Goal: Task Accomplishment & Management: Use online tool/utility

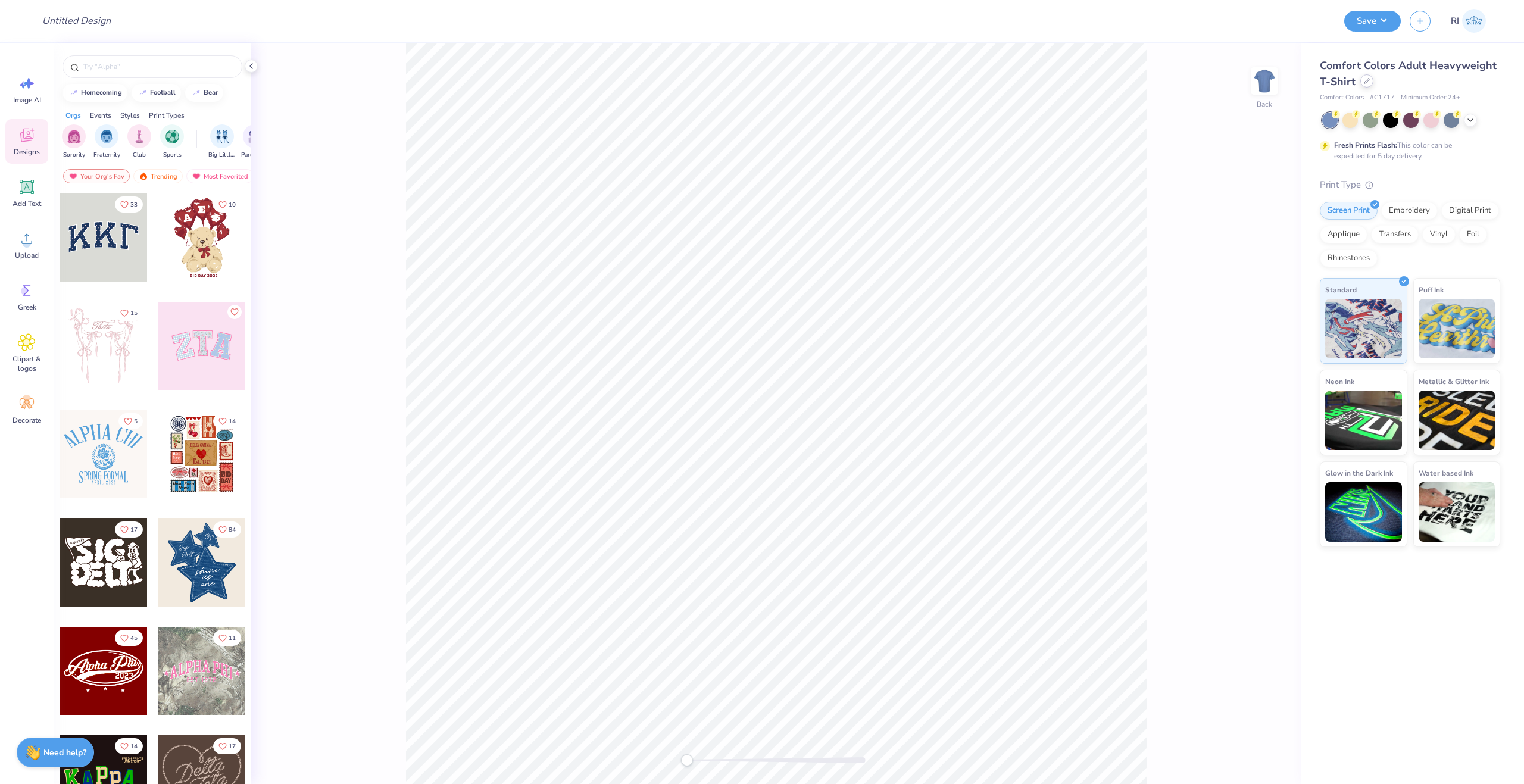
click at [1367, 84] on div at bounding box center [1367, 80] width 13 height 13
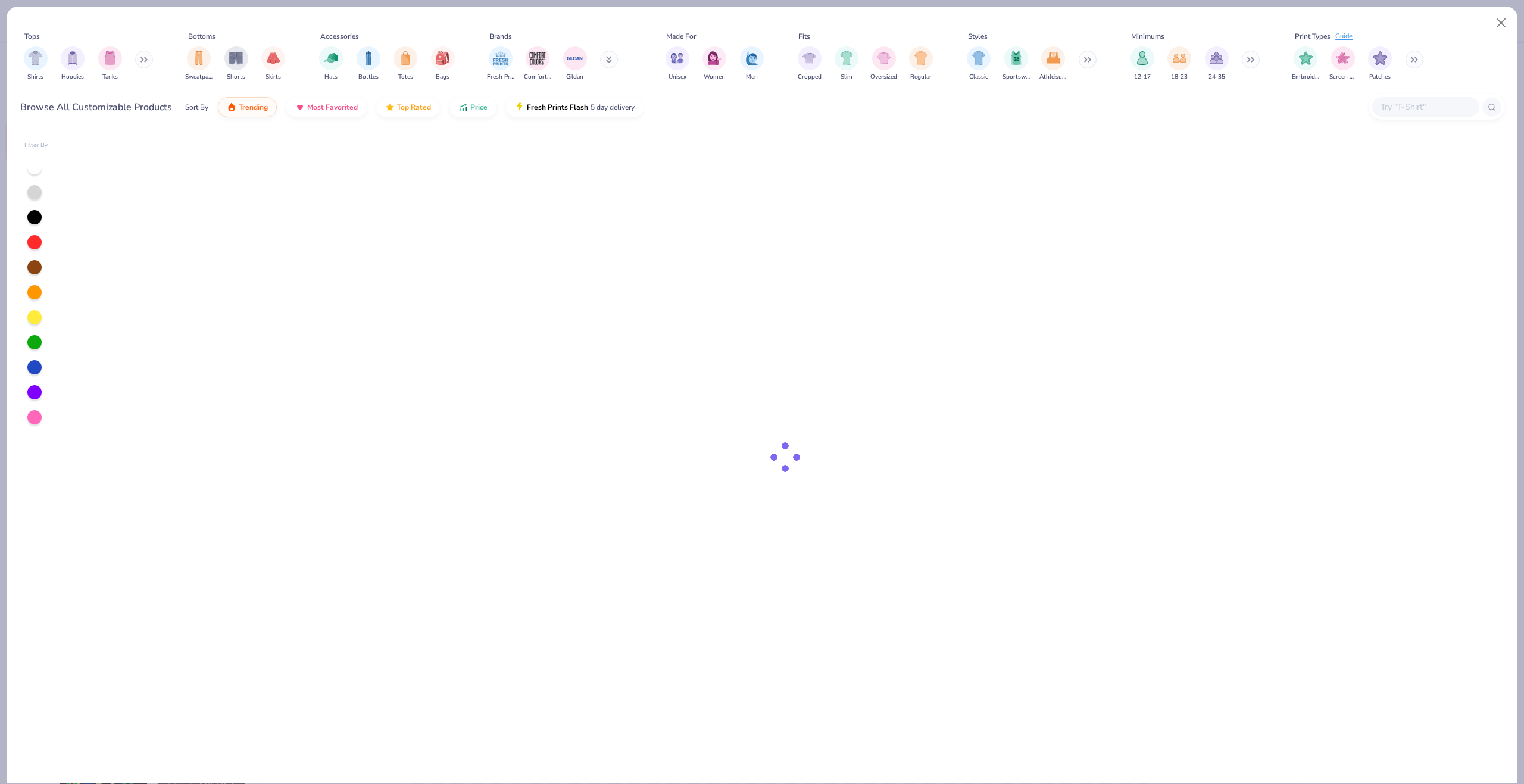
click at [1403, 113] on input "text" at bounding box center [1425, 107] width 92 height 14
paste input "FP16"
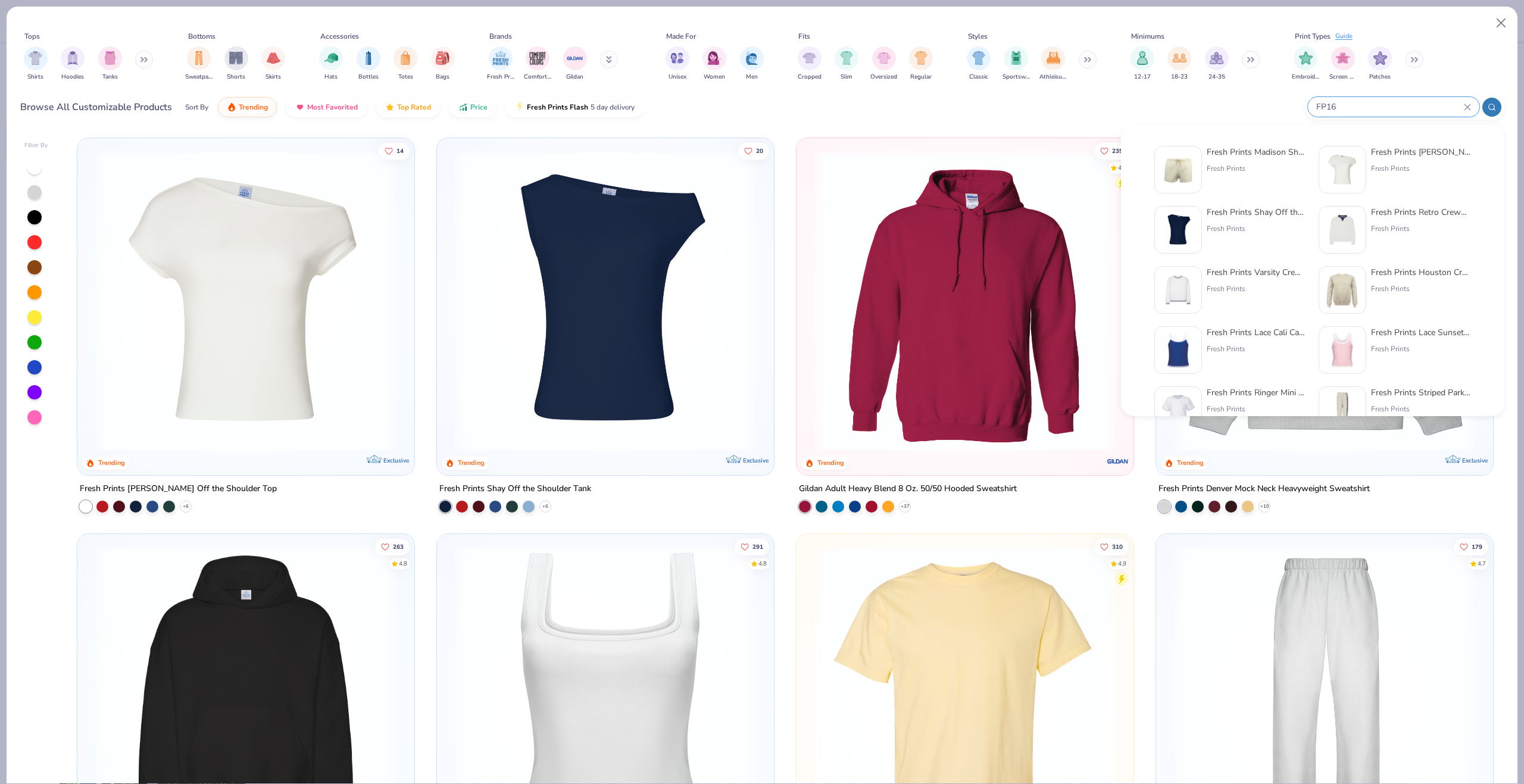
type input "FP16"
click at [1192, 156] on img at bounding box center [1178, 170] width 37 height 37
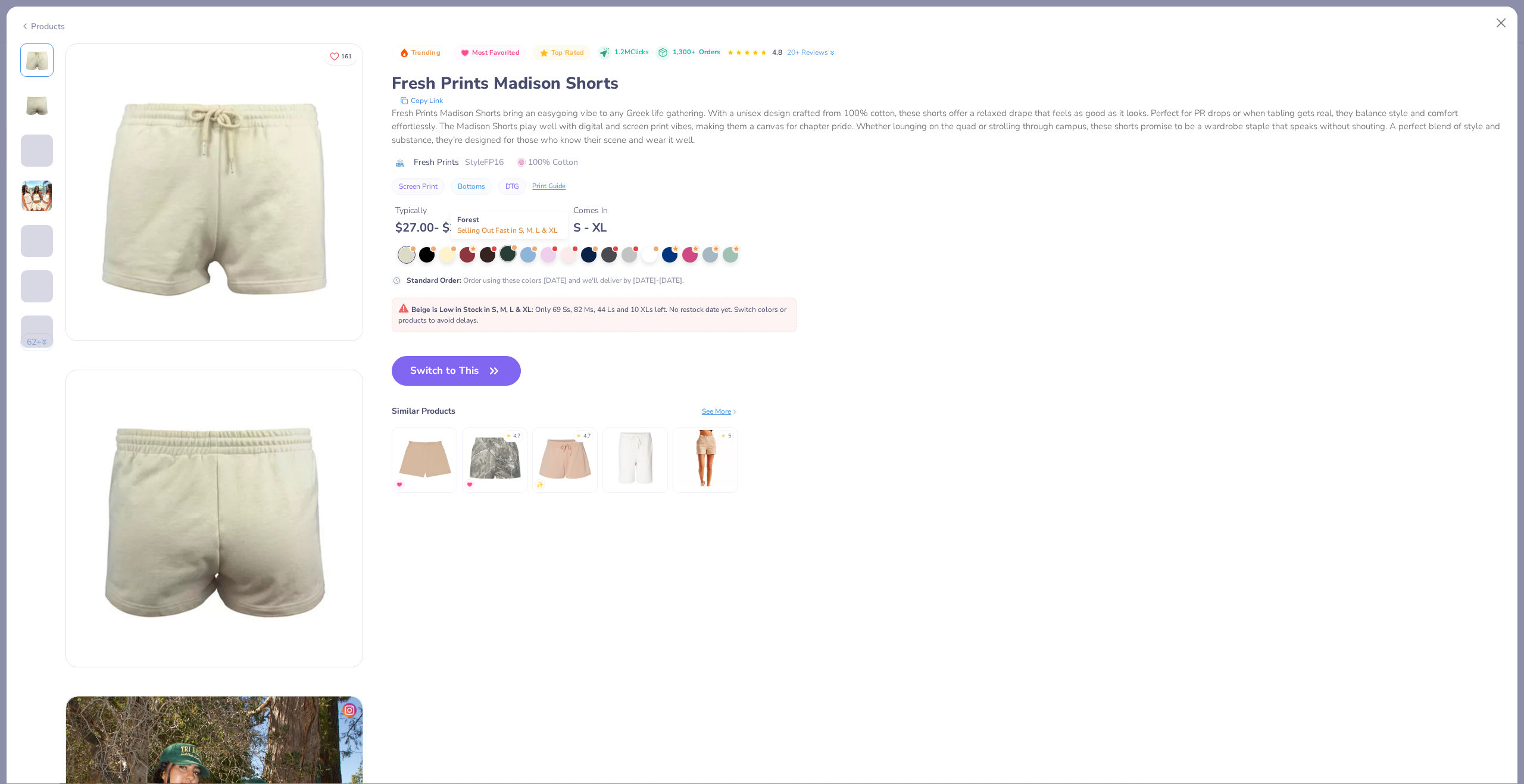
click at [506, 256] on div at bounding box center [508, 254] width 15 height 15
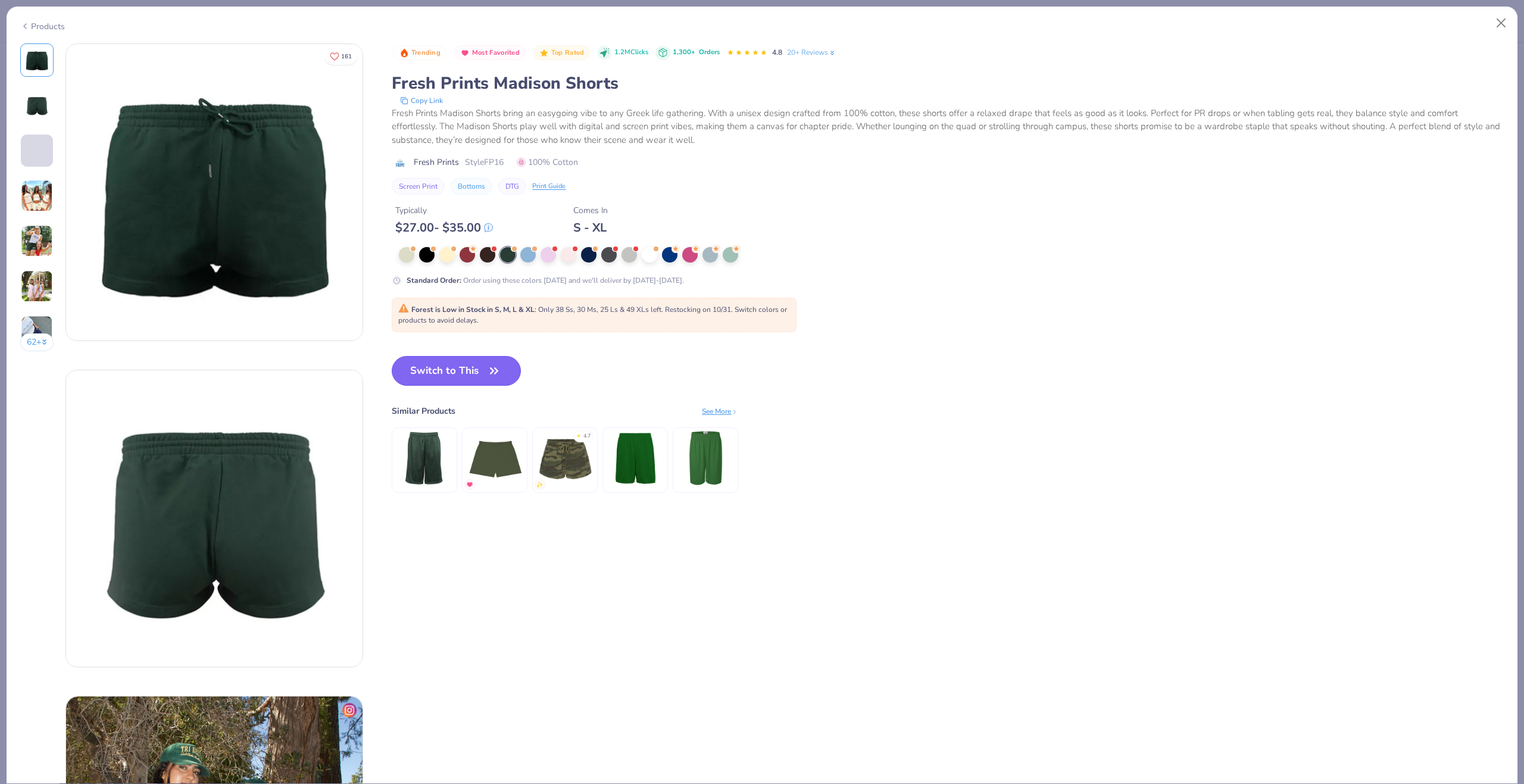
click at [460, 366] on button "Switch to This" at bounding box center [456, 371] width 129 height 30
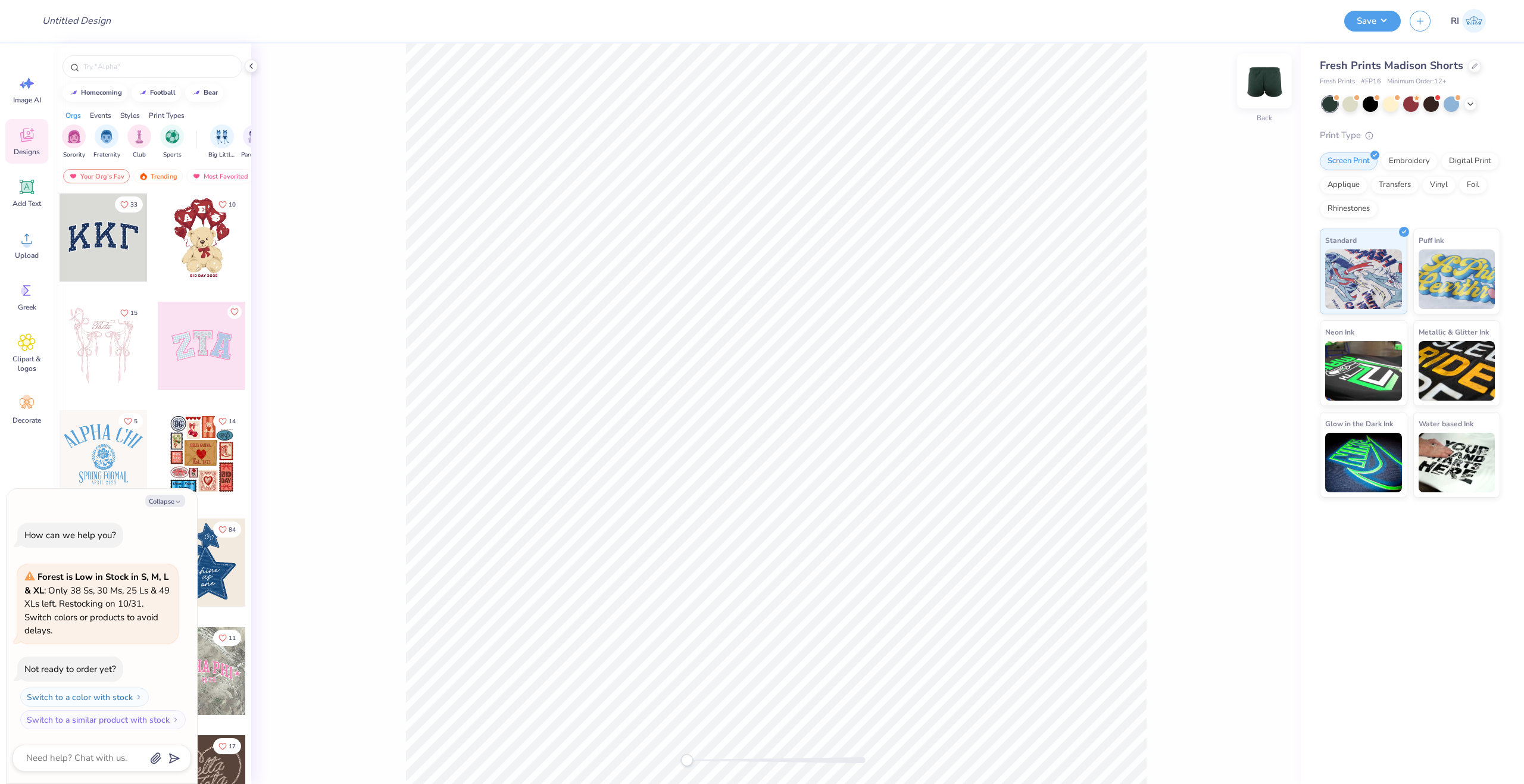
click at [1267, 84] on img at bounding box center [1264, 80] width 48 height 48
click at [29, 192] on icon at bounding box center [27, 187] width 15 height 15
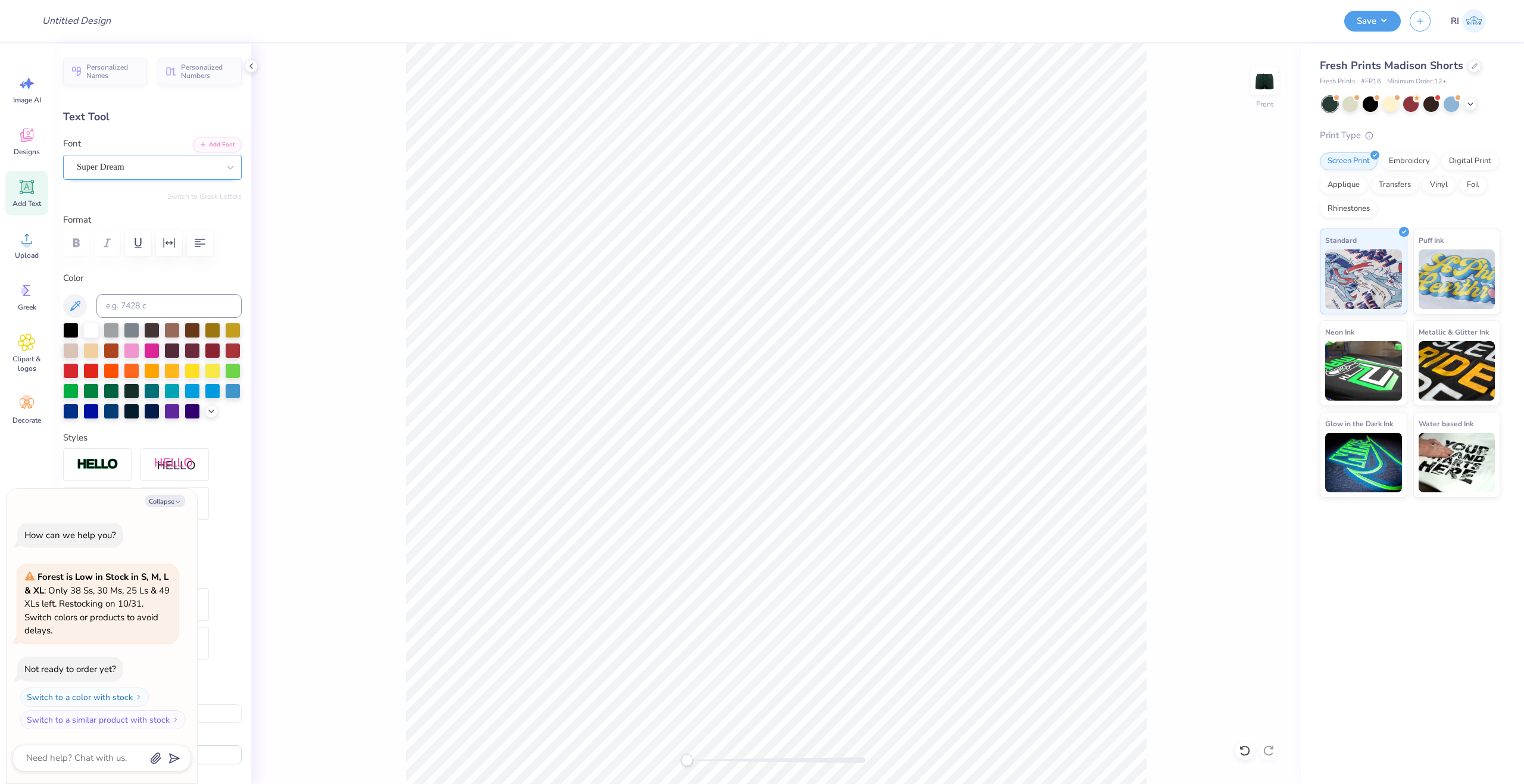
type textarea "x"
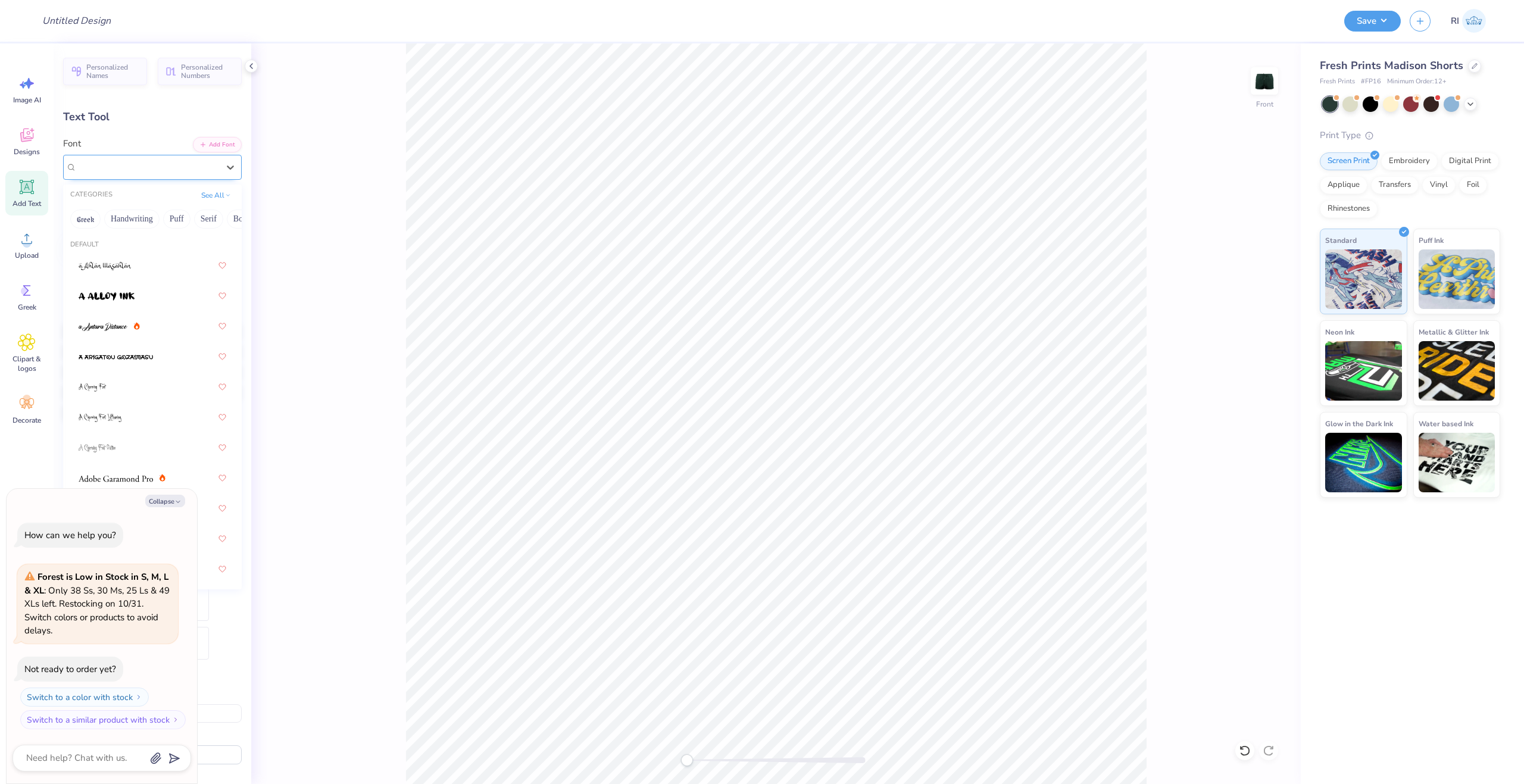
click at [154, 155] on div "Super Dream" at bounding box center [153, 167] width 179 height 25
type input "v"
type textarea "x"
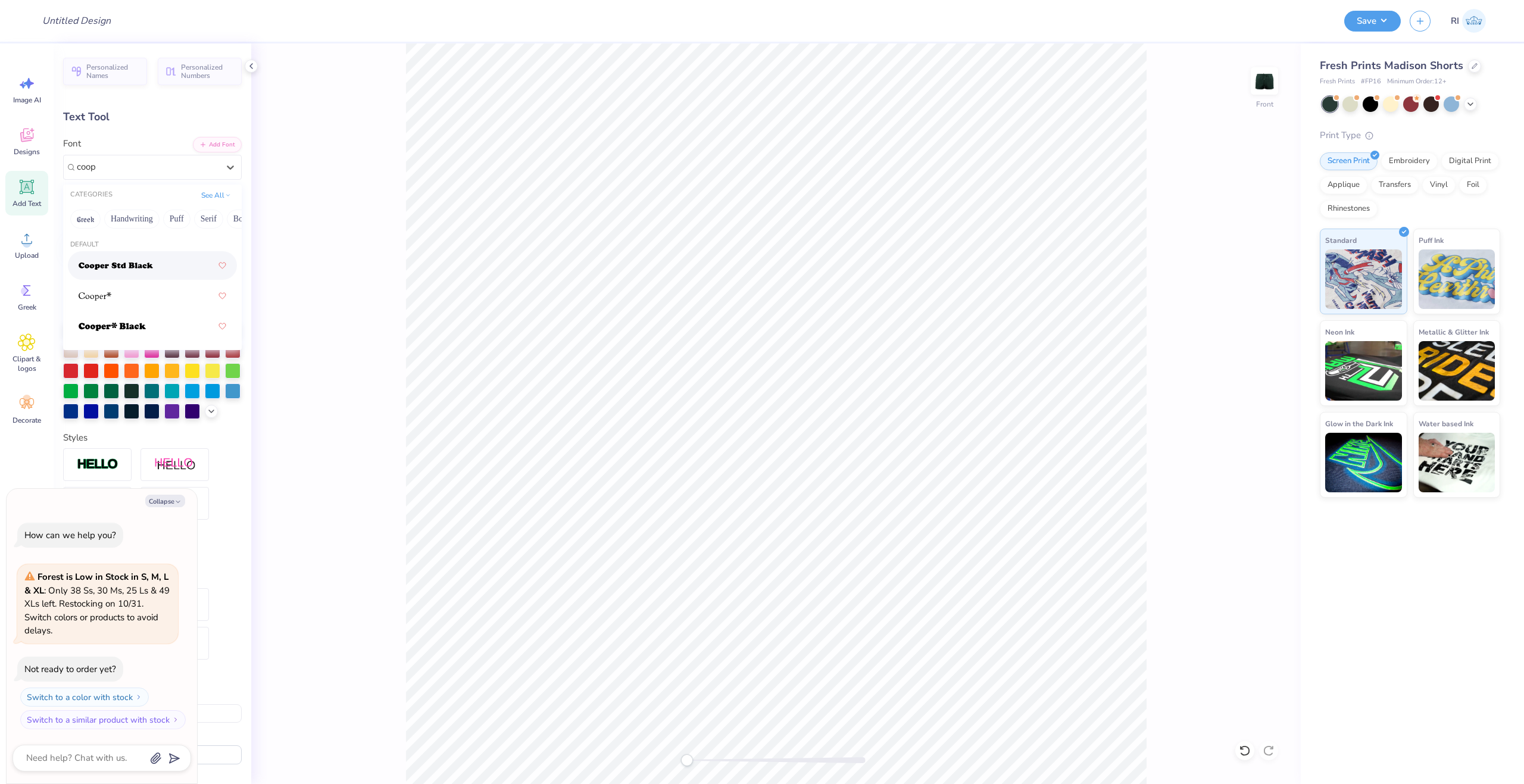
click at [157, 261] on div at bounding box center [152, 266] width 148 height 22
type input "coop"
type textarea "x"
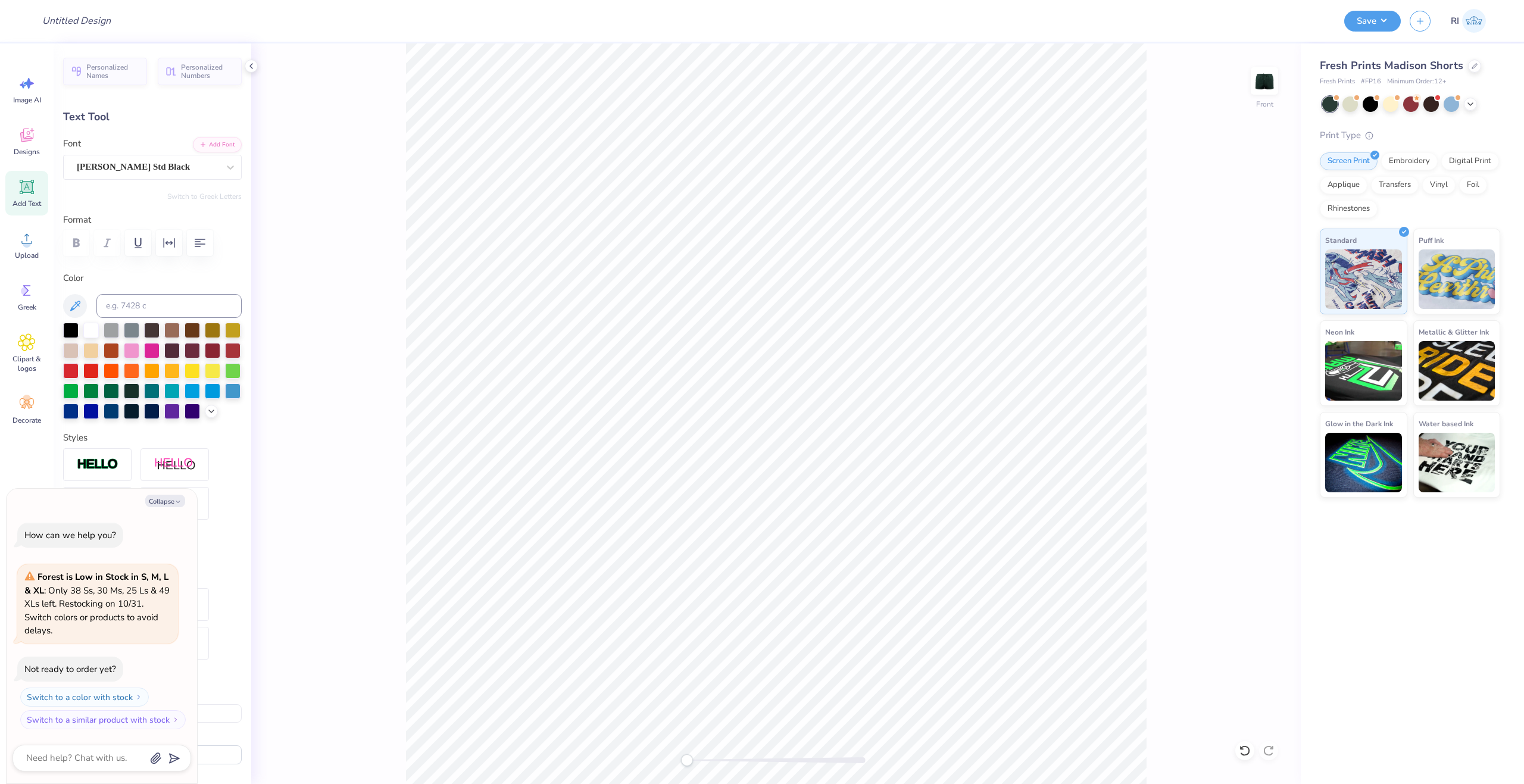
type textarea "x"
type textarea "c"
type textarea "x"
type textarea "ca"
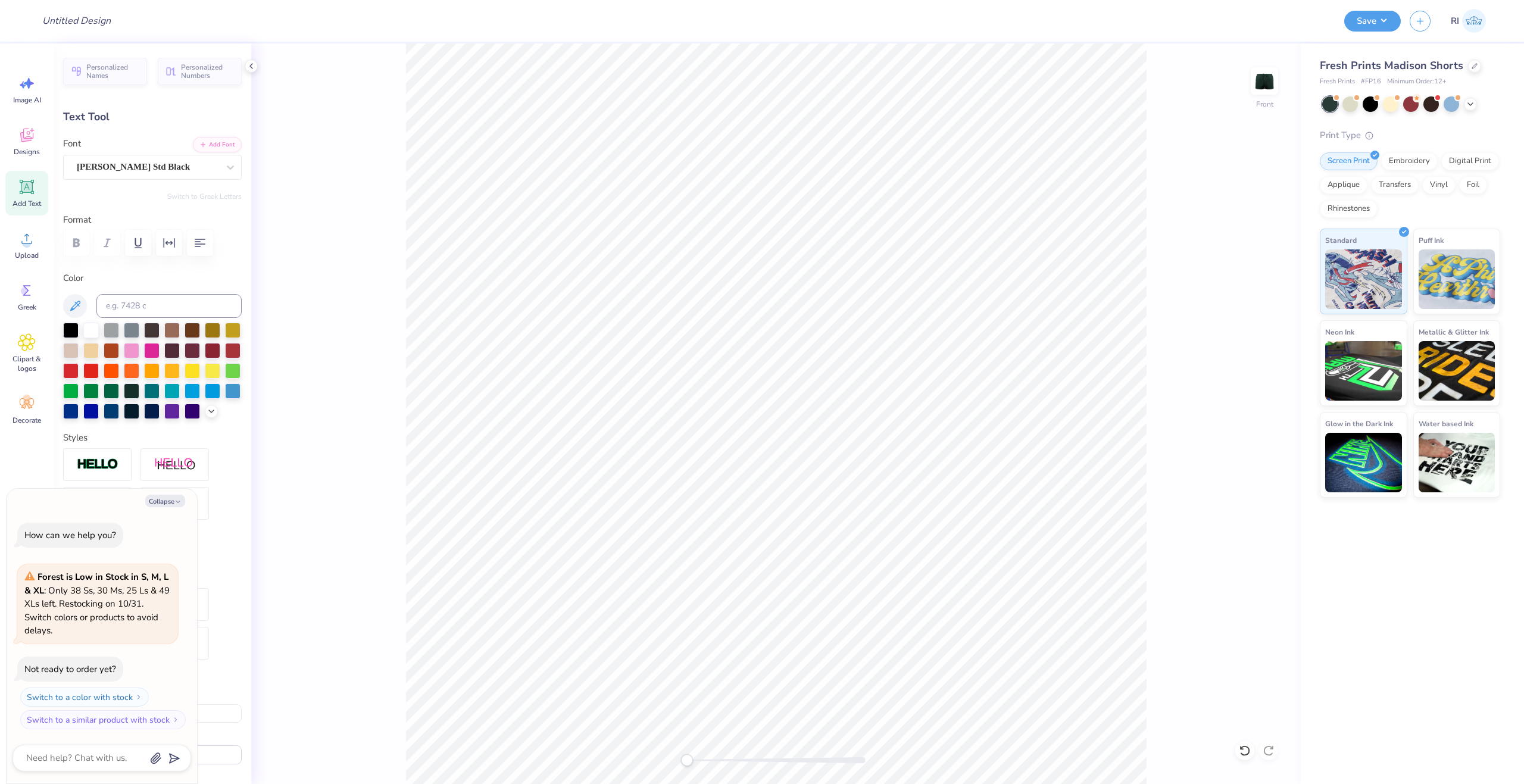
type textarea "x"
type textarea "cam"
type textarea "x"
type textarea "camp"
type textarea "x"
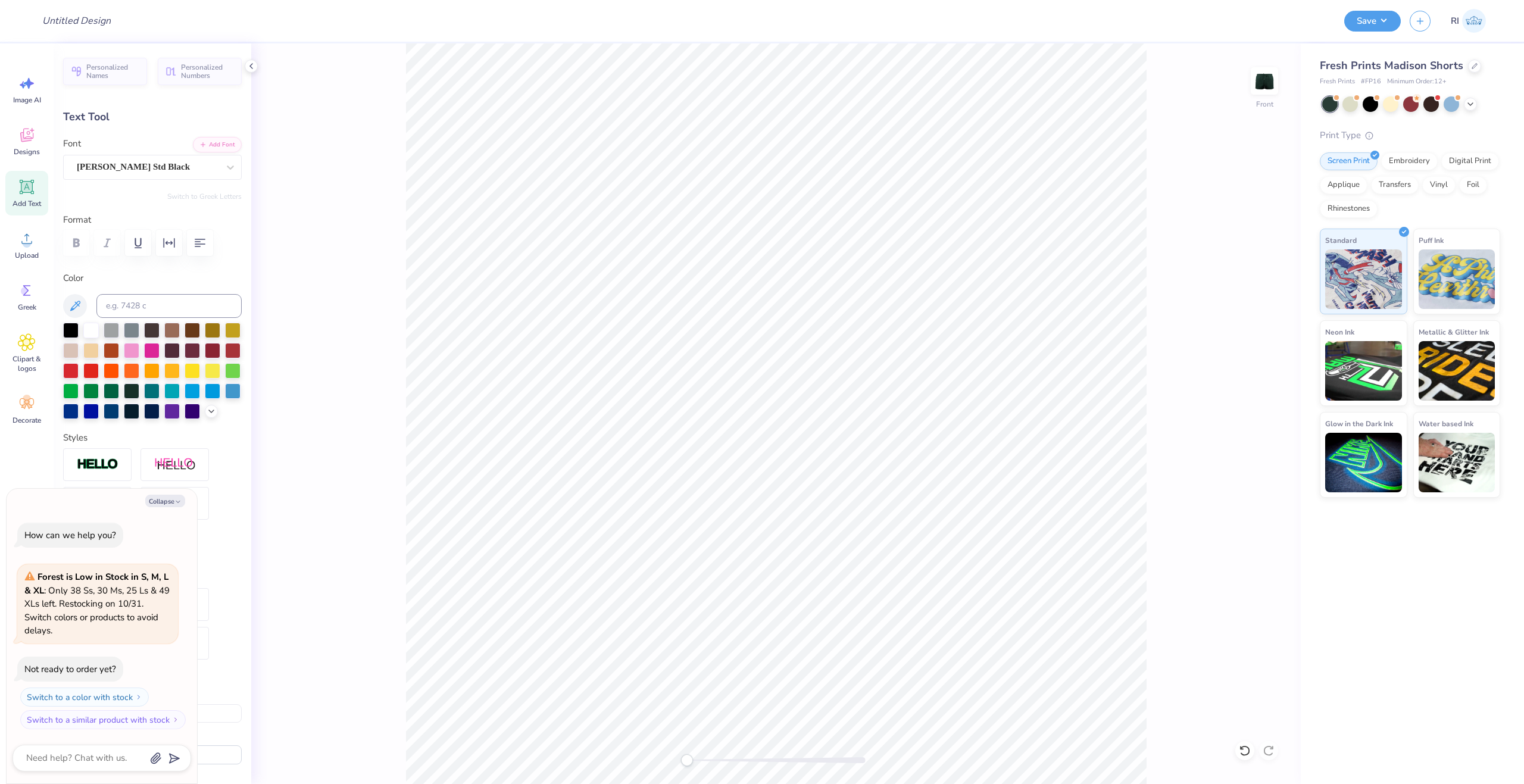
type textarea "cam"
type textarea "x"
type textarea "ca"
type textarea "x"
type textarea "c"
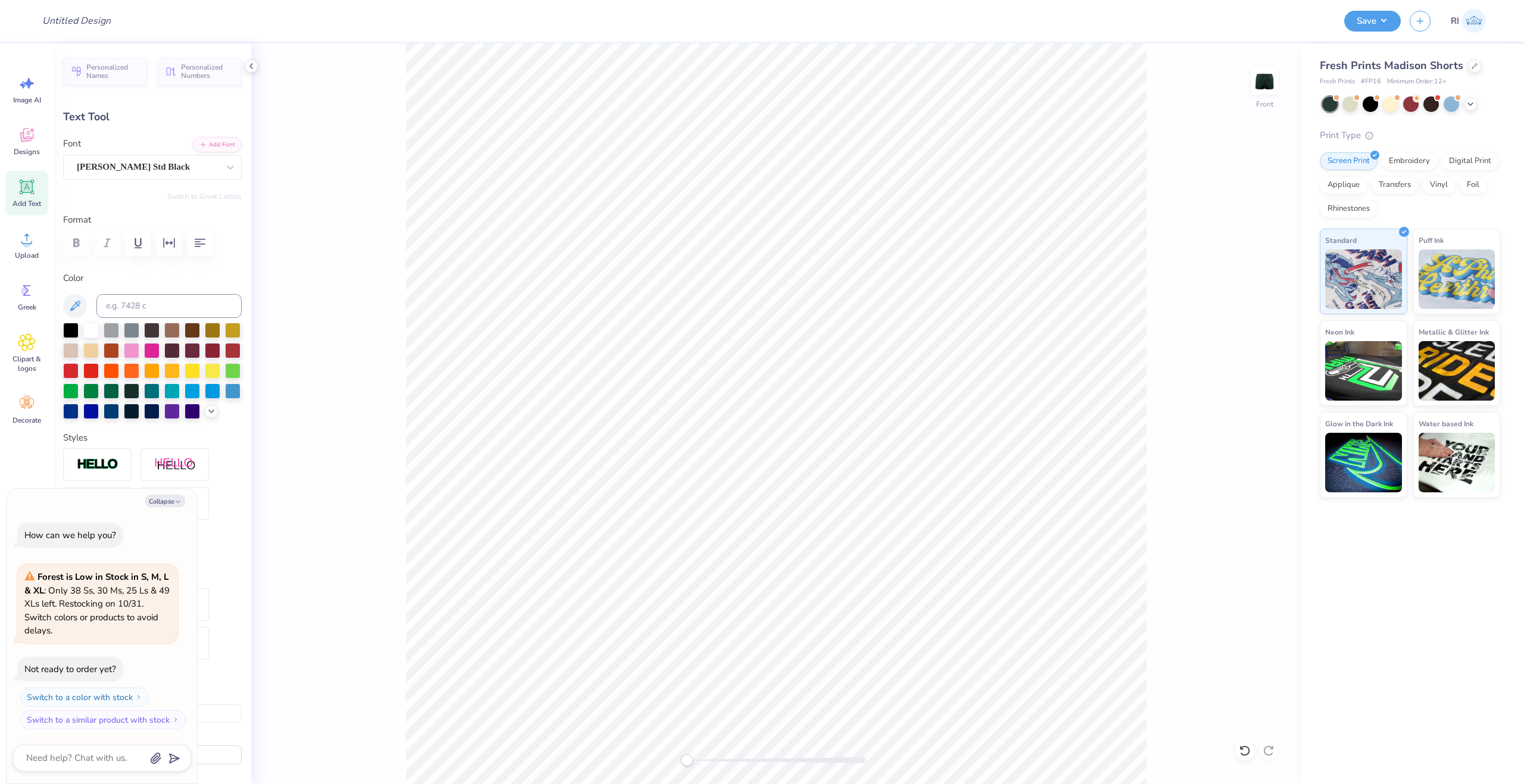
type textarea "x"
type textarea "C"
type textarea "x"
type textarea "CAM"
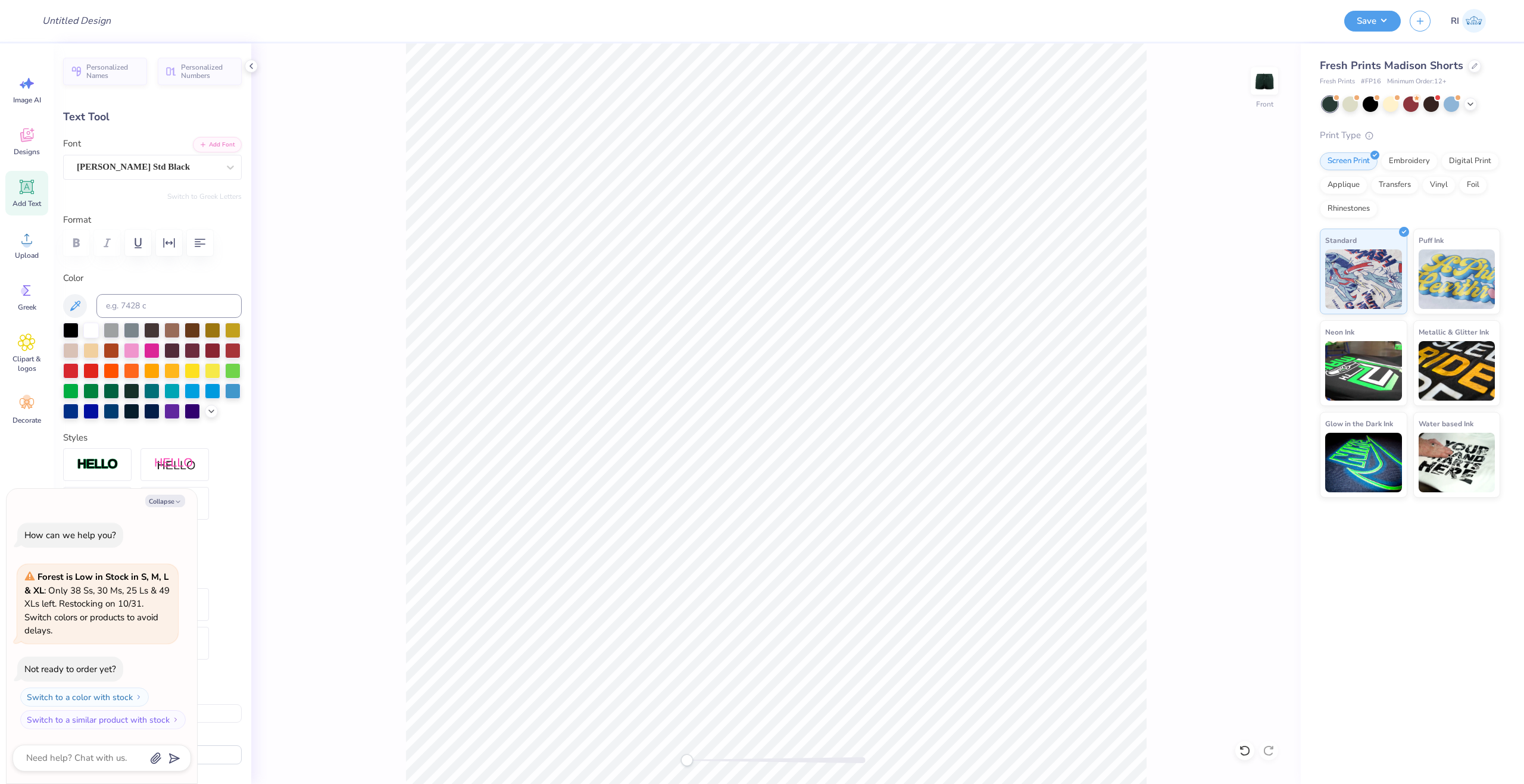
scroll to position [10, 2]
type textarea "x"
type textarea "CAMP"
type textarea "x"
type input "4.25"
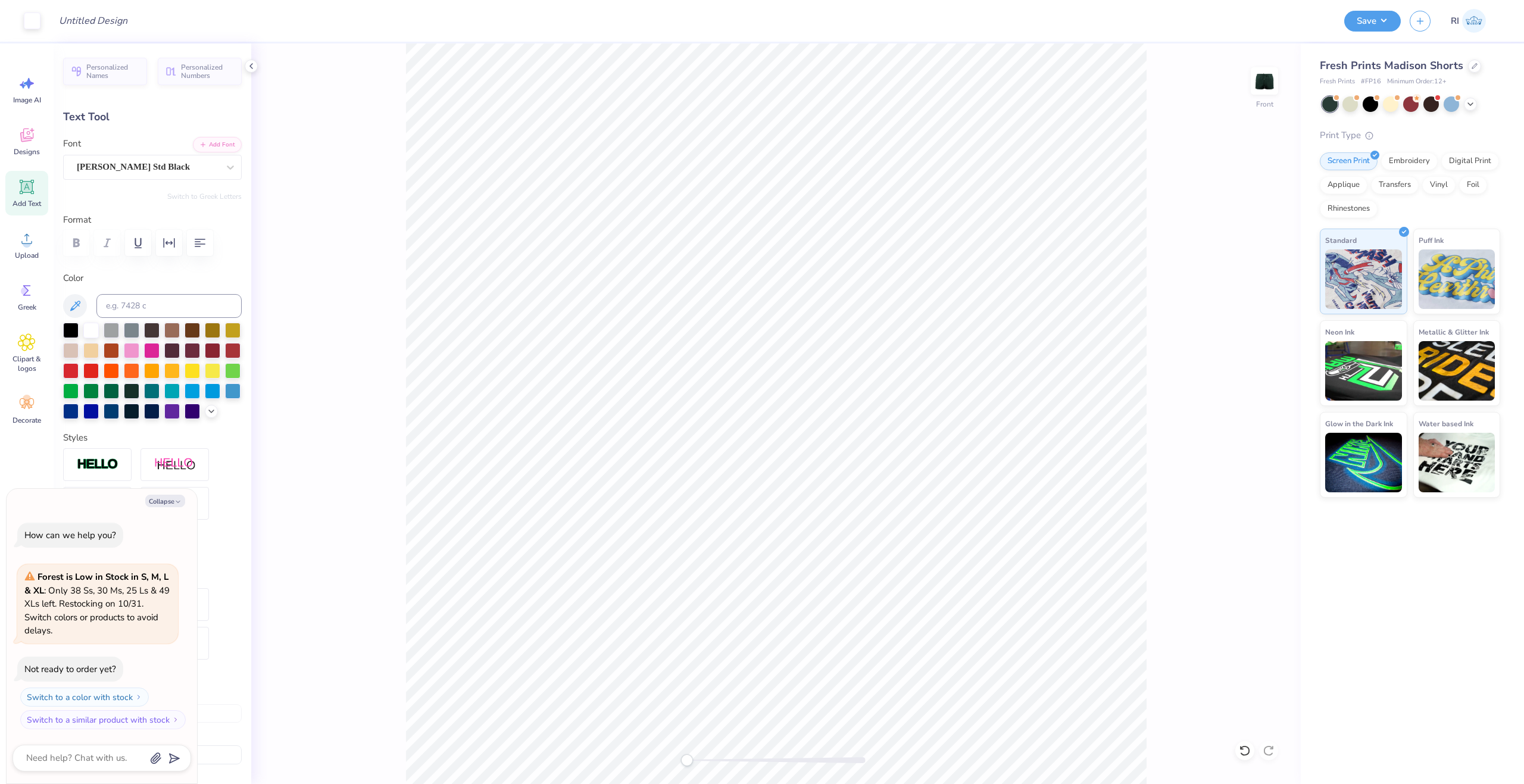
type input "0.96"
type input "4.37"
click at [162, 503] on button "Collapse" at bounding box center [165, 501] width 40 height 13
type textarea "x"
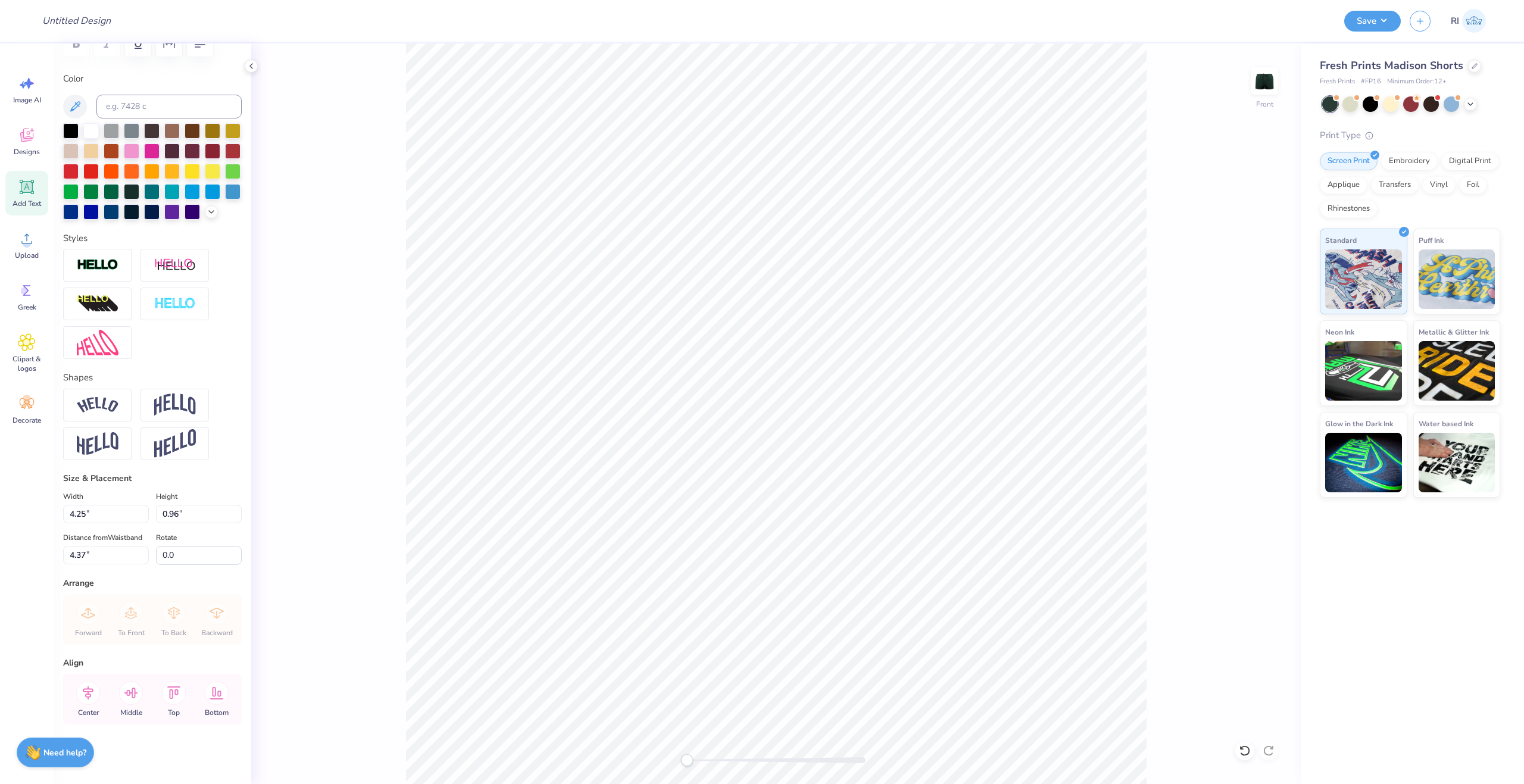
scroll to position [233, 0]
click at [106, 397] on img at bounding box center [98, 404] width 42 height 16
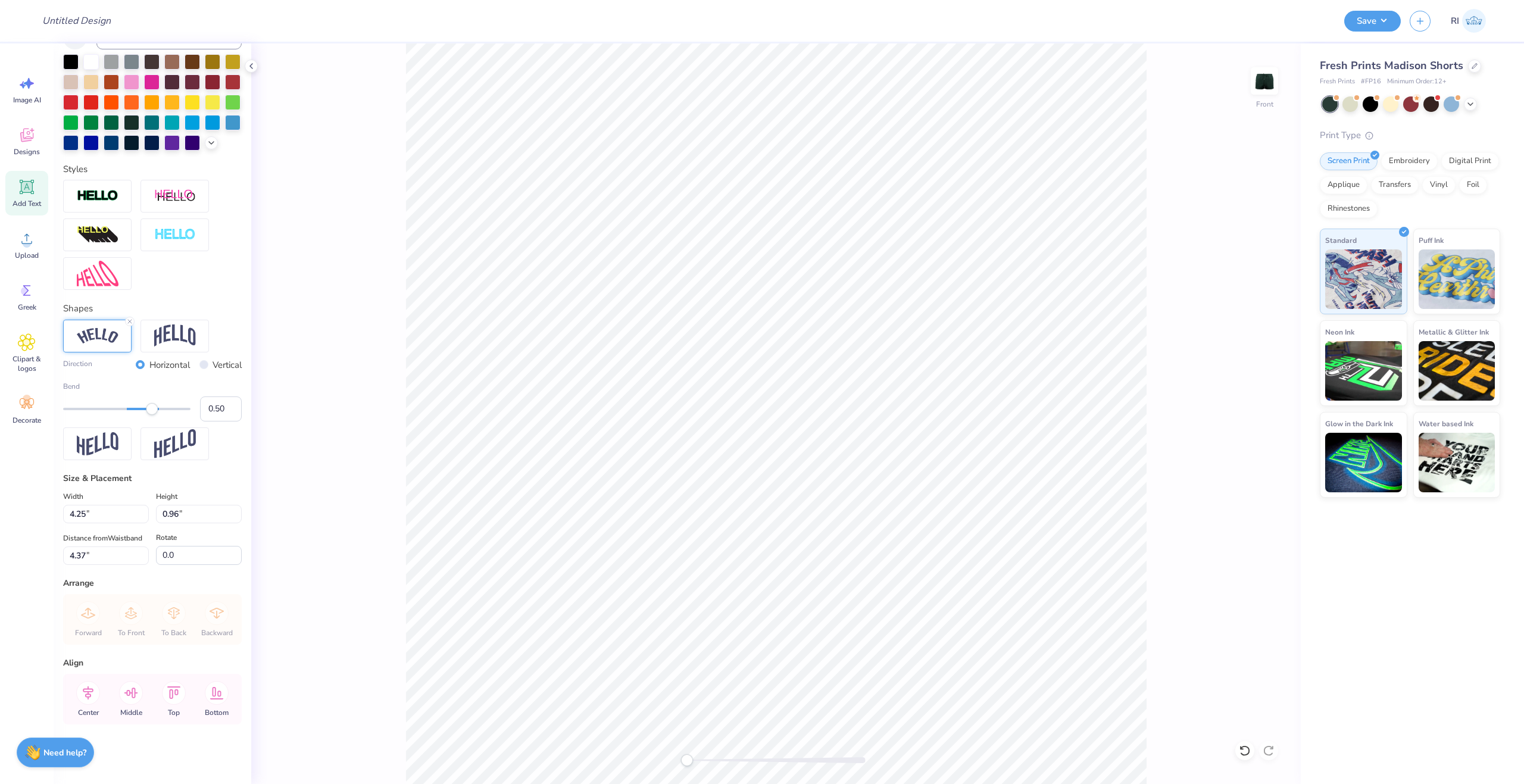
scroll to position [293, 0]
click at [211, 402] on input "0.50" at bounding box center [221, 408] width 42 height 25
type input "0.10"
click at [212, 402] on input "0.10" at bounding box center [221, 408] width 42 height 25
click at [185, 339] on img at bounding box center [175, 336] width 42 height 23
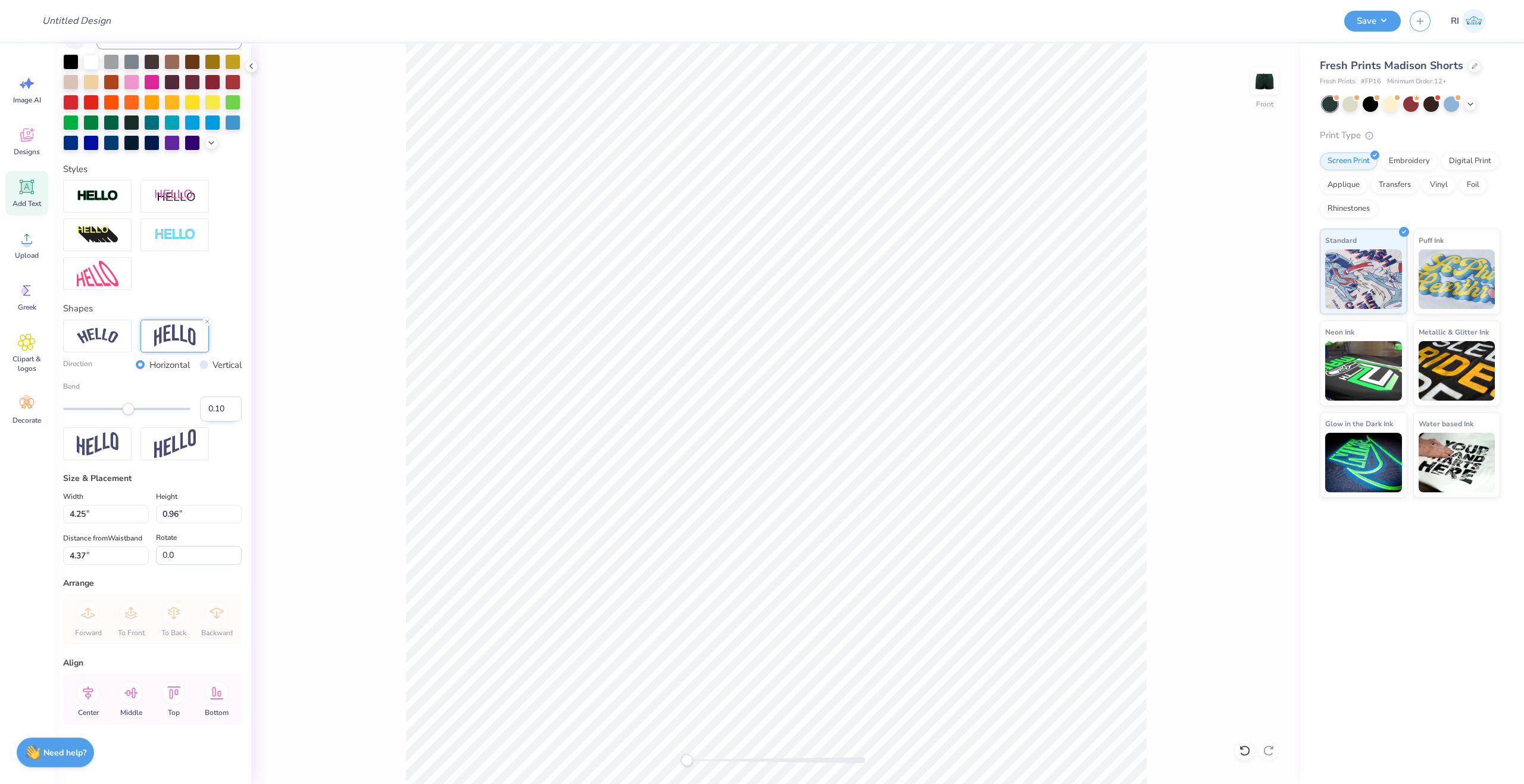
click at [214, 402] on input "0.10" at bounding box center [221, 408] width 42 height 25
type input "0.15"
click at [104, 334] on img at bounding box center [98, 335] width 42 height 16
drag, startPoint x: 167, startPoint y: 318, endPoint x: 292, endPoint y: 355, distance: 130.4
click at [167, 319] on div at bounding box center [175, 336] width 68 height 33
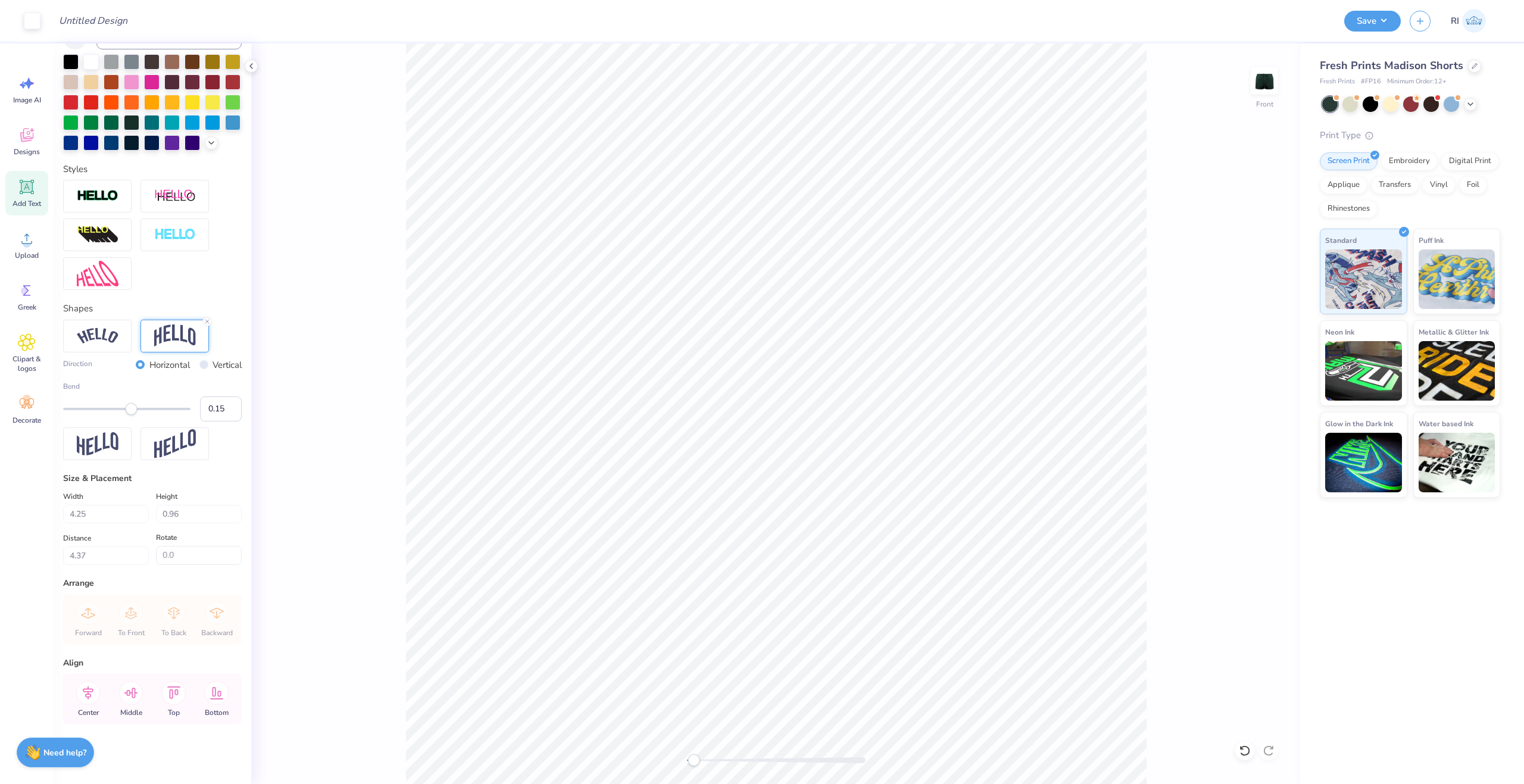
scroll to position [288, 0]
type input "1.11"
type input "4.29"
type input "-2.5"
click at [103, 517] on input "4.25" at bounding box center [106, 513] width 86 height 18
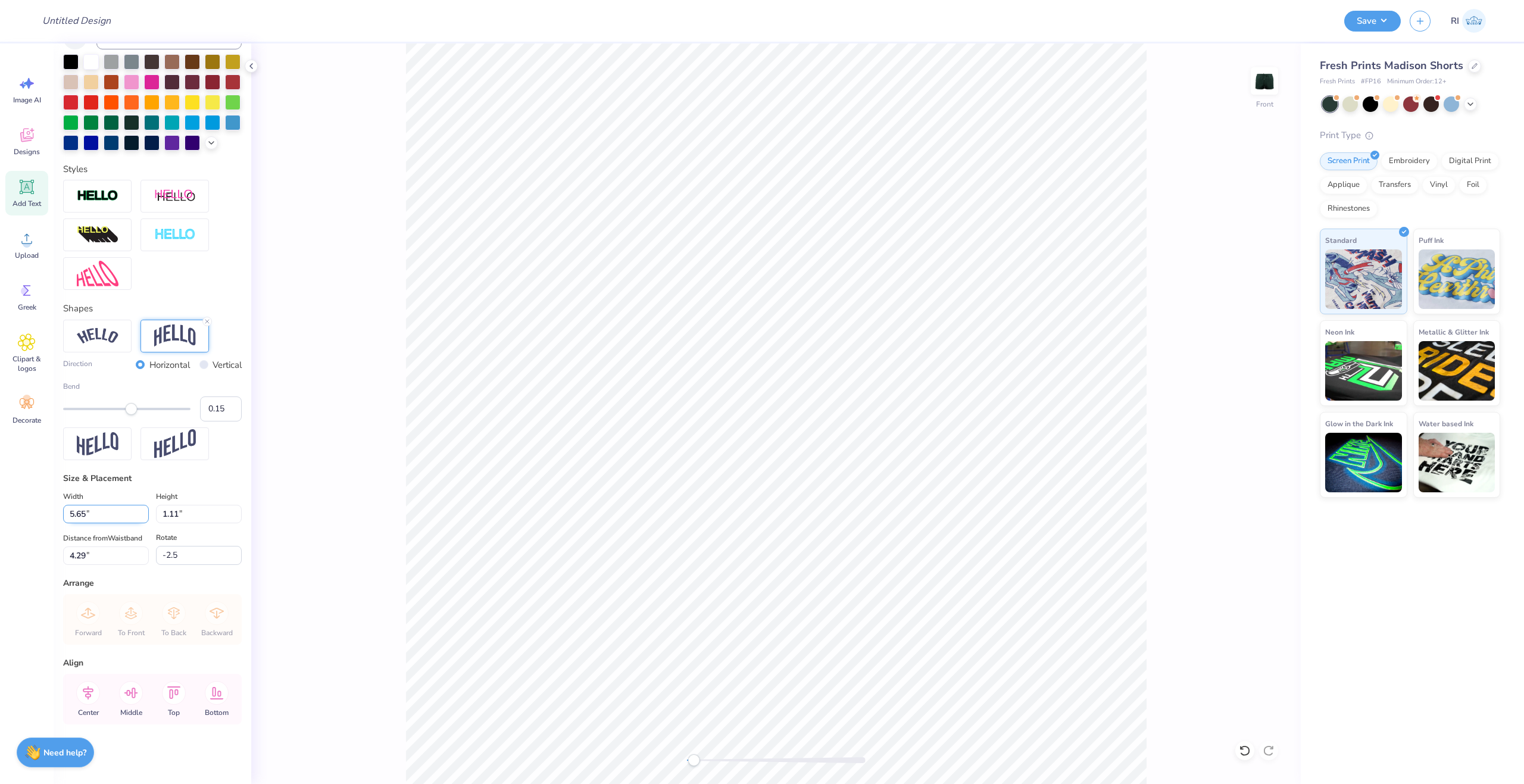
type input "5.64"
type input "1.58"
type input "3.81"
click at [1245, 754] on icon at bounding box center [1244, 750] width 12 height 12
type input "4.24"
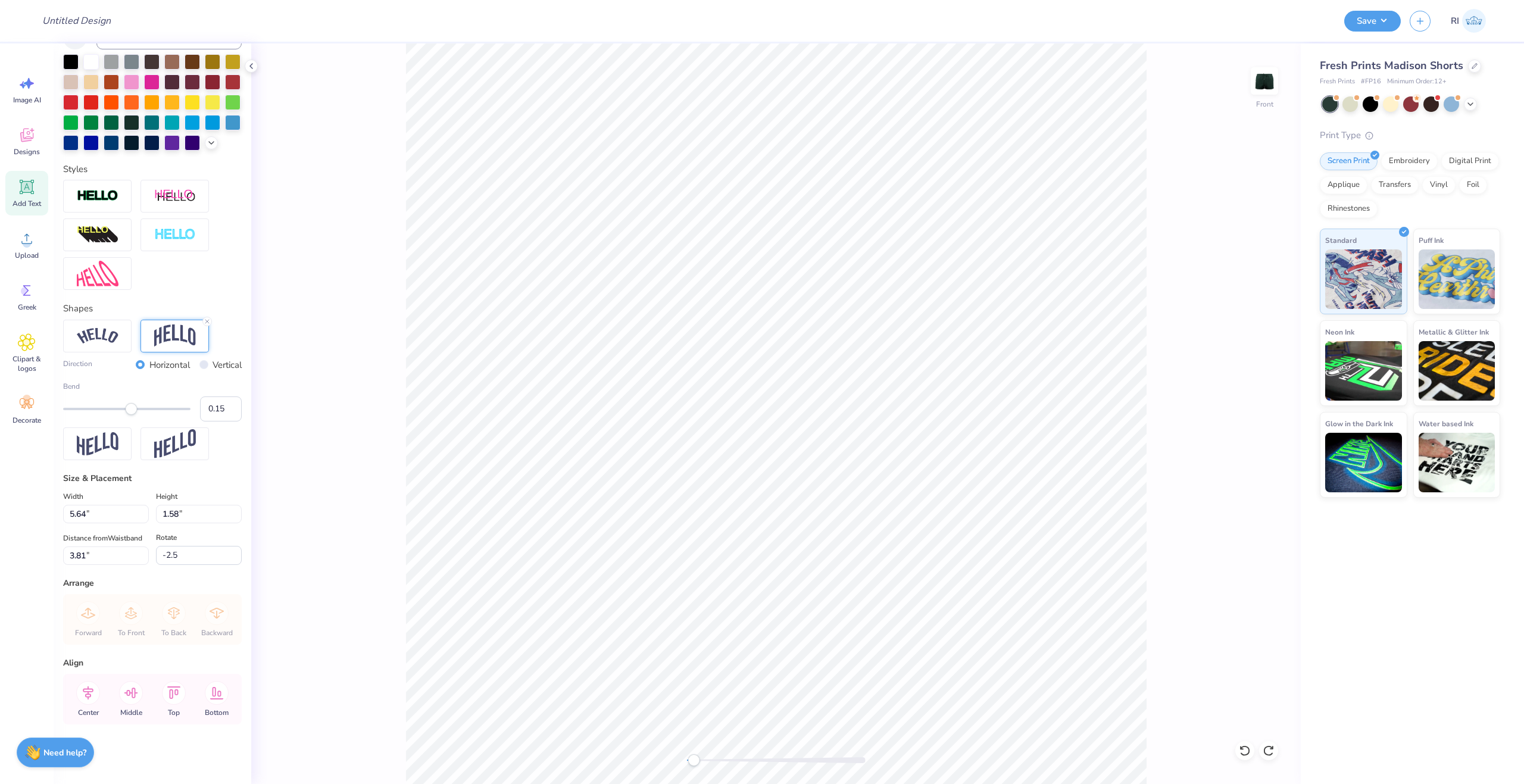
type input "1.19"
type input "4.01"
type input "-2.5"
click at [676, 519] on li "Duplicate" at bounding box center [661, 524] width 93 height 23
type input "5.01"
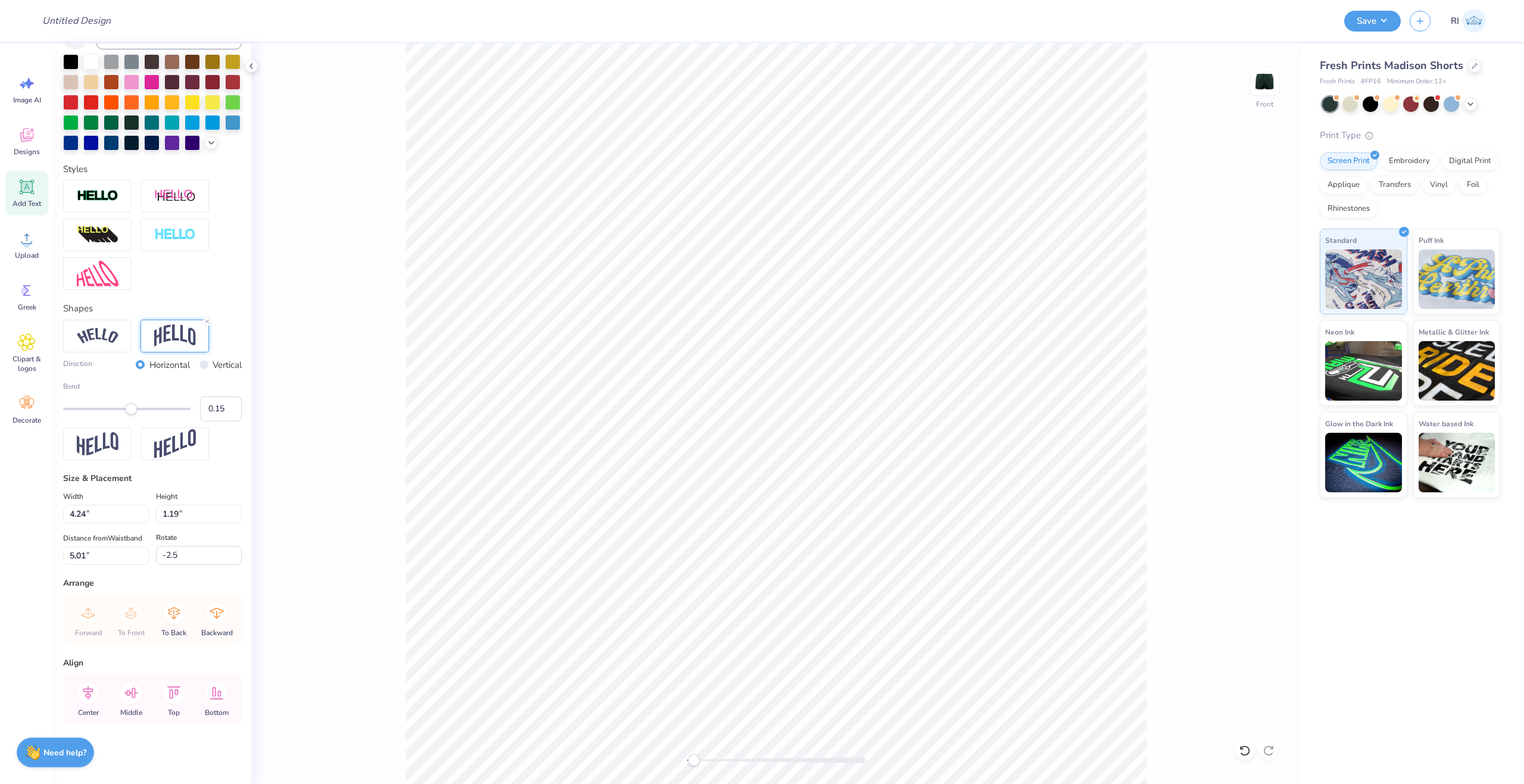
scroll to position [233, 0]
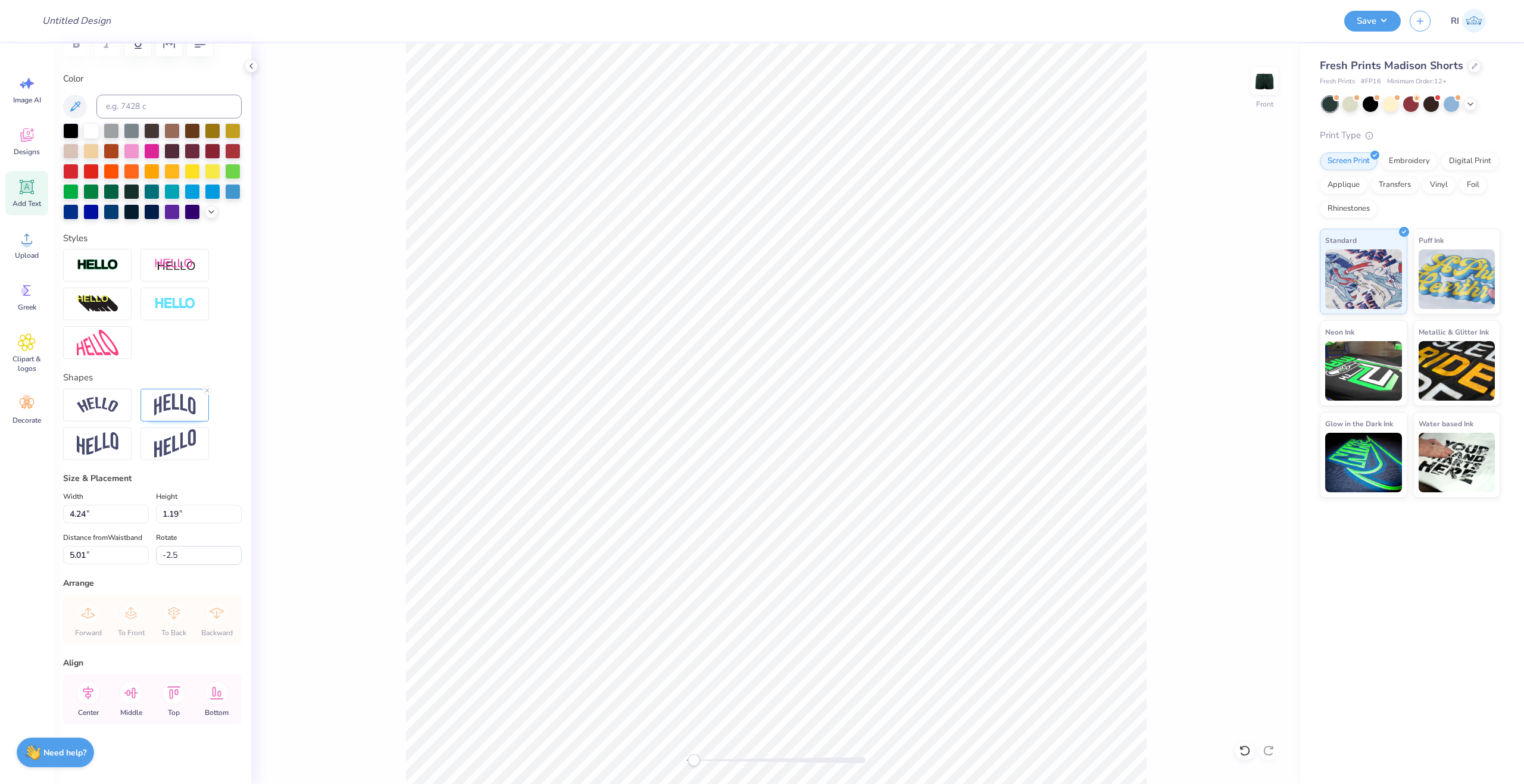
type textarea "m"
type textarea "M"
type input "0.0"
type input "1.21"
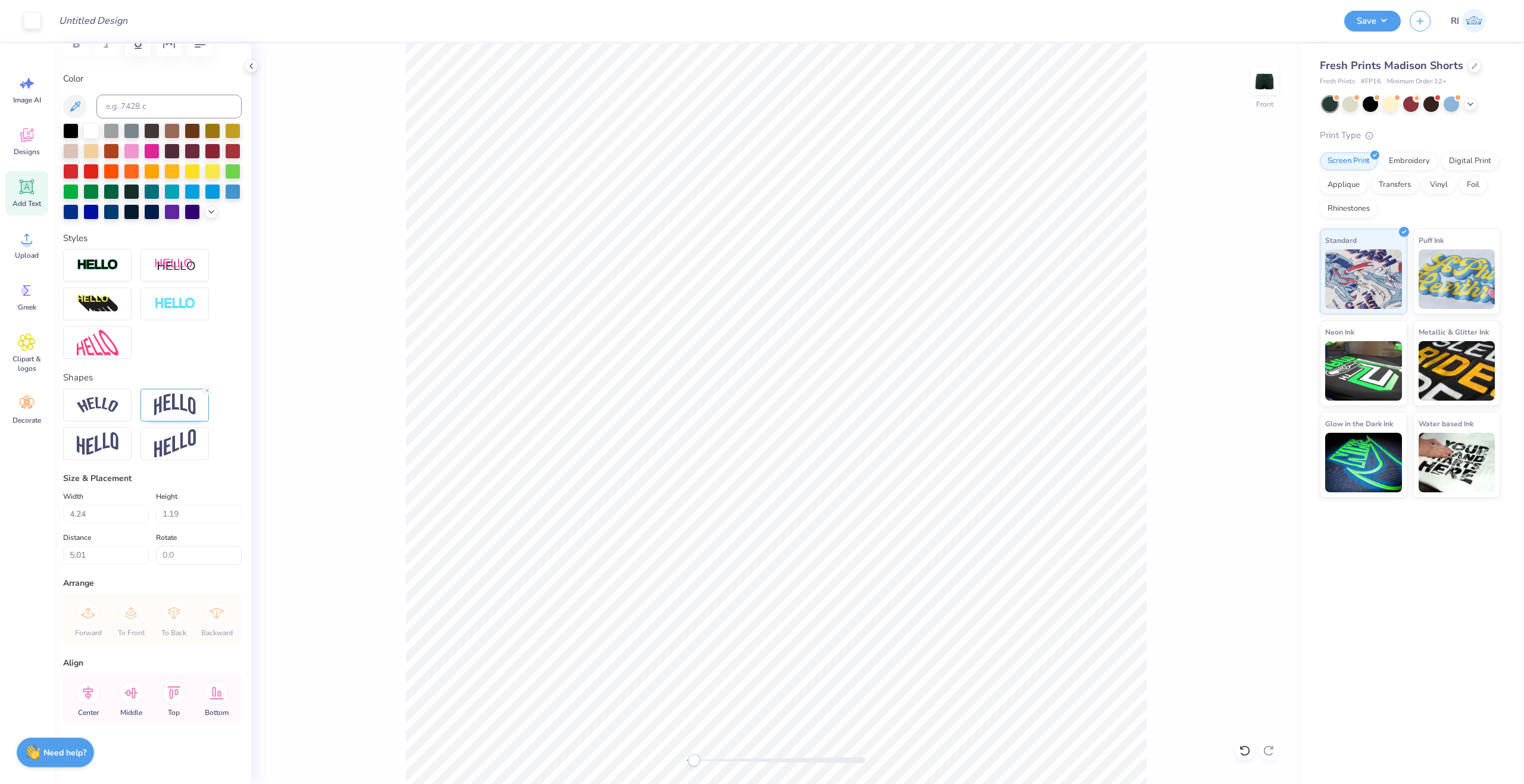
type input "1.01"
type input "4.17"
type input "0.0"
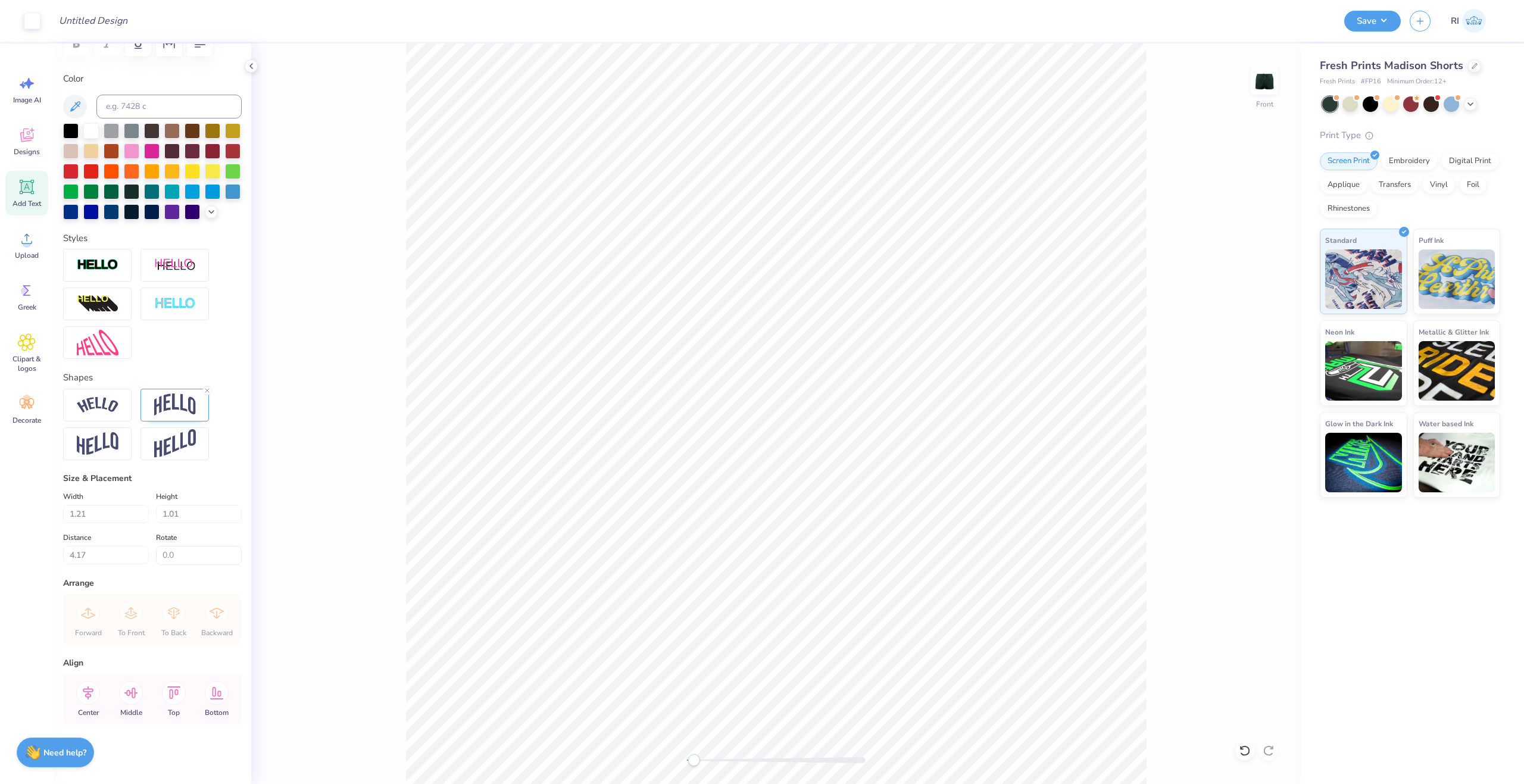
type input "1.24"
type input "1.03"
type input "4.01"
type input "4.6"
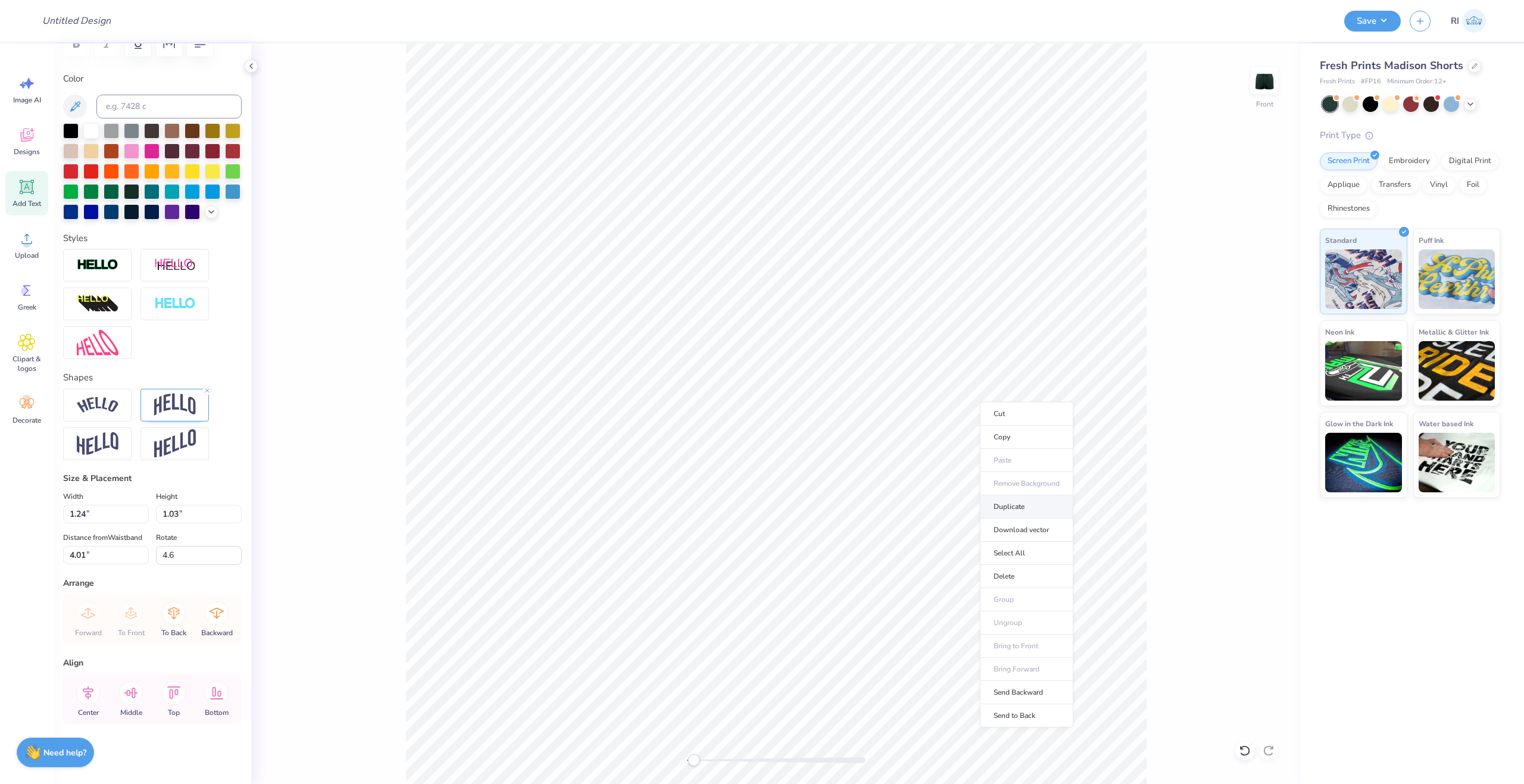
click at [1030, 508] on li "Duplicate" at bounding box center [1026, 506] width 93 height 23
type input "5.01"
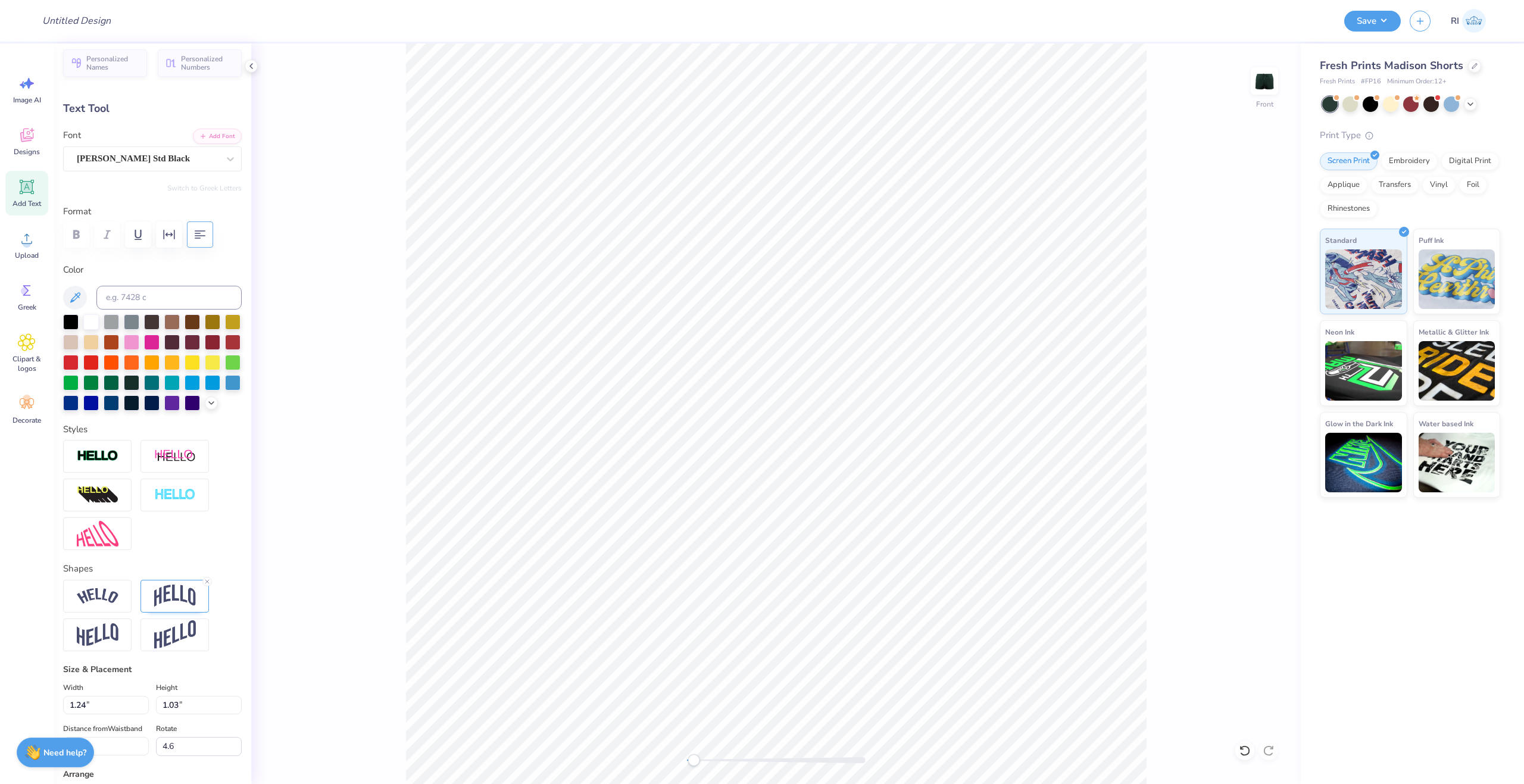
scroll to position [0, 0]
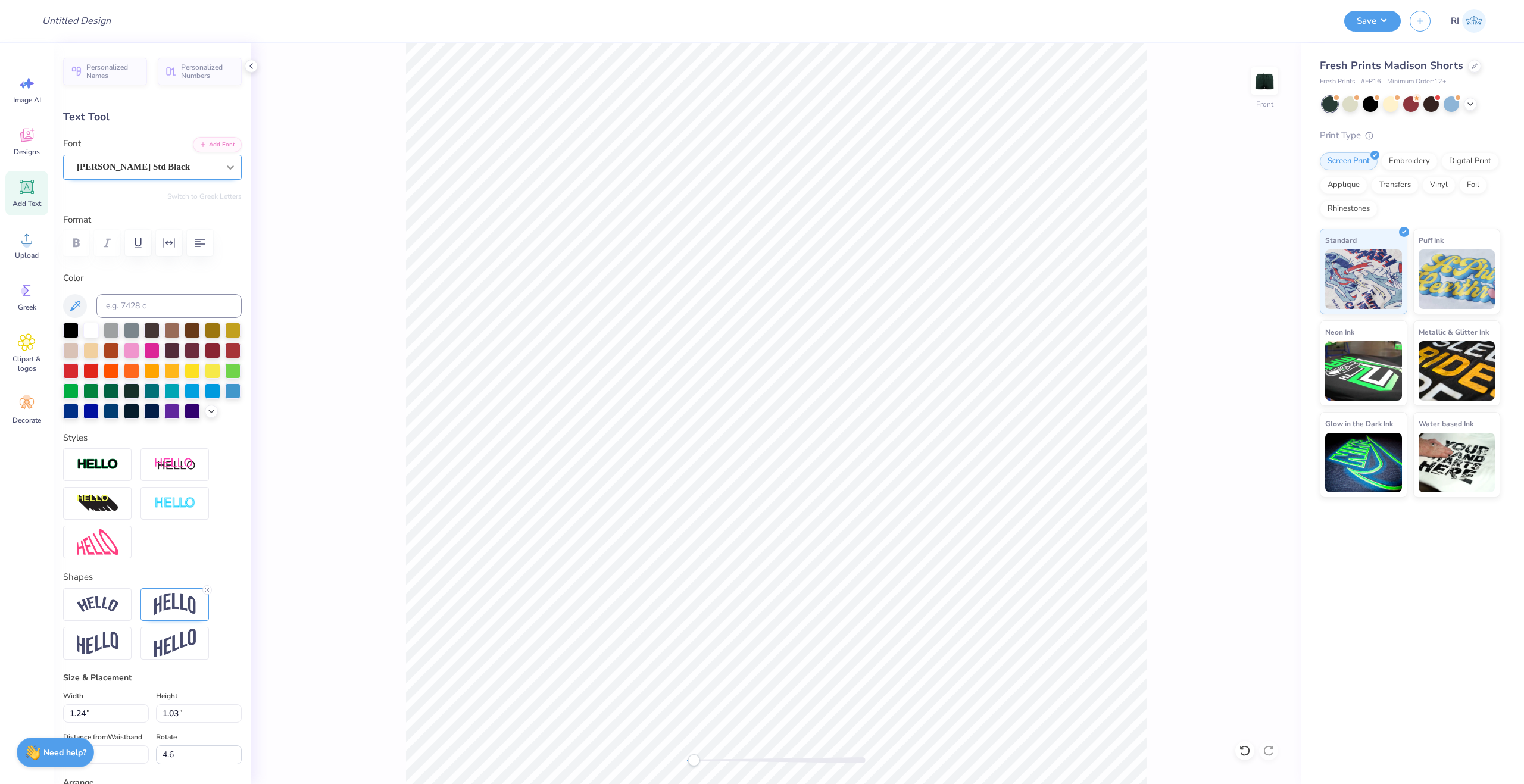
click at [220, 161] on div at bounding box center [231, 167] width 22 height 22
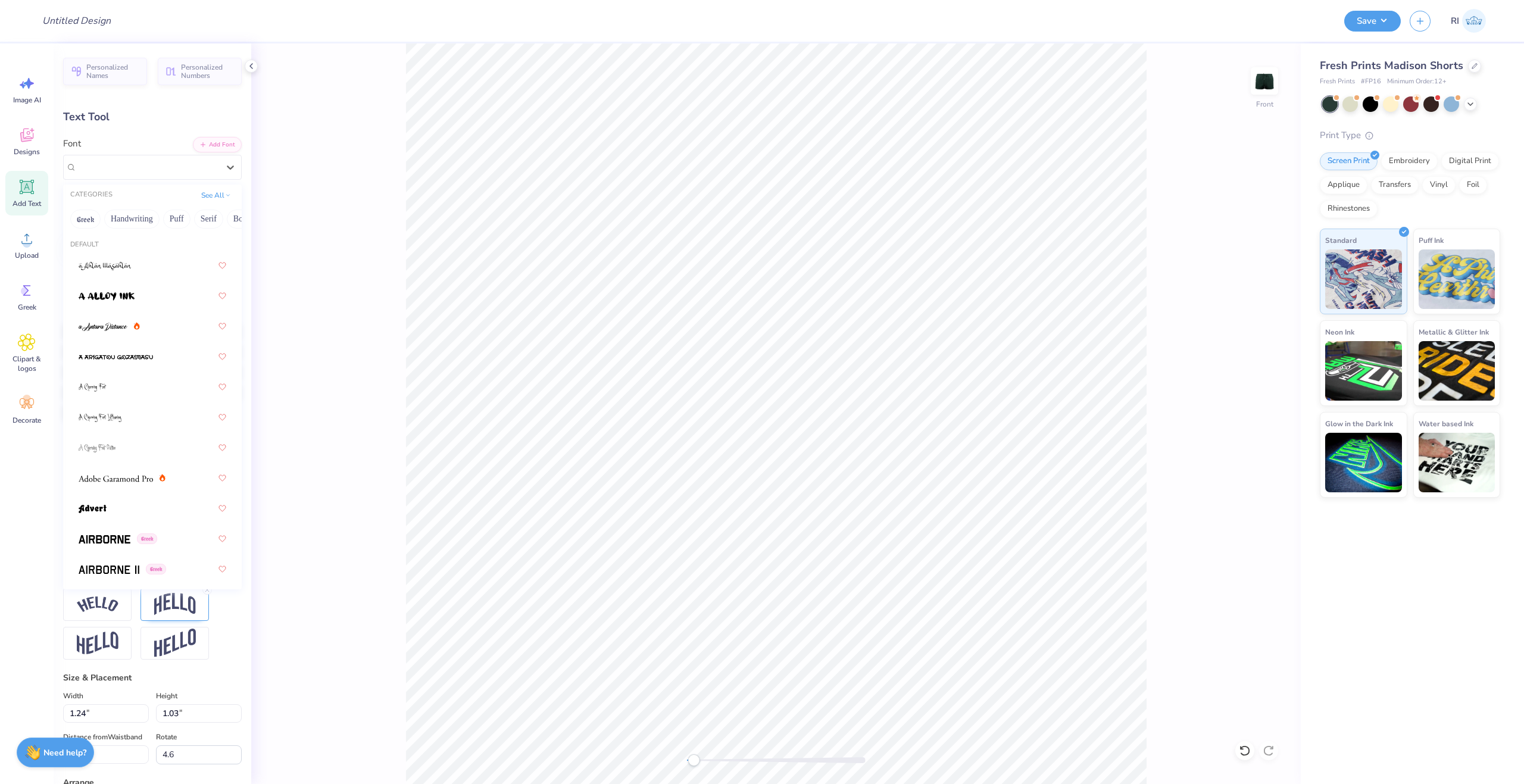
click at [210, 186] on div "CATEGORIES See All" at bounding box center [153, 195] width 179 height 22
click at [209, 189] on button "See All" at bounding box center [216, 194] width 37 height 12
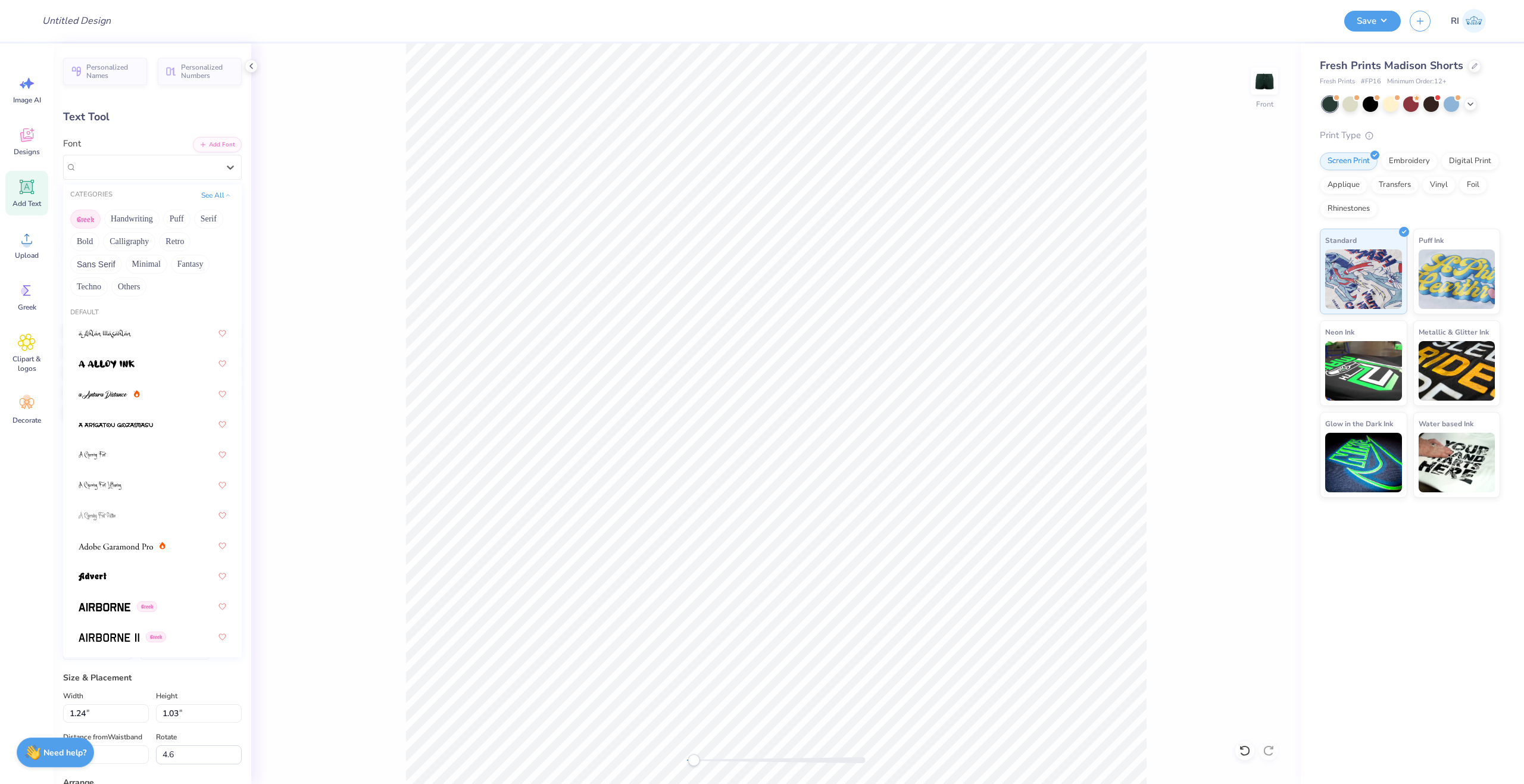
click at [93, 221] on button "Greek" at bounding box center [86, 219] width 30 height 19
click at [228, 260] on div "Greek Handwriting Puff Serif Bold Calligraphy Retro Sans Serif Minimal Fantasy …" at bounding box center [153, 253] width 179 height 94
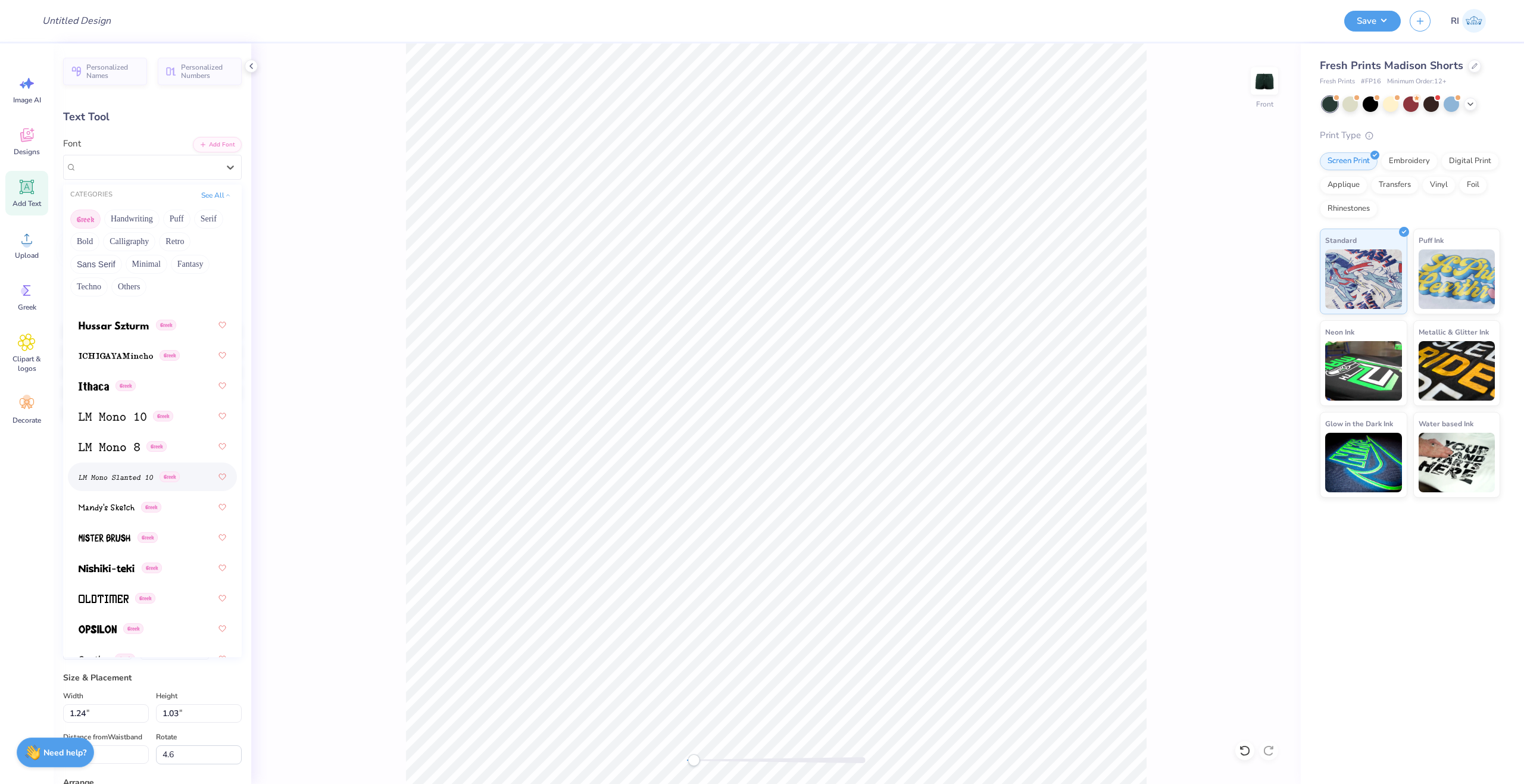
scroll to position [621, 0]
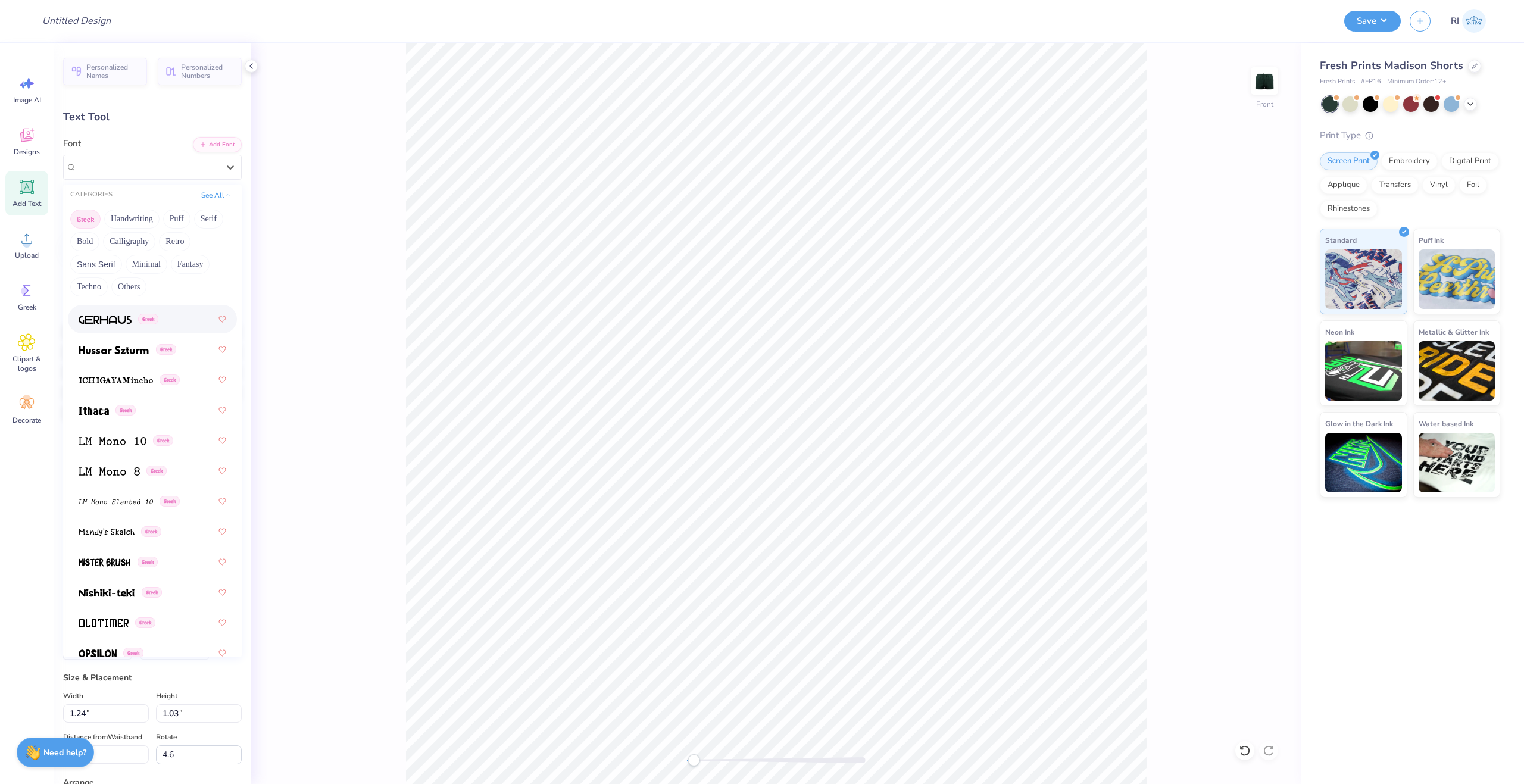
click at [219, 259] on div "Greek Handwriting Puff Serif Bold Calligraphy Retro Sans Serif Minimal Fantasy …" at bounding box center [153, 253] width 179 height 94
click at [220, 143] on button "Add Font" at bounding box center [217, 143] width 49 height 15
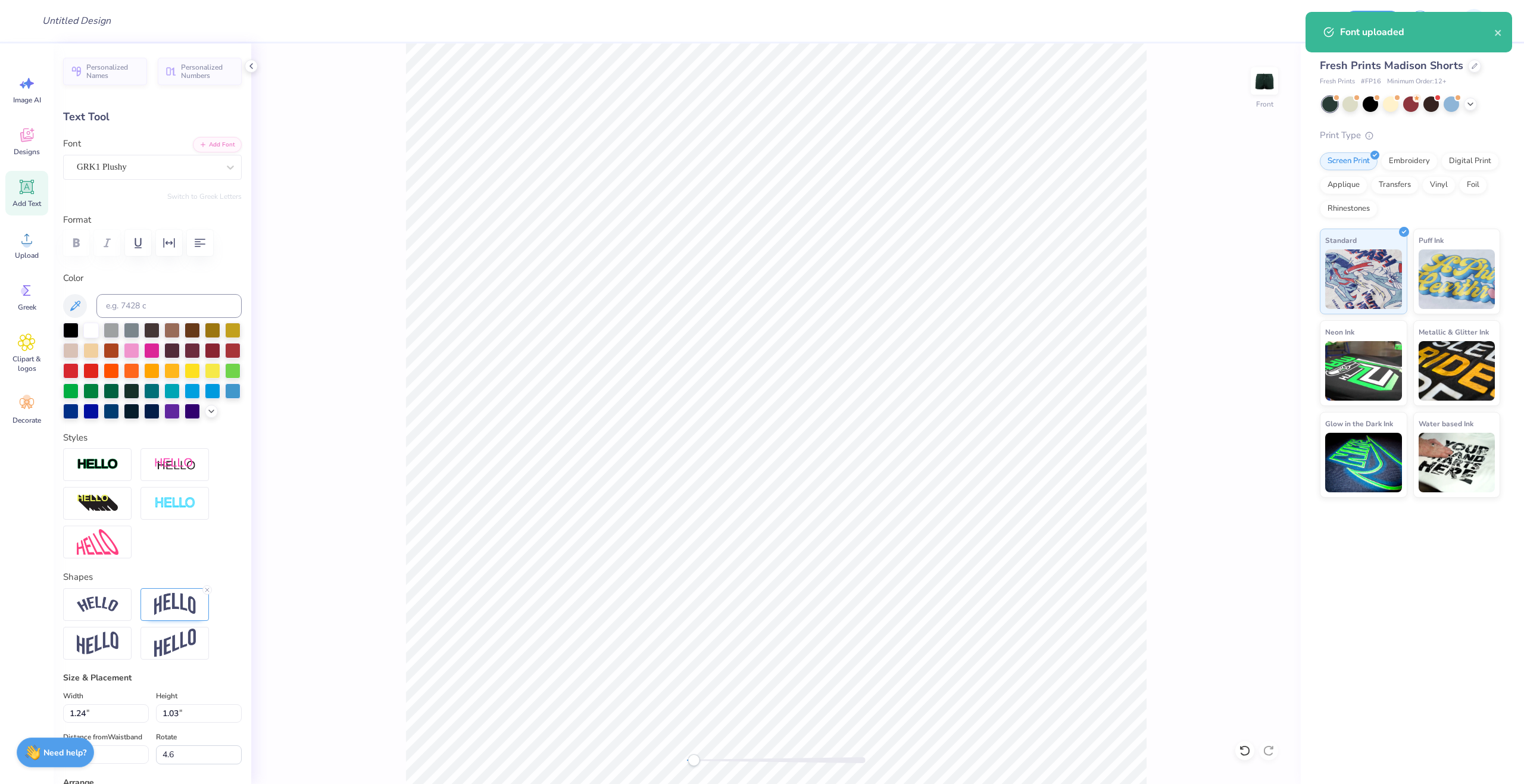
scroll to position [10, 1]
type textarea "a"
type textarea "s"
type textarea "S"
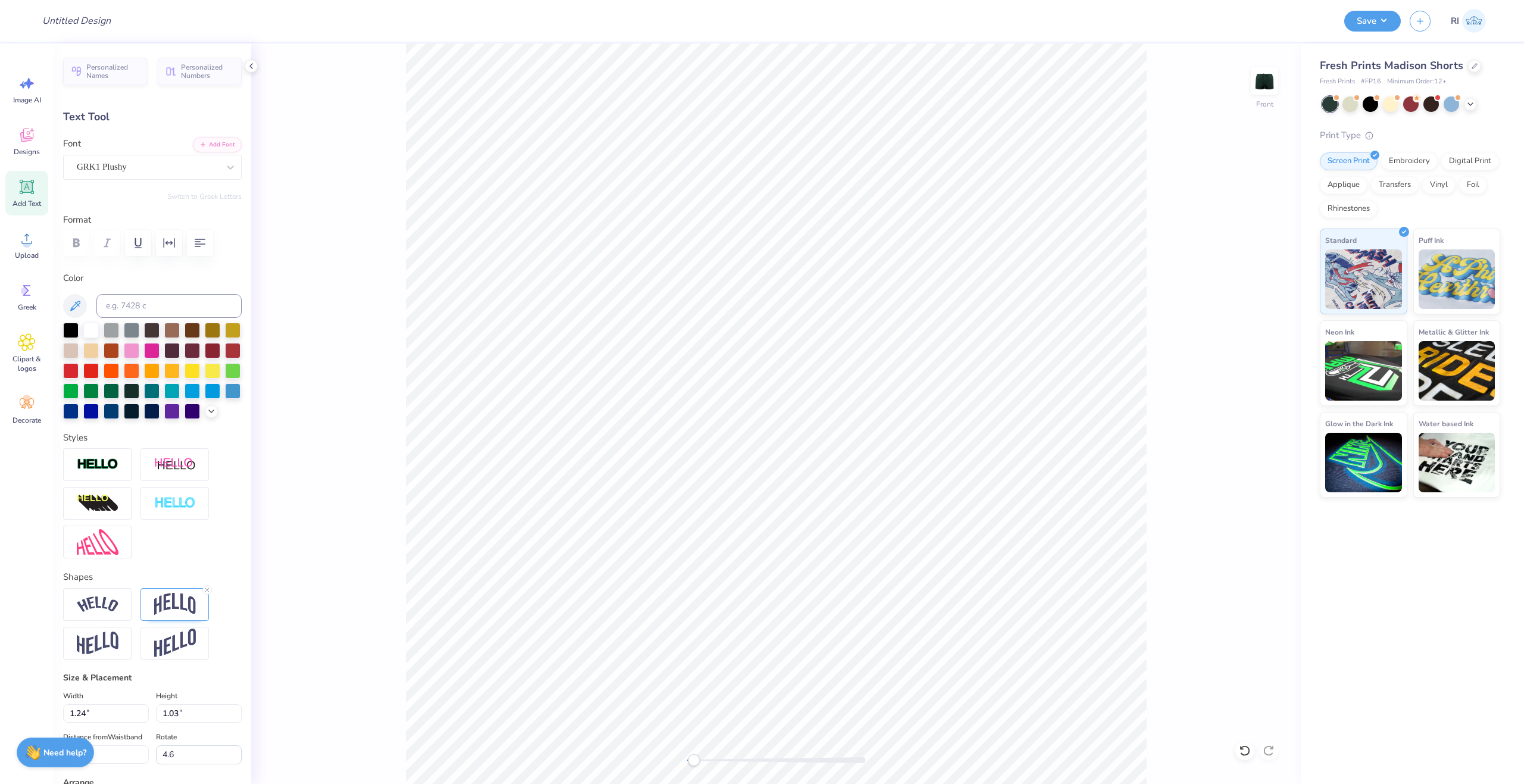
type textarea "D"
type textarea "Q"
type textarea "R"
type textarea "E"
type textarea "Z"
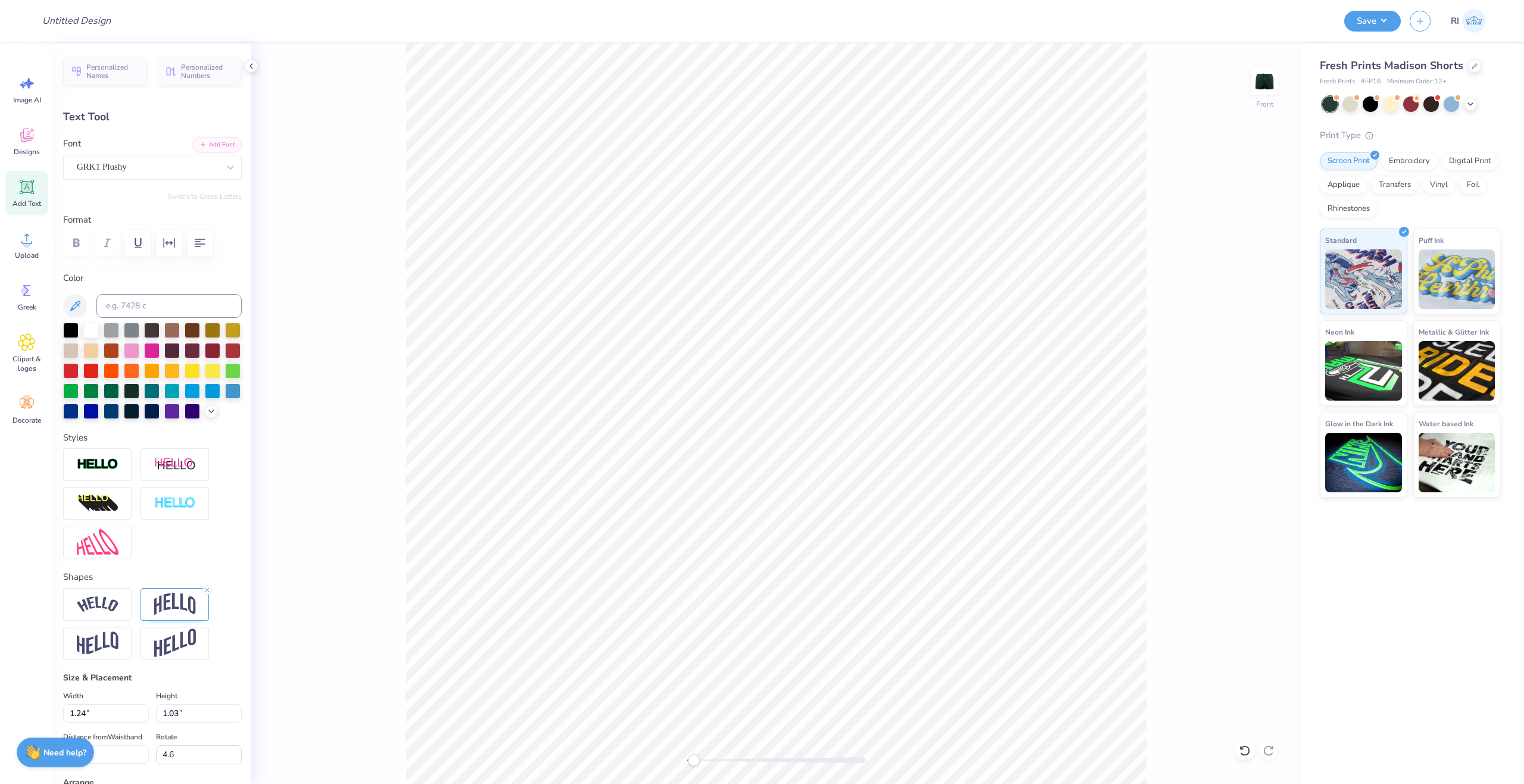
type textarea "D"
type textarea "F"
type input "0.0"
type input "1.16"
type input "3.88"
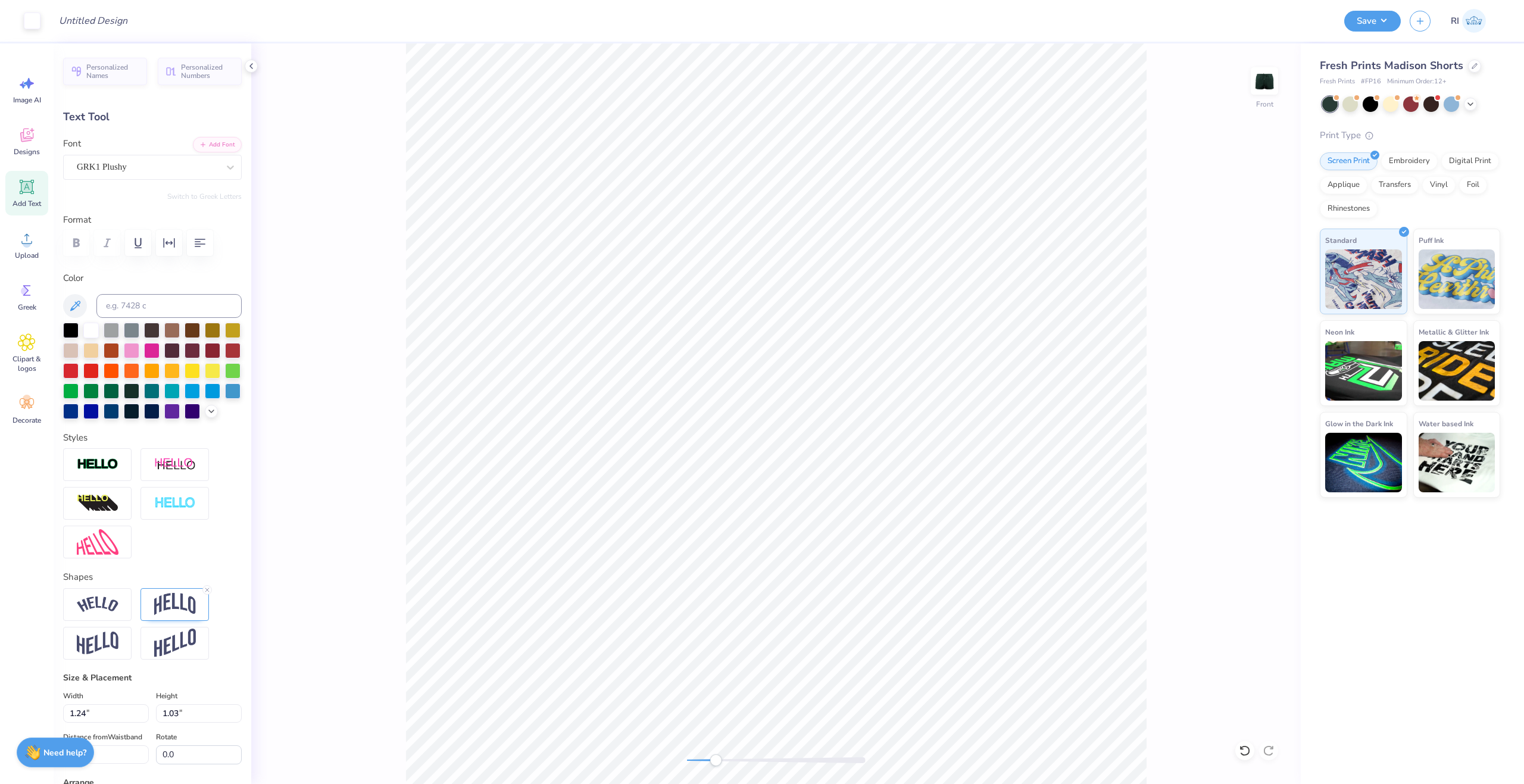
type input "4.6"
type input "1.24"
type input "4.01"
click at [208, 593] on icon at bounding box center [207, 589] width 7 height 7
type input "1.16"
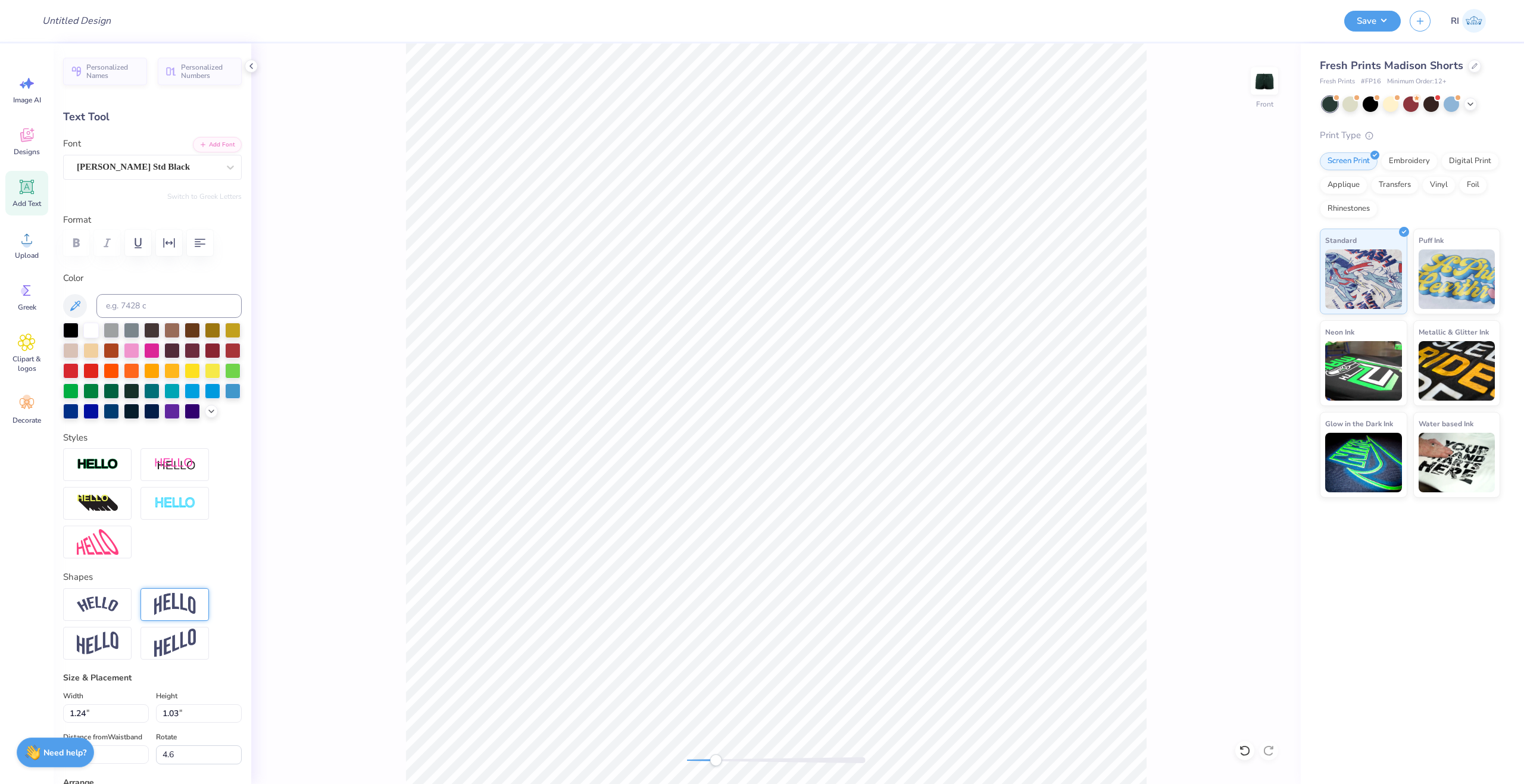
type input "3.91"
click at [207, 591] on line at bounding box center [207, 590] width 4 height 4
type input "0.0"
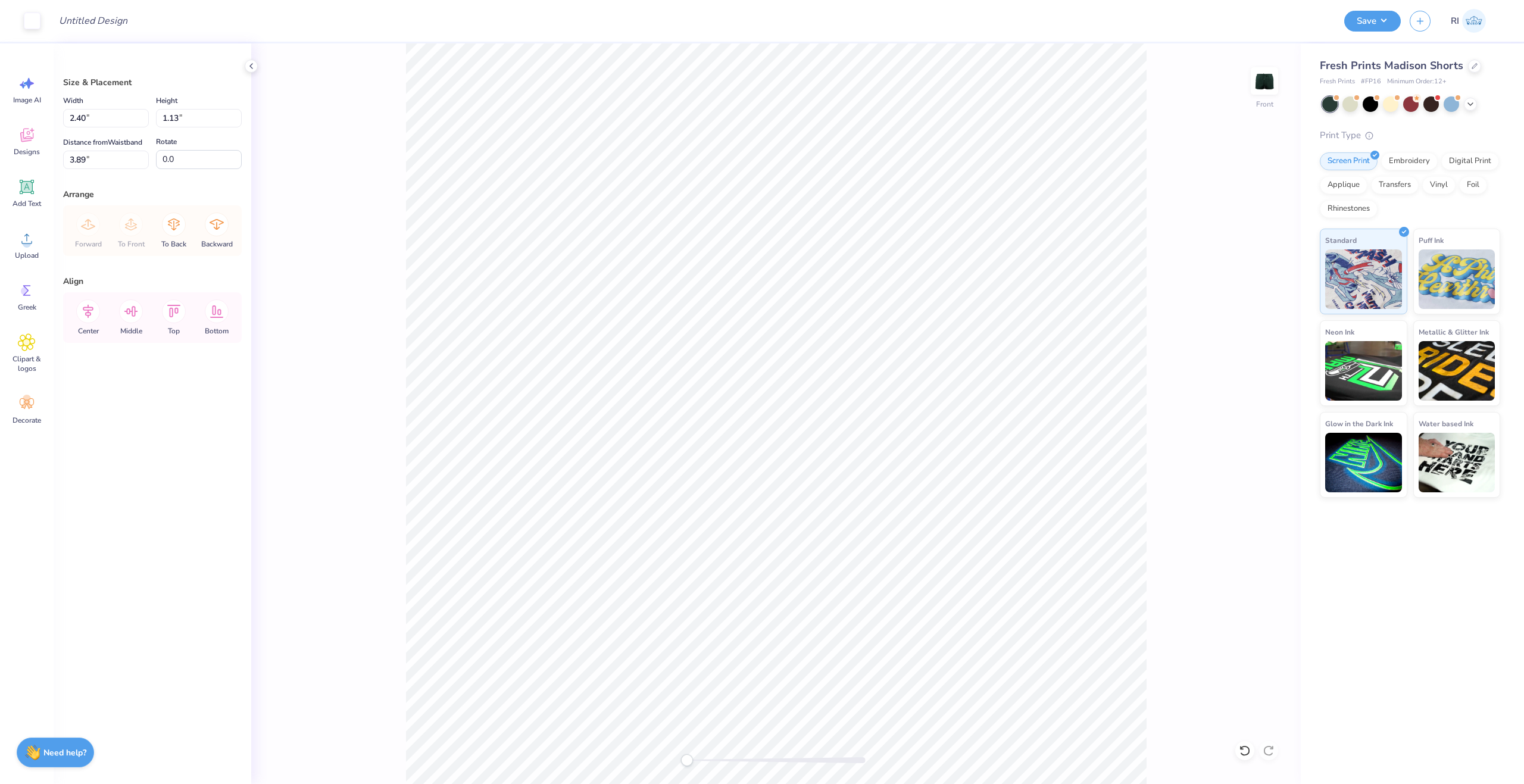
type input "4.27"
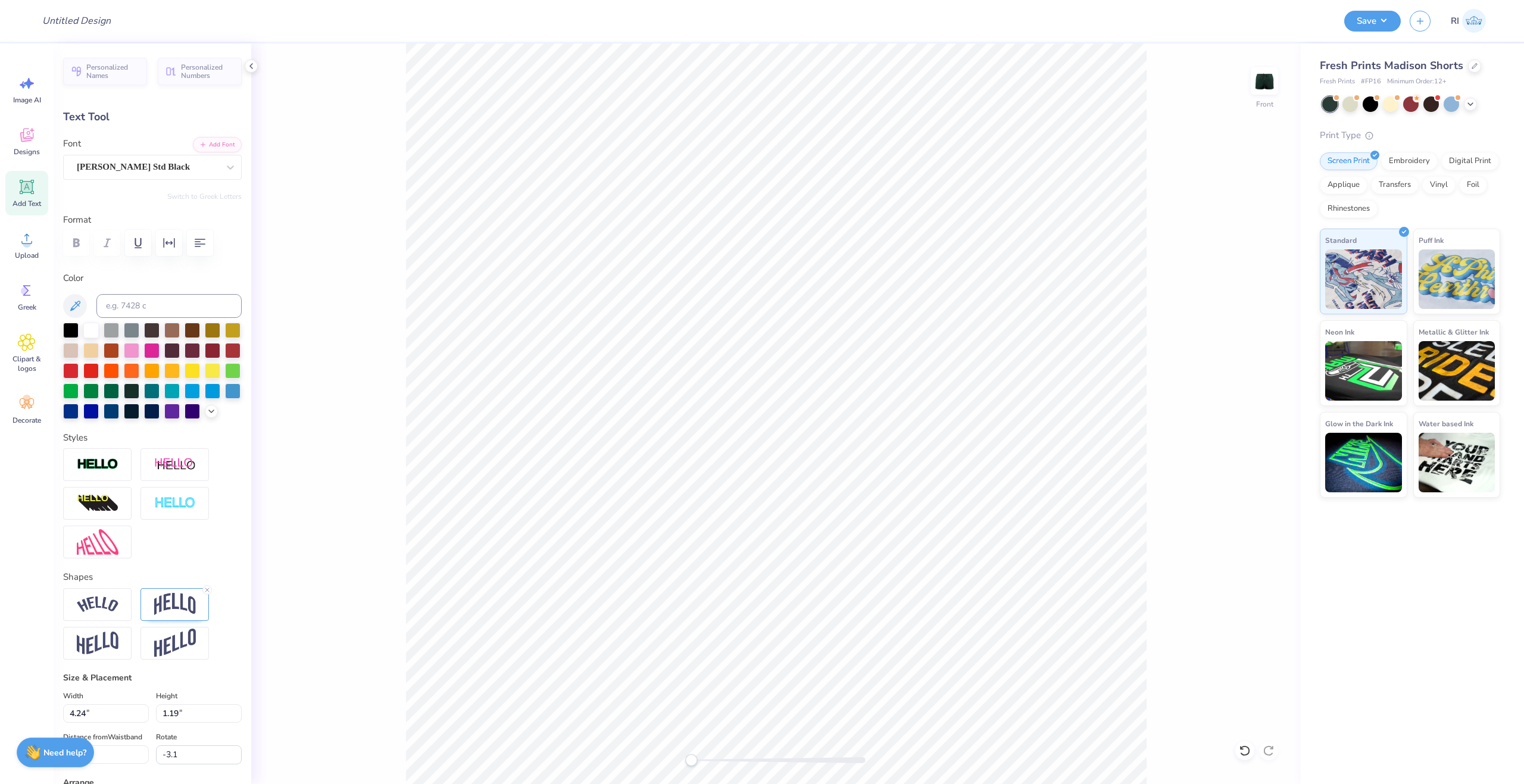
type input "0.0"
type input "4.23"
type input "1.21"
type input "0.0"
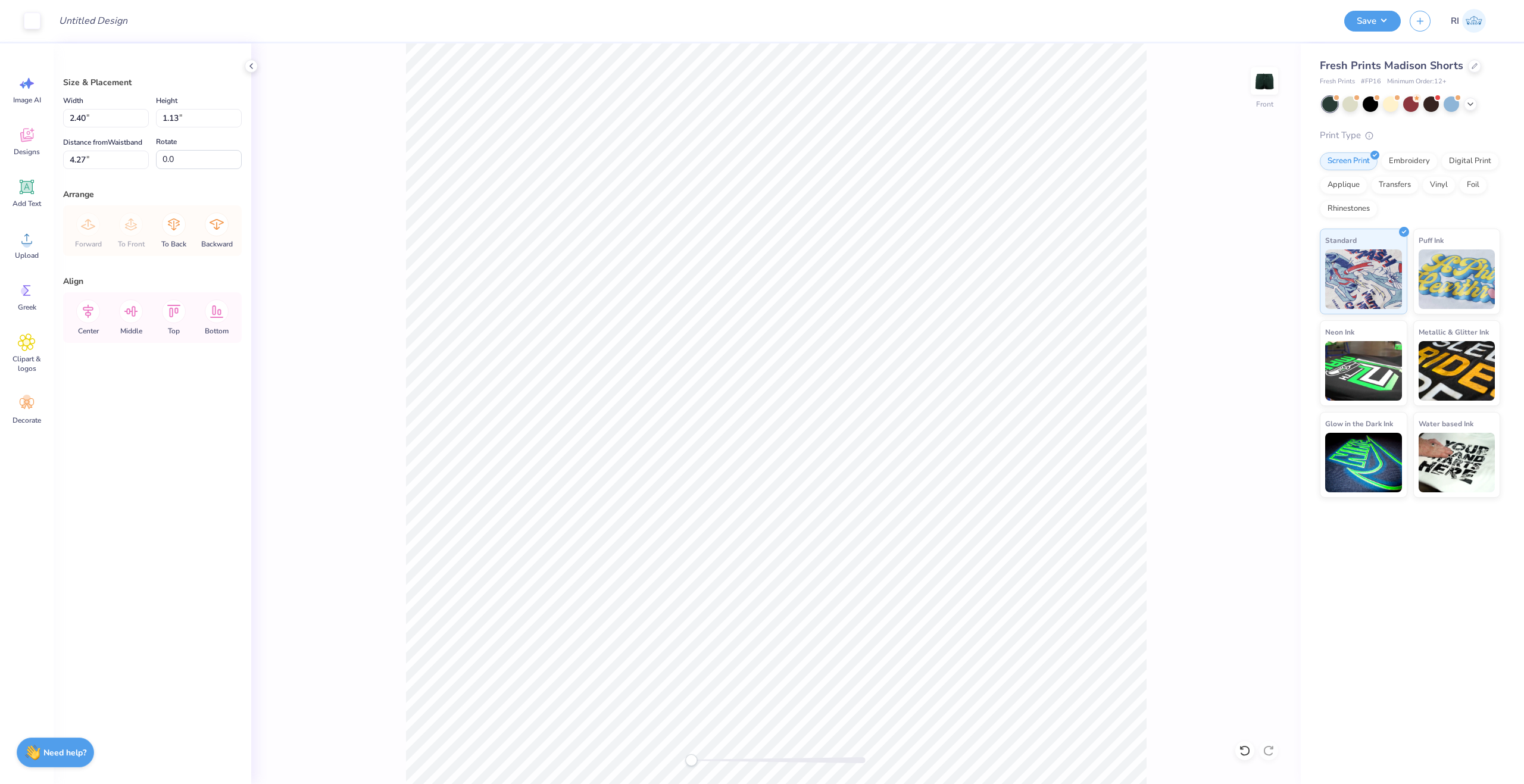
type input "2.41"
type input "1.18"
type input "4.24"
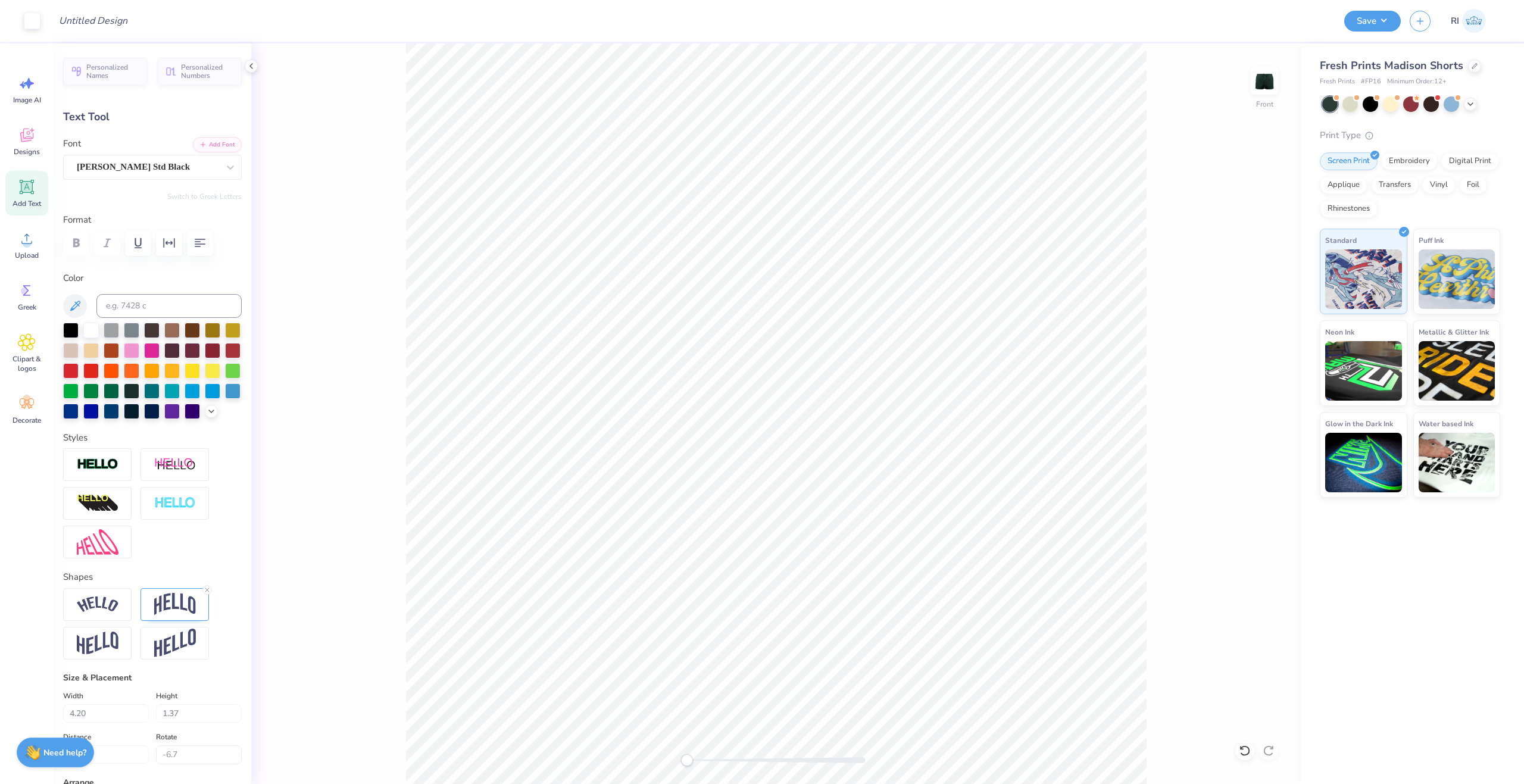
type input "0.0"
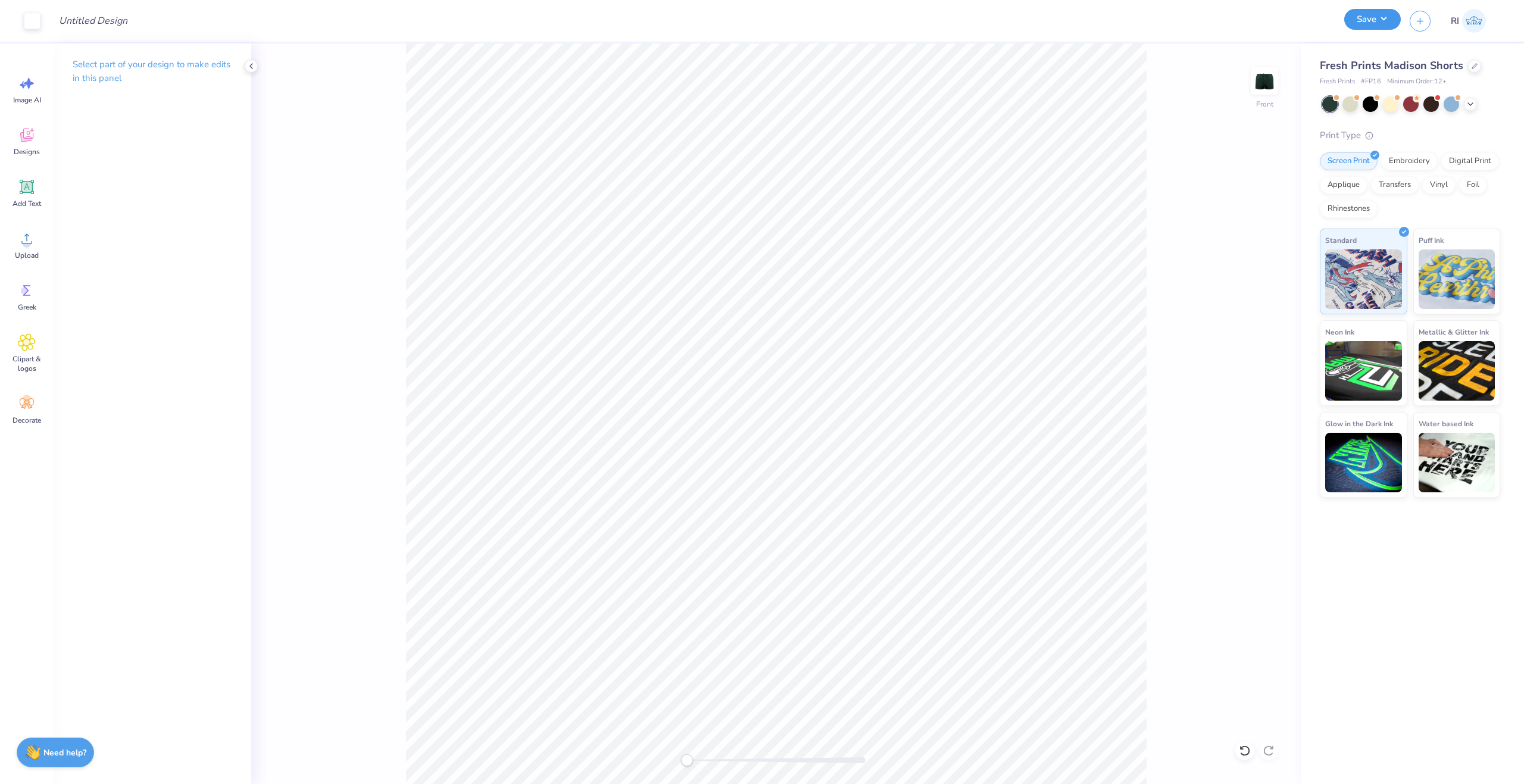
click at [1379, 24] on button "Save" at bounding box center [1372, 19] width 56 height 21
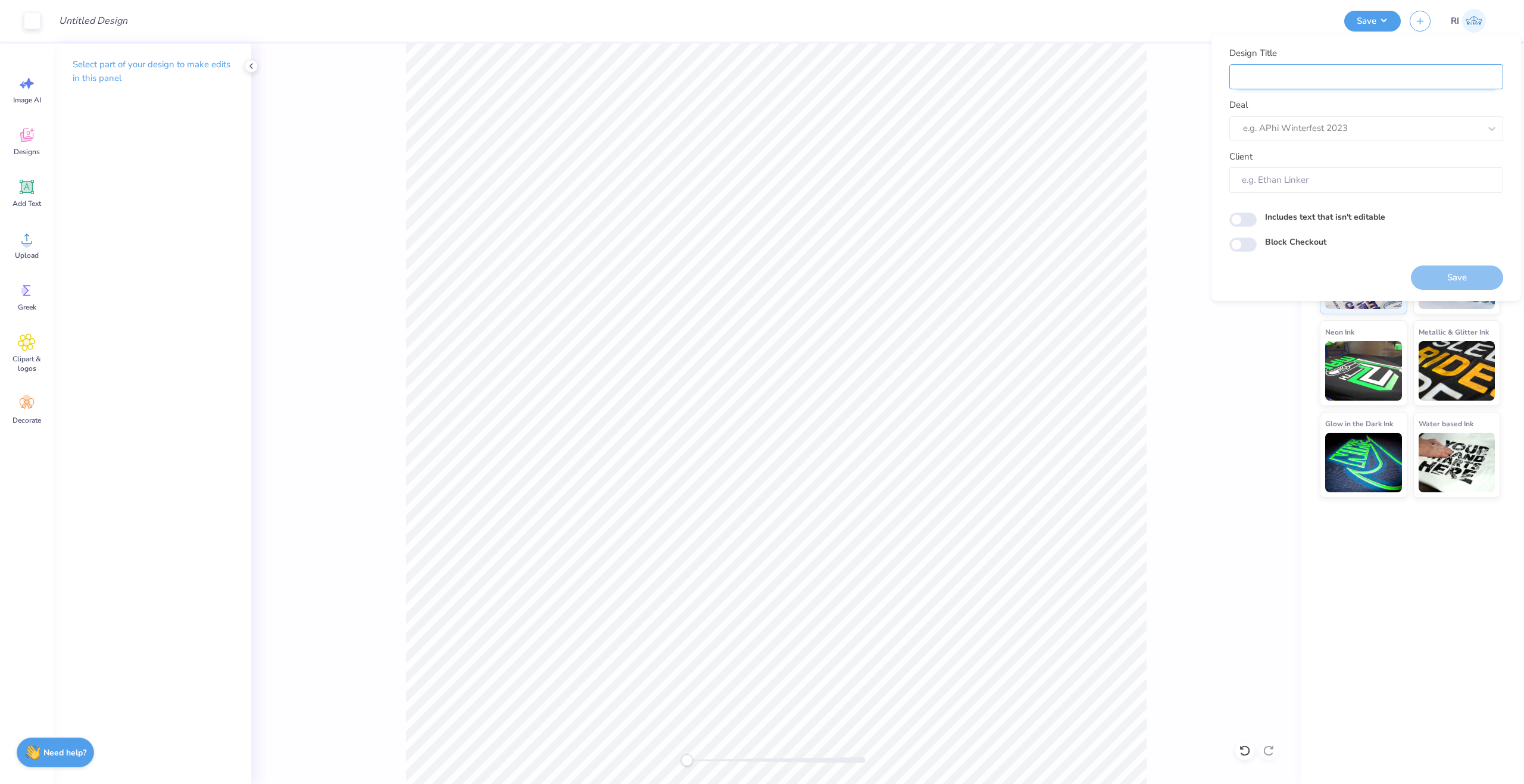
click at [1312, 82] on input "Design Title" at bounding box center [1366, 77] width 274 height 25
paste input "UGC_3516"
type input "UGC_3516"
click at [1298, 131] on div at bounding box center [1362, 128] width 237 height 16
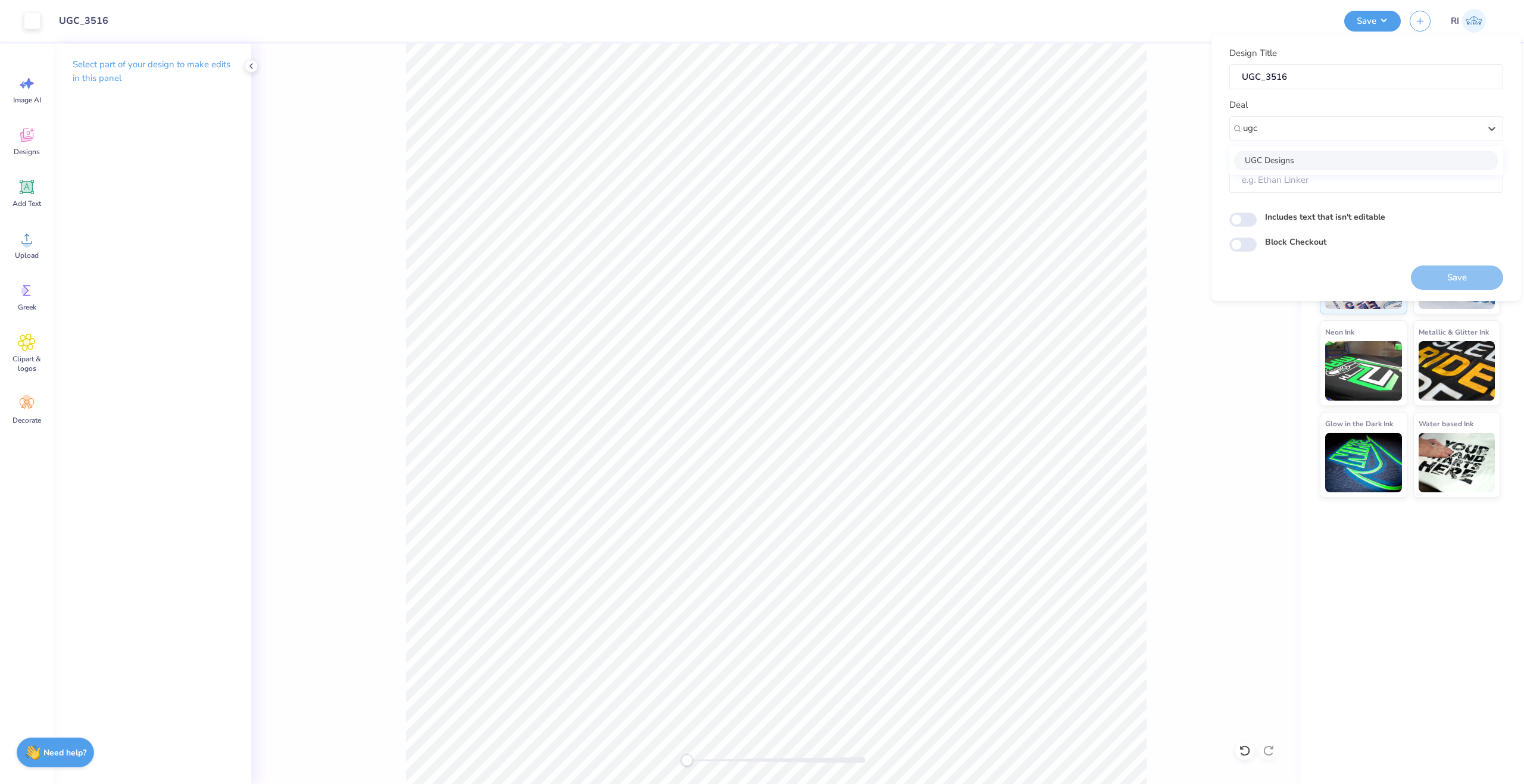
click at [1282, 160] on div "UGC Designs" at bounding box center [1366, 160] width 264 height 20
type input "ugc"
type input "Design Tool Gallery User"
click at [1242, 239] on input "Block Checkout" at bounding box center [1243, 245] width 27 height 15
checkbox input "true"
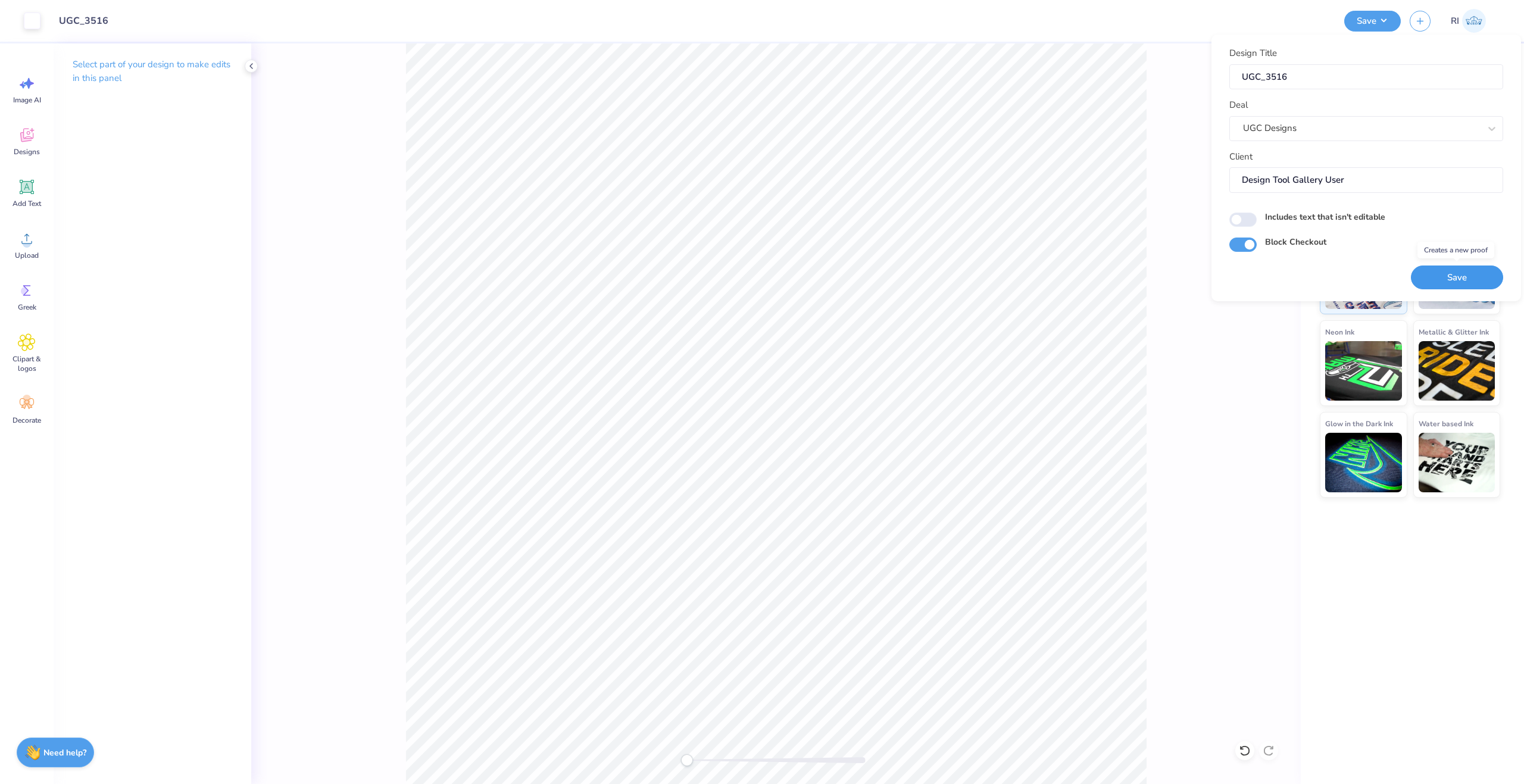
click at [1442, 281] on button "Save" at bounding box center [1457, 278] width 93 height 25
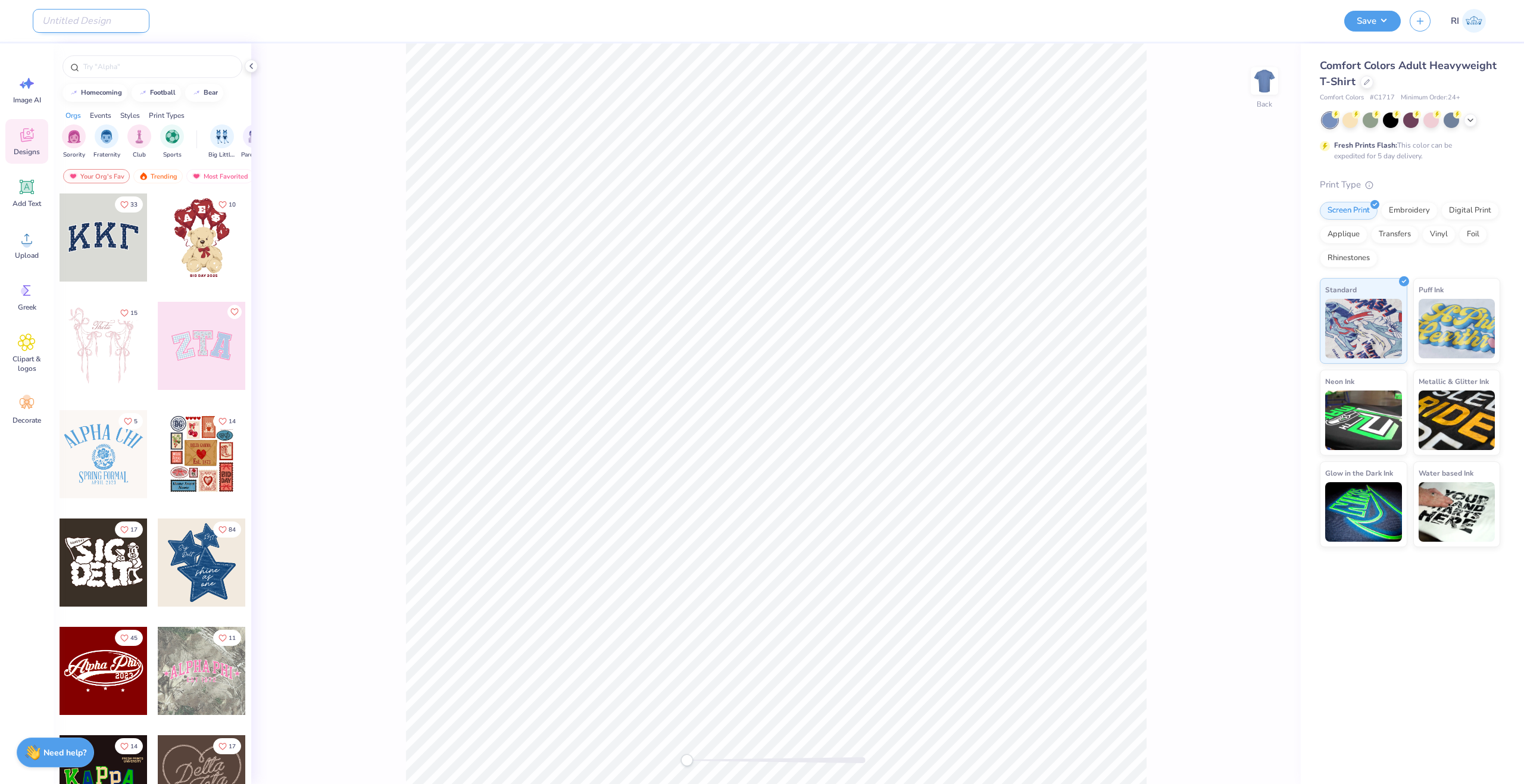
click at [60, 20] on input "Design Title" at bounding box center [91, 21] width 117 height 24
paste input "UGC_3517"
type input "UGC_3517"
click at [1364, 80] on icon at bounding box center [1367, 80] width 6 height 6
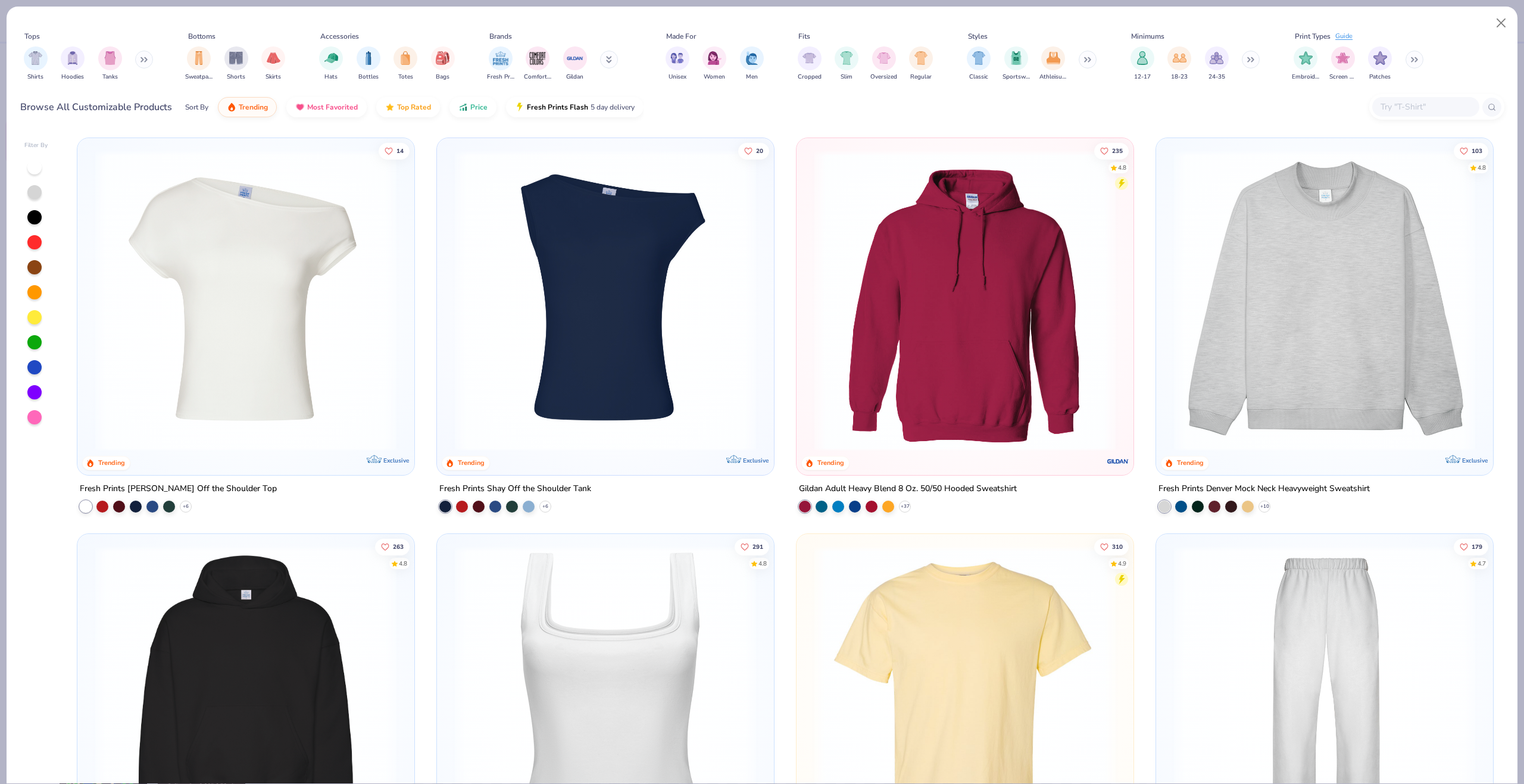
click at [1414, 98] on div at bounding box center [1426, 106] width 107 height 20
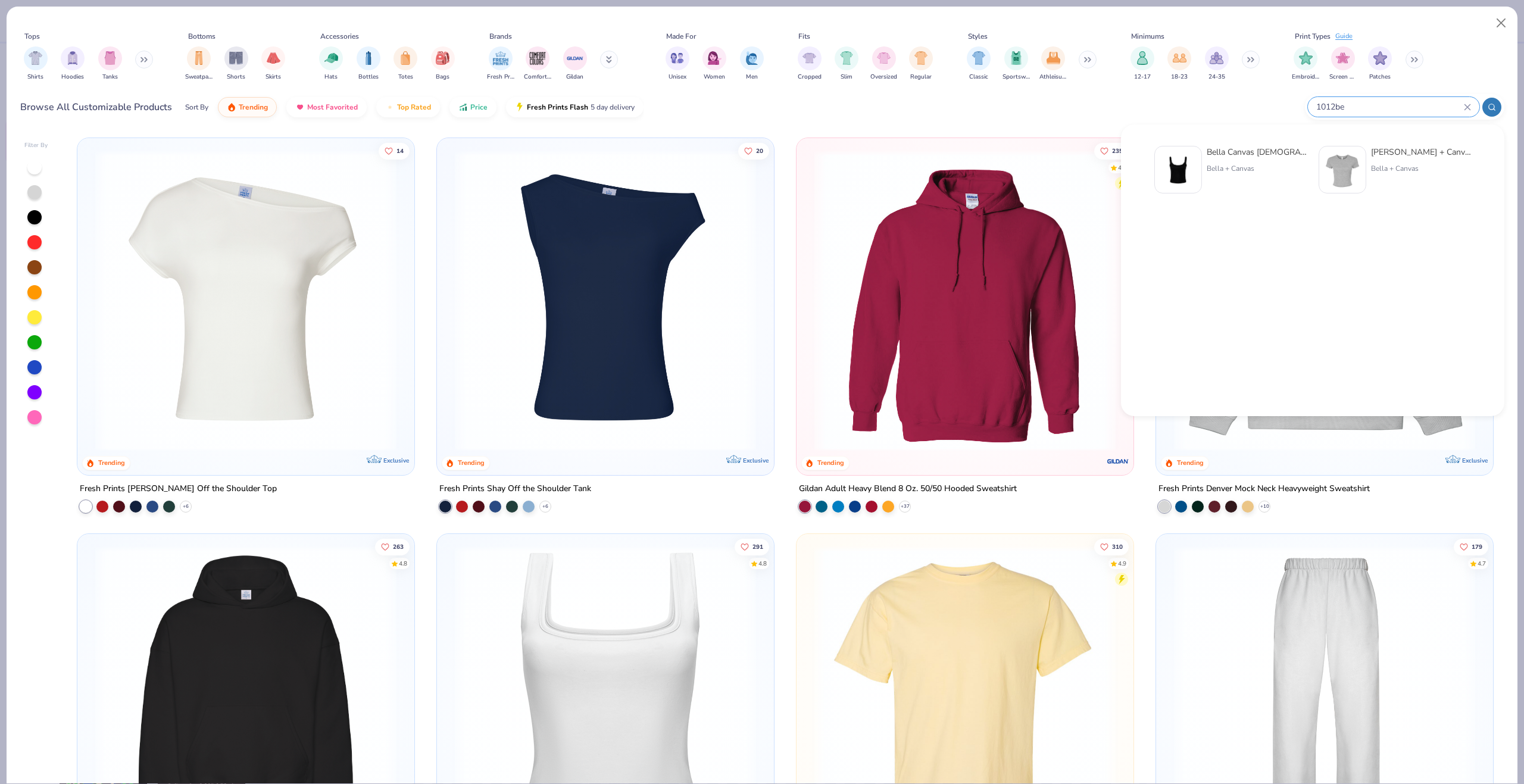
type input "1012be"
click at [1210, 178] on div "Bella Canvas Ladies' Micro Ribbed Scoop Tank Bella + Canvas" at bounding box center [1257, 169] width 100 height 48
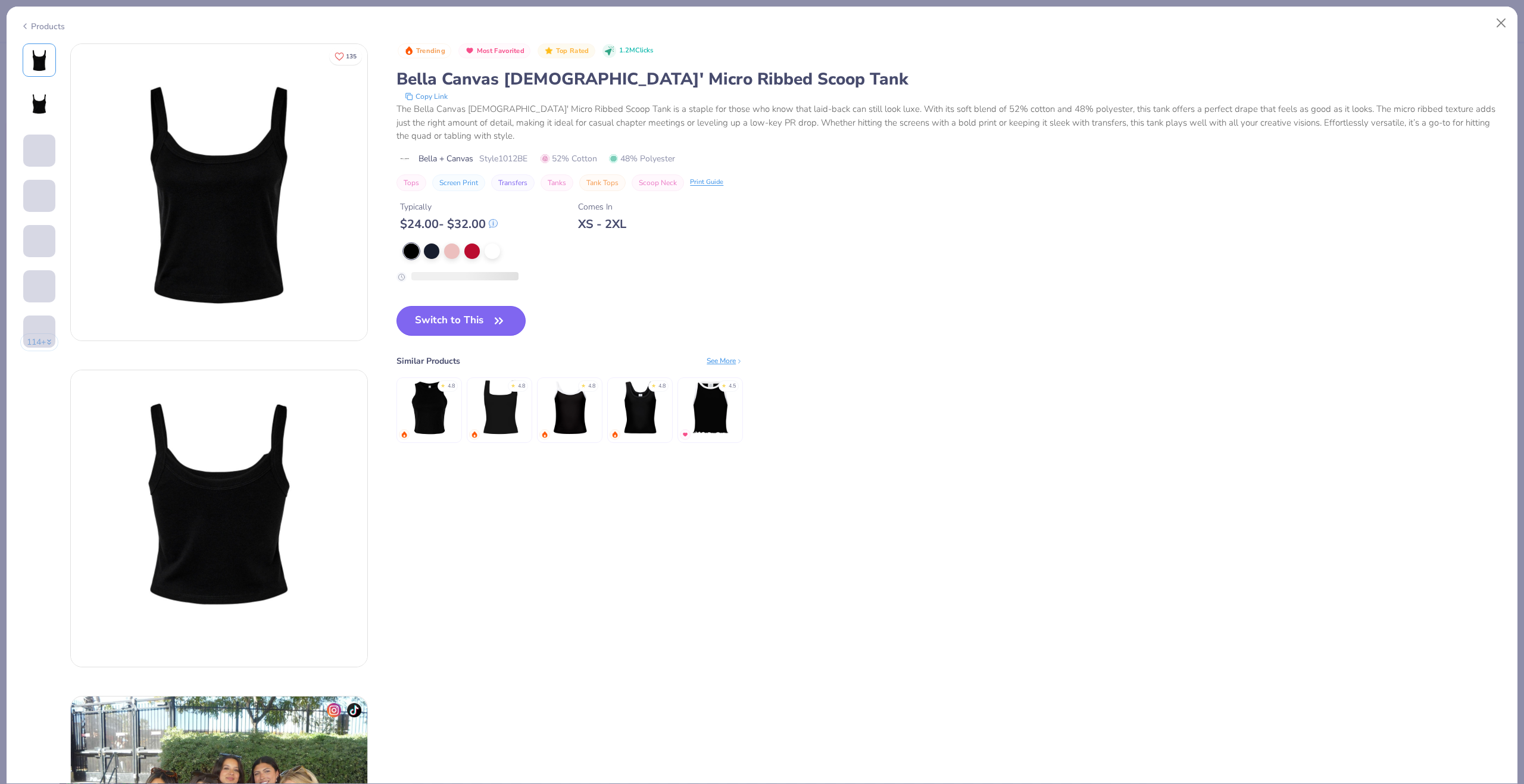
click at [487, 323] on button "Switch to This" at bounding box center [461, 321] width 129 height 30
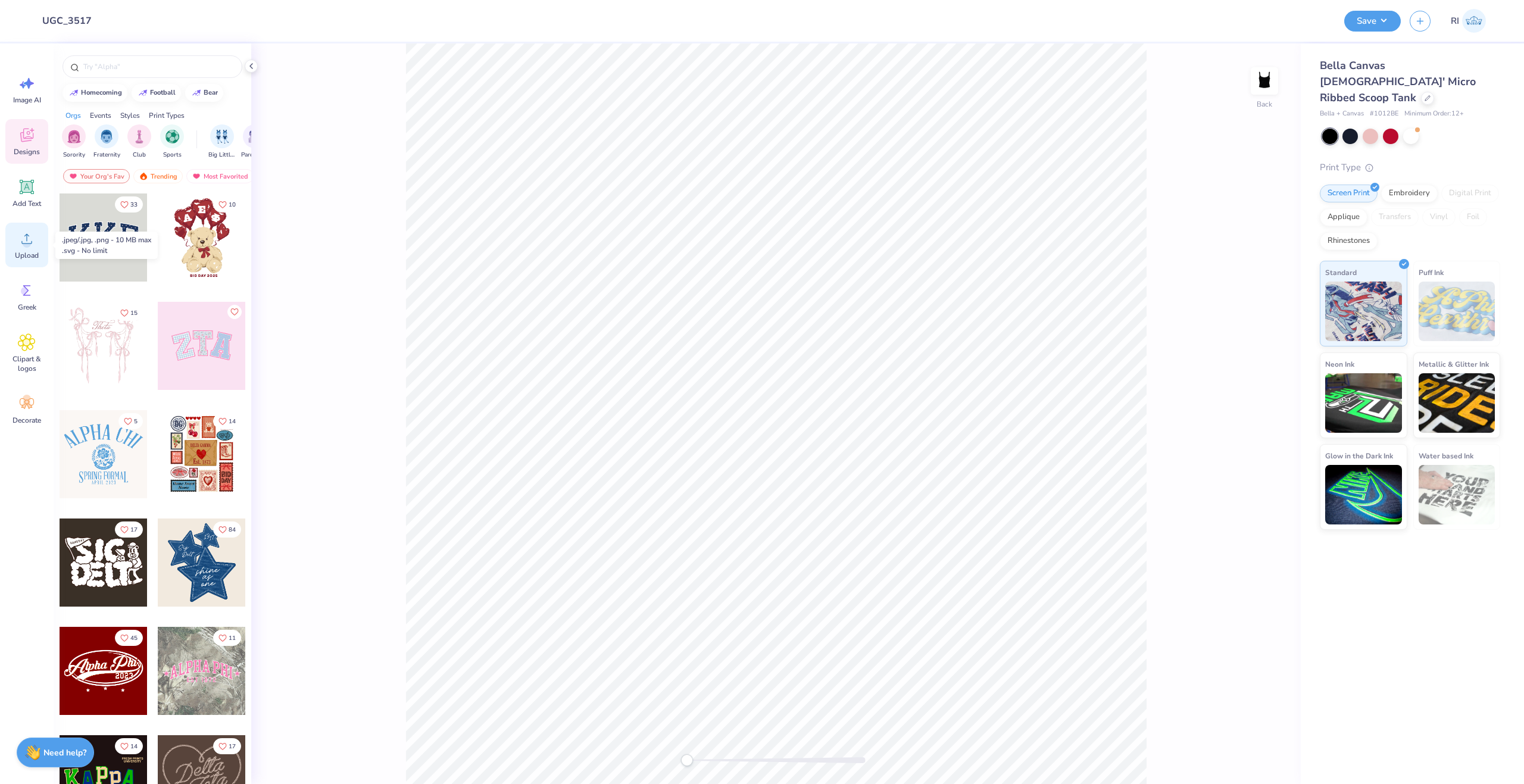
click at [33, 236] on icon at bounding box center [27, 239] width 18 height 18
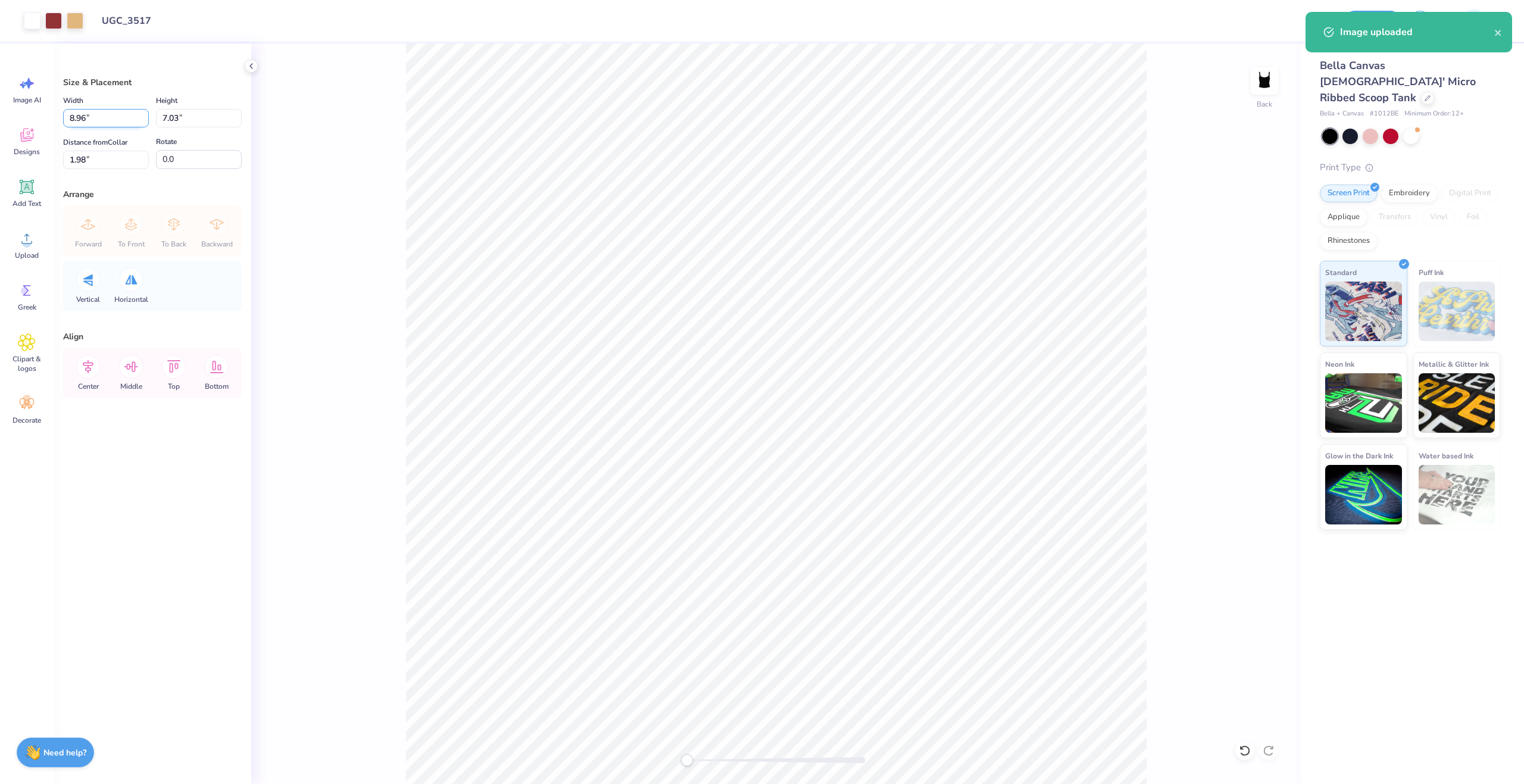
click at [130, 117] on input "8.96" at bounding box center [106, 118] width 86 height 18
type input "7.00"
type input "5.50"
click at [117, 165] on input "2.75" at bounding box center [106, 160] width 86 height 18
type input "1"
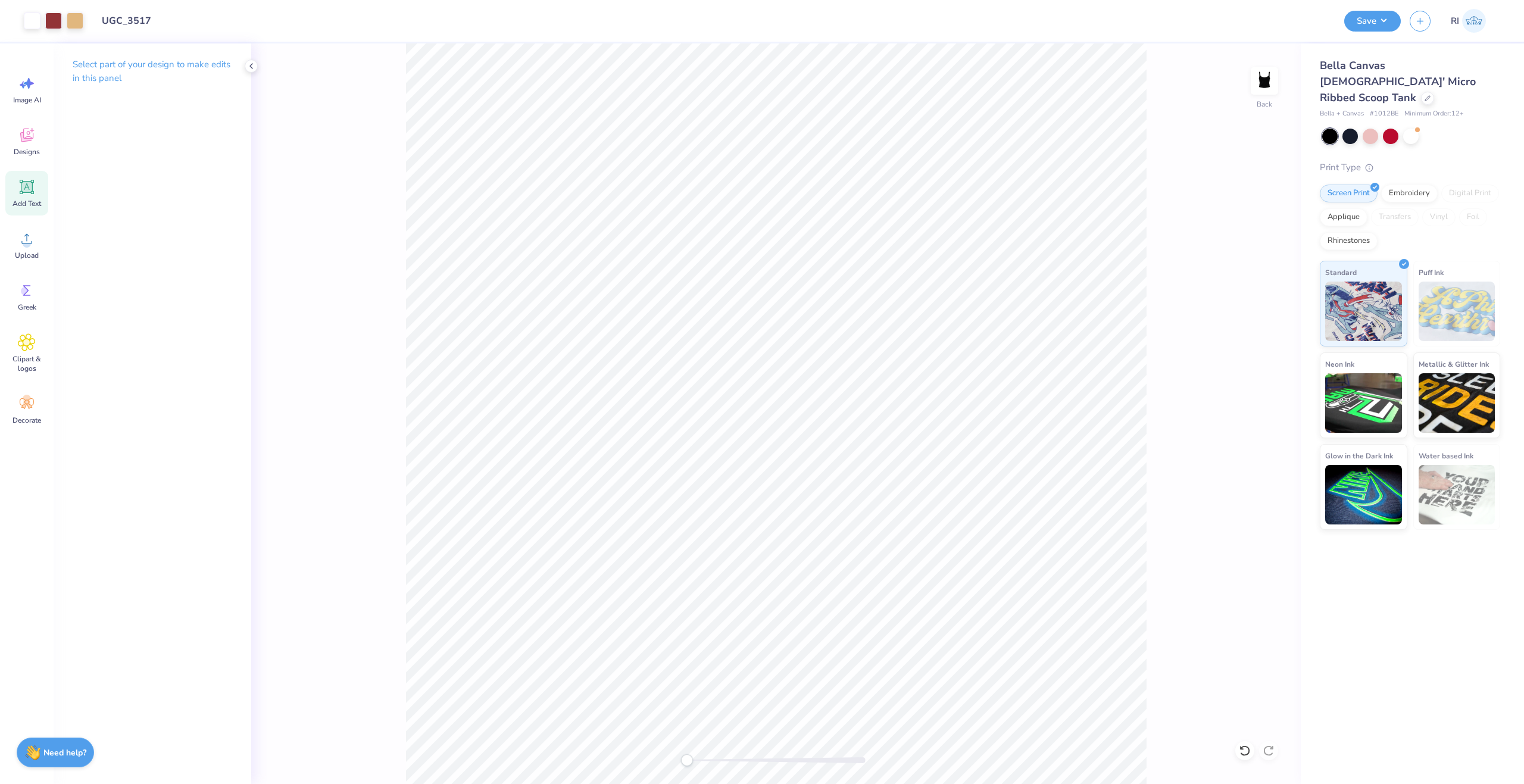
click at [43, 192] on div "Add Text" at bounding box center [27, 193] width 43 height 44
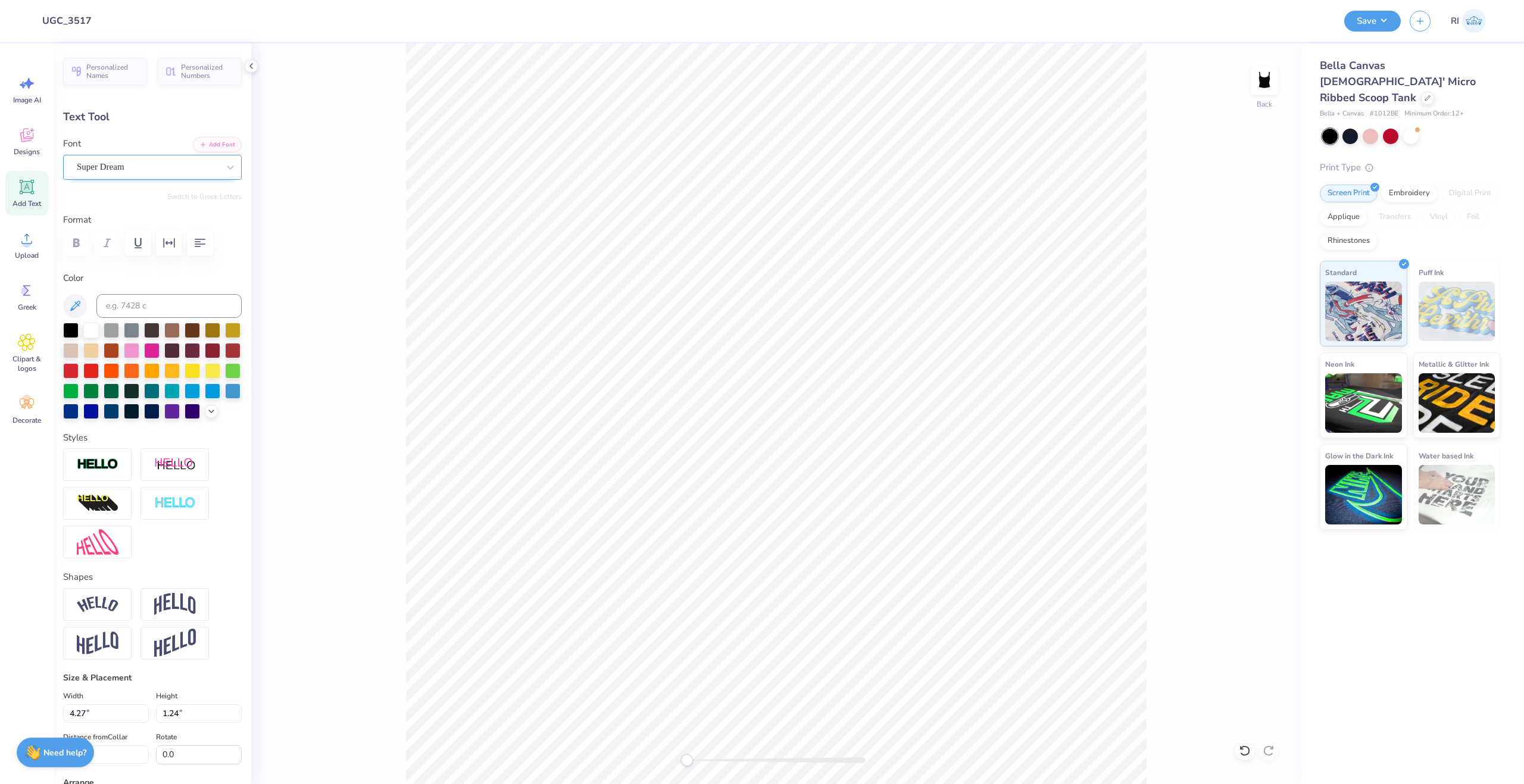
click at [145, 164] on div "Super Dream" at bounding box center [147, 167] width 144 height 18
click at [214, 151] on button "Add Font" at bounding box center [217, 143] width 49 height 15
click at [200, 145] on icon "button" at bounding box center [203, 143] width 7 height 7
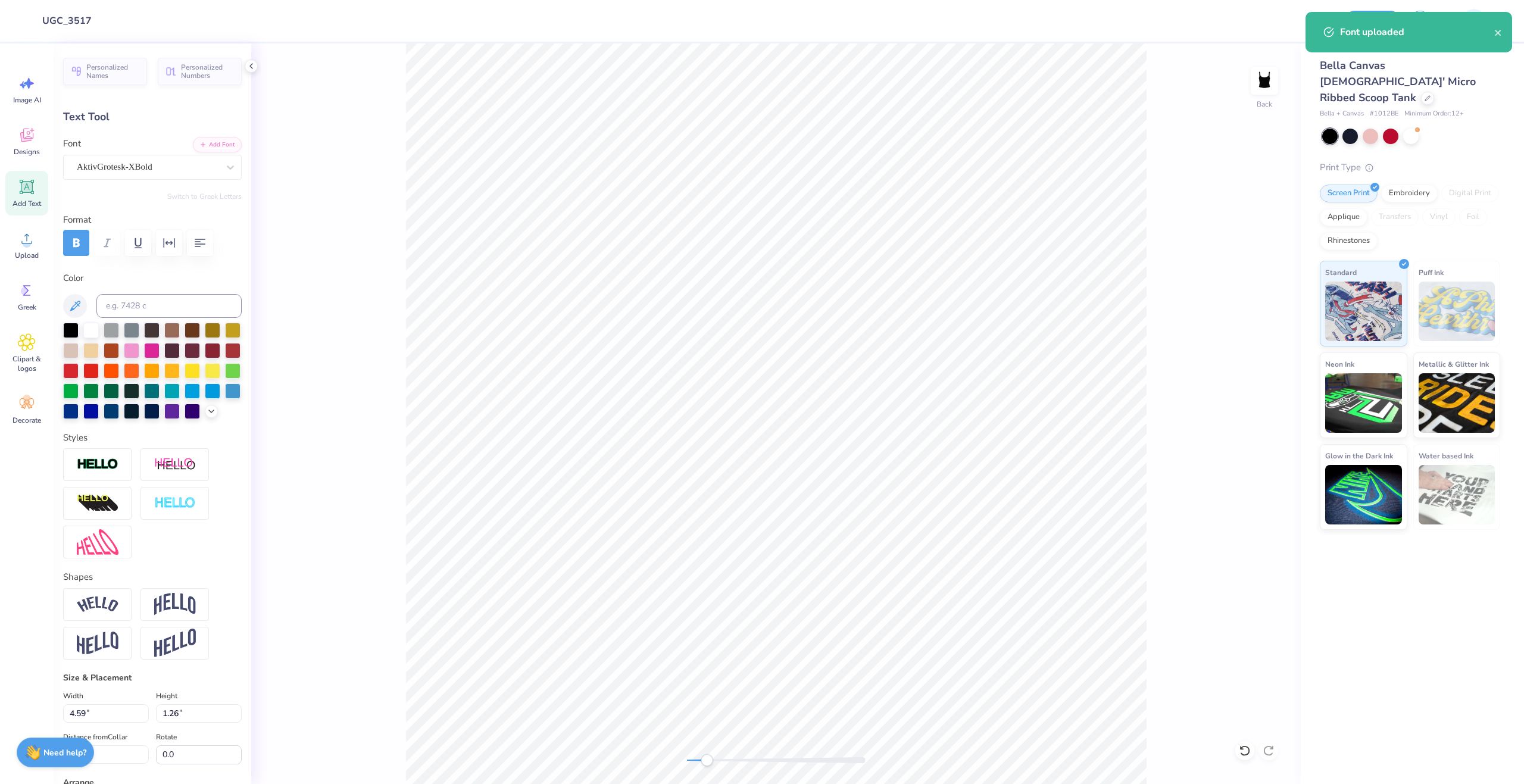
scroll to position [10, 2]
type textarea "8"
click at [99, 414] on div at bounding box center [91, 410] width 15 height 15
type input "0.58"
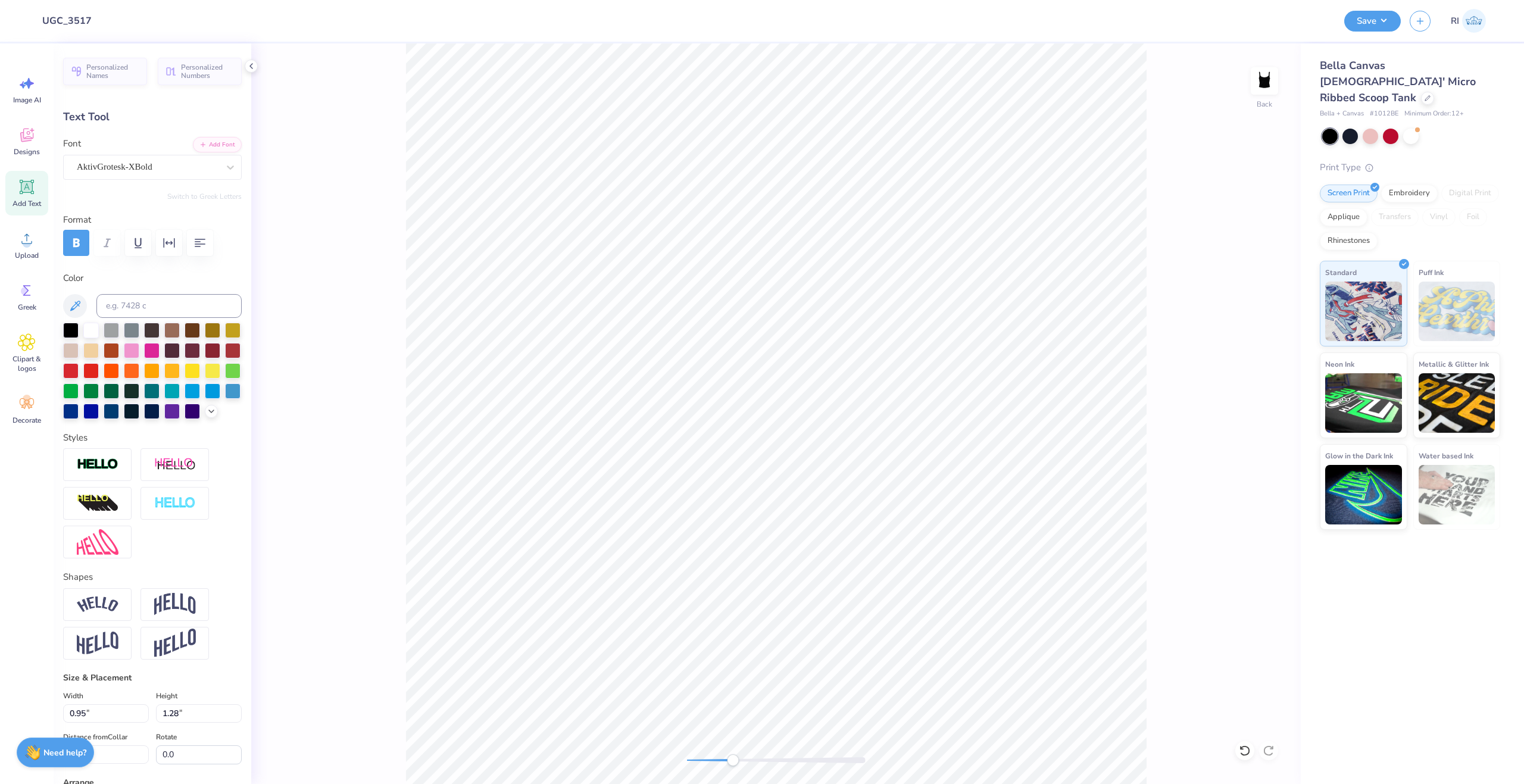
type input "0.78"
type input "-19.1"
type input "0.69"
type input "2.87"
type input "-17.1"
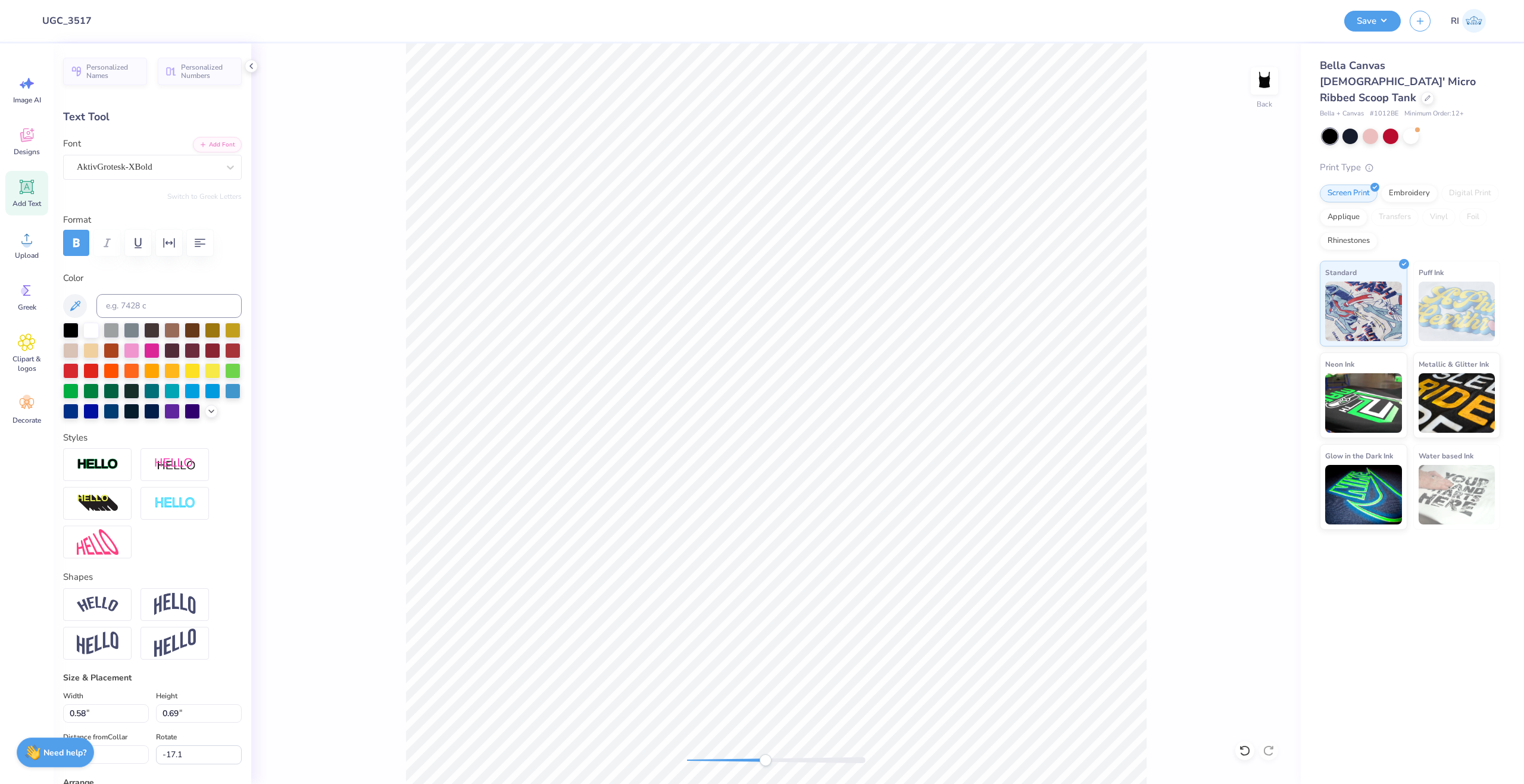
type input "0.56"
type input "0.67"
click at [773, 555] on li "Duplicate" at bounding box center [764, 560] width 93 height 23
type input "3.87"
type input "16.5"
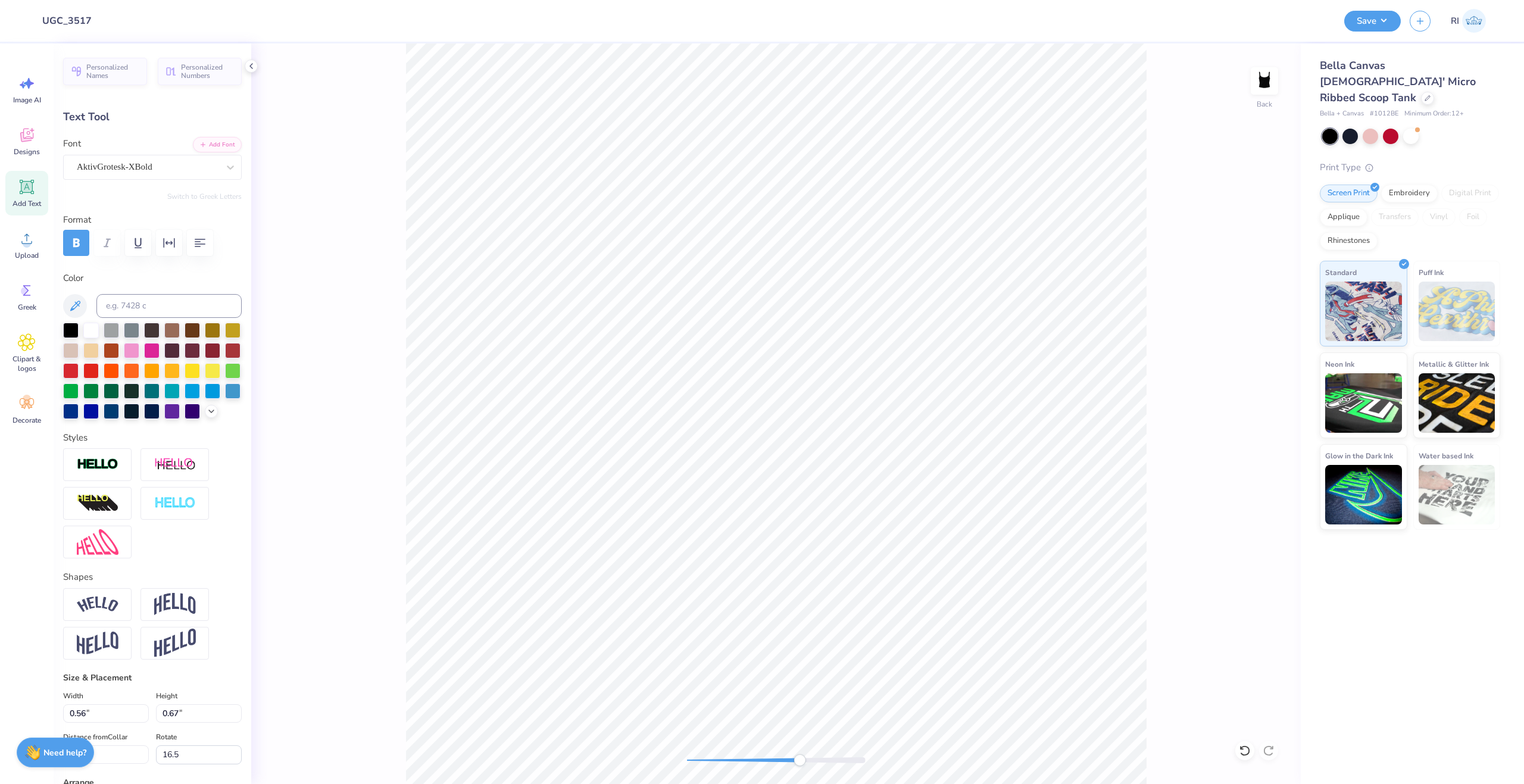
type input "0.55"
type input "0.66"
type input "5.03"
click at [34, 192] on icon at bounding box center [27, 187] width 15 height 15
type input "4.27"
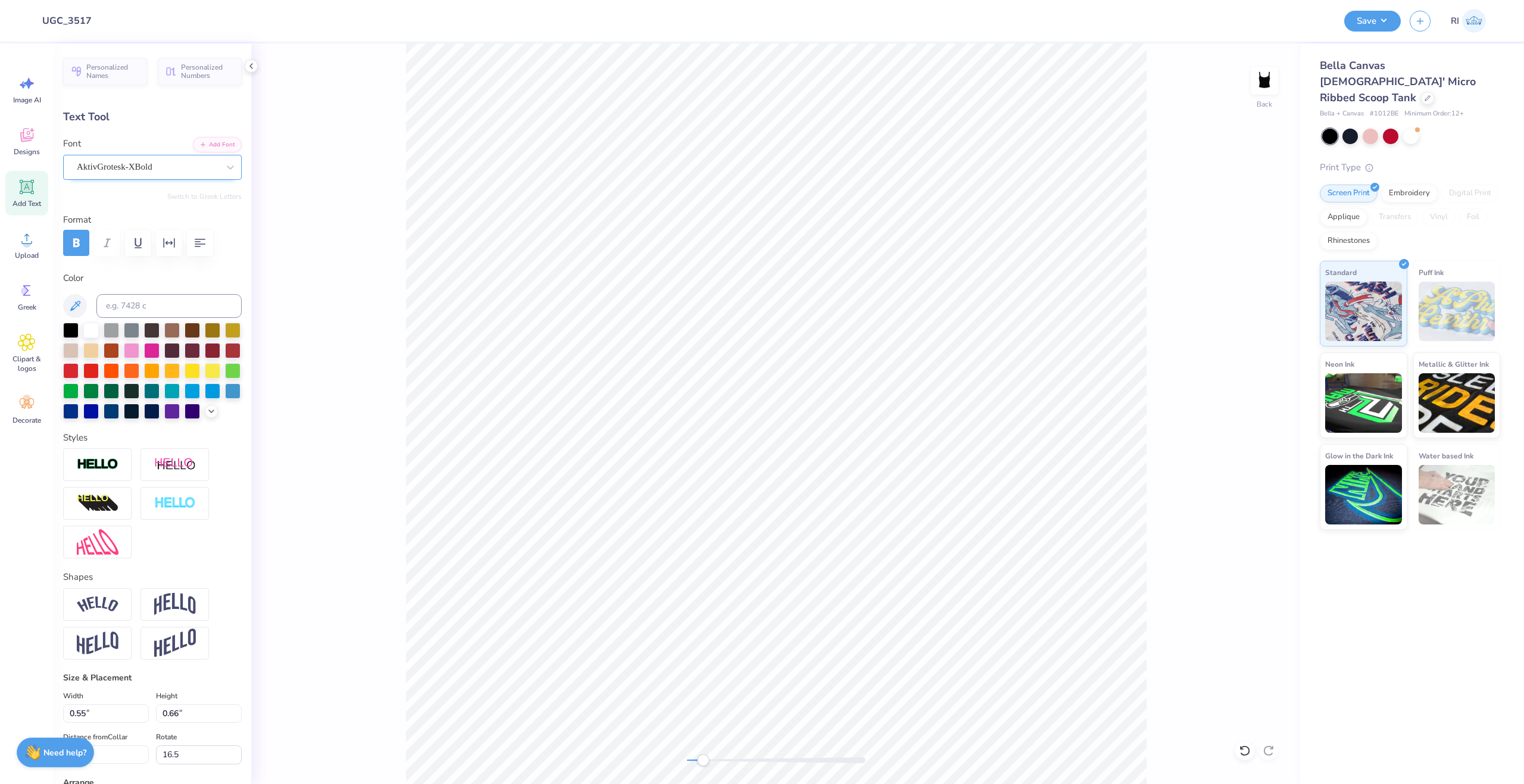
type input "1.24"
type input "4.88"
type input "0.0"
click at [200, 146] on button "Add Font" at bounding box center [217, 143] width 49 height 15
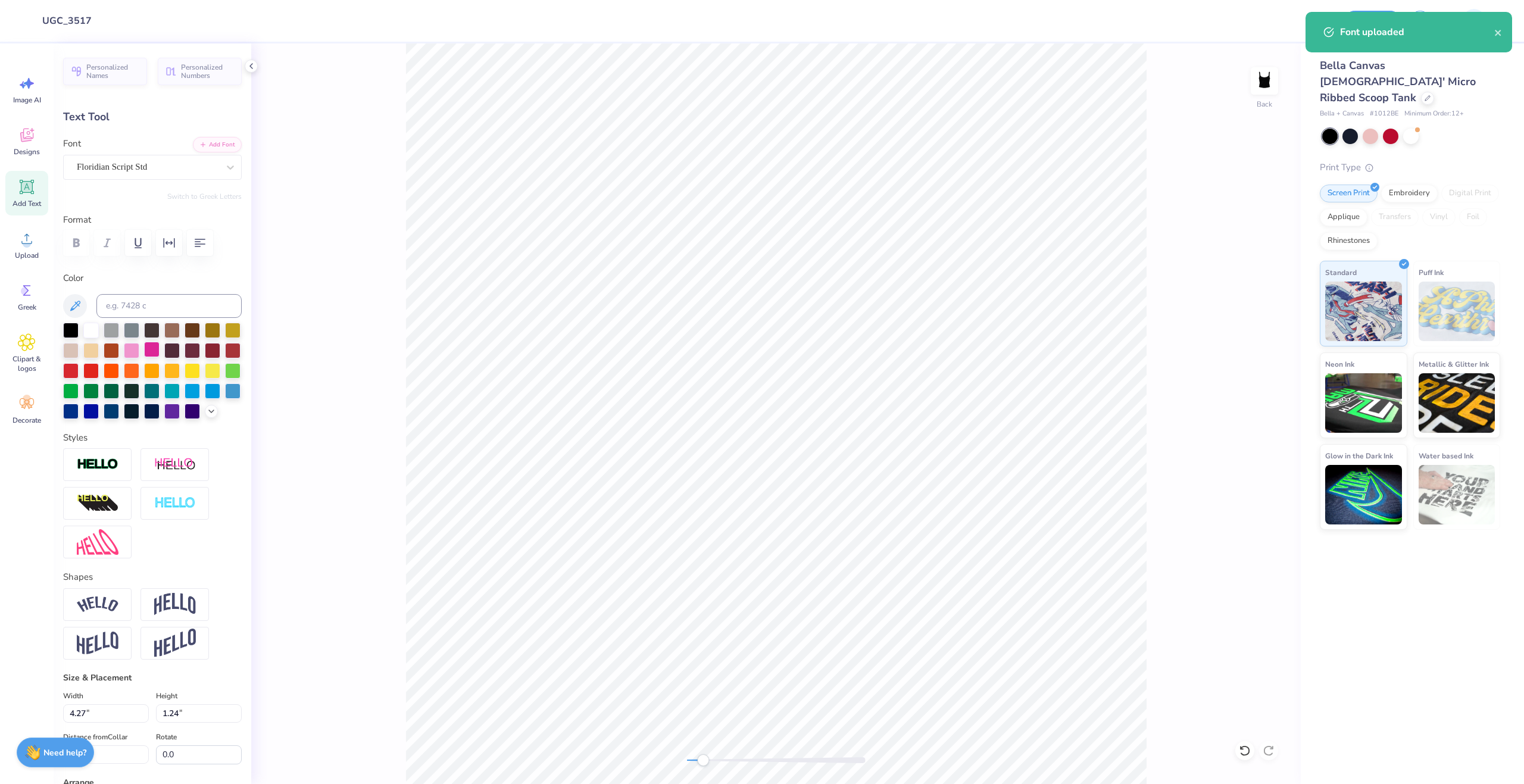
click at [160, 348] on div at bounding box center [152, 349] width 15 height 15
type textarea "Sigma Delta Tau"
click at [105, 723] on input "8.96" at bounding box center [106, 713] width 86 height 18
type input "7.00"
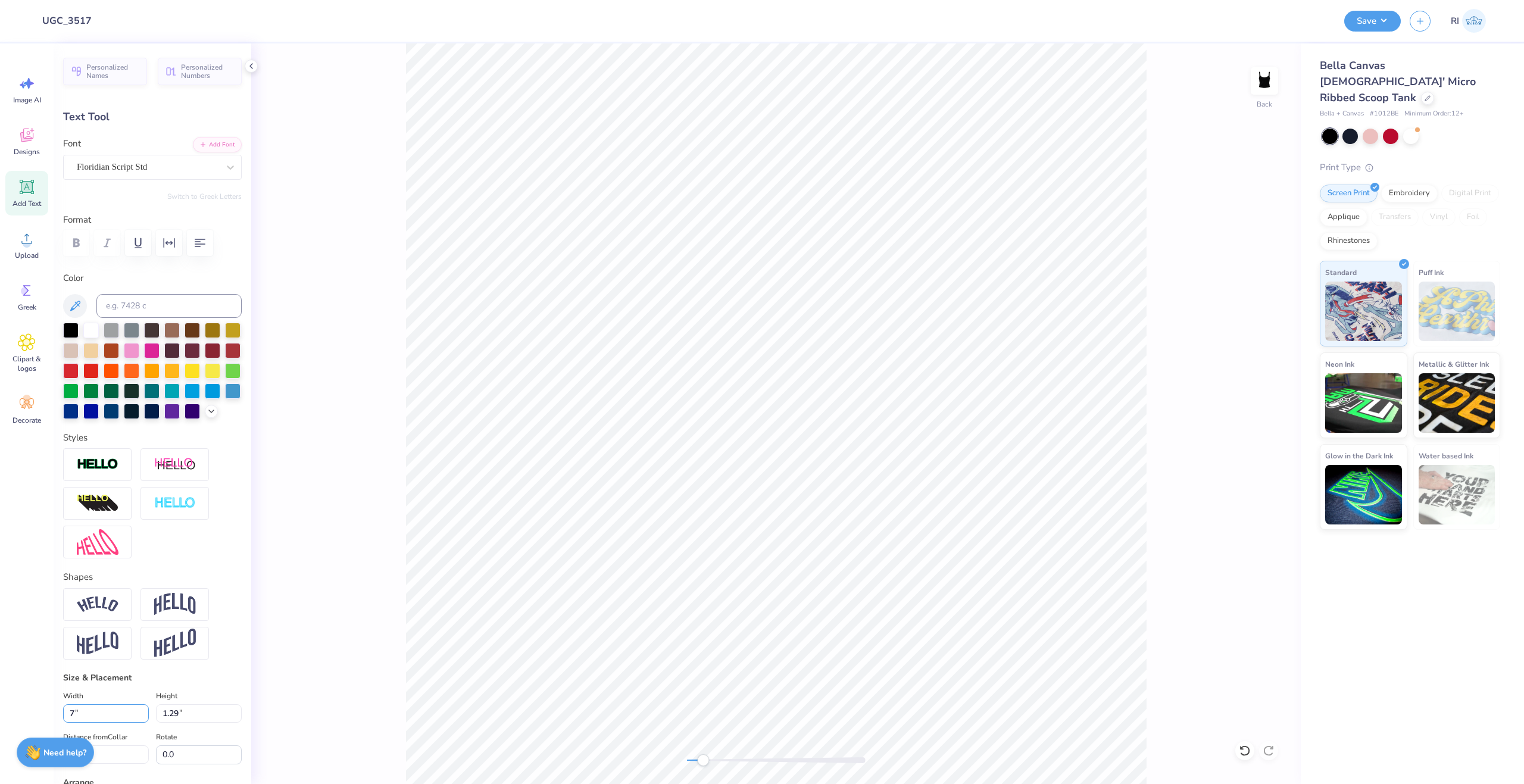
type input "1.01"
type input "1.50"
click at [940, 339] on li "Duplicate" at bounding box center [944, 331] width 93 height 23
type input "1.99"
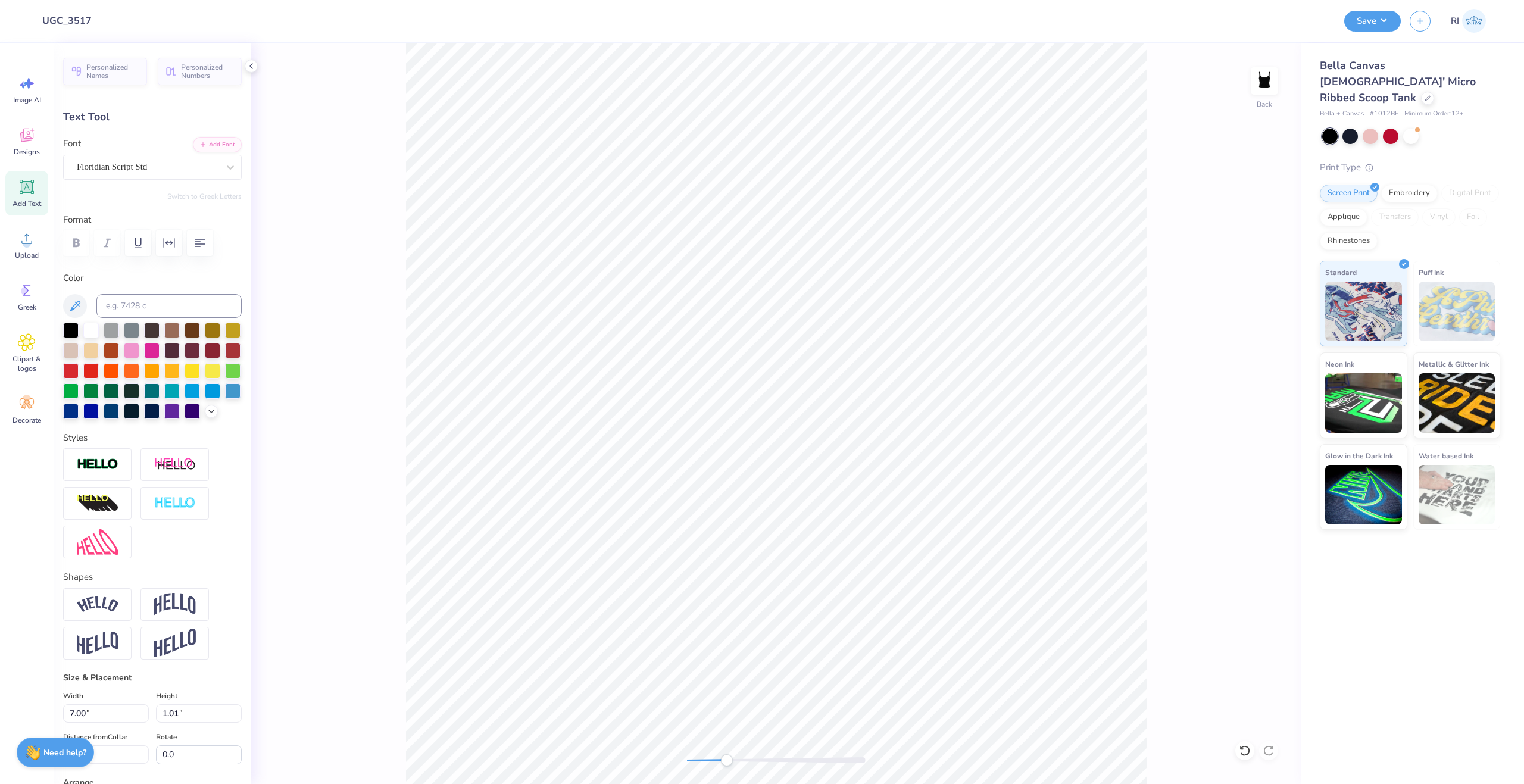
type textarea "lucky"
type input "2.07"
type input "3.17"
type input "40.4"
type input "0.76"
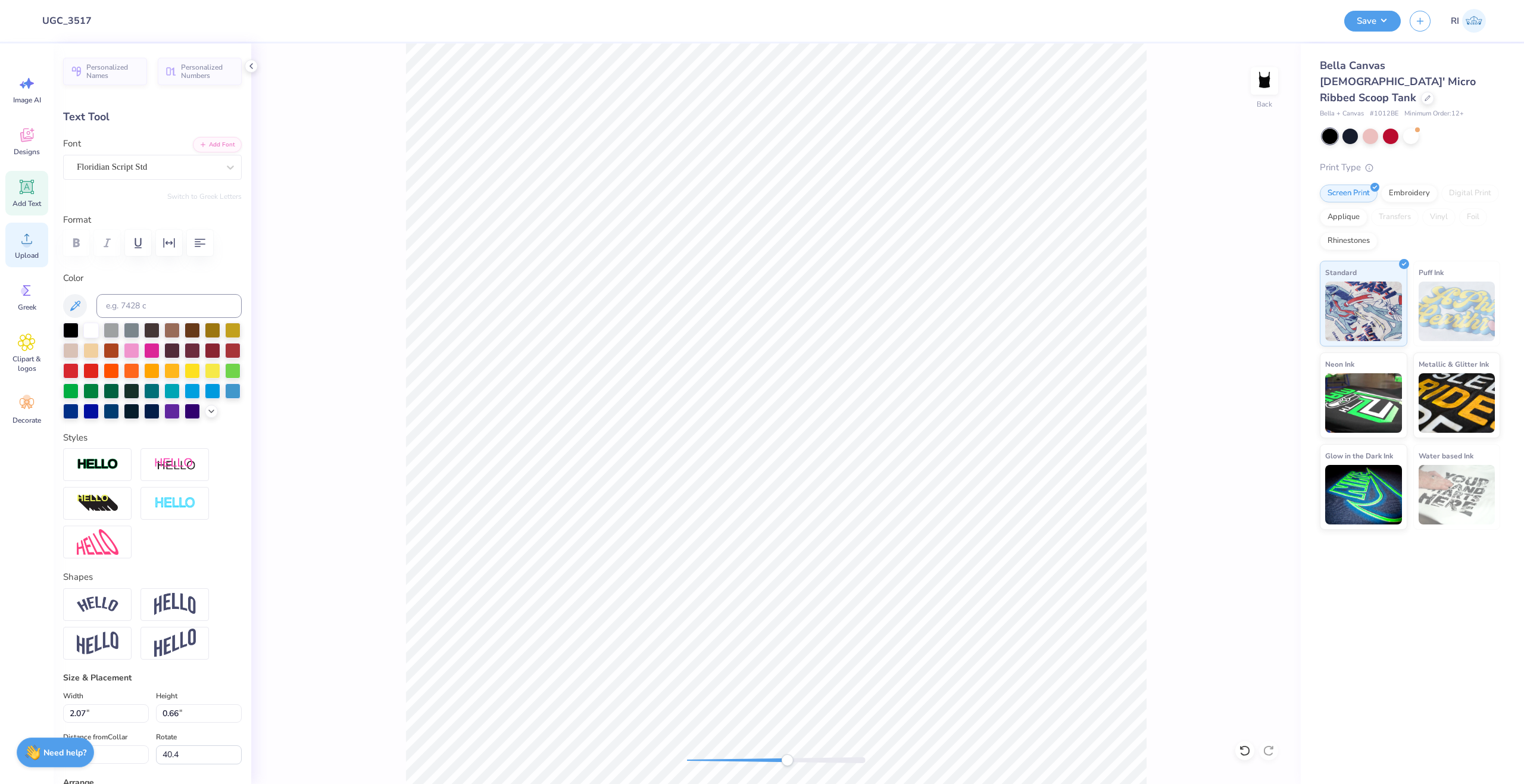
type input "0.66"
type input "3.96"
click at [193, 148] on button "Add Font" at bounding box center [217, 143] width 49 height 15
click at [205, 138] on button "Add Font" at bounding box center [217, 143] width 49 height 15
type input "33.6"
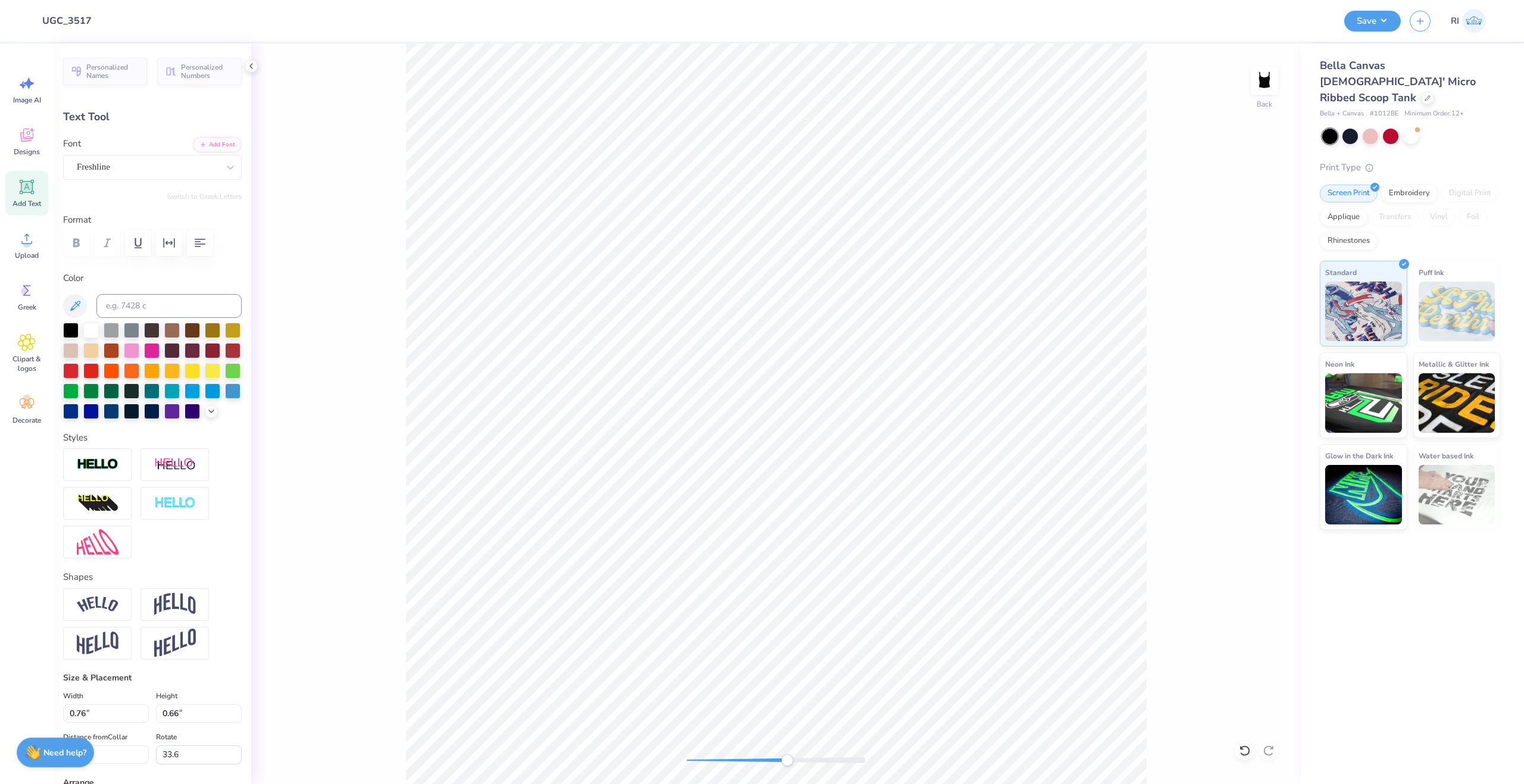
type input "0.70"
type input "0.60"
type input "4.09"
type input "0.72"
type input "0.62"
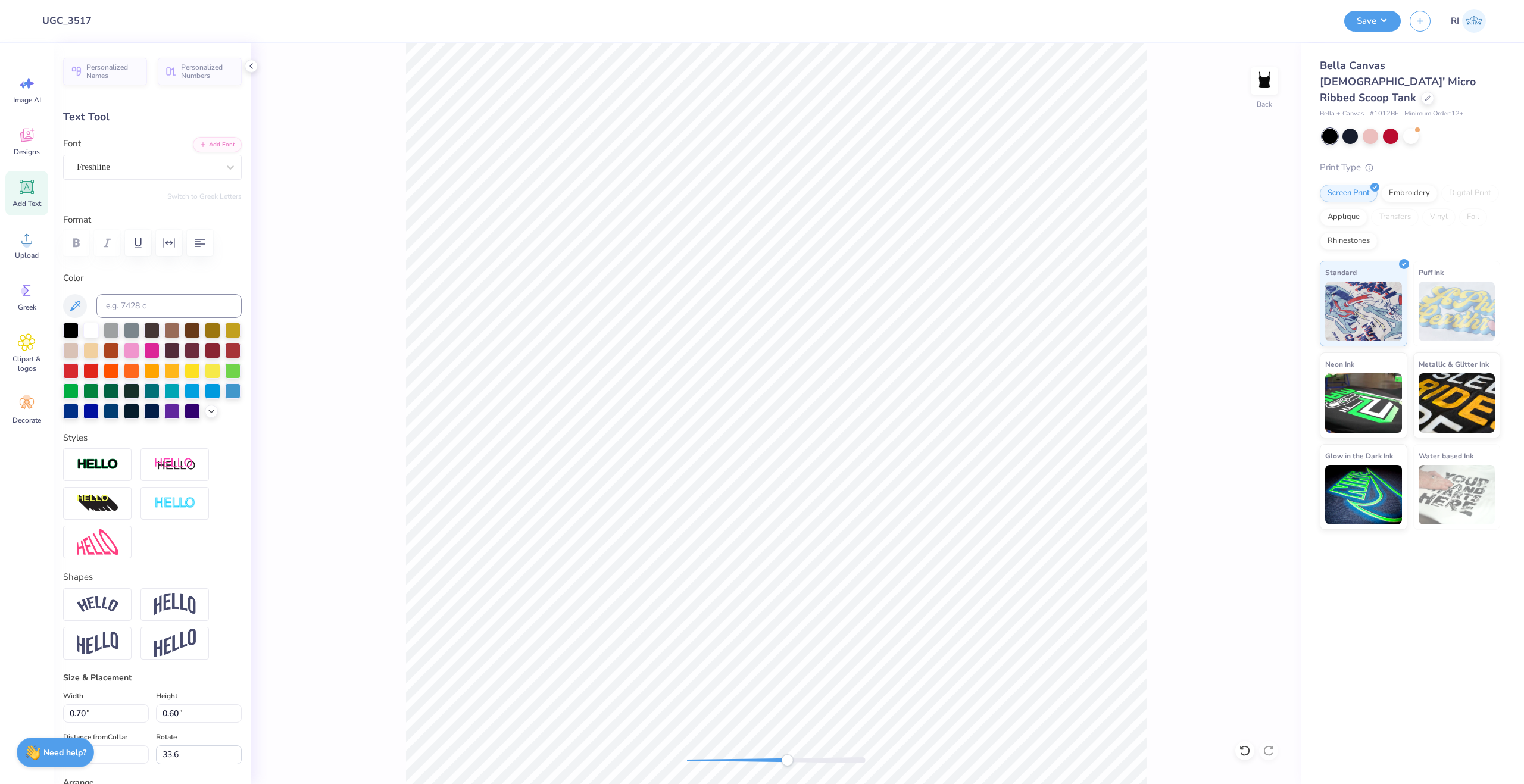
type input "4.15"
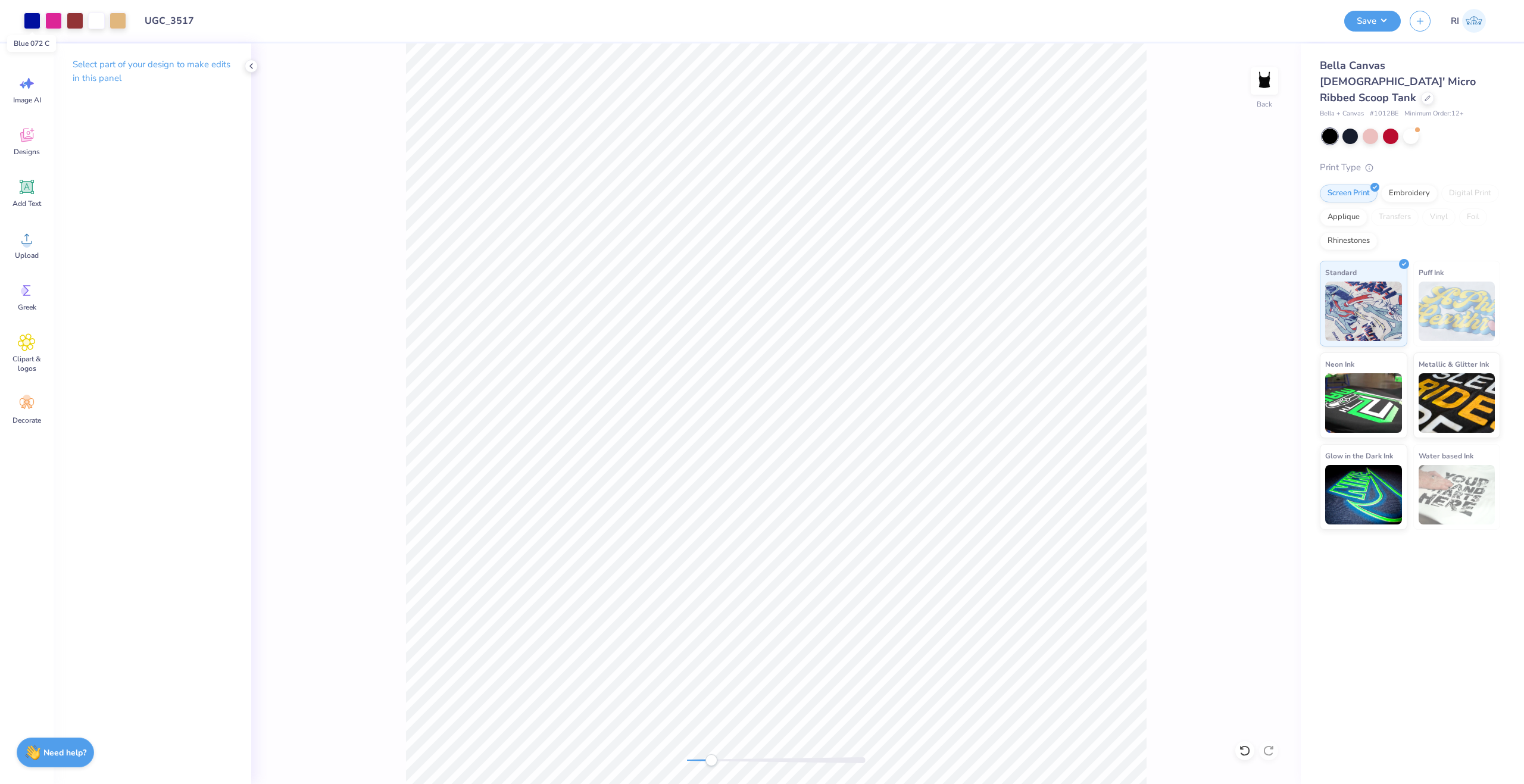
drag, startPoint x: 28, startPoint y: 25, endPoint x: 60, endPoint y: 47, distance: 38.8
click at [29, 25] on div at bounding box center [32, 21] width 16 height 16
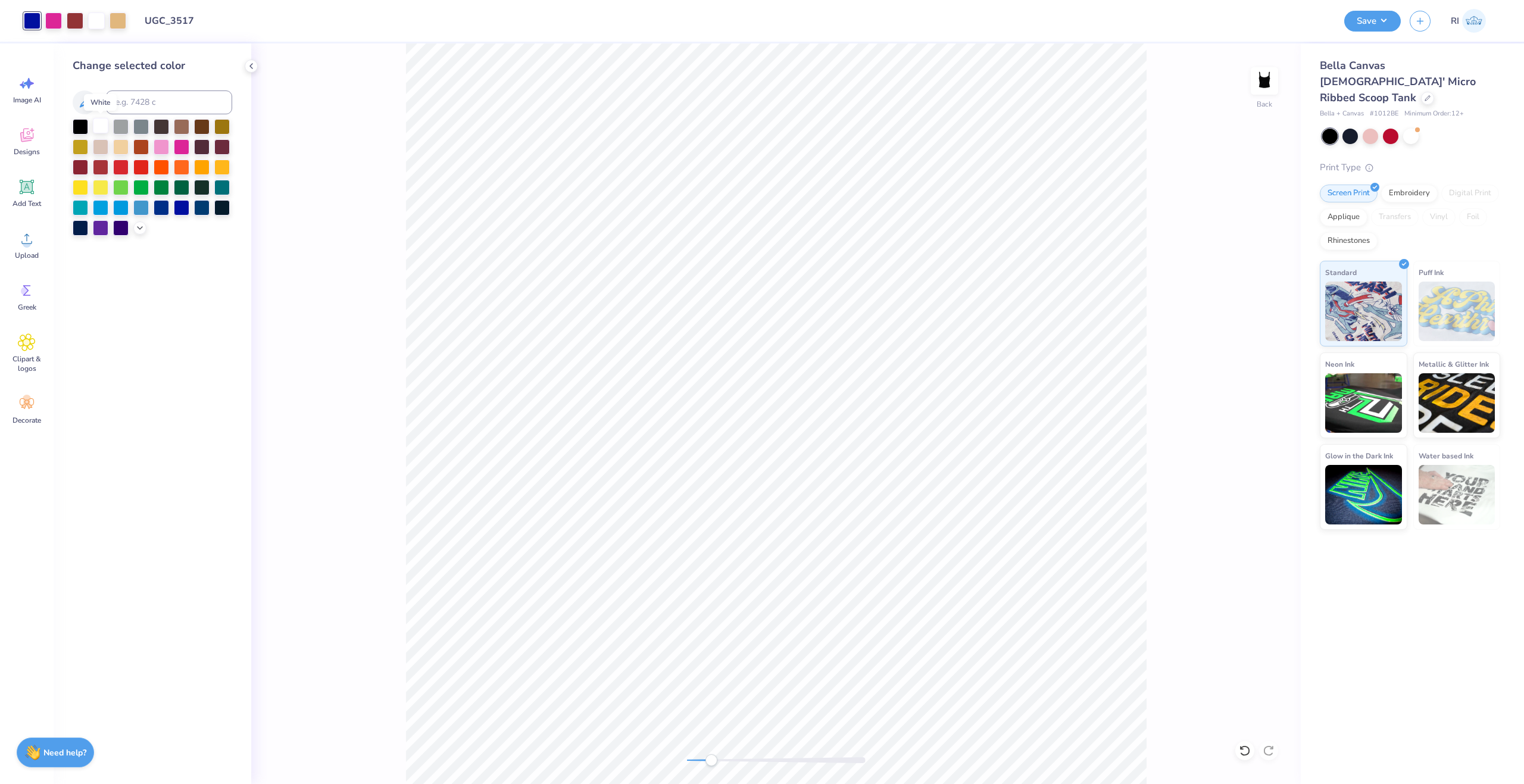
click at [99, 123] on div at bounding box center [101, 125] width 15 height 15
click at [46, 20] on div at bounding box center [53, 20] width 16 height 16
click at [107, 124] on div at bounding box center [101, 125] width 15 height 15
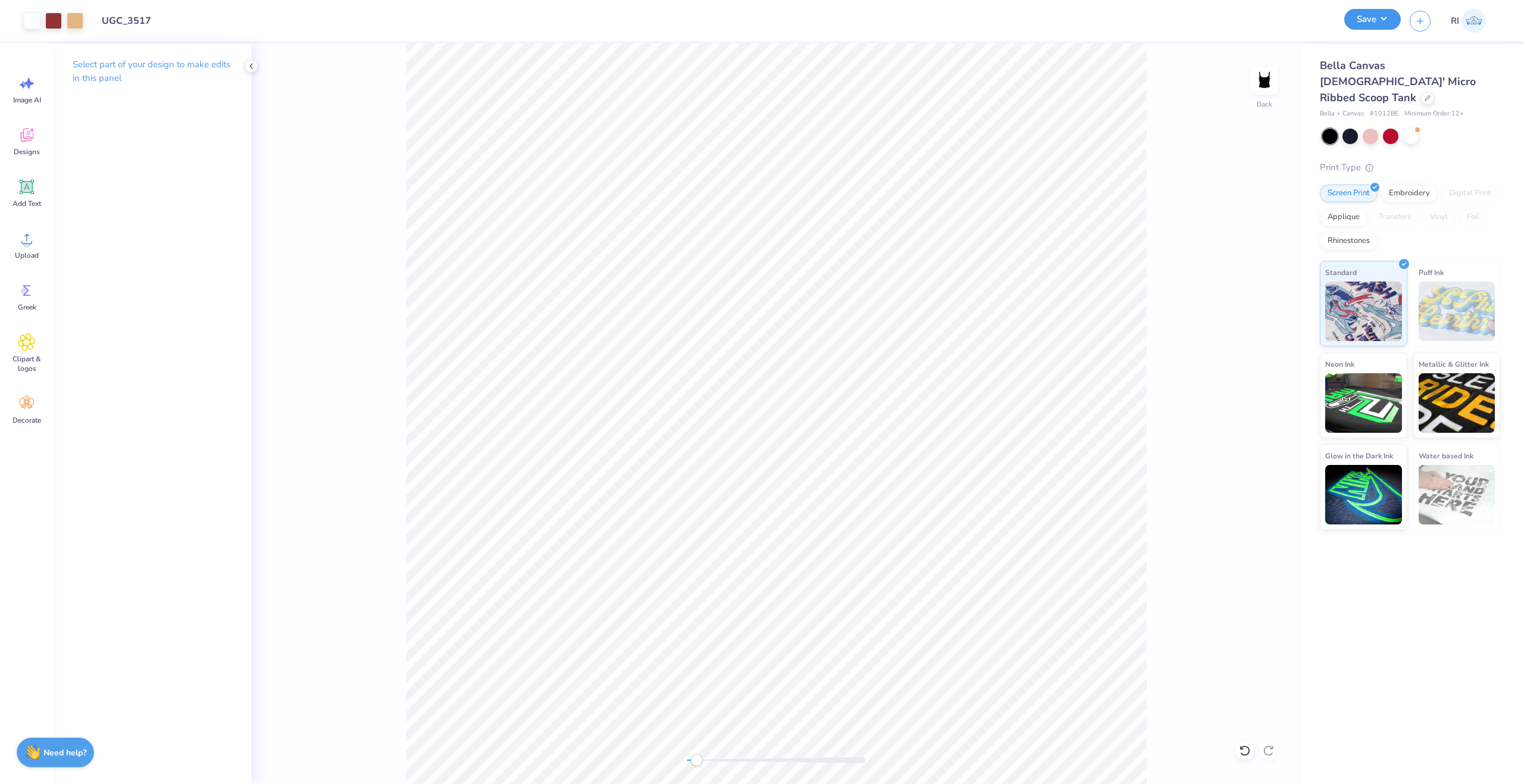
click at [1383, 28] on button "Save" at bounding box center [1372, 19] width 56 height 21
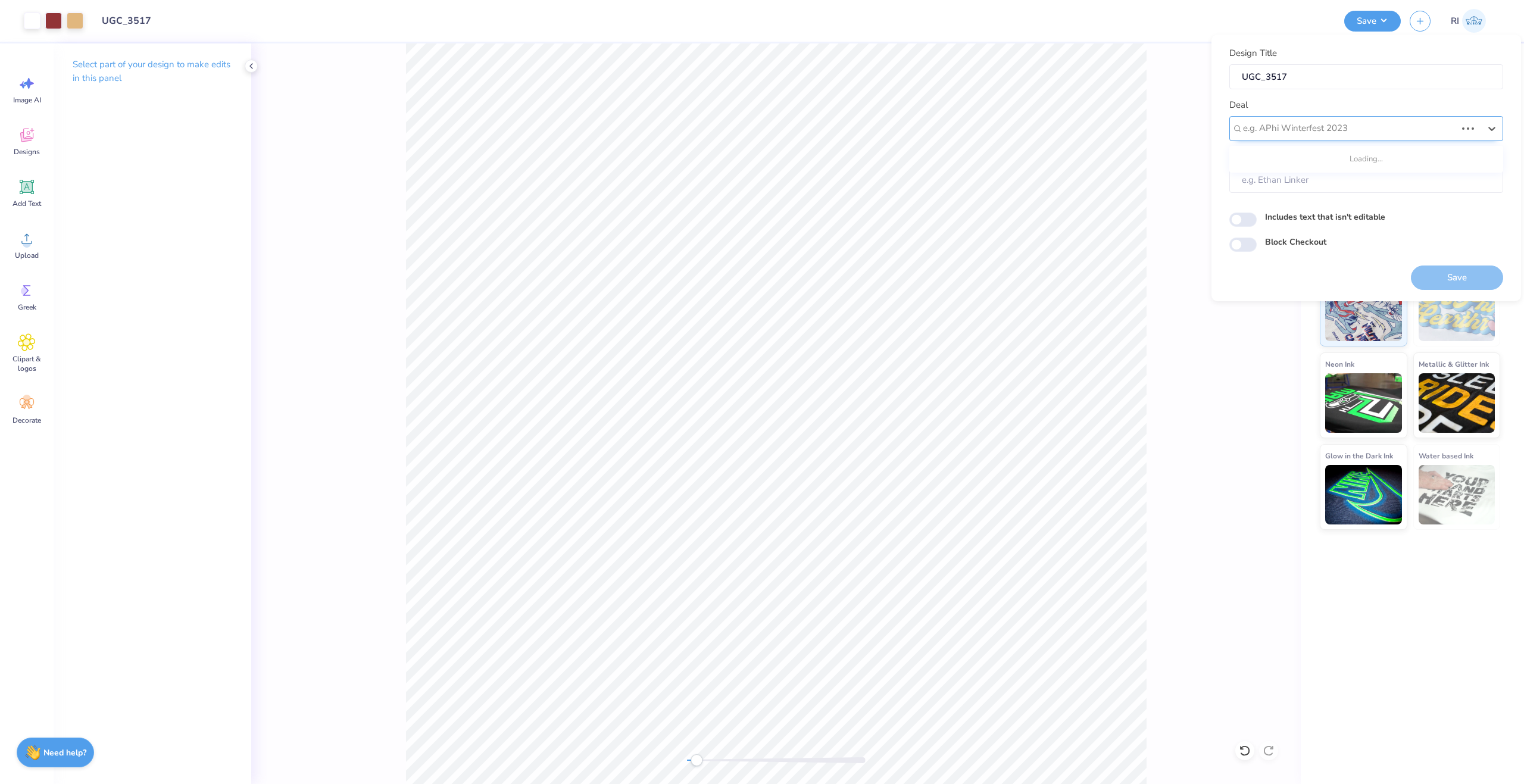
click at [1395, 119] on div "e.g. APhi Winterfest 2023" at bounding box center [1366, 128] width 274 height 25
type input "design tool"
click at [1277, 155] on div "UGC Designs" at bounding box center [1366, 160] width 264 height 20
type input "ugc"
type input "Design Tool Gallery User"
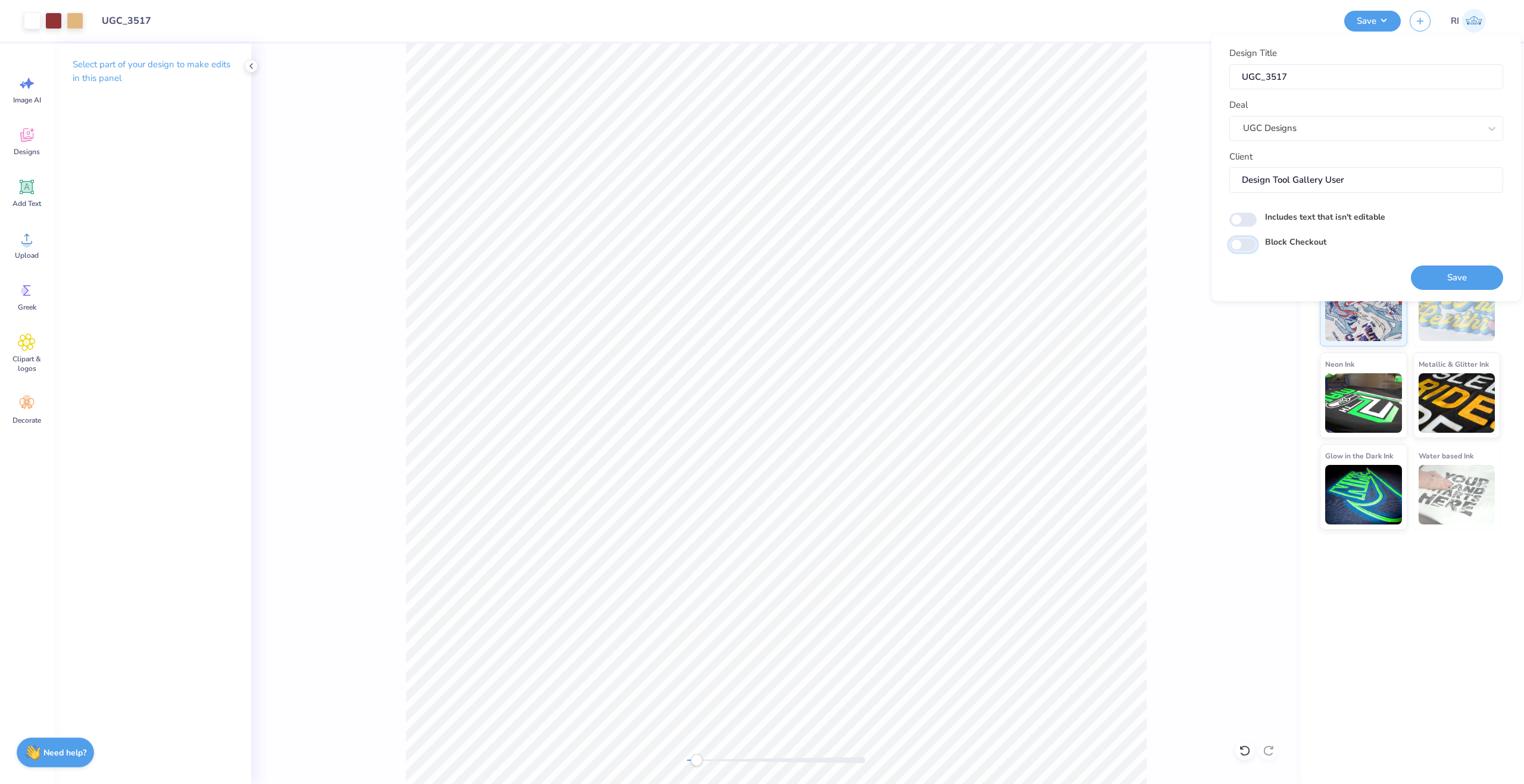
click at [1240, 247] on input "Block Checkout" at bounding box center [1243, 245] width 27 height 15
checkbox input "true"
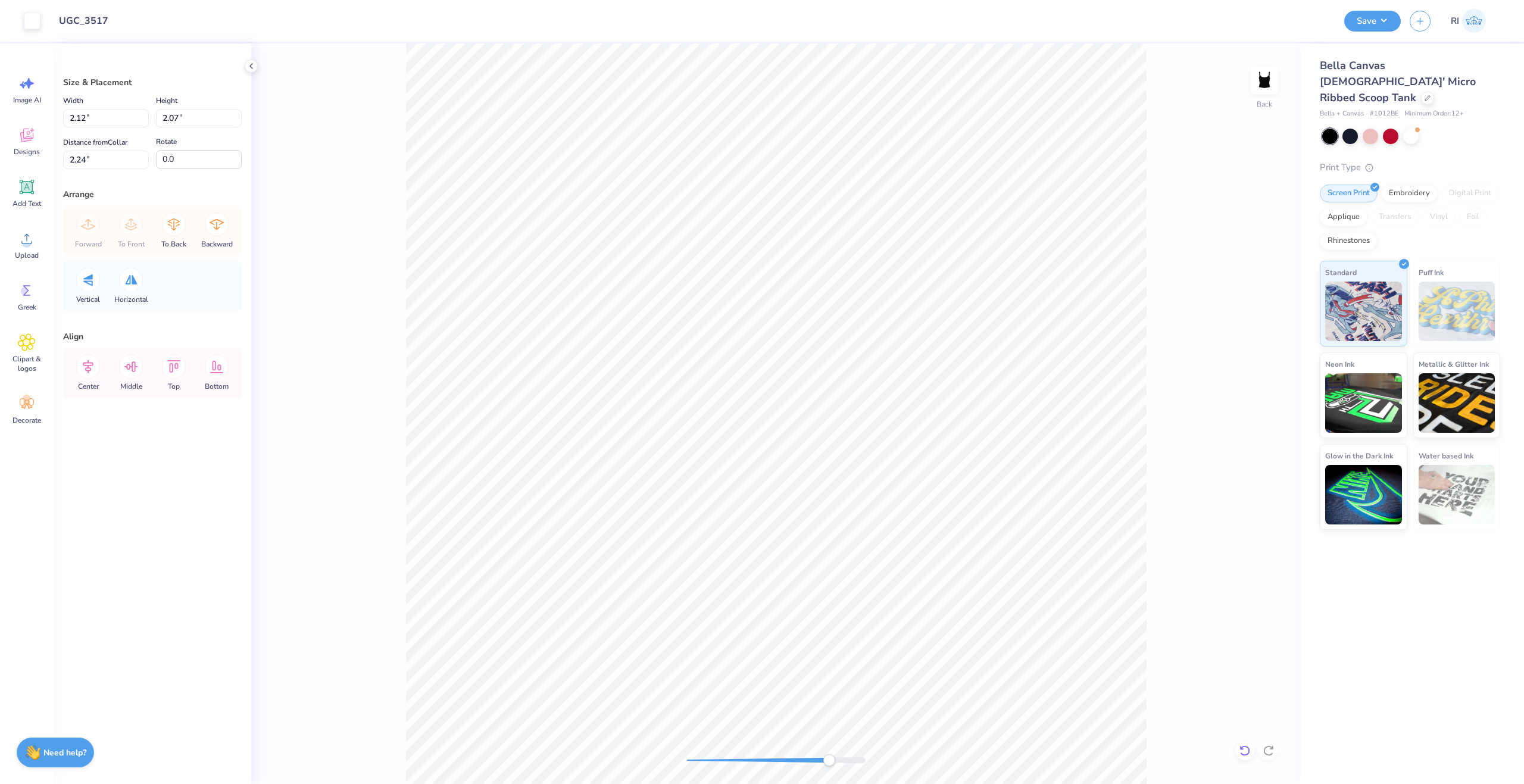
click at [1246, 749] on icon at bounding box center [1244, 750] width 12 height 12
click at [35, 17] on div at bounding box center [32, 20] width 16 height 16
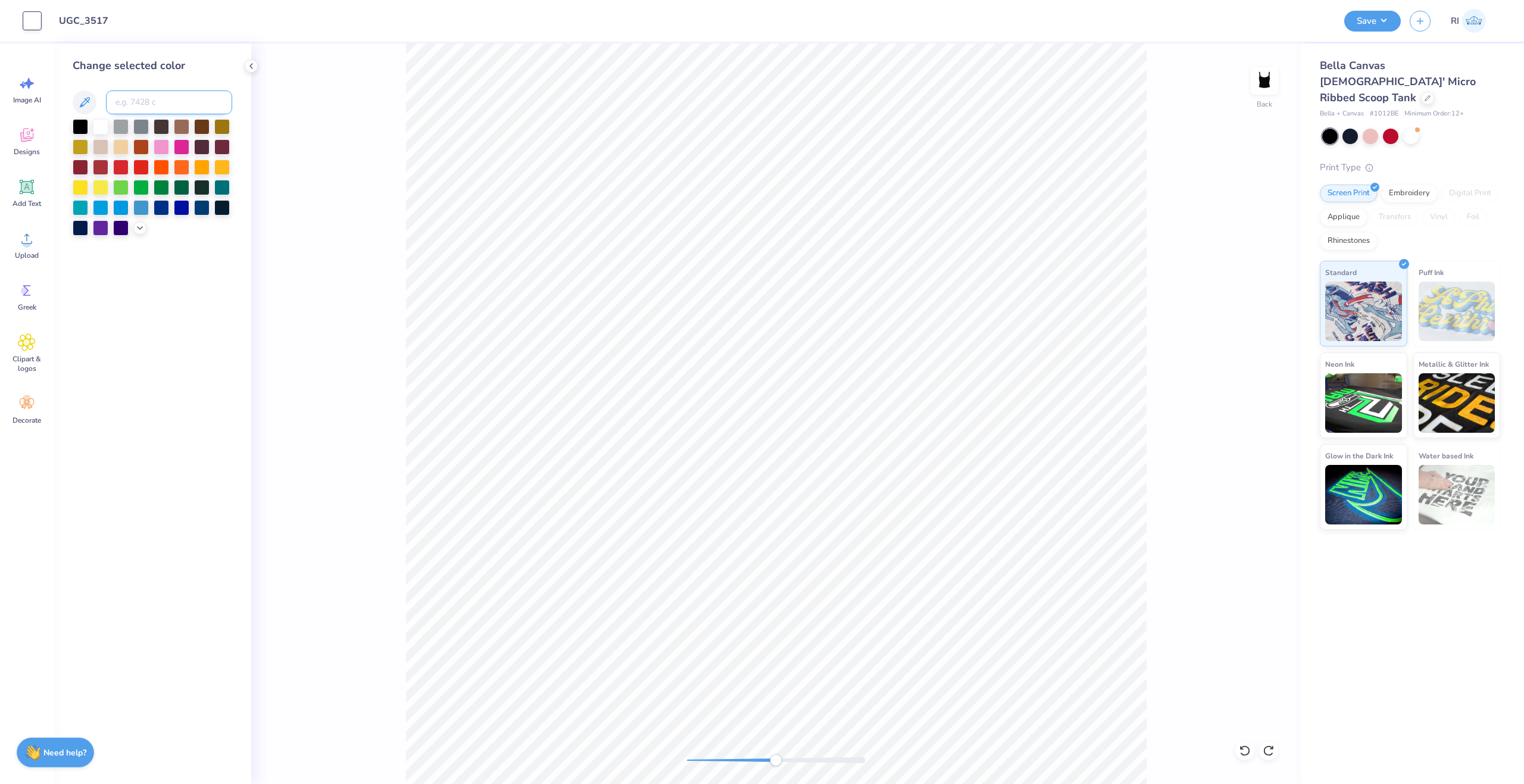
click at [148, 97] on input at bounding box center [169, 103] width 126 height 24
paste input
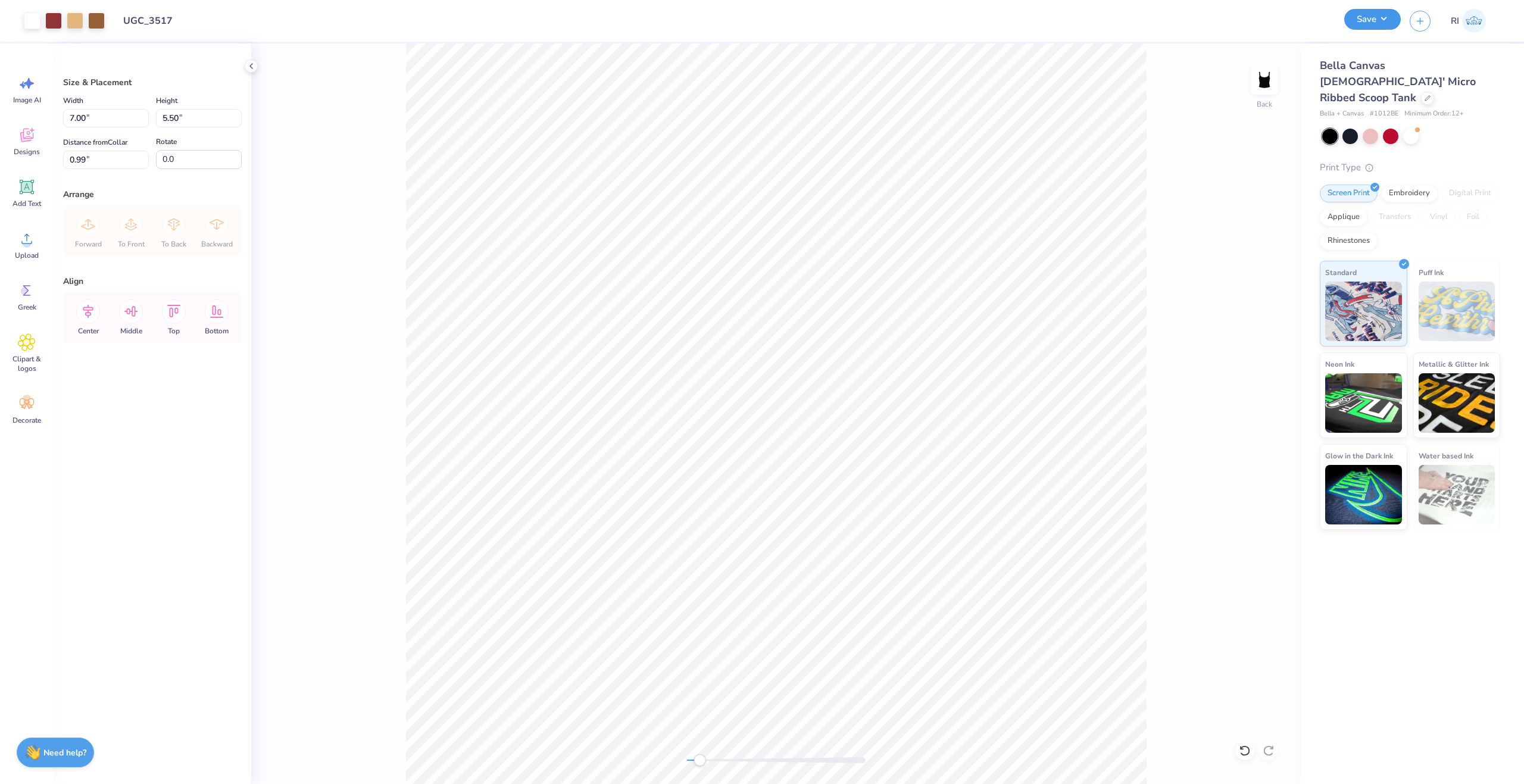
click at [1388, 18] on button "Save" at bounding box center [1372, 19] width 56 height 21
click at [101, 167] on input "0.99" at bounding box center [106, 160] width 86 height 18
type input "1.00"
click at [1398, 20] on button "Save" at bounding box center [1372, 19] width 56 height 21
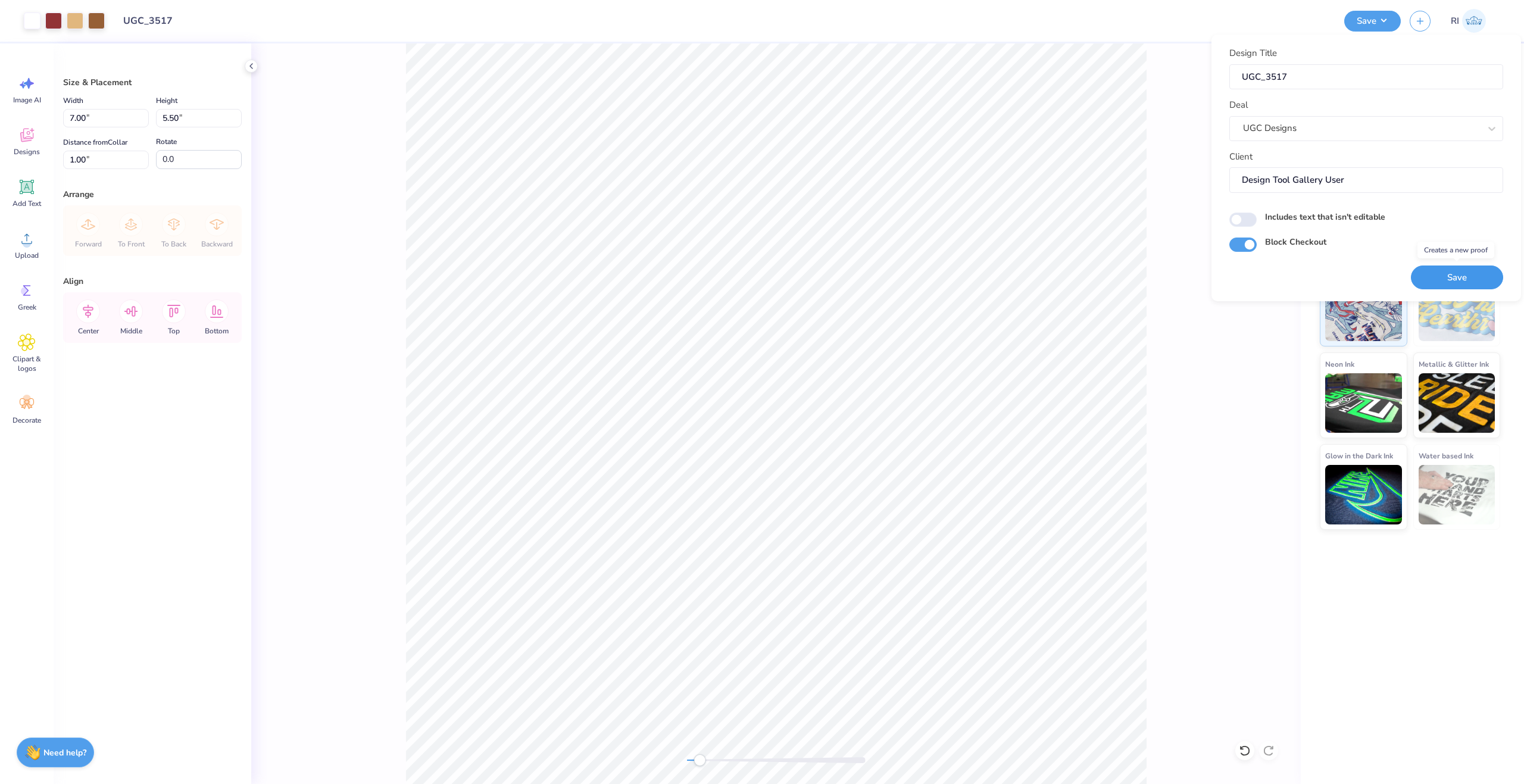
click at [1478, 281] on button "Save" at bounding box center [1457, 278] width 93 height 25
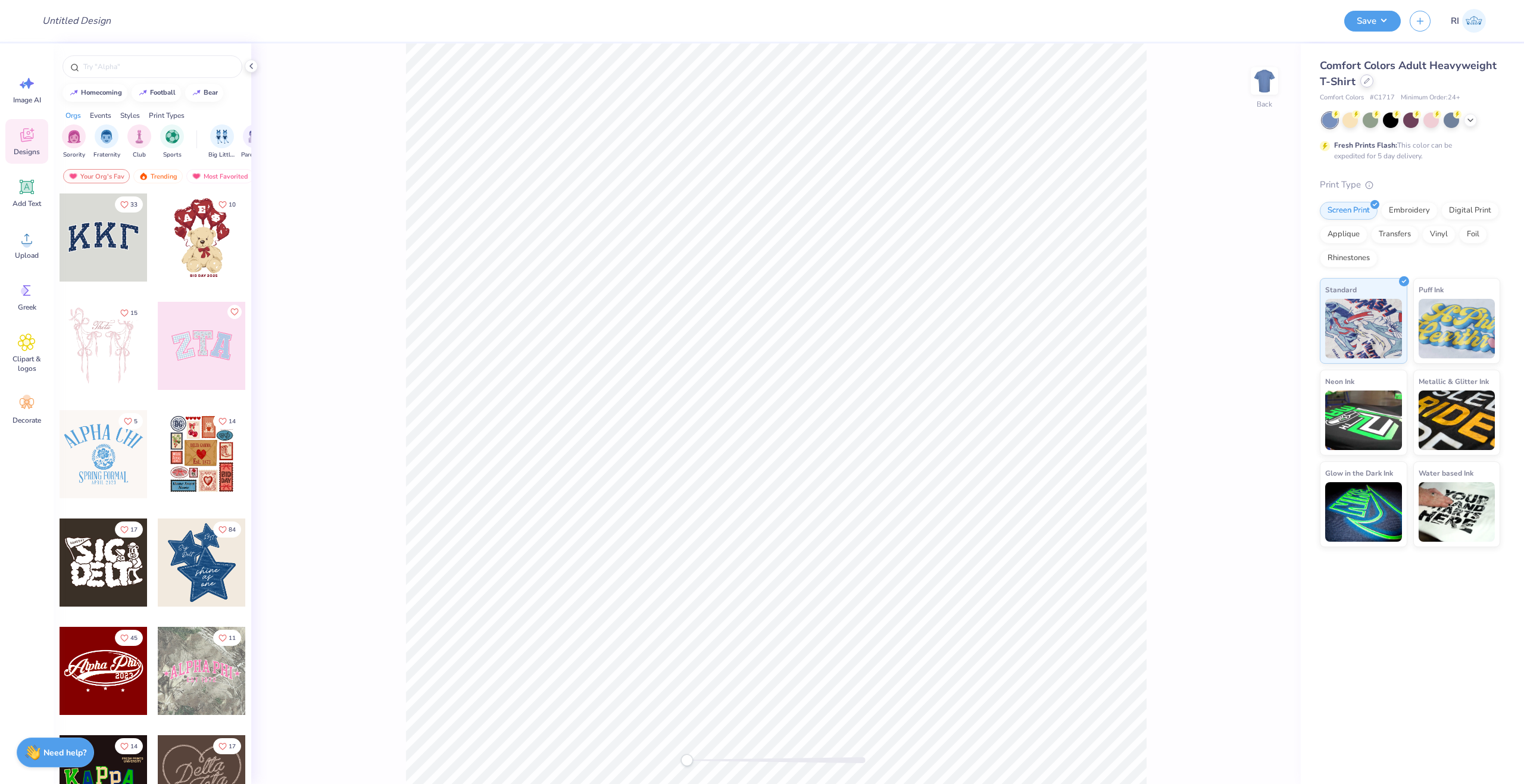
click at [1368, 80] on icon at bounding box center [1367, 81] width 5 height 5
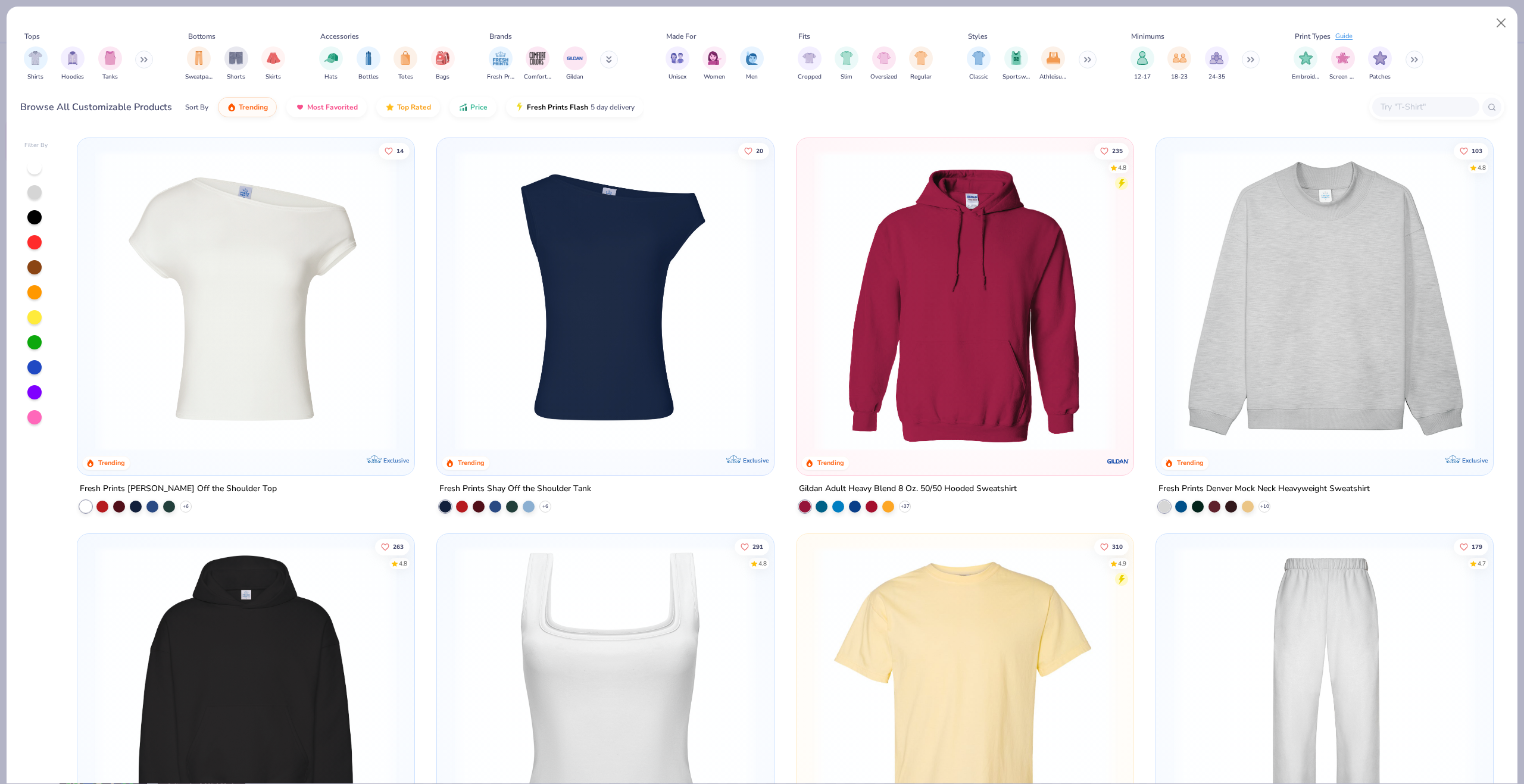
click at [1420, 105] on input "text" at bounding box center [1425, 107] width 92 height 14
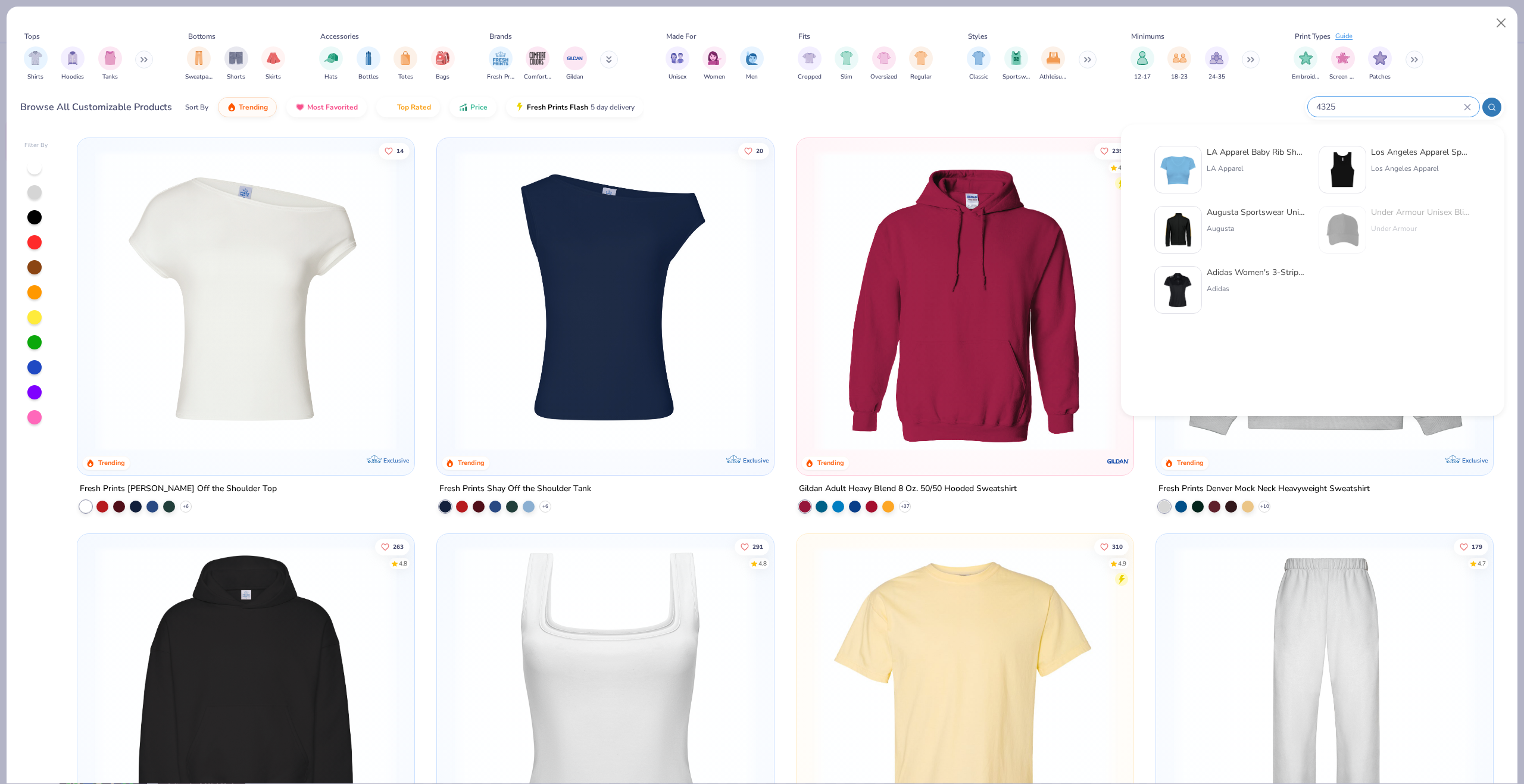
type input "4325"
click at [1187, 167] on img at bounding box center [1178, 170] width 37 height 37
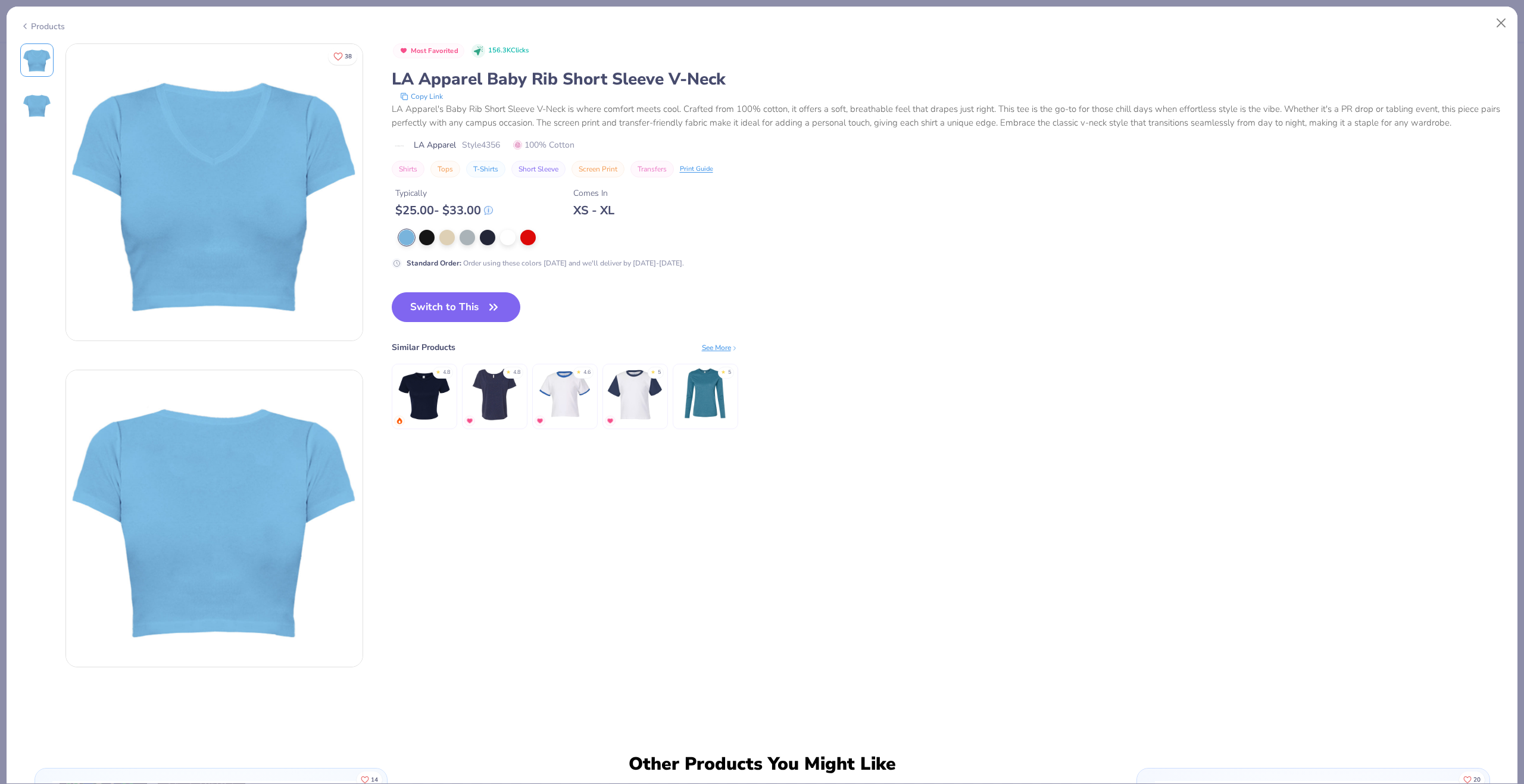
click at [45, 32] on div "Products" at bounding box center [762, 22] width 1511 height 31
click at [60, 24] on div "Products" at bounding box center [42, 27] width 44 height 13
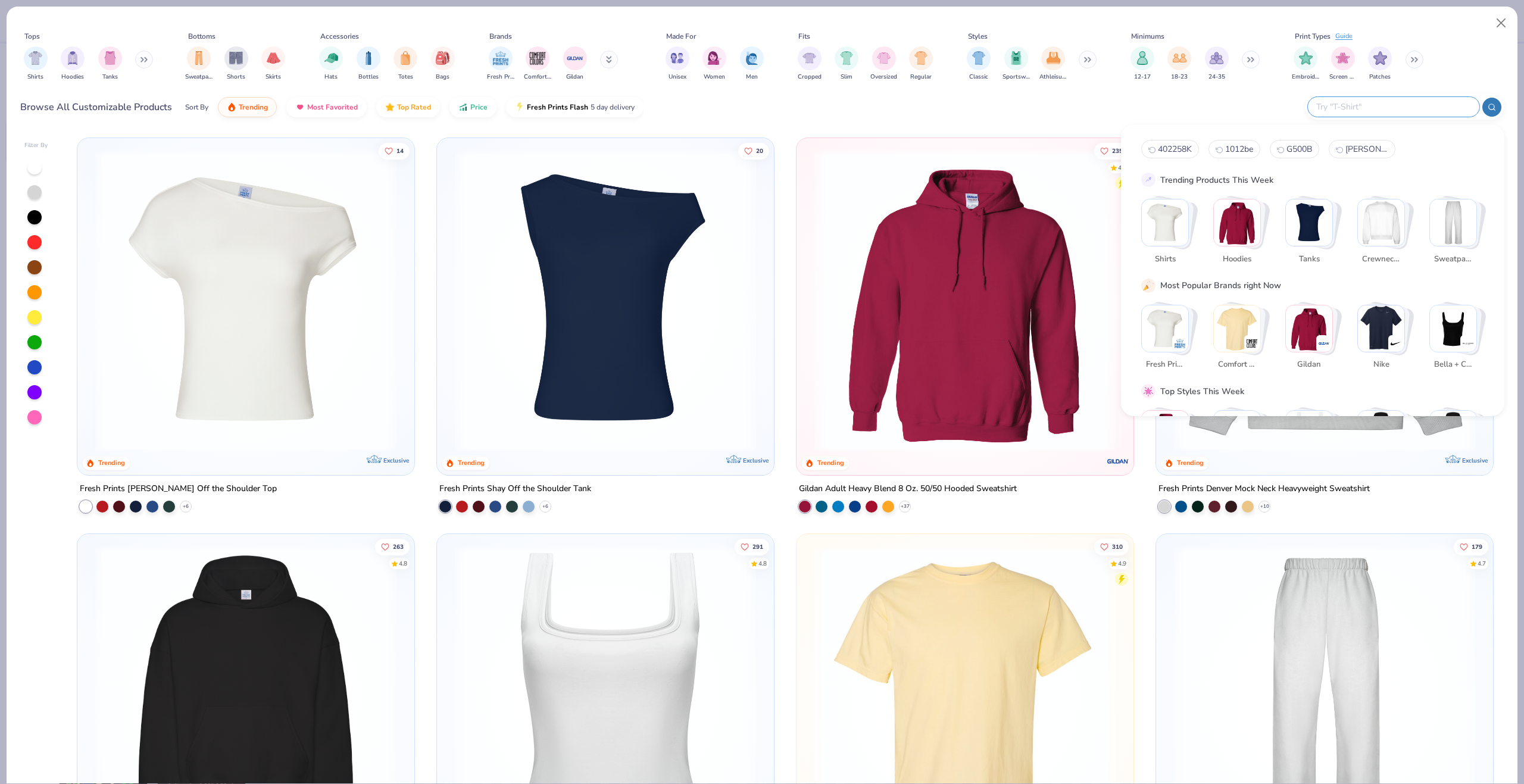
click at [1428, 106] on input "text" at bounding box center [1393, 107] width 156 height 14
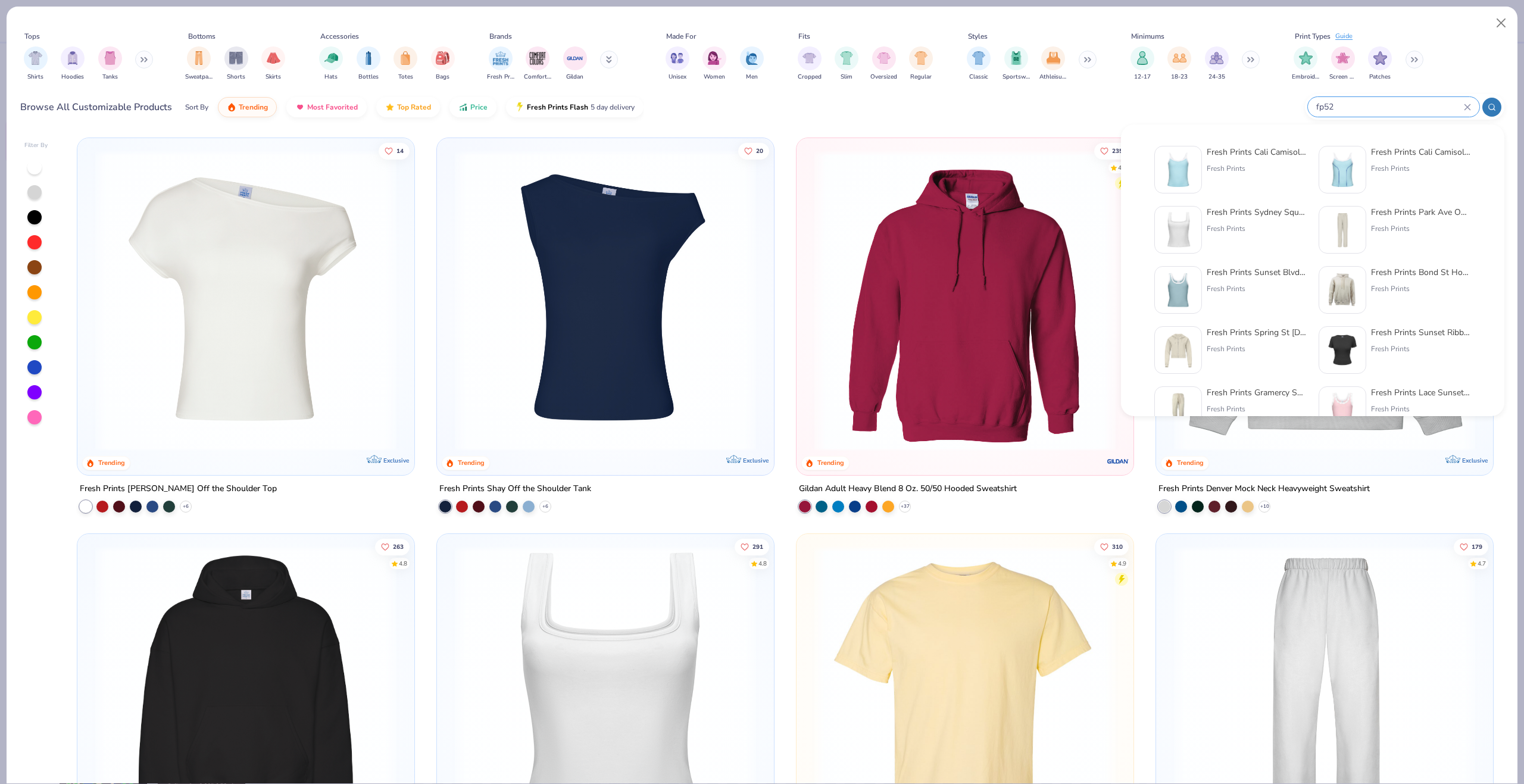
type input "fp52"
click at [1193, 157] on img at bounding box center [1178, 170] width 37 height 37
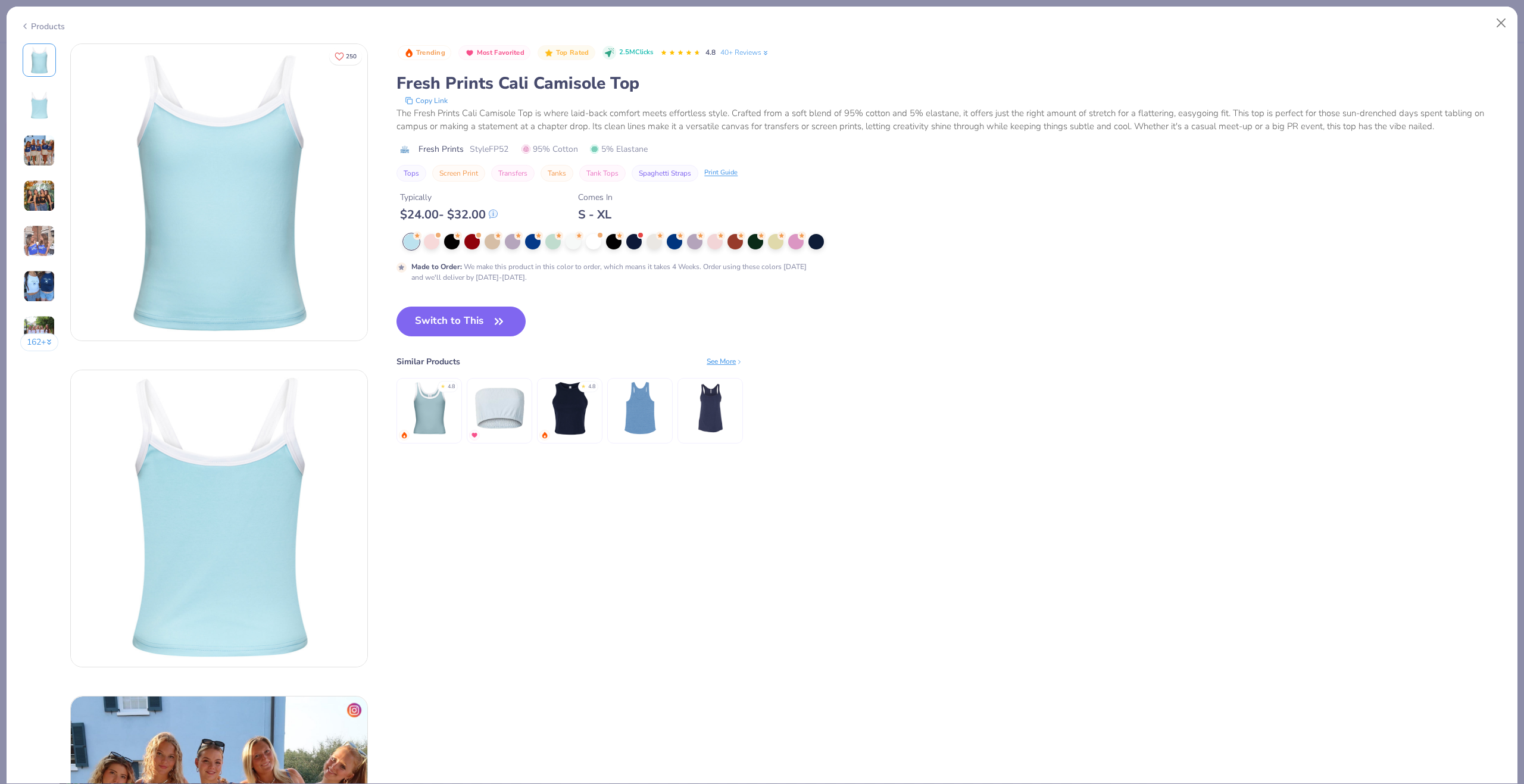
click at [55, 27] on div "Products" at bounding box center [42, 27] width 44 height 13
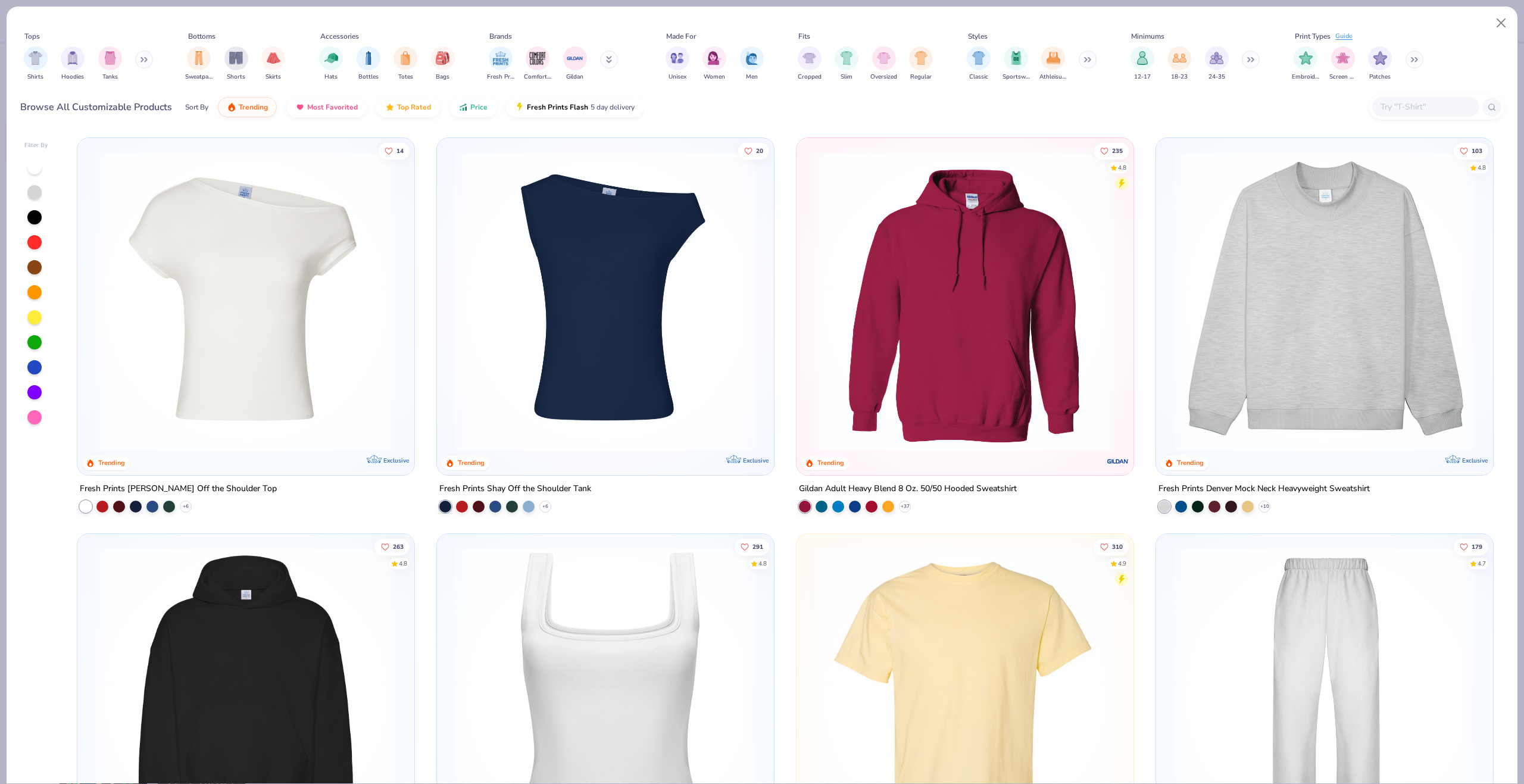
click at [1397, 103] on input "text" at bounding box center [1425, 107] width 92 height 14
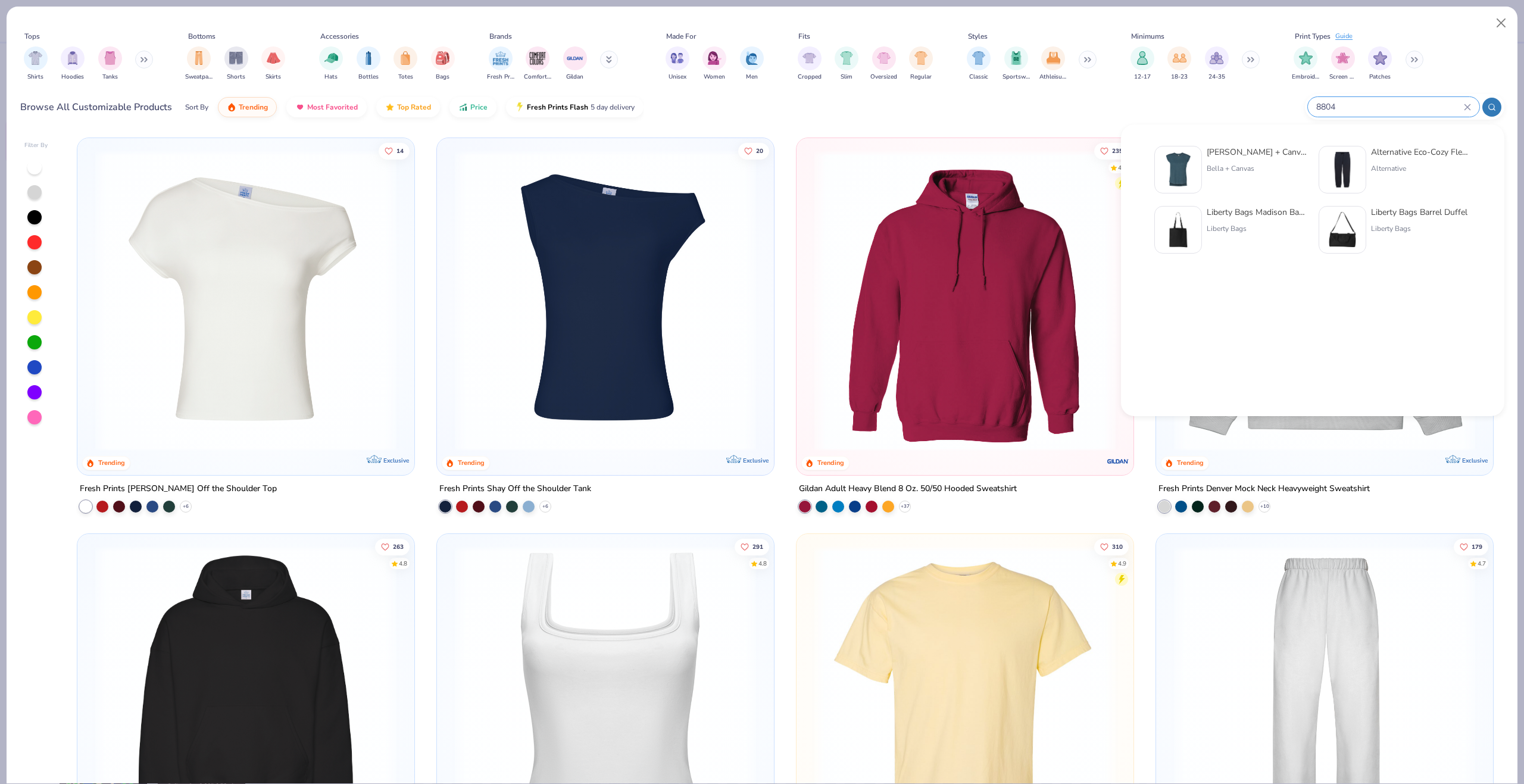
type input "8804"
click at [1196, 169] on img at bounding box center [1178, 170] width 37 height 37
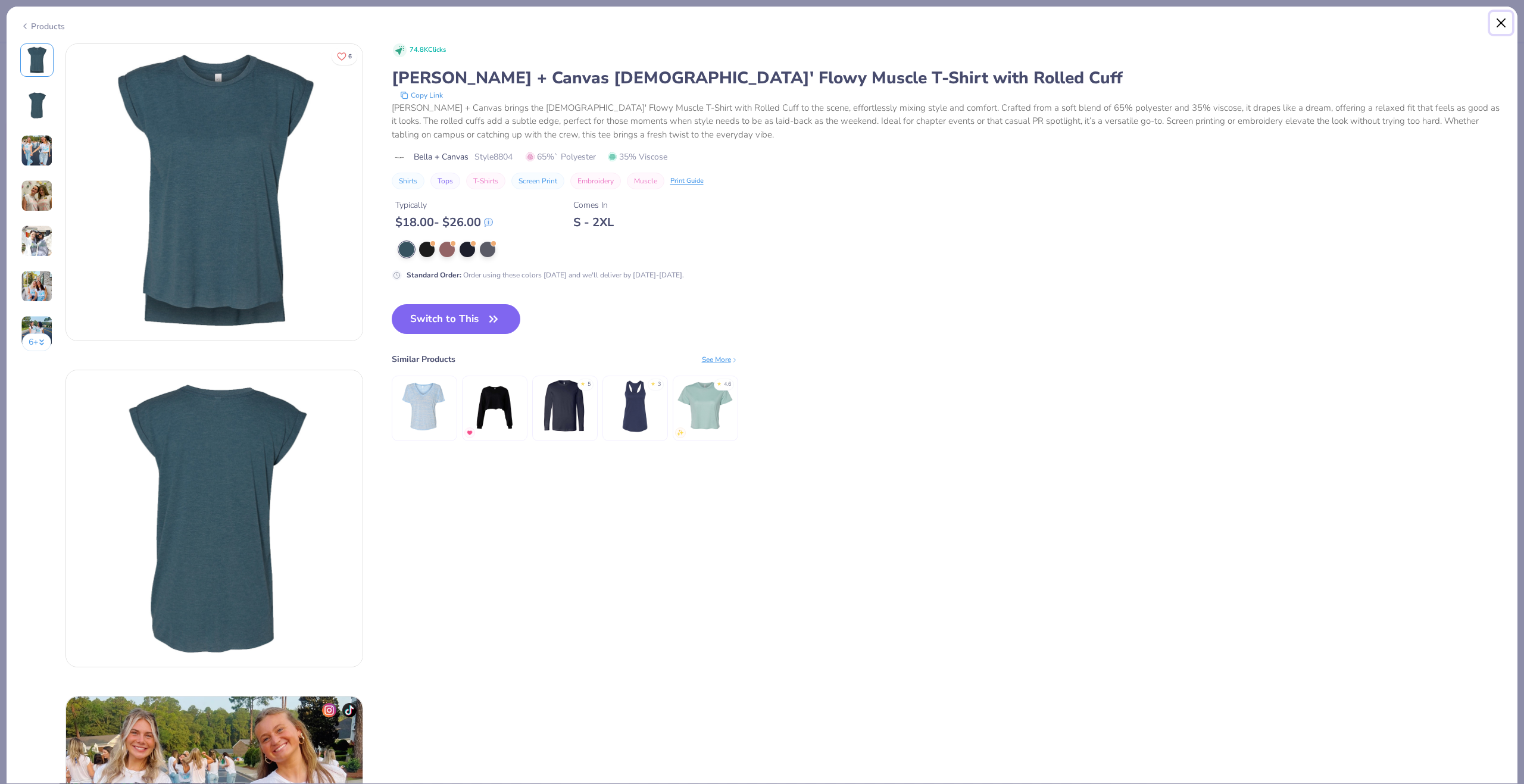
click at [1499, 24] on button "Close" at bounding box center [1502, 23] width 23 height 23
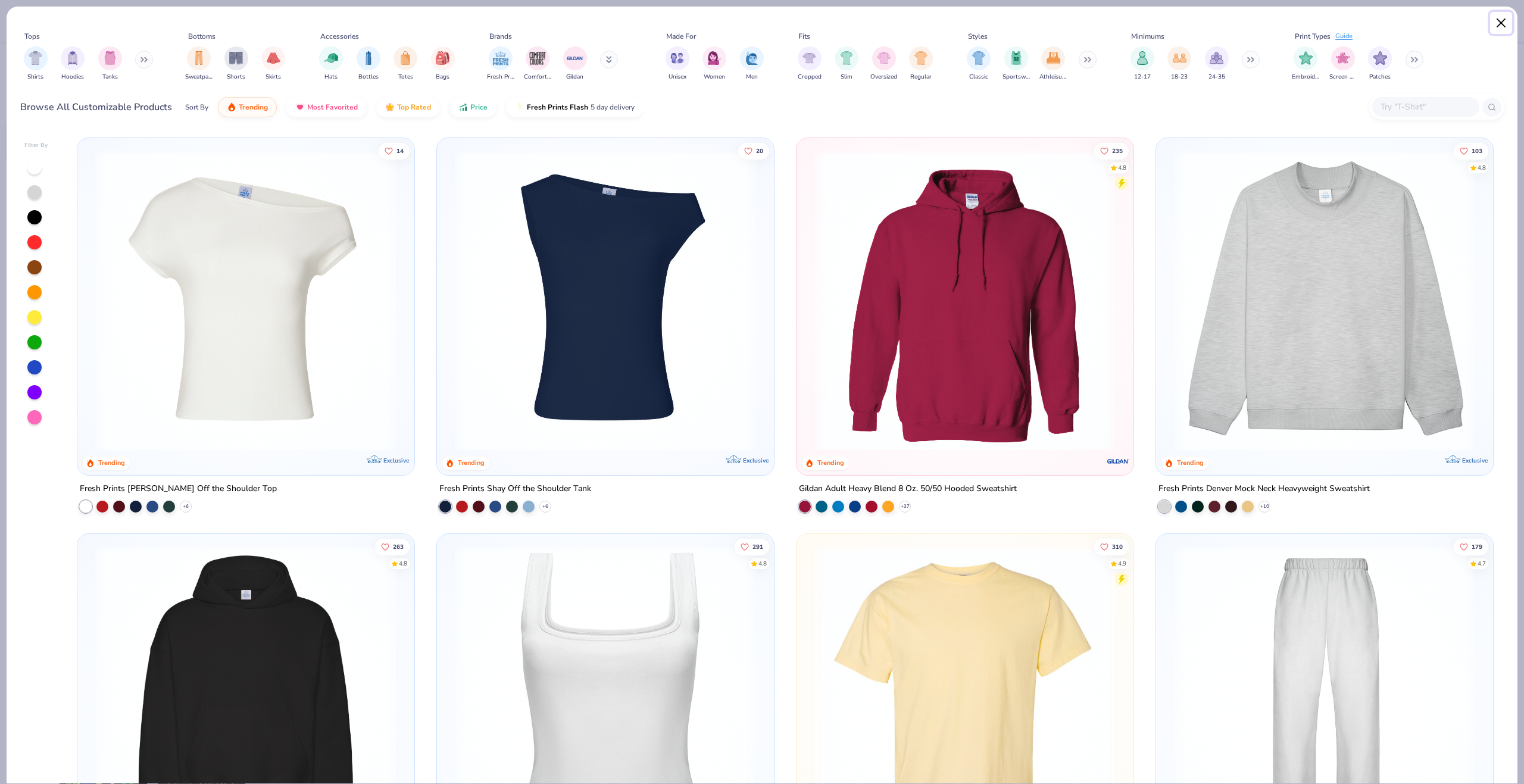
click at [1502, 28] on button "Close" at bounding box center [1502, 23] width 23 height 23
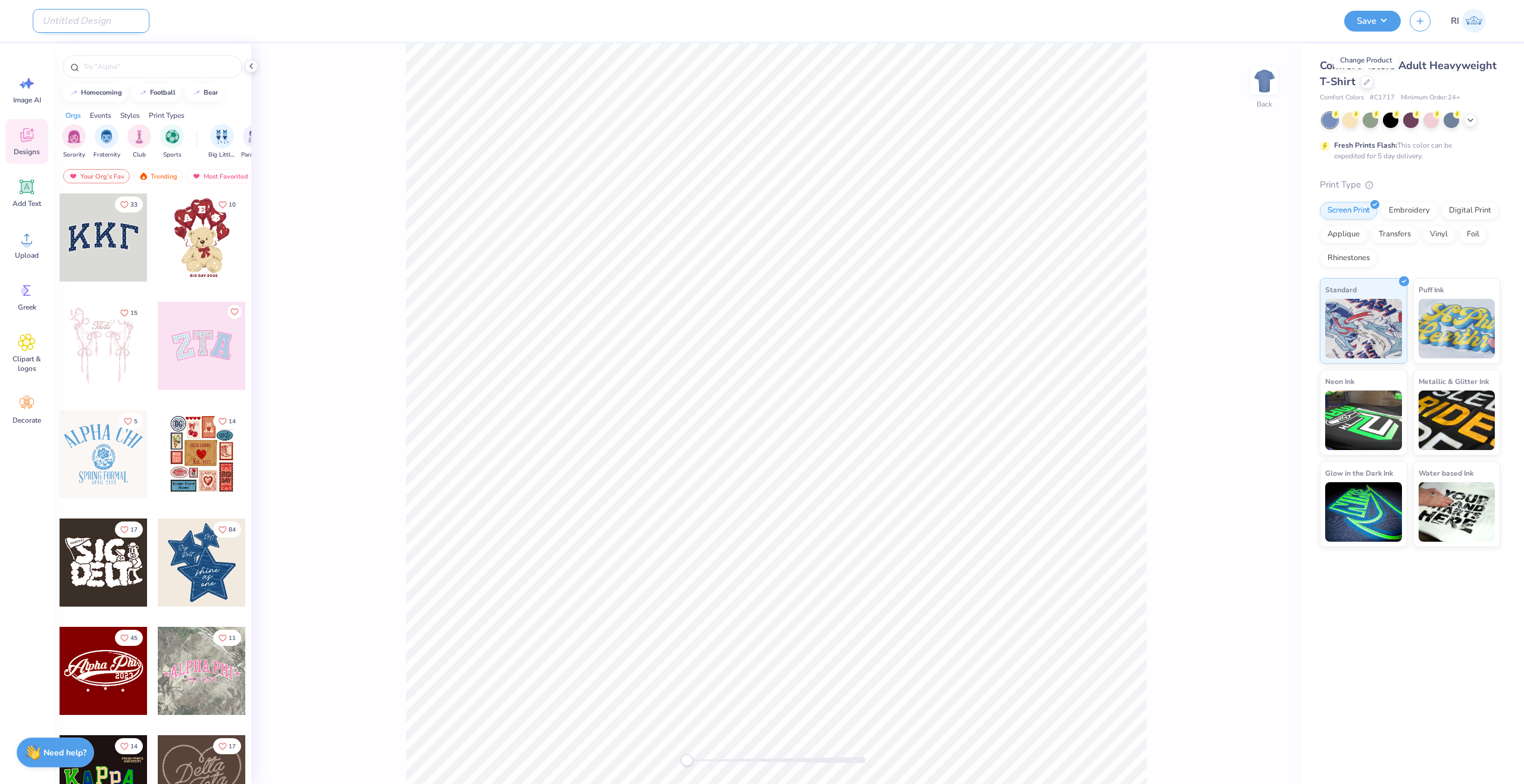
click at [98, 24] on input "Design Title" at bounding box center [91, 21] width 117 height 24
drag, startPoint x: 138, startPoint y: 23, endPoint x: 194, endPoint y: 41, distance: 58.8
click at [137, 23] on input "Design Title" at bounding box center [91, 21] width 117 height 24
paste input "UGC_3520"
type input "UGC_3520"
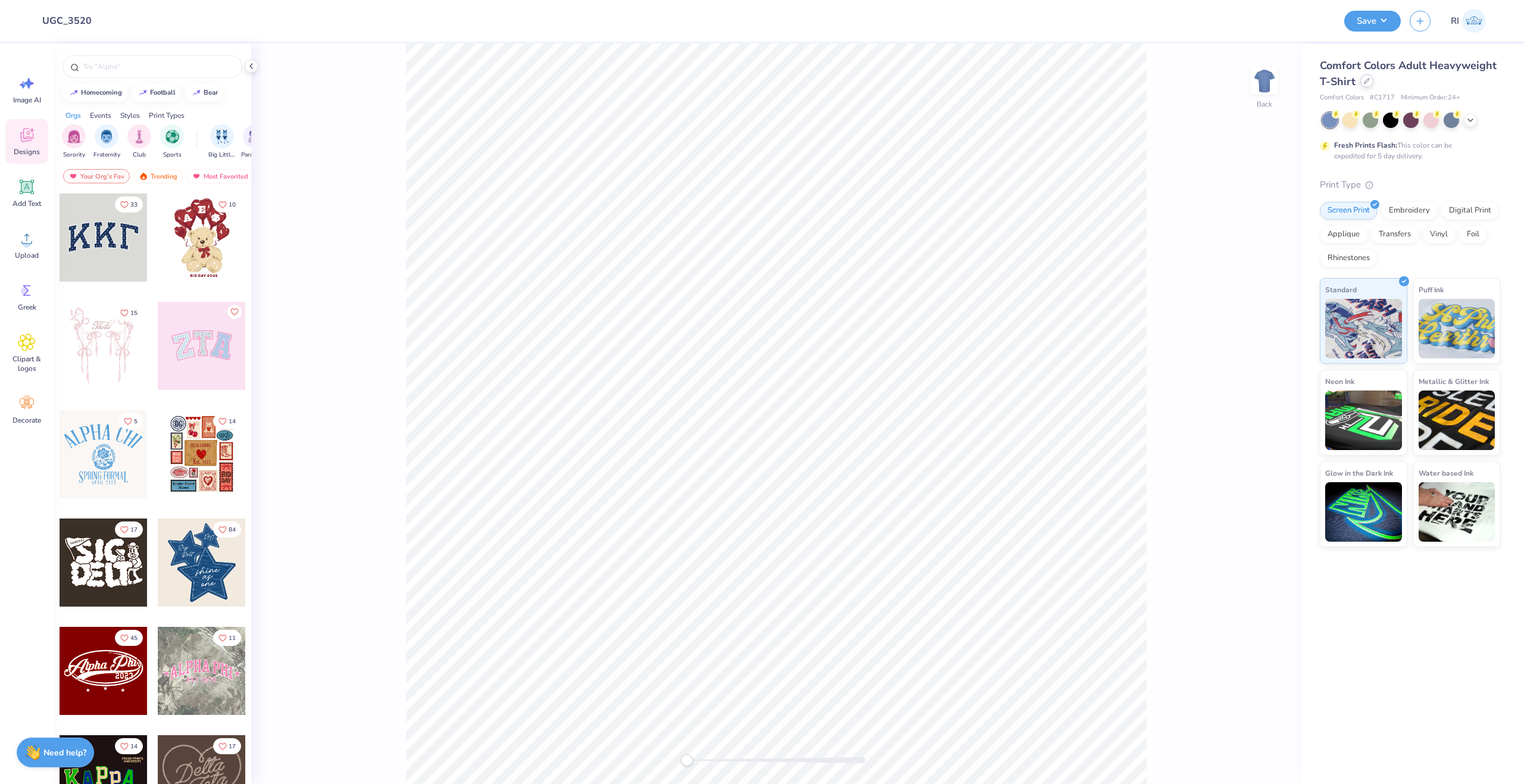
click at [1362, 79] on div at bounding box center [1367, 80] width 13 height 13
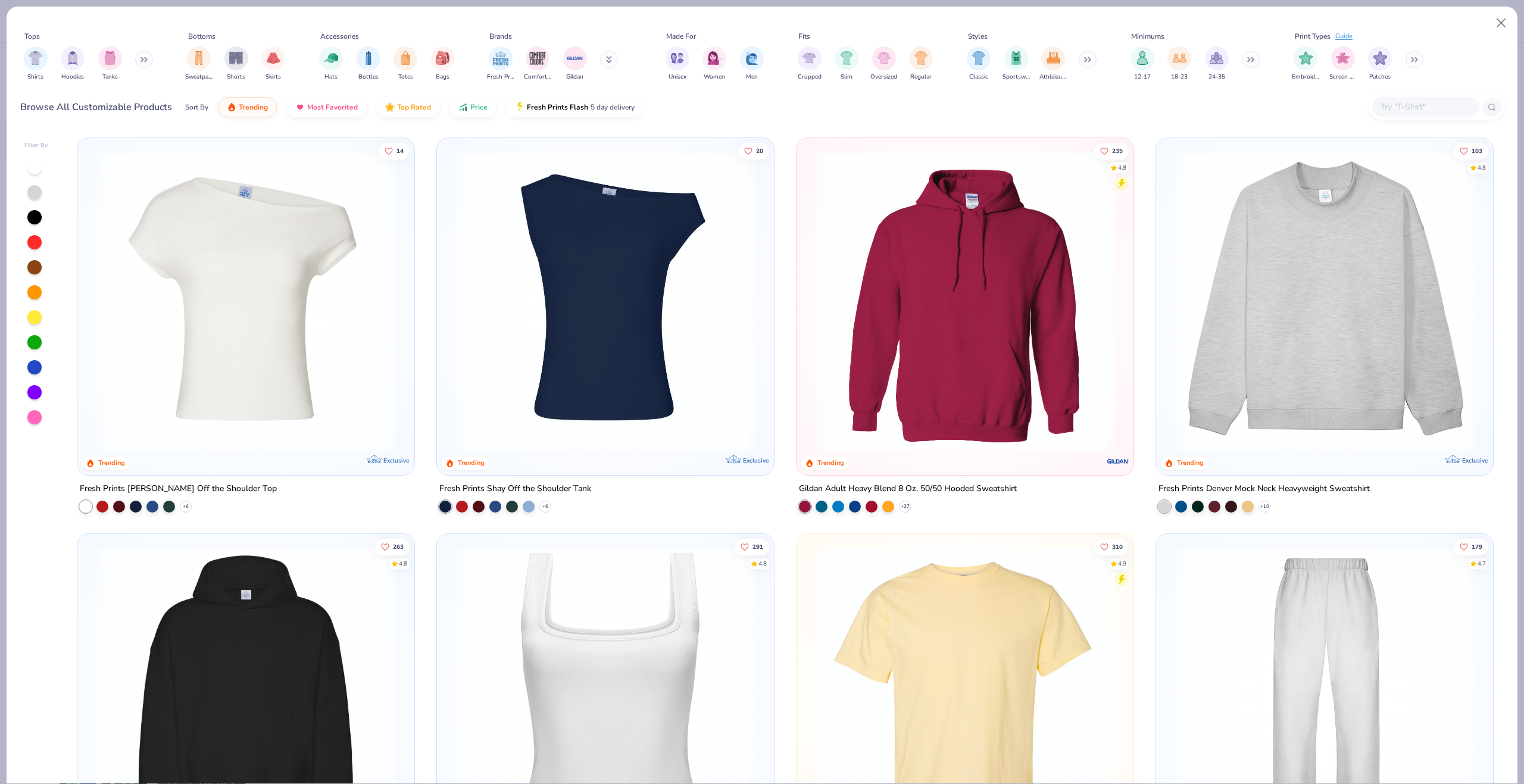
click at [1452, 100] on input "text" at bounding box center [1425, 107] width 92 height 14
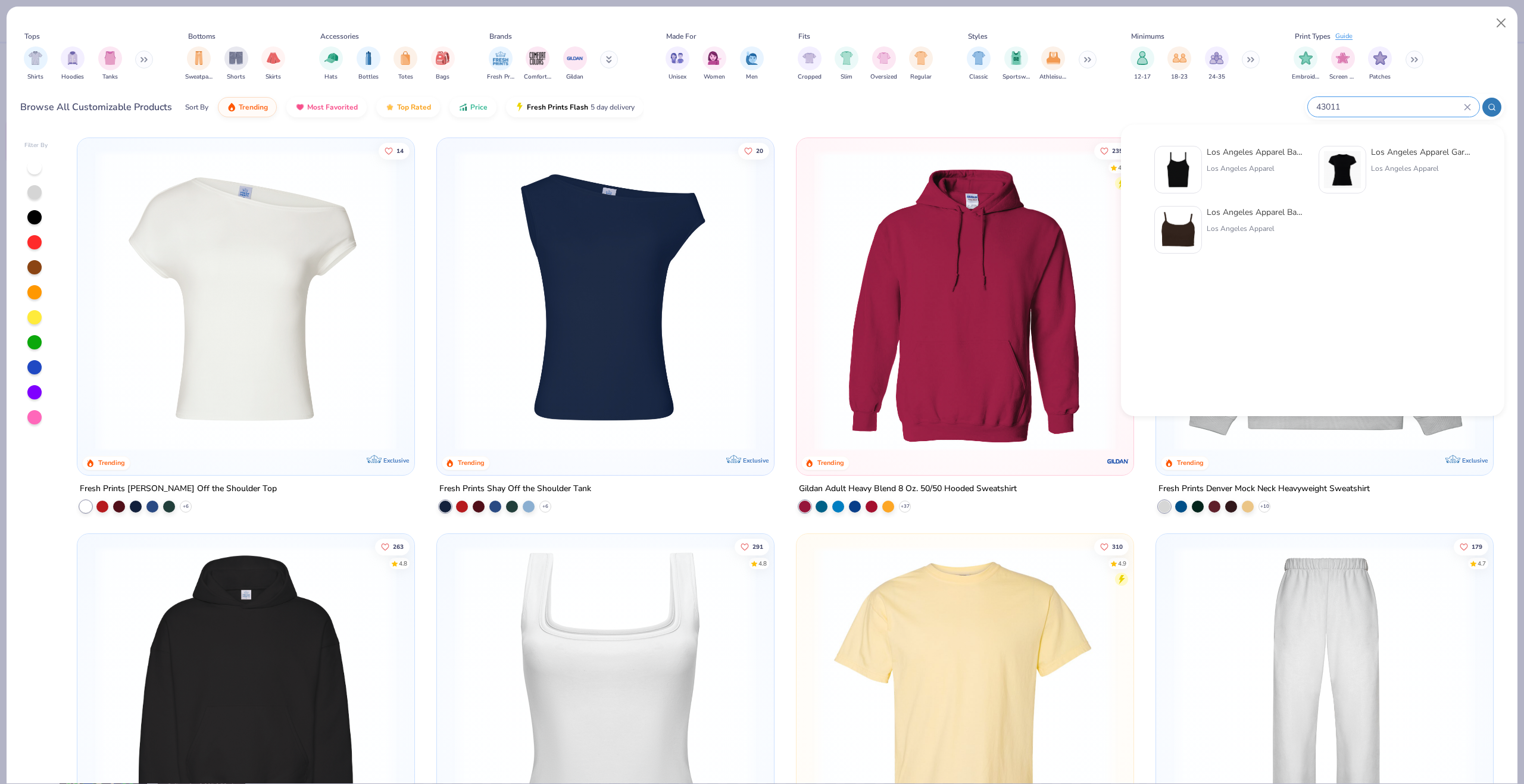
type input "43011"
click at [1197, 170] on div at bounding box center [1178, 169] width 48 height 48
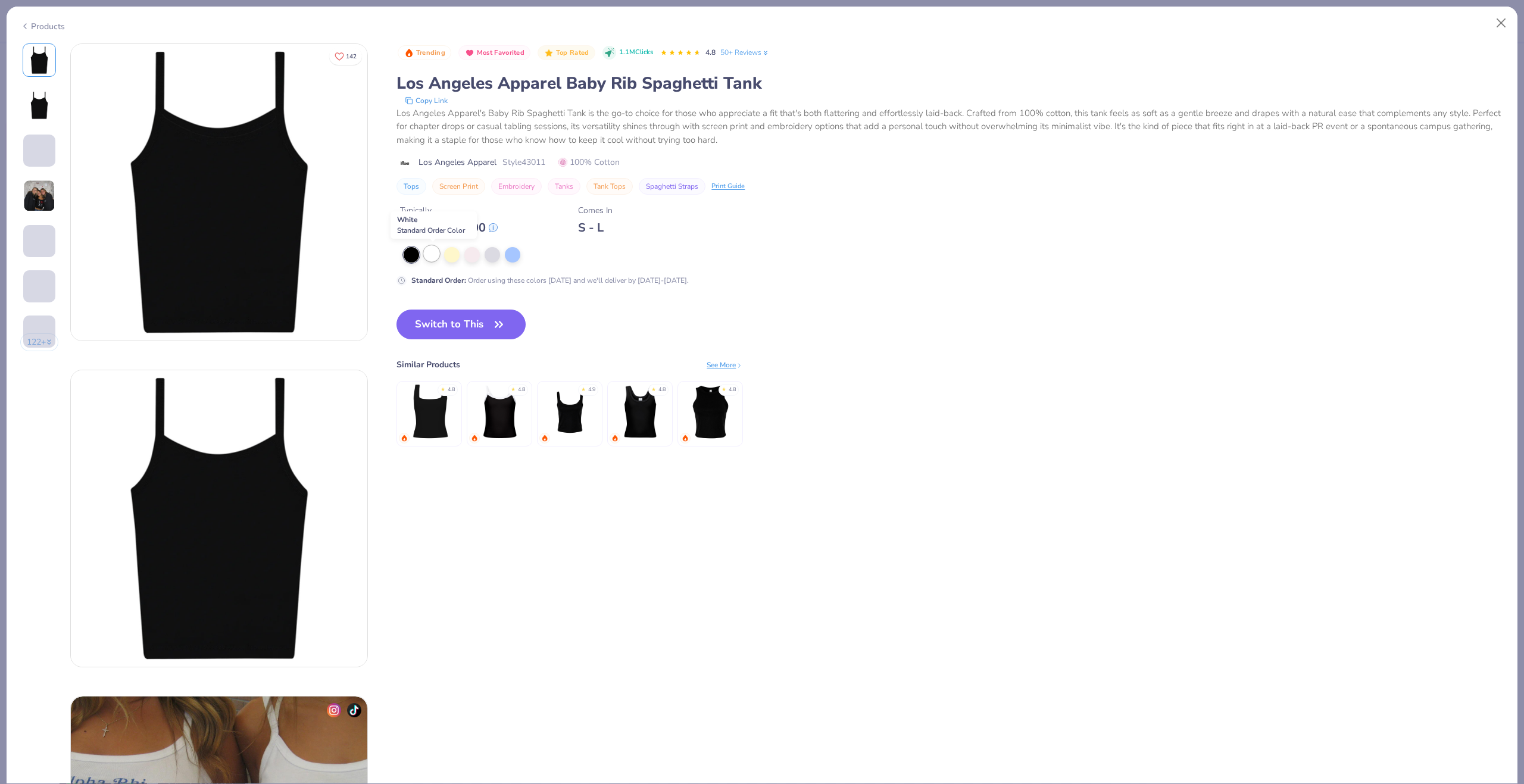
click at [435, 254] on div at bounding box center [432, 254] width 15 height 15
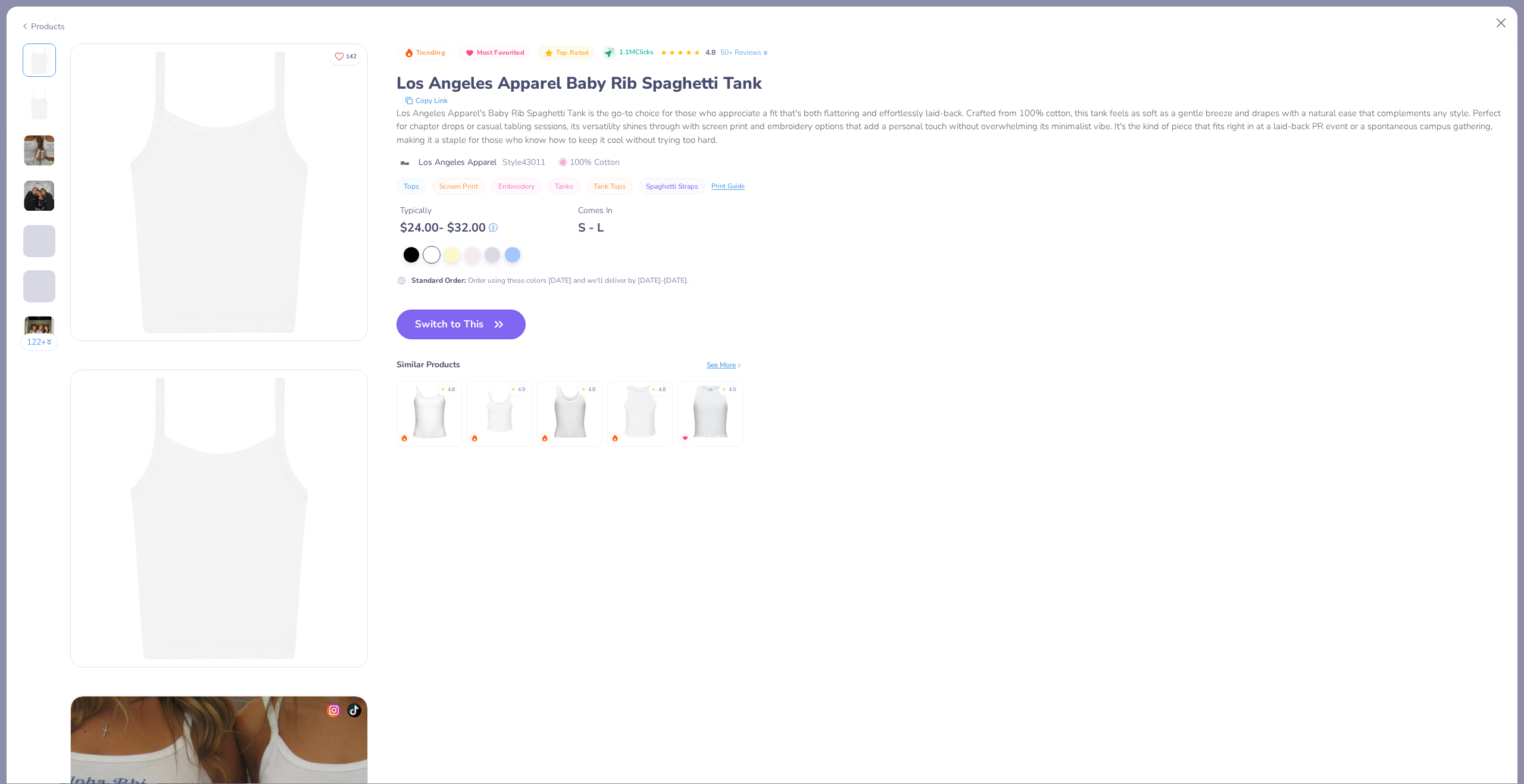
click at [457, 310] on button "Switch to This" at bounding box center [461, 324] width 129 height 30
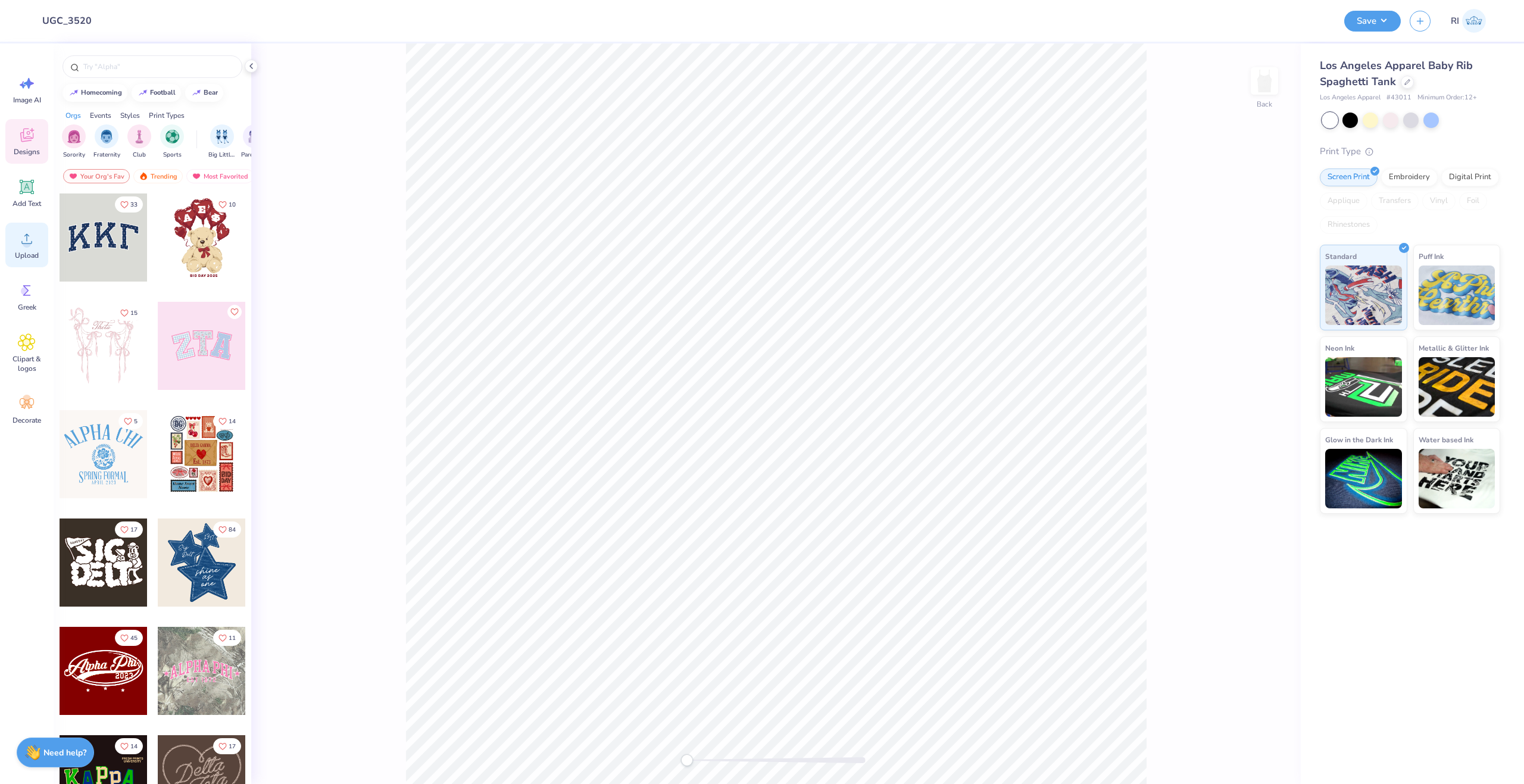
click at [28, 238] on icon at bounding box center [27, 239] width 18 height 18
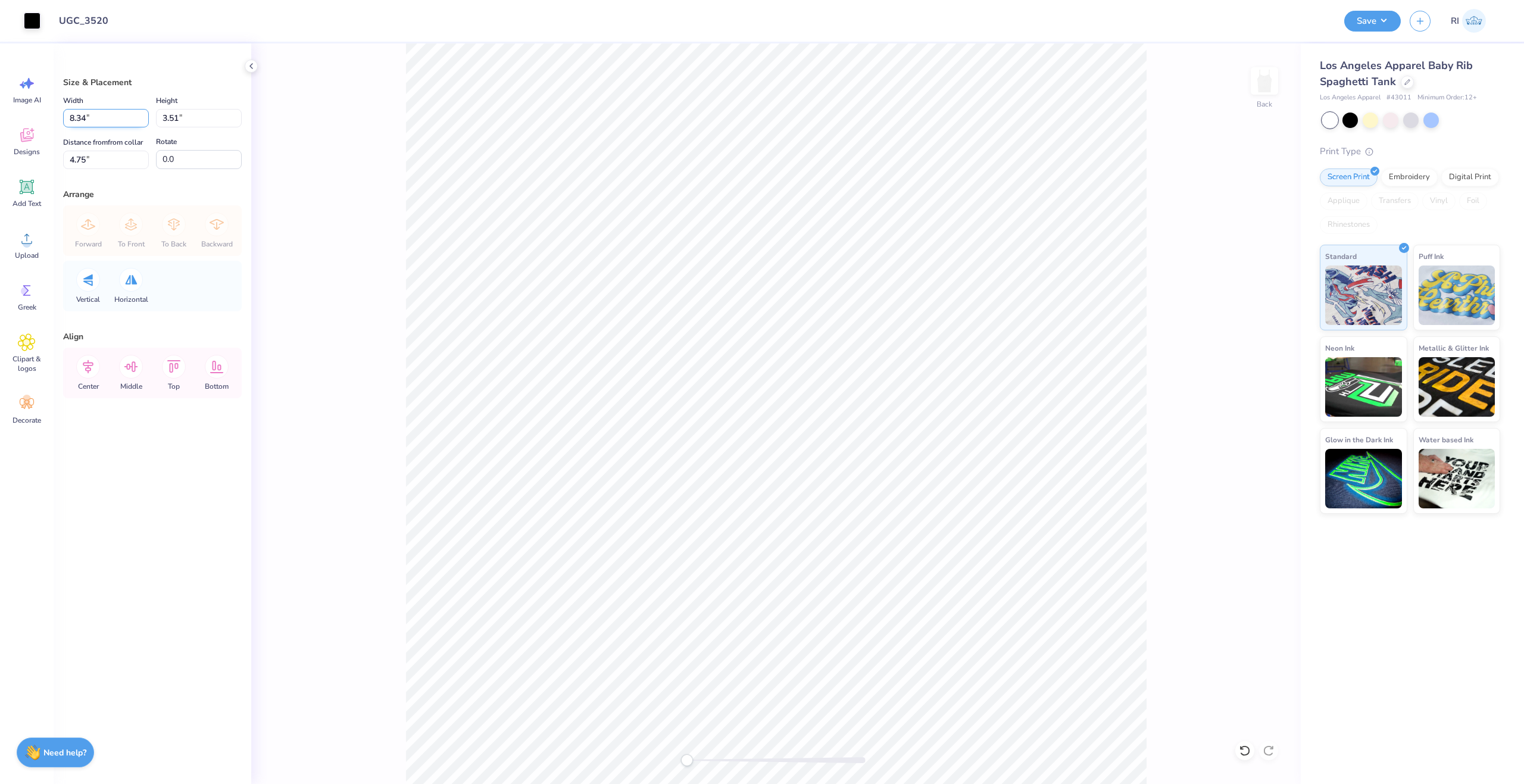
click at [112, 123] on input "8.34" at bounding box center [106, 118] width 86 height 18
type input "4.50"
type input "1.89"
click at [92, 165] on input "5.55" at bounding box center [106, 160] width 86 height 18
type input "0.85"
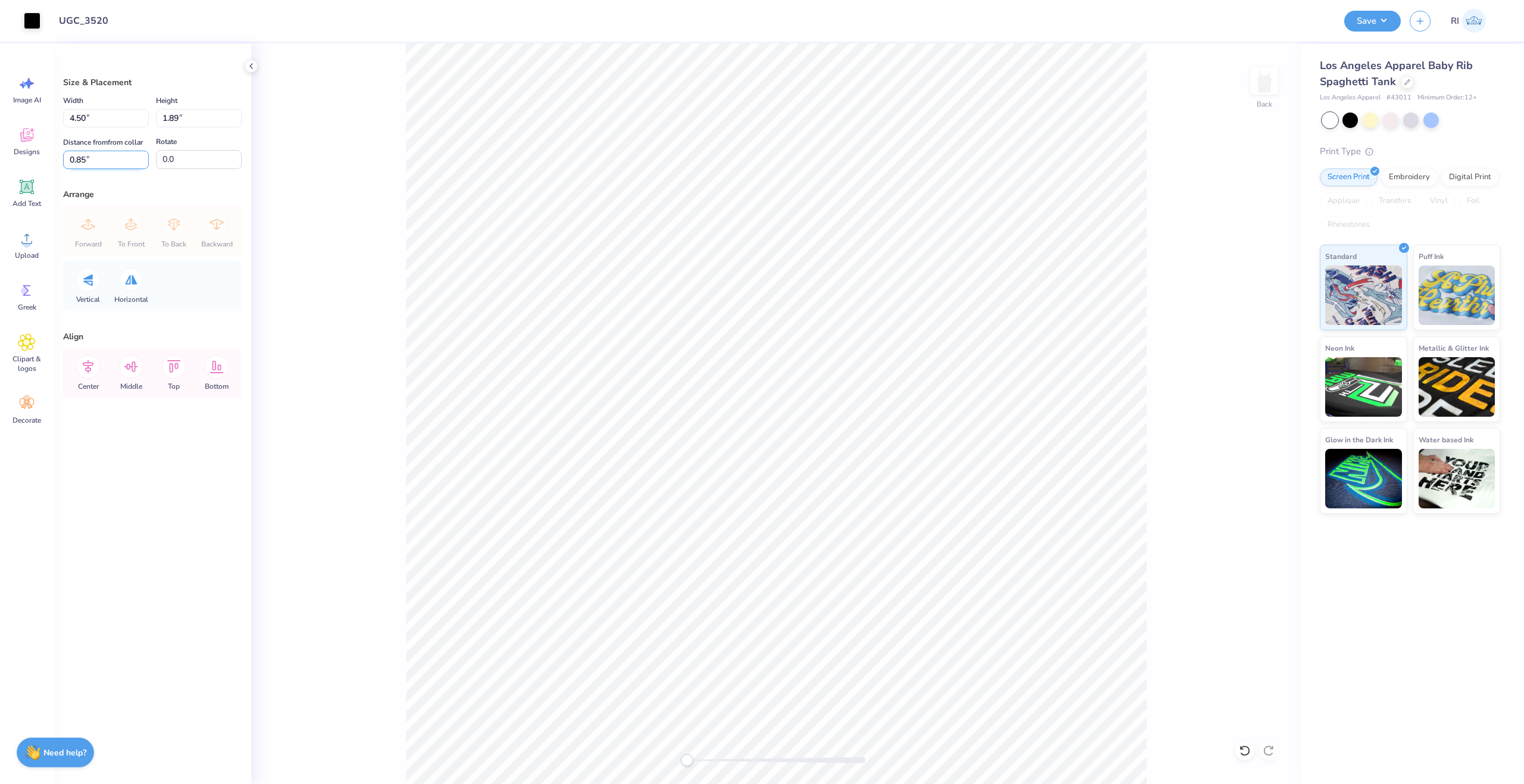
click at [115, 160] on input "0.85" at bounding box center [106, 160] width 86 height 18
type input "1"
click at [86, 162] on input "1.00" at bounding box center [106, 160] width 86 height 18
type input "1.25"
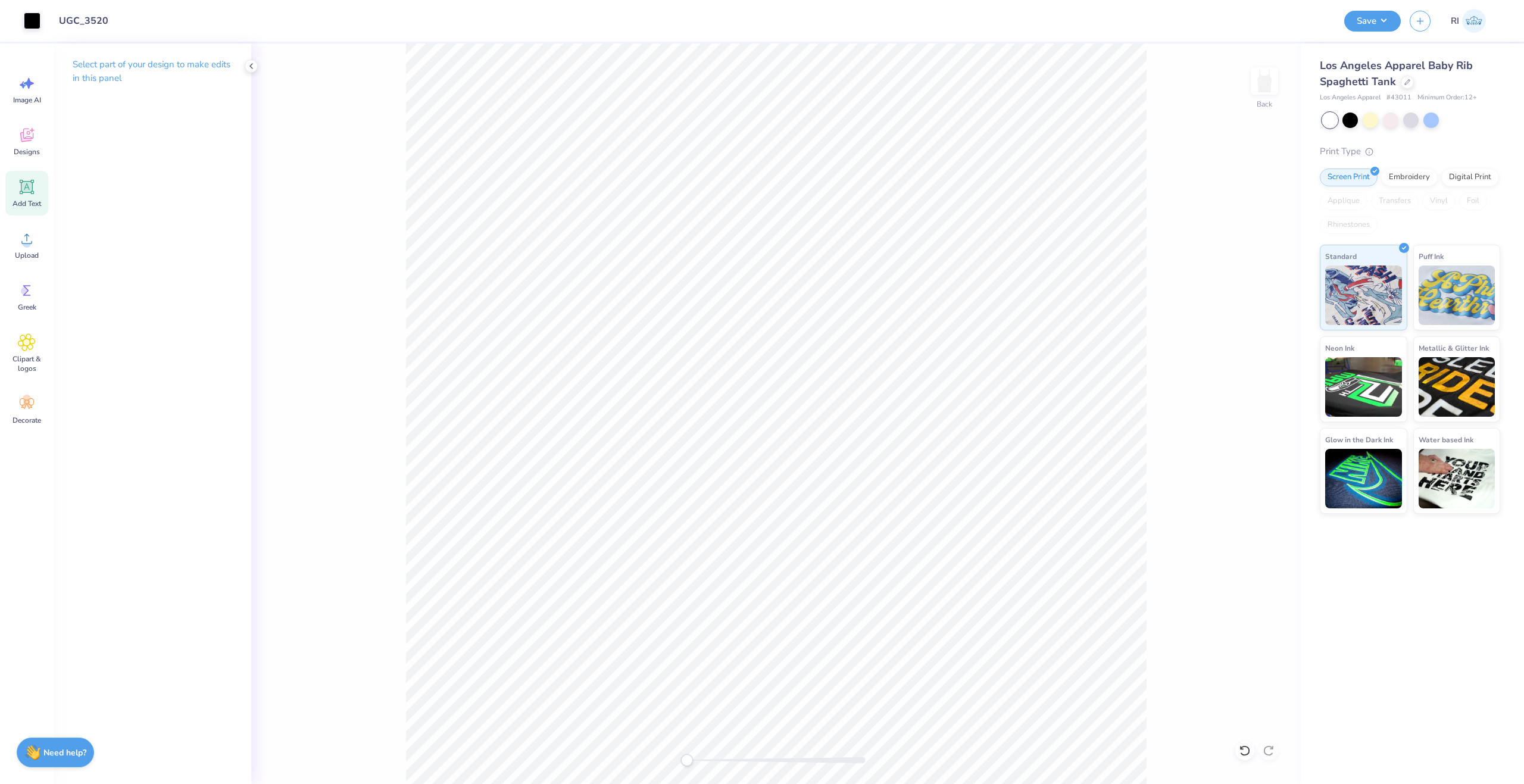
click at [34, 190] on icon at bounding box center [27, 187] width 18 height 18
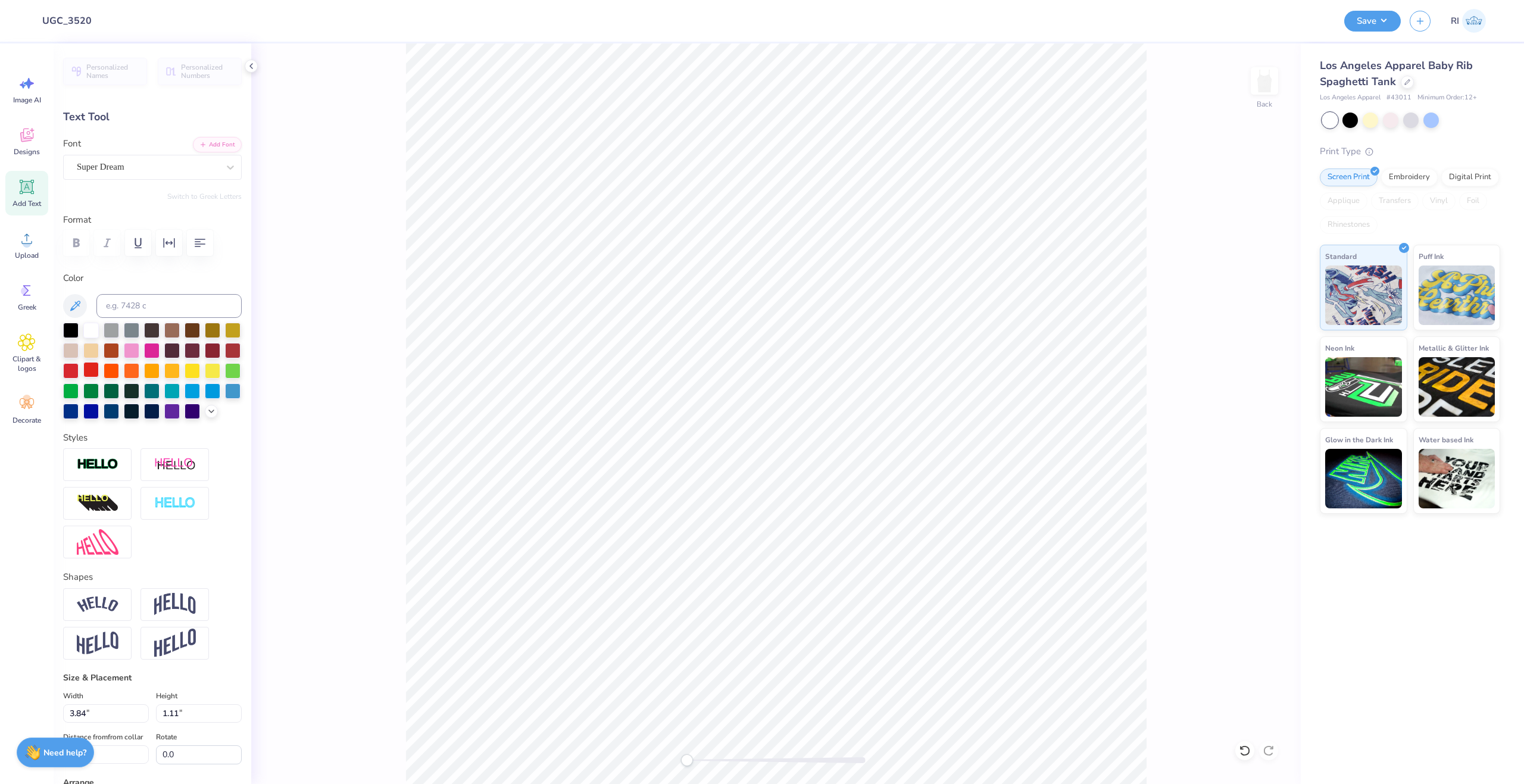
click at [99, 370] on div at bounding box center [91, 370] width 15 height 15
click at [202, 142] on button "Add Font" at bounding box center [217, 143] width 49 height 15
type textarea "t"
type textarea "TO"
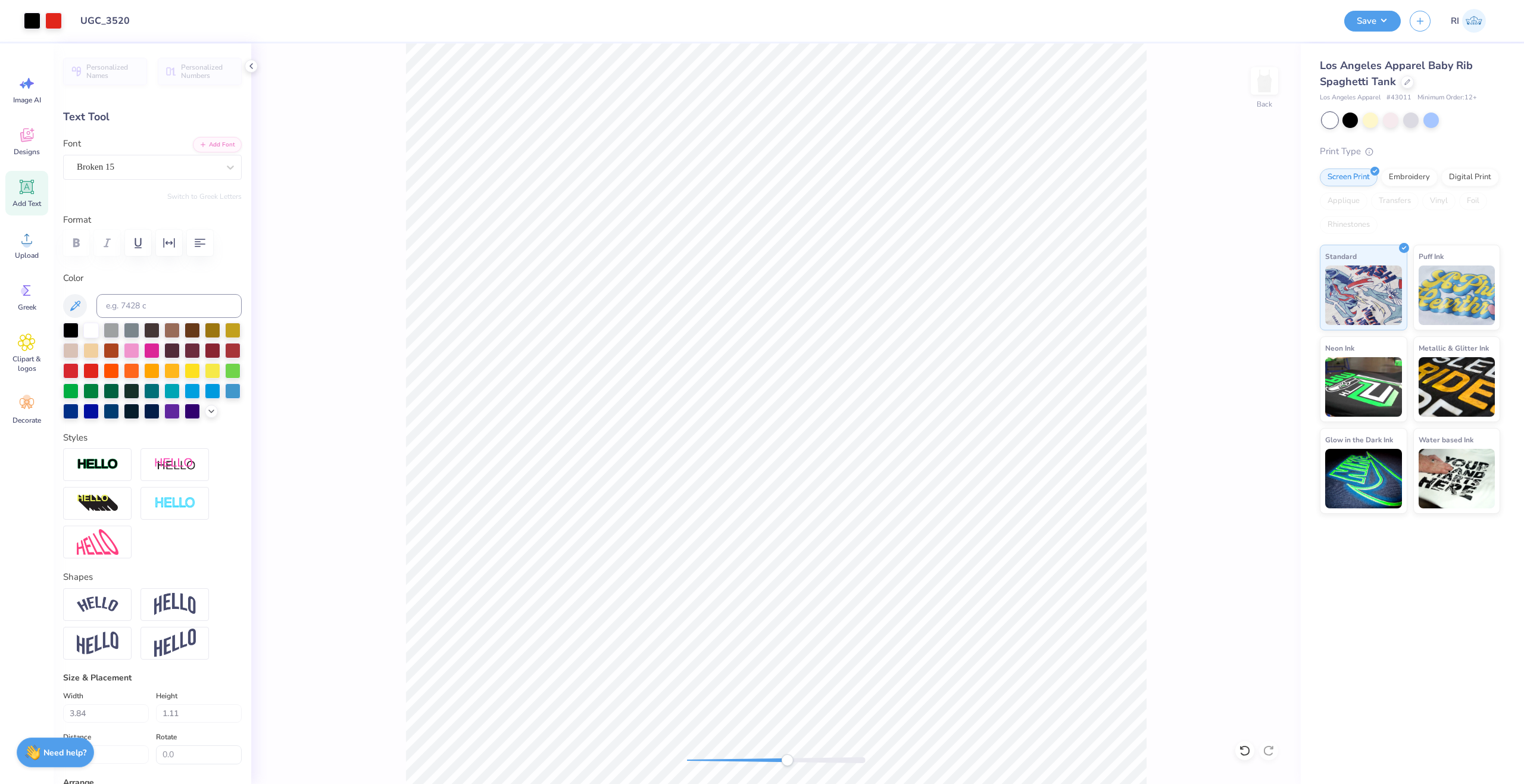
type input "1.48"
type input "0.95"
type input "3.76"
type input "0.57"
type input "0.37"
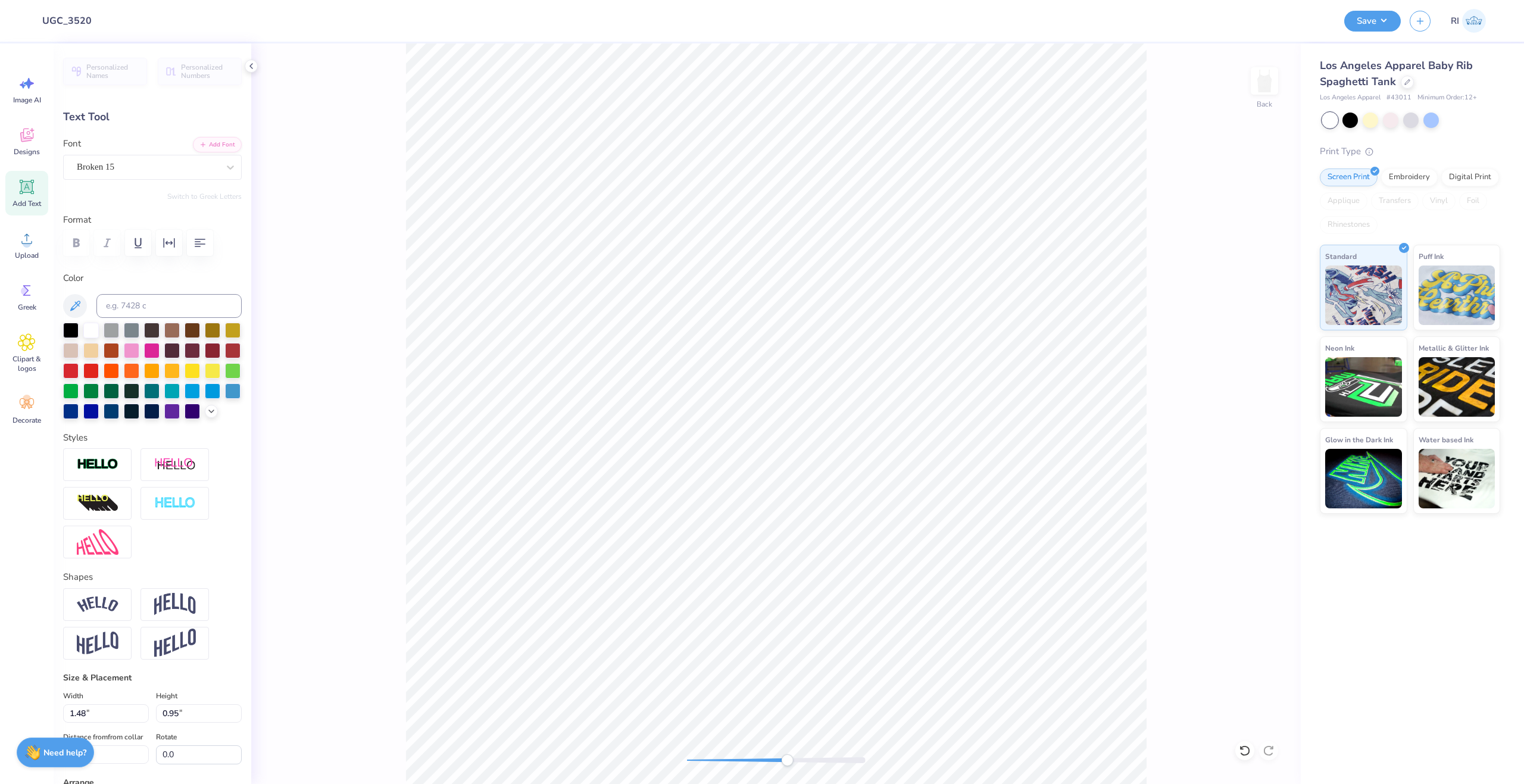
type input "2.68"
type textarea "TO BE A THETA"
type input "3.05"
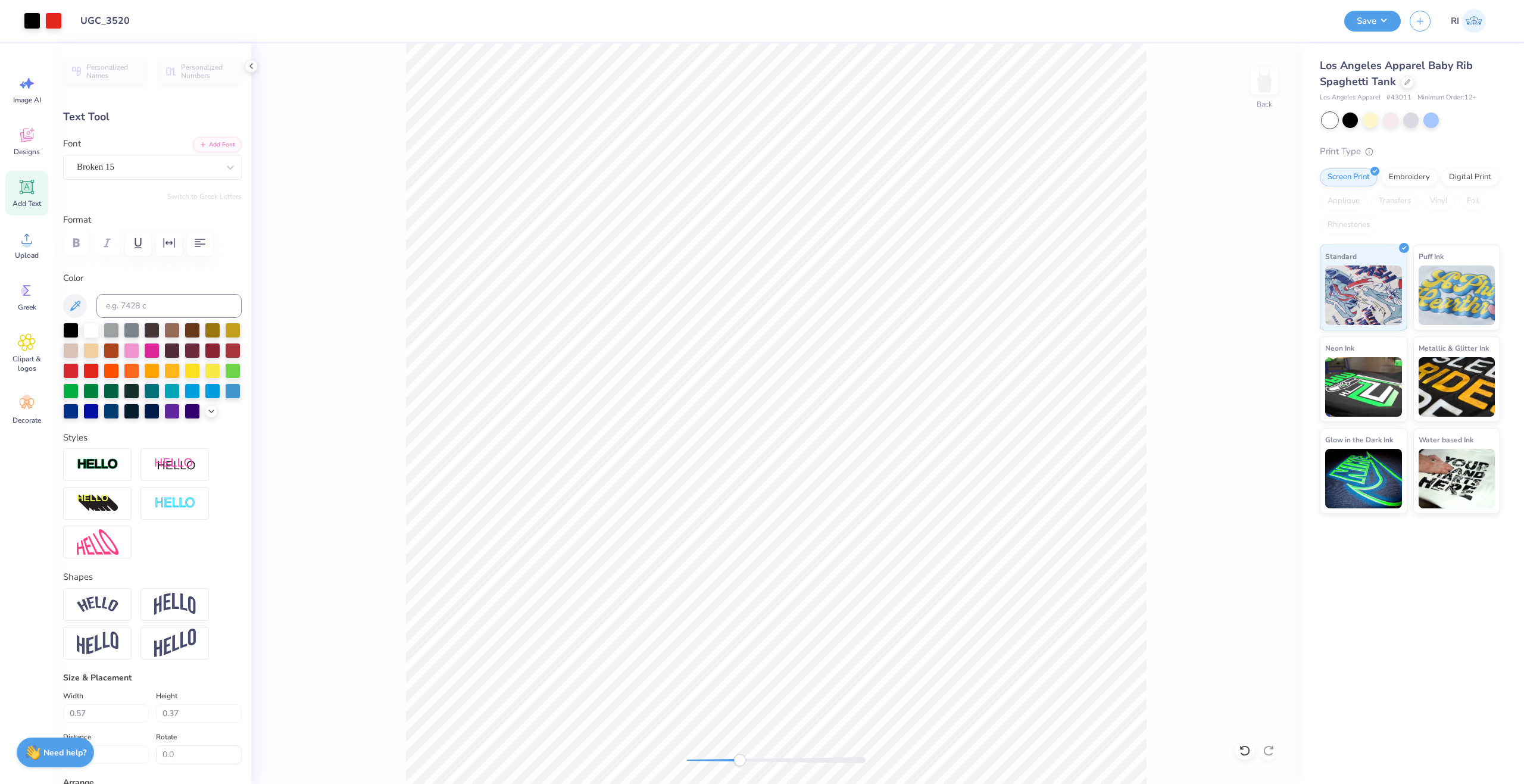
type input "0.50"
type input "2.67"
type input "2.64"
type input "0.43"
type input "2.68"
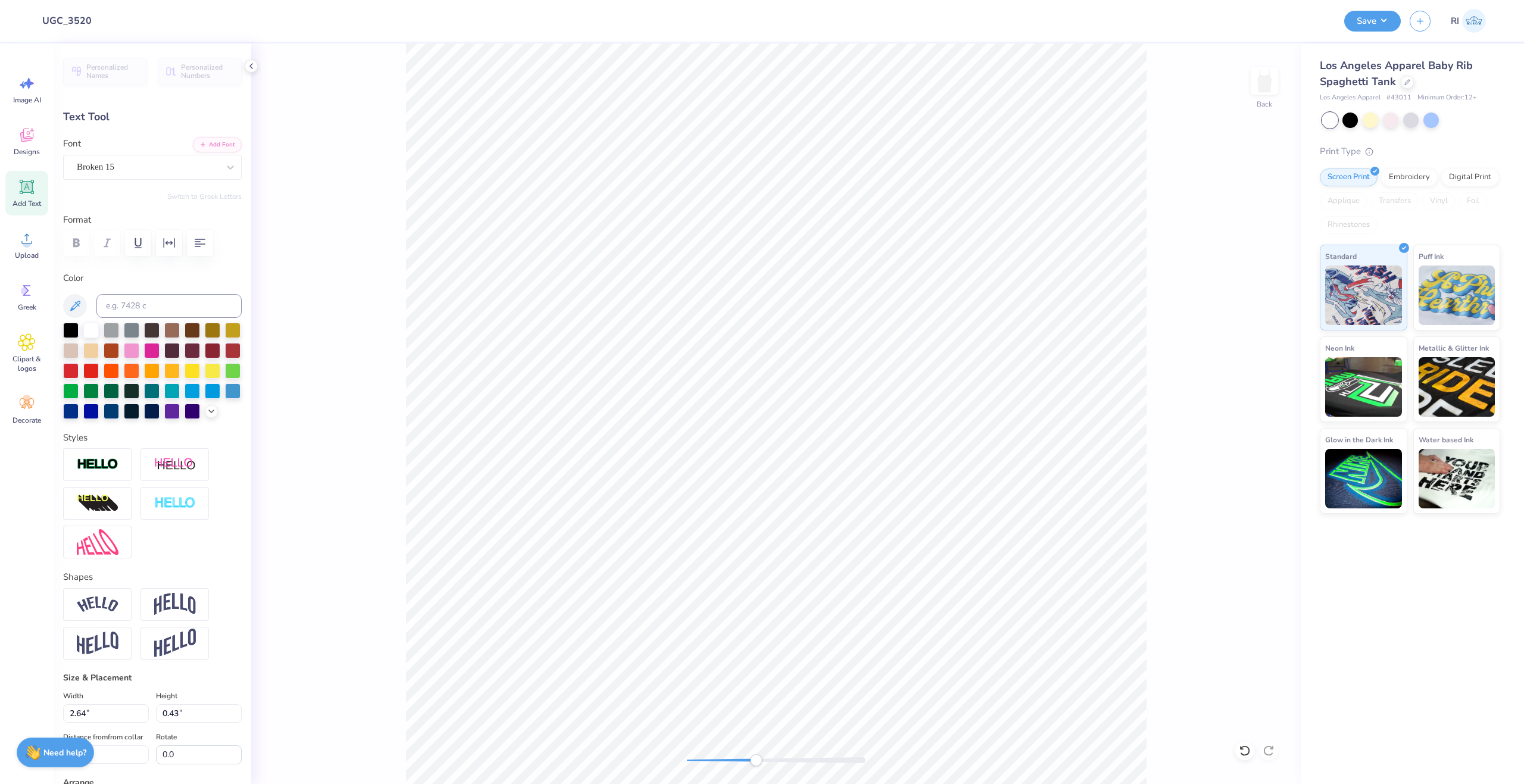
type input "2.66"
type input "0.44"
type input "2.71"
click at [169, 244] on icon "button" at bounding box center [169, 243] width 15 height 15
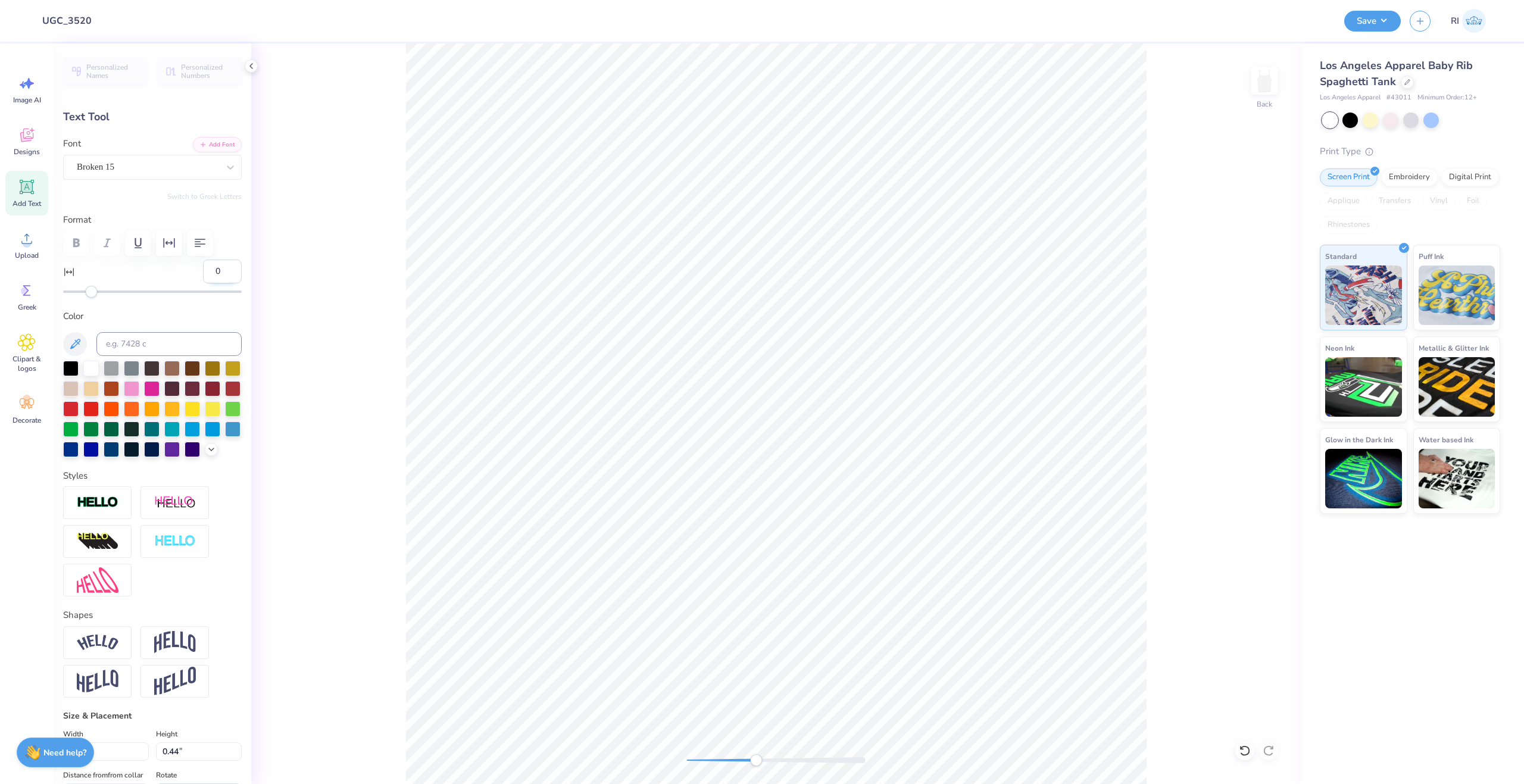
drag, startPoint x: 210, startPoint y: 271, endPoint x: 200, endPoint y: 270, distance: 10.0
click at [203, 270] on input "0" at bounding box center [222, 271] width 39 height 24
type input "5"
type input "2.98"
click at [214, 269] on input "5" at bounding box center [222, 271] width 39 height 24
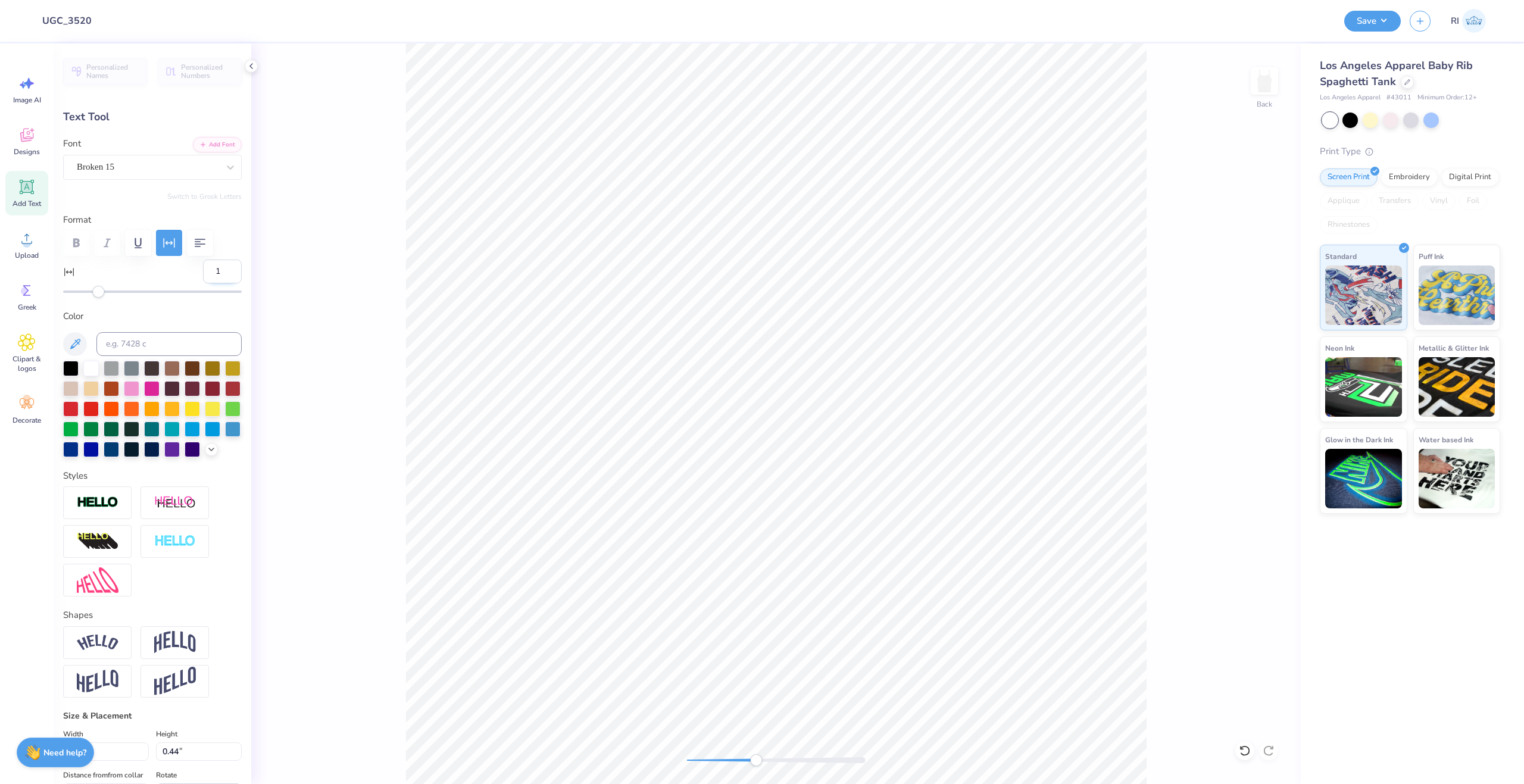
type input "10"
type input "3.26"
type input "0.43"
click at [650, 534] on li "Duplicate" at bounding box center [643, 537] width 93 height 23
type input "3.71"
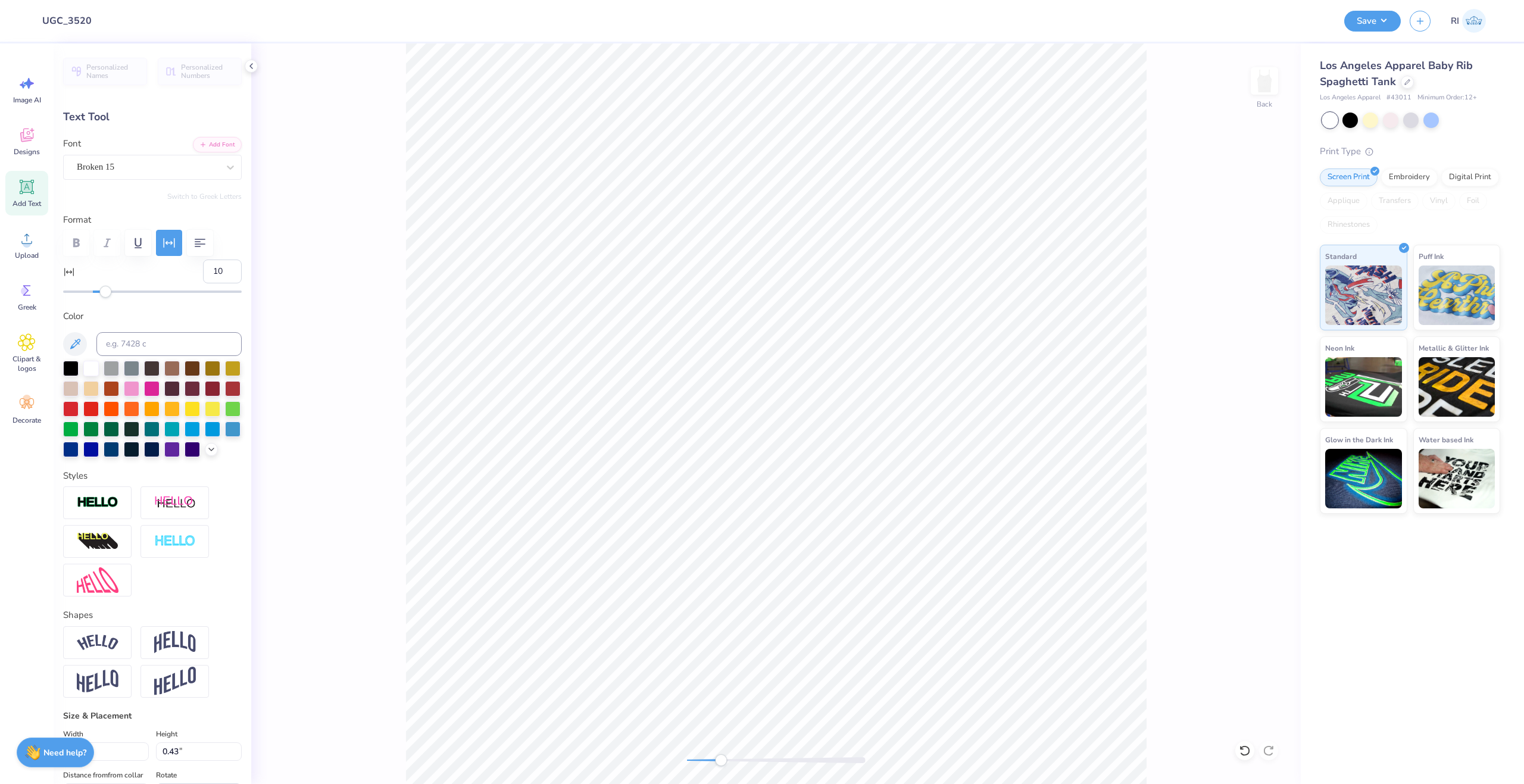
scroll to position [10, 1]
type textarea "L"
type input "0.18"
type input "0.31"
click at [612, 466] on li "Duplicate" at bounding box center [587, 459] width 93 height 23
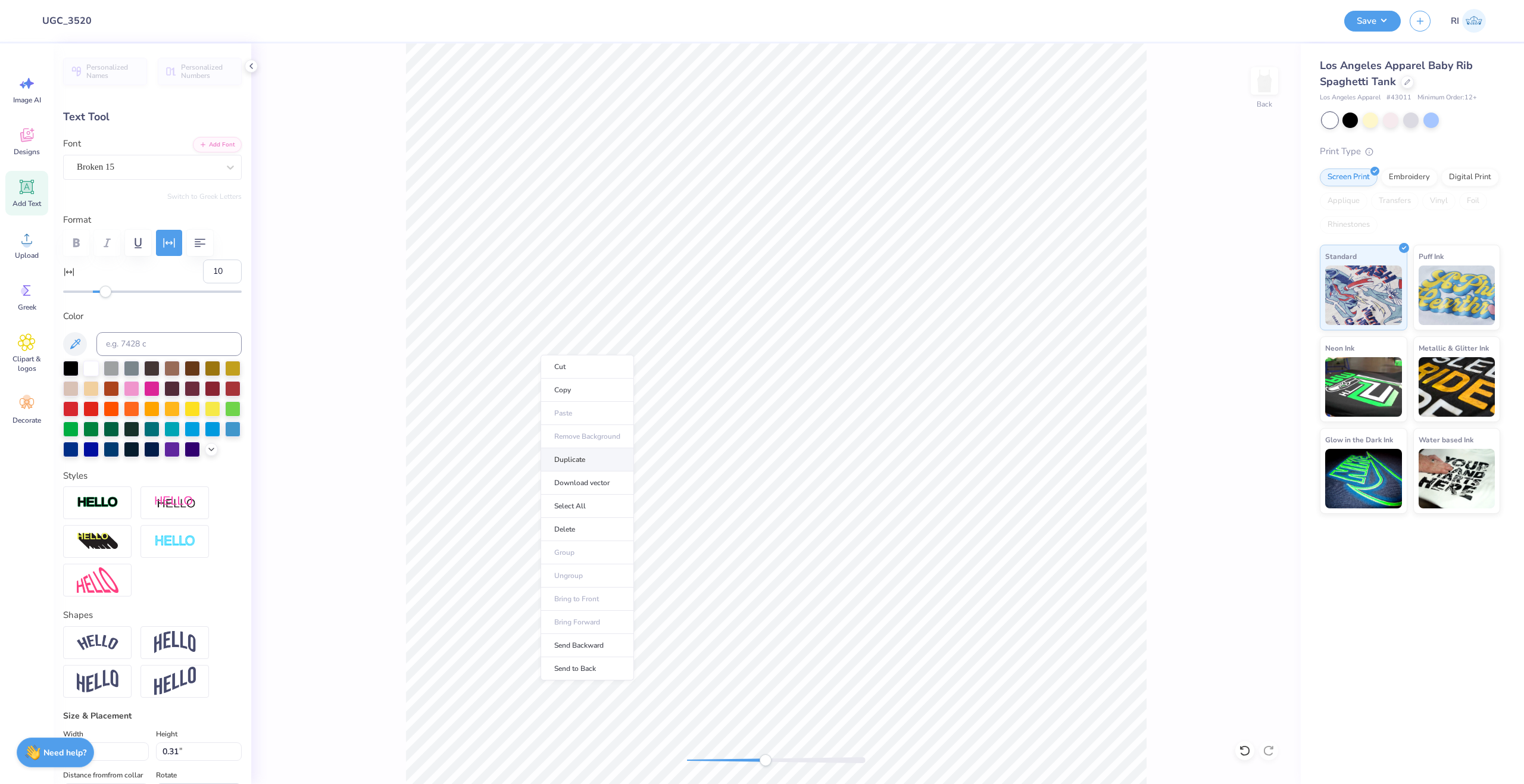
type input "2.92"
type textarea "U"
type input "0.17"
type input "0.28"
click at [673, 515] on li "Duplicate" at bounding box center [679, 515] width 93 height 23
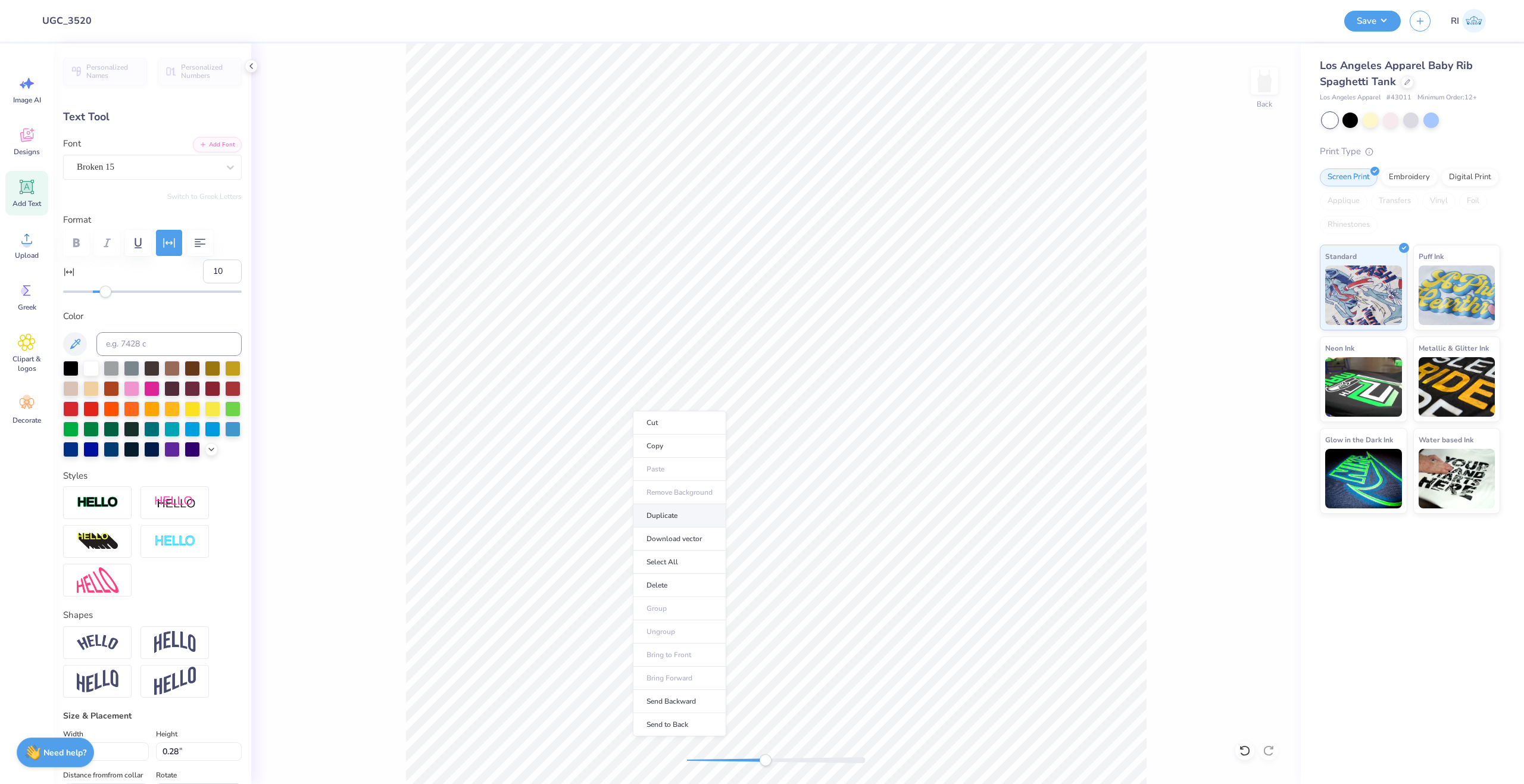
type input "2.62"
type textarea "C"
type input "0.26"
type input "0.34"
type input "1.51"
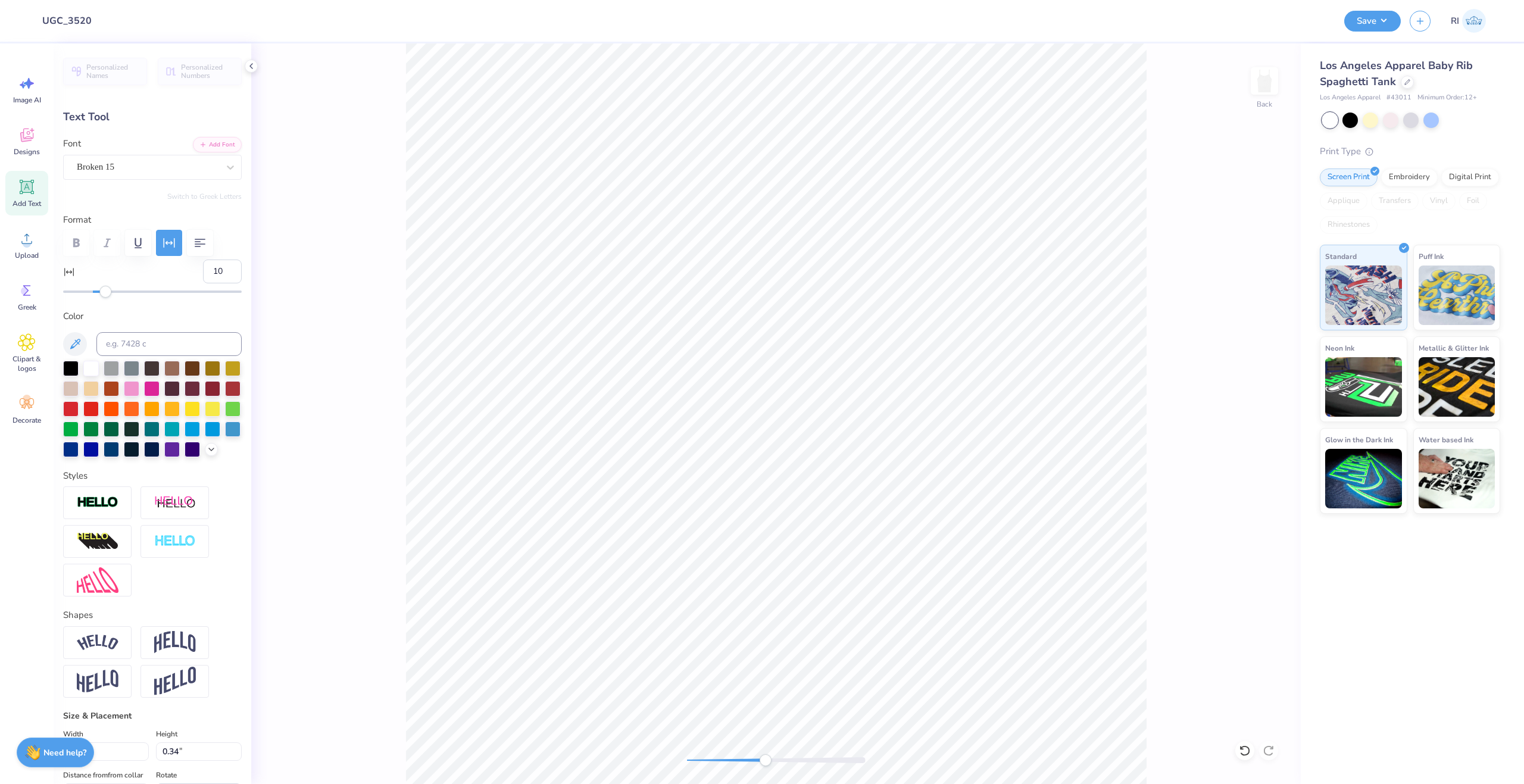
type input "-11.3"
type input "0.27"
type input "0.35"
click at [863, 473] on li "Duplicate" at bounding box center [871, 477] width 93 height 23
type input "2.34"
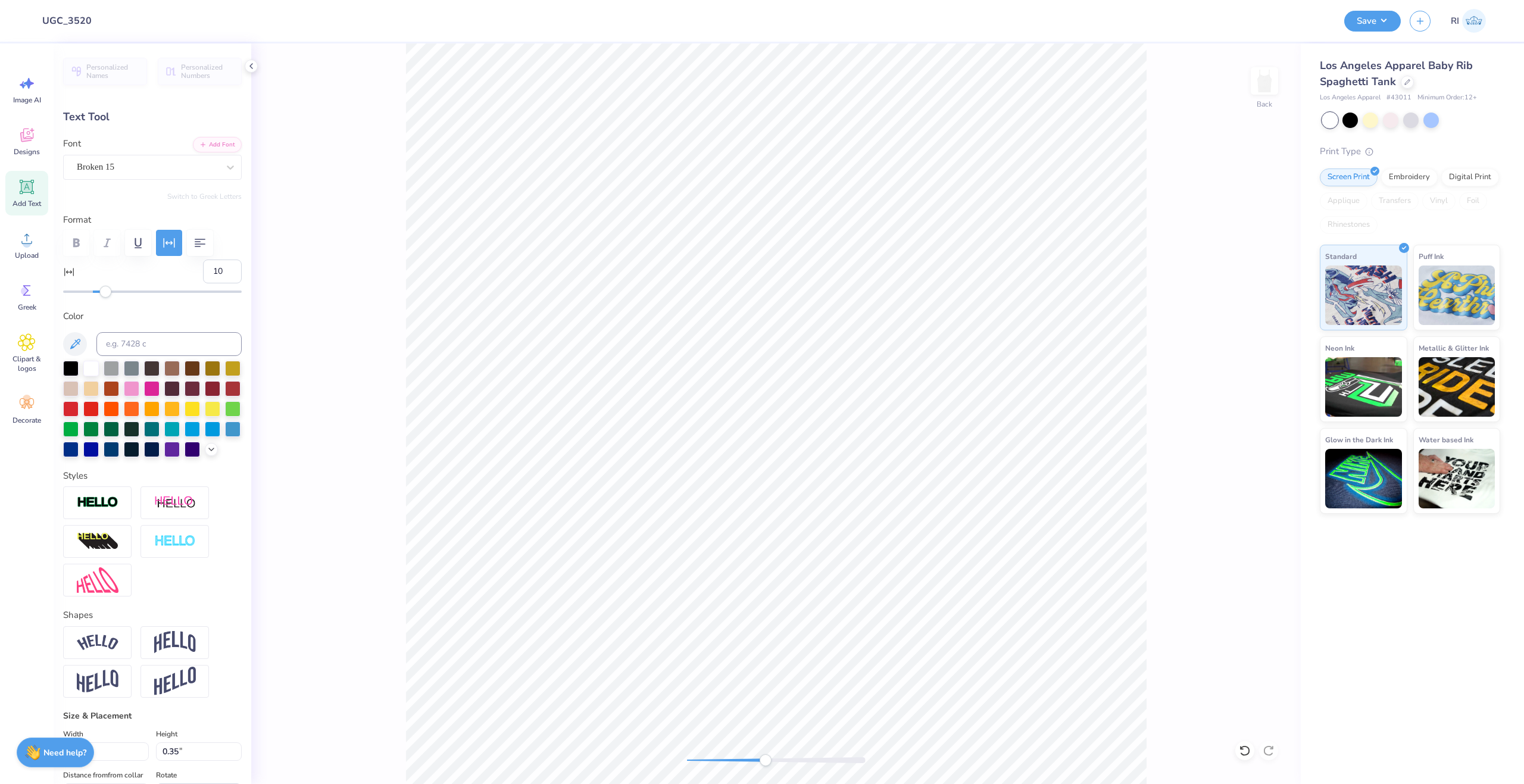
type textarea "J"
type textarea "K"
type input "0.0"
type input "0.26"
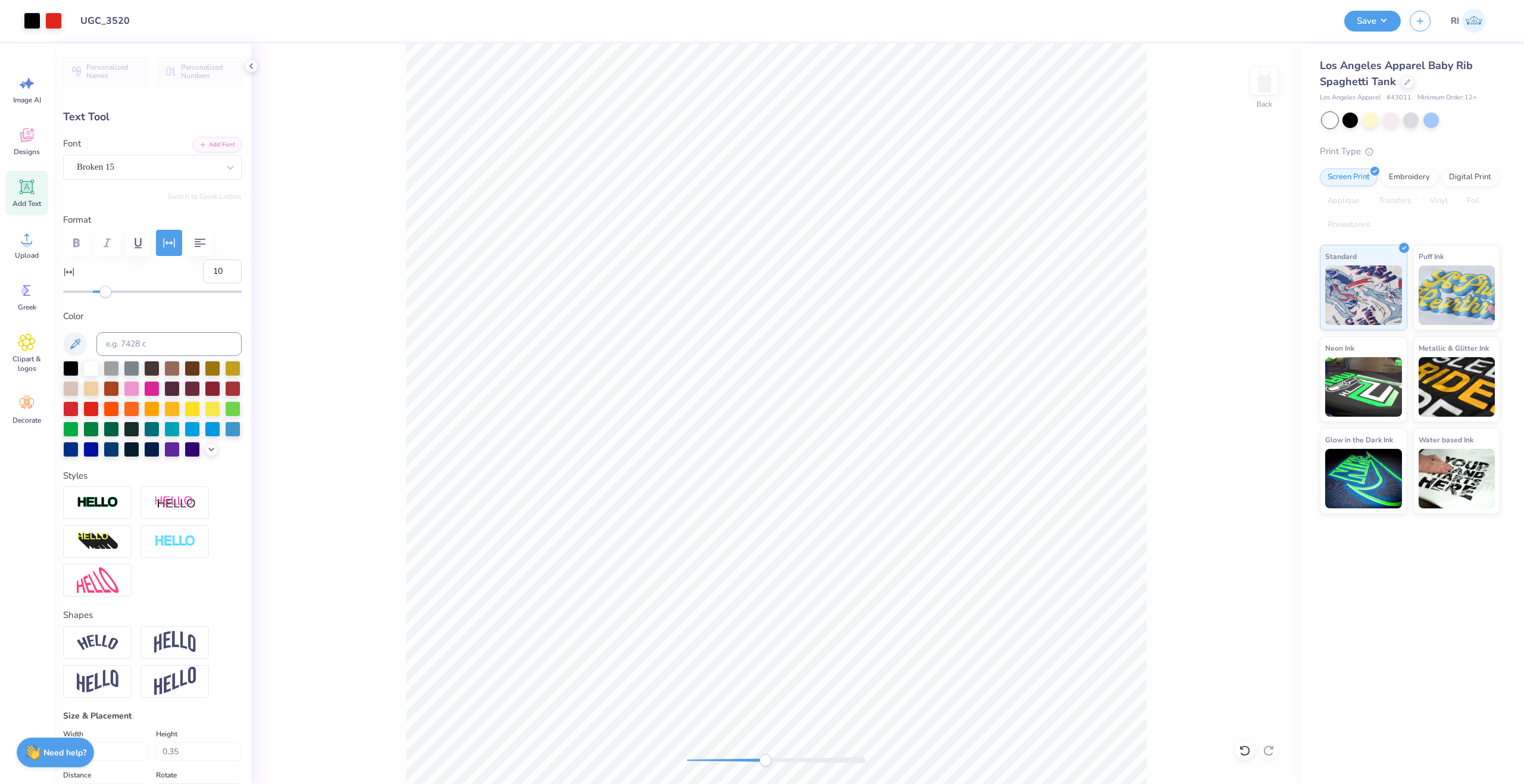
type input "0.38"
type input "2.32"
type input "-0.1"
type input "0.22"
type input "0.40"
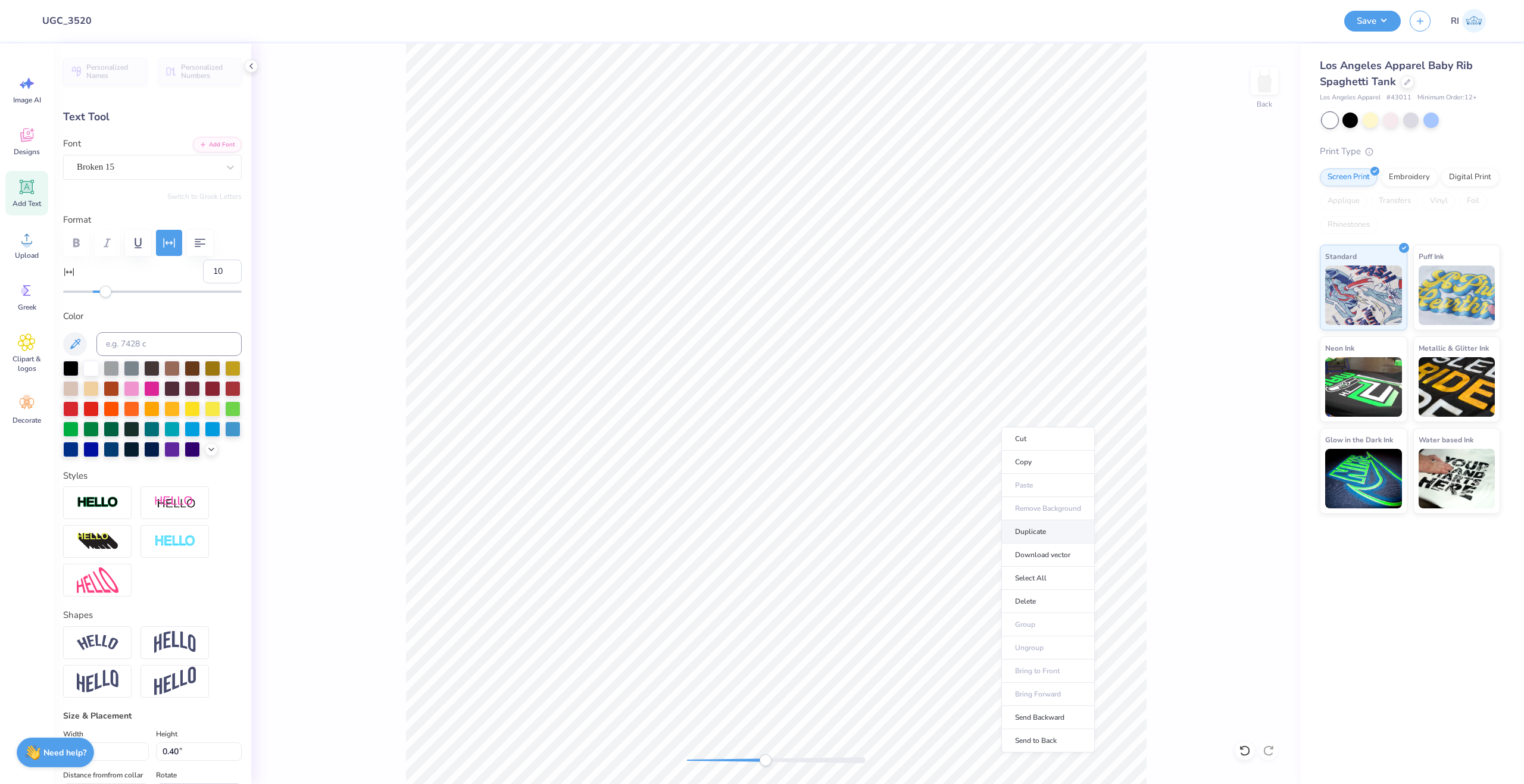
click at [1035, 529] on li "Duplicate" at bounding box center [1048, 532] width 93 height 23
type input "2.71"
type input "-0.1"
type textarea "U"
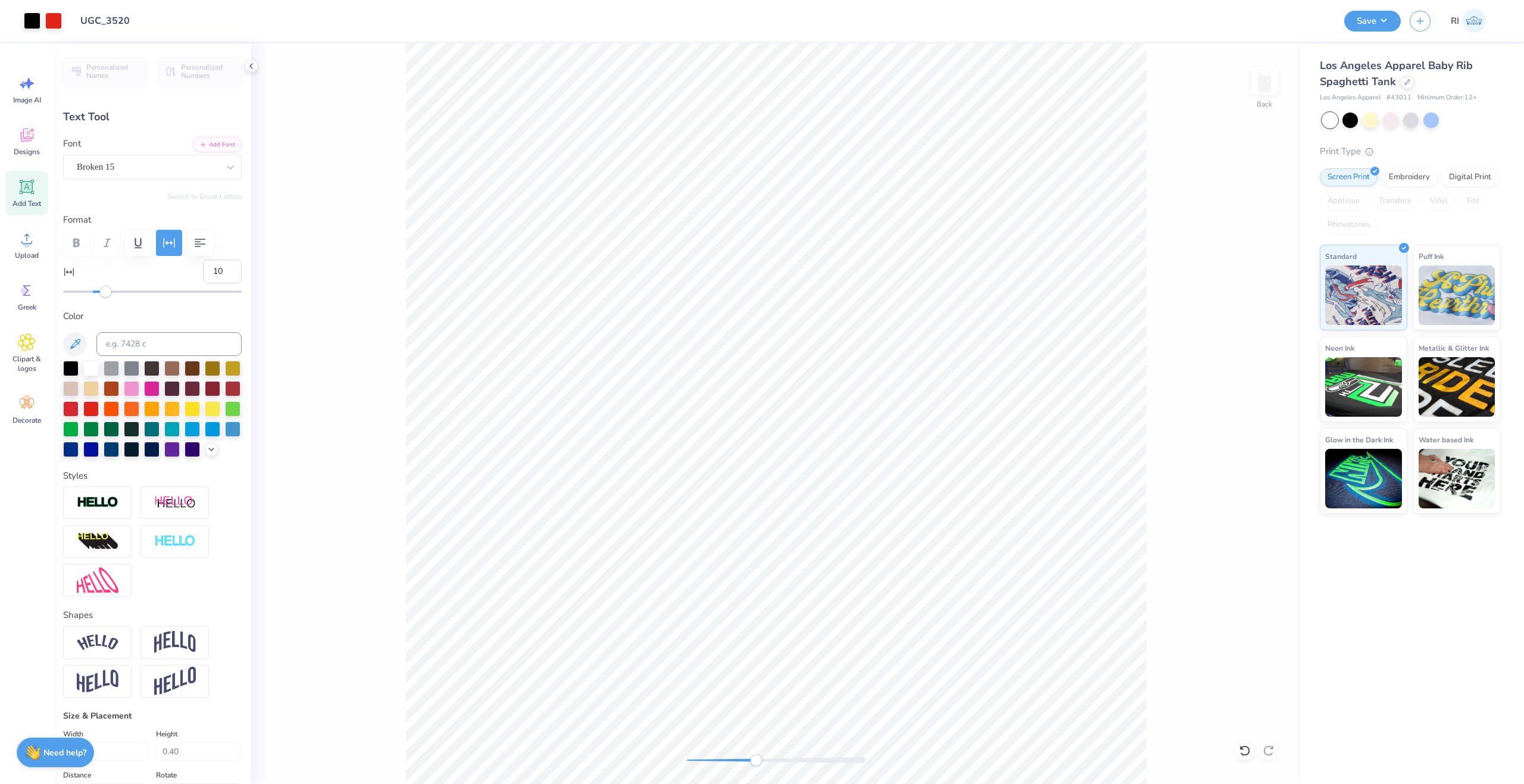
type input "0.0"
type input "0.17"
type input "0.28"
type input "1.88"
type input "-0.1"
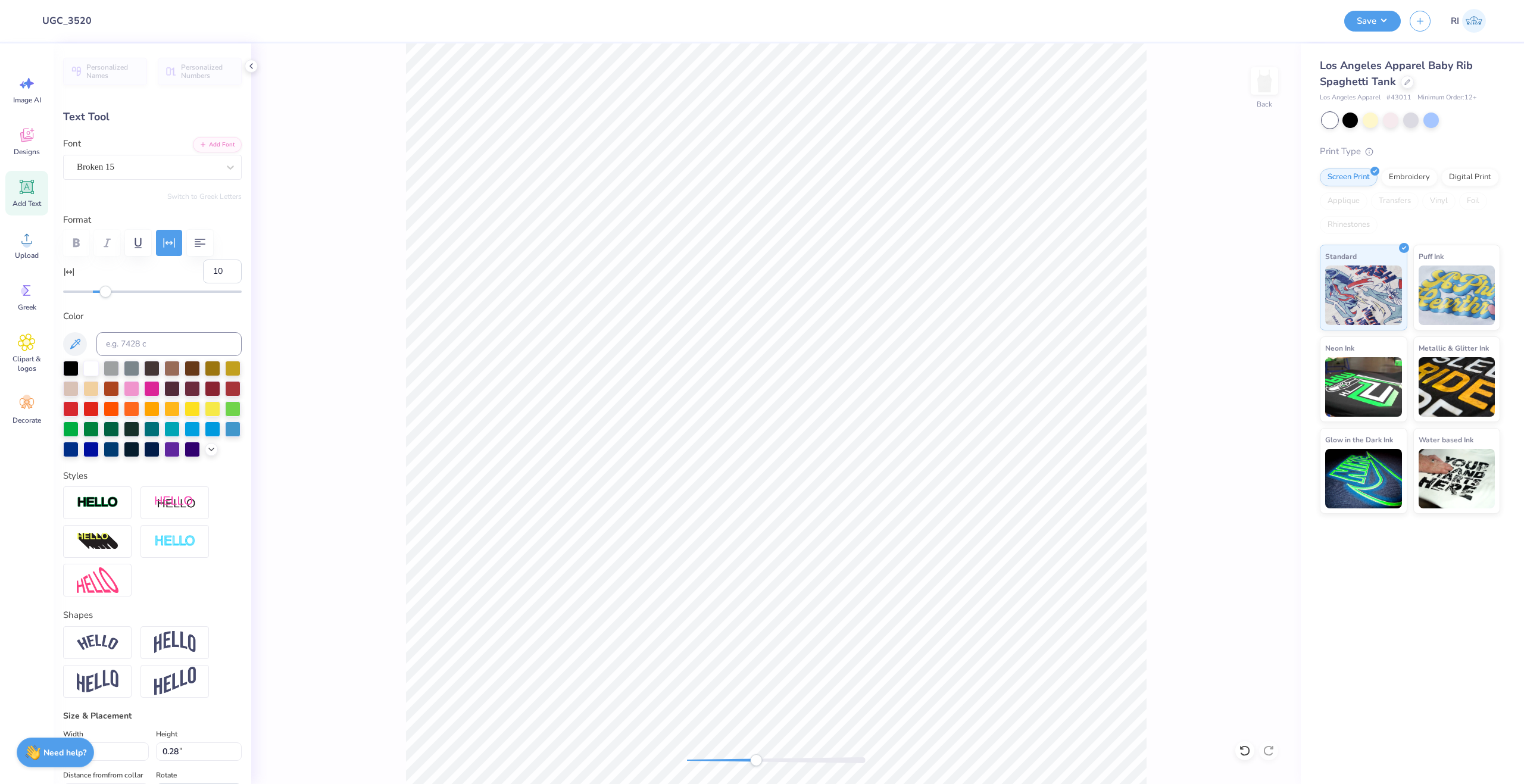
type textarea "Y"
type input "0.0"
type input "0.20"
type input "0.32"
type input "1.86"
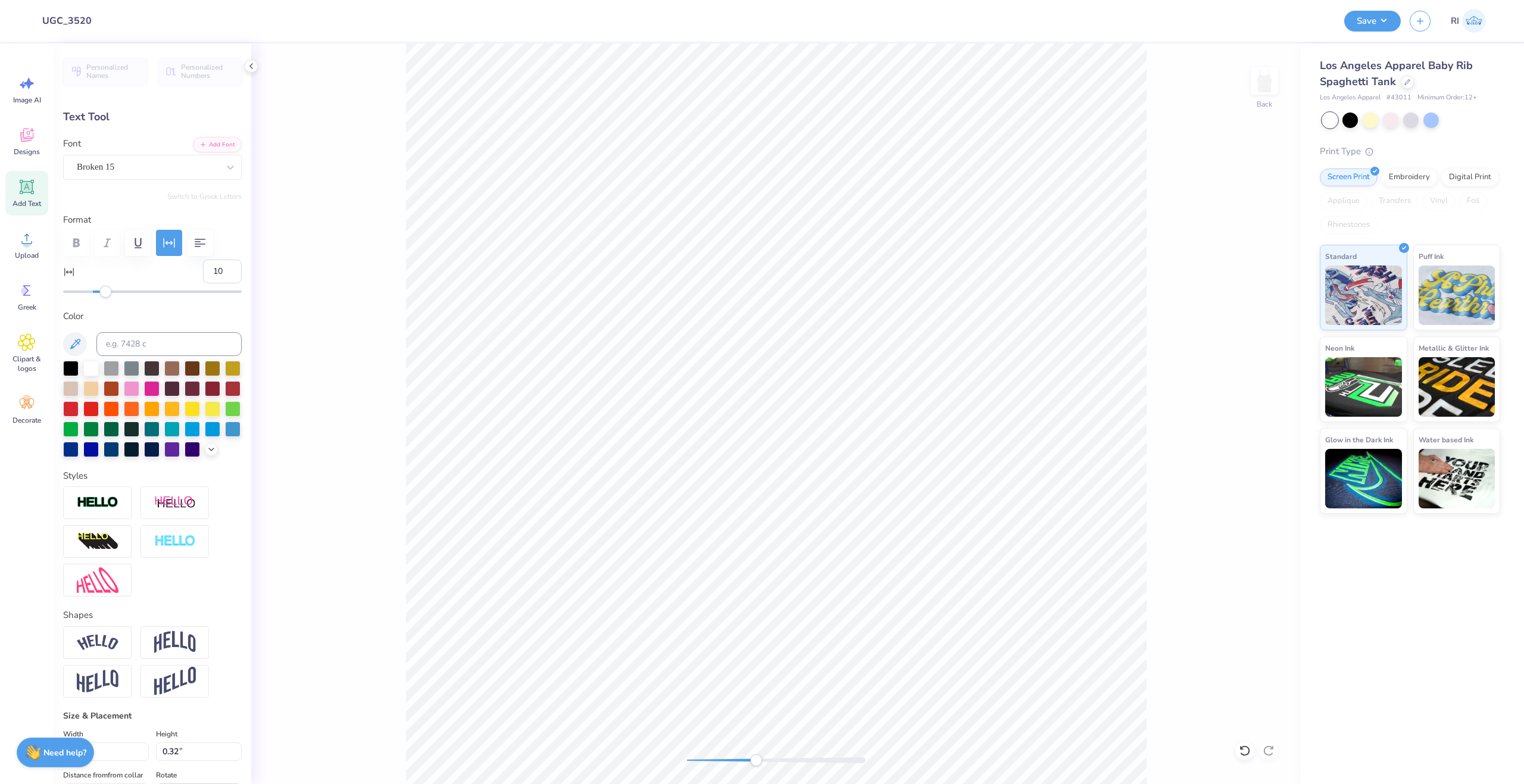
type input "0.0"
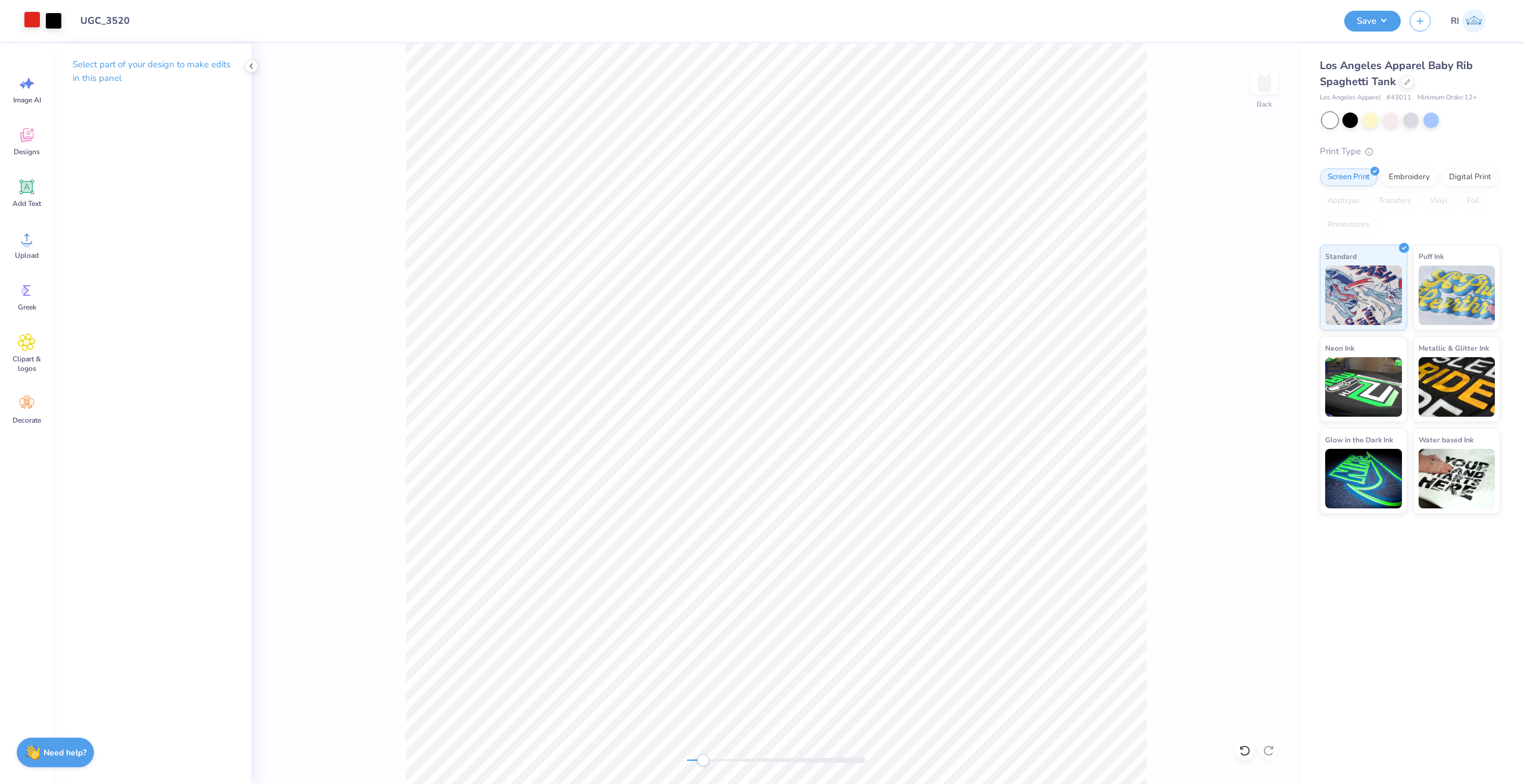
click at [34, 17] on div at bounding box center [32, 20] width 16 height 16
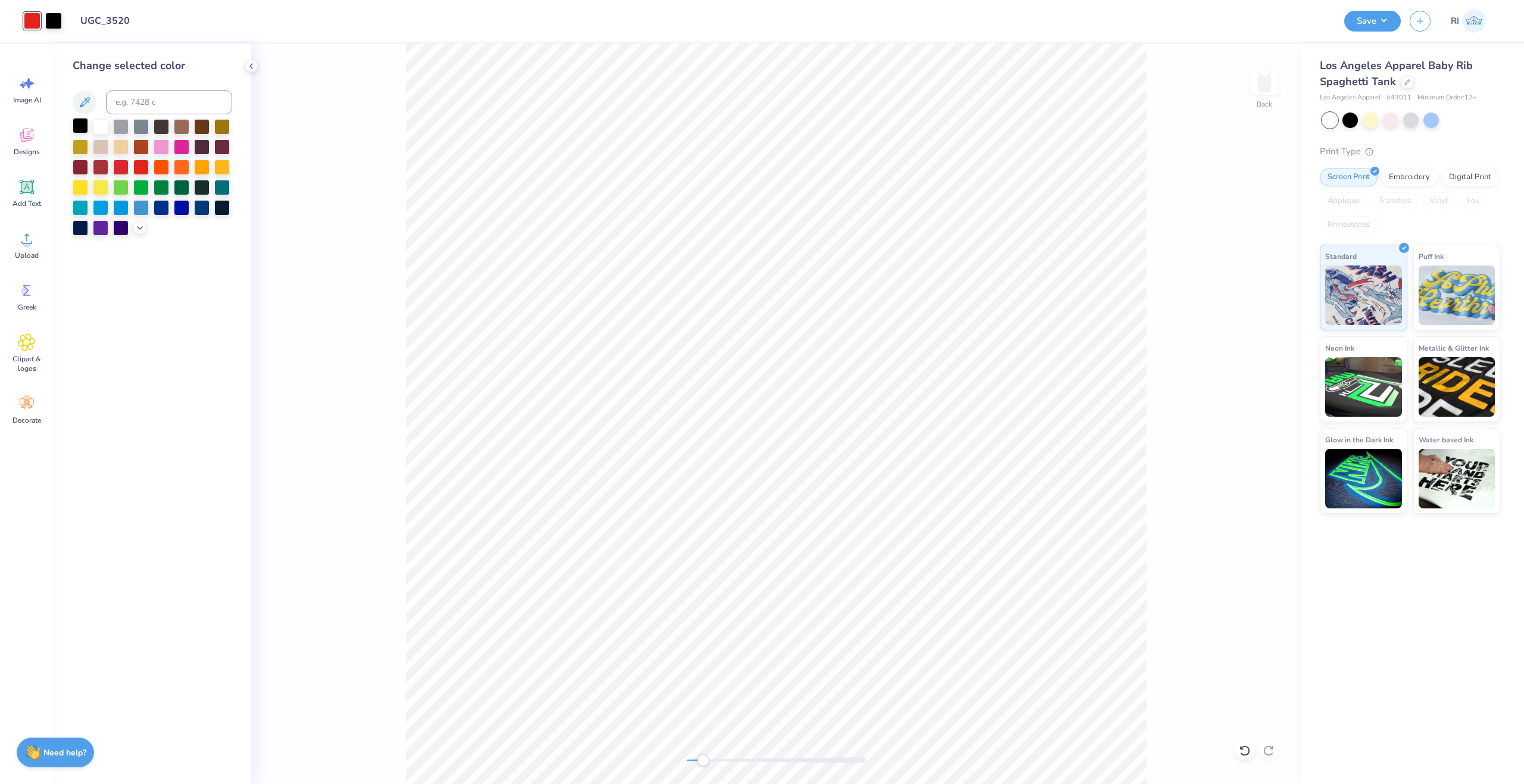
click at [81, 120] on div at bounding box center [81, 125] width 15 height 15
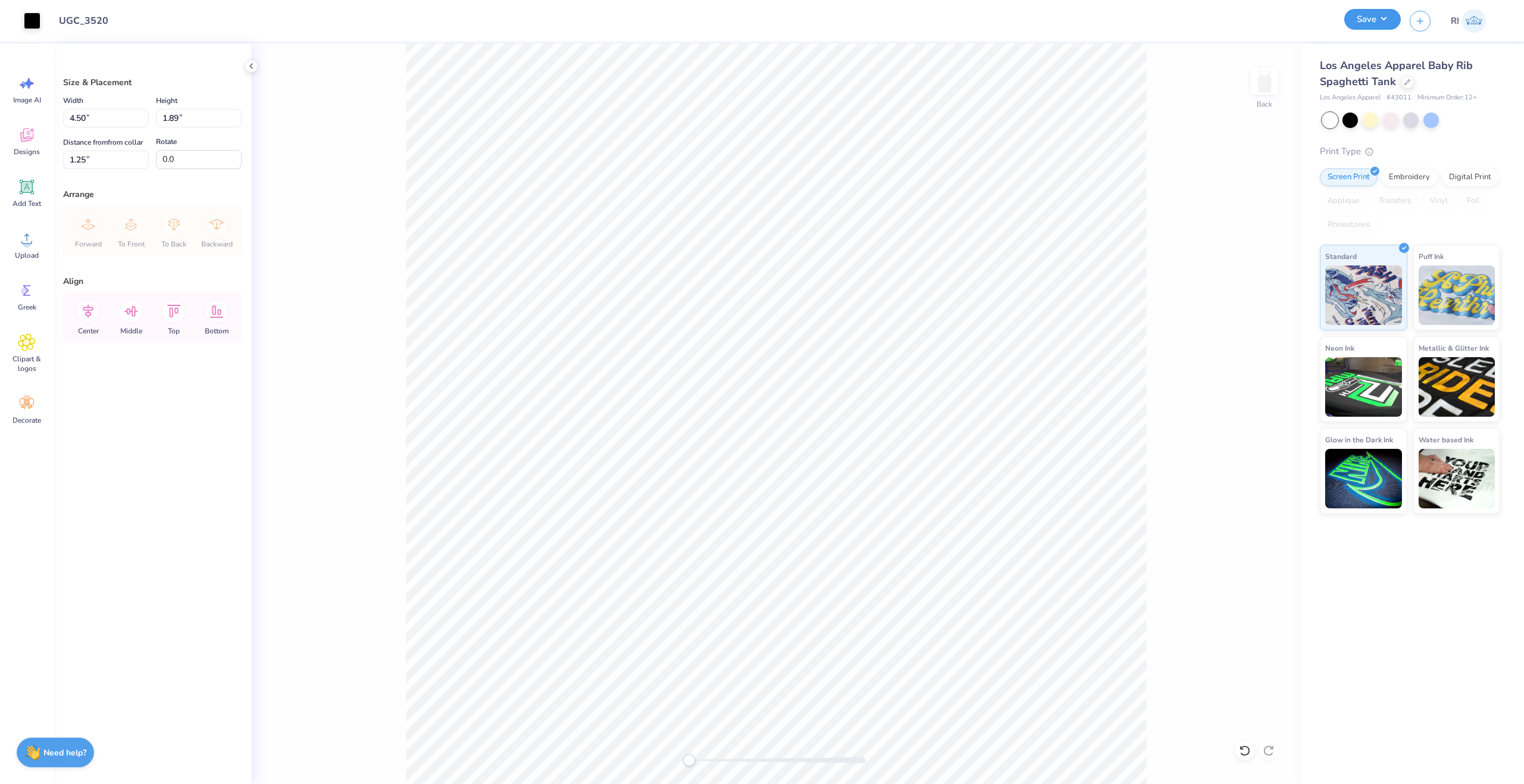
click at [1393, 19] on button "Save" at bounding box center [1372, 19] width 56 height 21
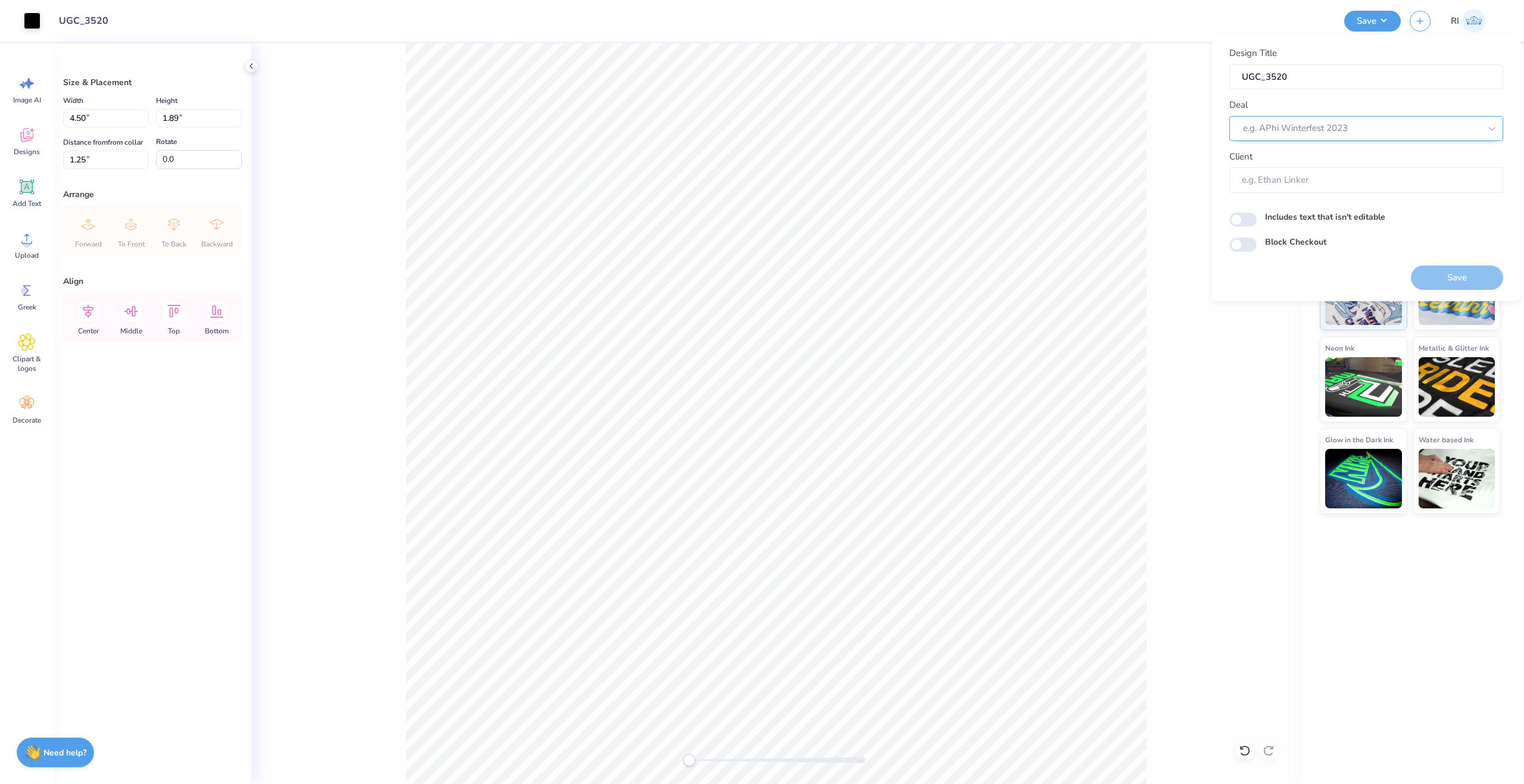
click at [1380, 129] on div at bounding box center [1362, 128] width 237 height 16
click at [1295, 164] on div "UGC Designs" at bounding box center [1366, 160] width 264 height 20
type input "UGC"
type input "Design Tool Gallery User"
click at [1245, 243] on input "Block Checkout" at bounding box center [1243, 245] width 27 height 15
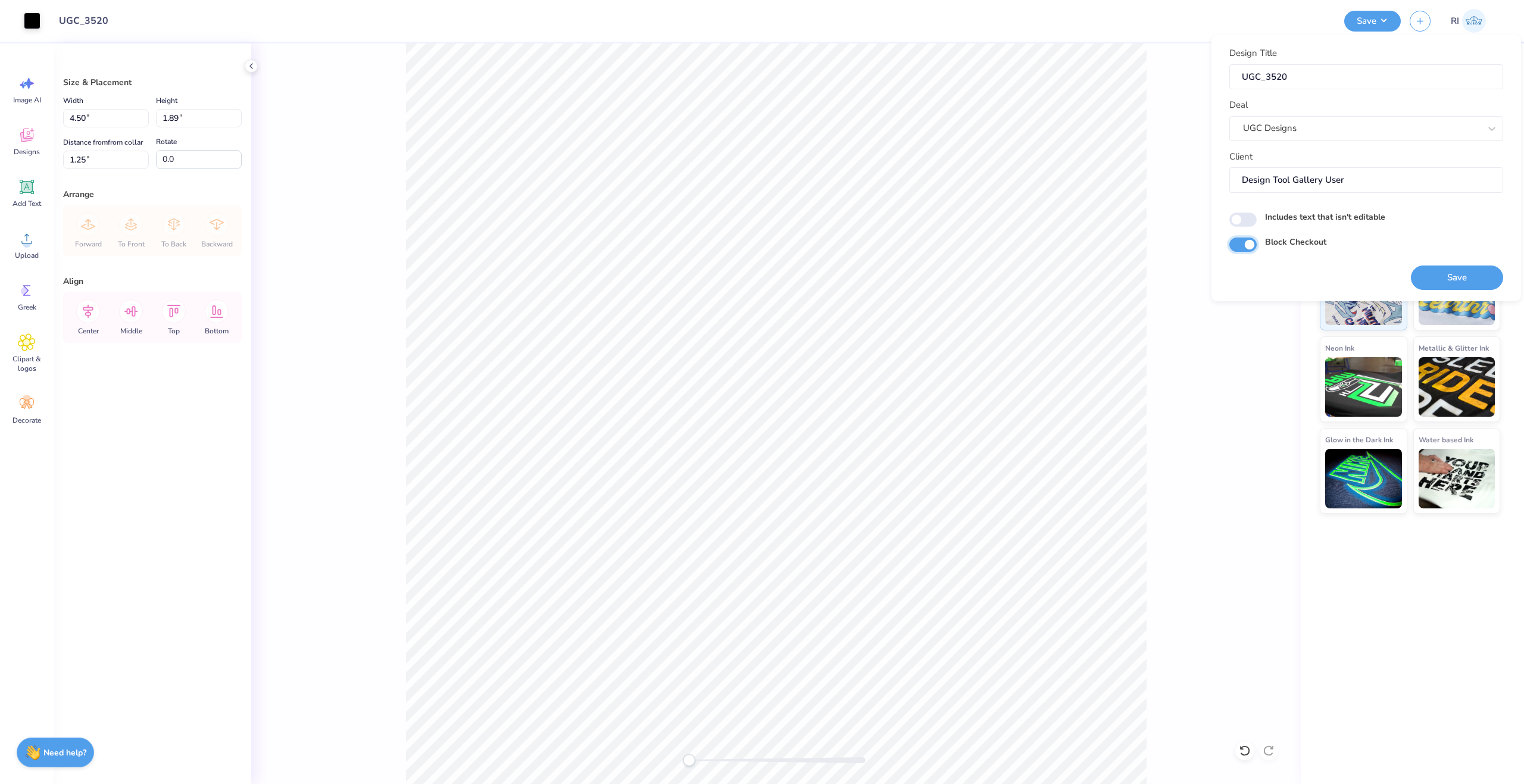
checkbox input "true"
click at [1442, 272] on button "Save" at bounding box center [1457, 278] width 93 height 25
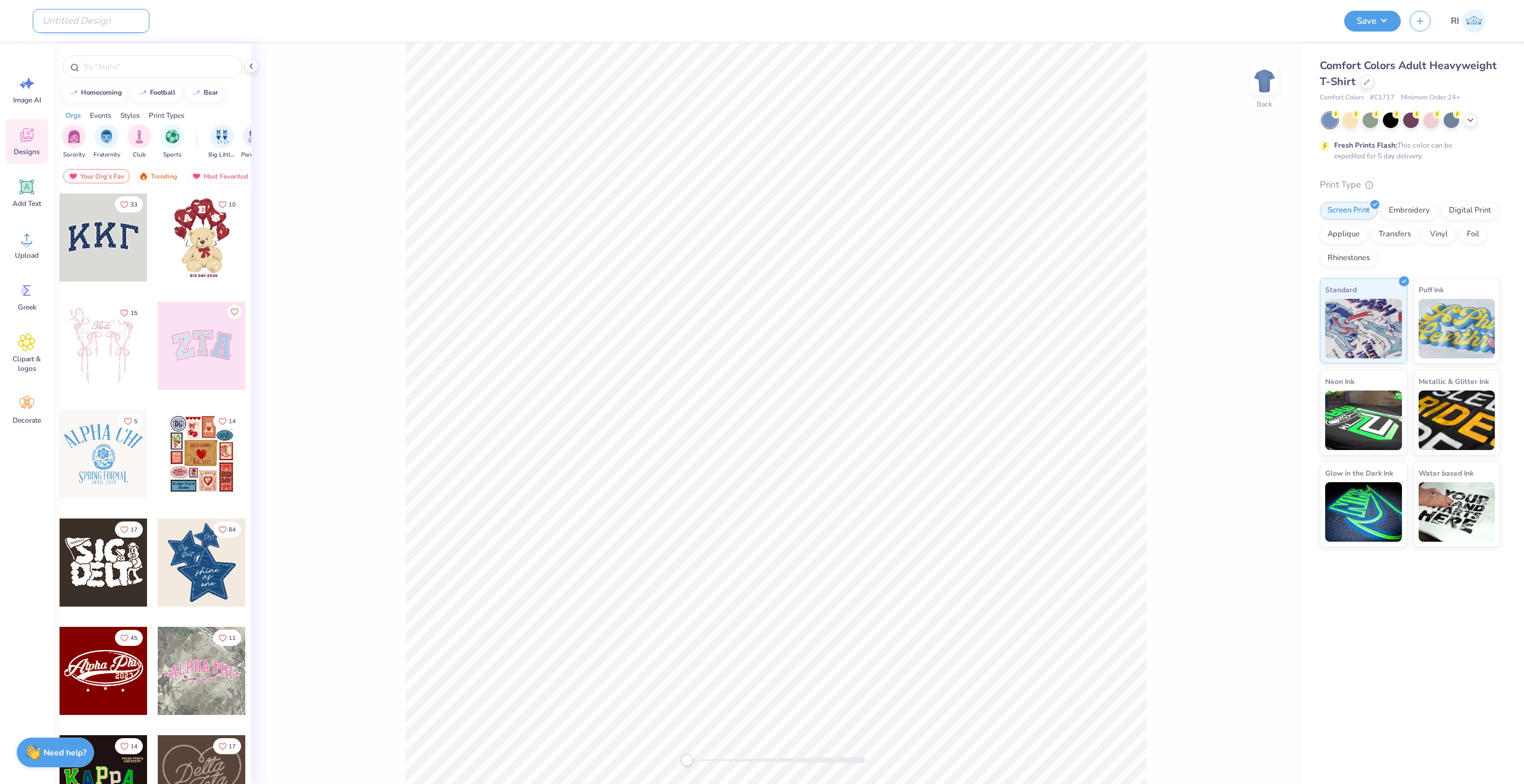
click at [54, 20] on input "Design Title" at bounding box center [91, 21] width 117 height 24
paste input "UGC_3521"
type input "UGC_3521"
click at [1475, 119] on icon at bounding box center [1470, 119] width 10 height 10
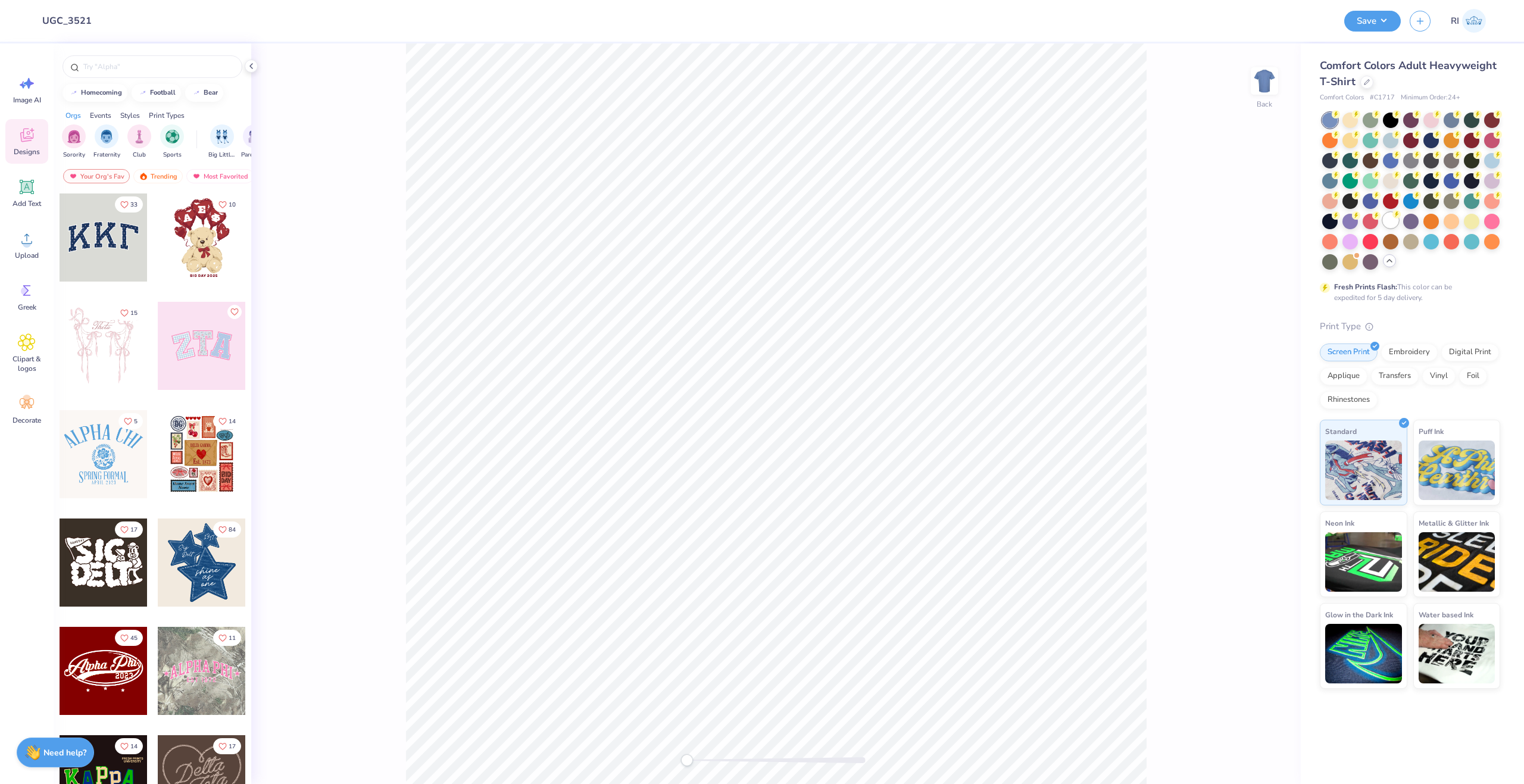
click at [1386, 216] on div at bounding box center [1391, 220] width 15 height 15
click at [31, 245] on icon at bounding box center [27, 239] width 18 height 18
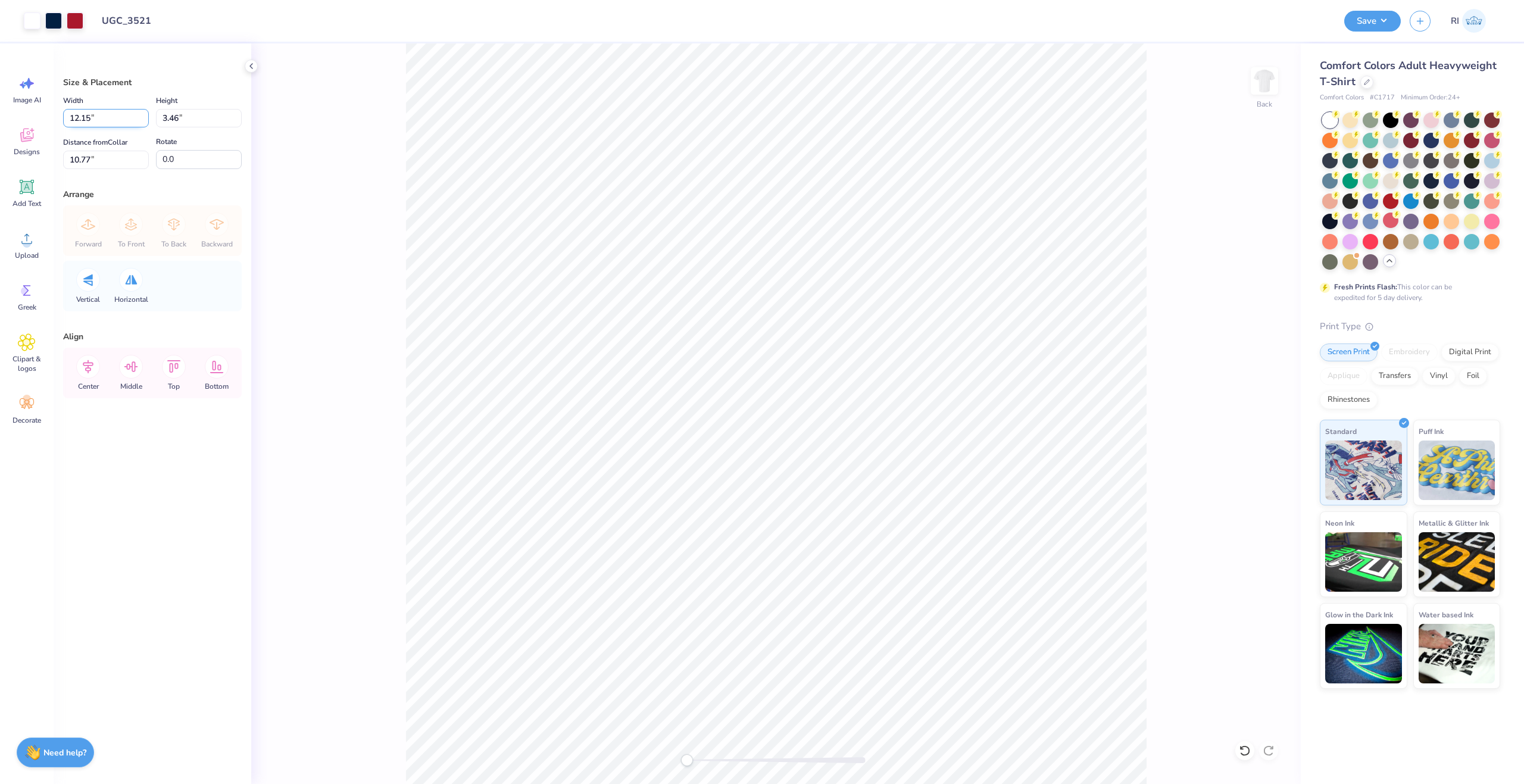
click at [122, 120] on input "12.15" at bounding box center [106, 118] width 86 height 18
type input "10.00"
type input "2.84"
click at [1395, 346] on div "Embroidery" at bounding box center [1409, 350] width 56 height 18
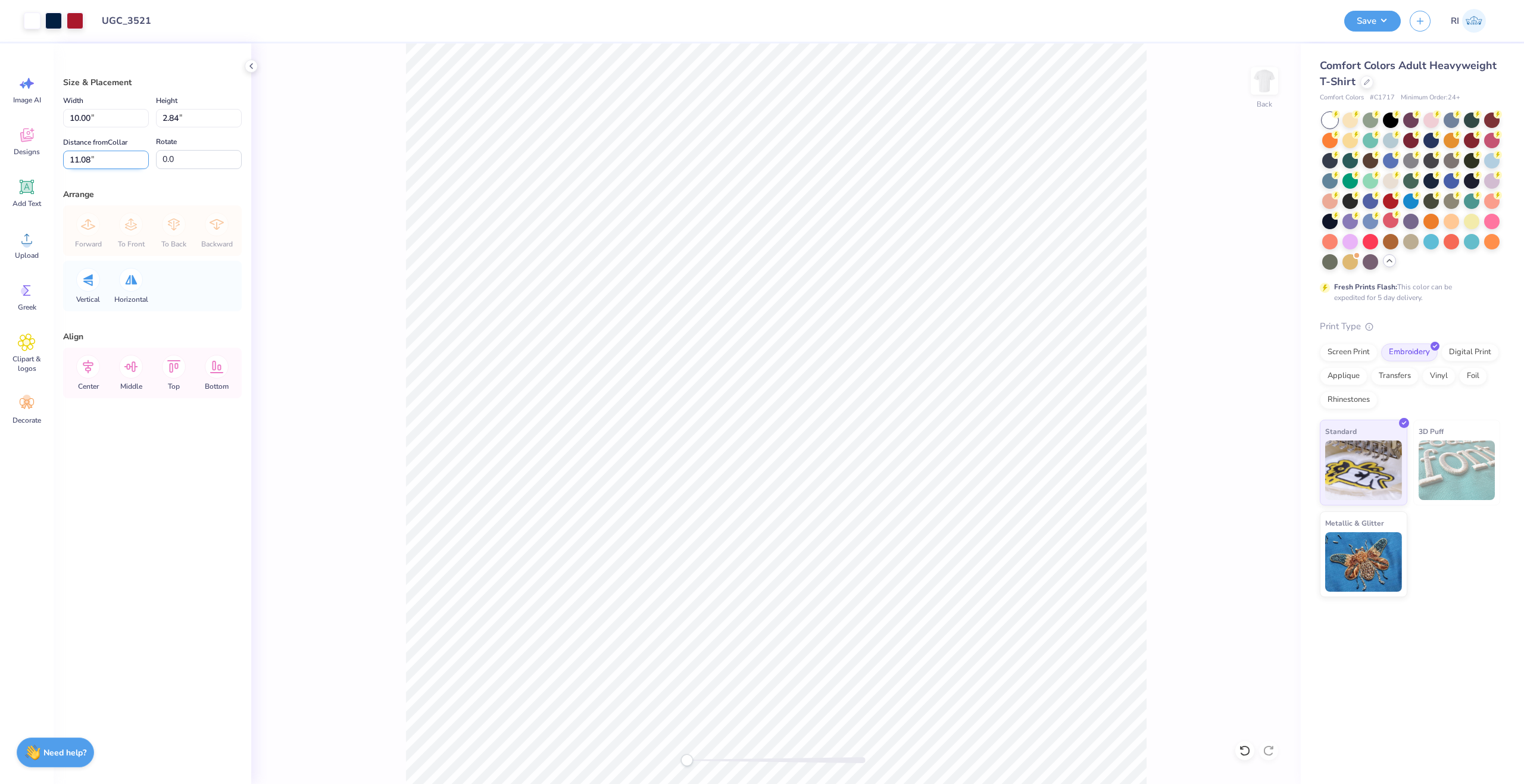
click at [100, 162] on input "11.08" at bounding box center [106, 160] width 86 height 18
type input "3"
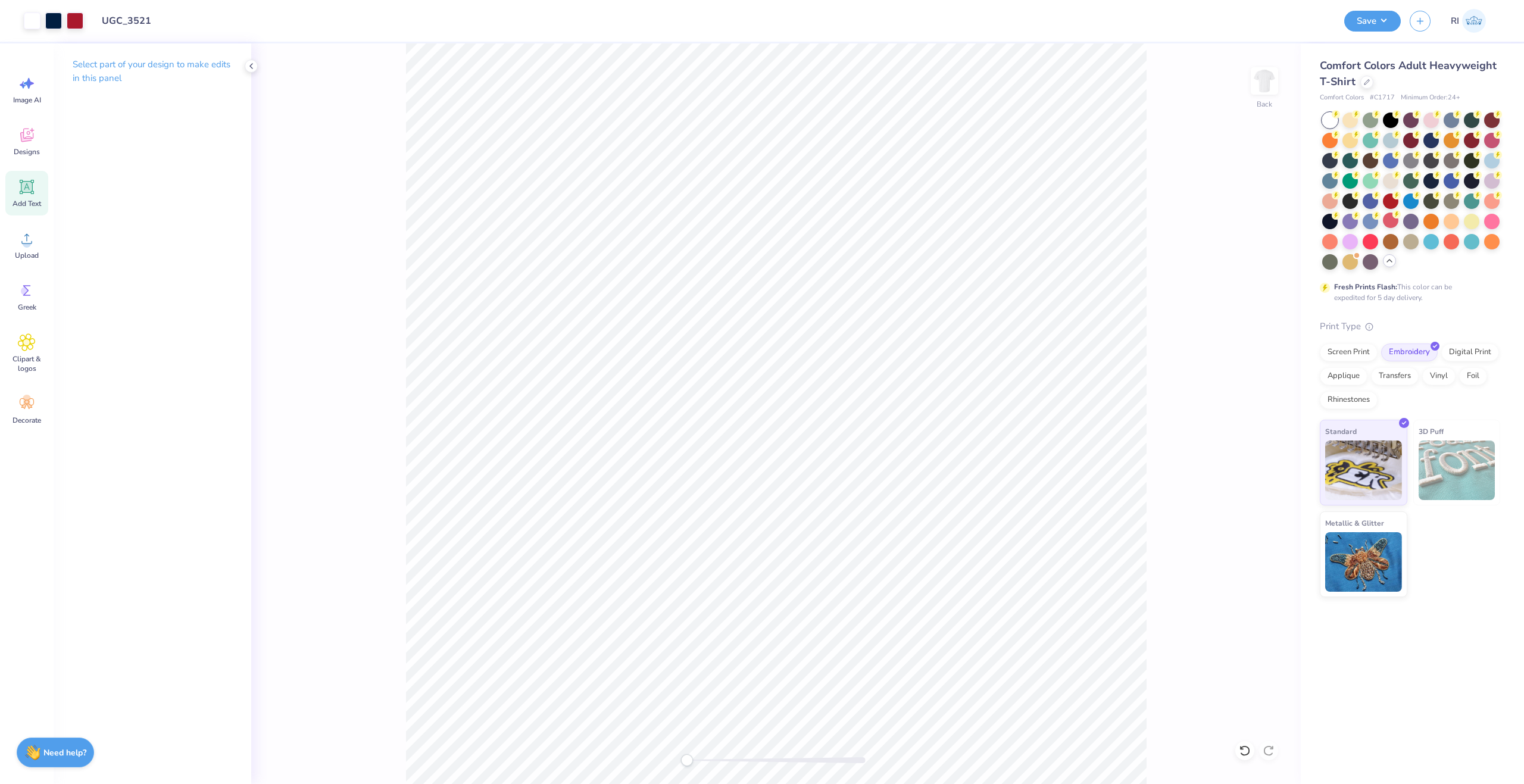
click at [34, 191] on icon at bounding box center [27, 187] width 18 height 18
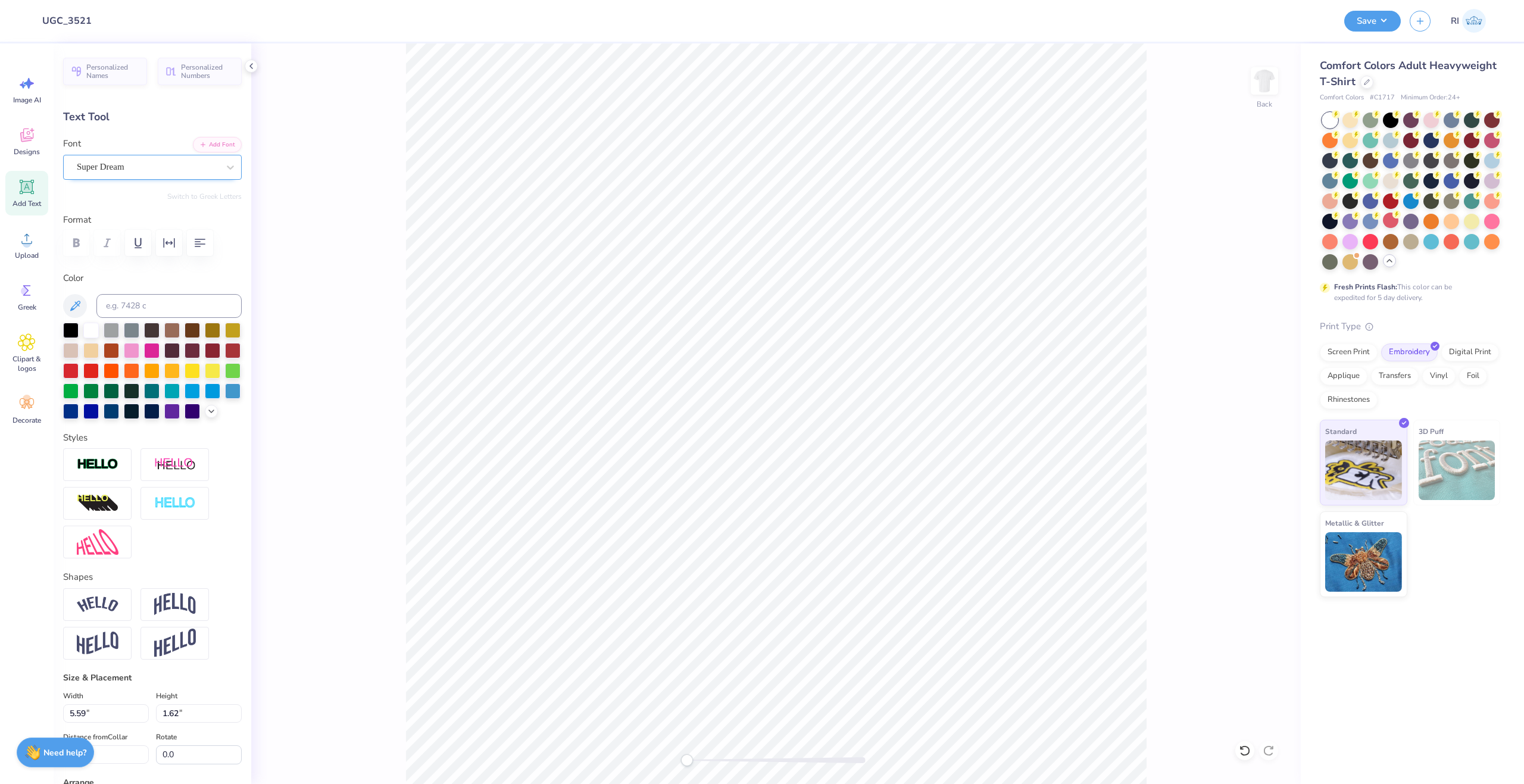
click at [143, 177] on div "Super Dream" at bounding box center [153, 167] width 179 height 25
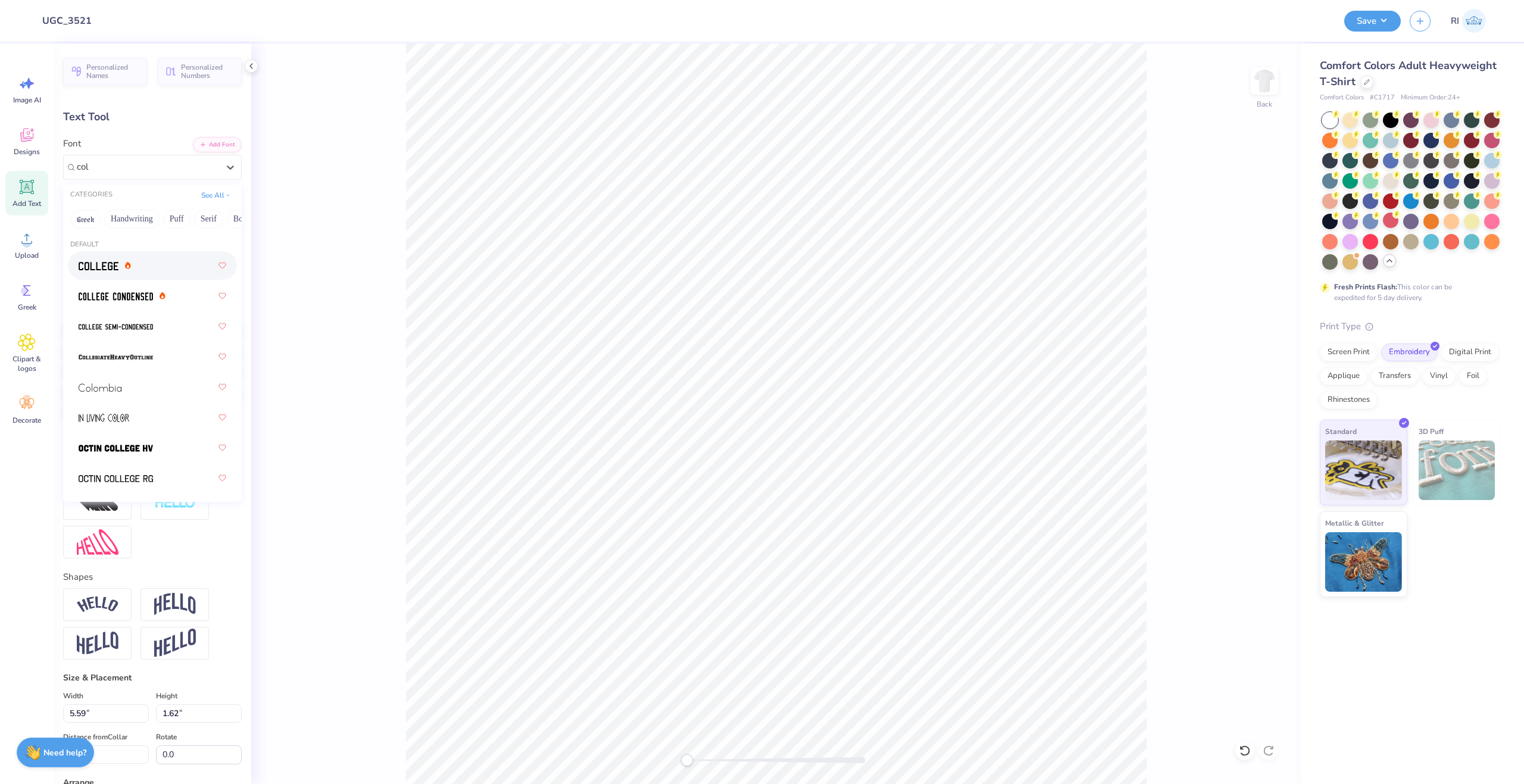
click at [167, 269] on div at bounding box center [152, 266] width 148 height 22
type input "col"
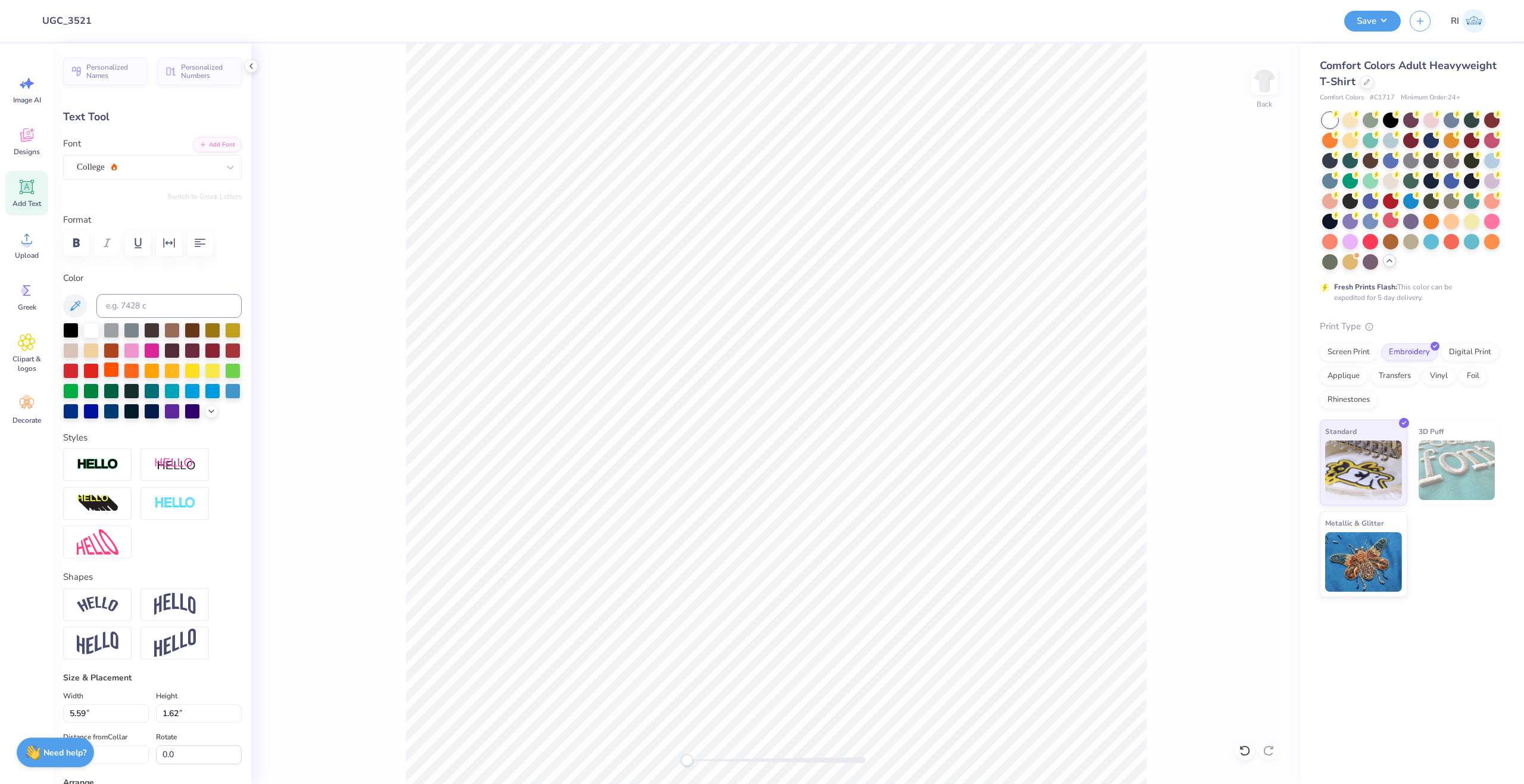
click at [119, 370] on div at bounding box center [111, 370] width 15 height 15
type textarea "z"
type textarea "X"
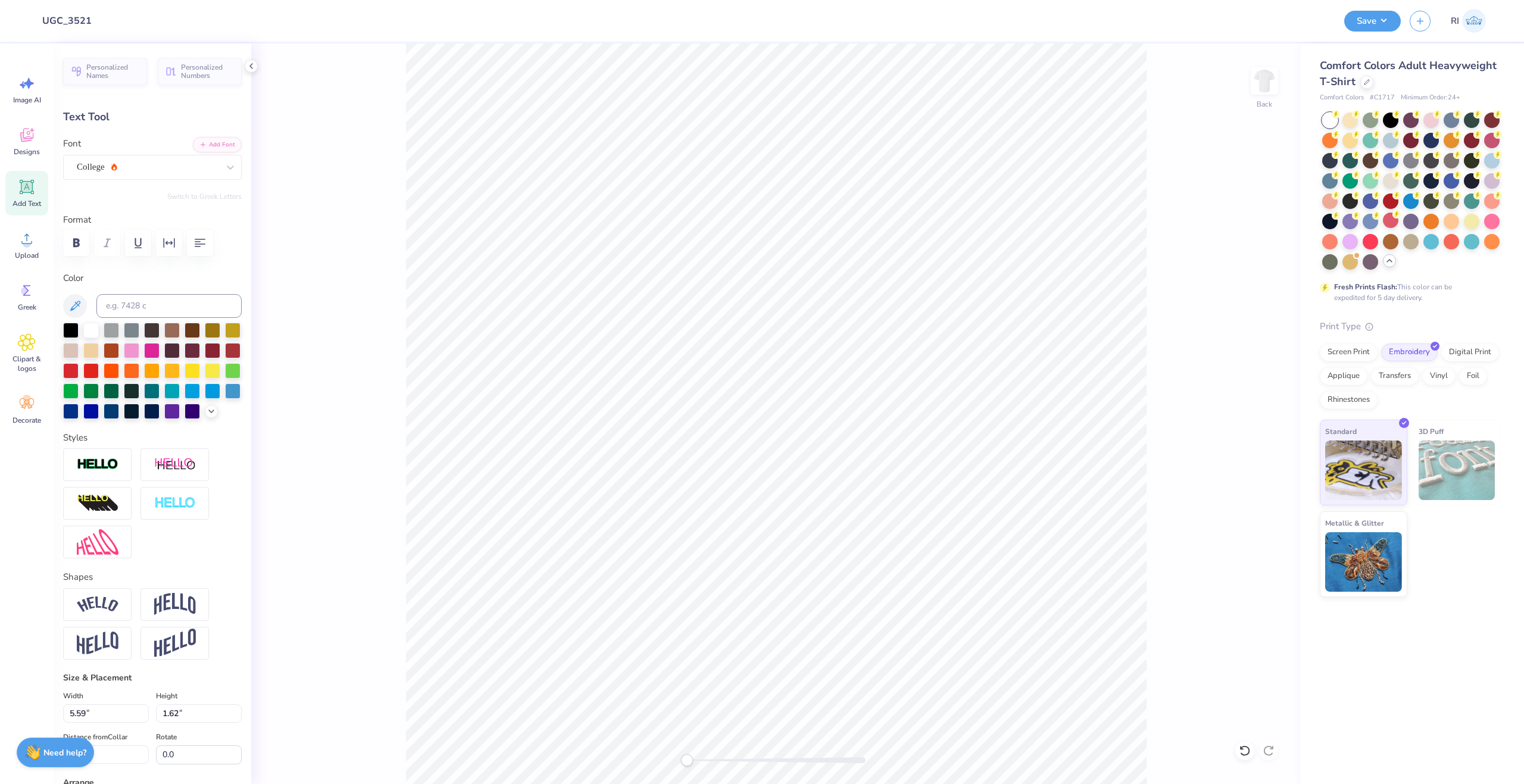
type textarea "ZETA TAU ALPHA"
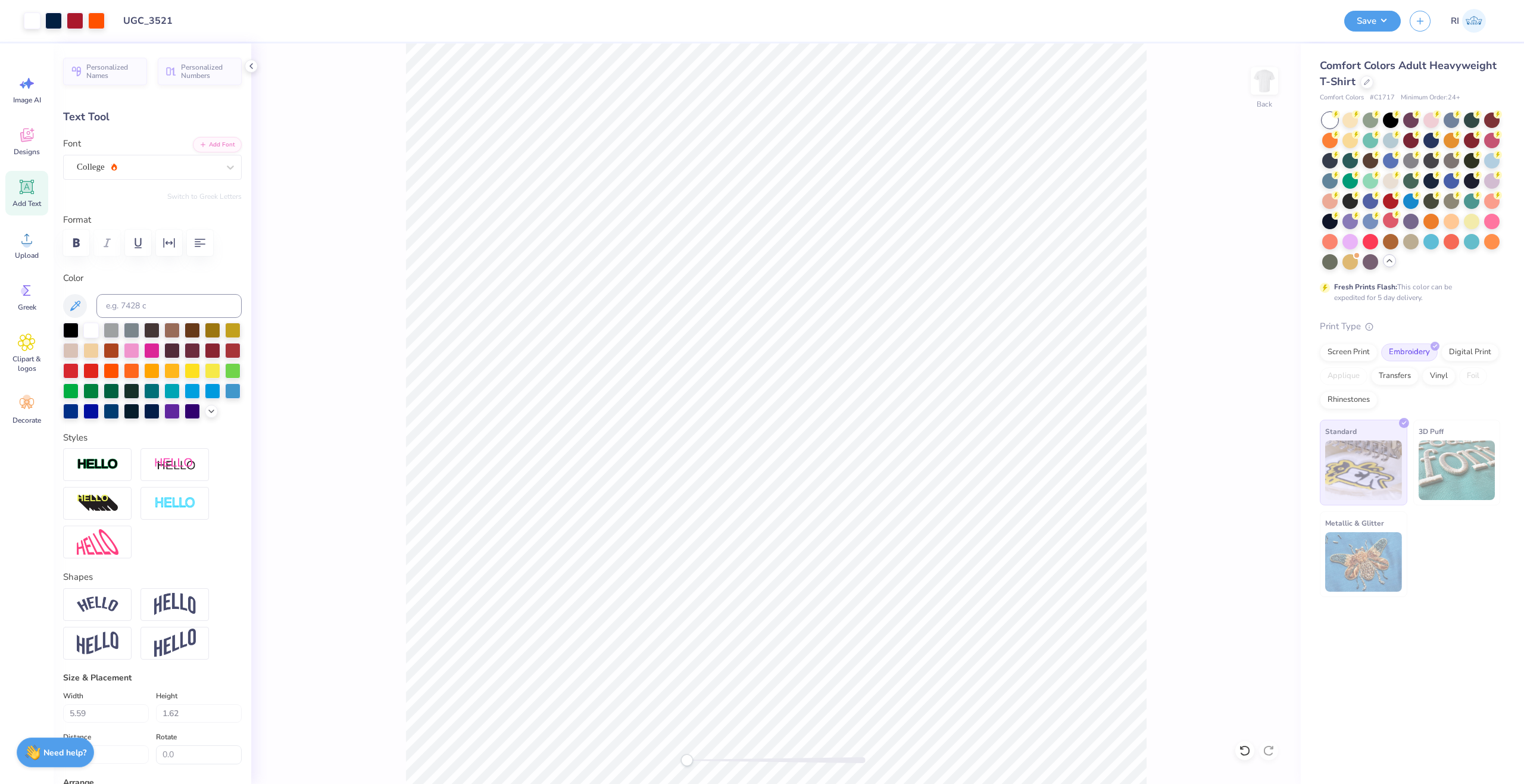
type input "14.17"
type input "1.28"
type input "11.86"
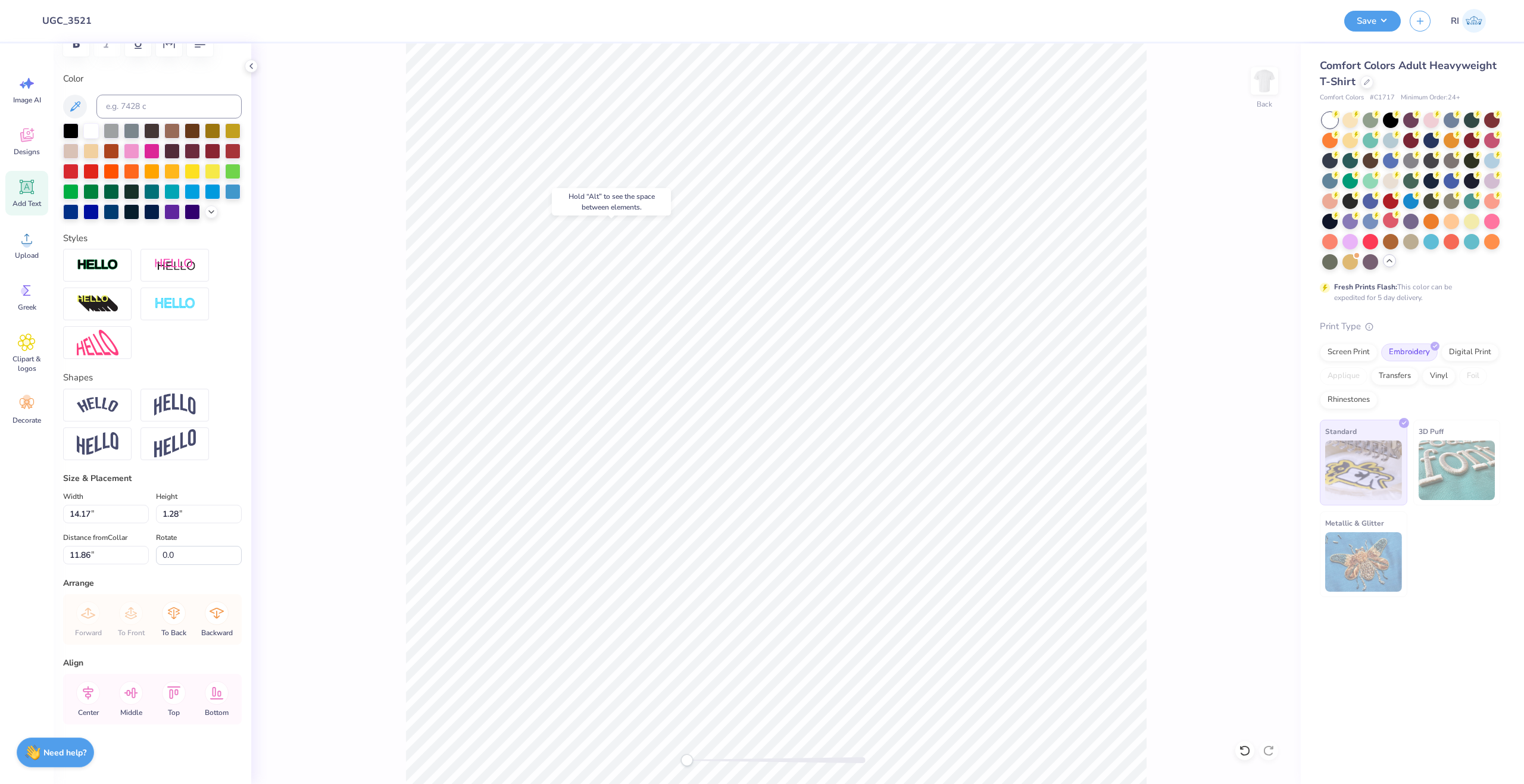
scroll to position [220, 0]
click at [112, 414] on div at bounding box center [98, 405] width 68 height 33
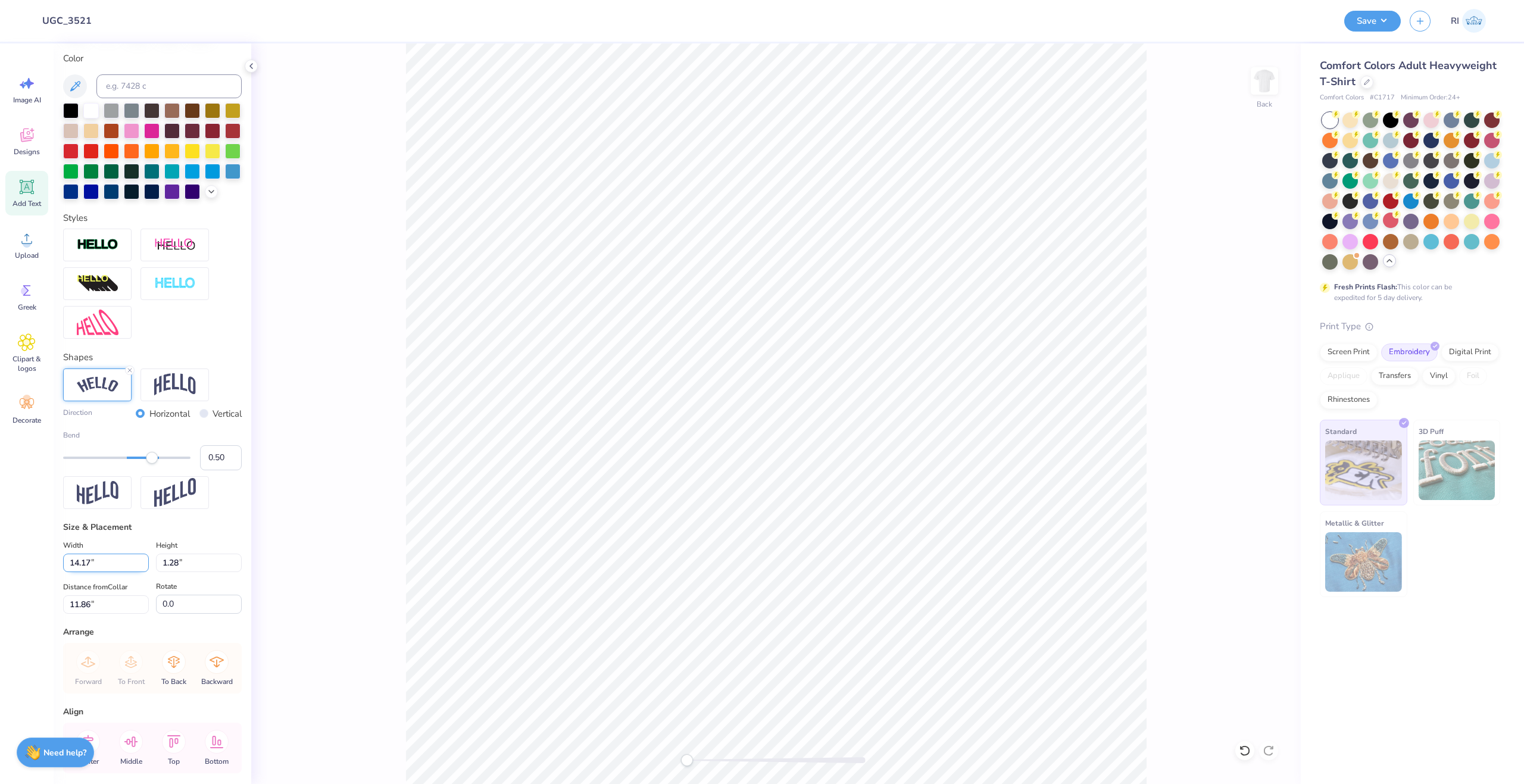
click at [102, 572] on input "14.17" at bounding box center [106, 562] width 86 height 18
type input "10.00"
type input "2.14"
type input "11.43"
type input "9.11"
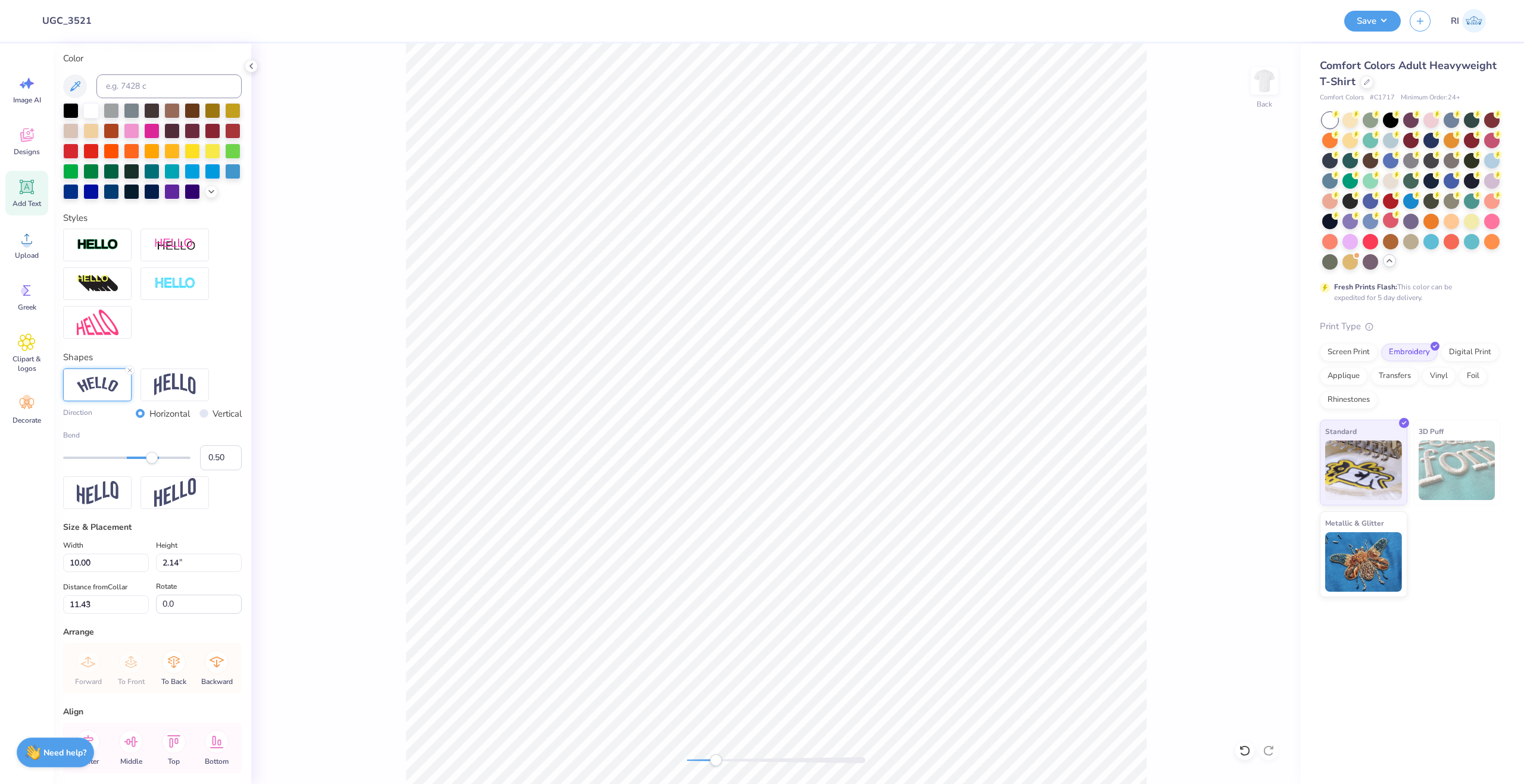
type input "1.95"
type input "2.96"
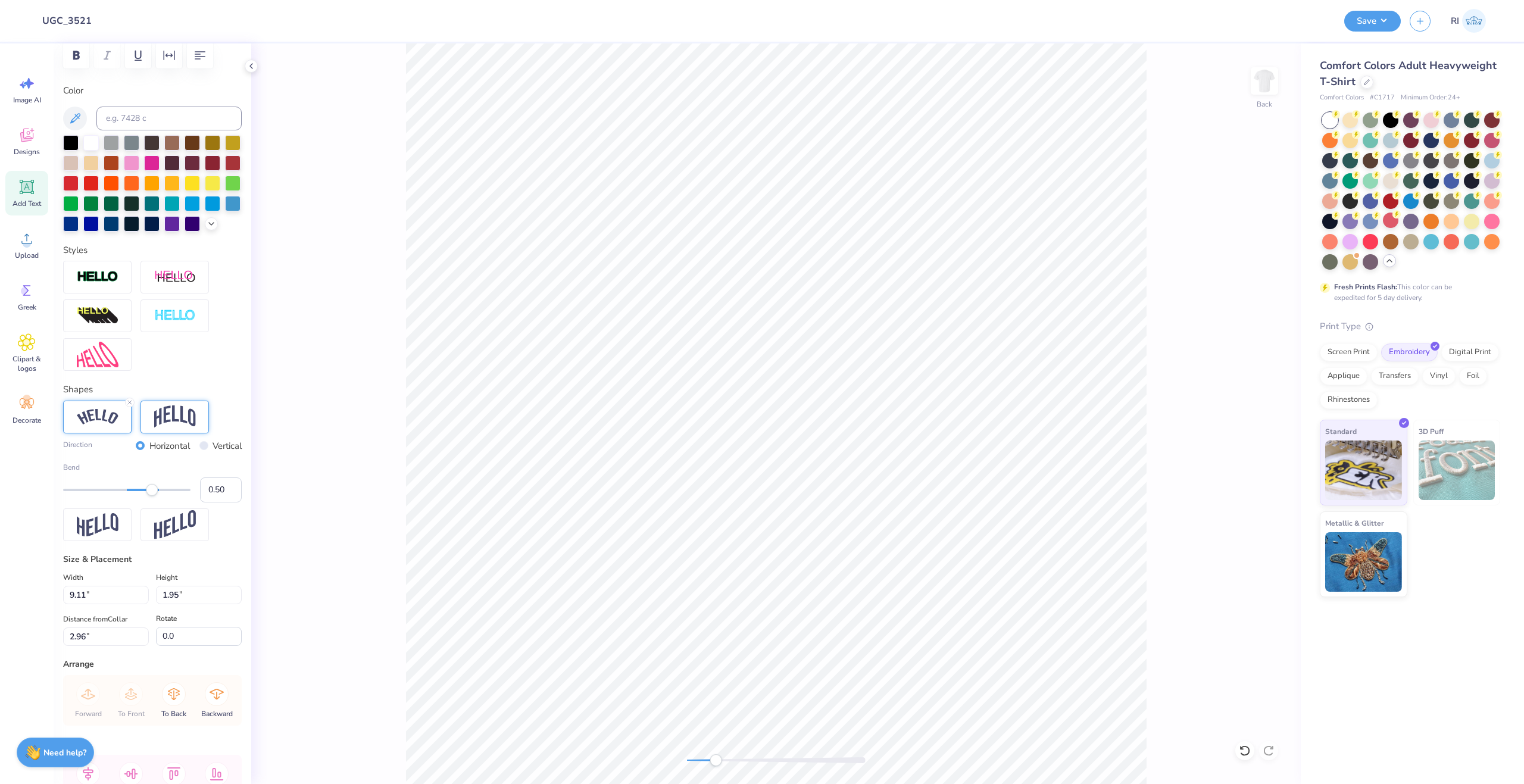
scroll to position [41, 0]
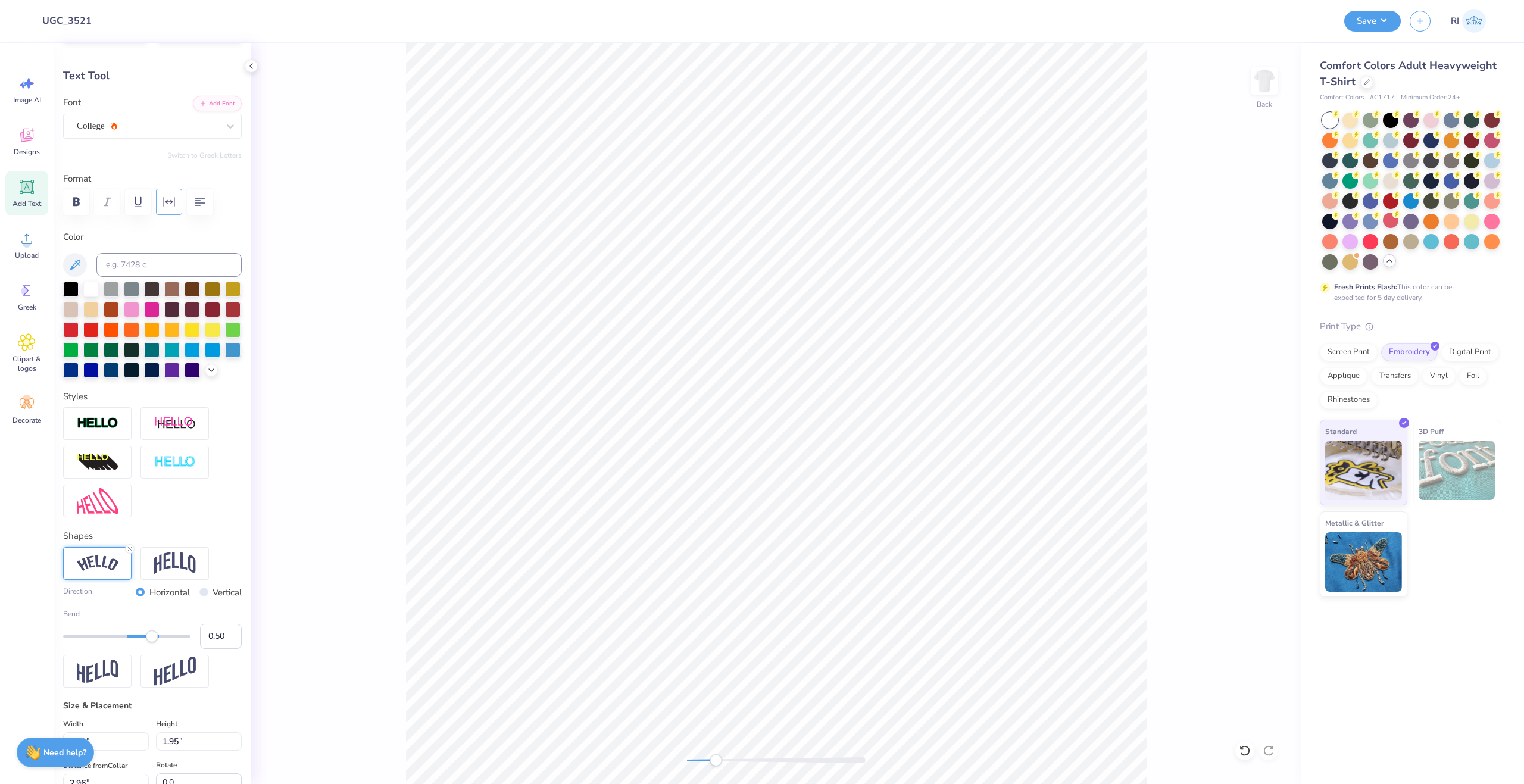
click at [178, 207] on button "button" at bounding box center [169, 202] width 26 height 26
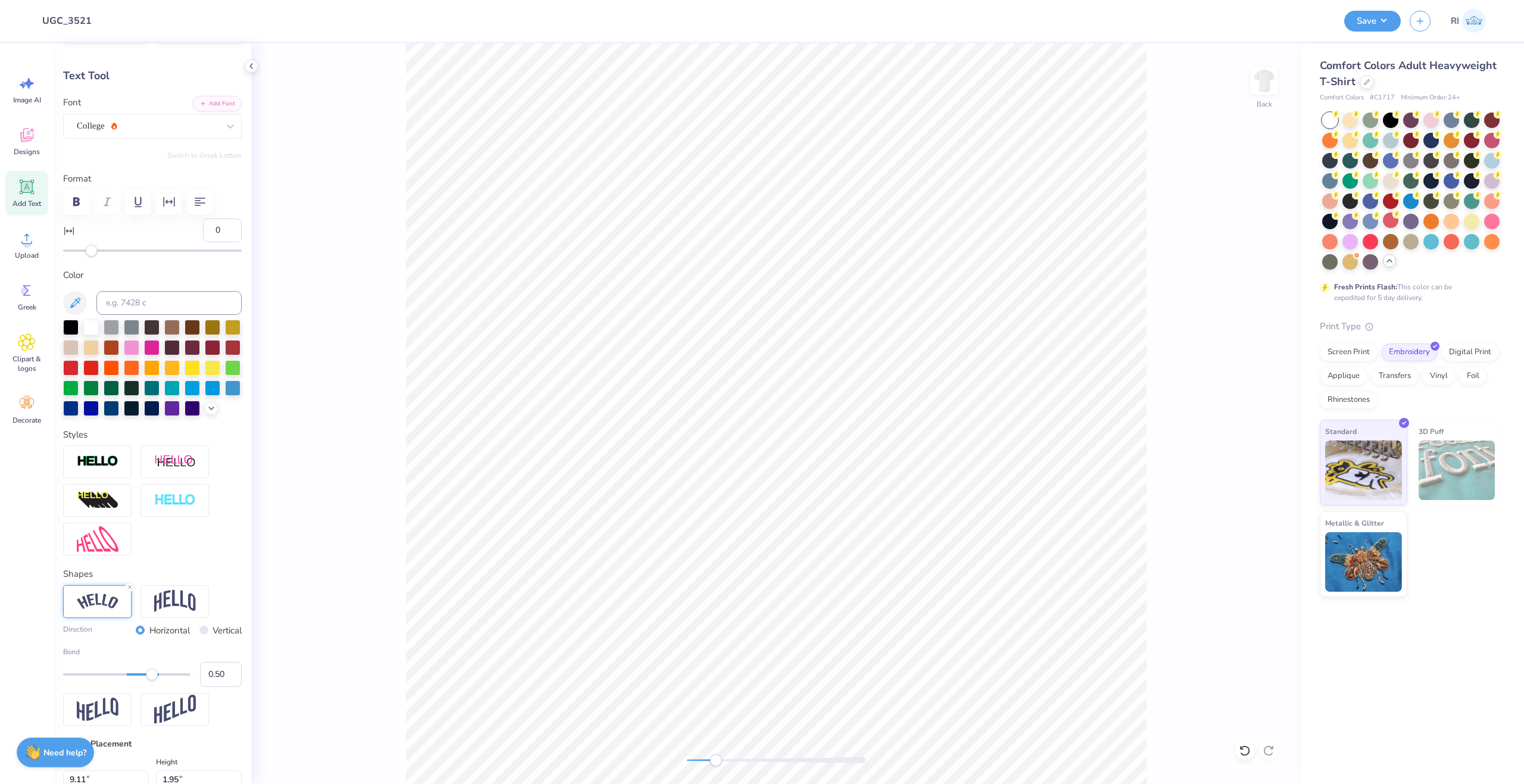
drag, startPoint x: 198, startPoint y: 236, endPoint x: 191, endPoint y: 235, distance: 7.1
click at [191, 235] on div "0" at bounding box center [153, 238] width 179 height 38
type input "5"
click at [176, 234] on div "5" at bounding box center [153, 238] width 179 height 38
drag, startPoint x: 206, startPoint y: 231, endPoint x: 200, endPoint y: 230, distance: 6.1
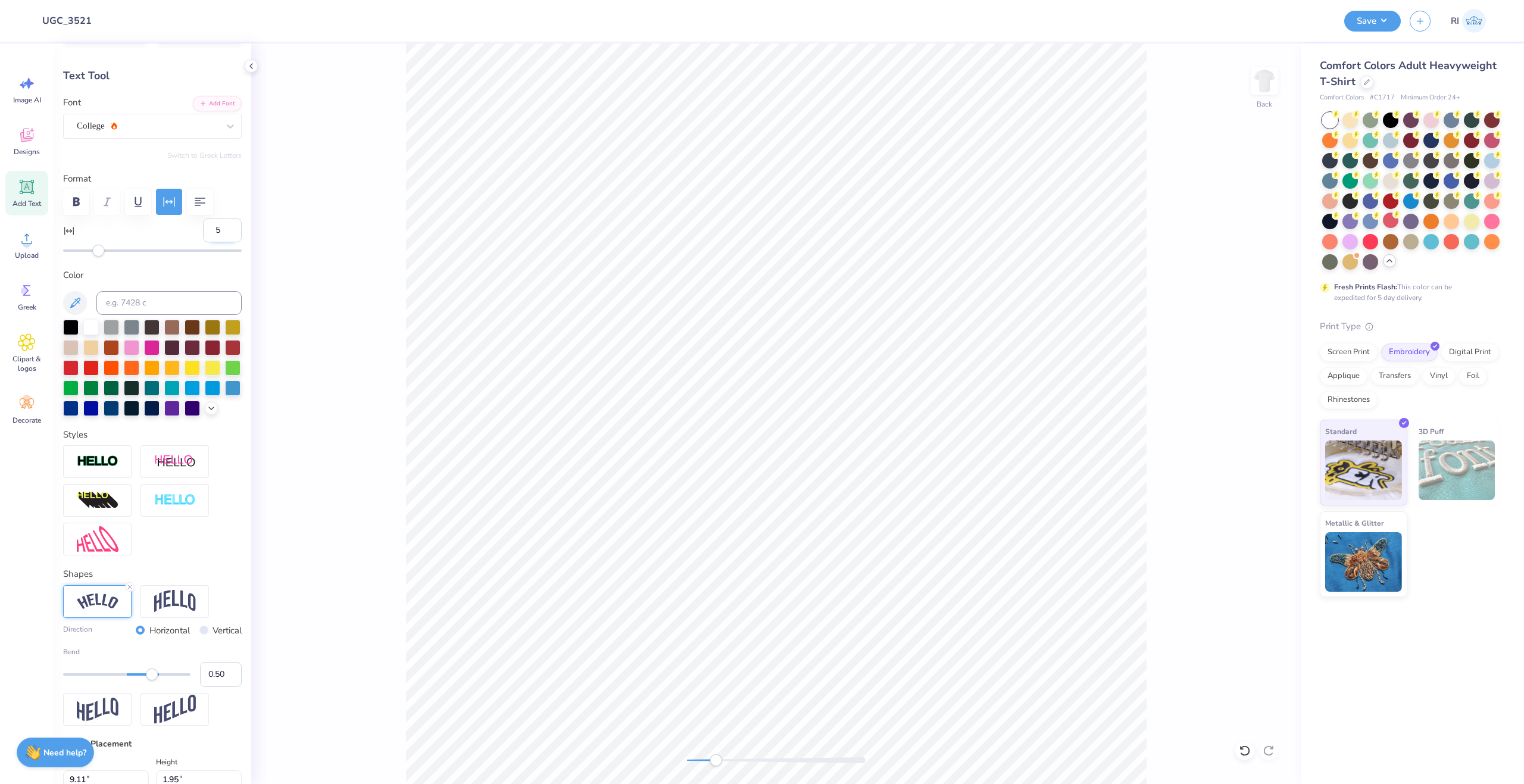
click at [203, 231] on input "5" at bounding box center [222, 231] width 39 height 24
type input "10"
click at [216, 233] on input "10" at bounding box center [222, 231] width 39 height 24
type input "1"
type input "8"
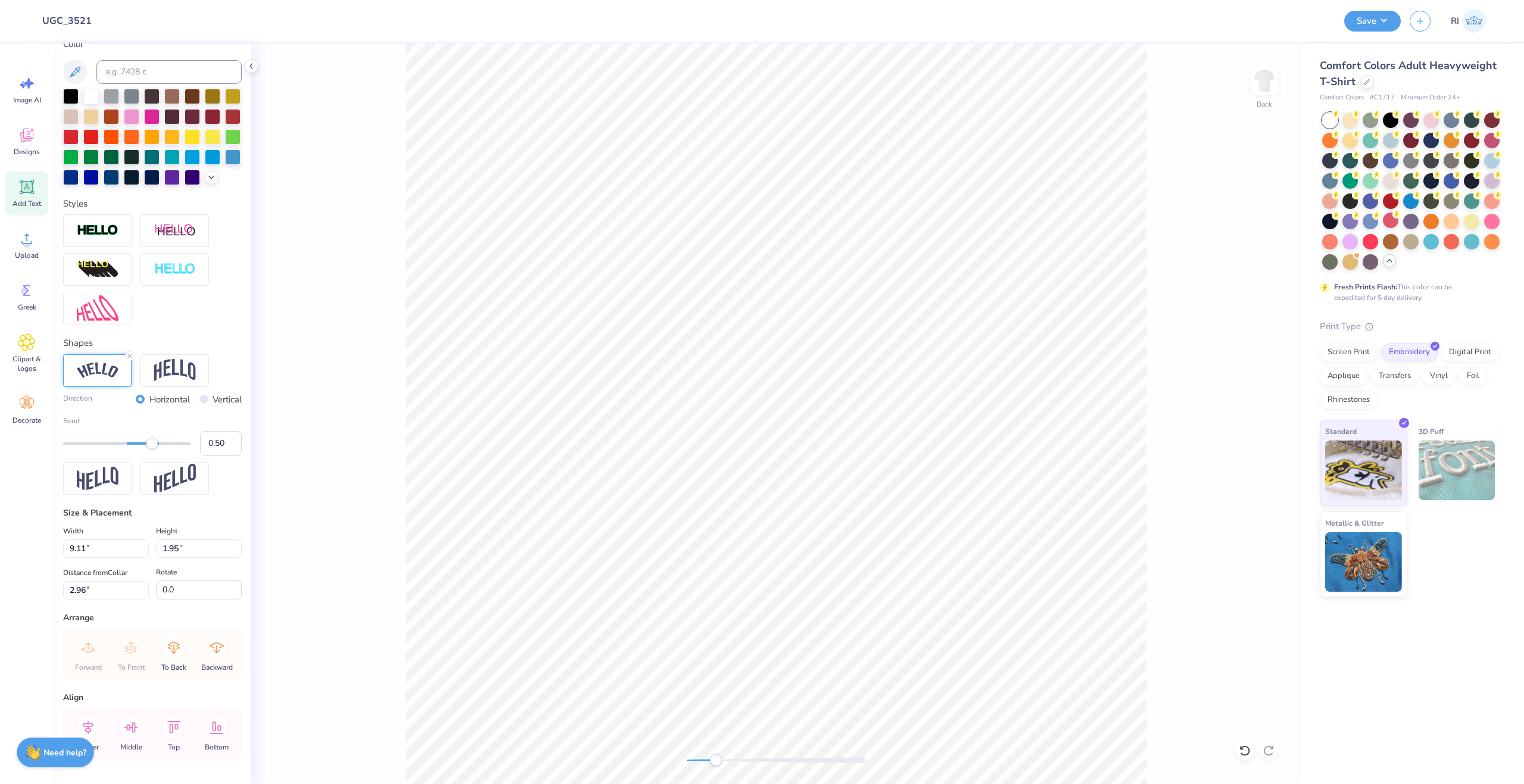
scroll to position [279, 0]
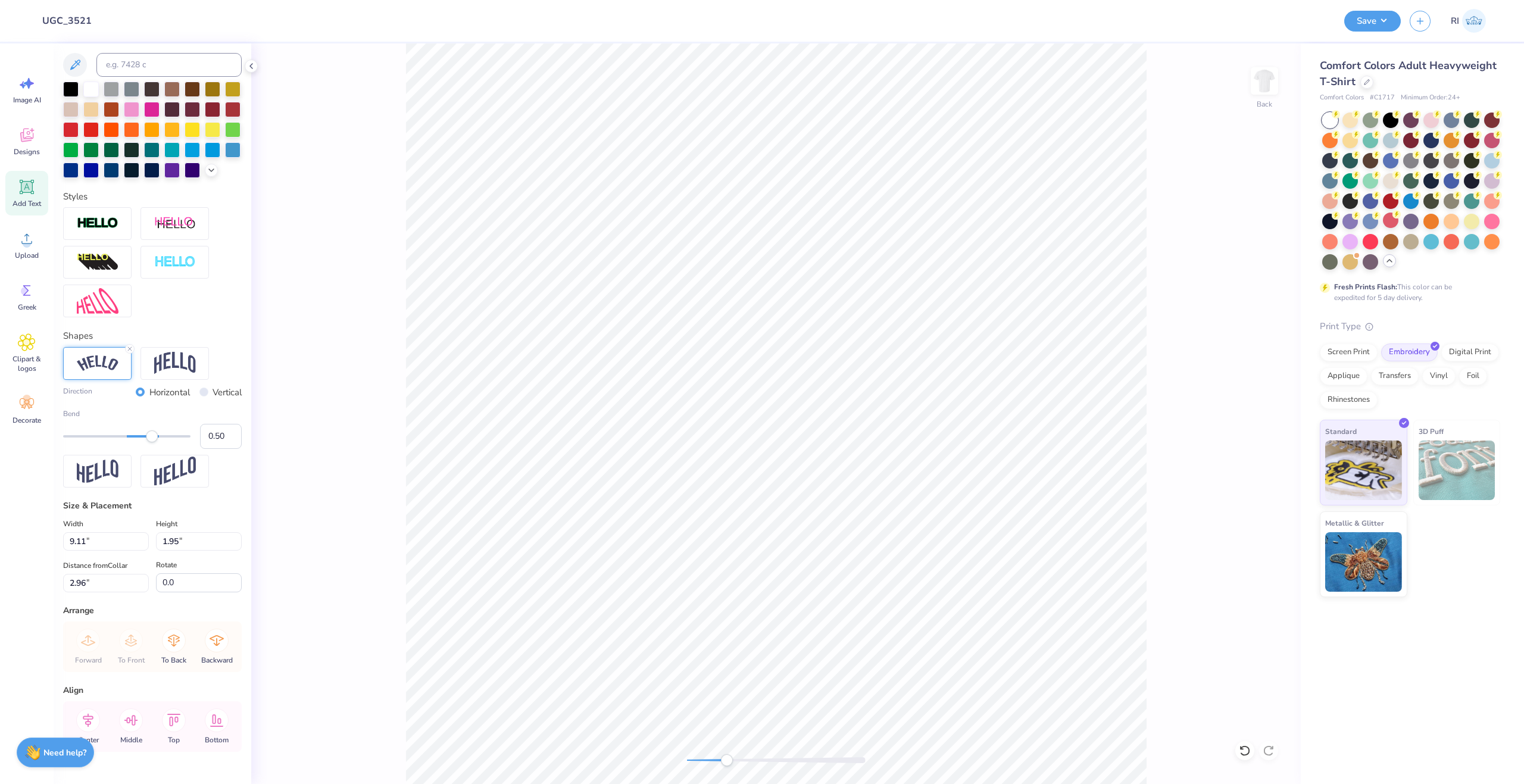
type input "10.11"
type input "2.09"
type input "3.00"
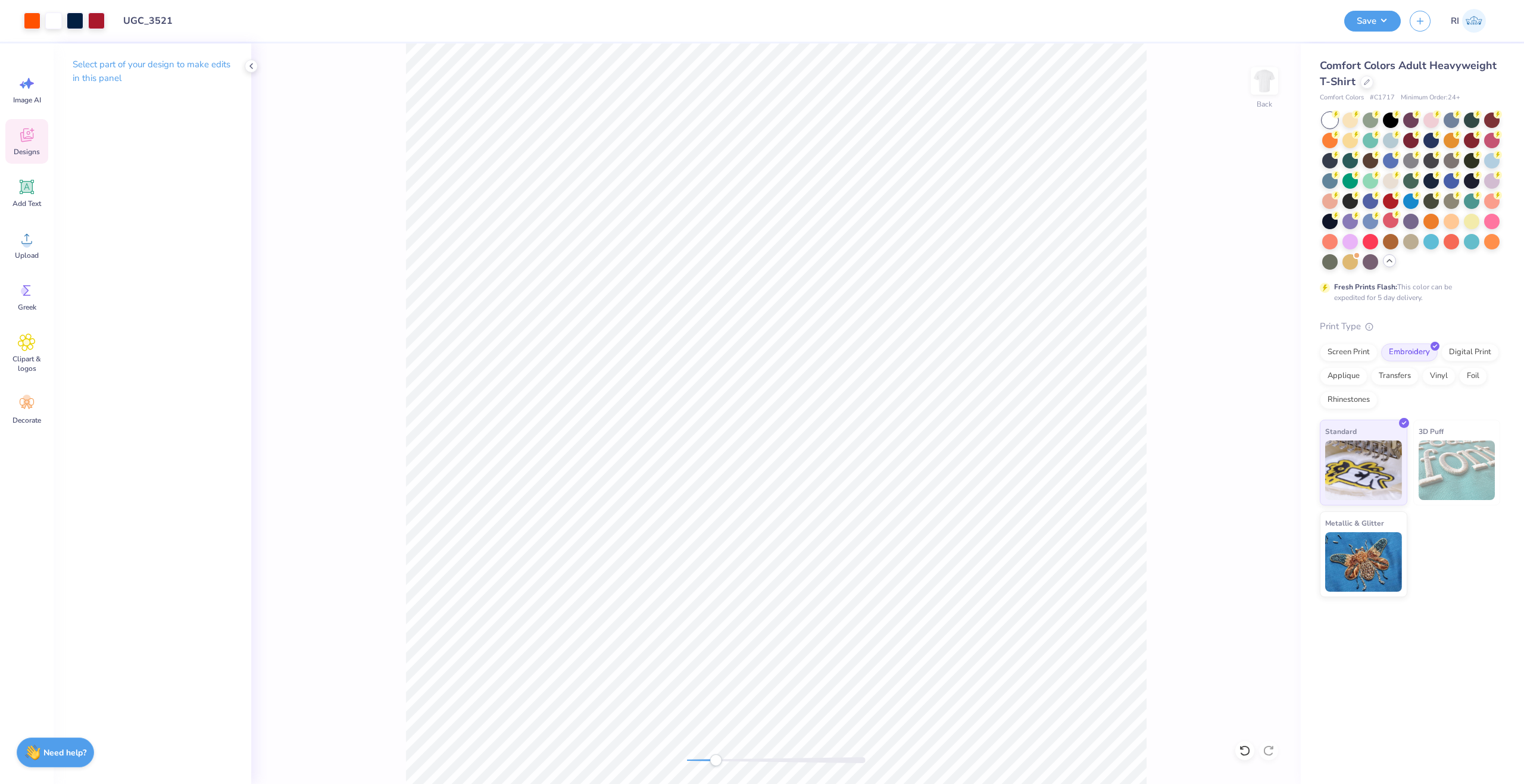
click at [34, 138] on icon at bounding box center [27, 135] width 18 height 18
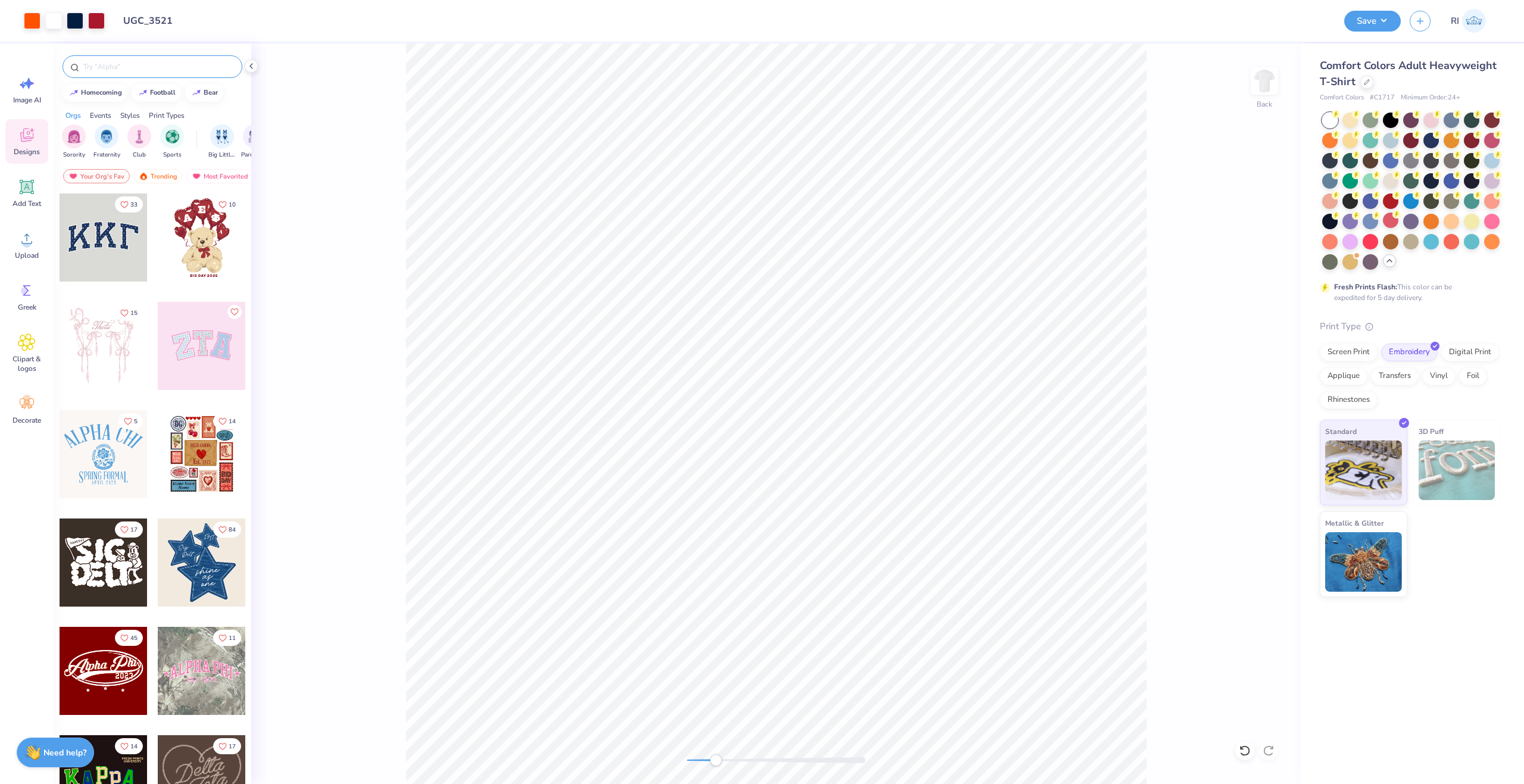
click at [138, 74] on div at bounding box center [153, 67] width 180 height 23
click at [118, 63] on input "text" at bounding box center [158, 67] width 152 height 12
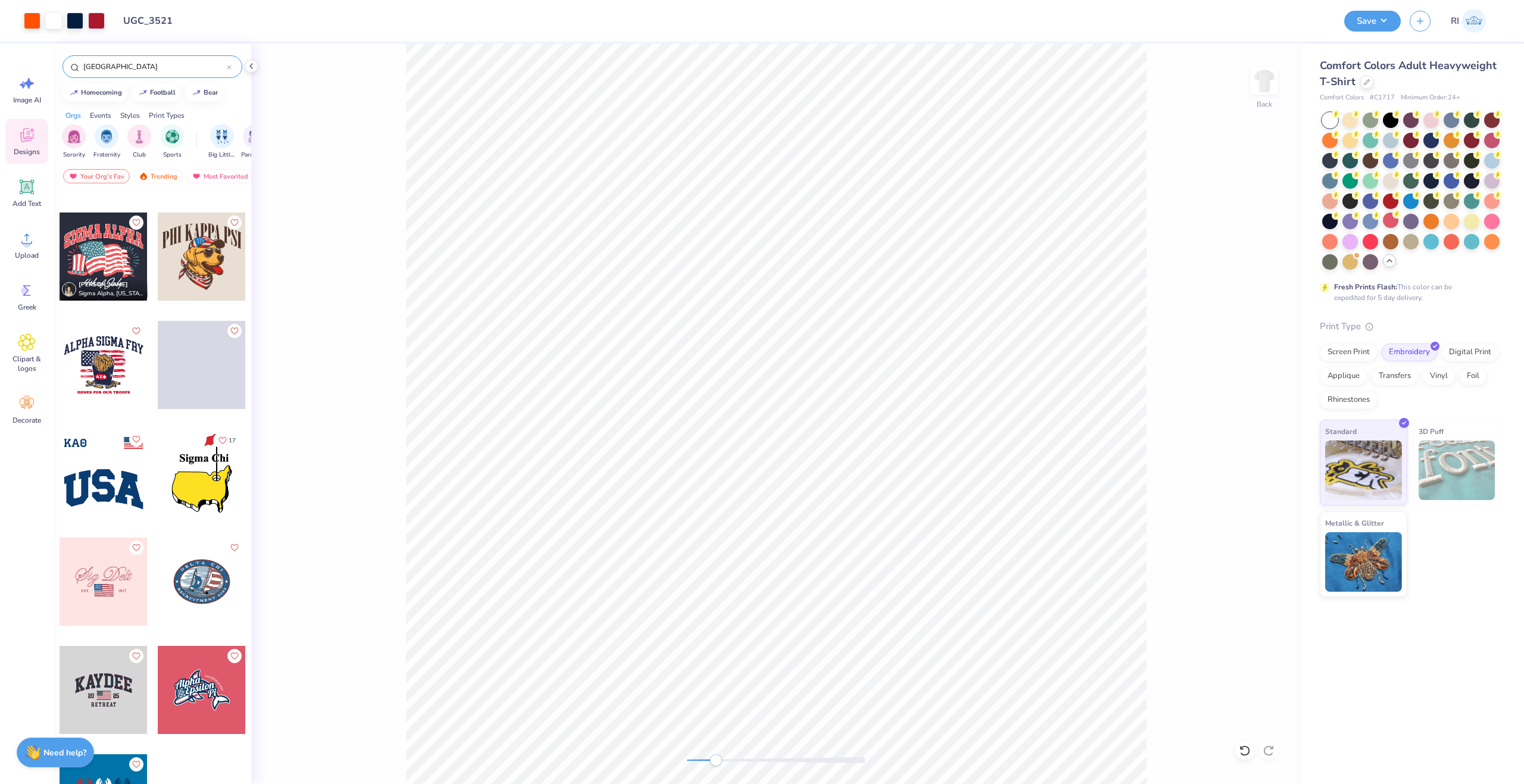
scroll to position [594, 0]
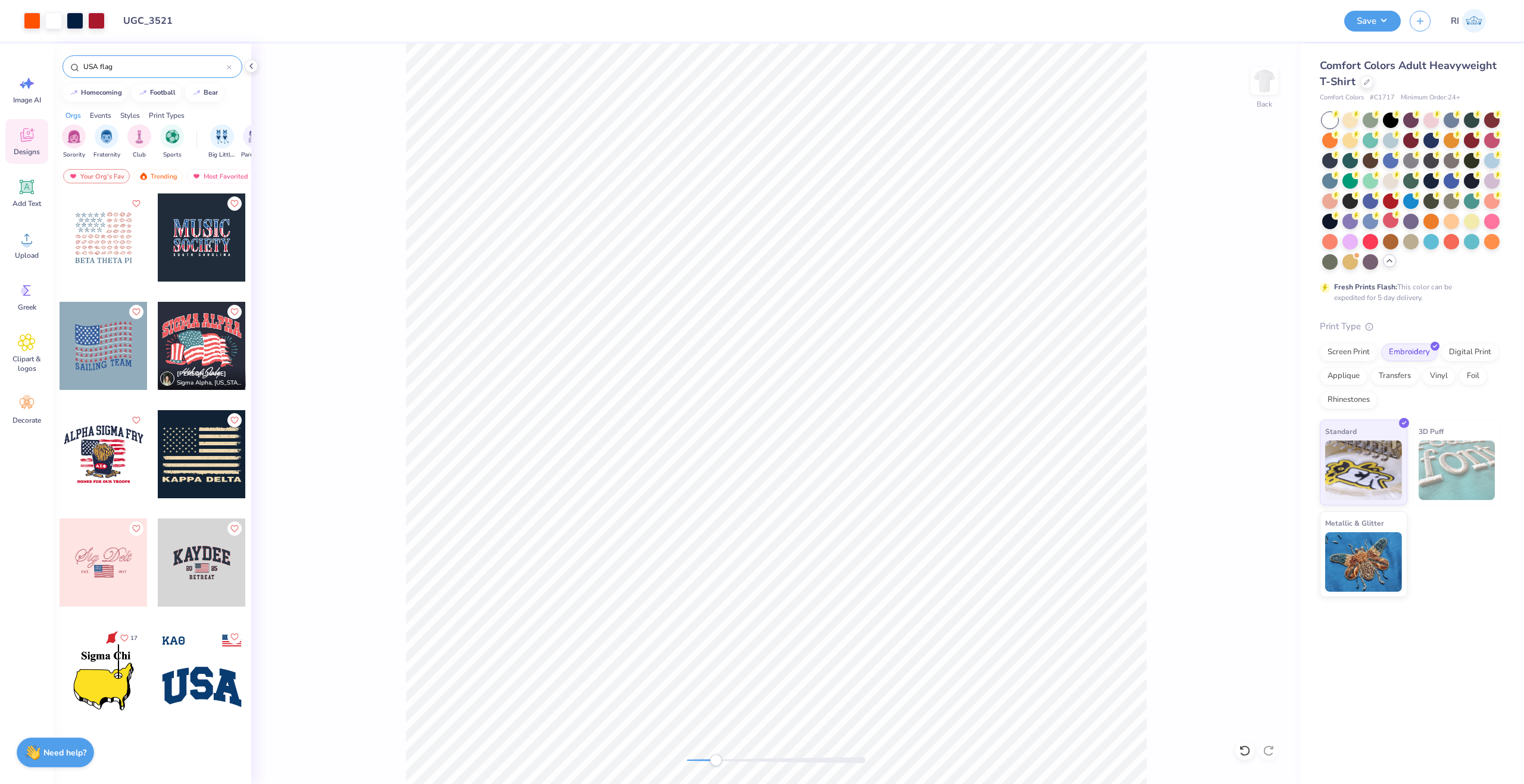
type input "USA flag"
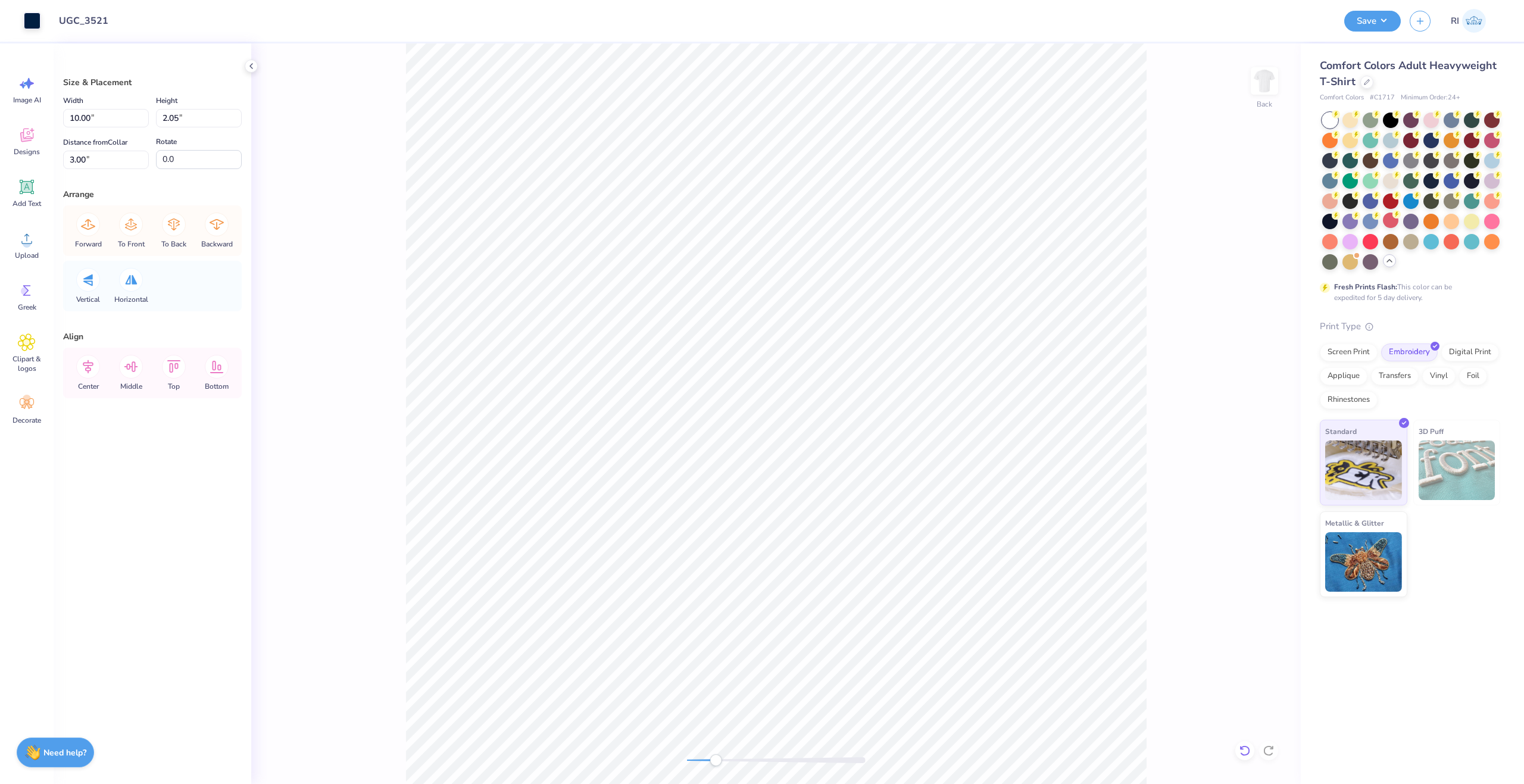
click at [1248, 750] on icon at bounding box center [1244, 750] width 12 height 12
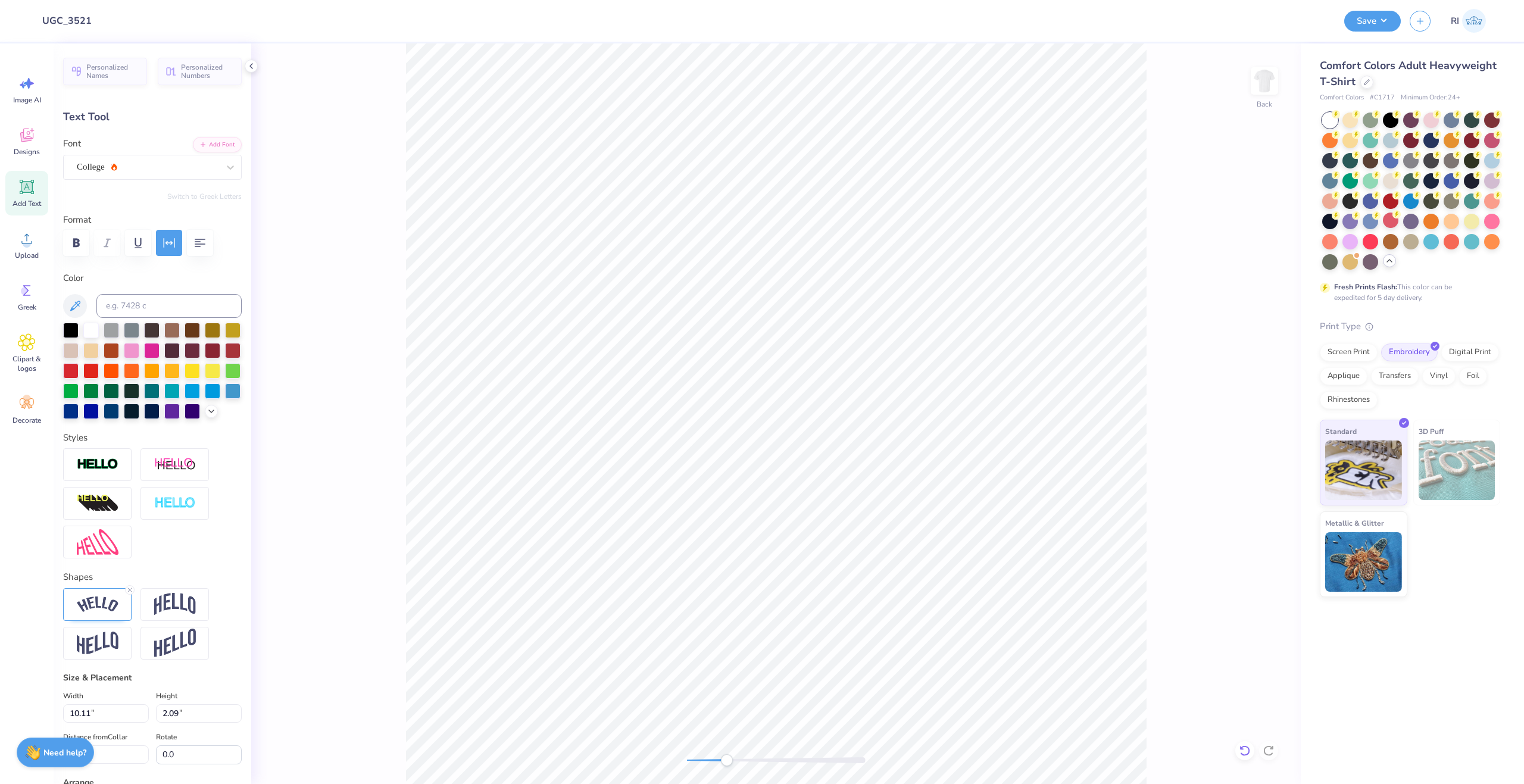
click at [1245, 750] on icon at bounding box center [1244, 750] width 12 height 12
click at [588, 695] on li "Bring to Front" at bounding box center [567, 699] width 93 height 23
click at [210, 139] on button "Add Font" at bounding box center [217, 143] width 49 height 15
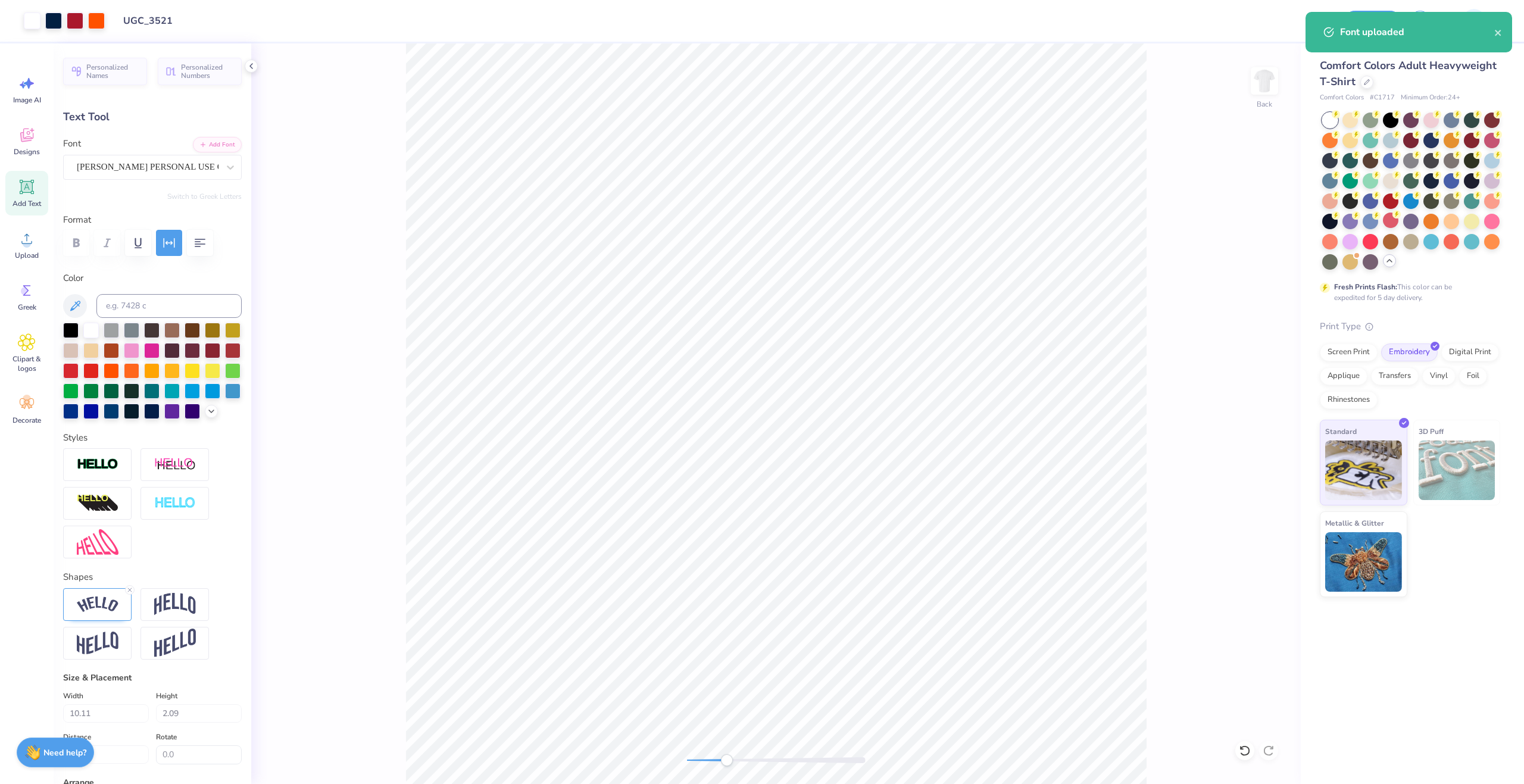
type input "8.85"
type input "1.90"
type input "3.09"
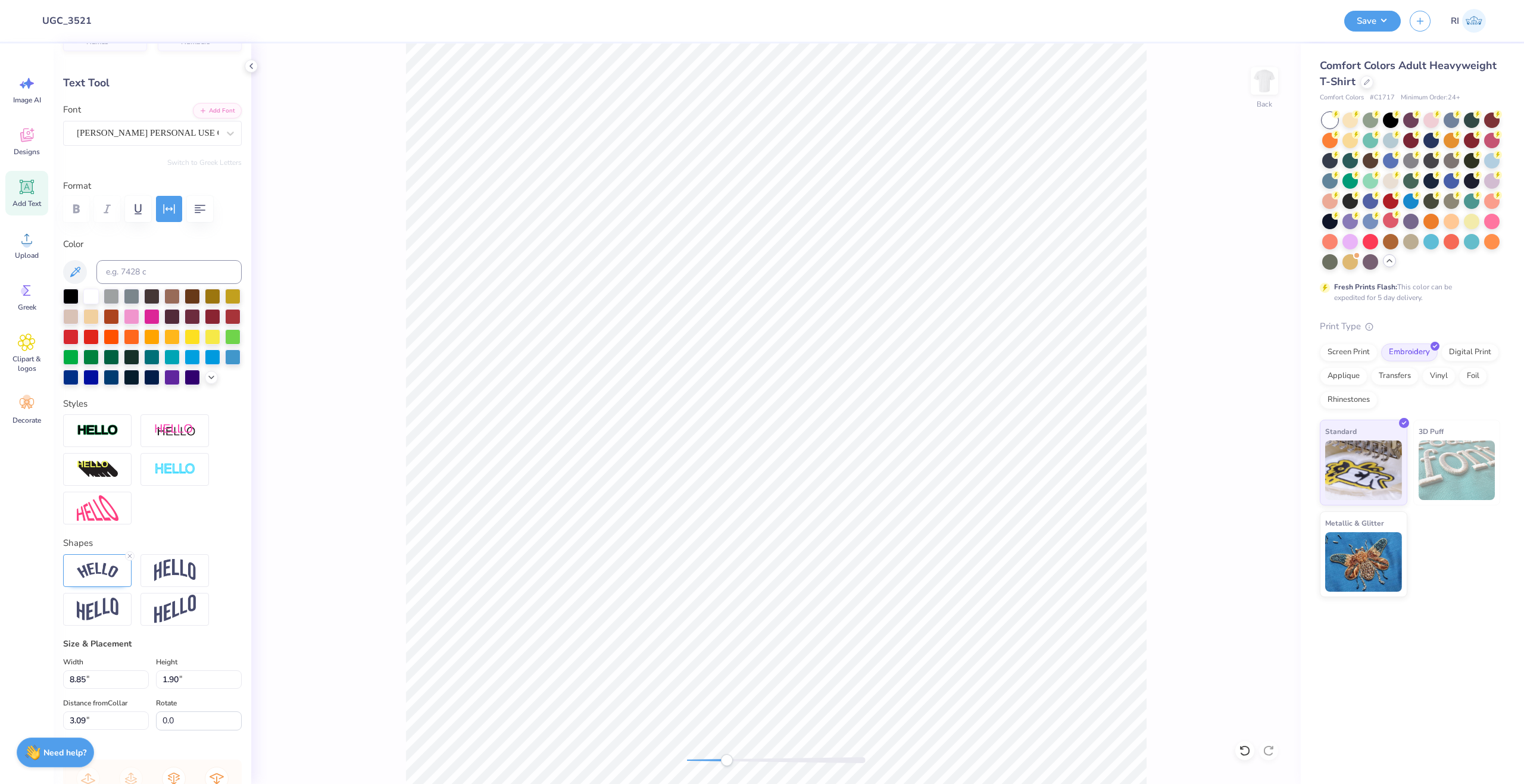
scroll to position [0, 0]
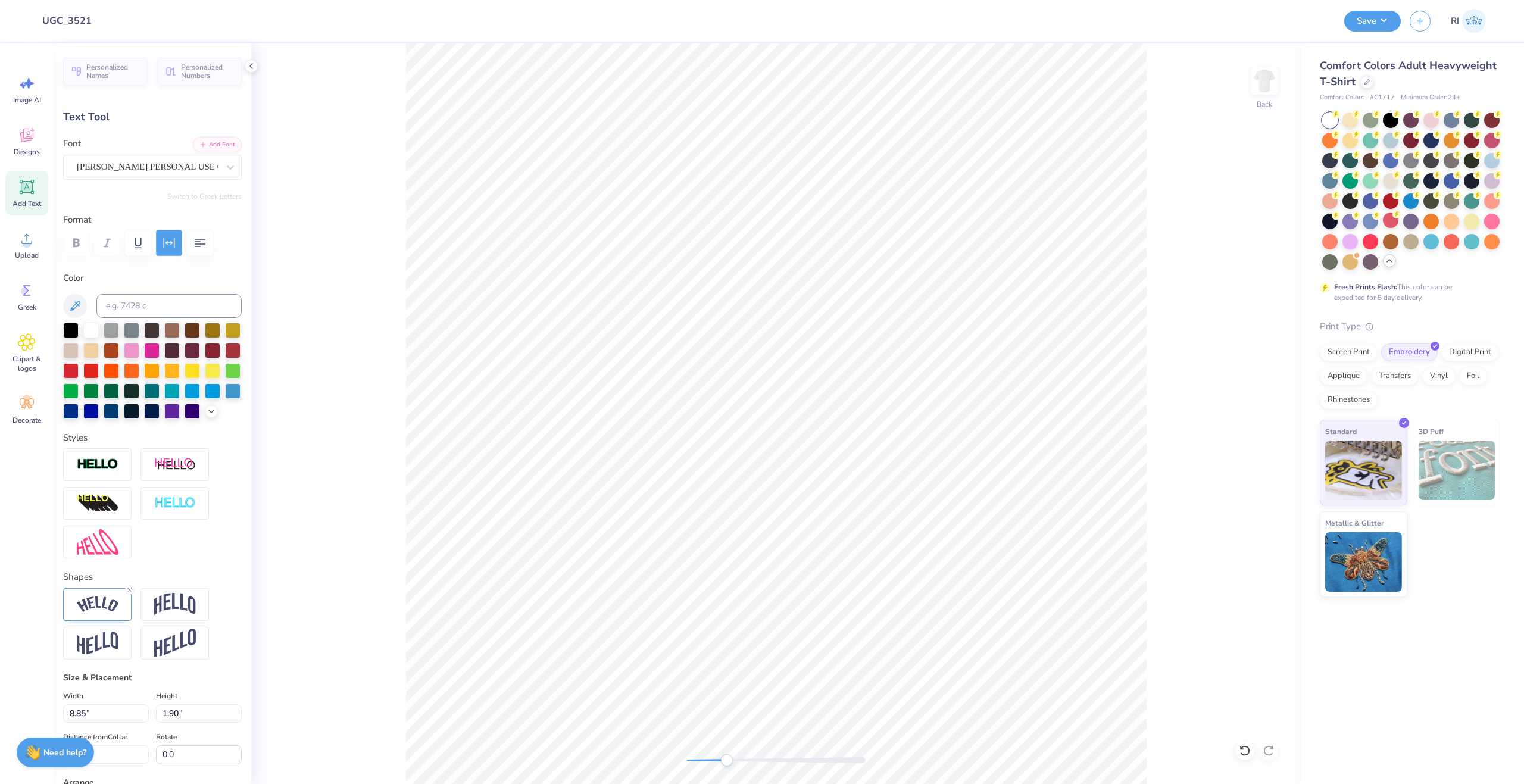
click at [171, 243] on icon "button" at bounding box center [169, 243] width 11 height 10
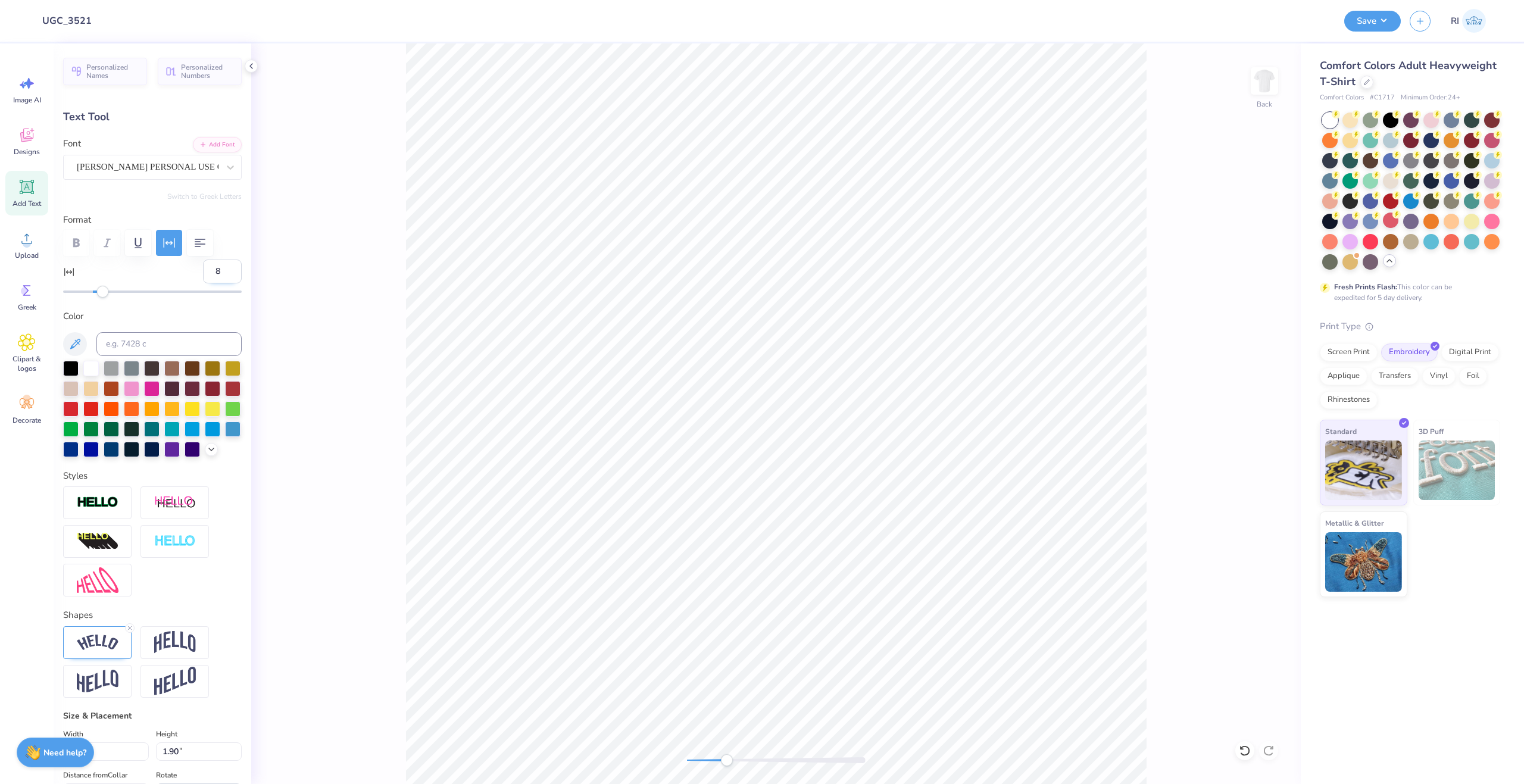
drag, startPoint x: 212, startPoint y: 271, endPoint x: 203, endPoint y: 271, distance: 9.0
click at [204, 271] on input "8" at bounding box center [222, 271] width 39 height 24
type input "15"
click at [215, 266] on input "15" at bounding box center [222, 271] width 39 height 24
type input "1"
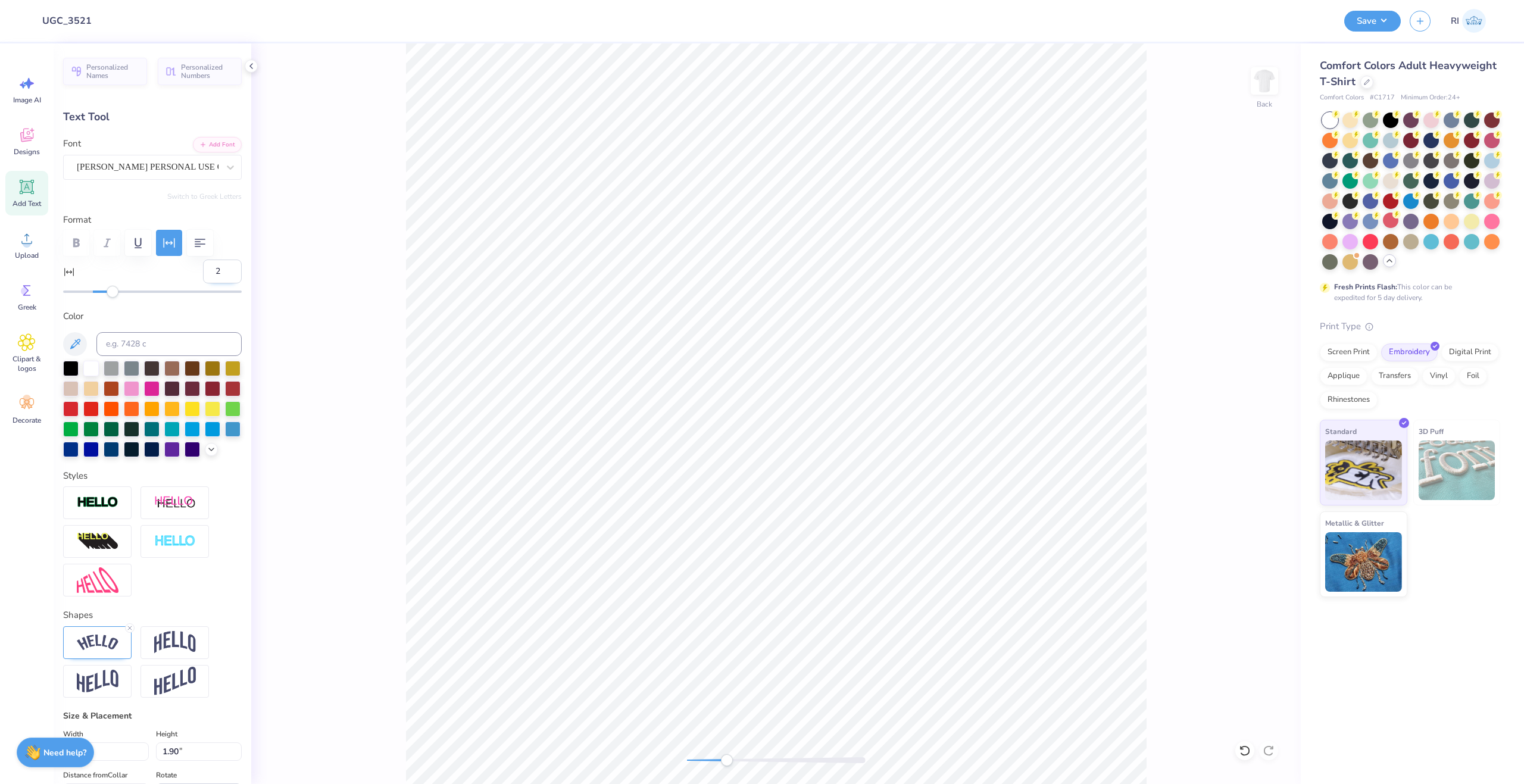
type input "20"
type input "10.25"
type input "2.09"
type input "2.96"
click at [215, 270] on input "20" at bounding box center [222, 271] width 39 height 24
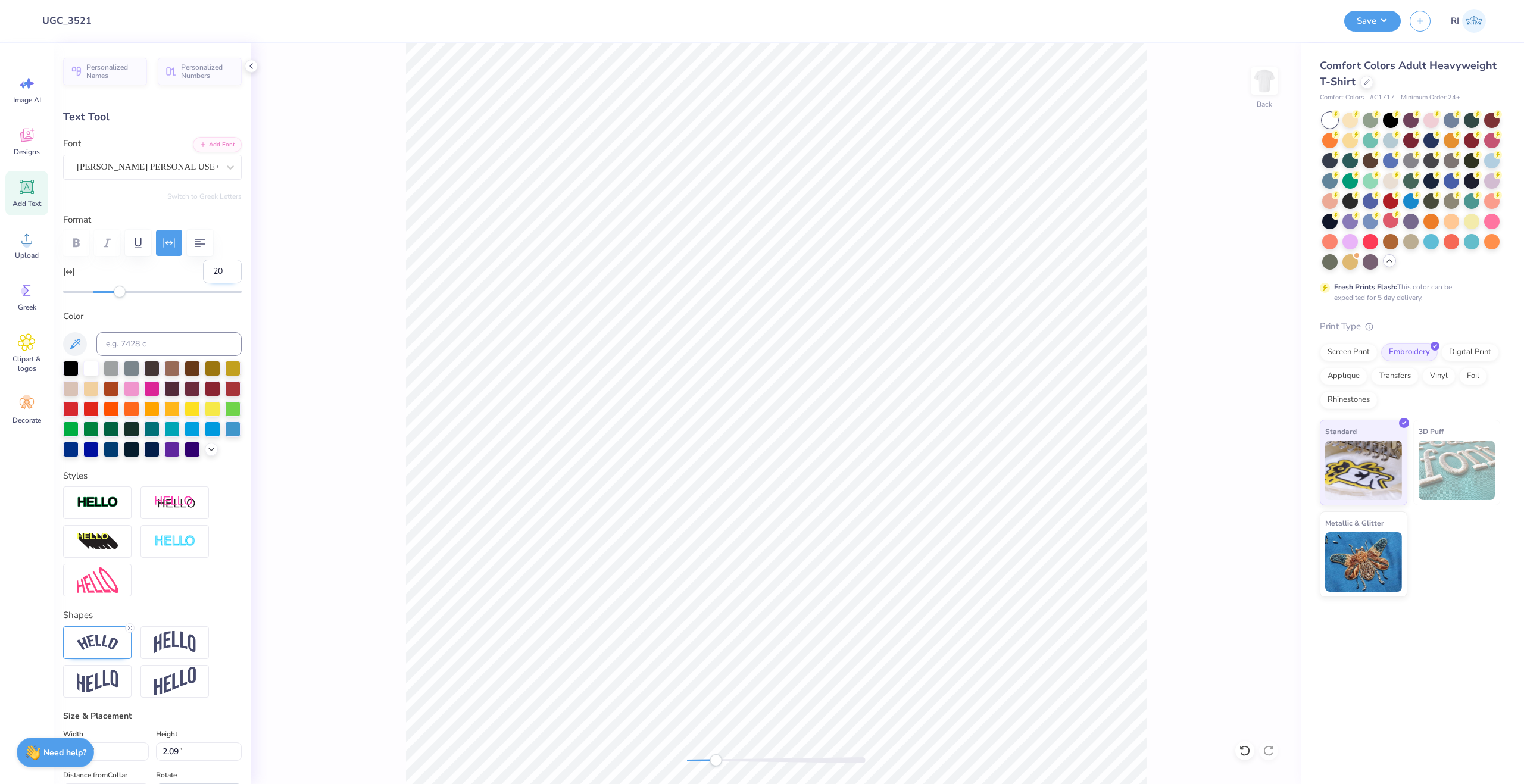
type input "2"
type input "18"
click at [213, 271] on input "18" at bounding box center [222, 271] width 39 height 24
type input "1"
type input "20"
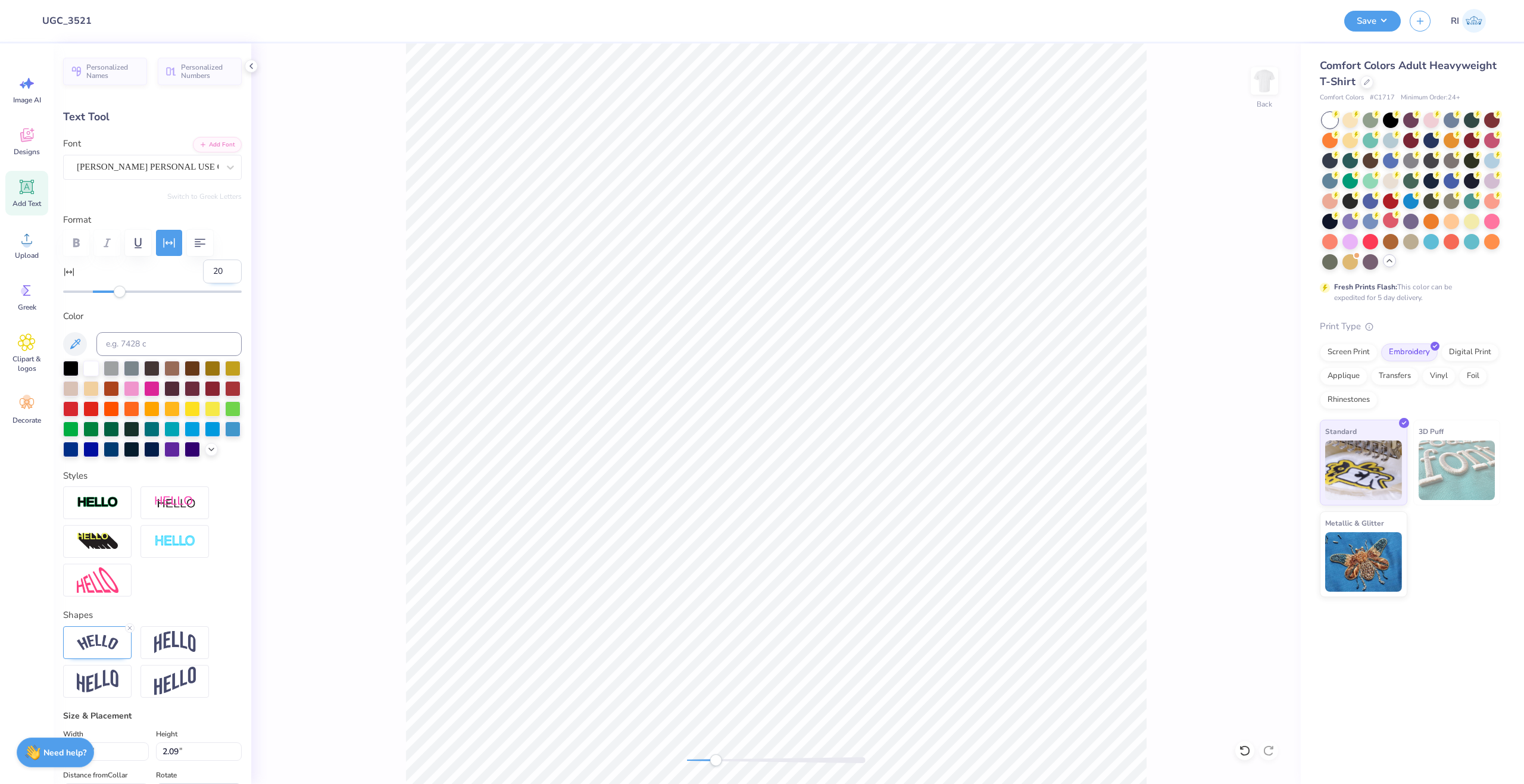
click at [216, 273] on input "20" at bounding box center [222, 271] width 39 height 24
type input "2"
type input "19"
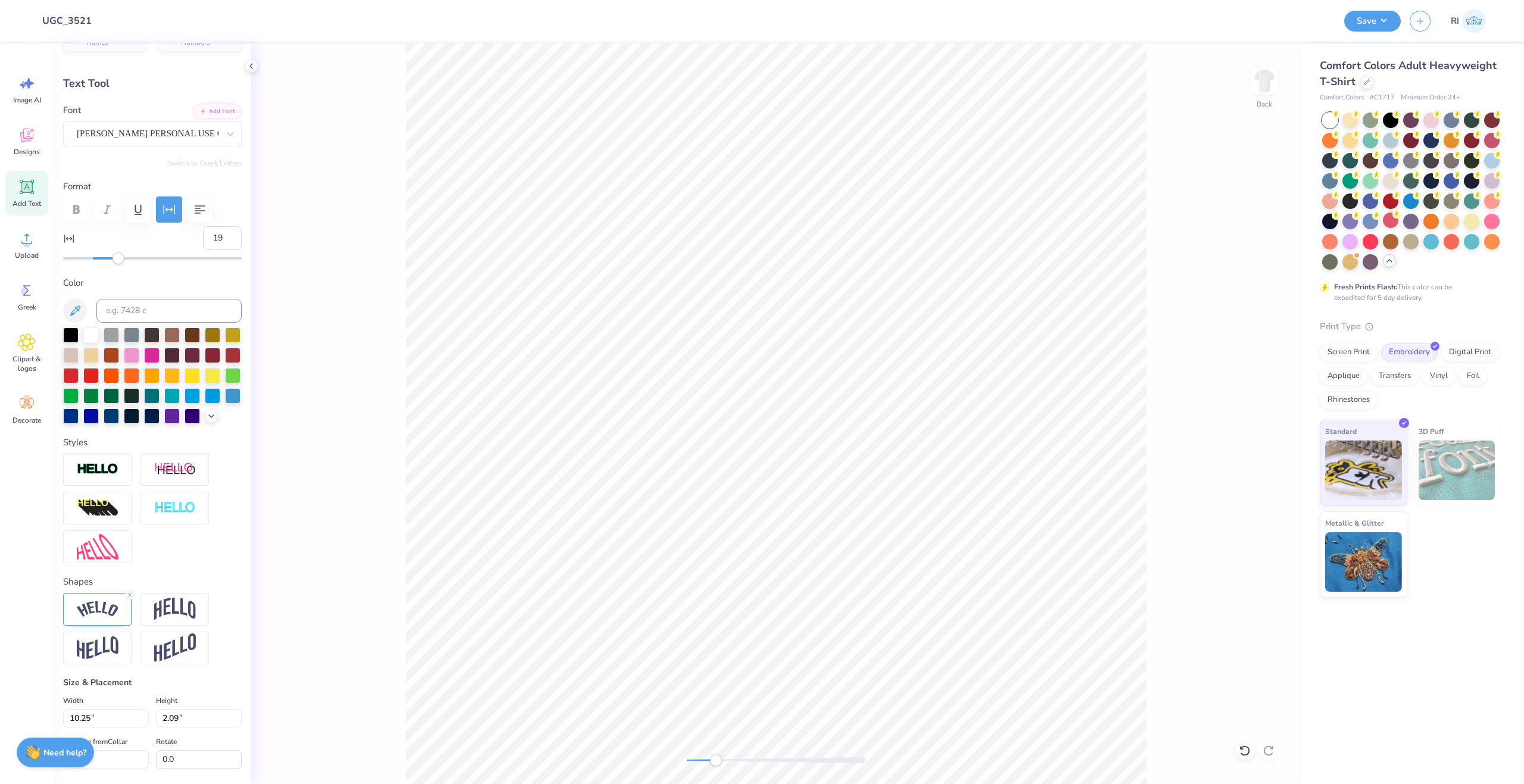
scroll to position [258, 0]
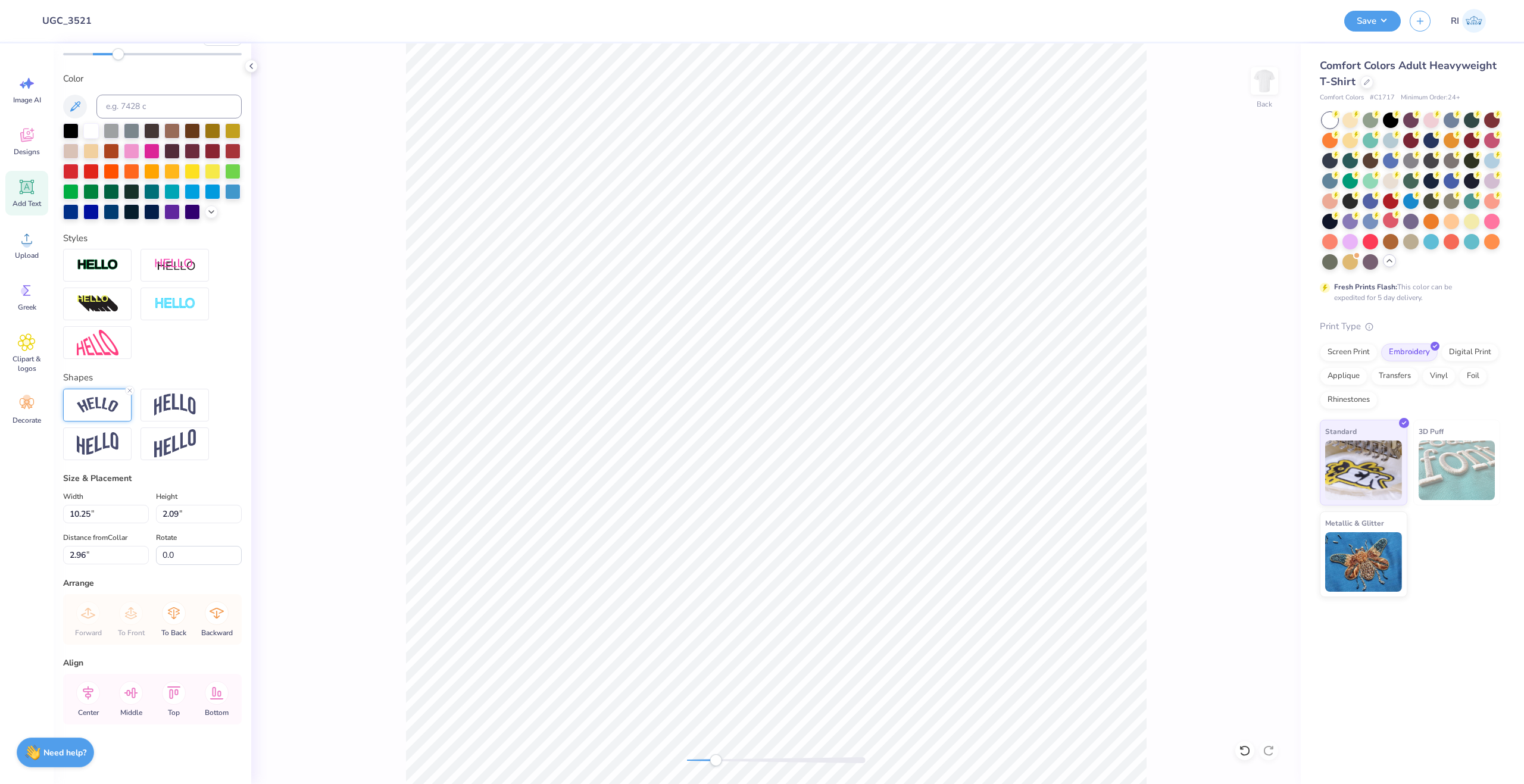
click at [112, 417] on div at bounding box center [98, 405] width 68 height 33
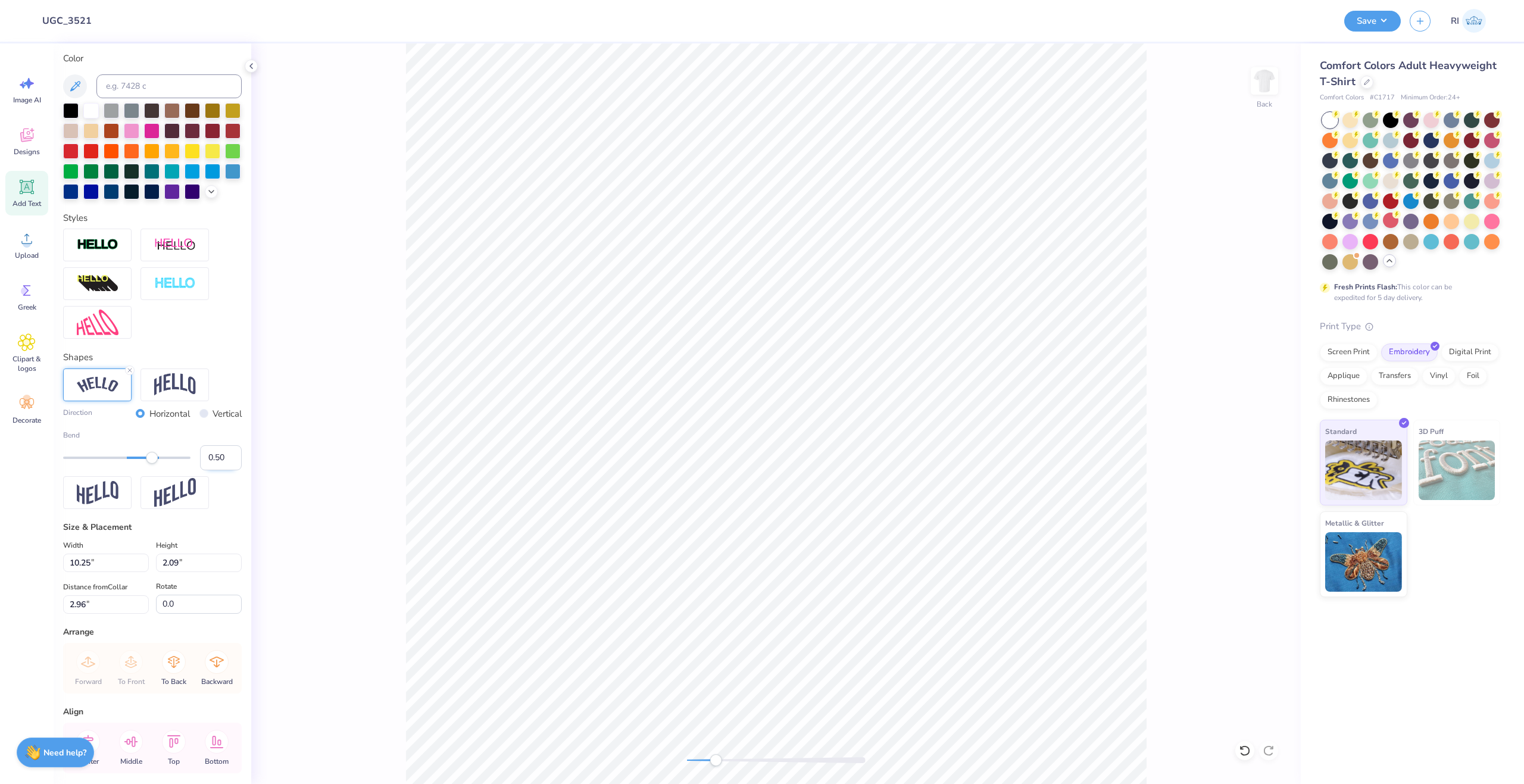
click at [216, 470] on input "0.50" at bounding box center [221, 457] width 42 height 25
type input "0.45"
click at [216, 470] on input "0.45" at bounding box center [221, 457] width 42 height 25
click at [225, 470] on input "0.46" at bounding box center [221, 457] width 42 height 25
click at [225, 470] on input "0.47" at bounding box center [221, 457] width 42 height 25
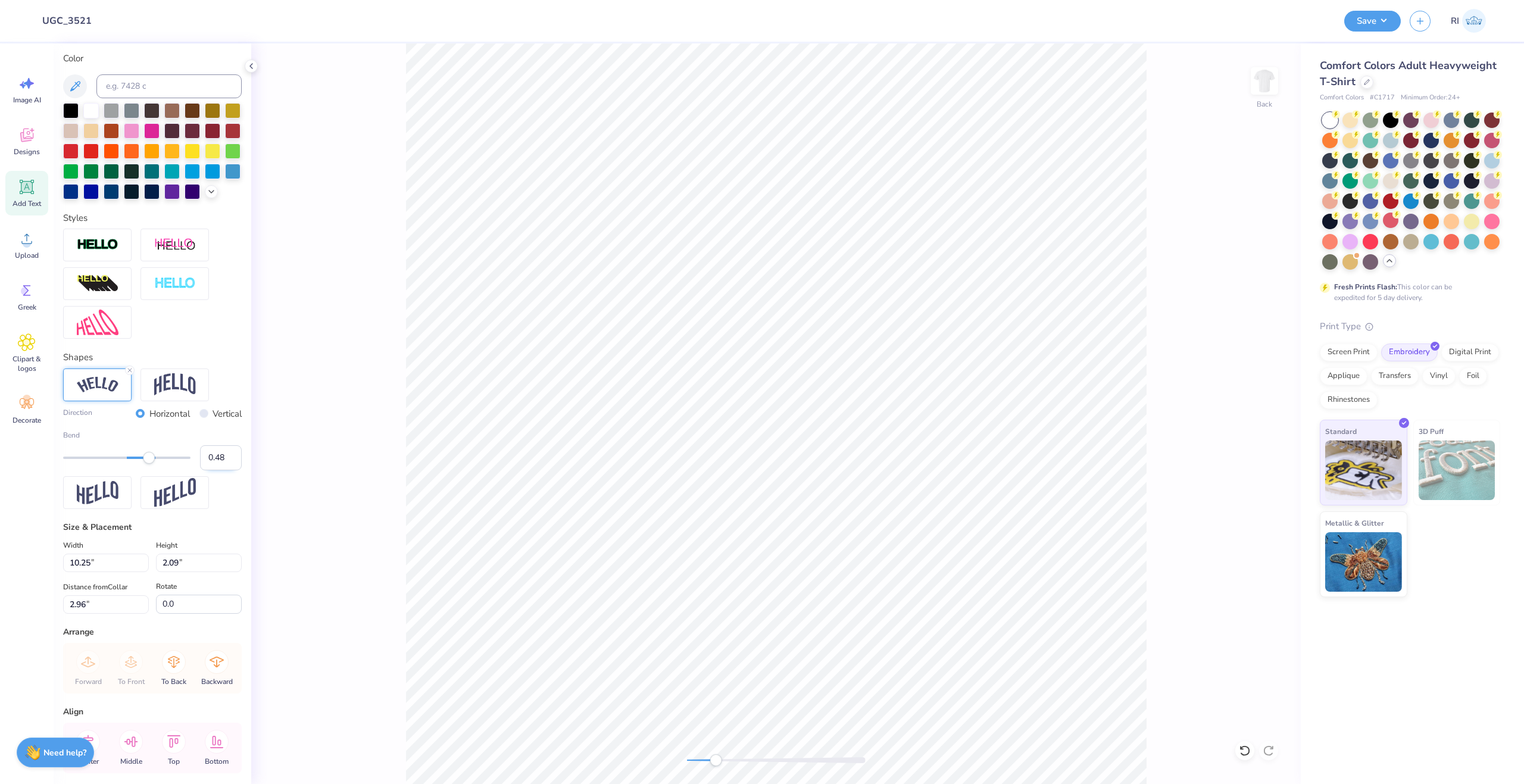
type input "0.48"
click at [225, 470] on input "0.48" at bounding box center [221, 457] width 42 height 25
click at [223, 440] on label "Bend" at bounding box center [153, 435] width 179 height 11
type input "0.49"
click at [221, 470] on input "0.49" at bounding box center [221, 457] width 42 height 25
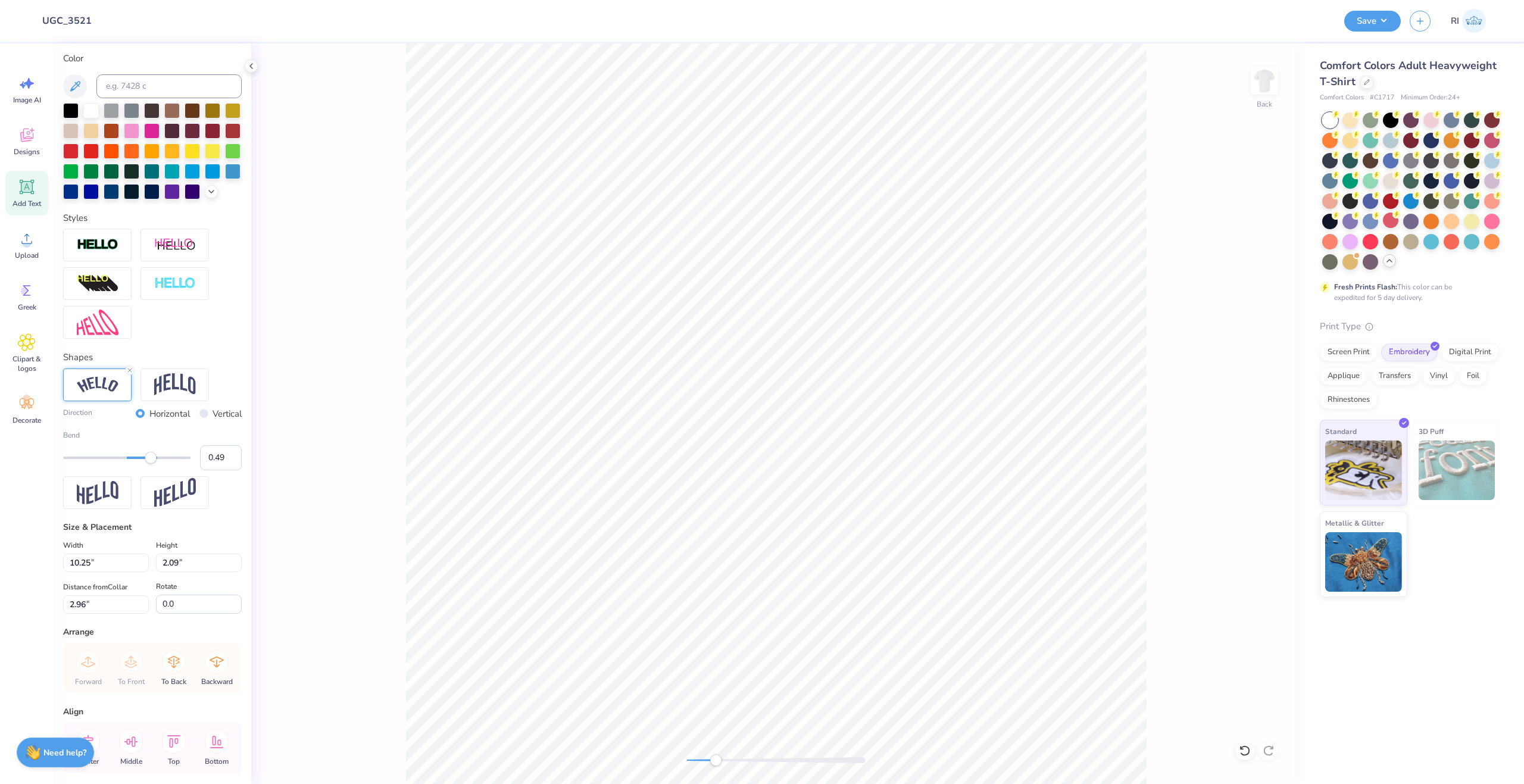
click at [218, 440] on label "Bend" at bounding box center [153, 435] width 179 height 11
type input "0.48"
click at [224, 470] on input "0.48" at bounding box center [221, 457] width 42 height 25
click at [224, 440] on label "Bend" at bounding box center [153, 435] width 179 height 11
type input "10.08"
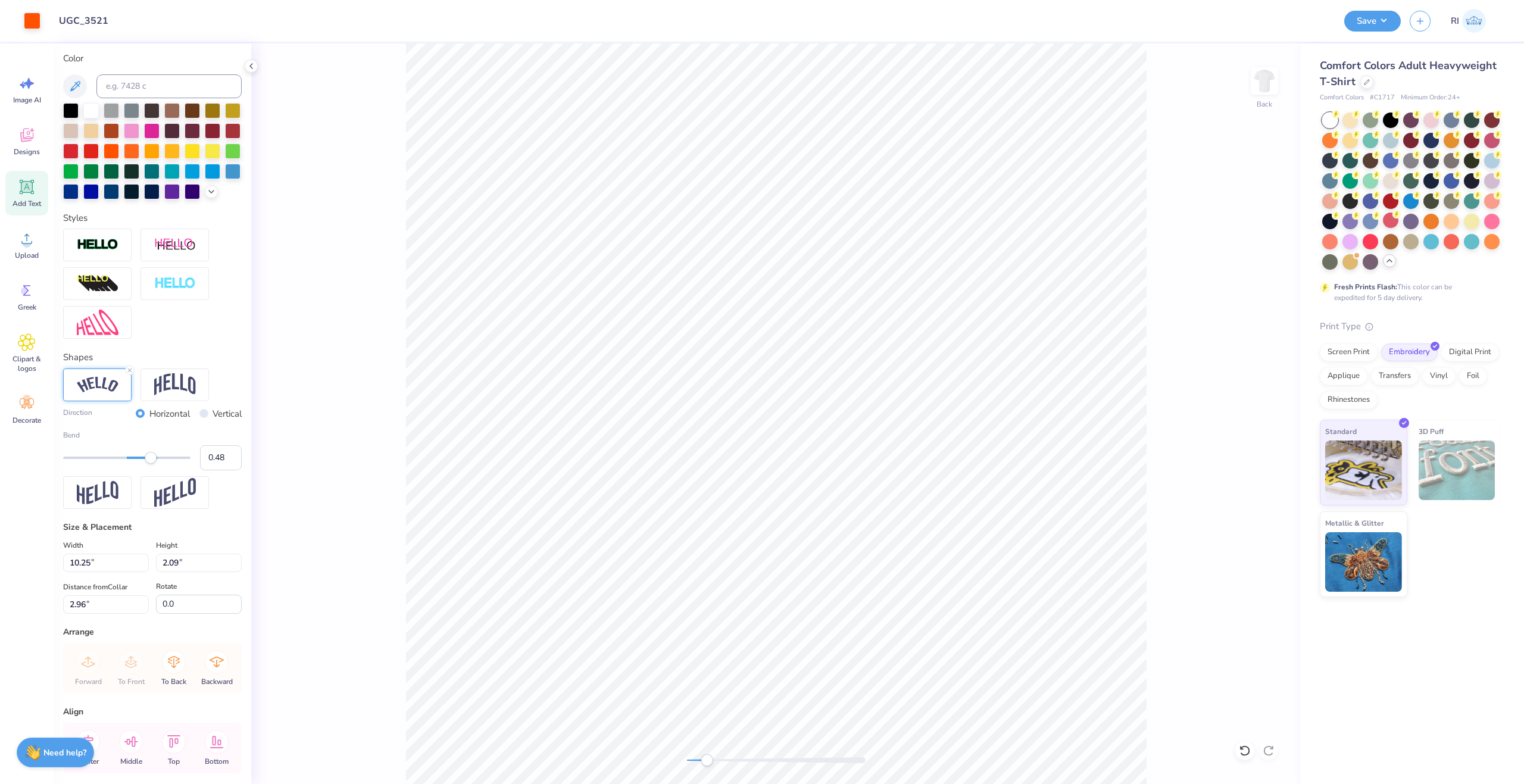
type input "1.97"
type input "3.00"
click at [1246, 754] on icon at bounding box center [1244, 750] width 12 height 12
click at [861, 652] on li "Send to Back" at bounding box center [844, 655] width 93 height 23
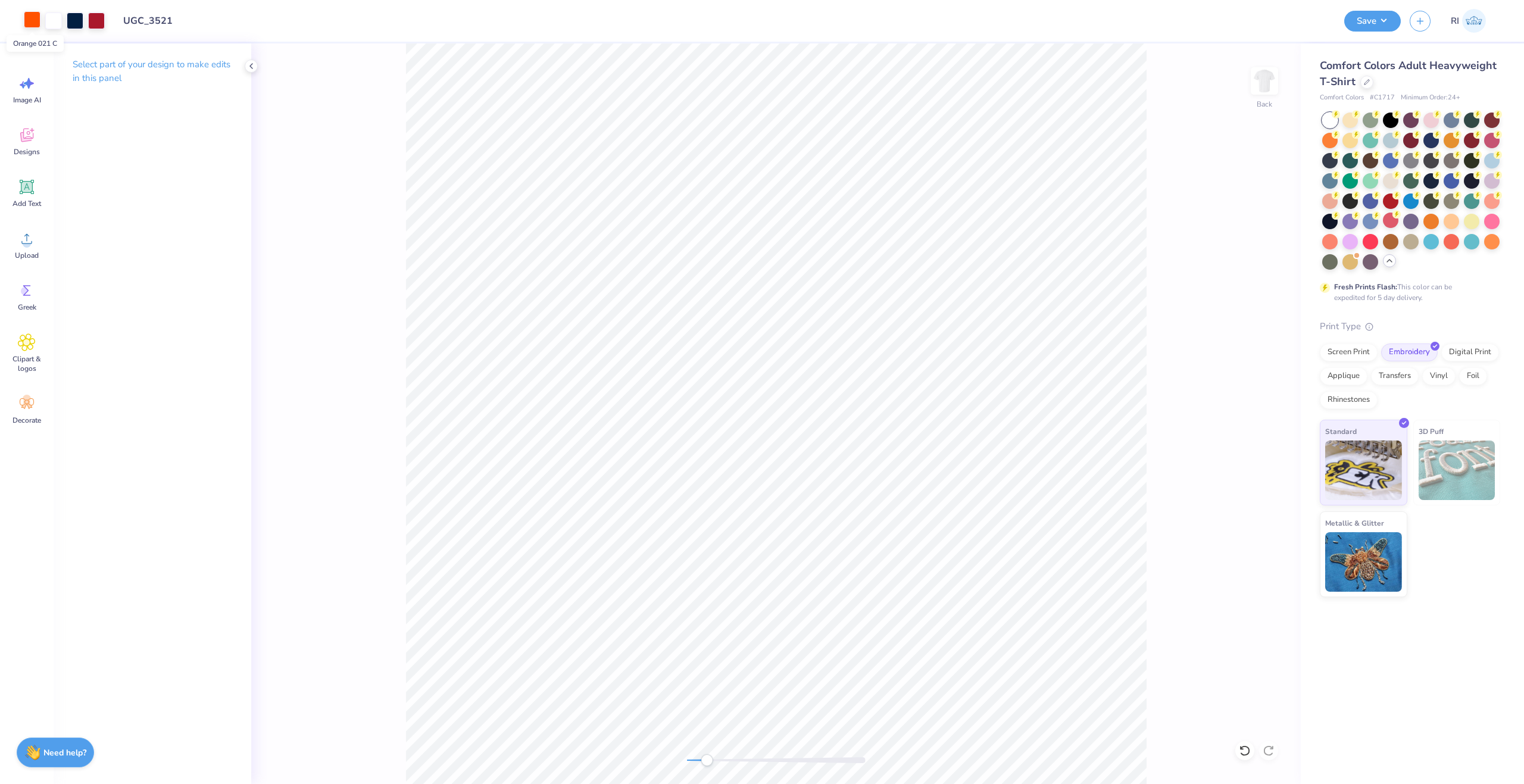
click at [37, 18] on div at bounding box center [32, 20] width 16 height 16
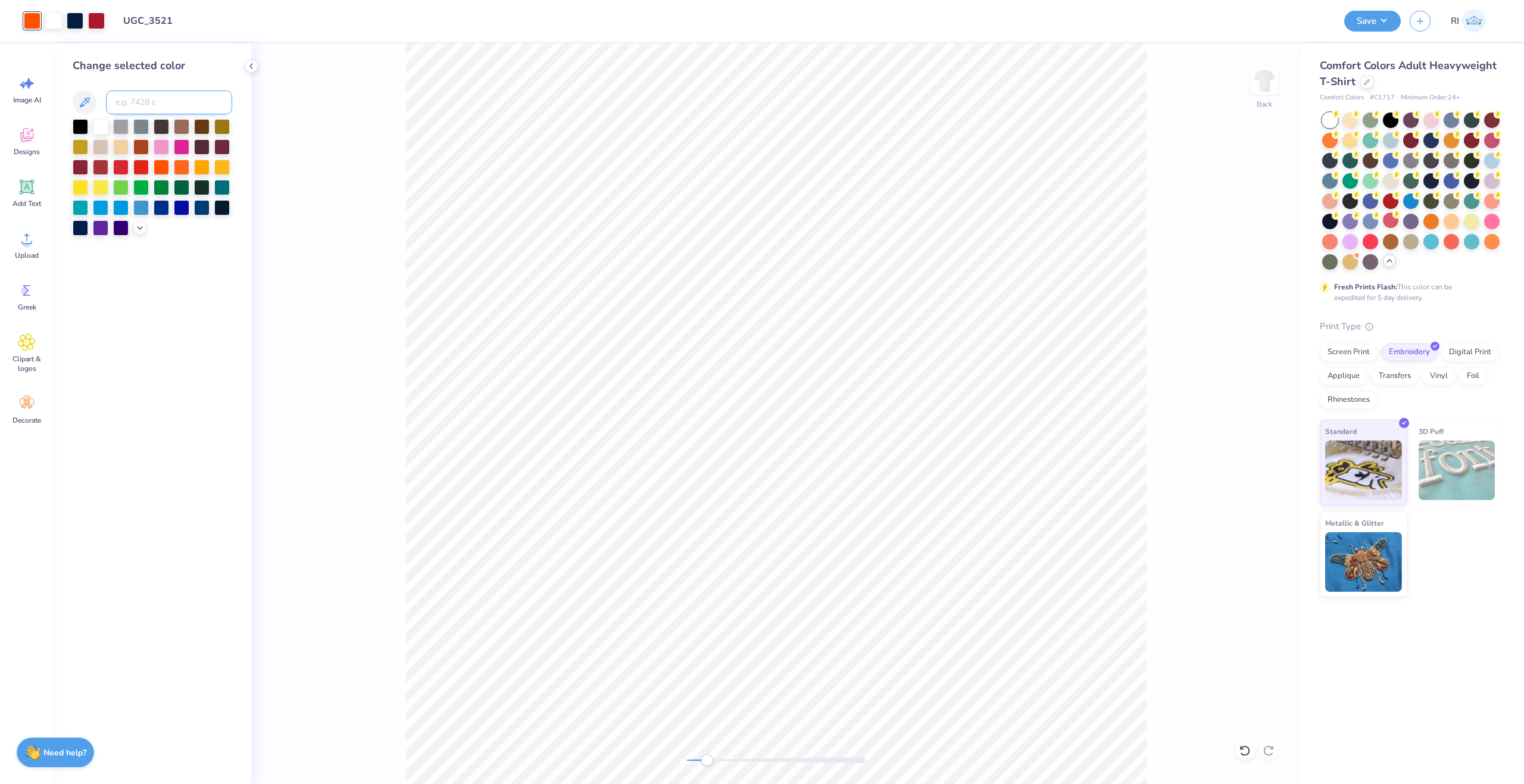
click at [157, 104] on input at bounding box center [169, 103] width 126 height 24
type input "282"
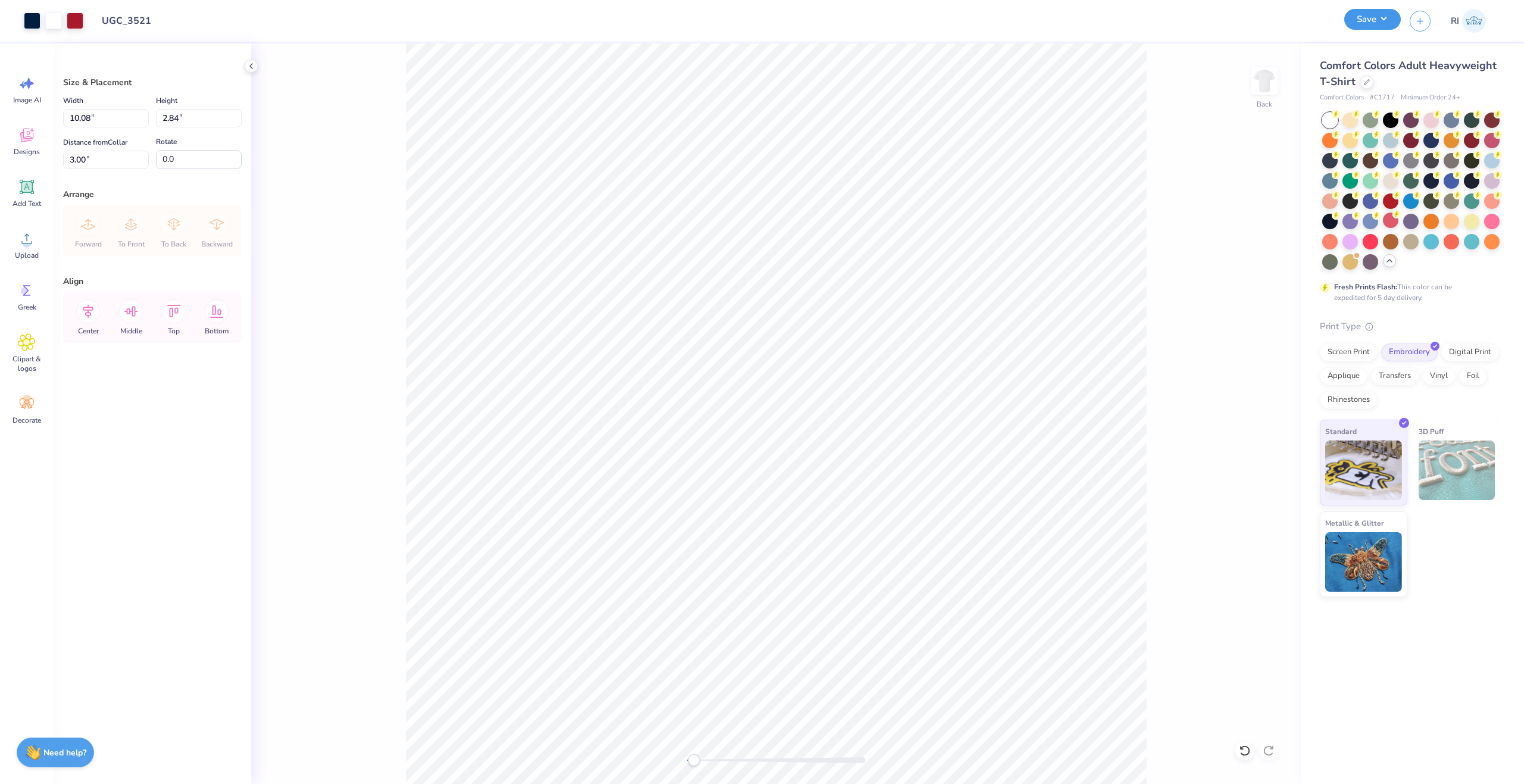
click at [1378, 20] on button "Save" at bounding box center [1372, 19] width 56 height 21
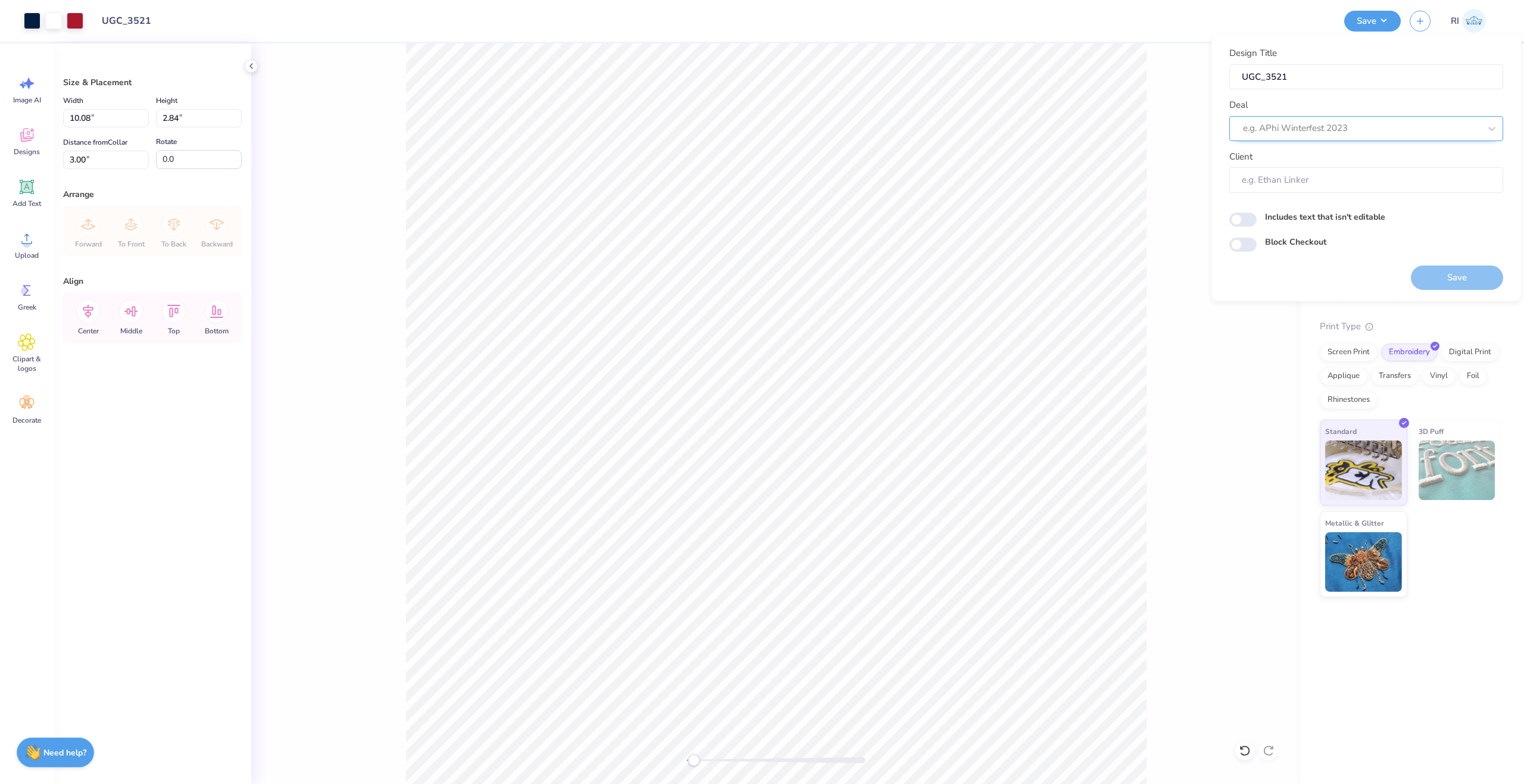
click at [1321, 132] on div at bounding box center [1362, 128] width 237 height 16
click at [1269, 157] on div "UGC Designs" at bounding box center [1366, 160] width 264 height 20
type input "UGC"
type input "Design Tool Gallery User"
click at [1244, 240] on input "Block Checkout" at bounding box center [1243, 245] width 27 height 15
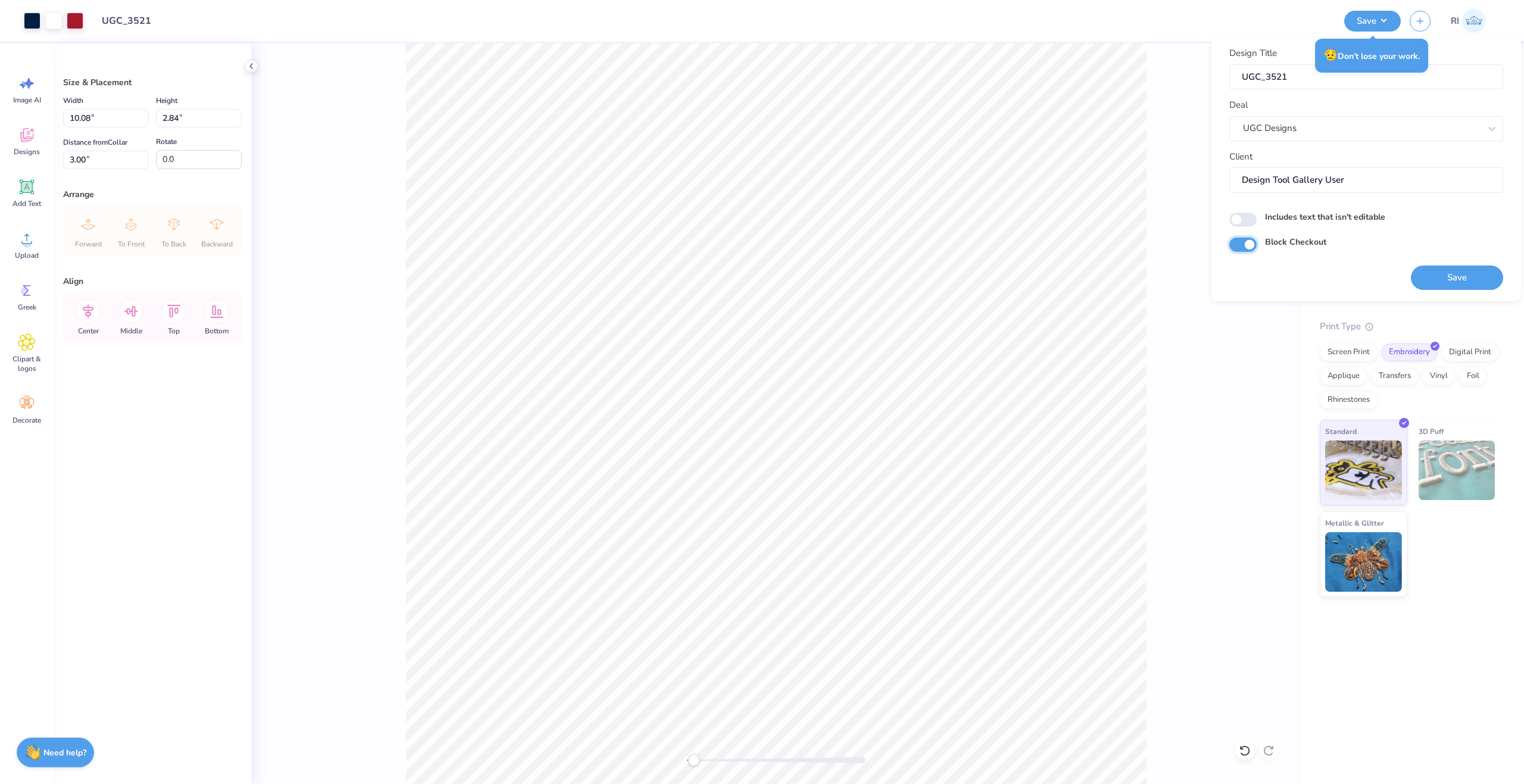
checkbox input "true"
click at [1462, 276] on button "Save" at bounding box center [1457, 278] width 93 height 25
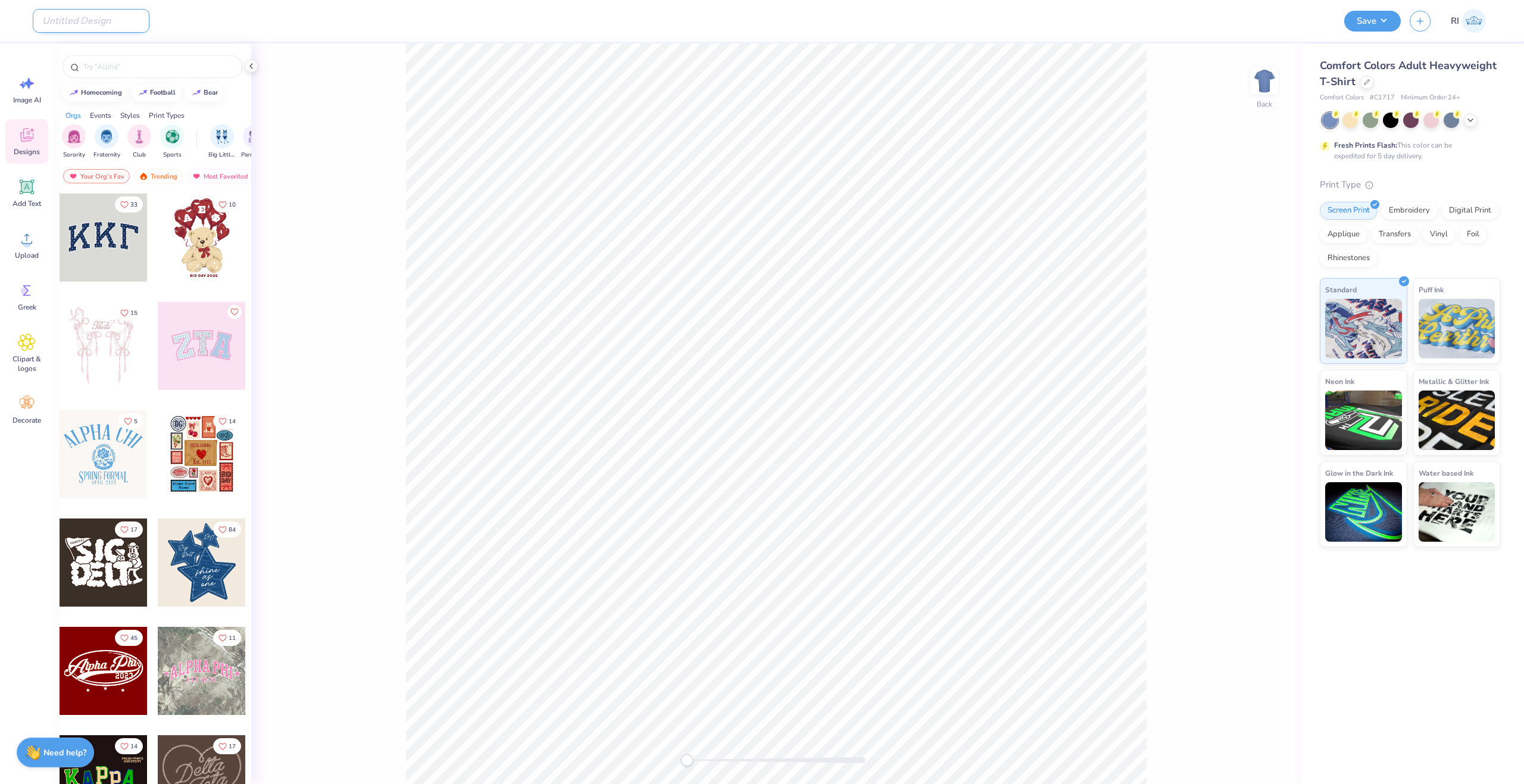
click at [112, 29] on input "Design Title" at bounding box center [91, 21] width 117 height 24
paste input "322425A"
type input "322425A"
click at [112, 34] on div "Design Title" at bounding box center [684, 21] width 1303 height 42
click at [68, 15] on input "Design Title" at bounding box center [91, 21] width 117 height 24
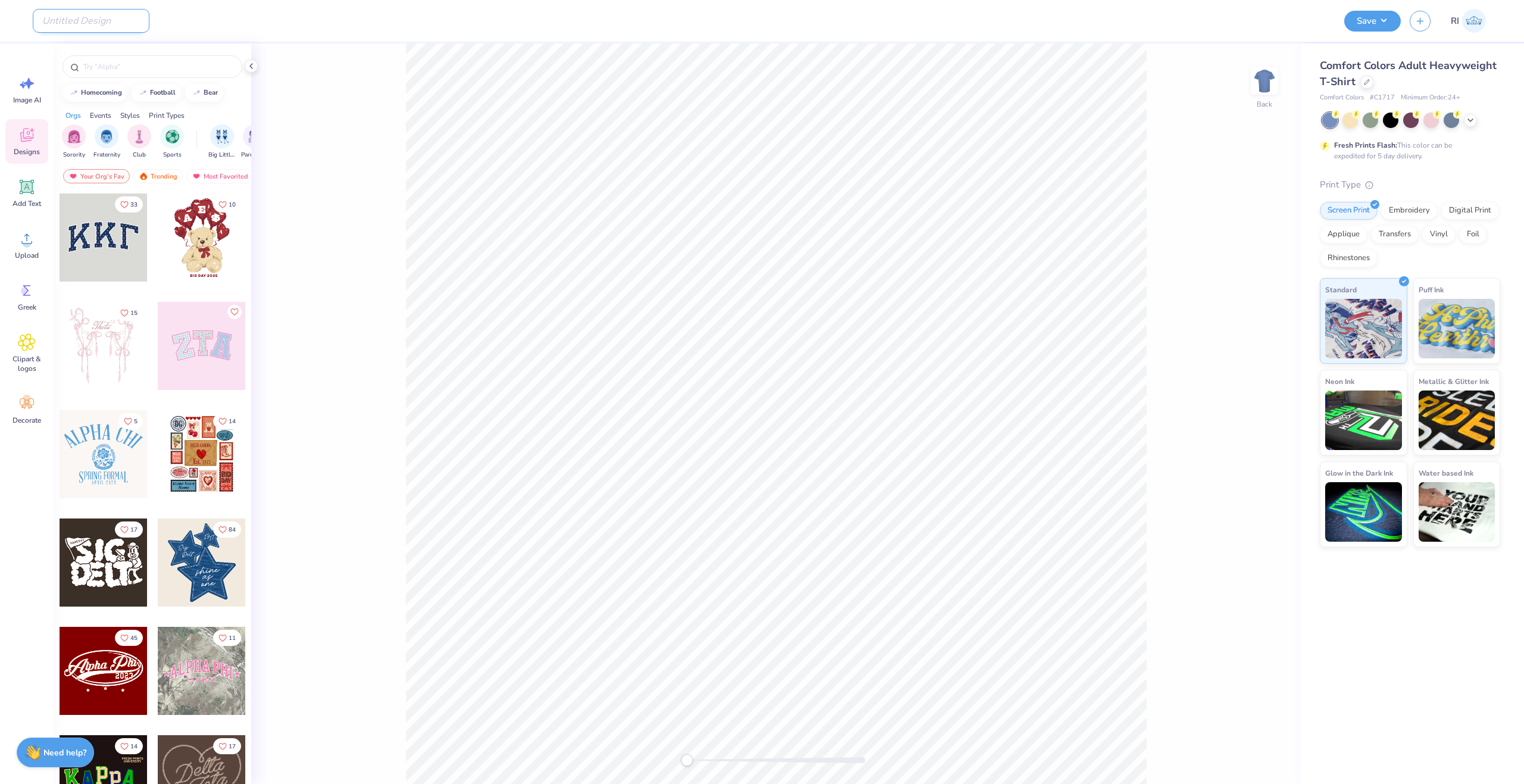
paste input "UGC_3522"
type input "UGC_3522"
click at [1450, 408] on img at bounding box center [1457, 418] width 77 height 60
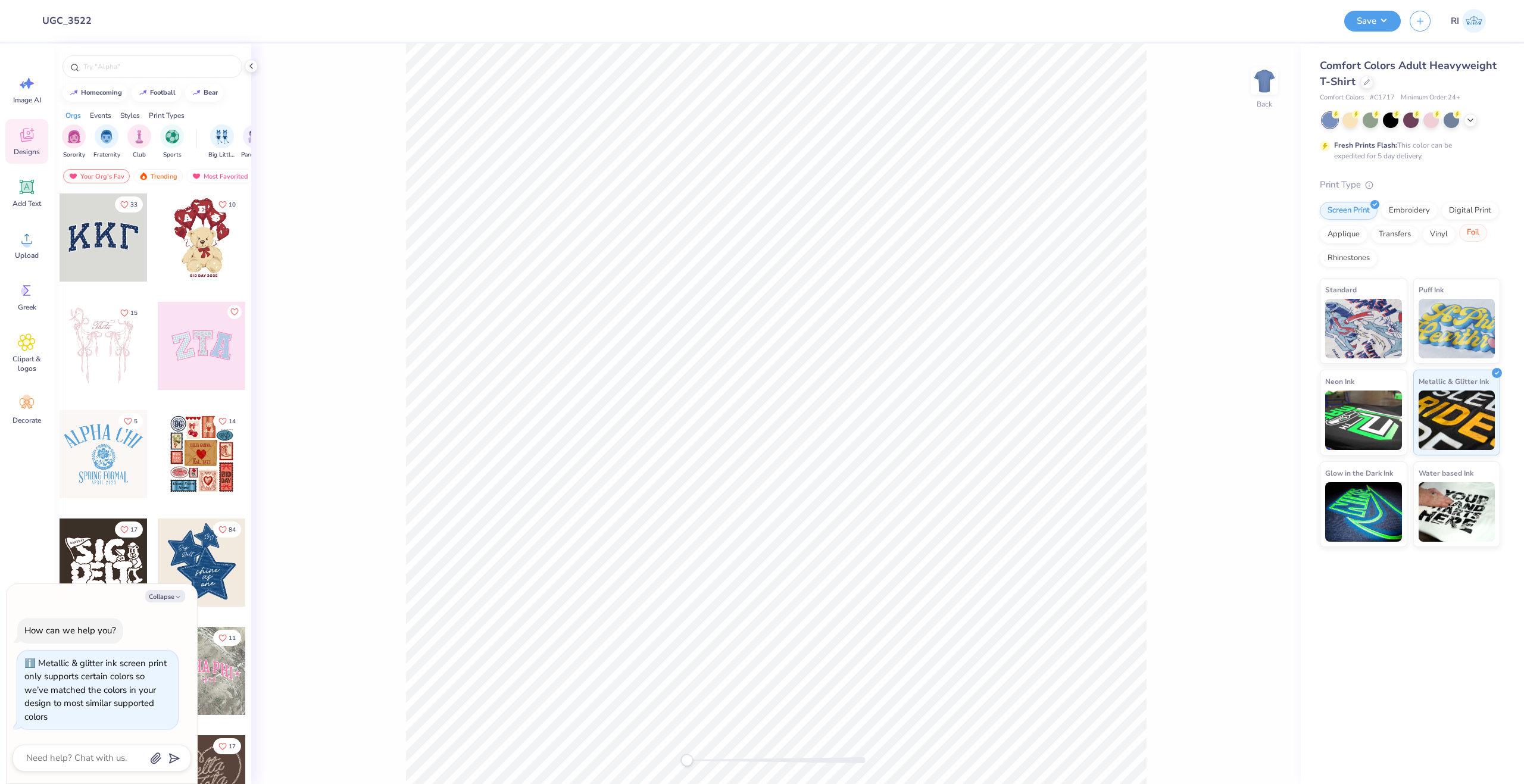
click at [1467, 235] on div "Foil" at bounding box center [1473, 233] width 28 height 18
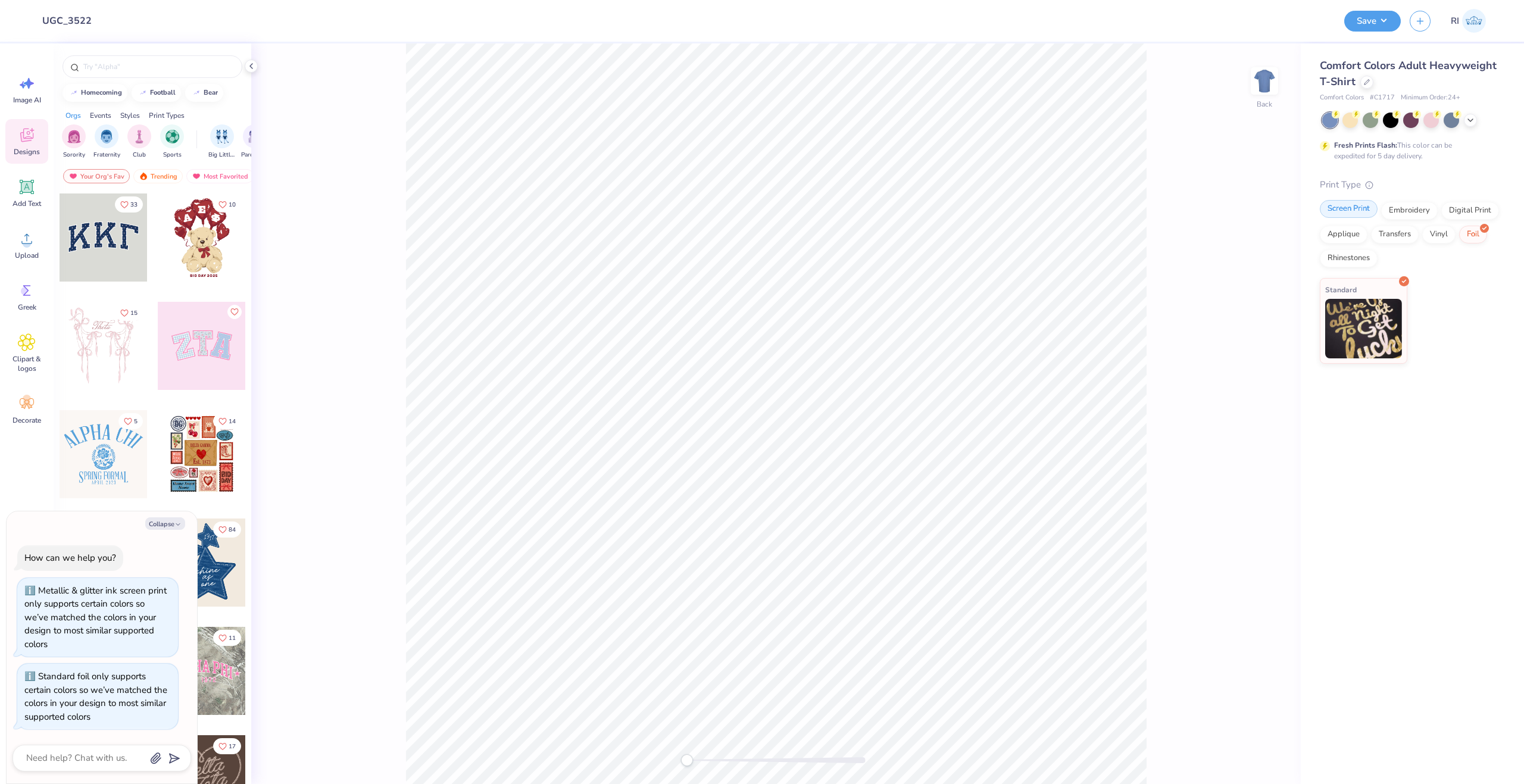
click at [1356, 207] on div "Screen Print" at bounding box center [1348, 209] width 58 height 18
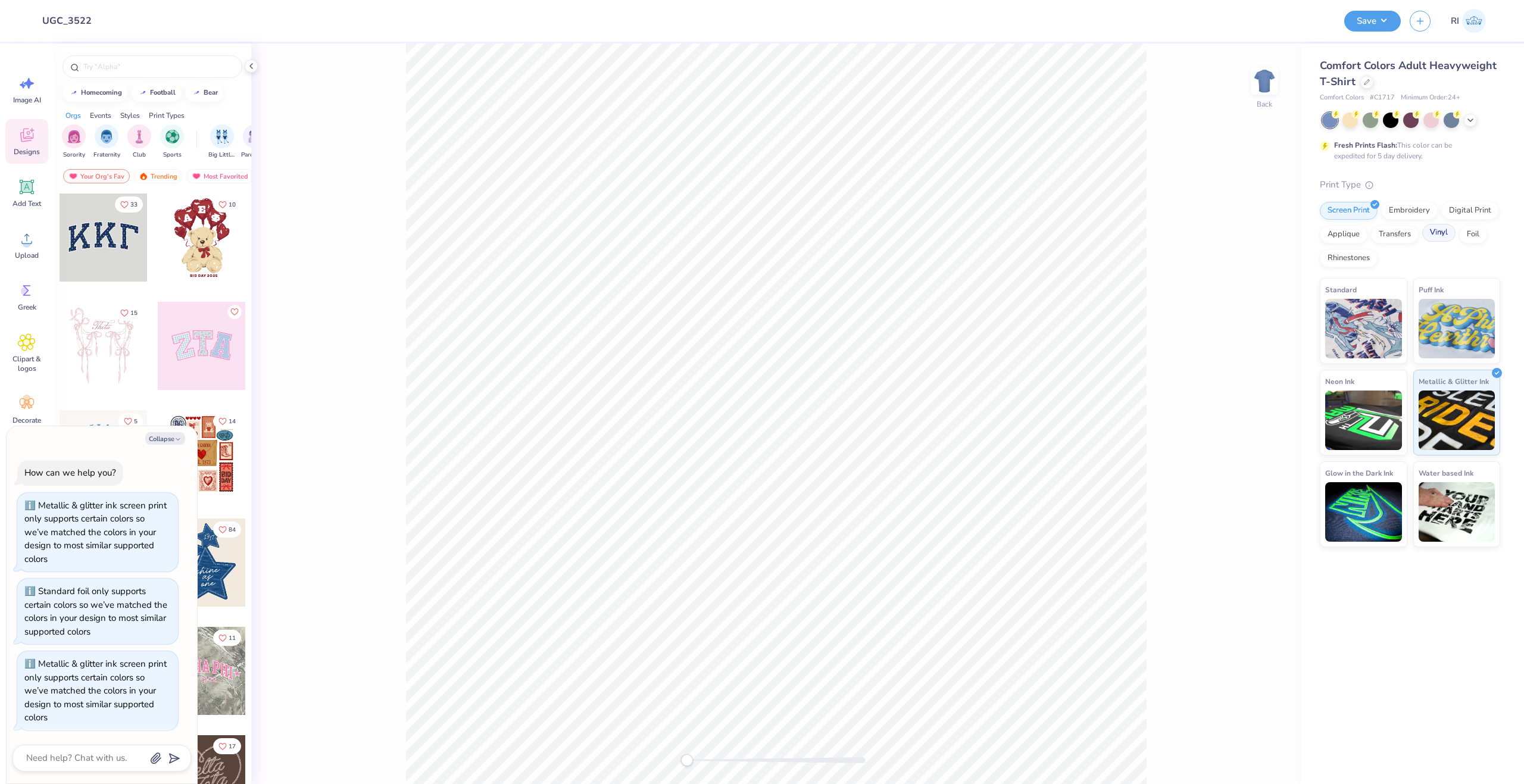
scroll to position [1, 0]
click at [29, 245] on circle at bounding box center [27, 243] width 8 height 8
click at [1366, 80] on icon at bounding box center [1367, 80] width 6 height 6
type textarea "x"
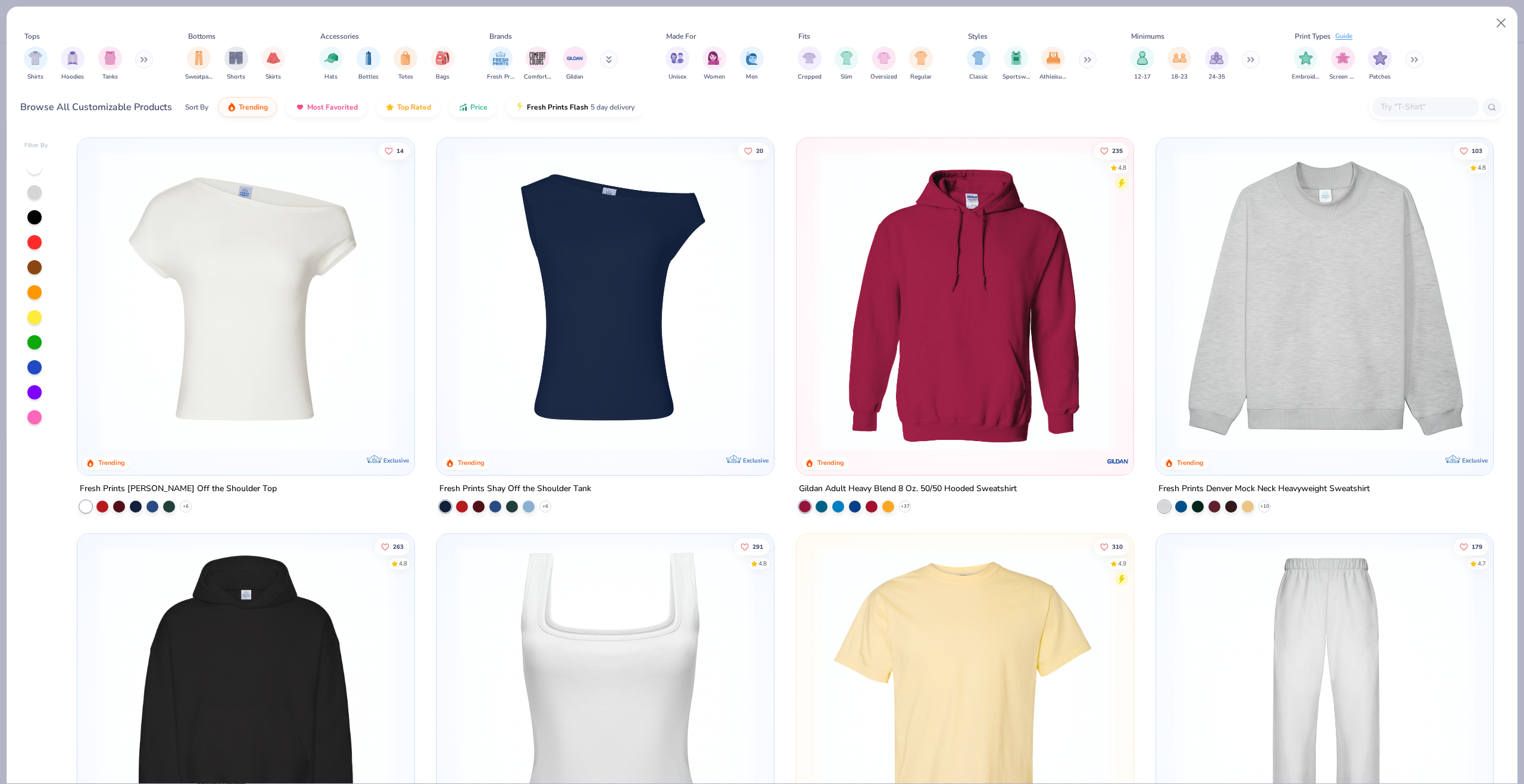
click at [1402, 105] on input "text" at bounding box center [1425, 107] width 92 height 14
paste input "8816"
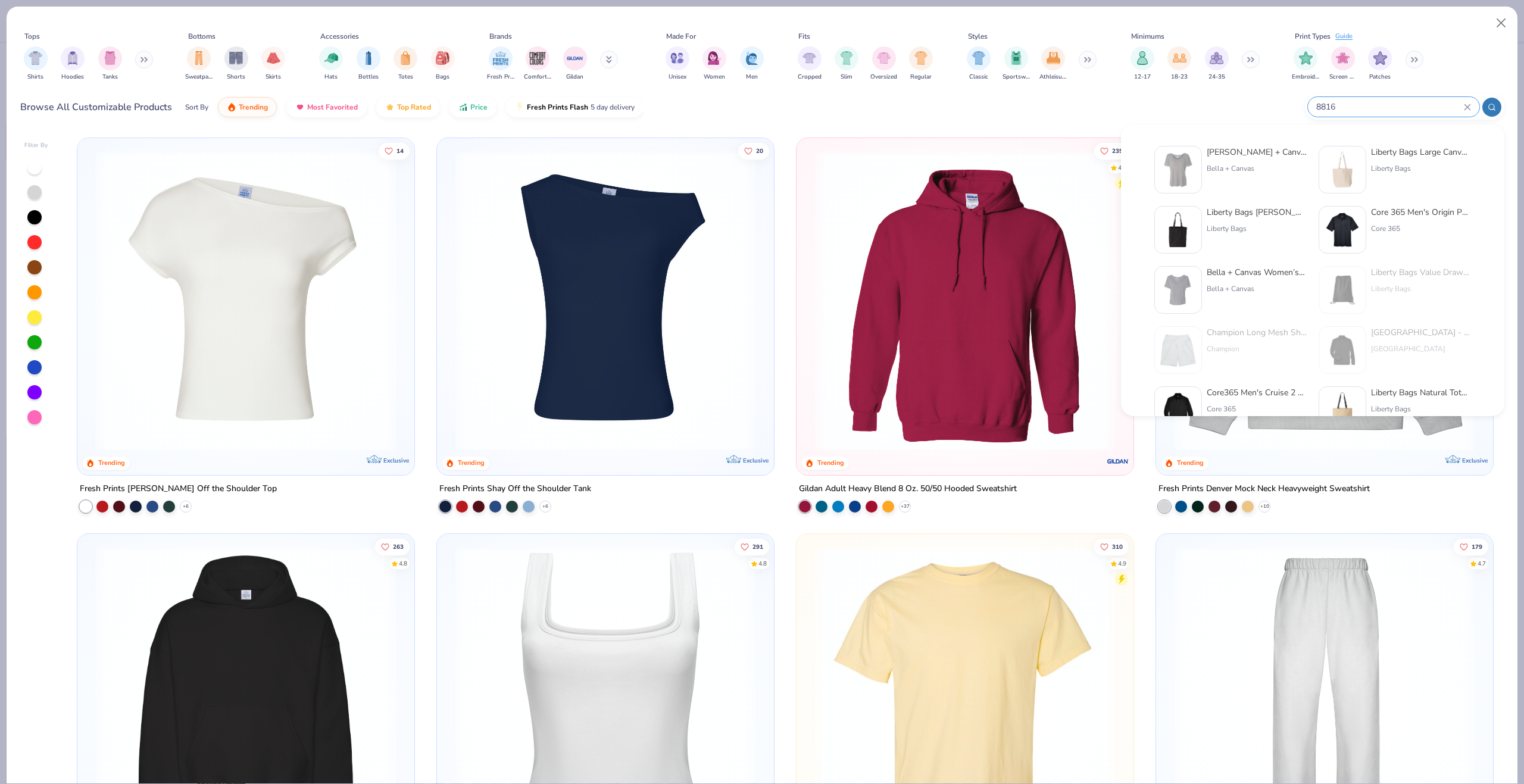
type input "8816"
click at [1183, 160] on img at bounding box center [1178, 170] width 37 height 37
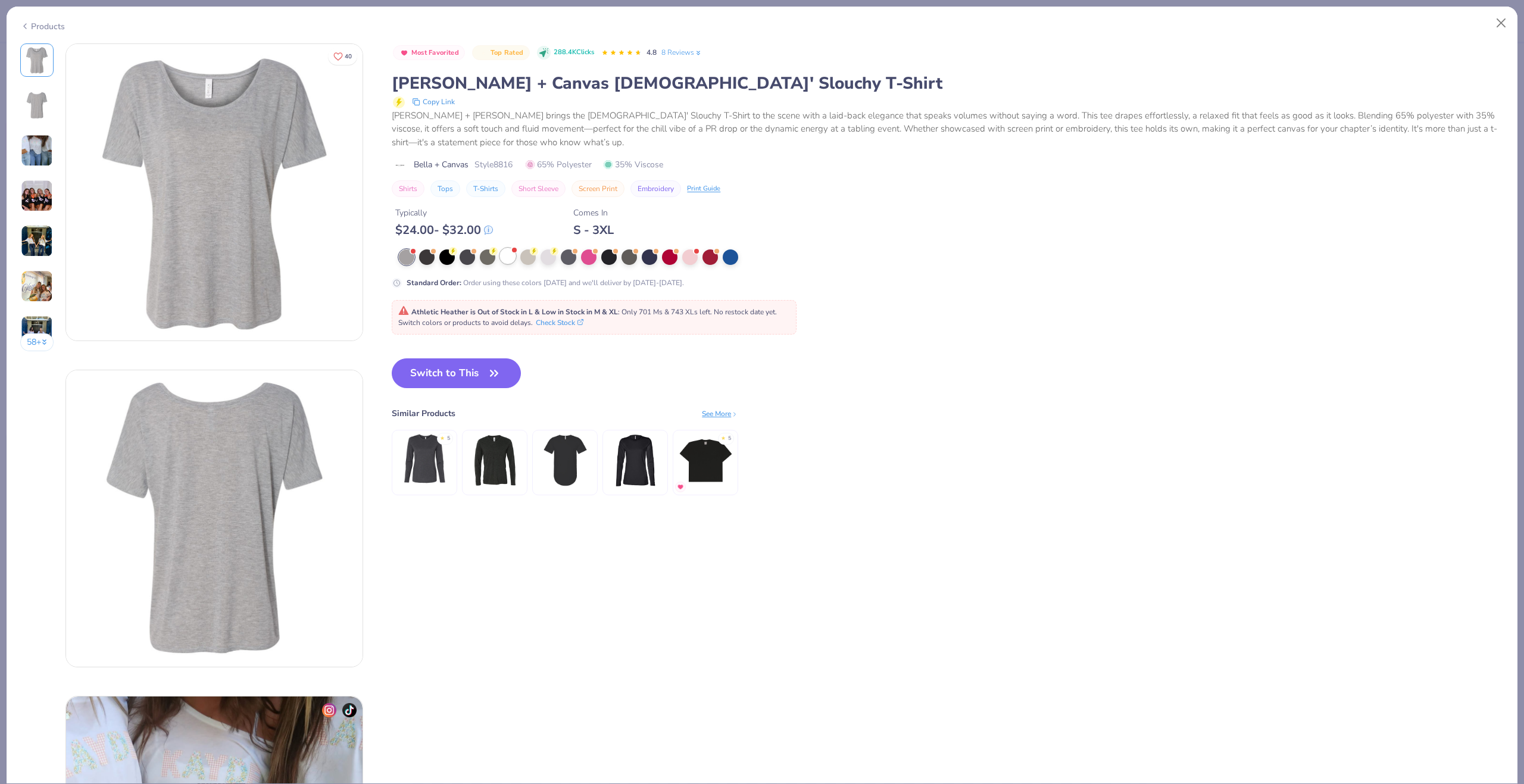
click at [508, 257] on div at bounding box center [508, 256] width 15 height 15
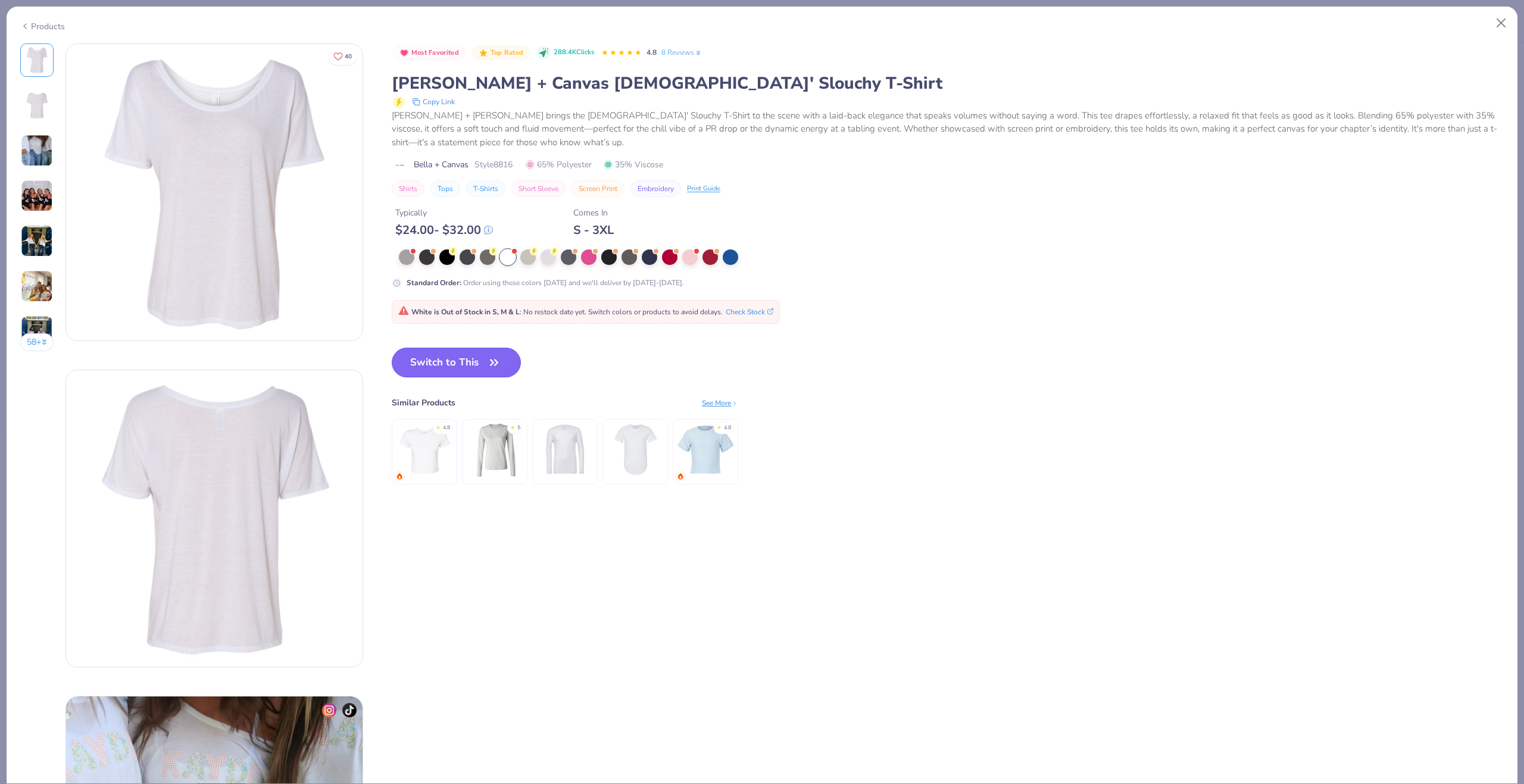
click at [459, 363] on button "Switch to This" at bounding box center [456, 362] width 129 height 30
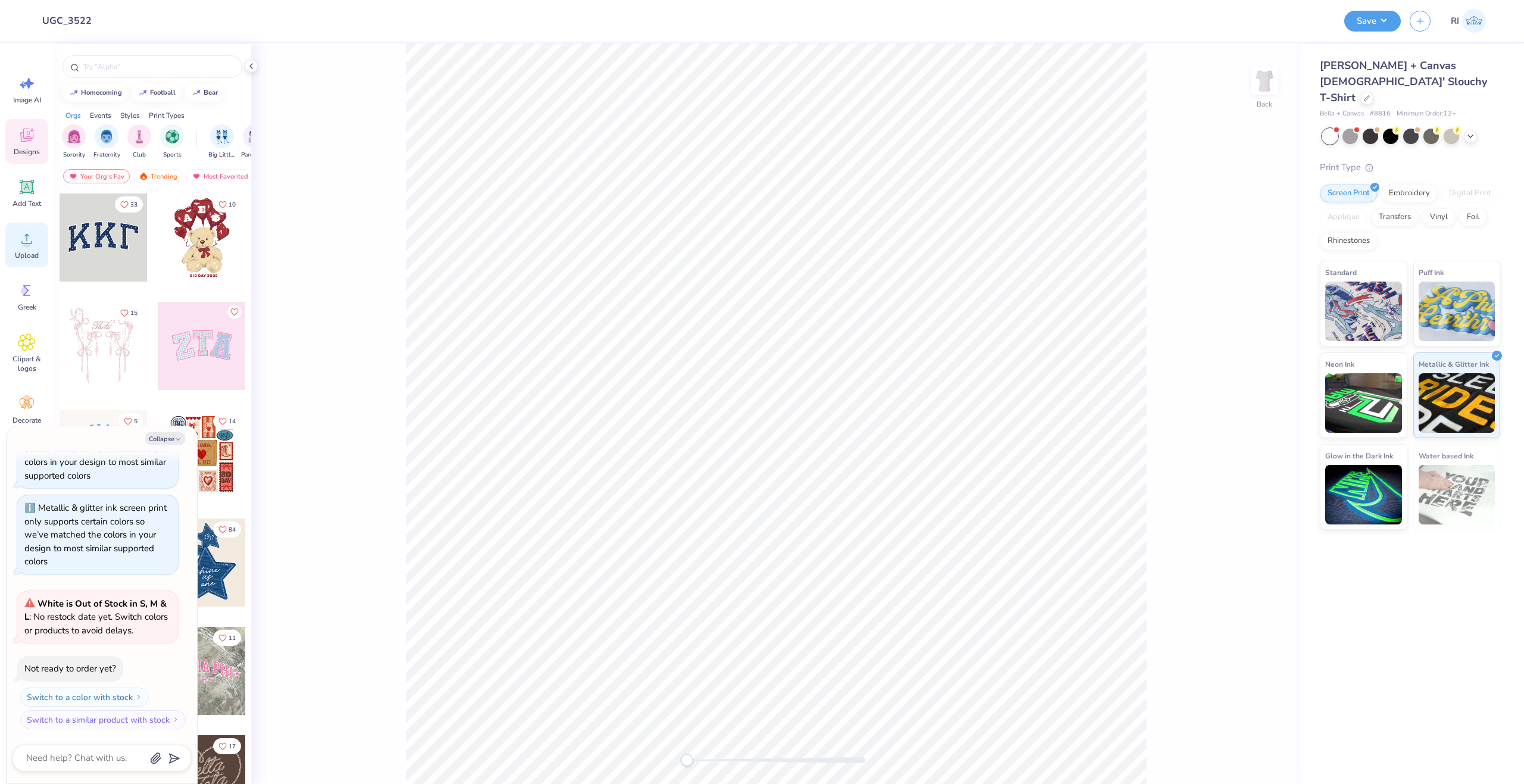
click at [23, 247] on icon at bounding box center [27, 239] width 18 height 18
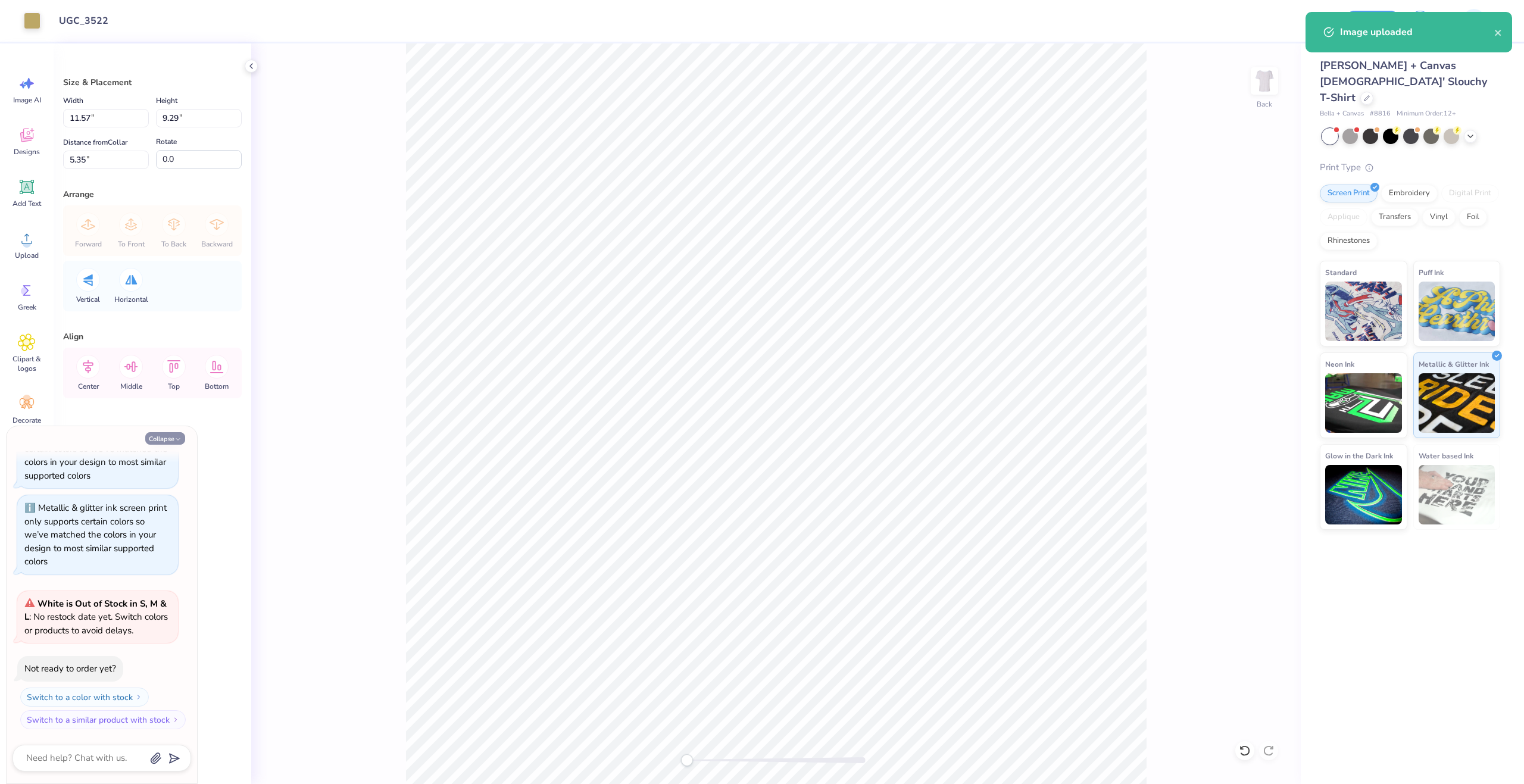
click at [158, 440] on button "Collapse" at bounding box center [165, 439] width 40 height 13
type textarea "x"
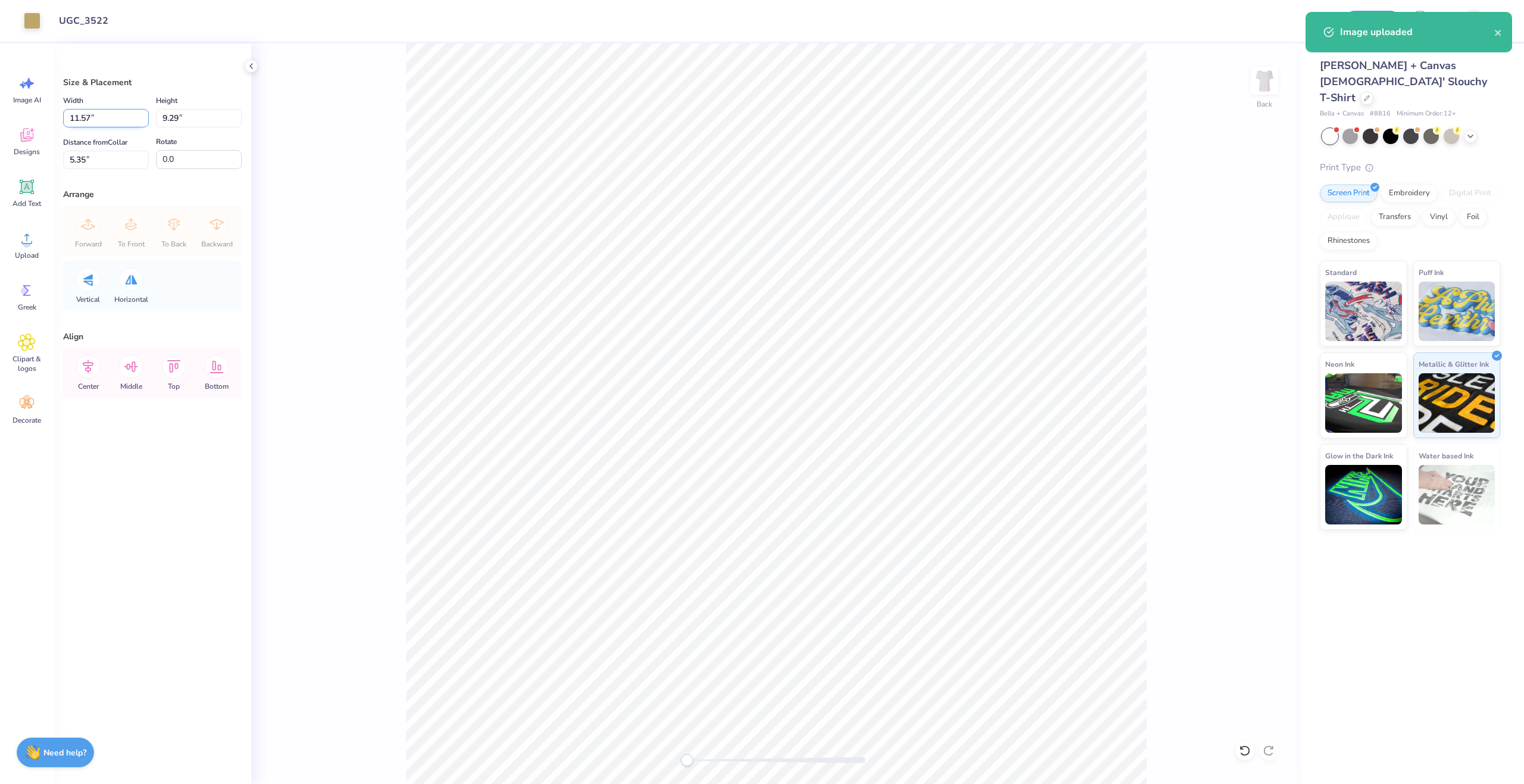
click at [115, 116] on input "11.57" at bounding box center [106, 118] width 86 height 18
type input "10.50"
type input "8.43"
click at [105, 162] on input "5.79" at bounding box center [106, 160] width 86 height 18
click at [105, 162] on input "3" at bounding box center [106, 160] width 86 height 18
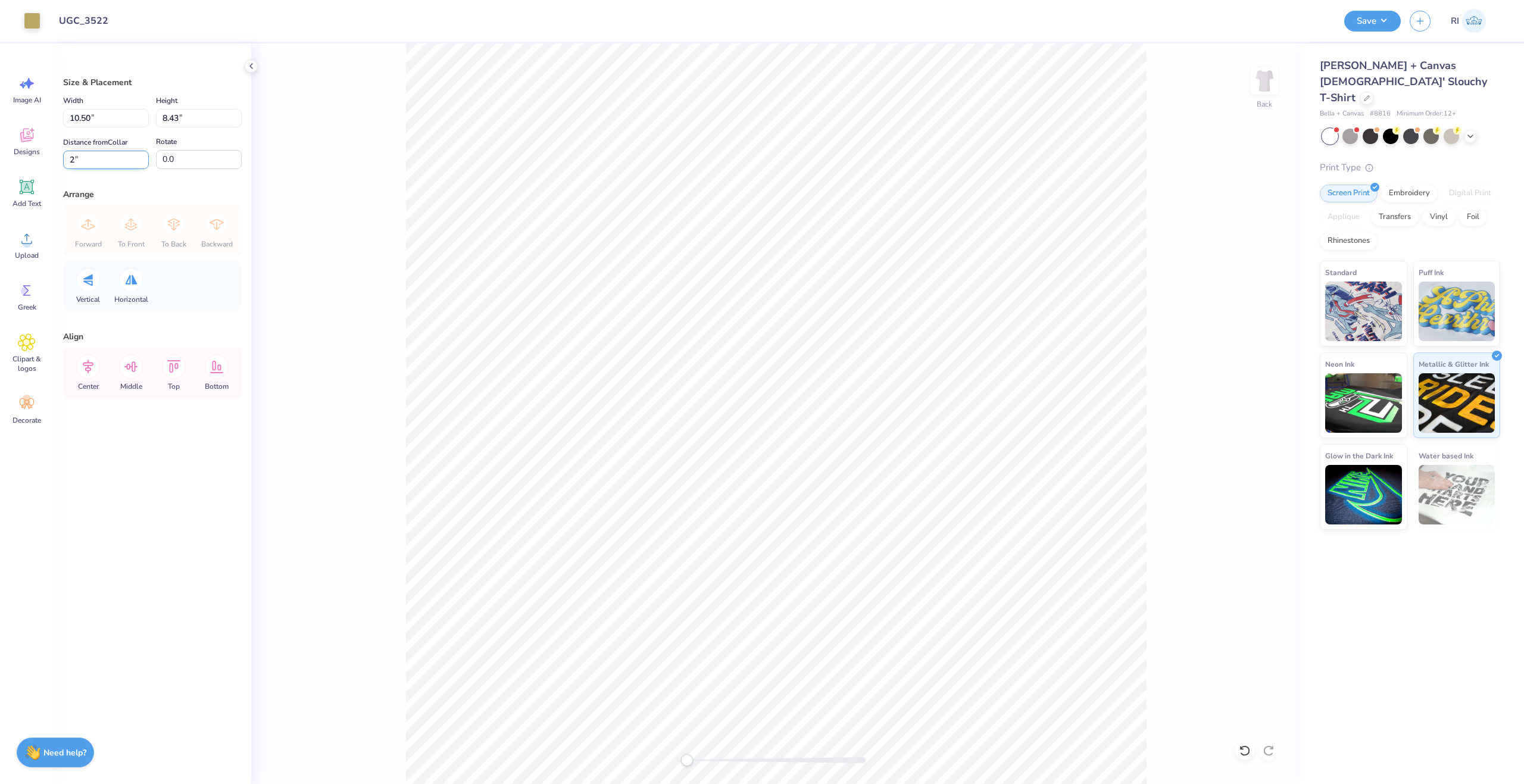
type input "2"
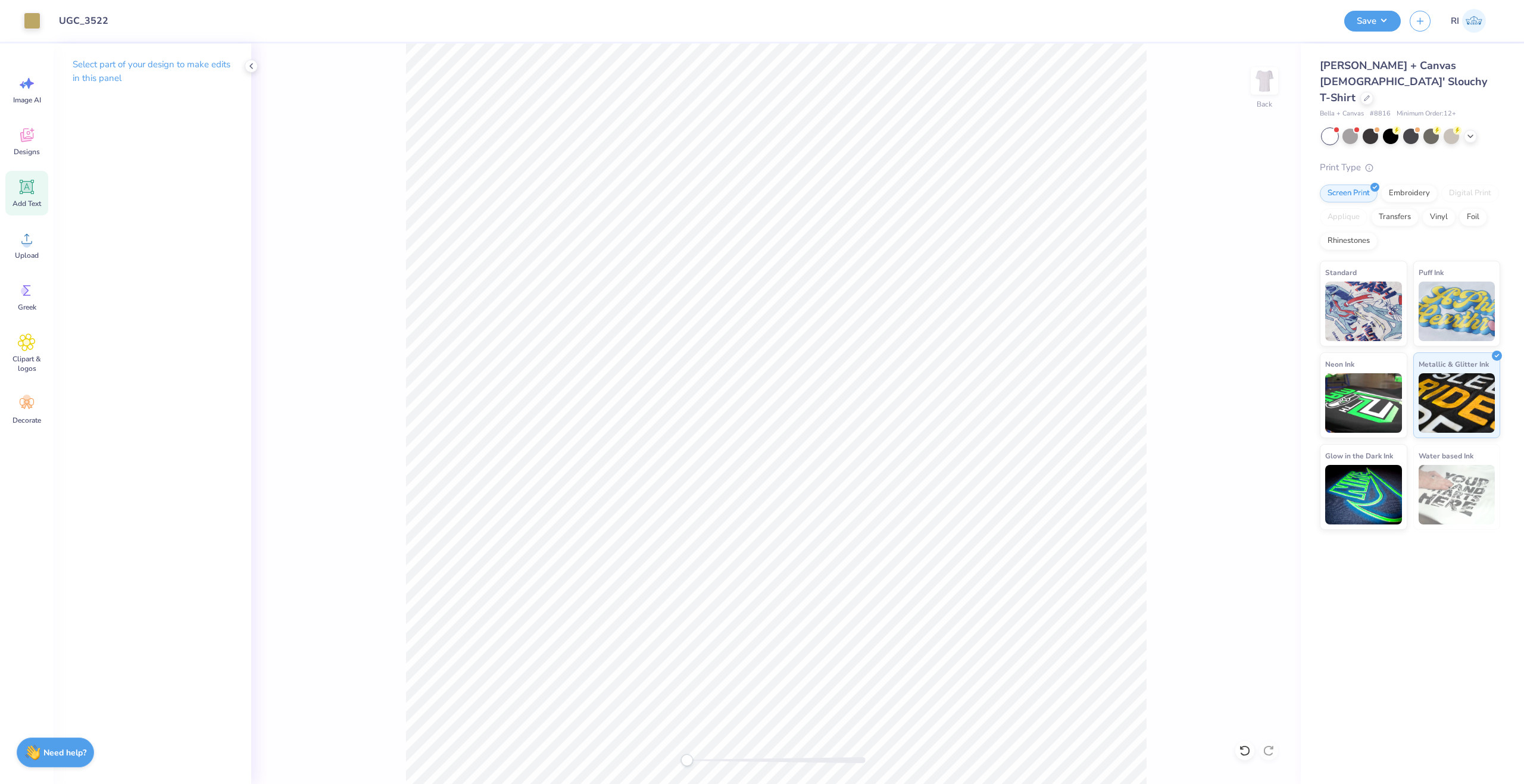
click at [34, 193] on icon at bounding box center [27, 187] width 18 height 18
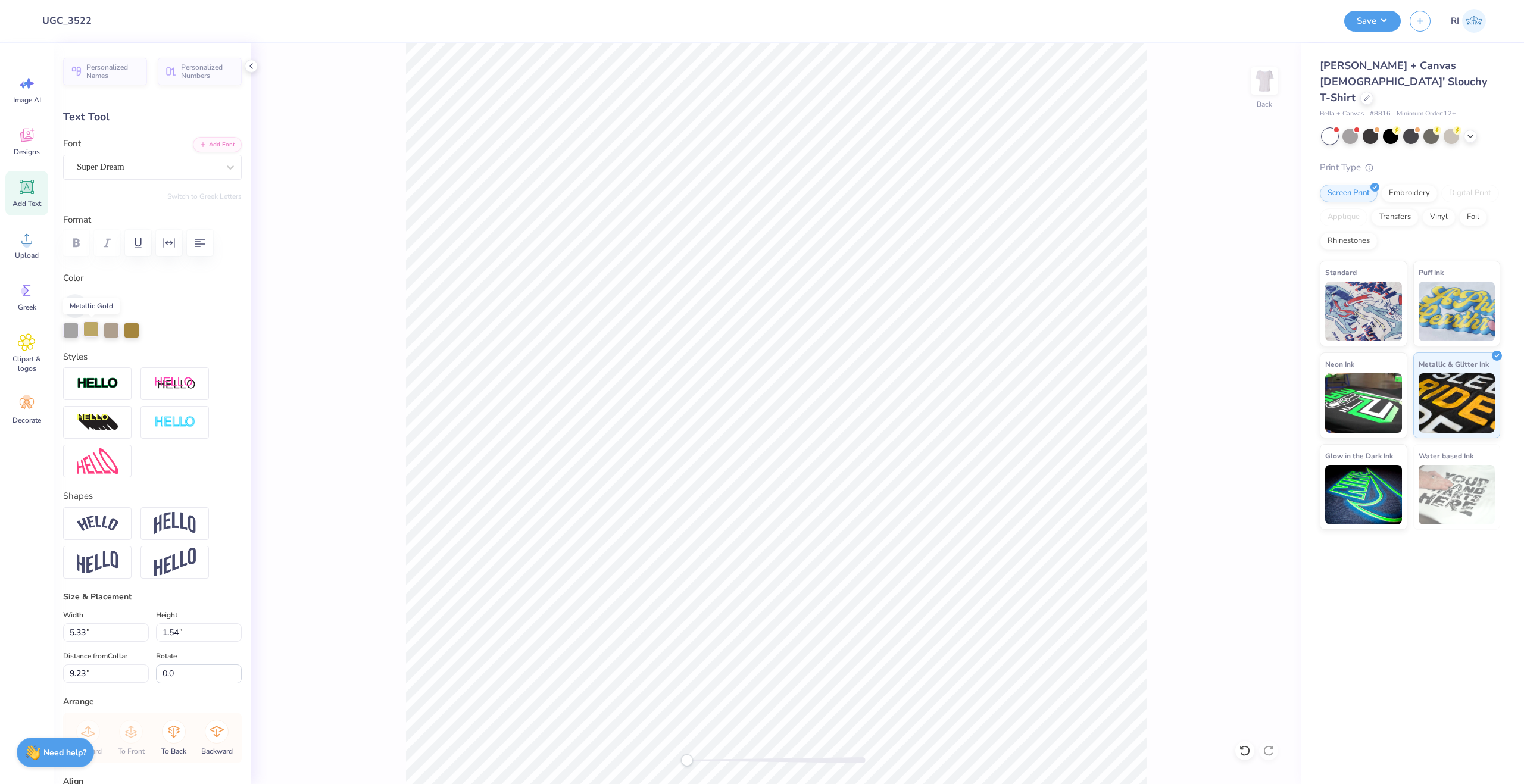
click at [95, 326] on div at bounding box center [91, 329] width 15 height 15
click at [203, 141] on button "Add Font" at bounding box center [217, 143] width 49 height 15
type textarea "DG"
type input "2.91"
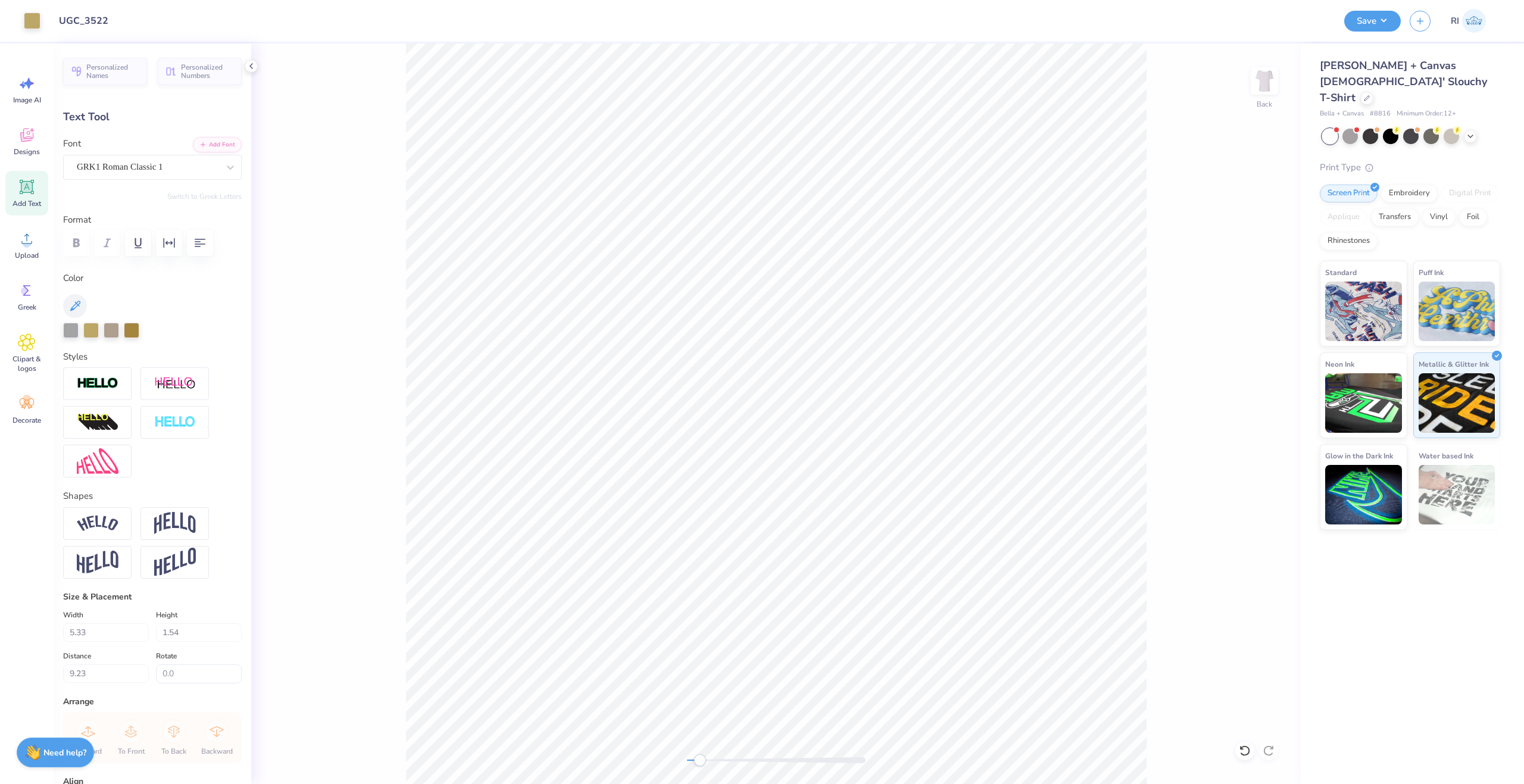
type input "1.63"
type input "12.91"
click at [67, 330] on div at bounding box center [71, 329] width 15 height 15
type input "9.44"
type input "5.28"
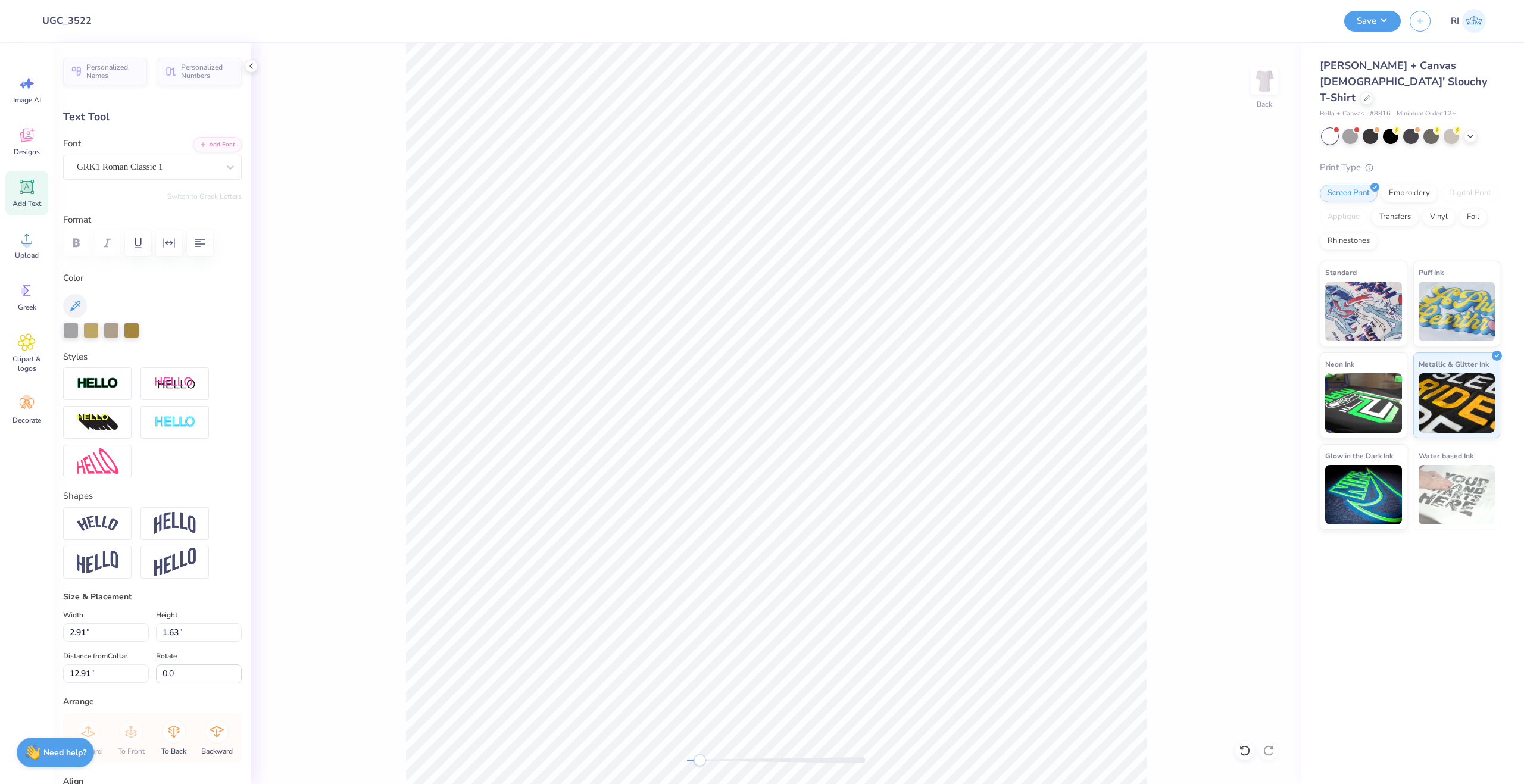
type input "2.18"
type input "9.34"
type input "5.22"
click at [891, 537] on li "Duplicate" at bounding box center [887, 534] width 93 height 23
type input "3.04"
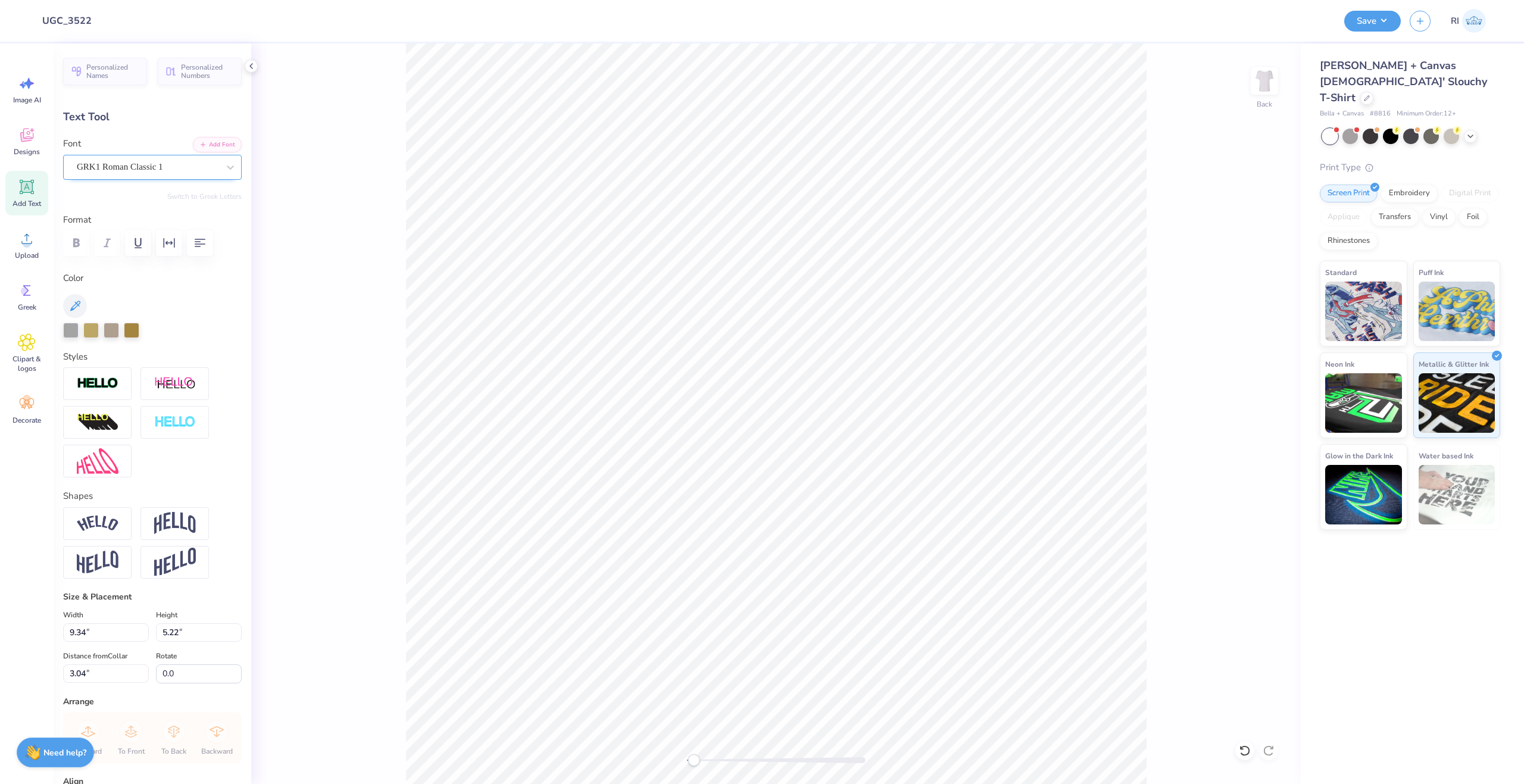
click at [142, 164] on div "GRK1 Roman Classic 1" at bounding box center [147, 167] width 144 height 18
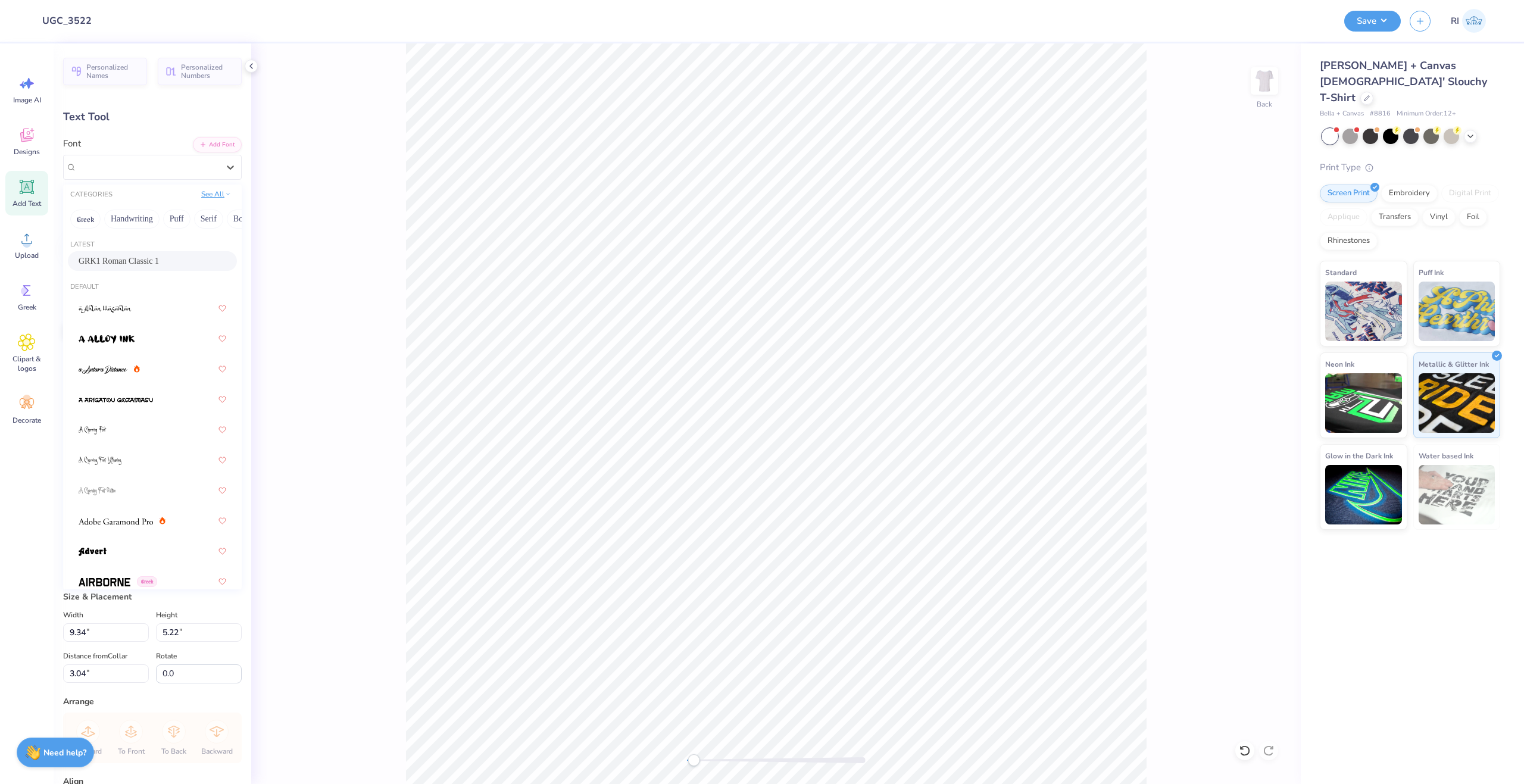
click at [198, 197] on button "See All" at bounding box center [216, 194] width 37 height 12
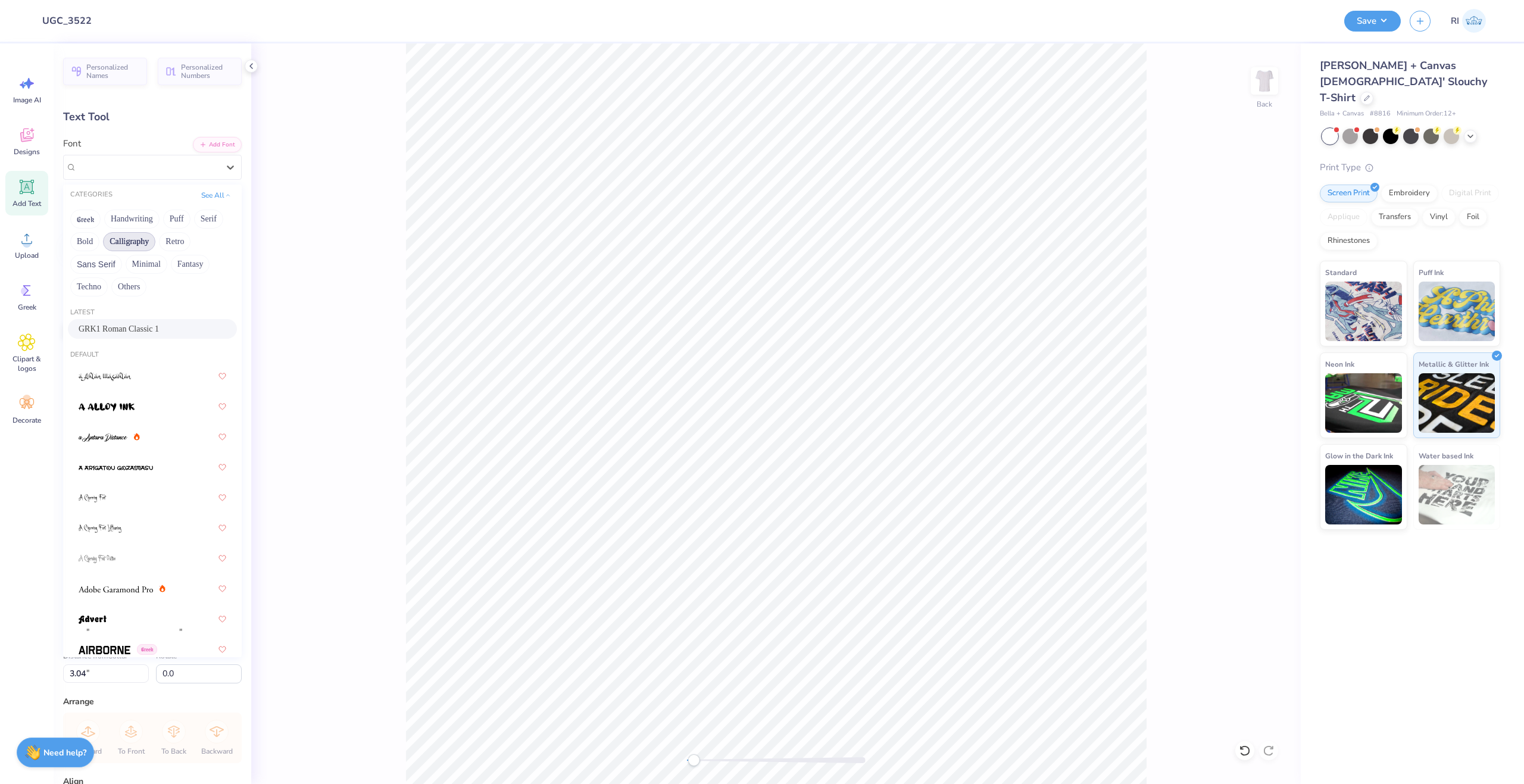
click at [131, 244] on button "Calligraphy" at bounding box center [129, 241] width 53 height 19
click at [166, 366] on div at bounding box center [152, 364] width 148 height 22
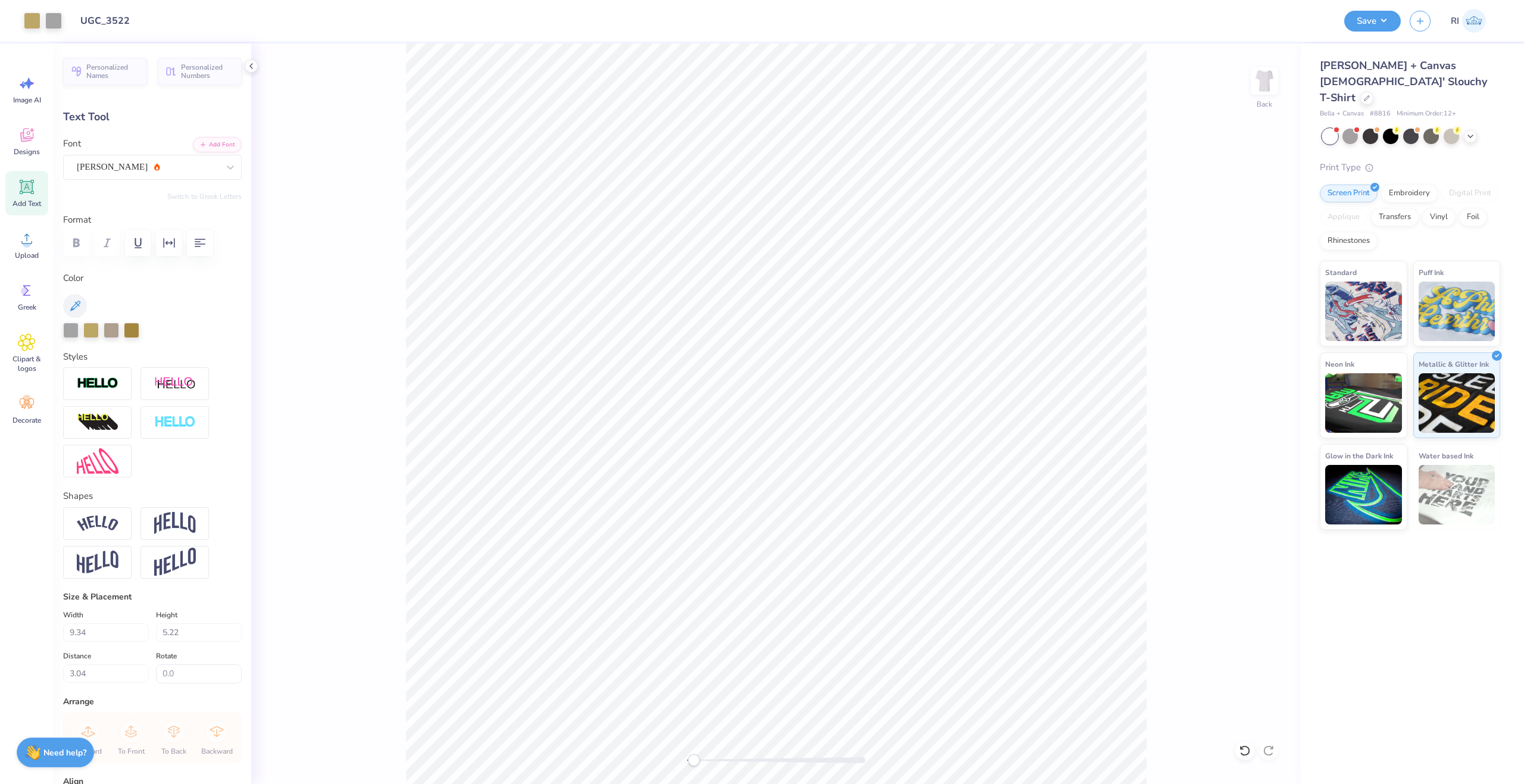
type input "11.99"
type input "5.13"
type input "8.48"
type input "4.08"
type input "1.75"
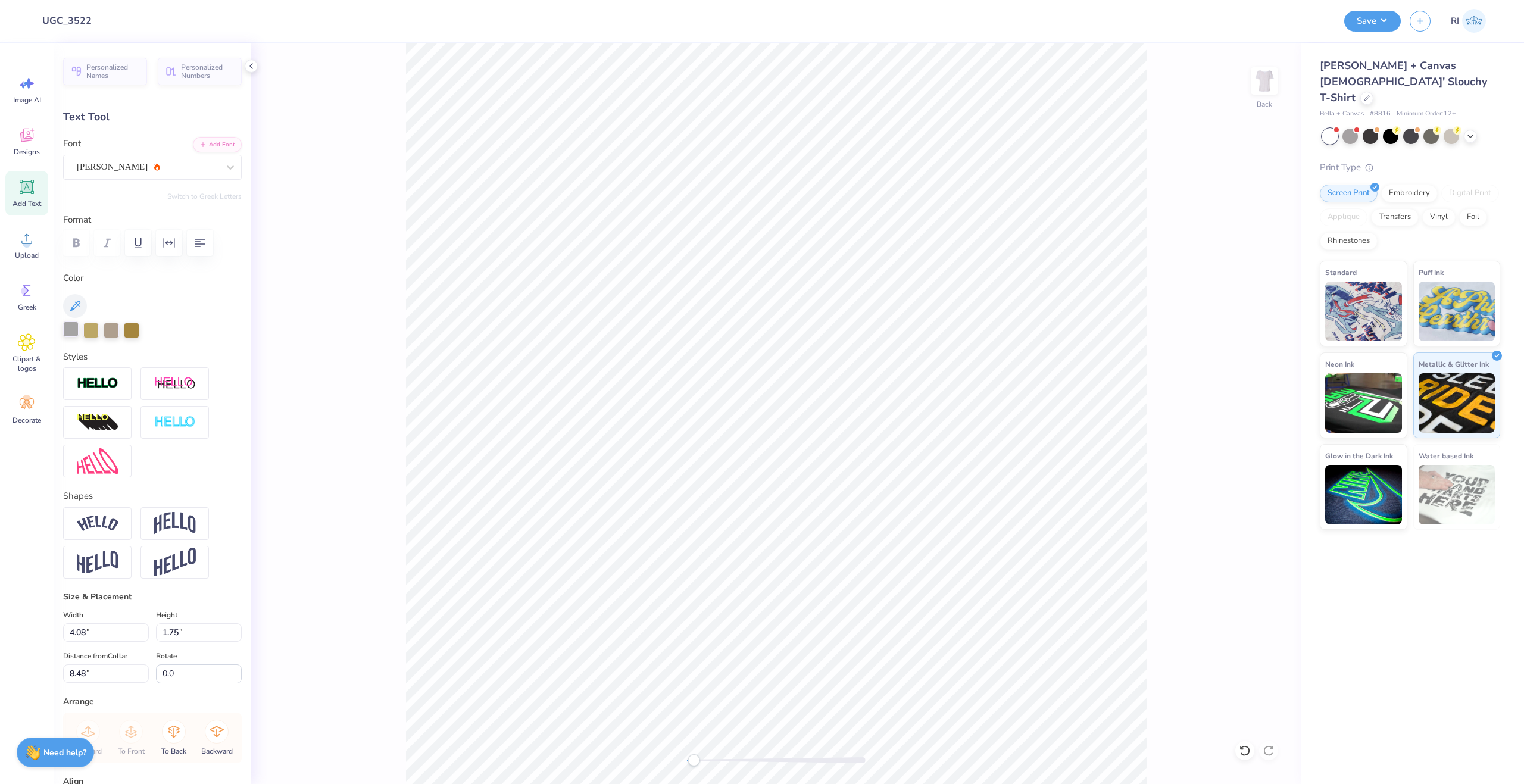
click at [72, 327] on div at bounding box center [71, 329] width 15 height 15
type textarea "Delta Gamma"
type input "11.65"
type input "11.64"
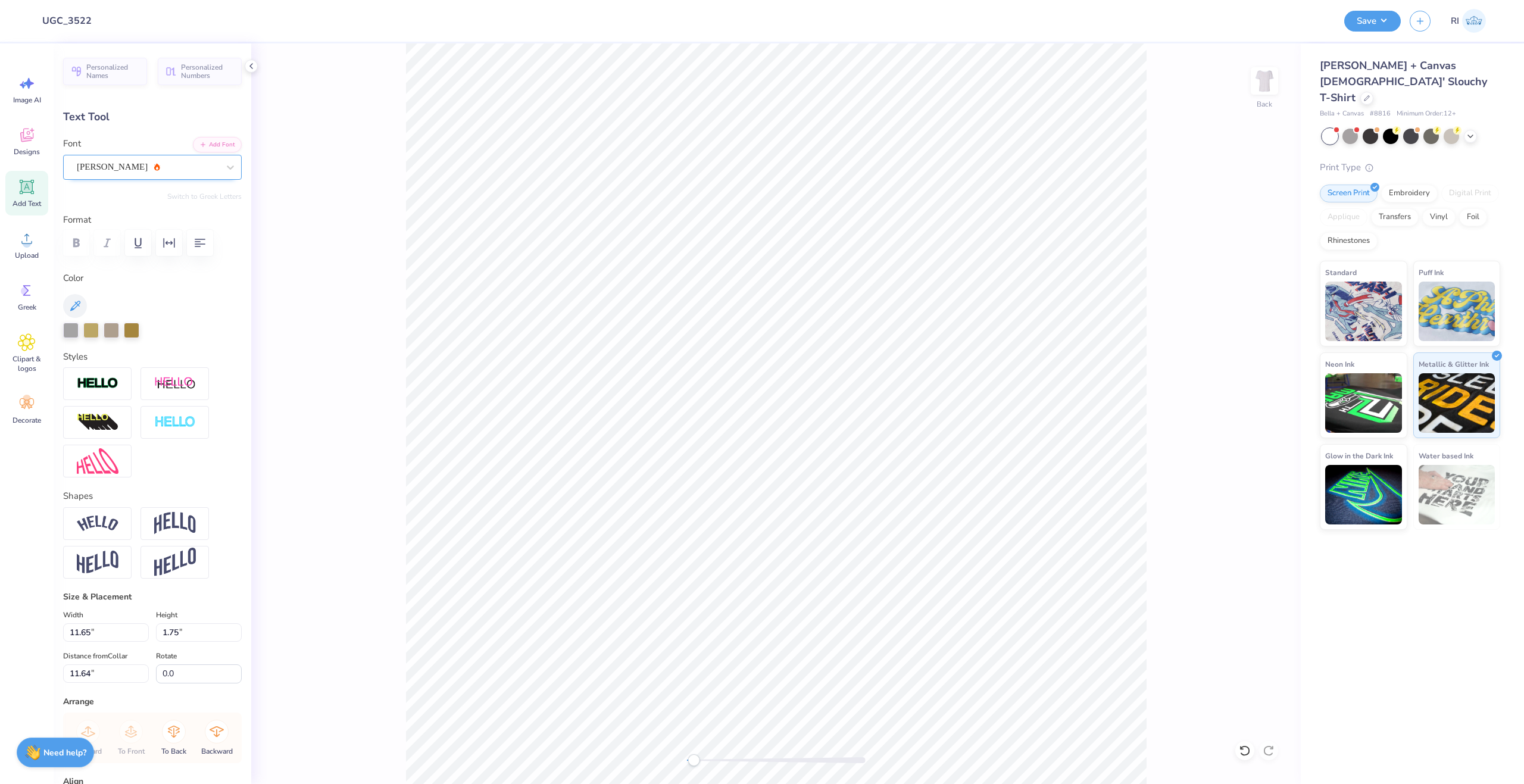
click at [152, 169] on div "Alex Brush" at bounding box center [147, 167] width 144 height 18
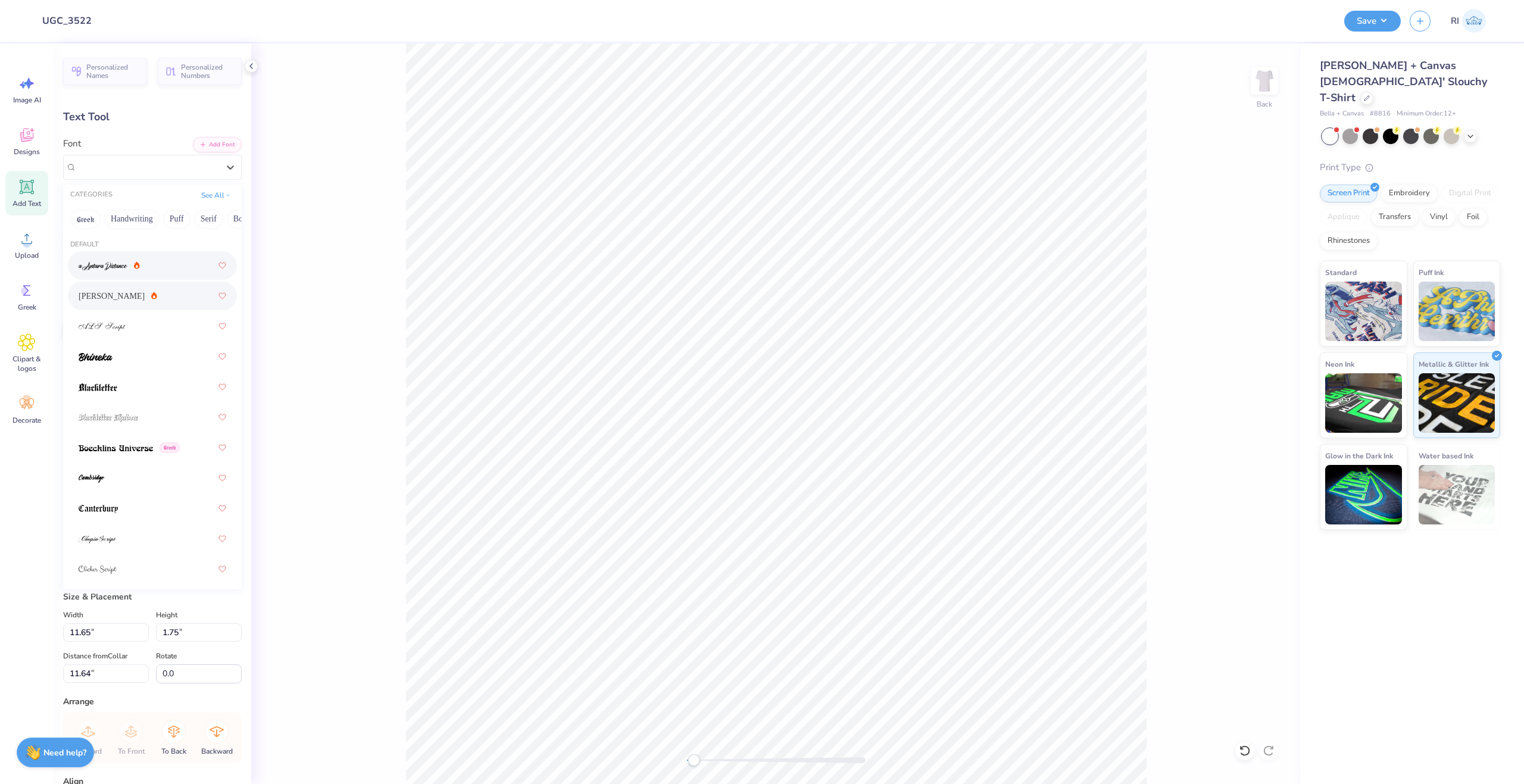
click at [152, 267] on div at bounding box center [152, 266] width 148 height 22
click at [162, 169] on div "a Antara Distance" at bounding box center [147, 167] width 144 height 18
click at [169, 326] on div at bounding box center [152, 326] width 148 height 22
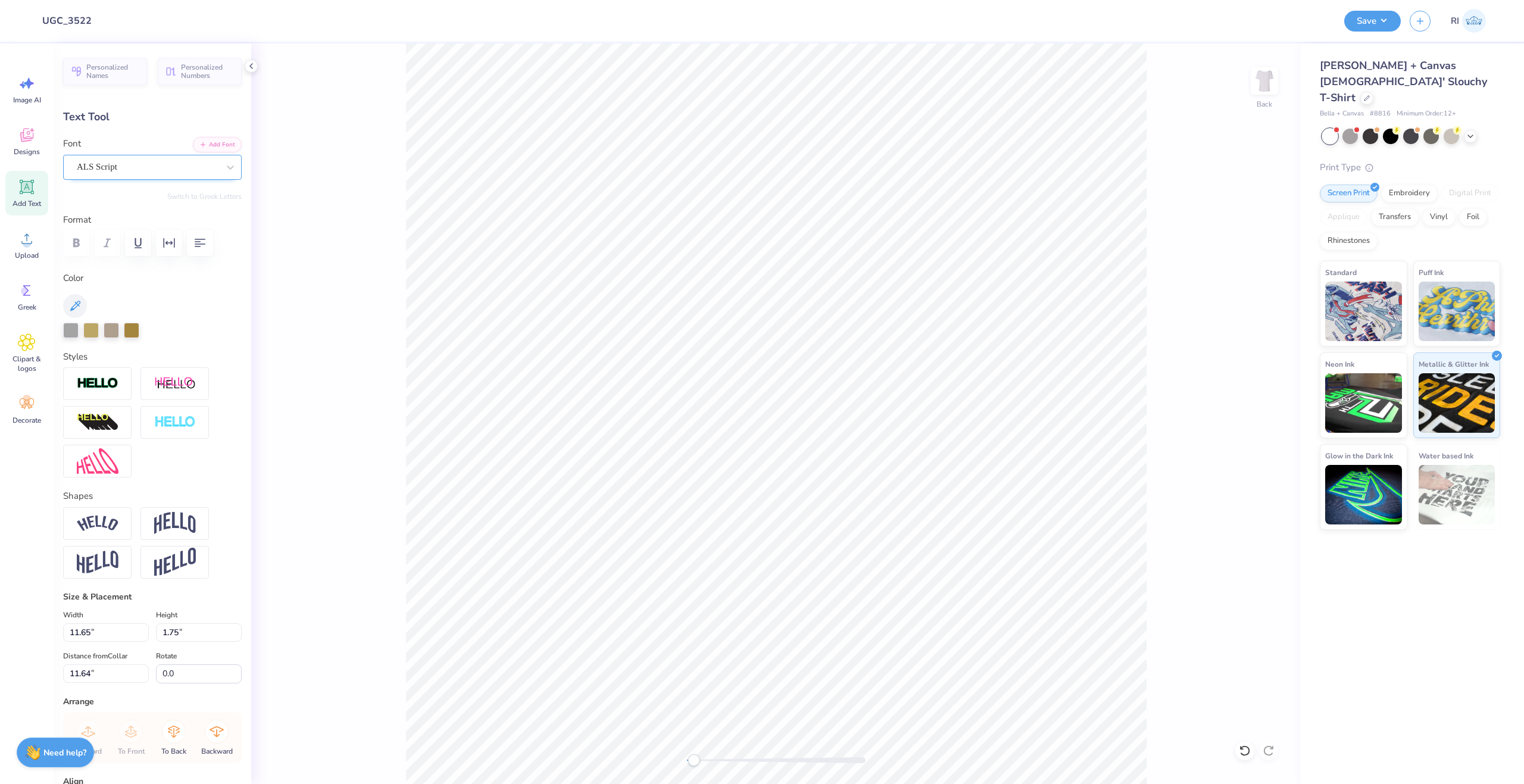
click at [189, 171] on div "ALS Script" at bounding box center [147, 167] width 144 height 18
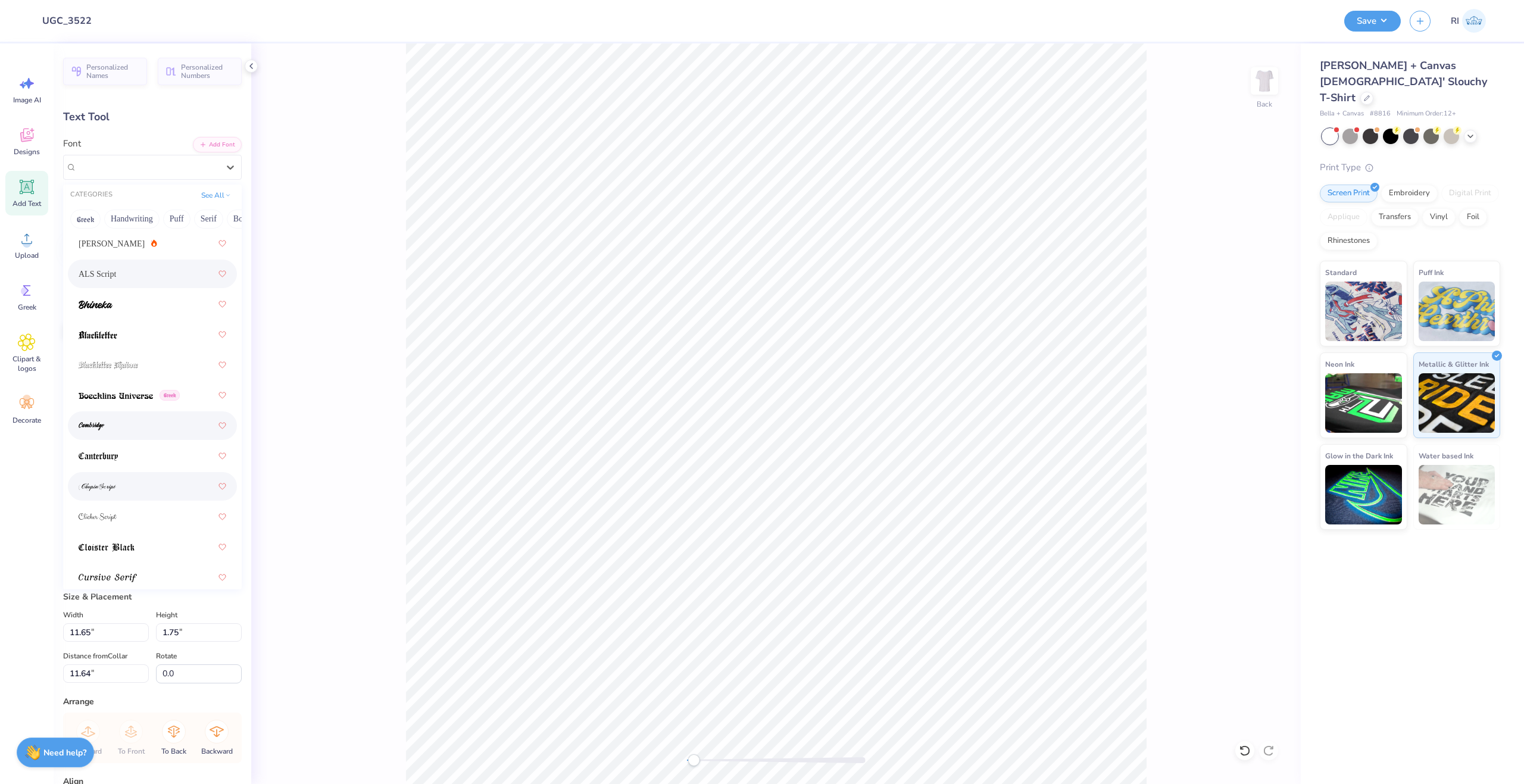
scroll to position [60, 0]
click at [126, 394] on span at bounding box center [115, 389] width 74 height 13
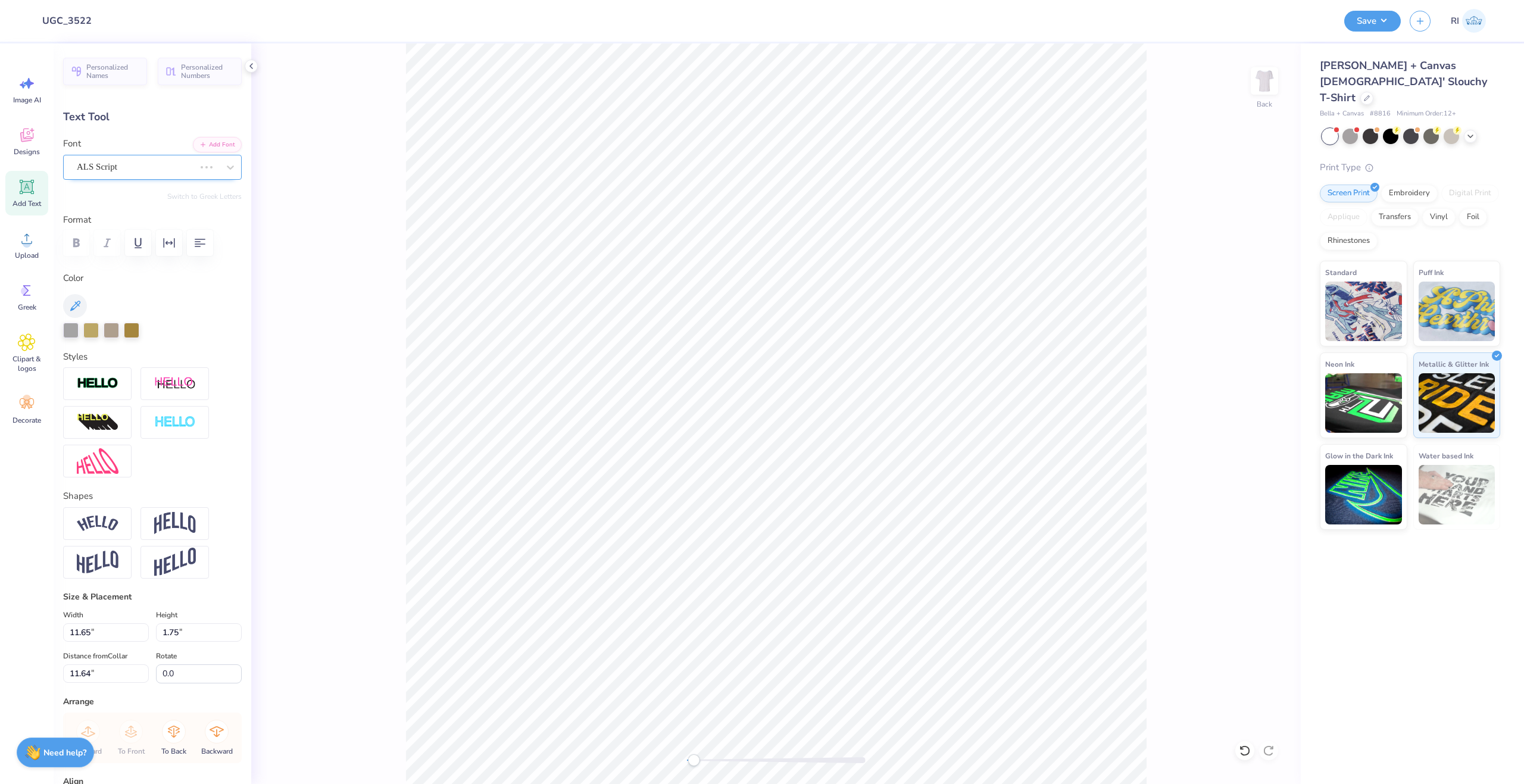
click at [176, 173] on div "ALS Script" at bounding box center [136, 167] width 120 height 18
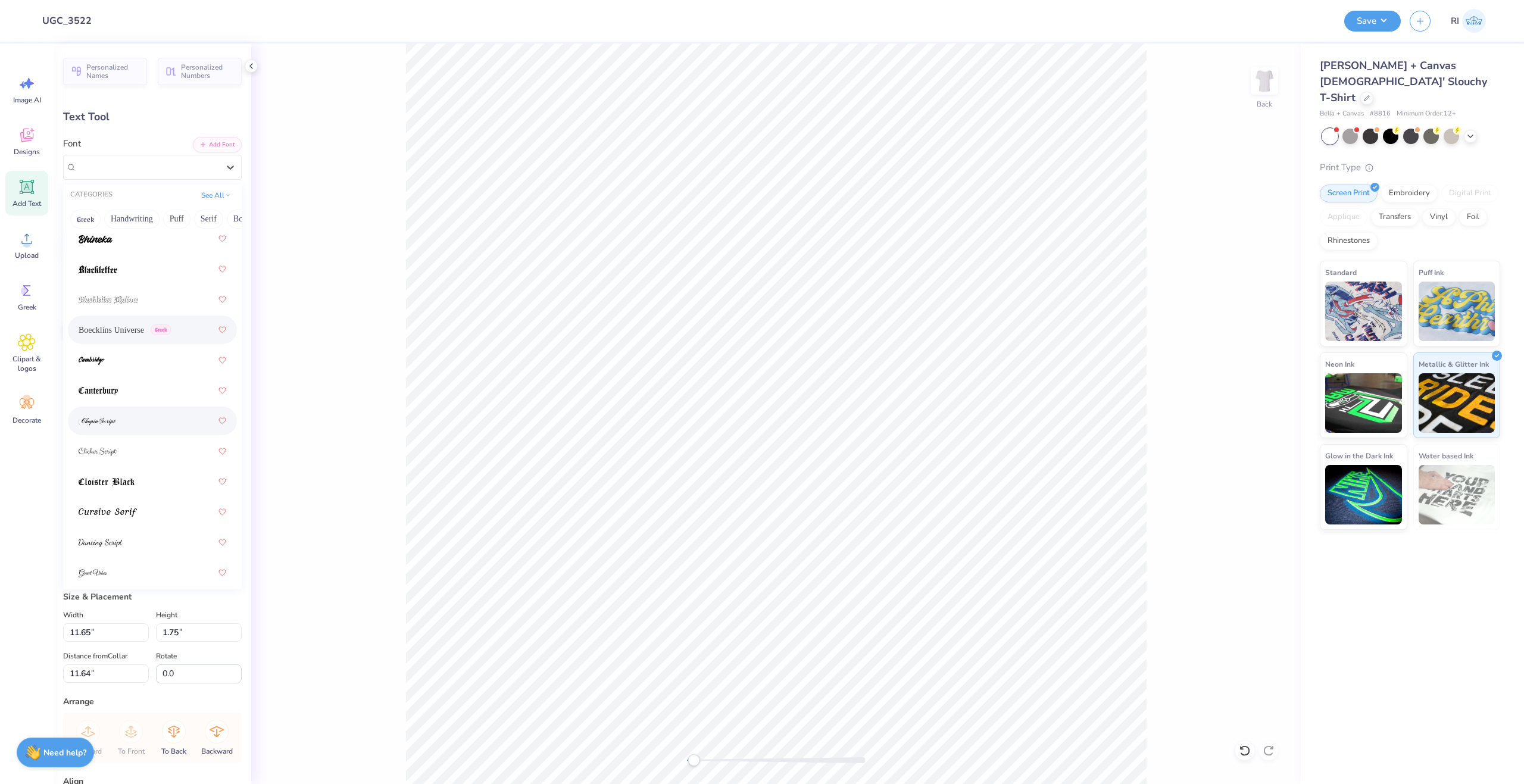
scroll to position [119, 0]
click at [152, 411] on div at bounding box center [152, 420] width 148 height 22
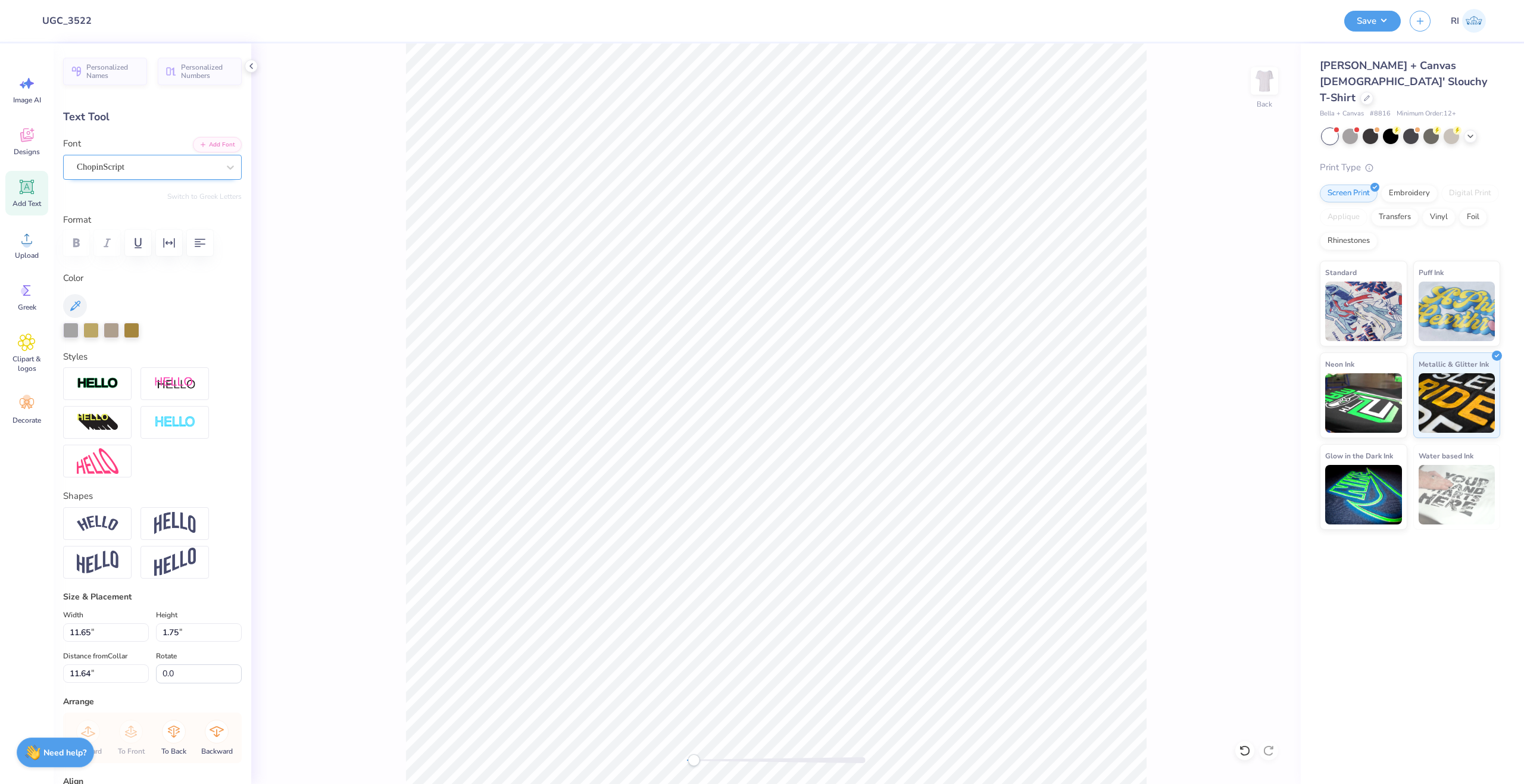
click at [157, 164] on div "ChopinScript" at bounding box center [147, 167] width 144 height 18
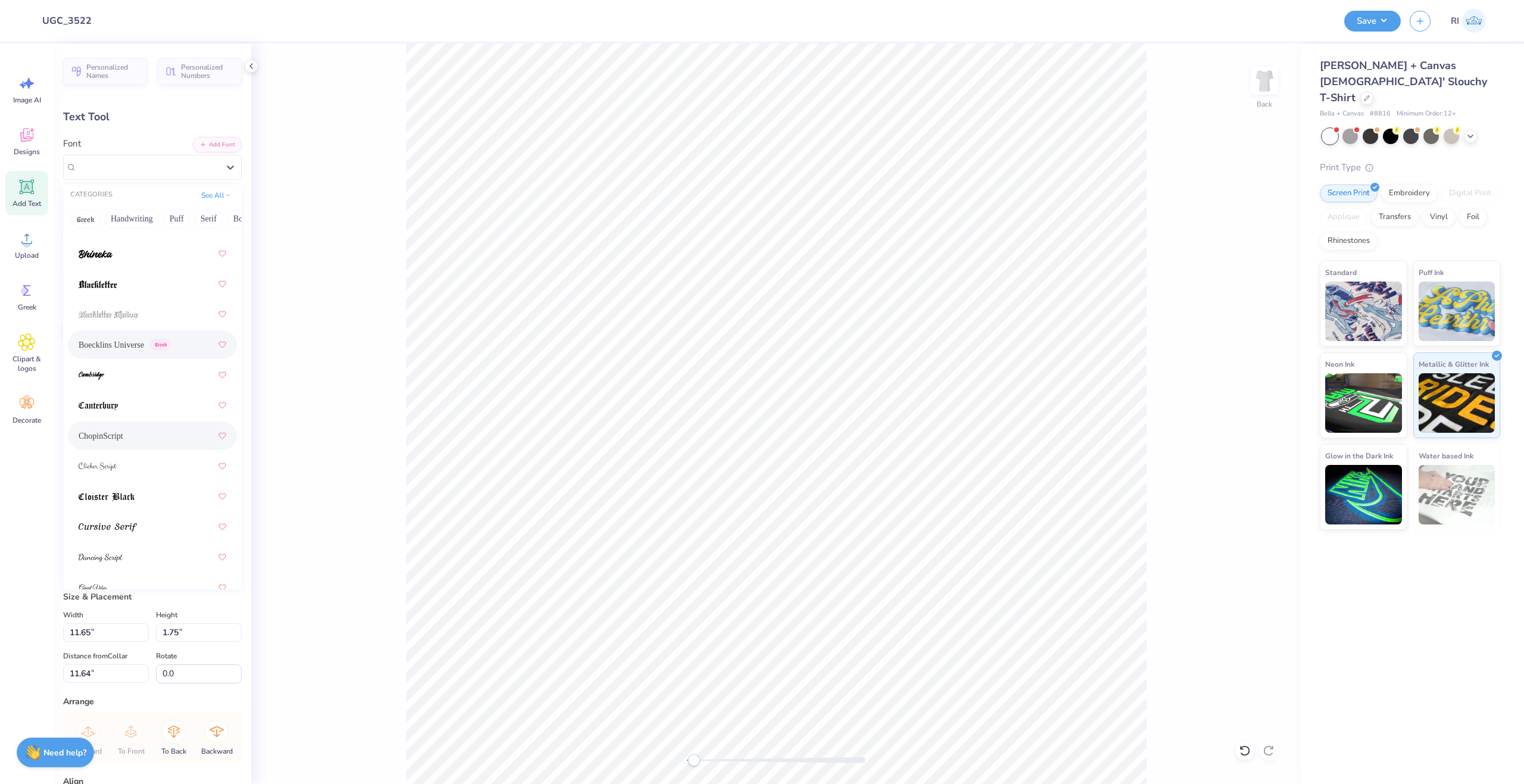
scroll to position [179, 0]
click at [140, 483] on div at bounding box center [152, 482] width 148 height 22
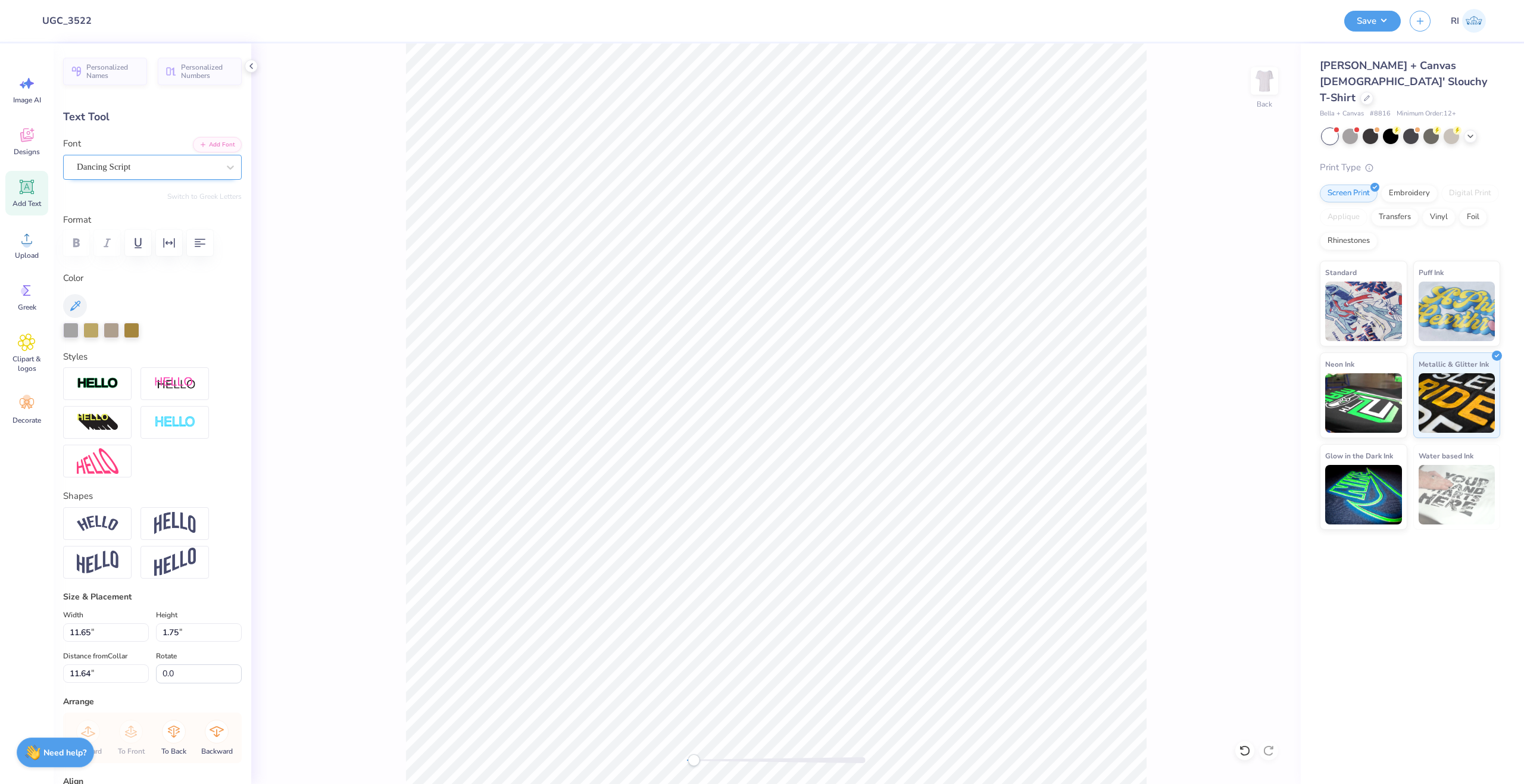
click at [162, 174] on div at bounding box center [148, 167] width 142 height 16
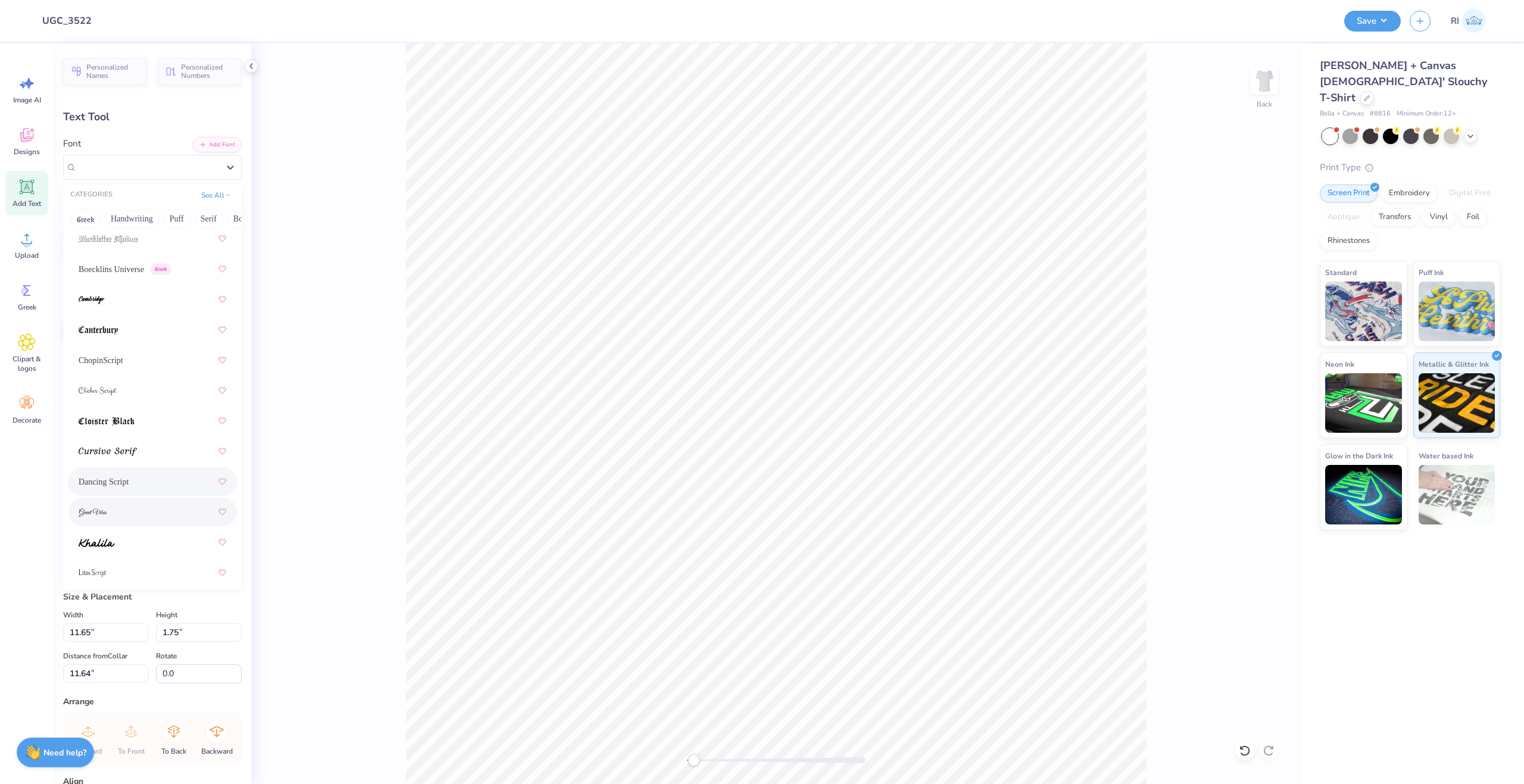
click at [164, 520] on div at bounding box center [152, 512] width 148 height 22
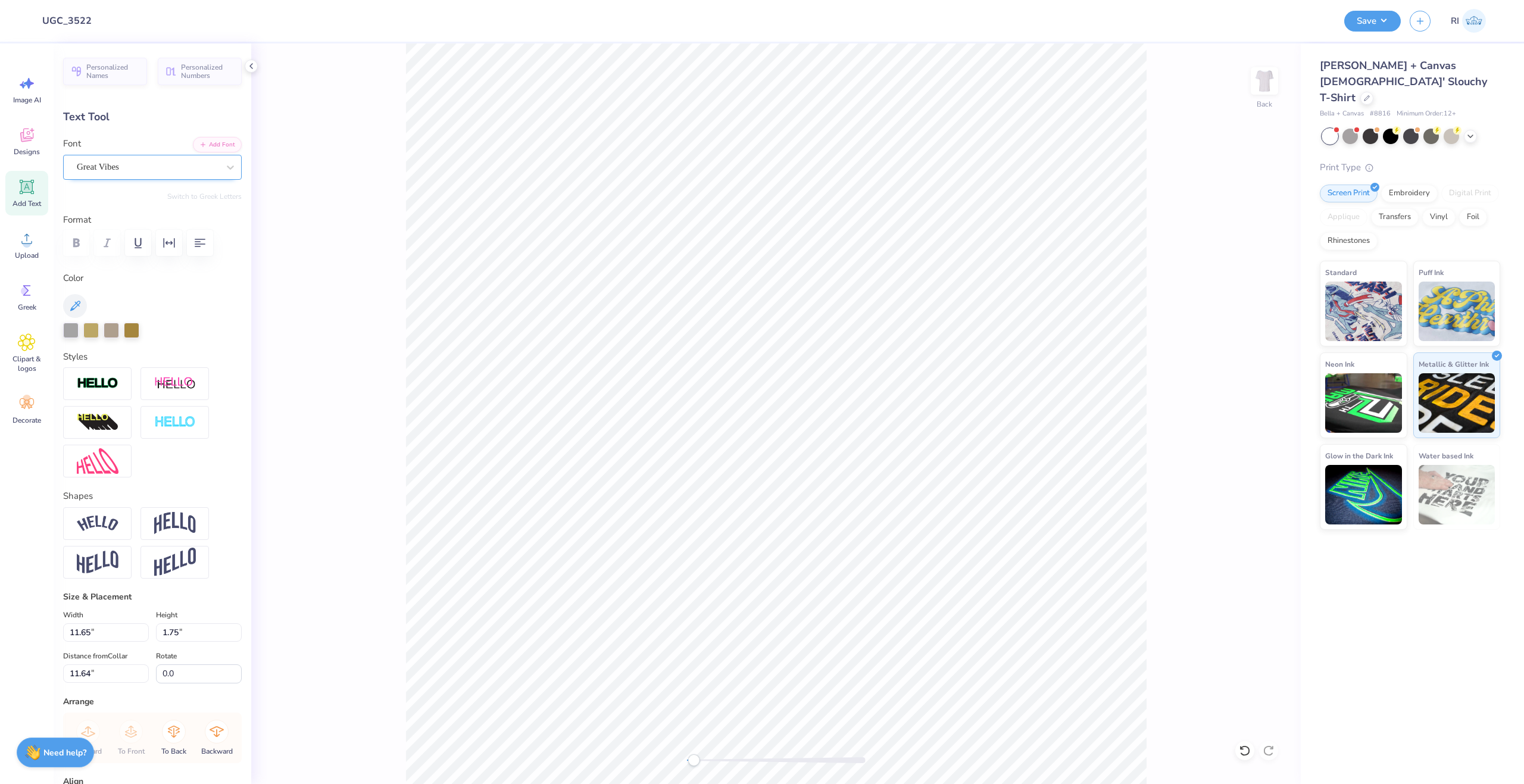
click at [180, 171] on div "Great Vibes" at bounding box center [147, 167] width 144 height 18
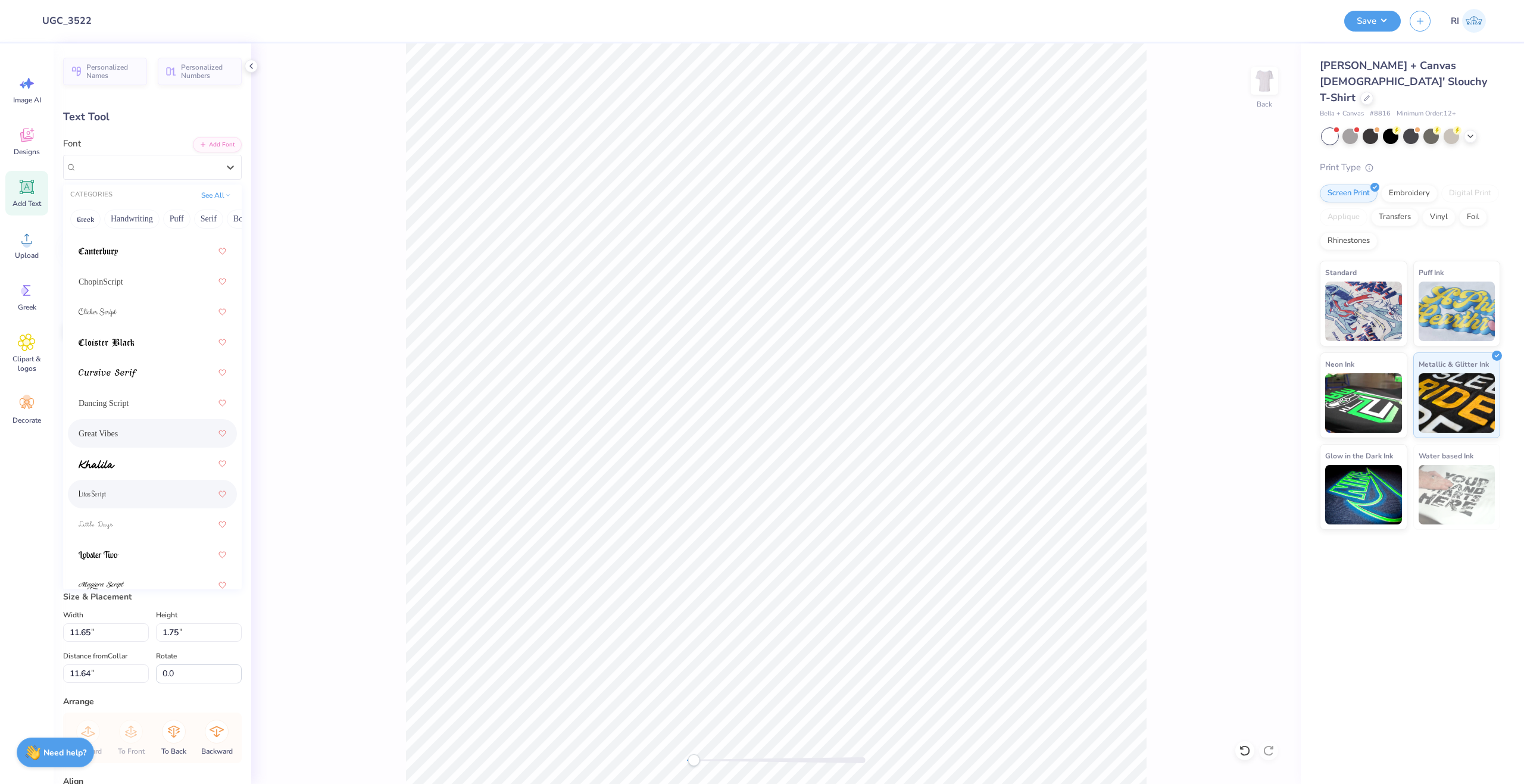
scroll to position [298, 0]
click at [173, 489] on div at bounding box center [152, 484] width 148 height 22
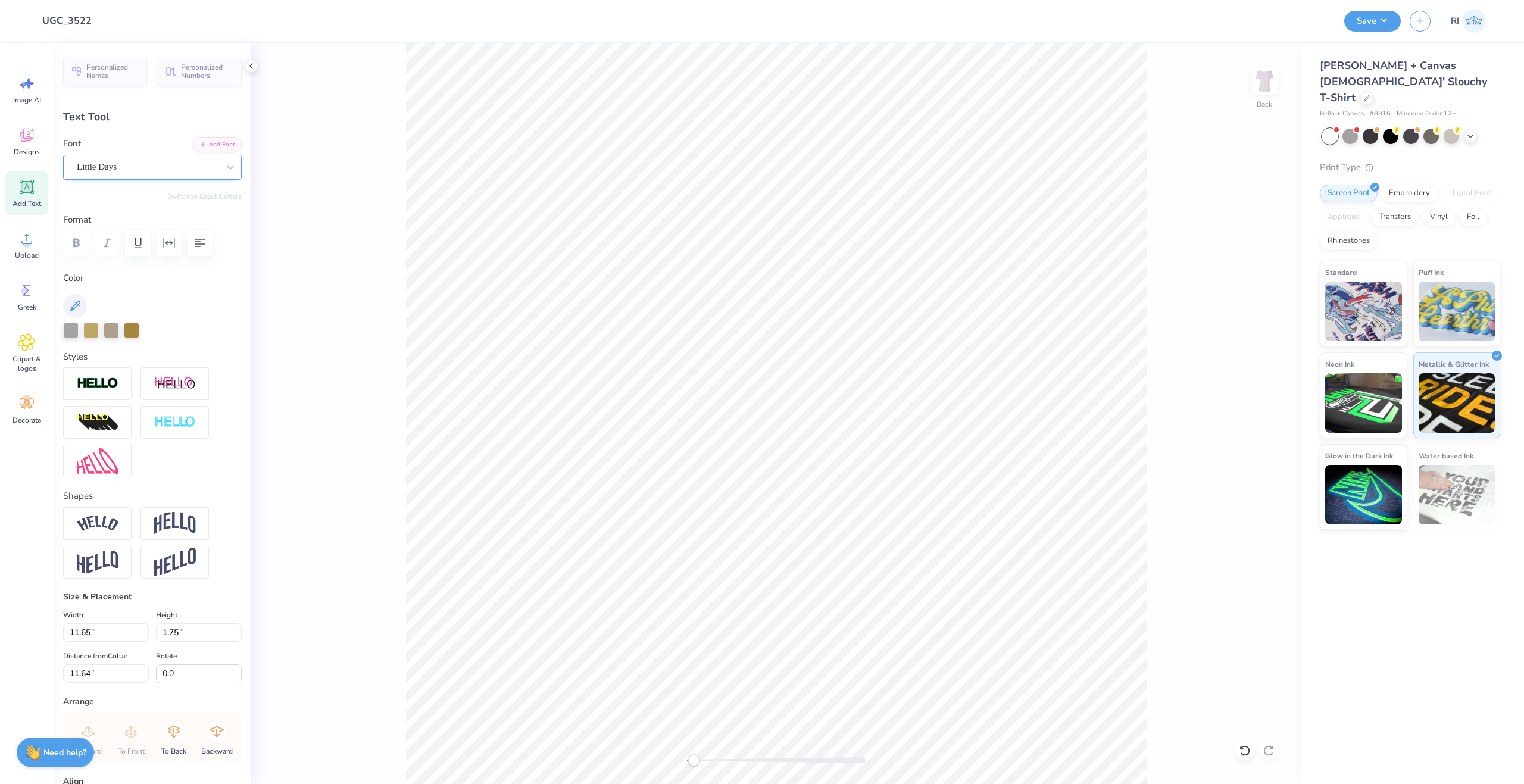
click at [184, 164] on div "Little Days" at bounding box center [147, 167] width 144 height 18
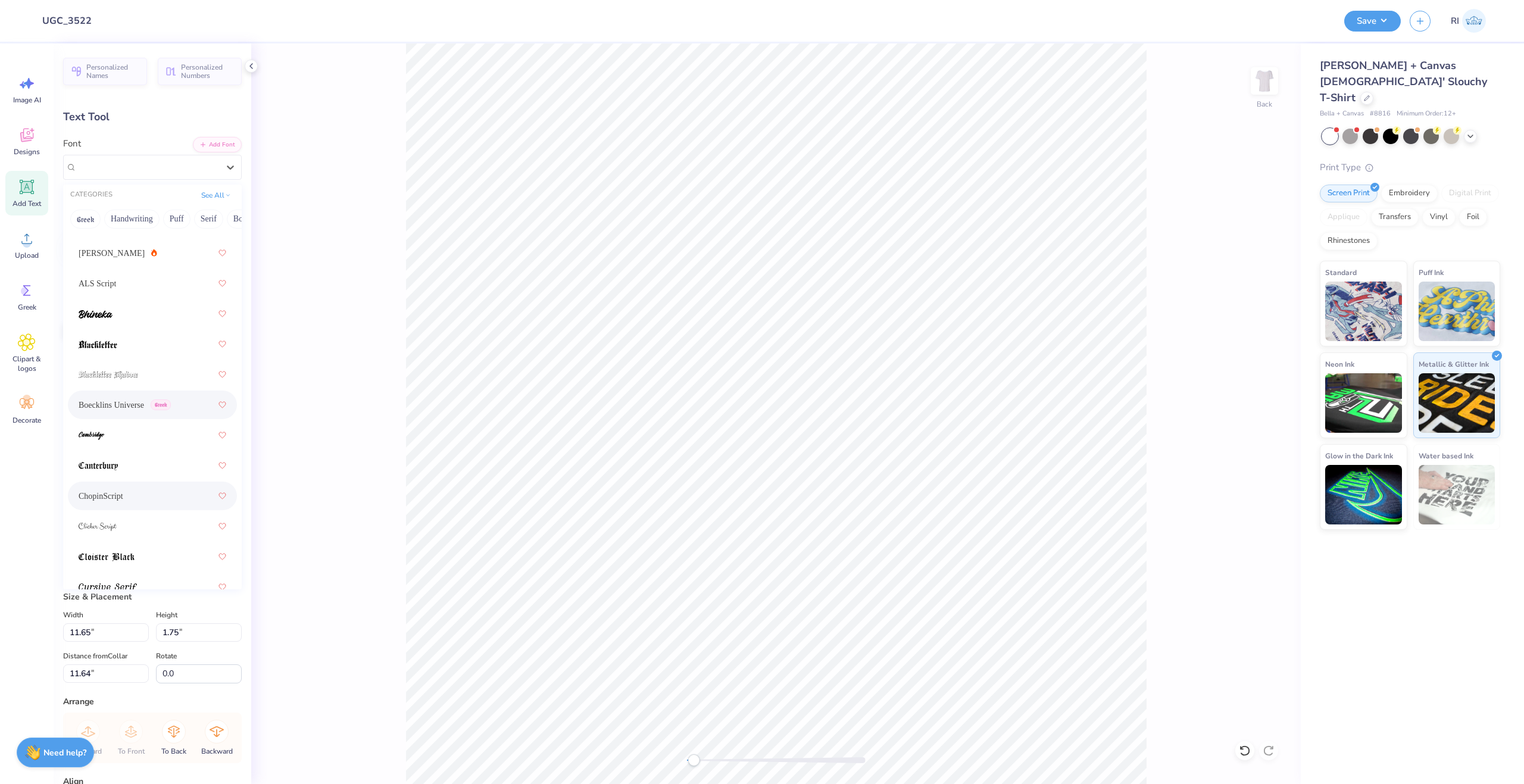
scroll to position [238, 0]
click at [175, 456] on div "Great Vibes" at bounding box center [152, 453] width 148 height 22
click at [151, 174] on div at bounding box center [148, 167] width 142 height 16
click at [178, 465] on div at bounding box center [152, 457] width 148 height 22
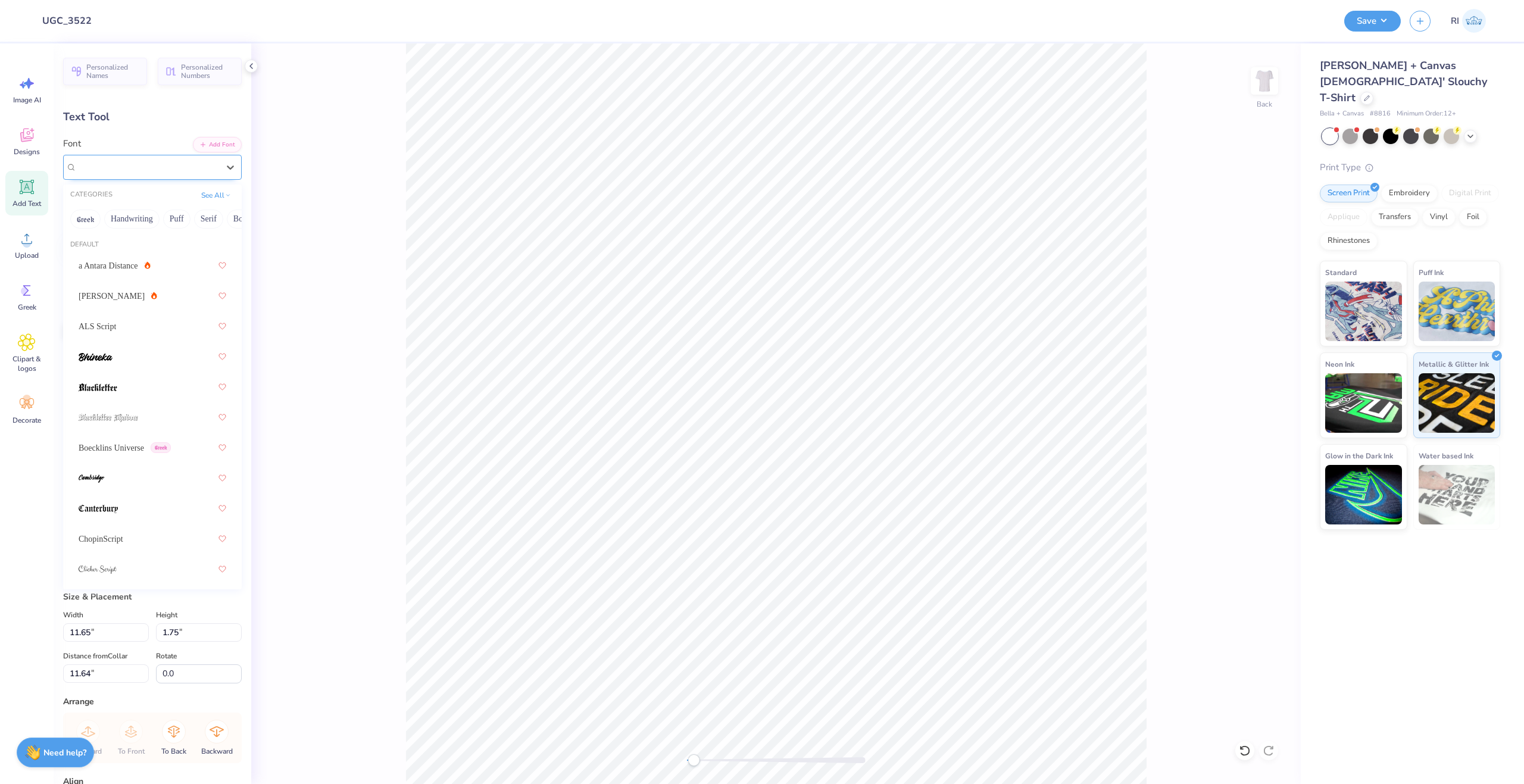
click at [191, 170] on div "Parisienne" at bounding box center [147, 167] width 144 height 18
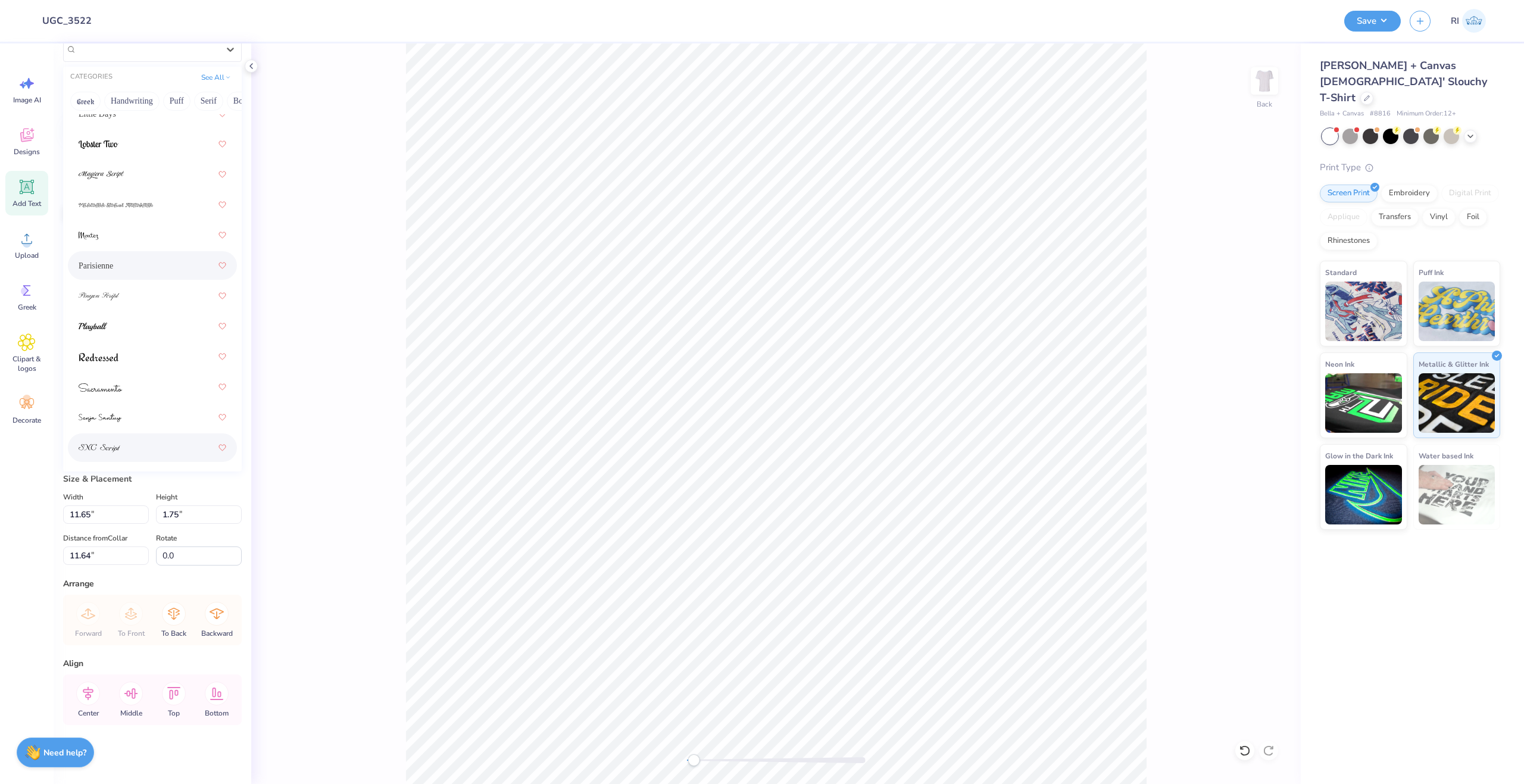
scroll to position [119, 0]
click at [165, 301] on div at bounding box center [152, 295] width 148 height 22
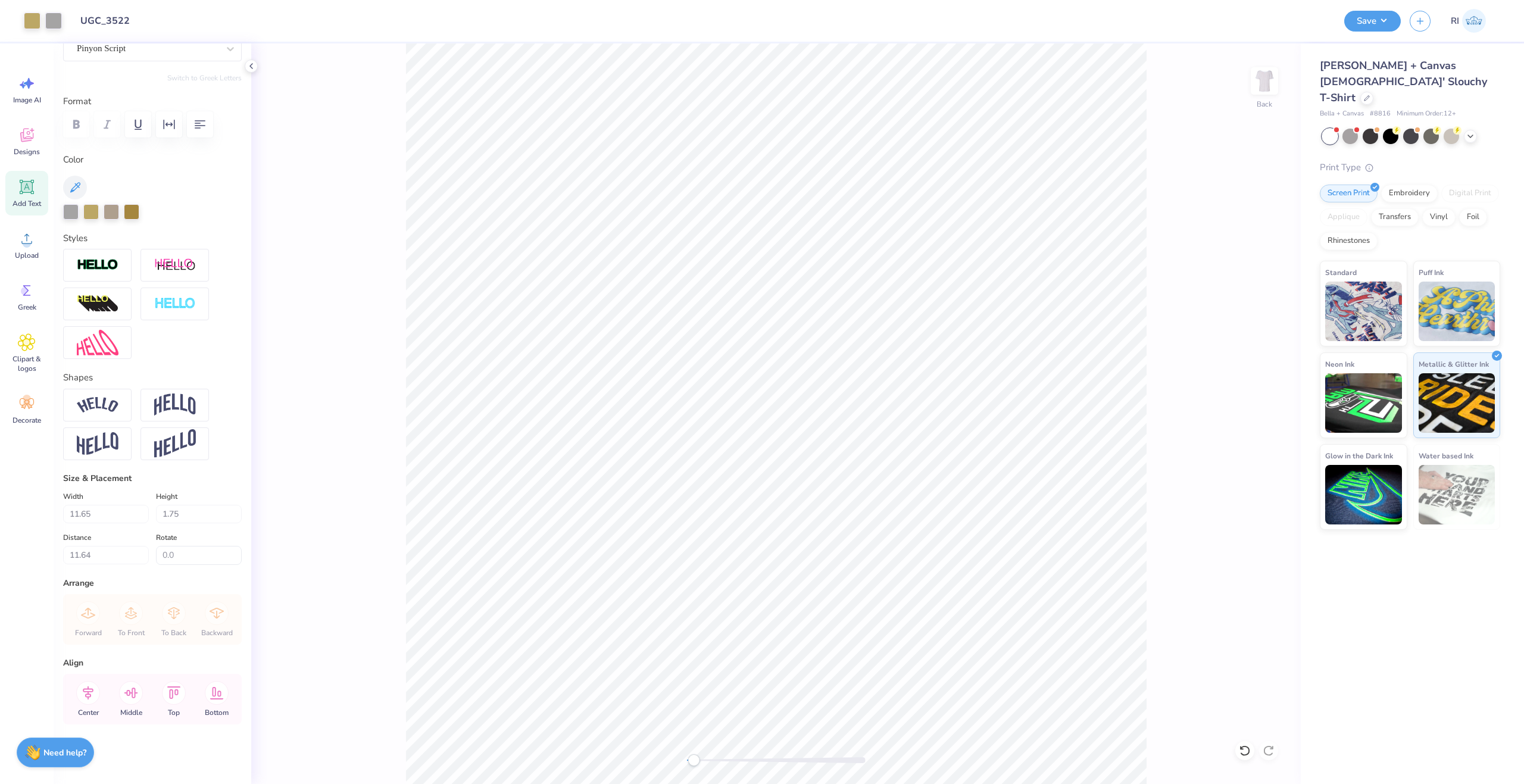
type input "9.34"
type input "5.22"
type input "2.04"
type input "10.15"
type input "1.51"
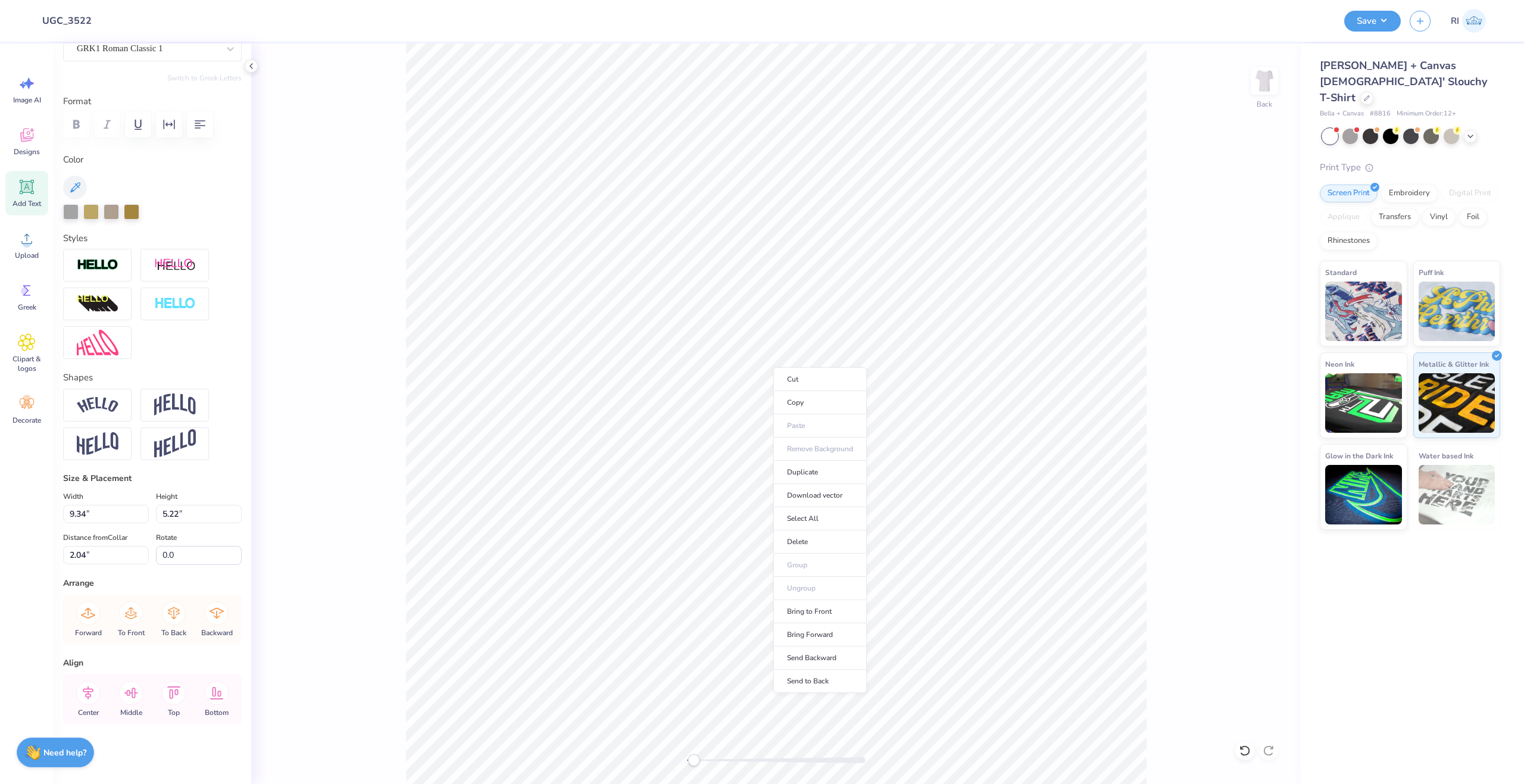
type input "11.72"
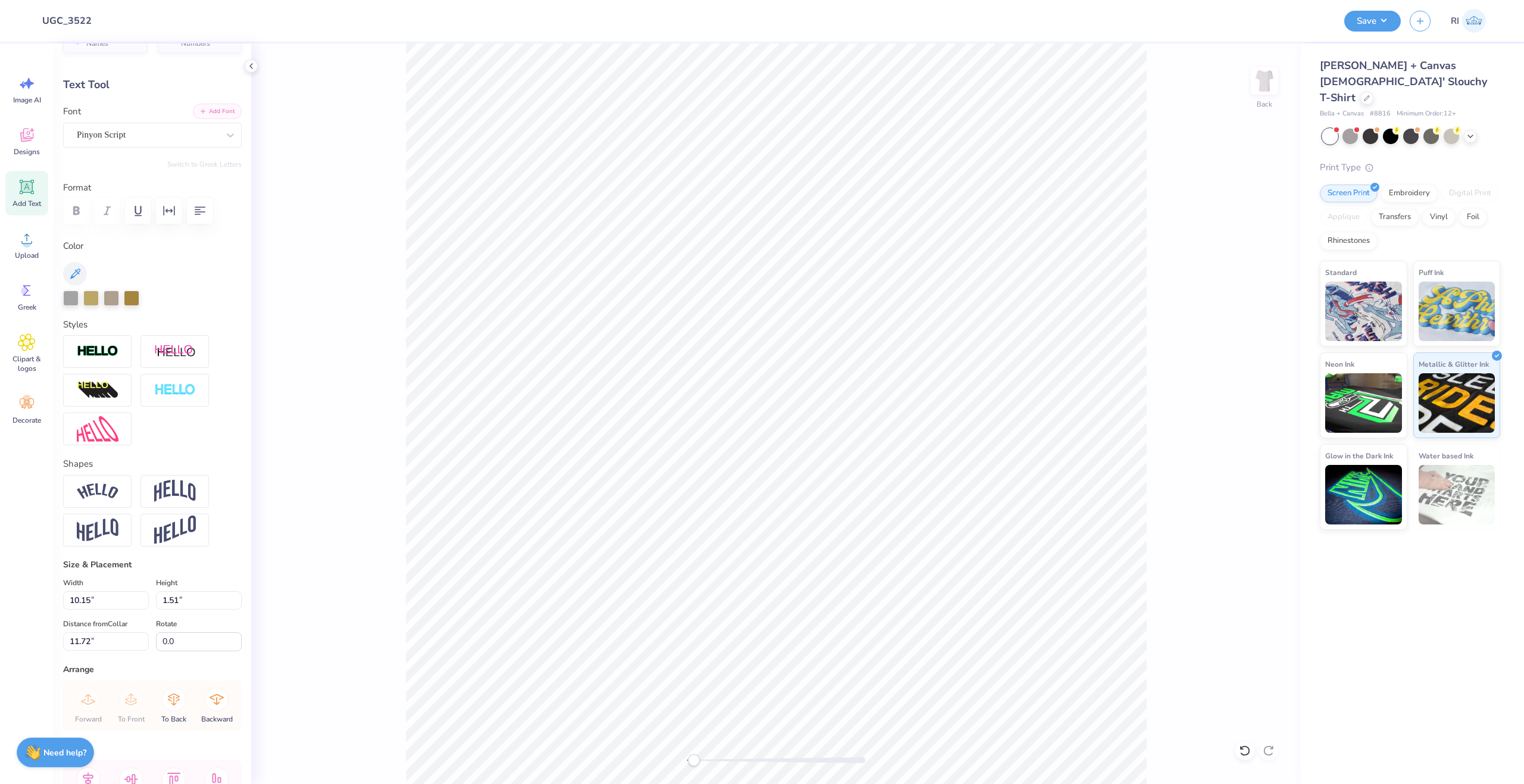
scroll to position [0, 0]
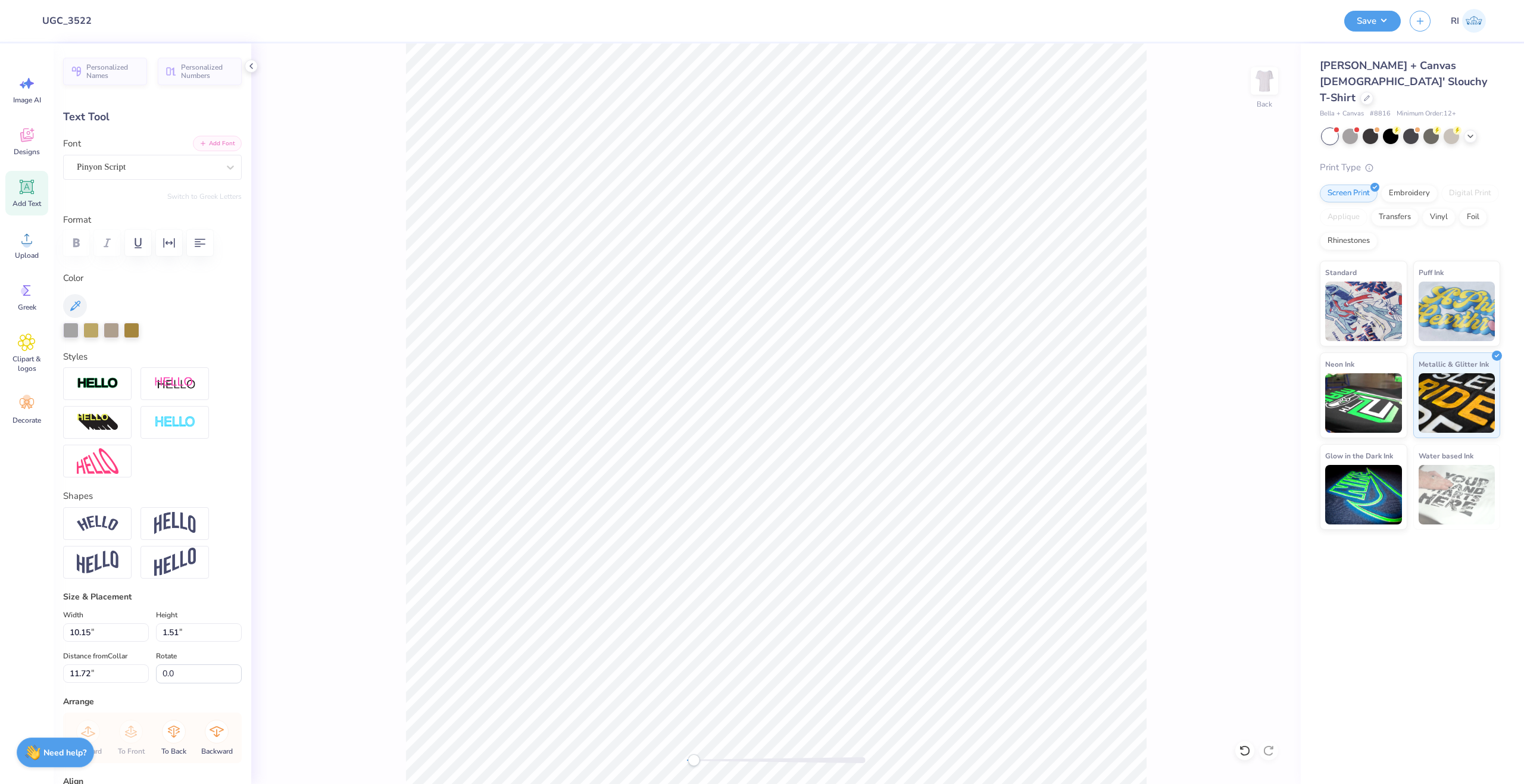
click at [206, 147] on button "Add Font" at bounding box center [217, 143] width 49 height 15
type input "9.62"
type input "2.09"
type input "9.76"
click at [72, 324] on div at bounding box center [71, 329] width 15 height 15
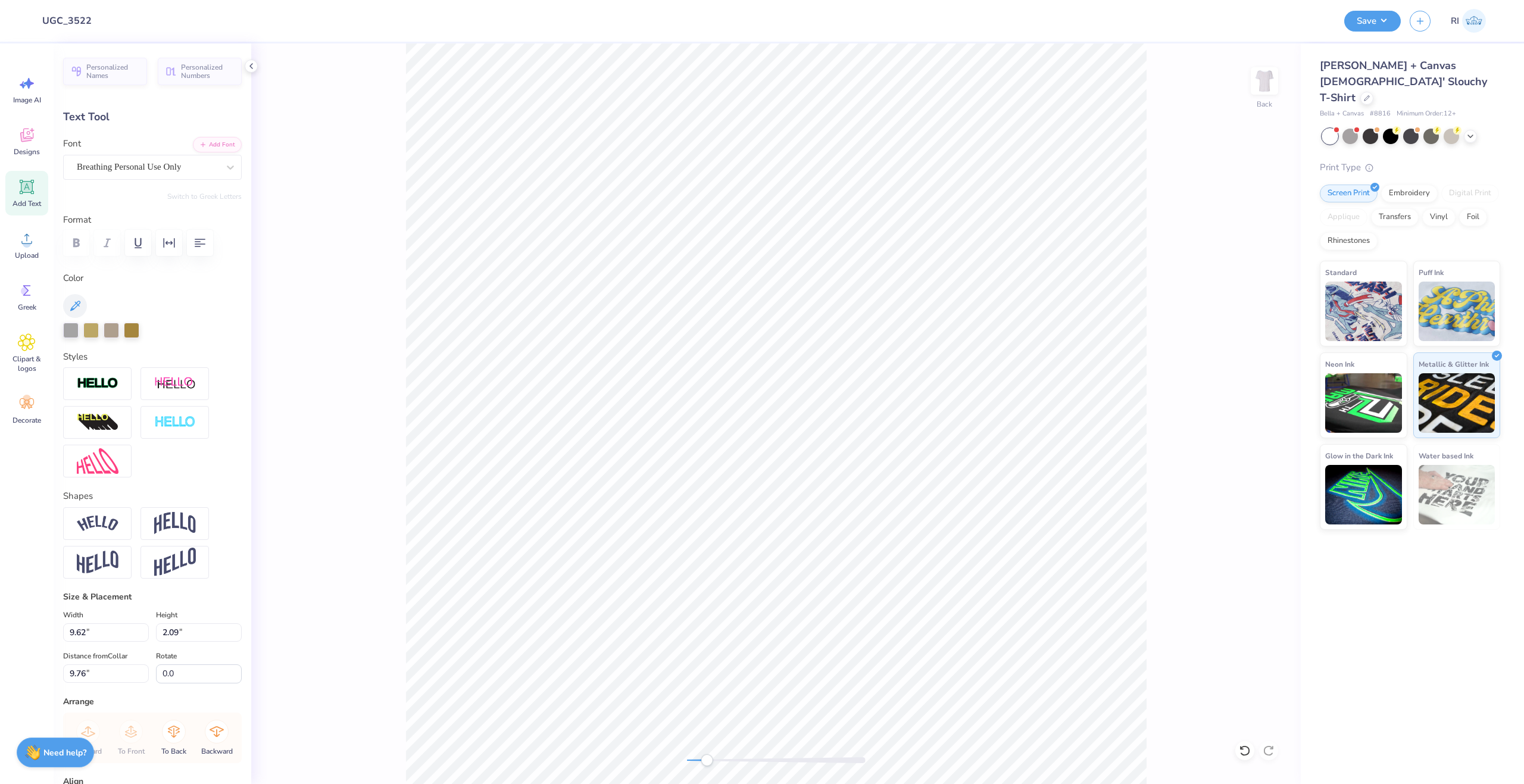
click at [1149, 451] on div "Back" at bounding box center [776, 414] width 1050 height 740
type input "10.49"
type input "2.28"
type input "8.14"
type input "9.34"
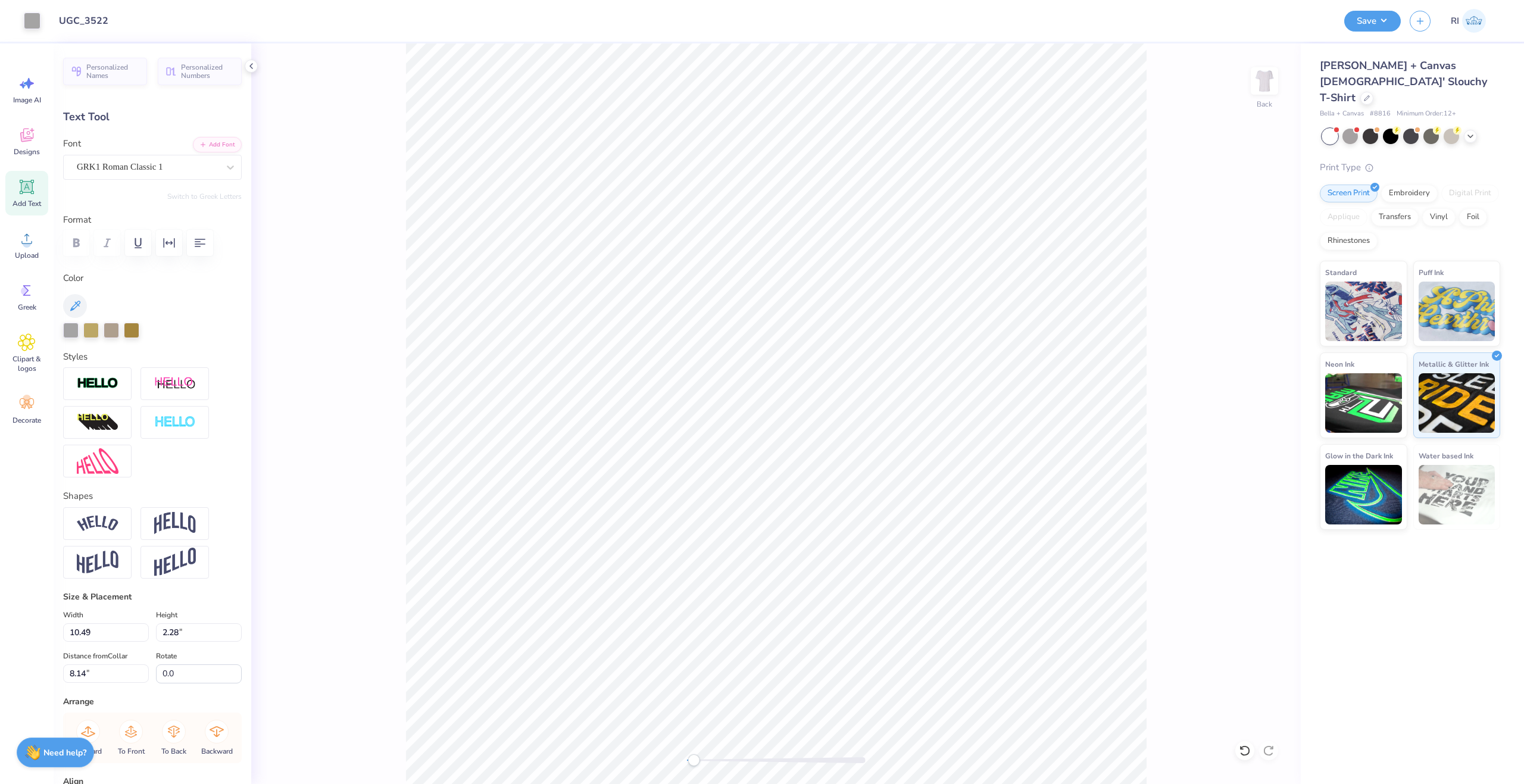
type input "5.22"
type input "2.04"
click at [90, 335] on div at bounding box center [91, 329] width 15 height 15
click at [1478, 207] on div "Foil" at bounding box center [1473, 215] width 28 height 18
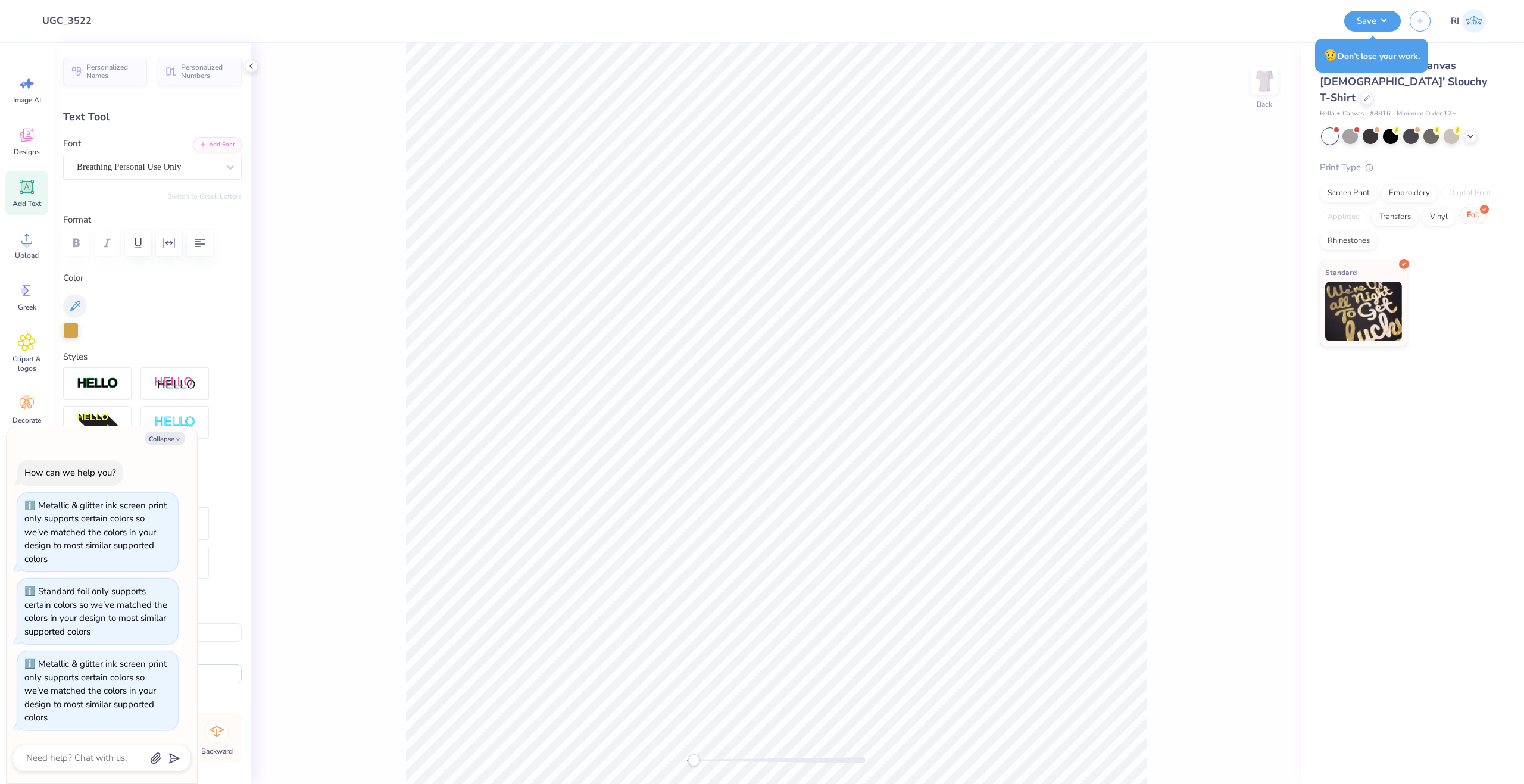
scroll to position [347, 0]
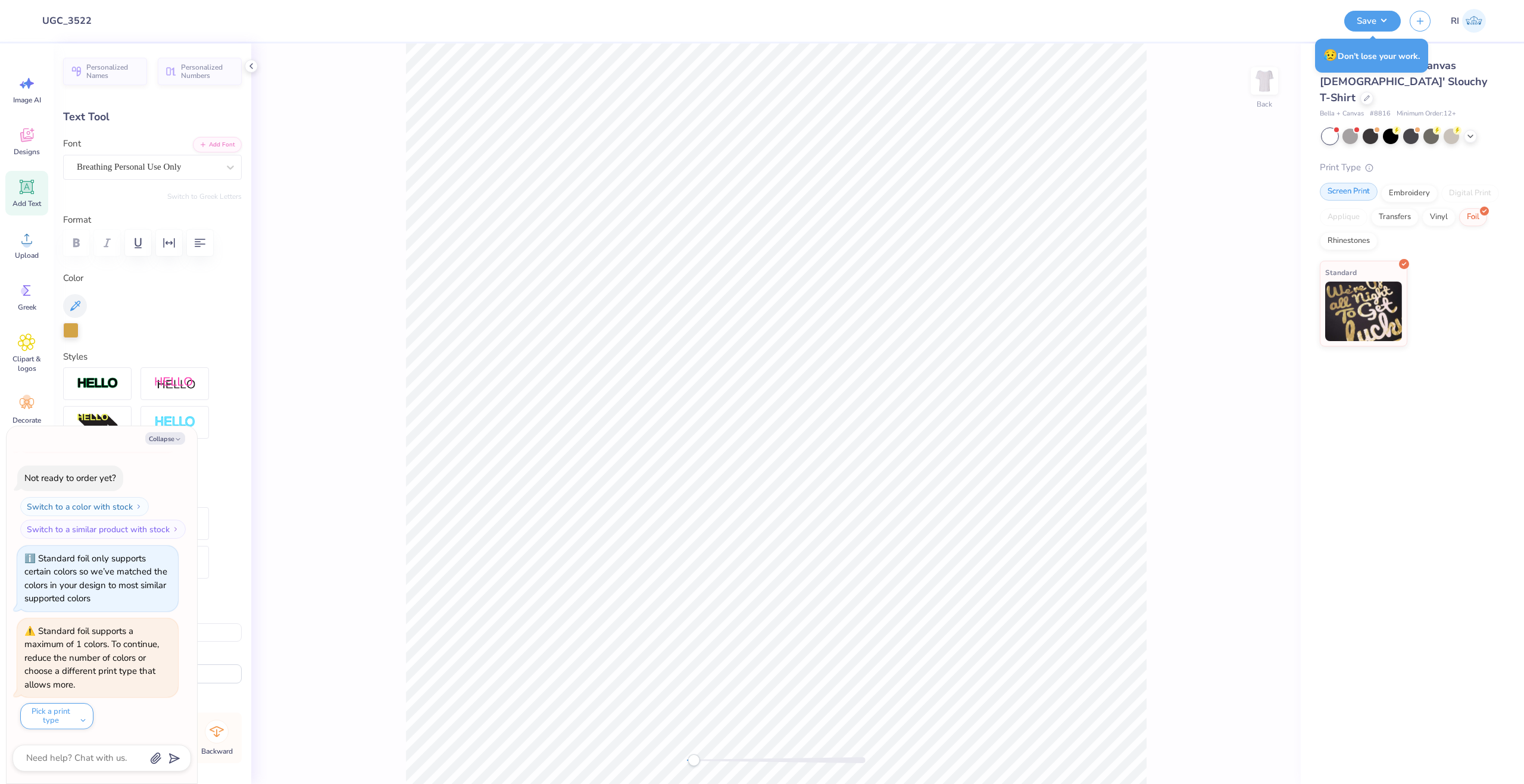
click at [1376, 181] on div at bounding box center [1374, 186] width 10 height 10
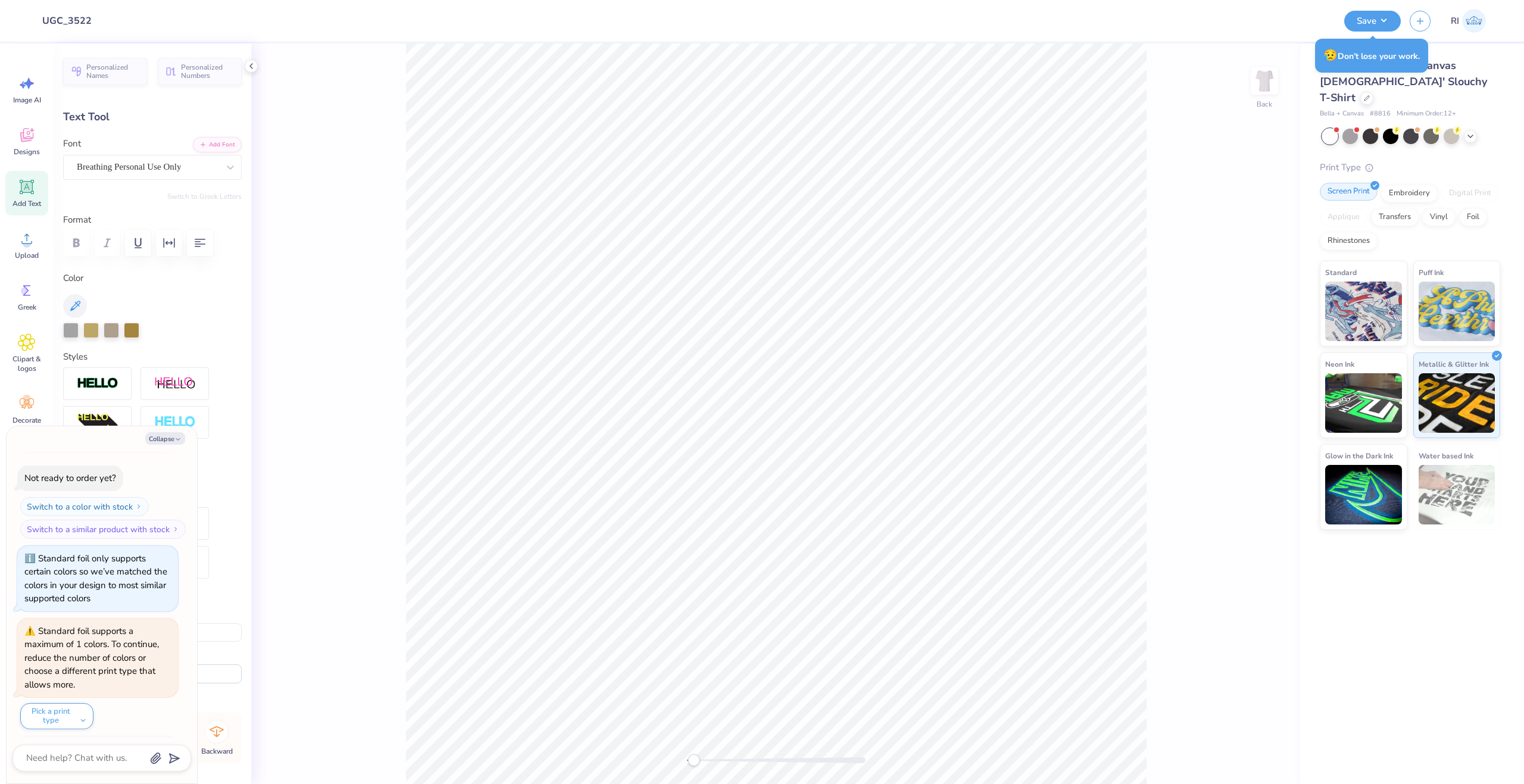
scroll to position [433, 0]
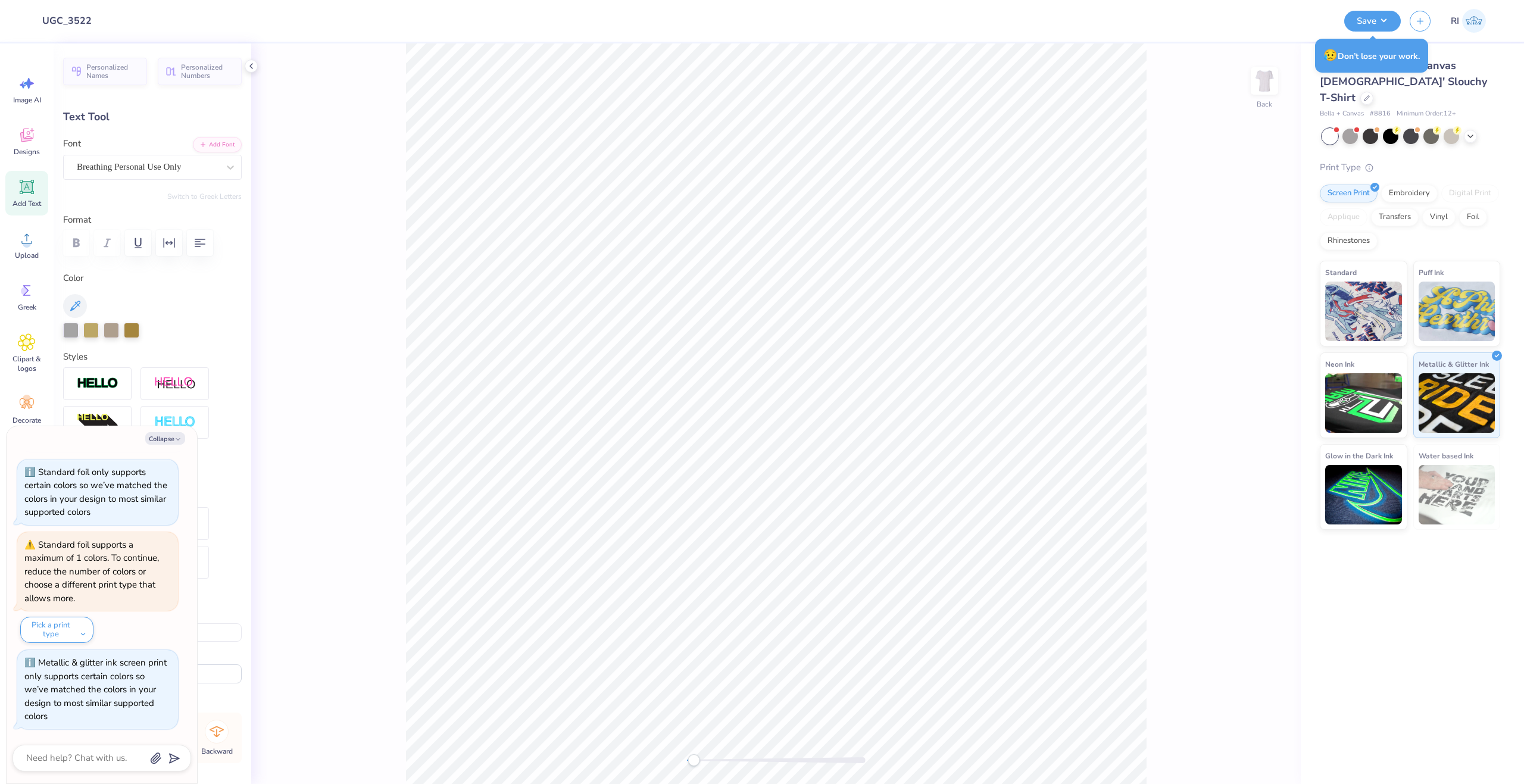
type textarea "x"
type input "9.34"
type input "5.22"
type input "2.04"
click at [94, 333] on div at bounding box center [91, 329] width 15 height 15
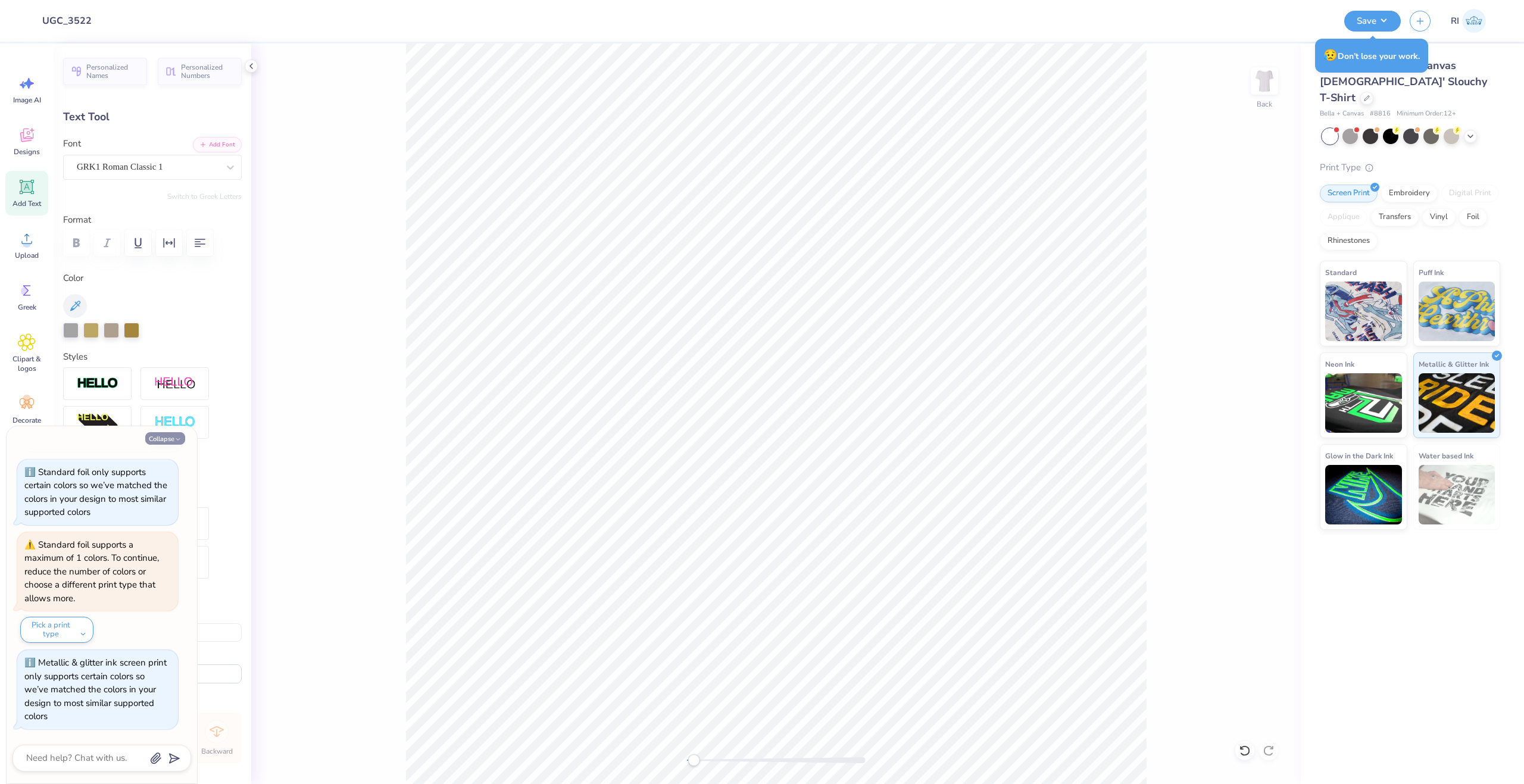
click at [155, 444] on button "Collapse" at bounding box center [165, 439] width 40 height 13
type textarea "x"
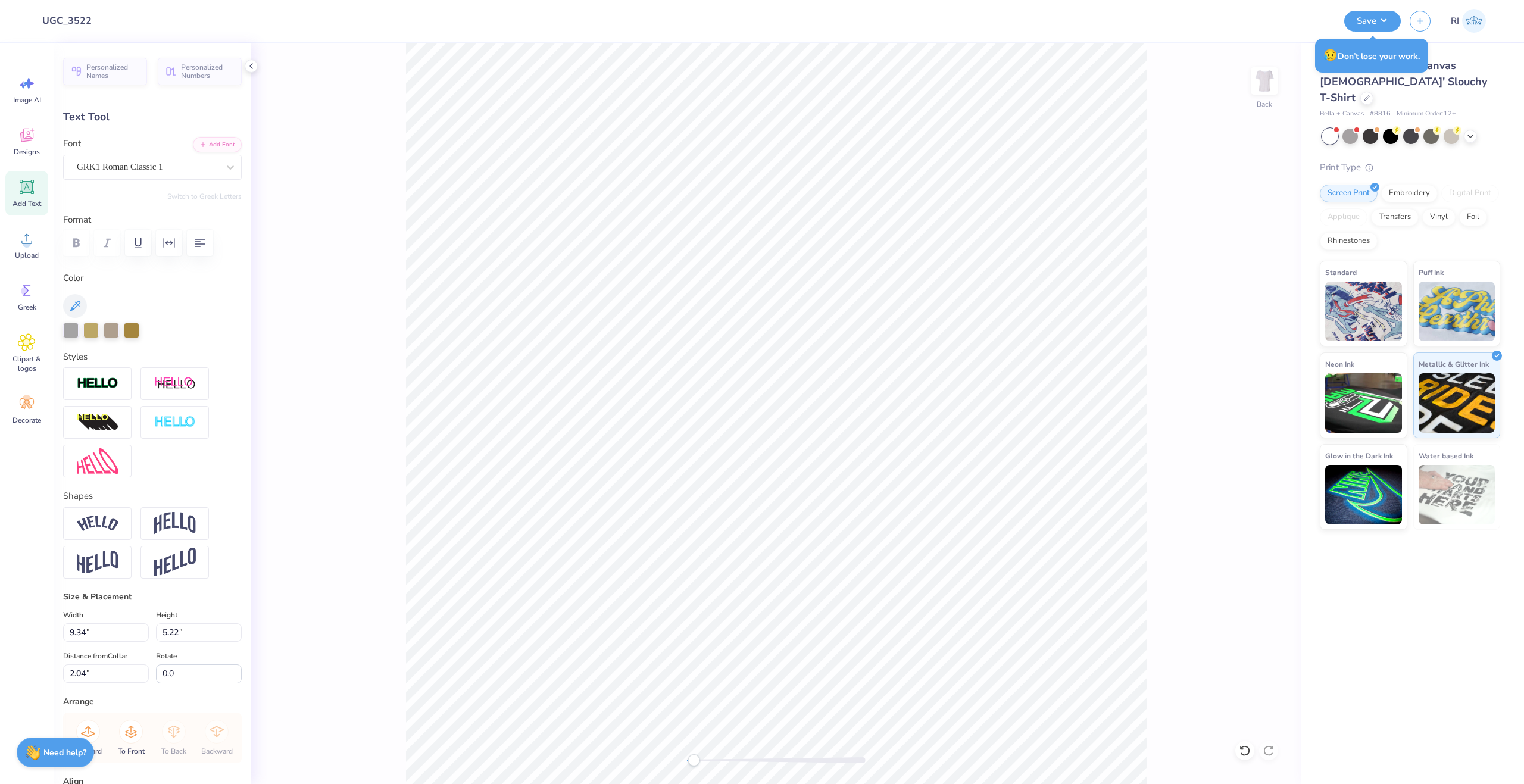
type input "10.49"
type input "2.28"
type input "8.14"
click at [94, 331] on div at bounding box center [91, 329] width 15 height 15
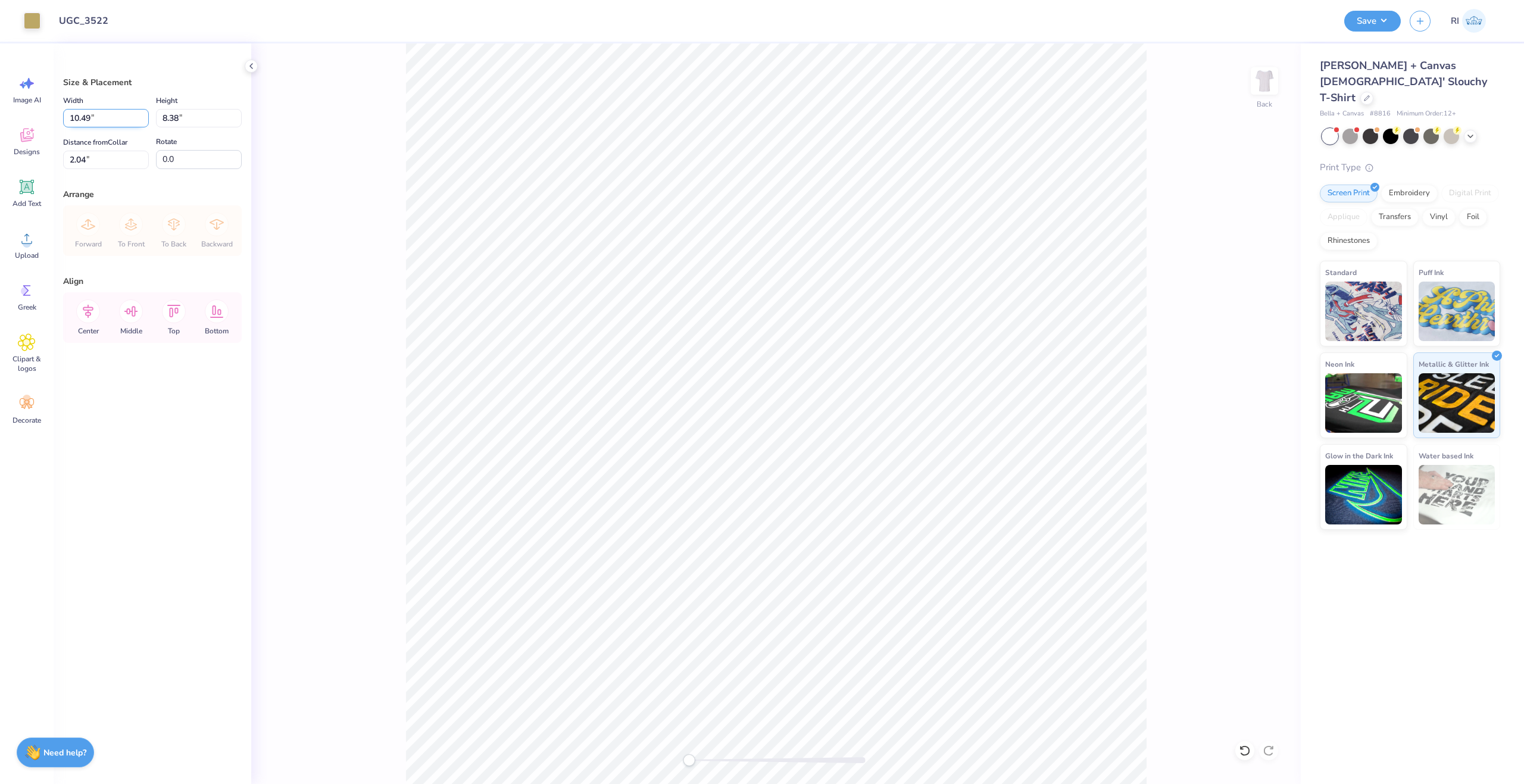
click at [127, 112] on input "10.49" at bounding box center [106, 118] width 86 height 18
type input "10.50"
type input "8.39"
click at [103, 160] on input "2.04" at bounding box center [106, 160] width 86 height 18
type input "2.00"
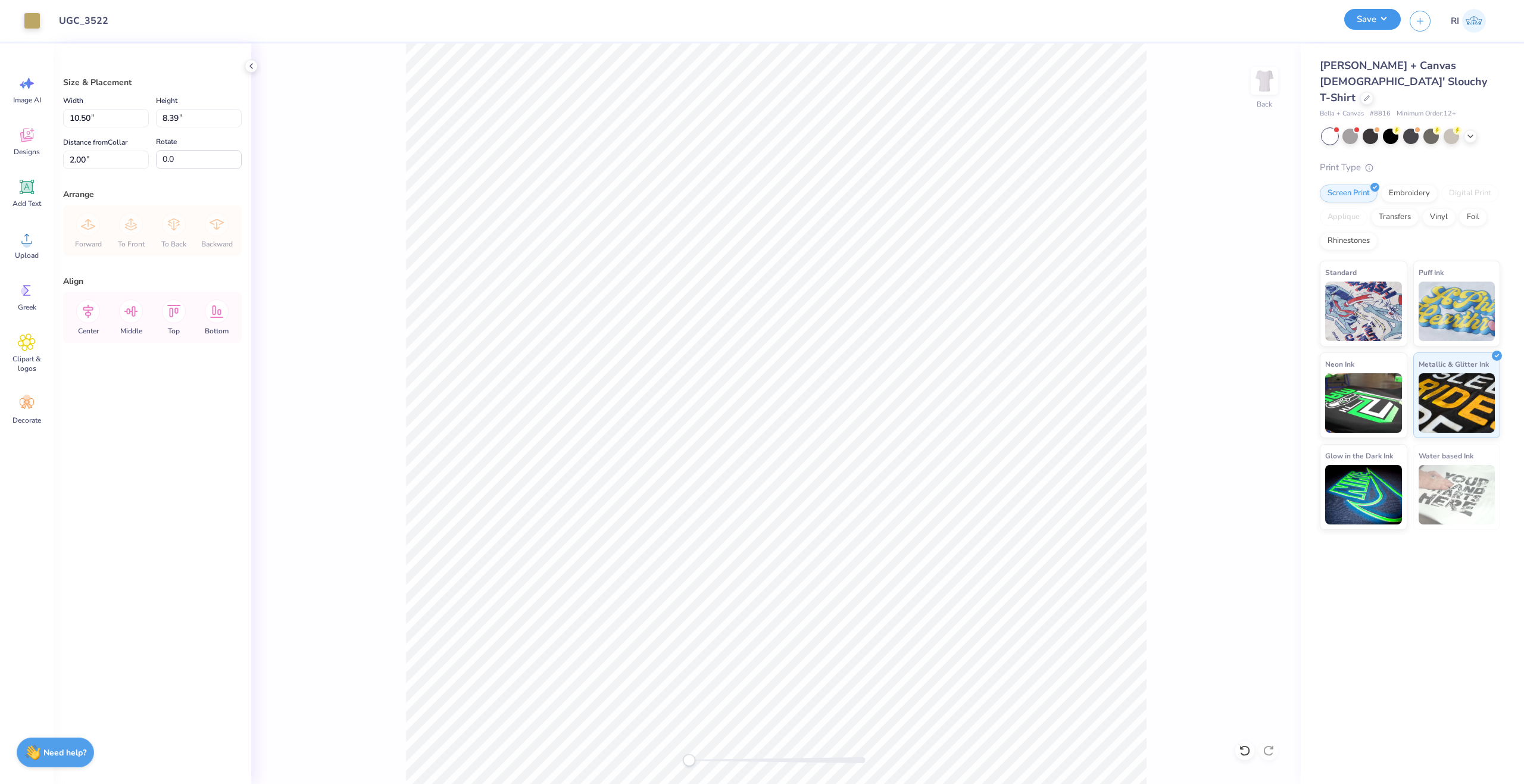
click at [1378, 26] on button "Save" at bounding box center [1372, 19] width 56 height 21
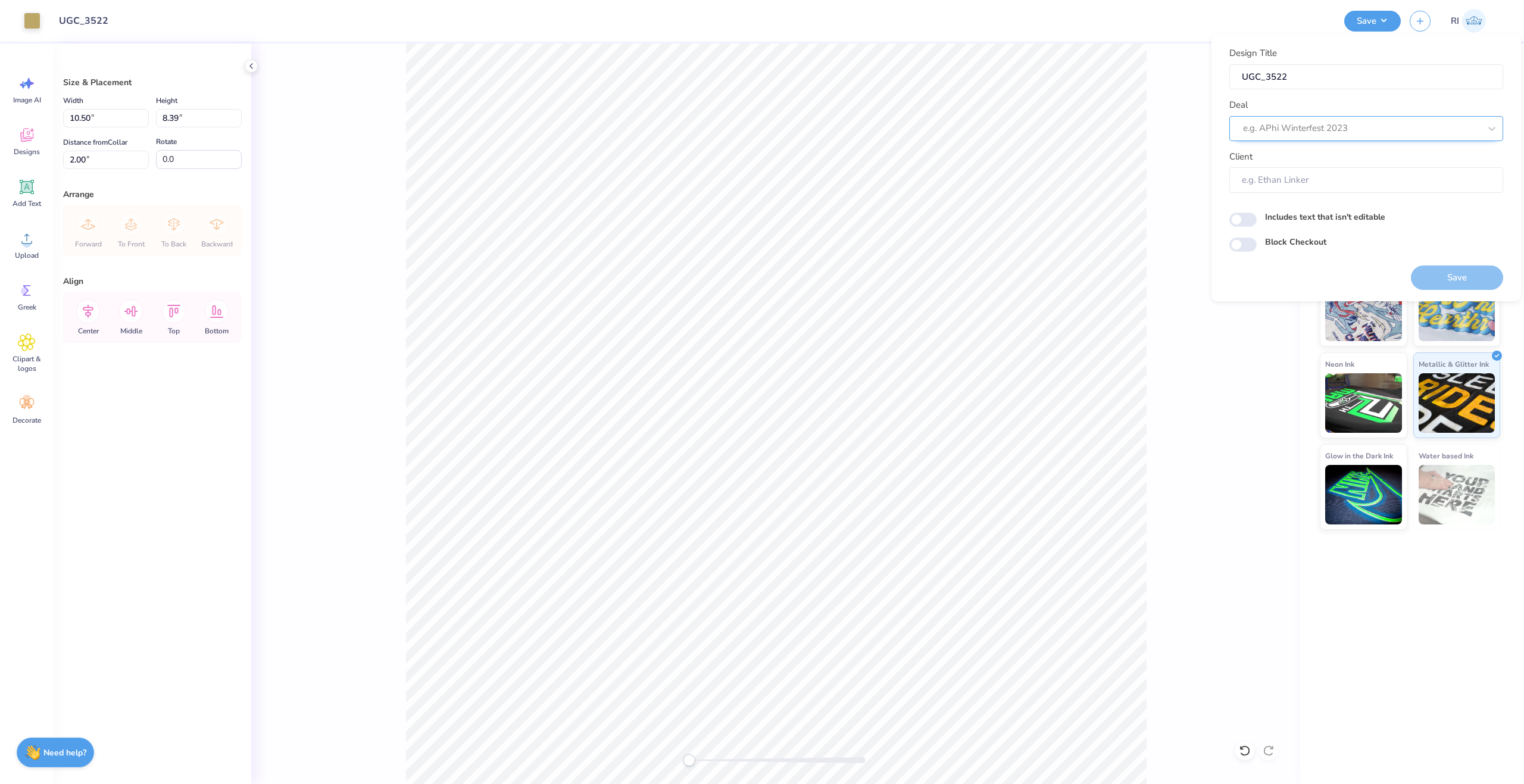
click at [1275, 122] on div at bounding box center [1362, 128] width 237 height 16
type input "ugc"
click at [1250, 247] on input "Block Checkout" at bounding box center [1243, 245] width 27 height 15
checkbox input "true"
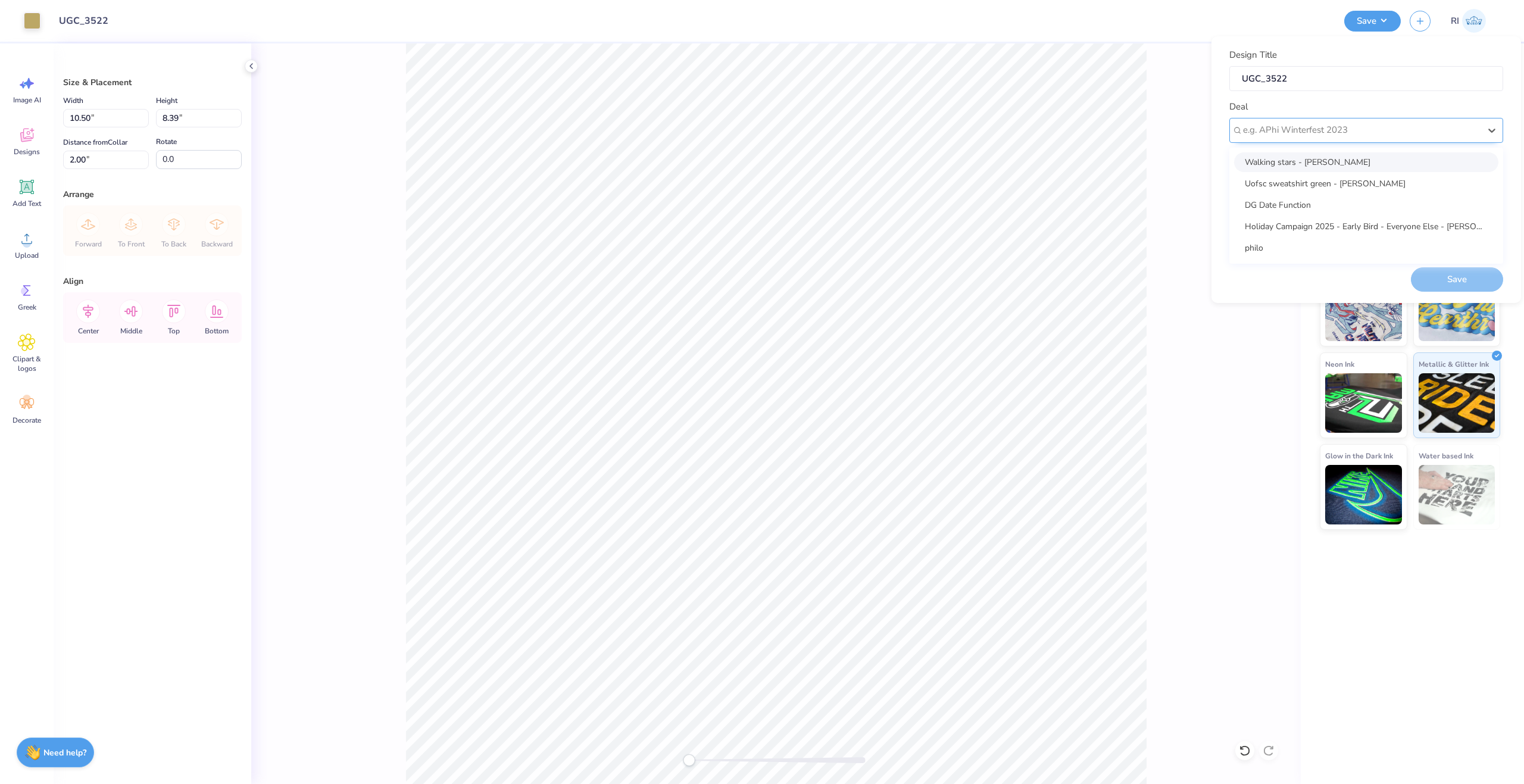
click at [1296, 121] on div "e.g. APhi Winterfest 2023" at bounding box center [1362, 130] width 240 height 18
type input "ugc"
type textarea "x"
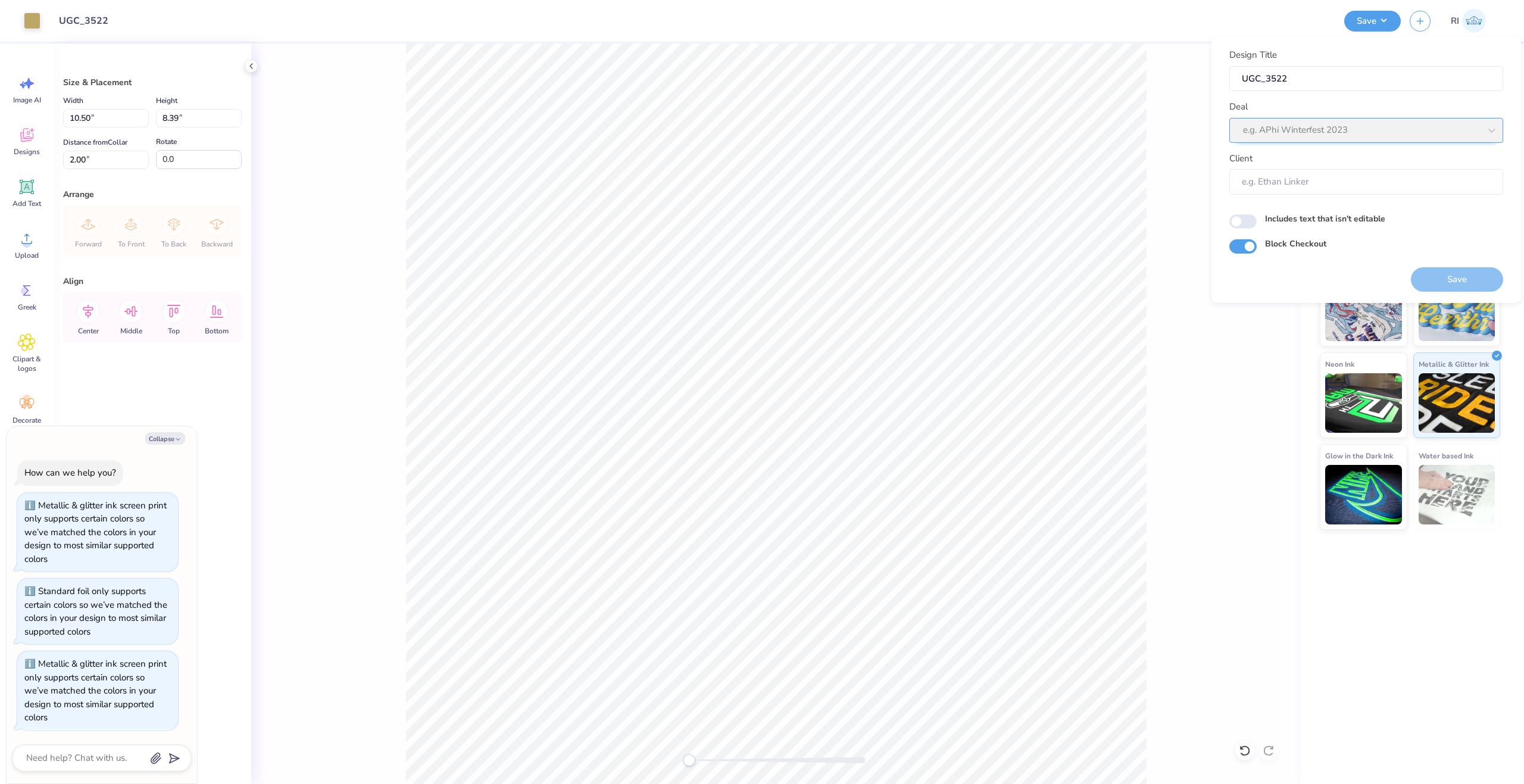
scroll to position [479, 0]
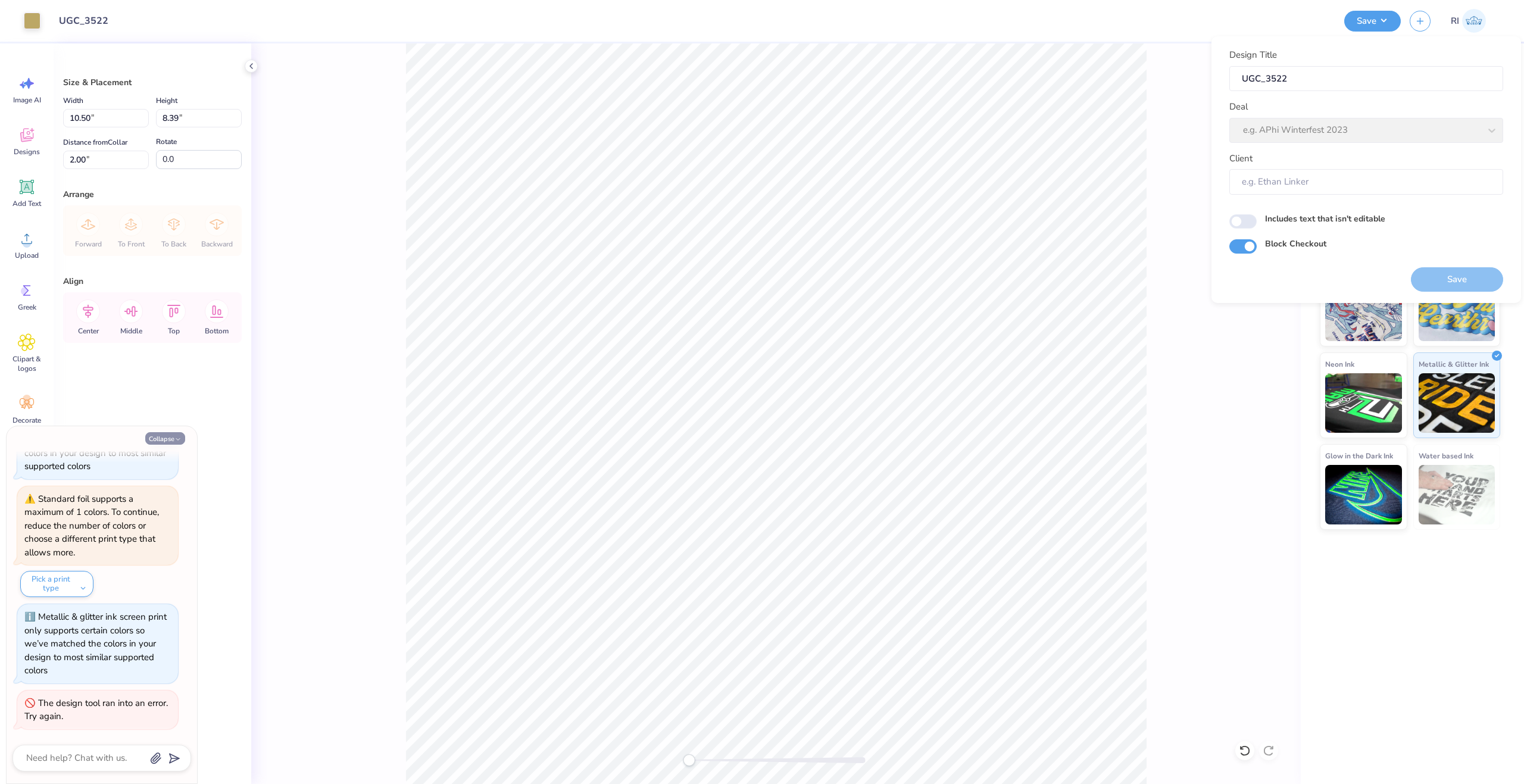
click at [179, 435] on button "Collapse" at bounding box center [165, 439] width 40 height 13
type textarea "x"
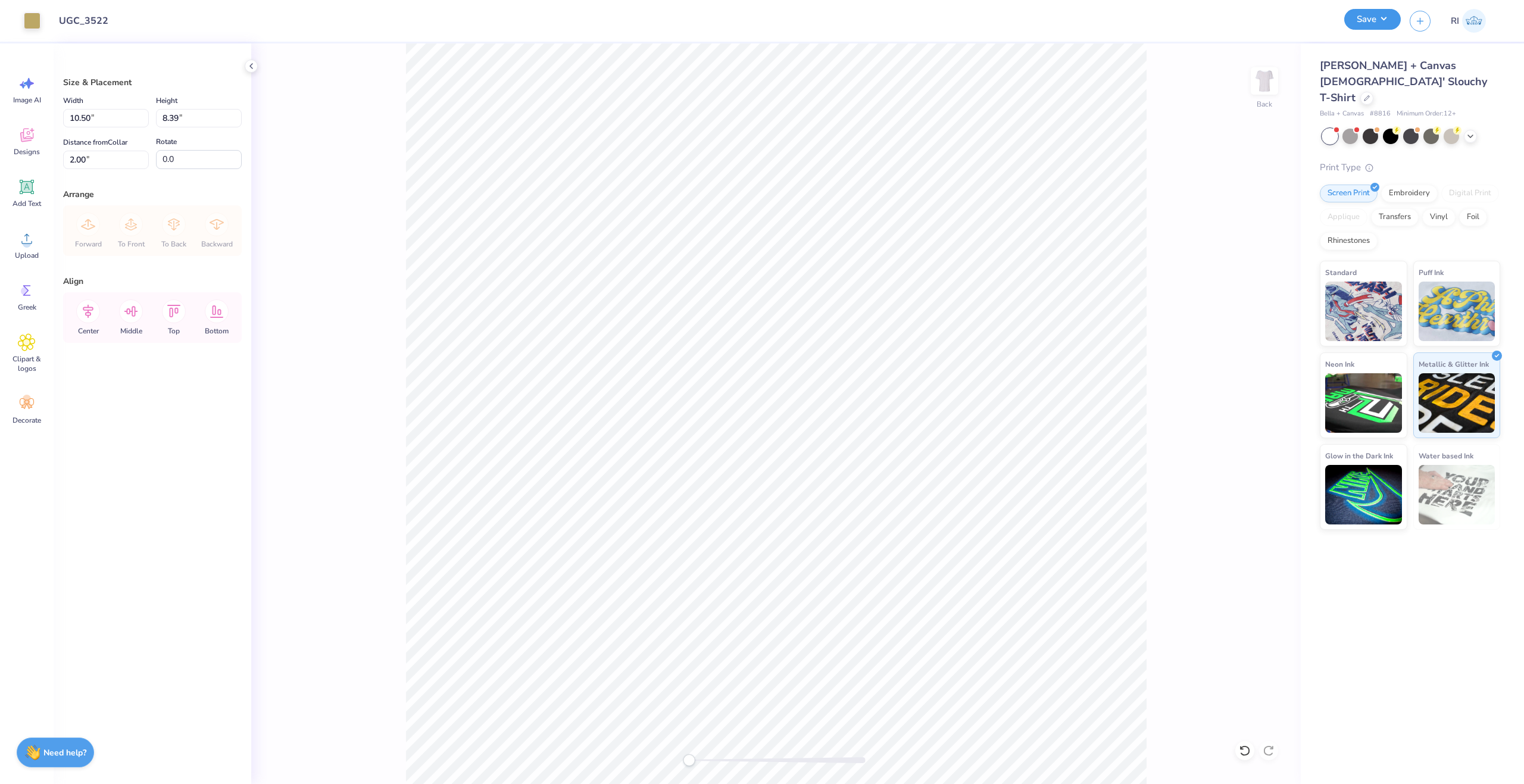
click at [1382, 14] on button "Save" at bounding box center [1372, 19] width 56 height 21
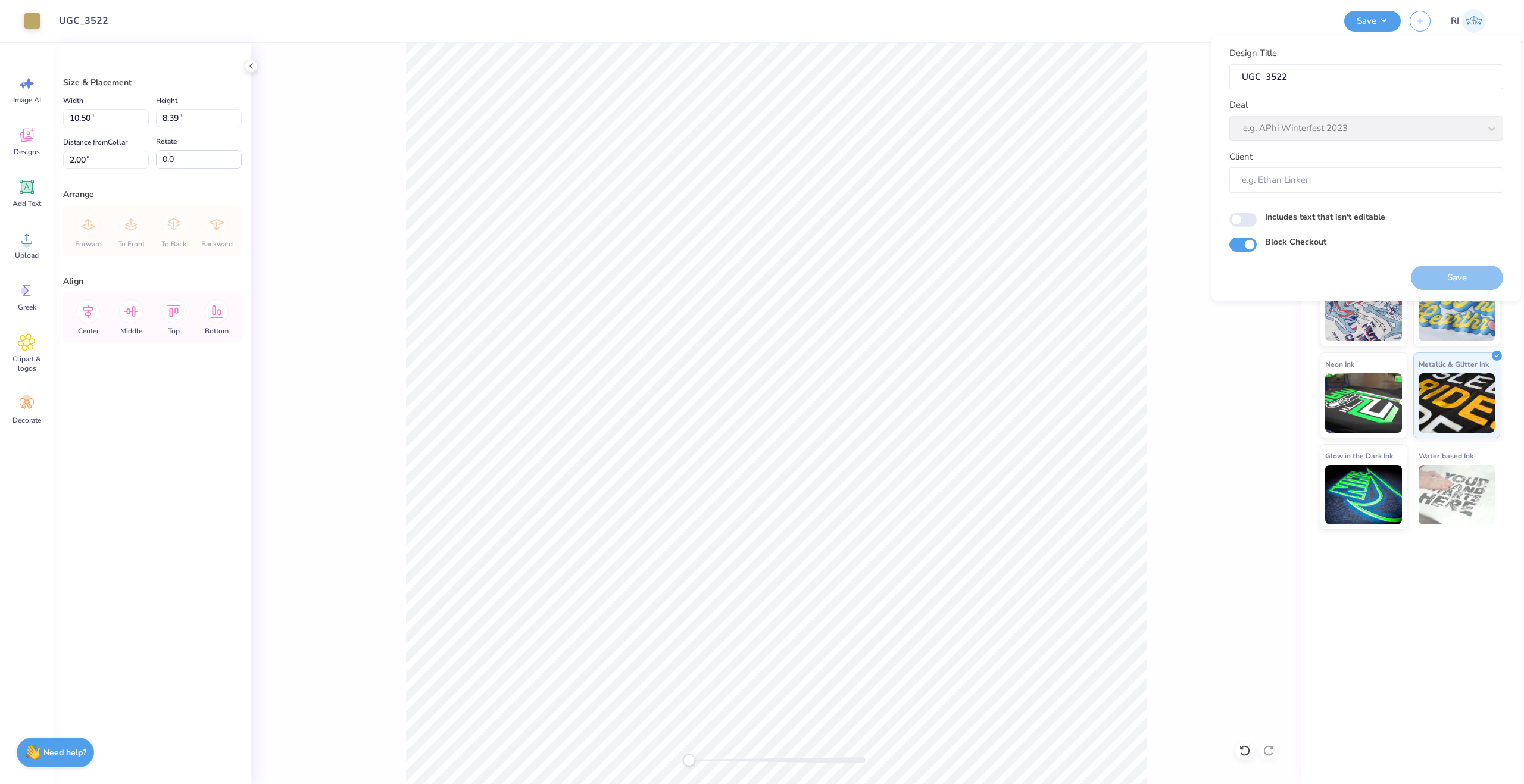
click at [1372, 119] on div "Deal e.g. APhi Winterfest 2023" at bounding box center [1366, 120] width 274 height 43
drag, startPoint x: 1374, startPoint y: 139, endPoint x: 1478, endPoint y: 133, distance: 104.2
click at [1378, 138] on div "Deal e.g. APhi Winterfest 2023" at bounding box center [1366, 120] width 274 height 43
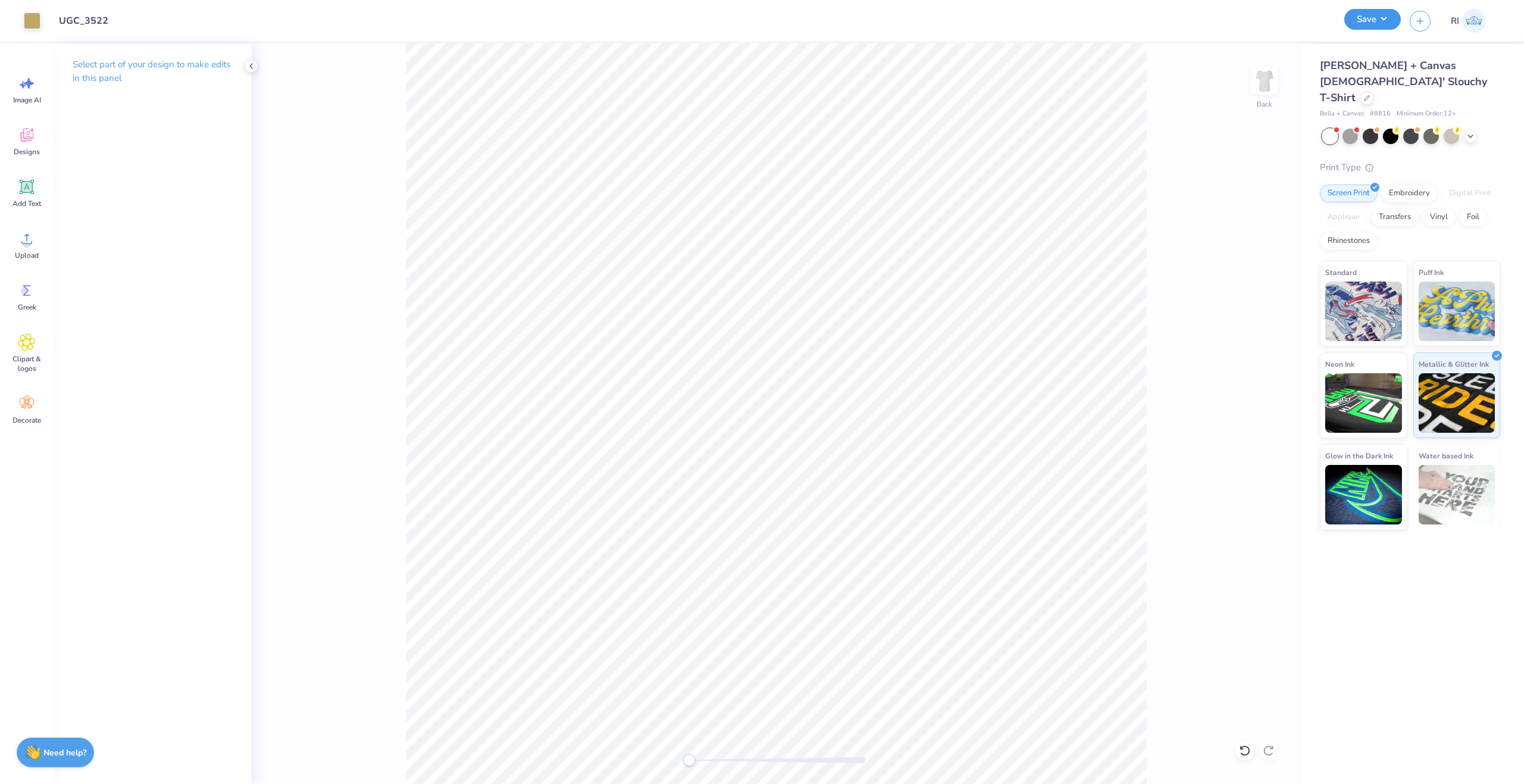
click at [1377, 18] on button "Save" at bounding box center [1372, 19] width 56 height 21
click at [101, 22] on input "UGC_3522" at bounding box center [108, 21] width 117 height 24
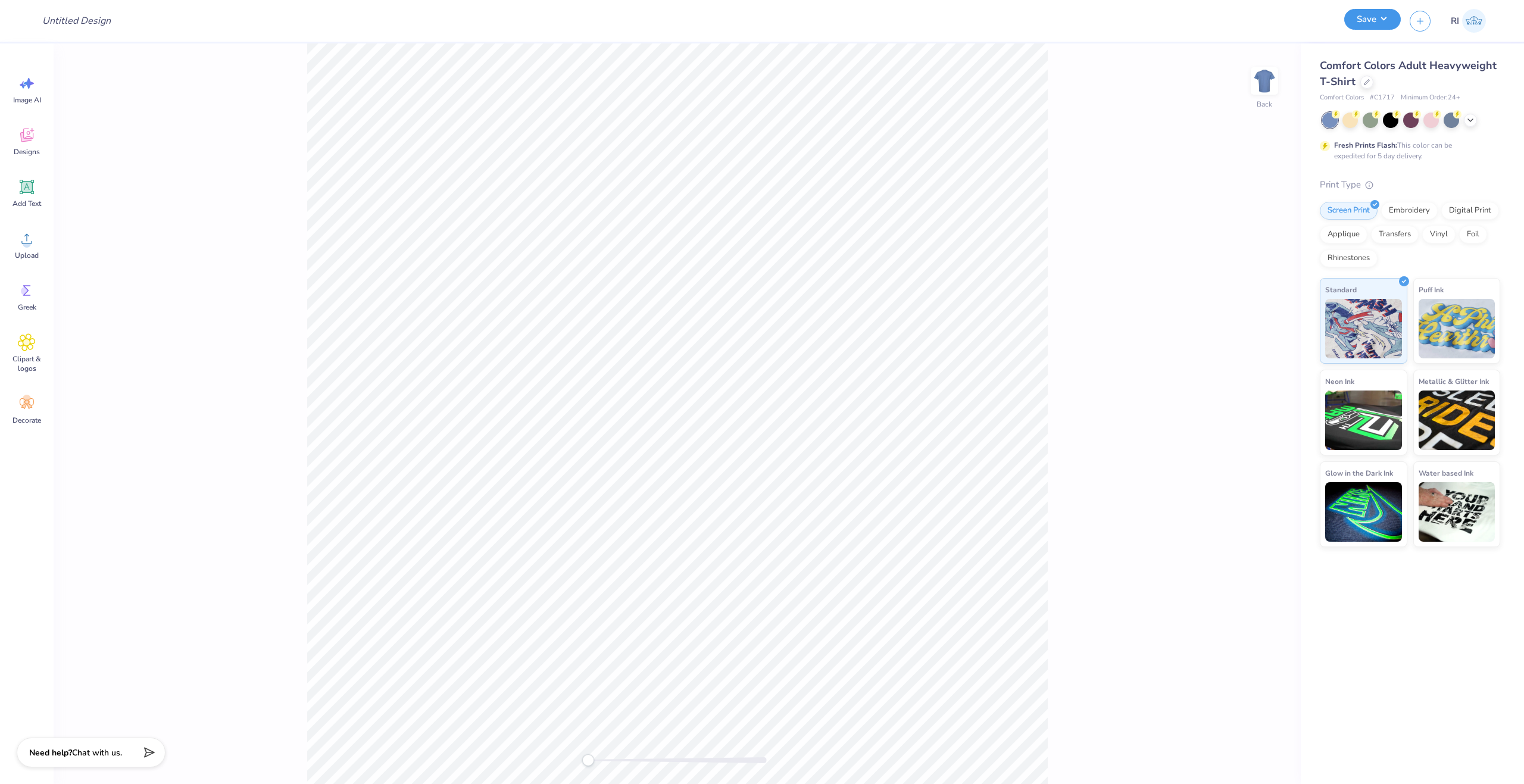
click at [1381, 18] on button "Save" at bounding box center [1372, 19] width 56 height 21
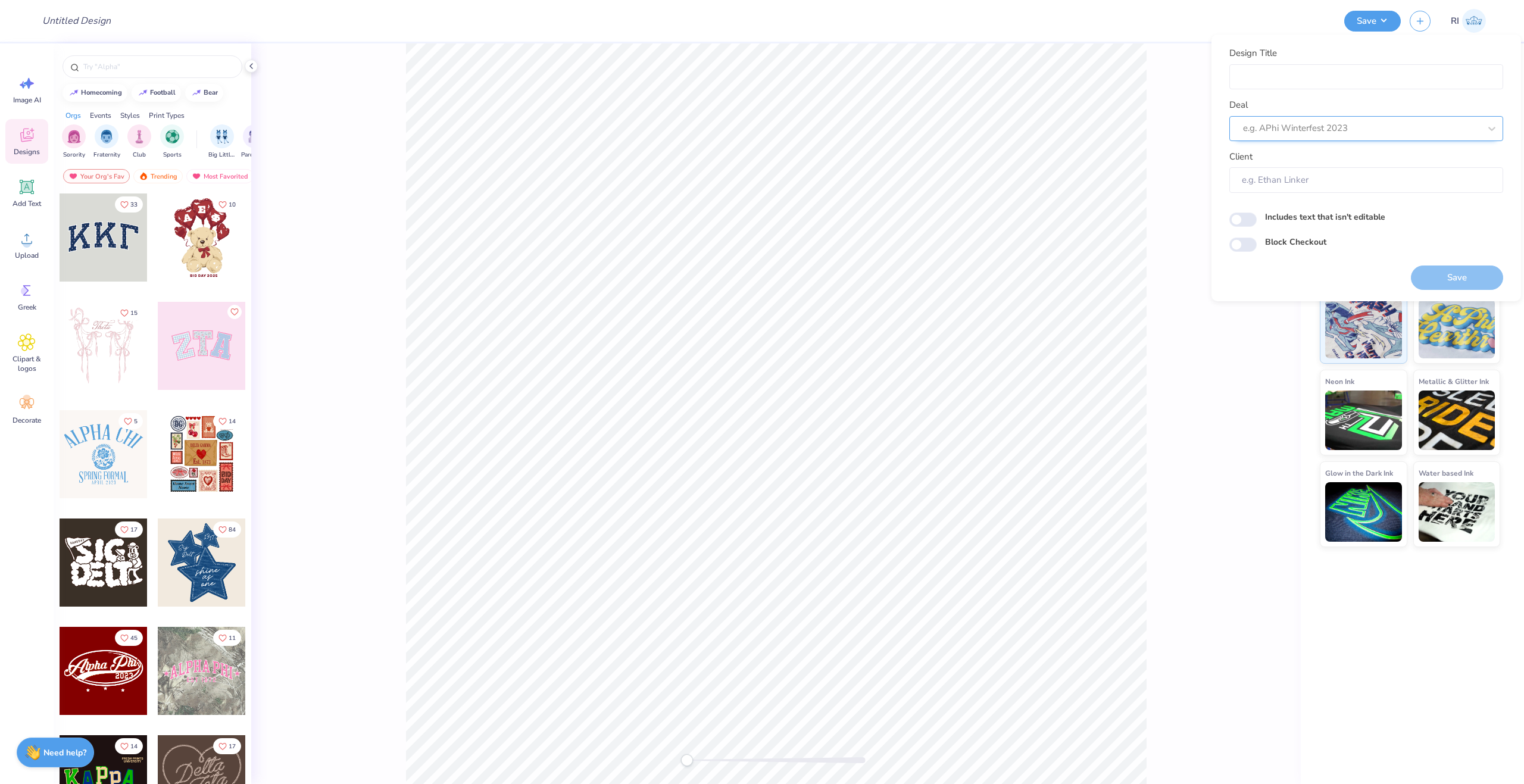
click at [1348, 134] on div at bounding box center [1362, 128] width 237 height 16
click at [1322, 148] on div "UGC Designs" at bounding box center [1366, 160] width 274 height 29
click at [1324, 152] on div "UGC Designs" at bounding box center [1366, 160] width 264 height 20
type input "ugc"
type input "Design Tool Gallery User"
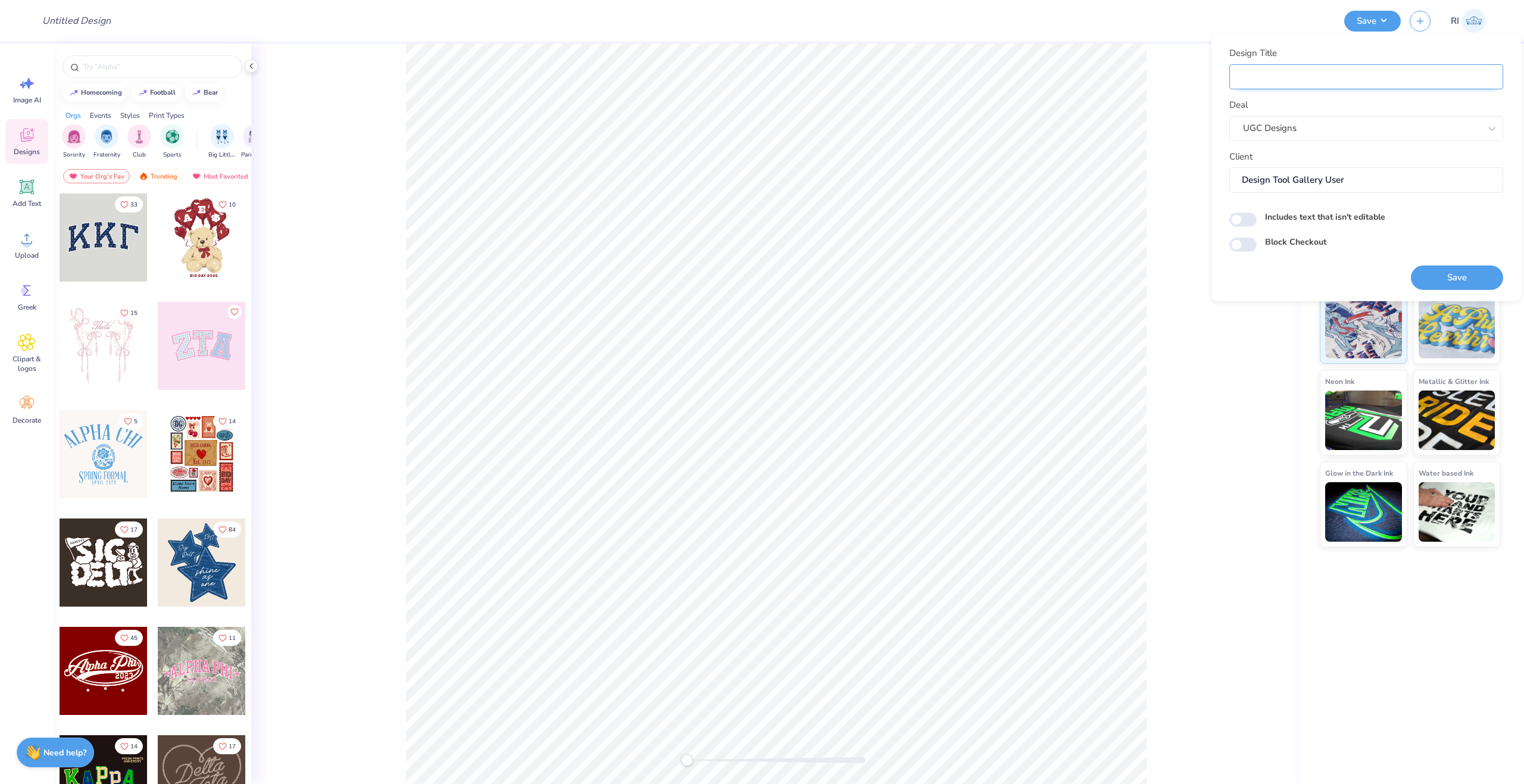
click at [1296, 74] on input "Design Title" at bounding box center [1366, 77] width 274 height 25
paste input "UGC_3522"
type input "UGC_3522"
click at [1053, 3] on div "Design Title UGC_3522" at bounding box center [684, 21] width 1303 height 42
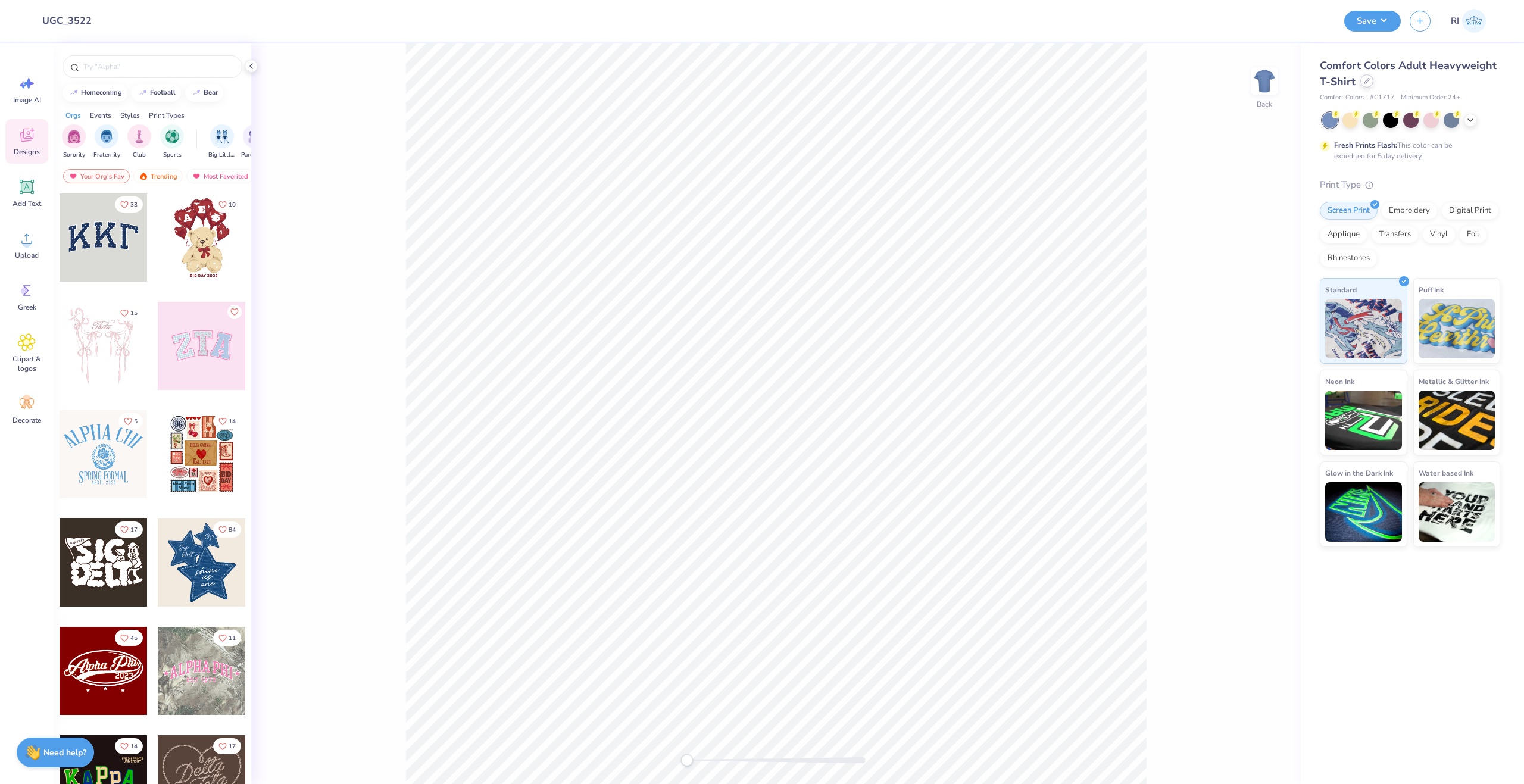
click at [1366, 79] on icon at bounding box center [1367, 80] width 6 height 6
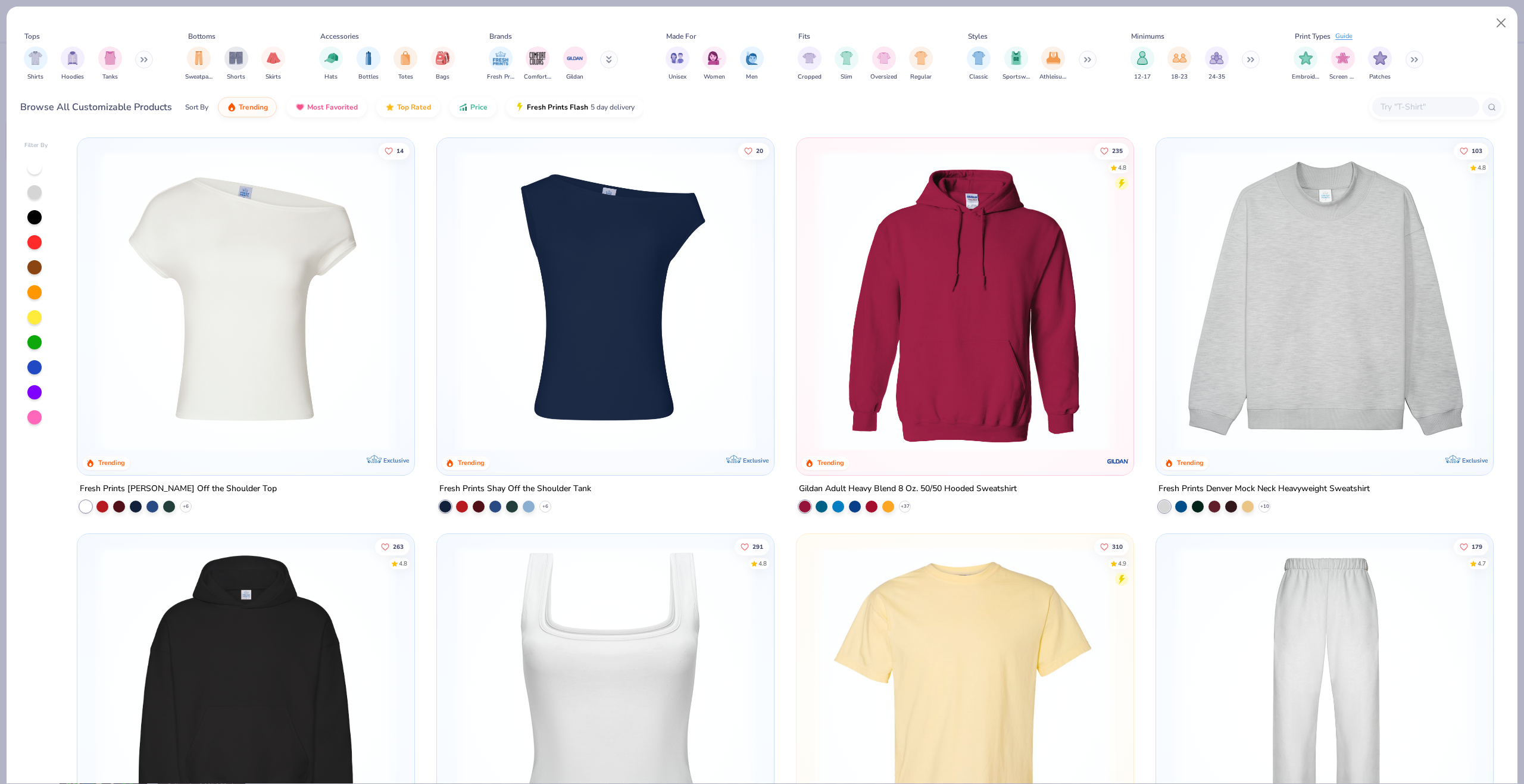
click at [1406, 101] on input "text" at bounding box center [1425, 107] width 92 height 14
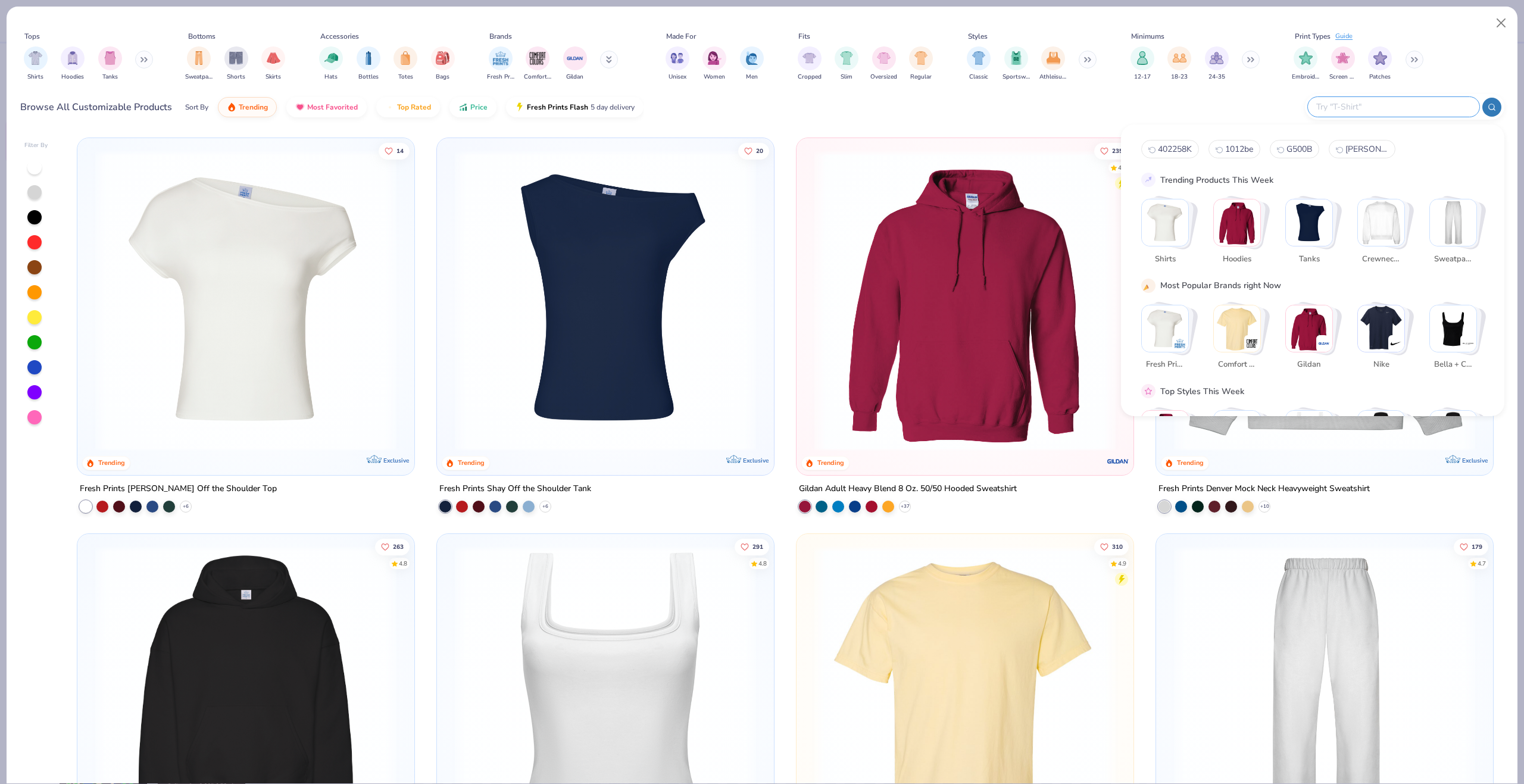
paste input "8816"
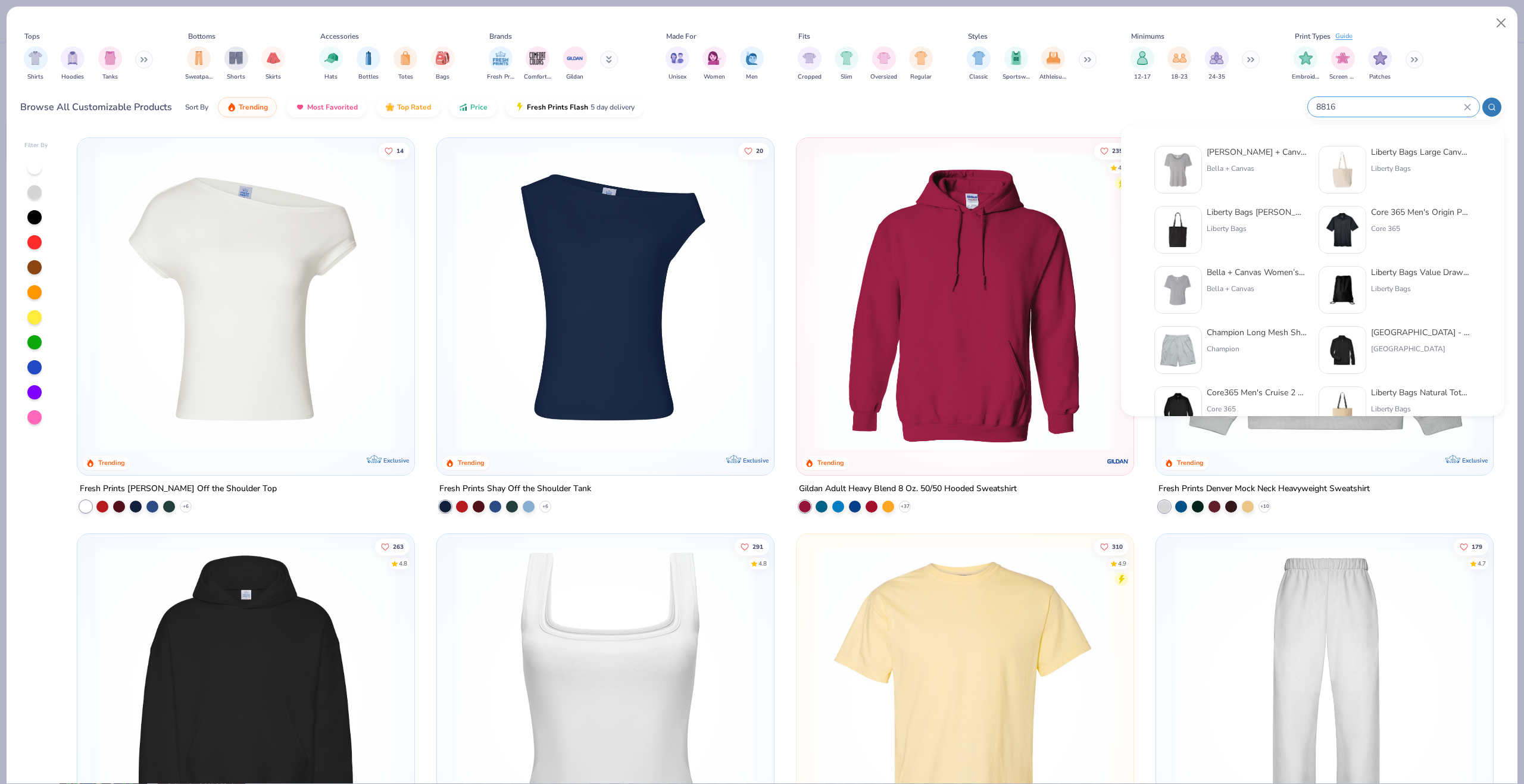
type input "8816"
click at [1188, 176] on img at bounding box center [1178, 170] width 37 height 37
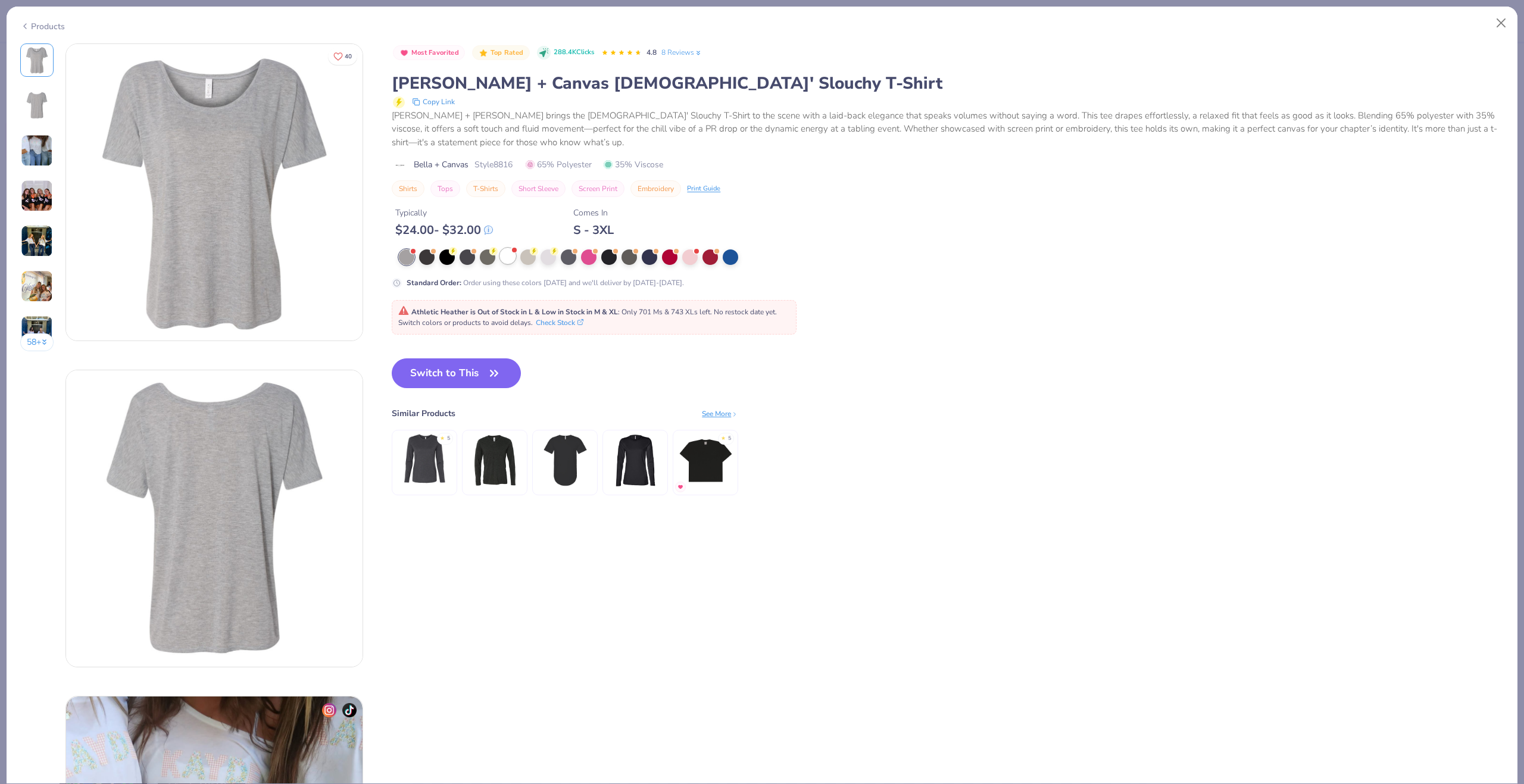
click at [505, 258] on div at bounding box center [508, 256] width 15 height 15
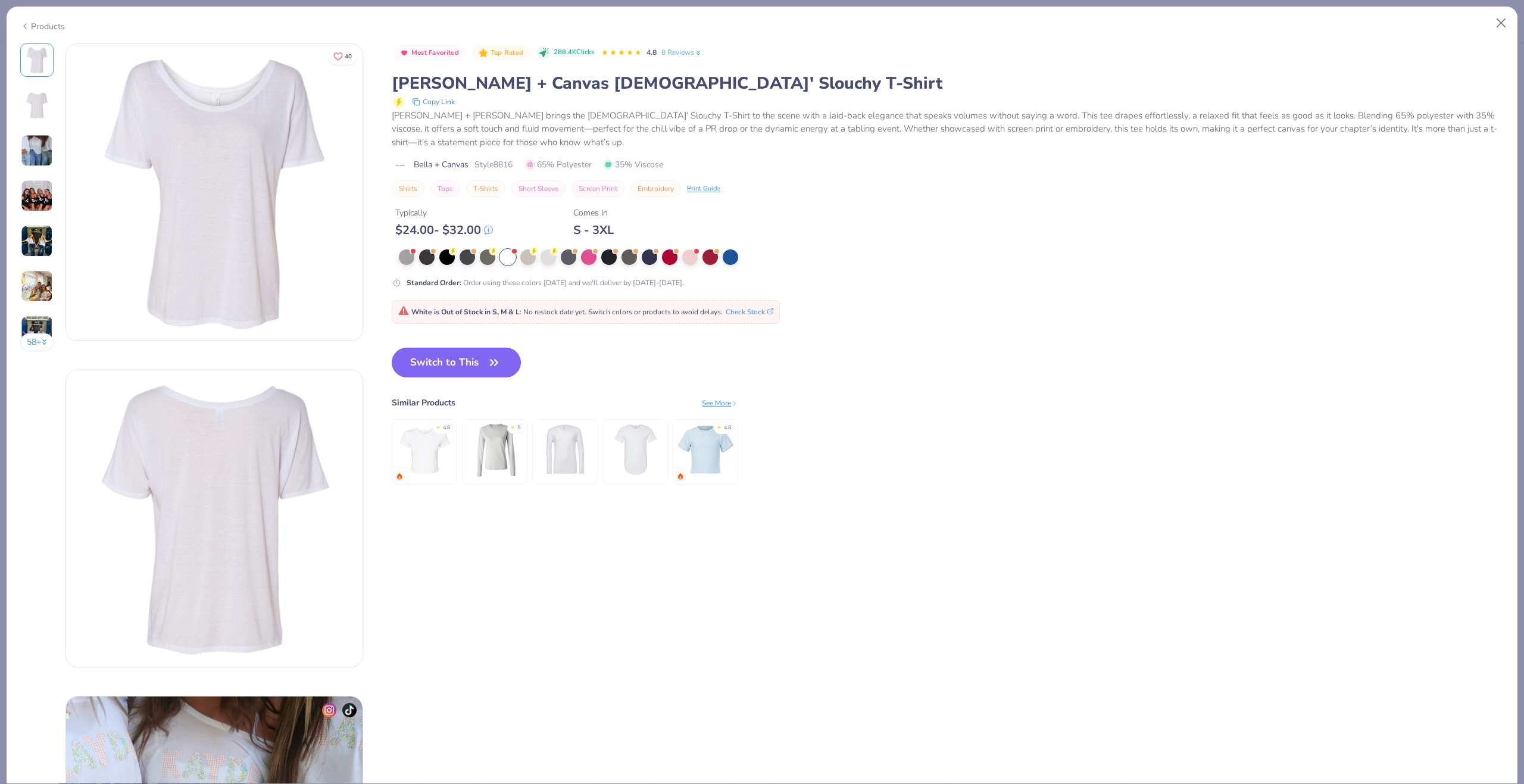
click at [477, 352] on button "Switch to This" at bounding box center [456, 362] width 129 height 30
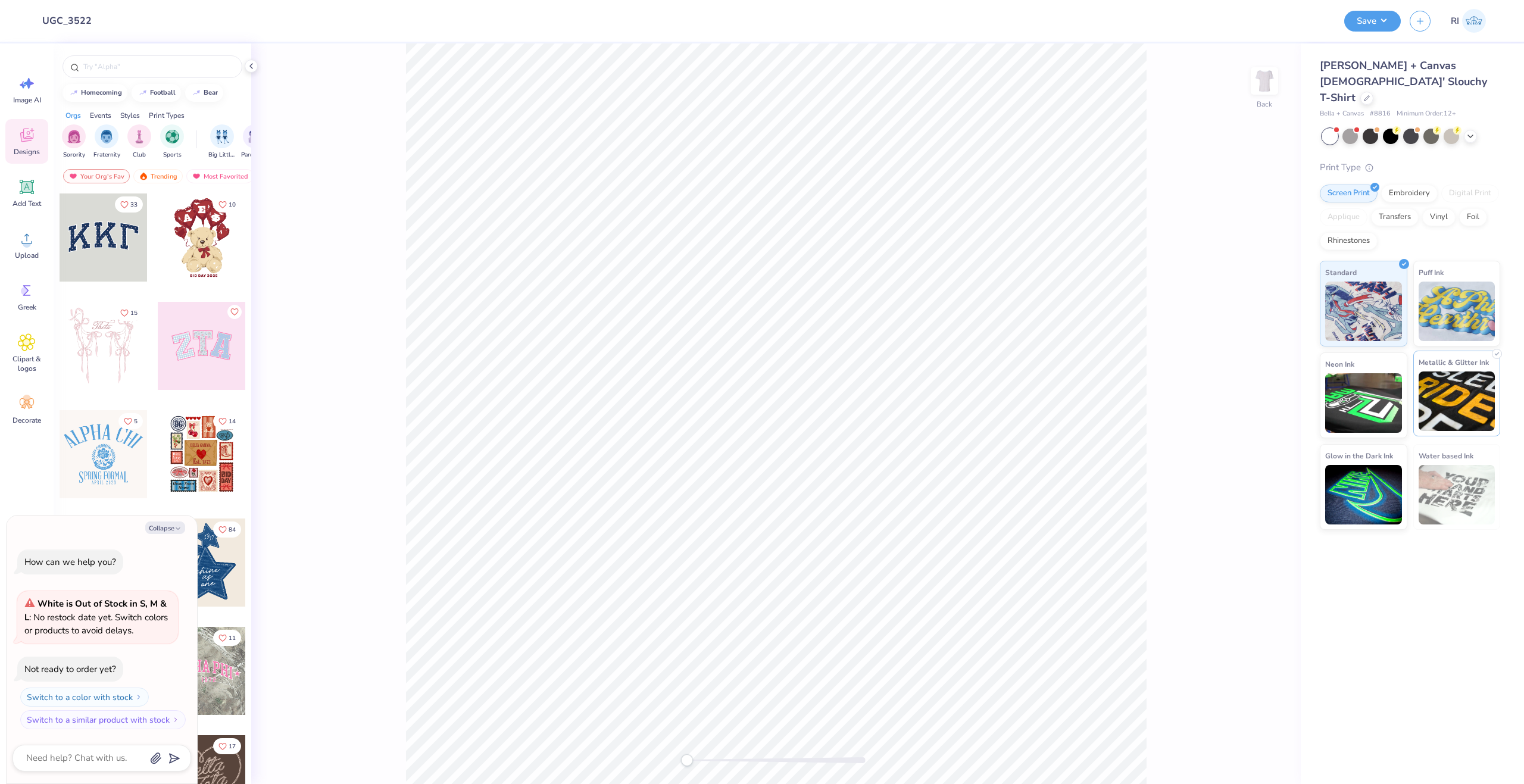
click at [1442, 374] on img at bounding box center [1457, 401] width 77 height 60
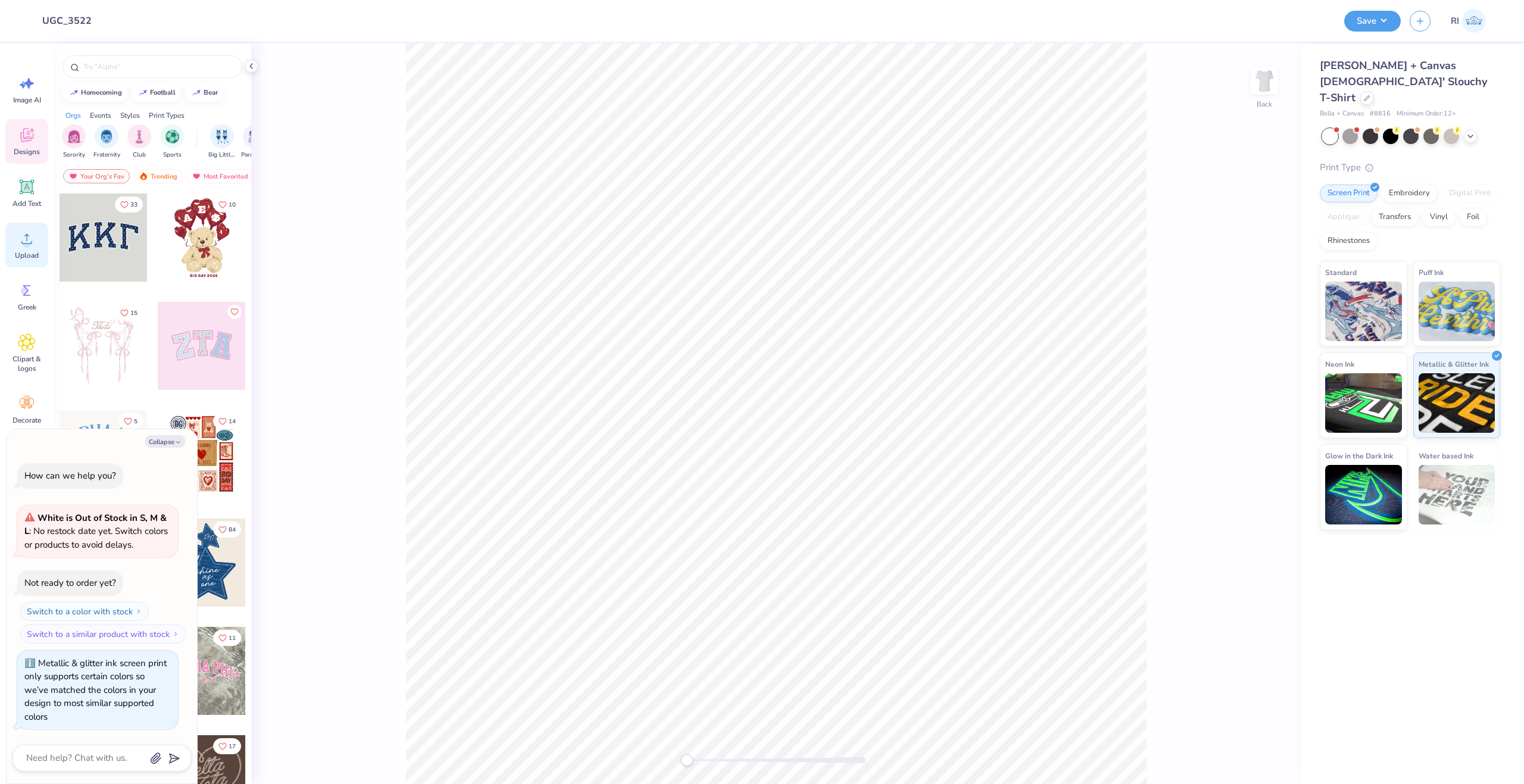
click at [32, 250] on div "Upload" at bounding box center [27, 245] width 43 height 44
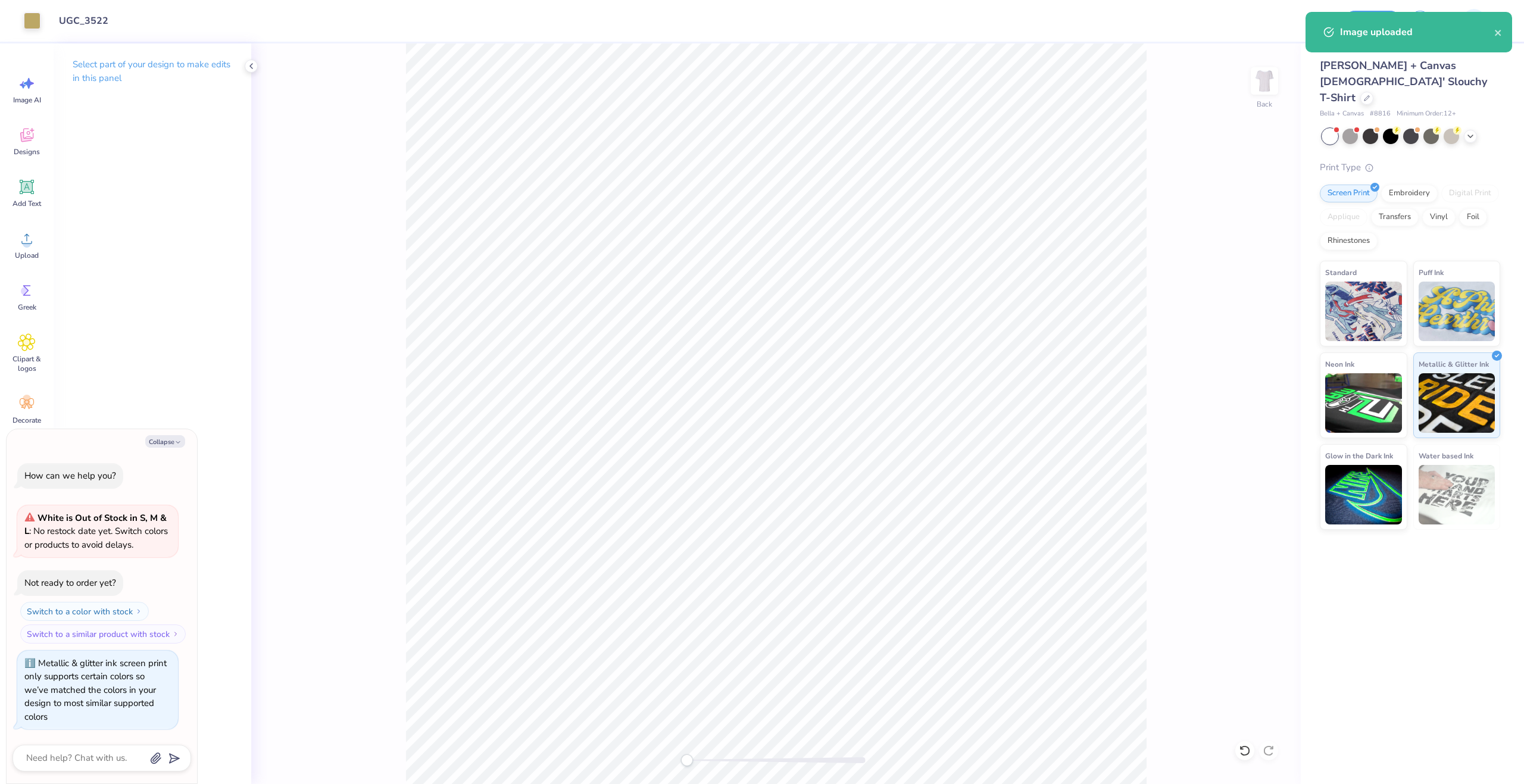
type textarea "x"
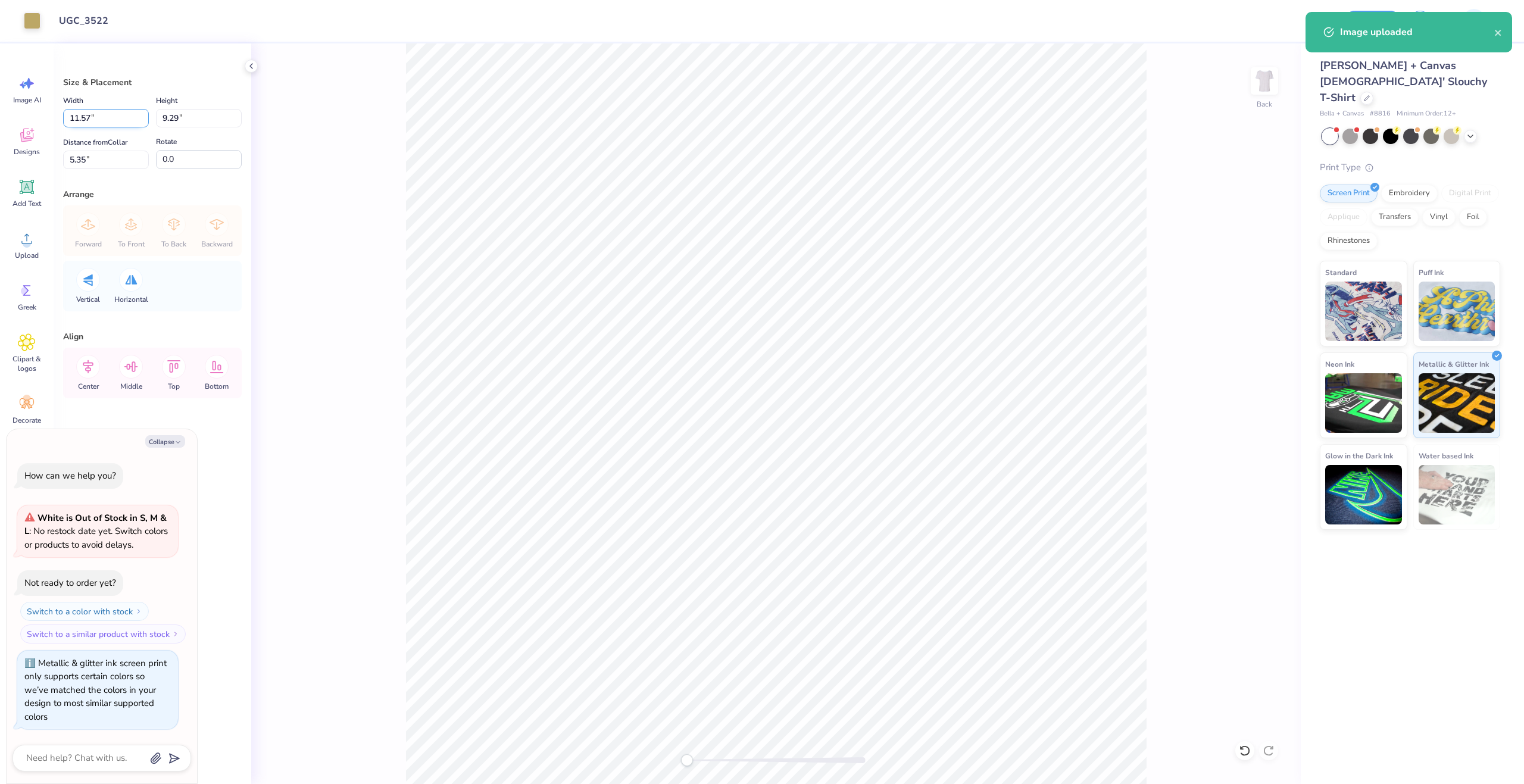
click at [95, 118] on input "11.57" at bounding box center [106, 118] width 86 height 18
type input "10.5"
type textarea "x"
type input "10.50"
type input "8.43"
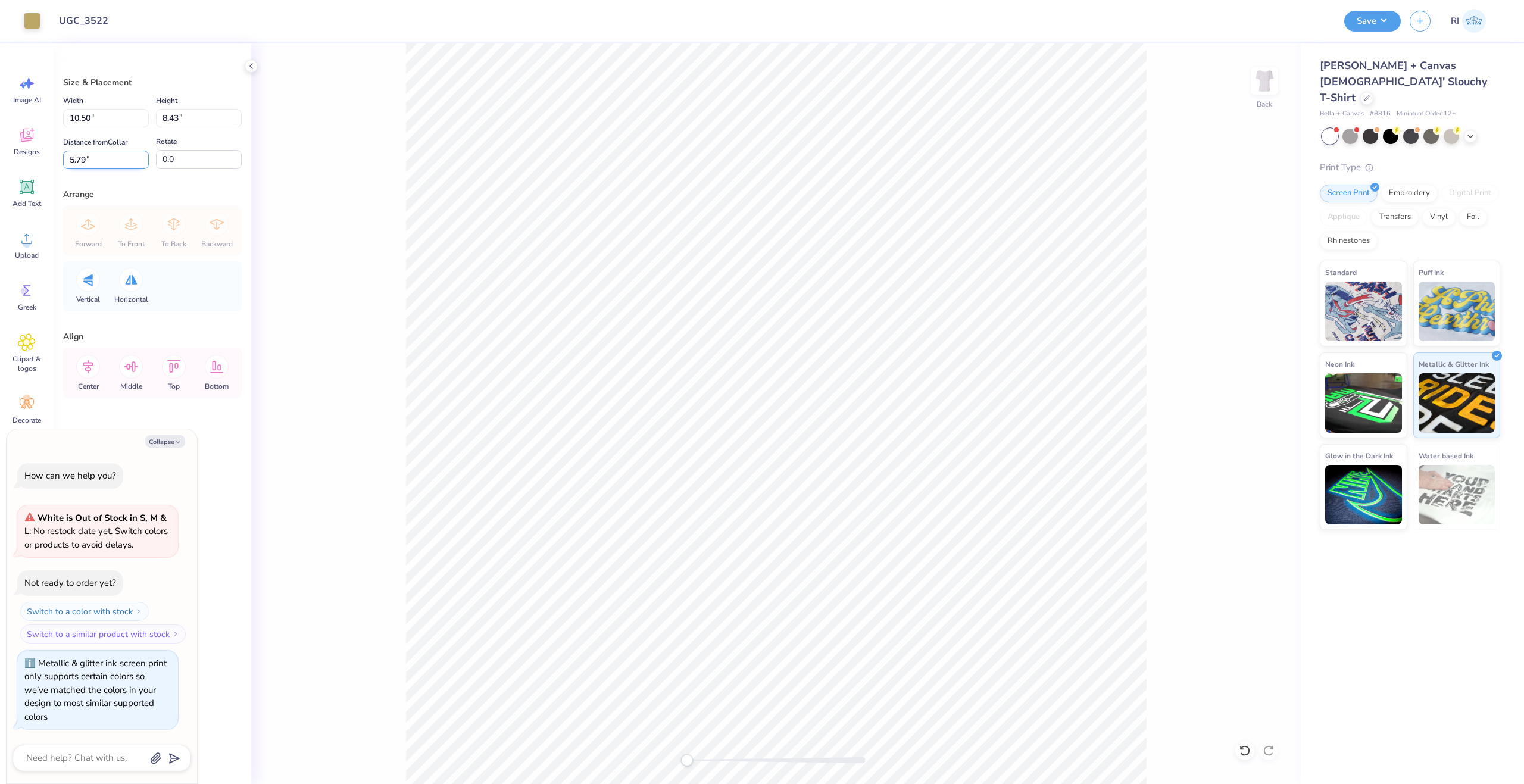
click at [98, 155] on input "5.79" at bounding box center [106, 160] width 86 height 18
type input "2"
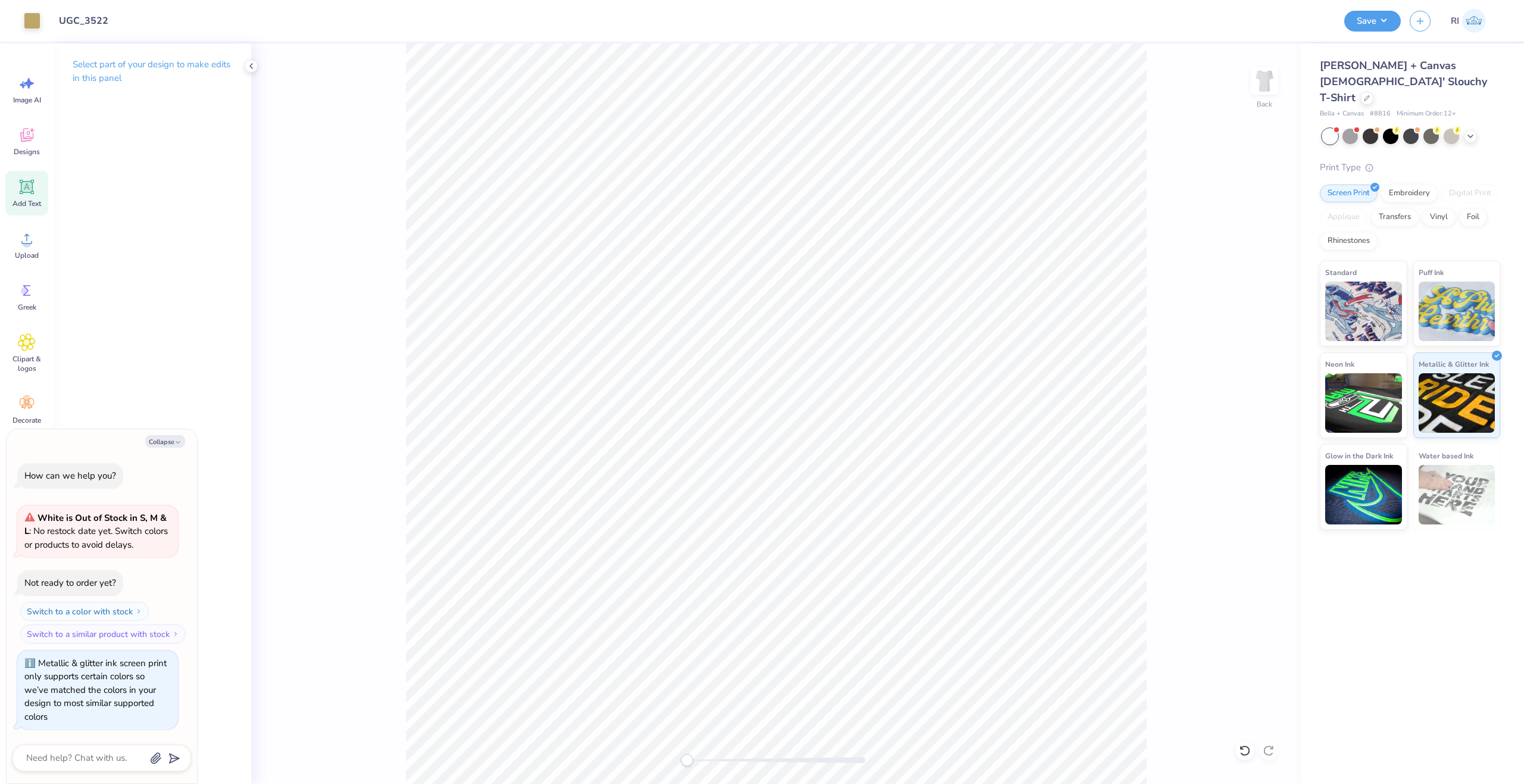
click at [37, 196] on div "Add Text" at bounding box center [27, 193] width 43 height 44
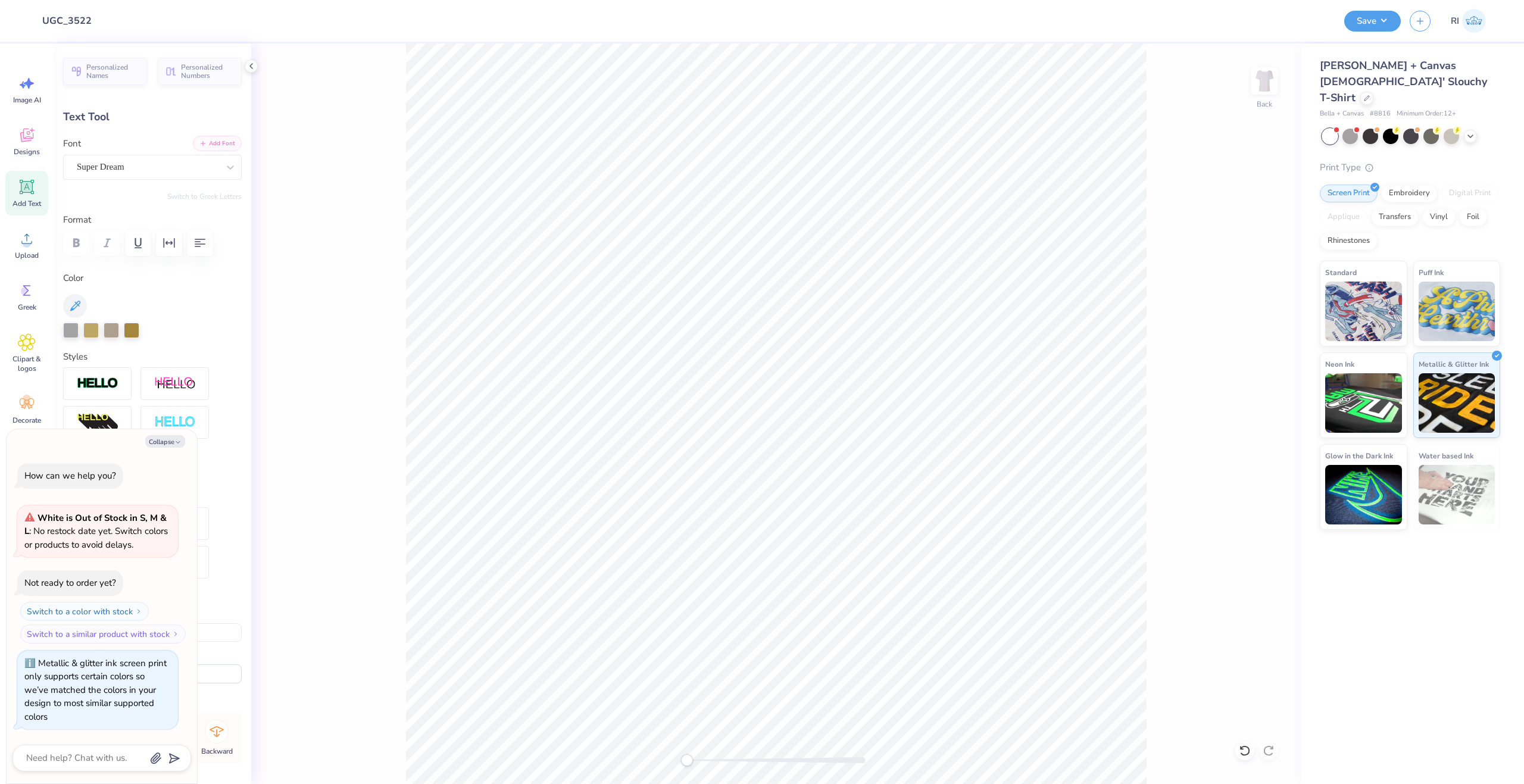
click at [226, 142] on button "Add Font" at bounding box center [217, 143] width 49 height 15
click at [1499, 35] on icon "close" at bounding box center [1498, 32] width 8 height 10
click at [1388, 23] on div "Design Title UGC_3522 Save RI Image AI Designs Add Text Upload Greek Clipart & …" at bounding box center [762, 392] width 1524 height 784
click at [1386, 25] on button "Save" at bounding box center [1372, 19] width 56 height 21
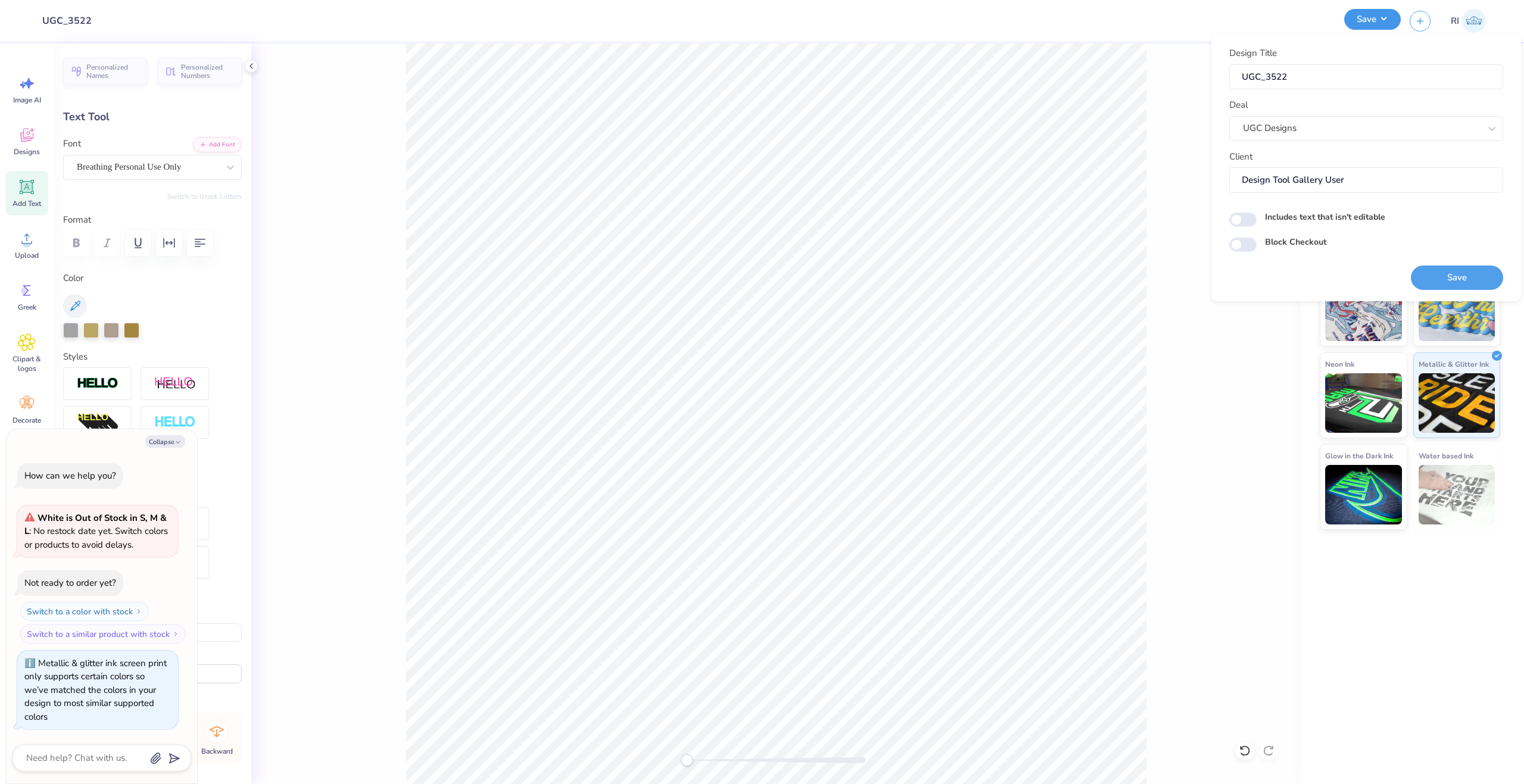
click at [1390, 22] on button "Save" at bounding box center [1372, 19] width 56 height 21
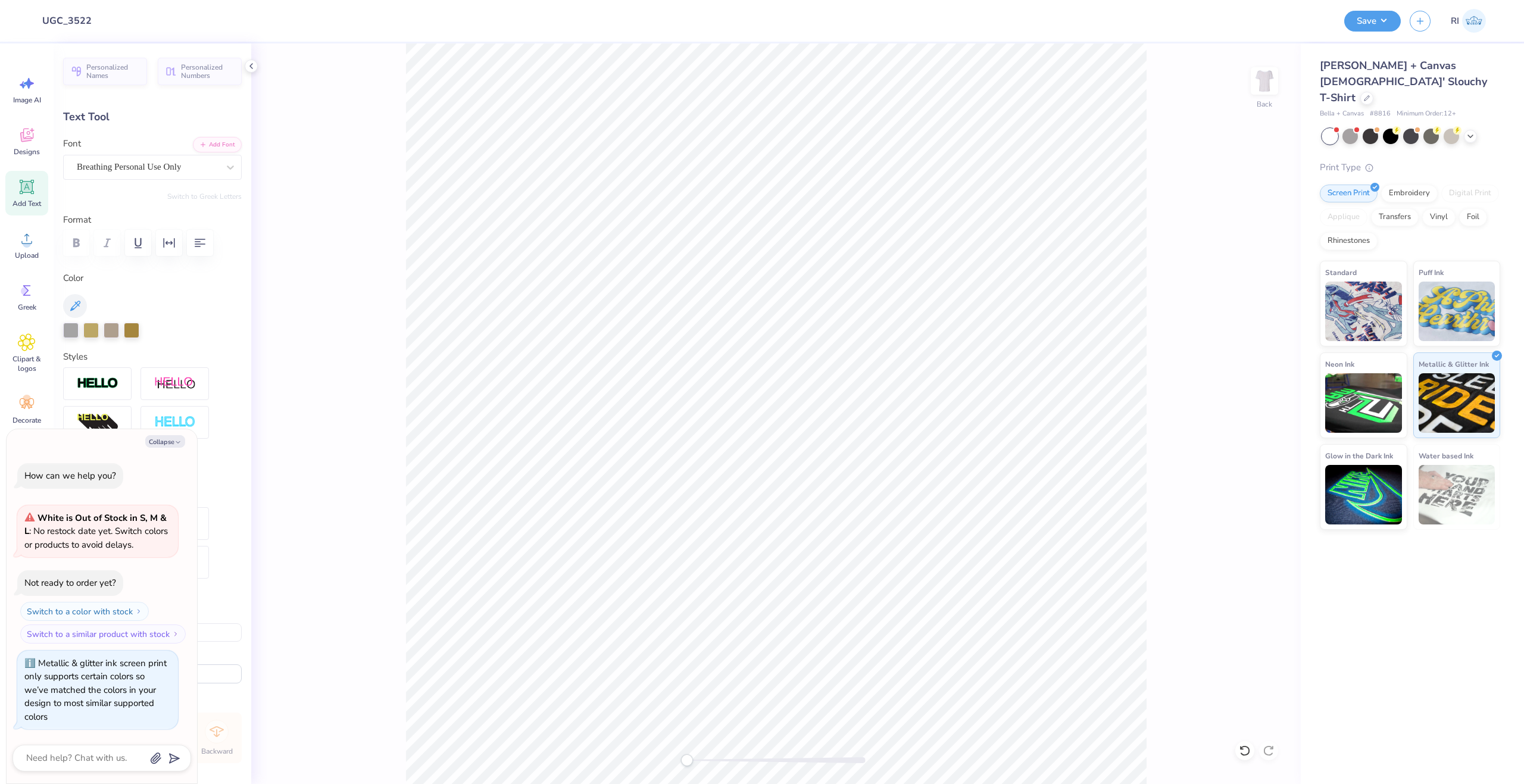
type textarea "x"
type textarea "D"
type textarea "x"
type textarea "Del"
type textarea "x"
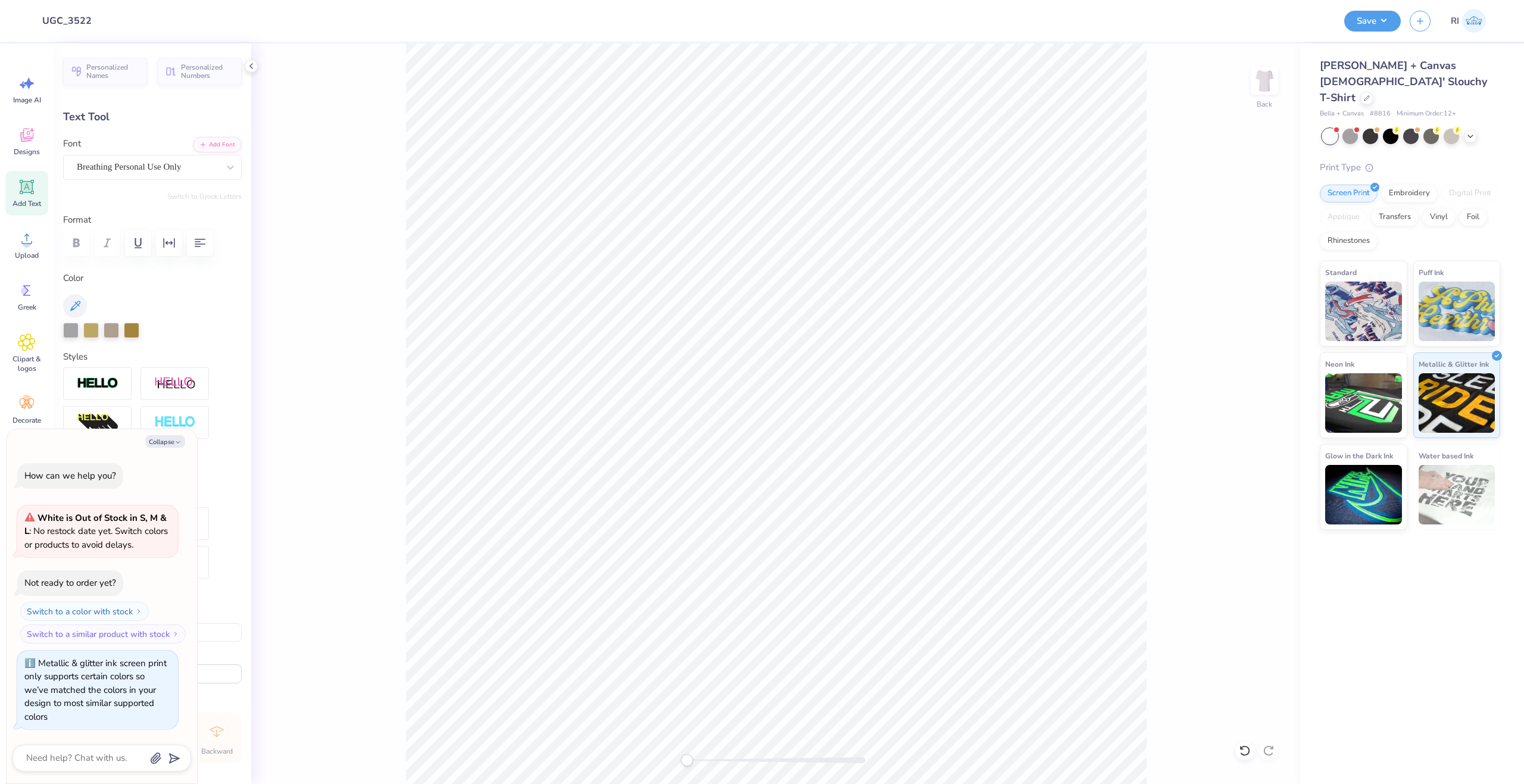
type textarea "Delta"
type textarea "x"
type textarea "Delta"
type textarea "x"
type textarea "Delta G"
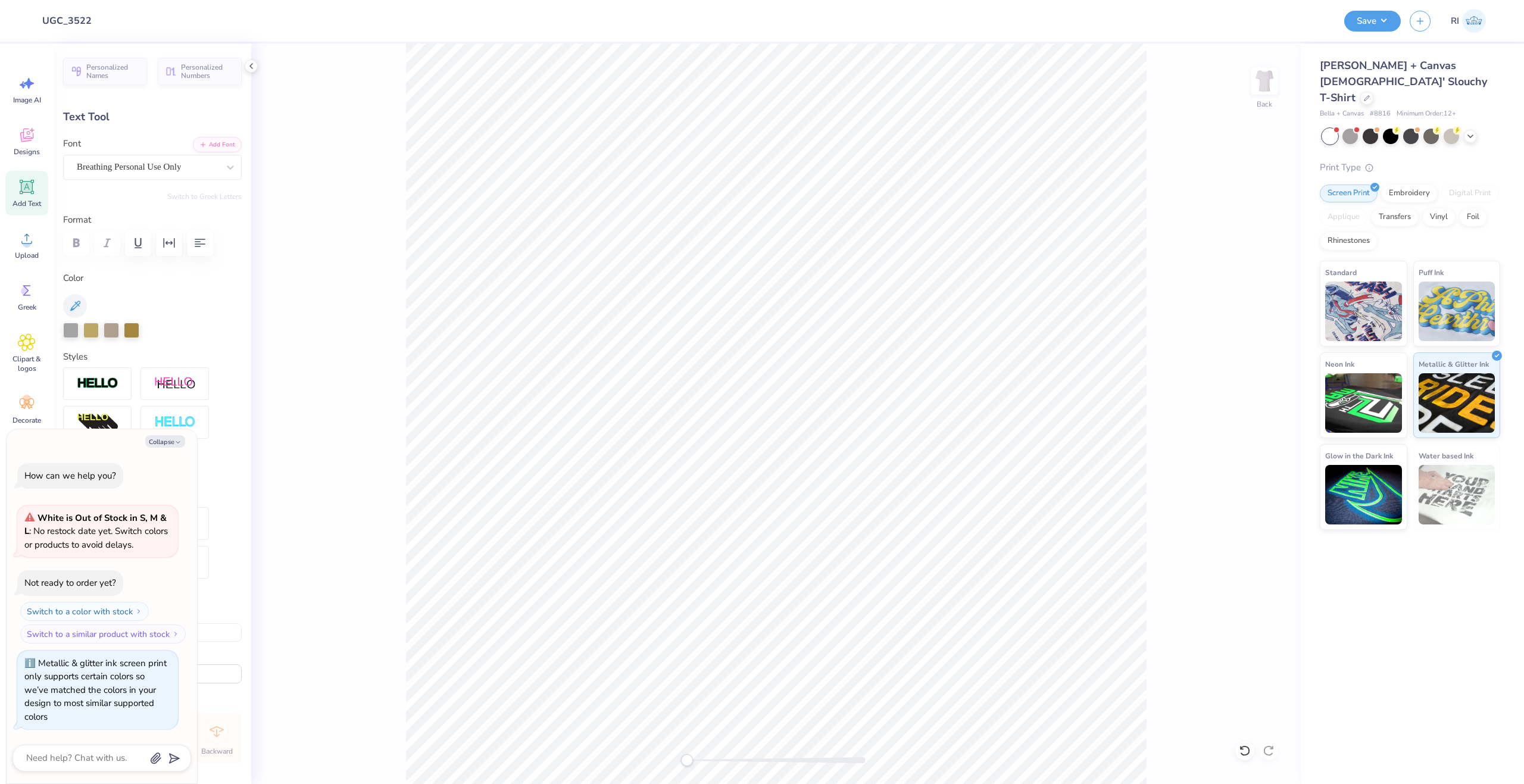
type textarea "x"
type textarea "Delta Ga"
type textarea "x"
type textarea "Delta Gam"
type textarea "x"
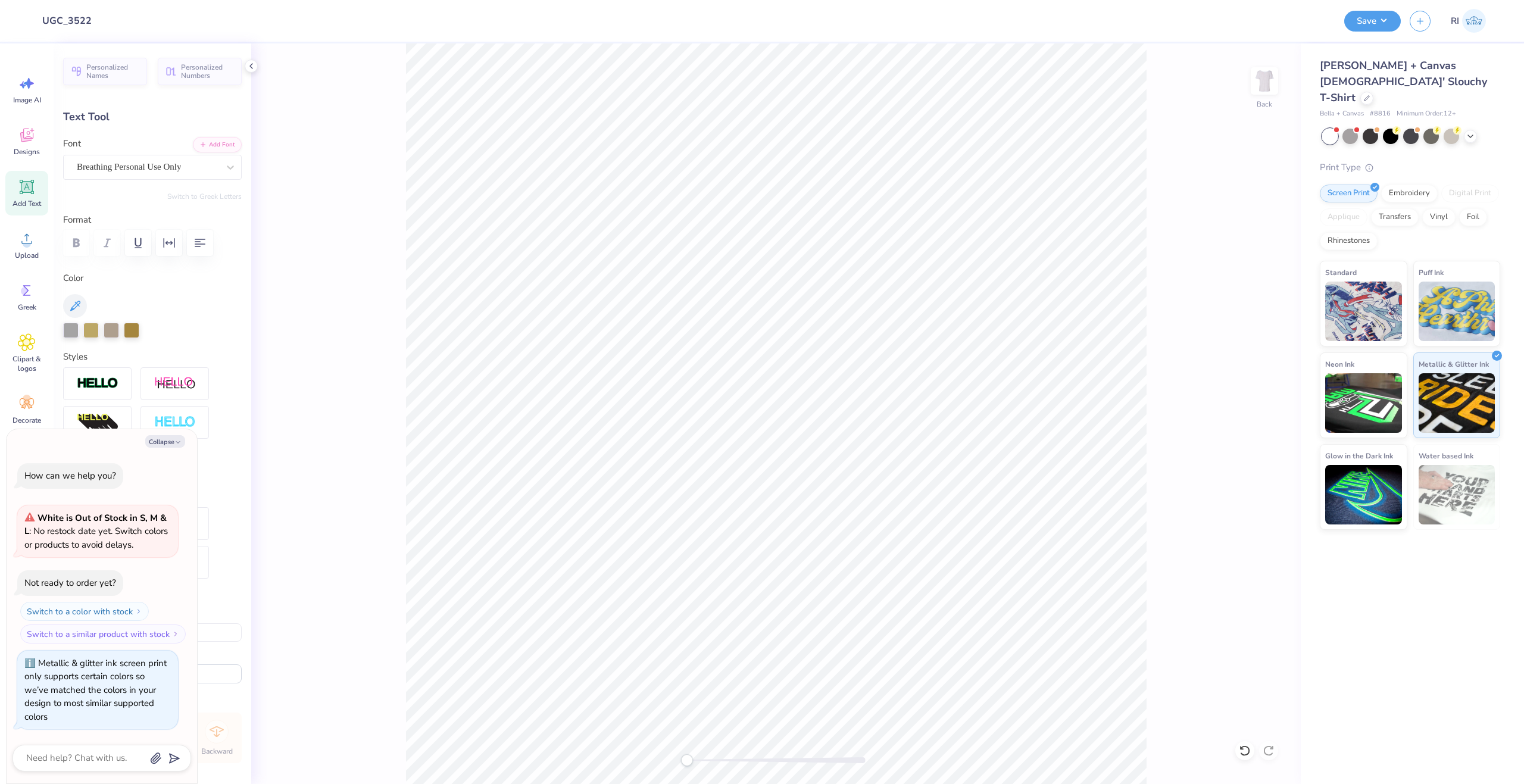
scroll to position [10, 4]
type textarea "Delta Gamma"
type textarea "x"
type input "11.99"
type input "2.61"
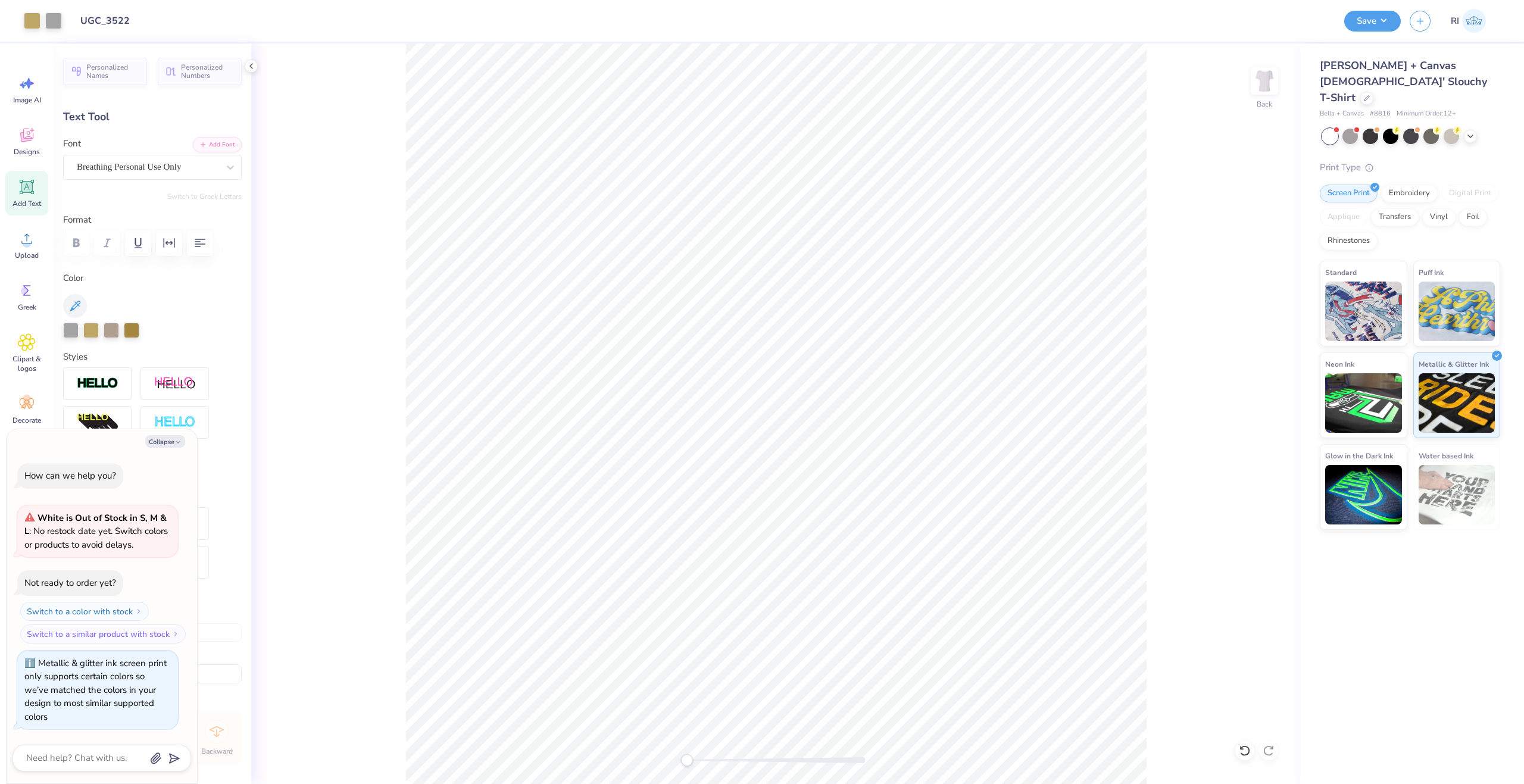
type input "8.69"
click at [166, 439] on button "Collapse" at bounding box center [165, 442] width 40 height 13
type textarea "x"
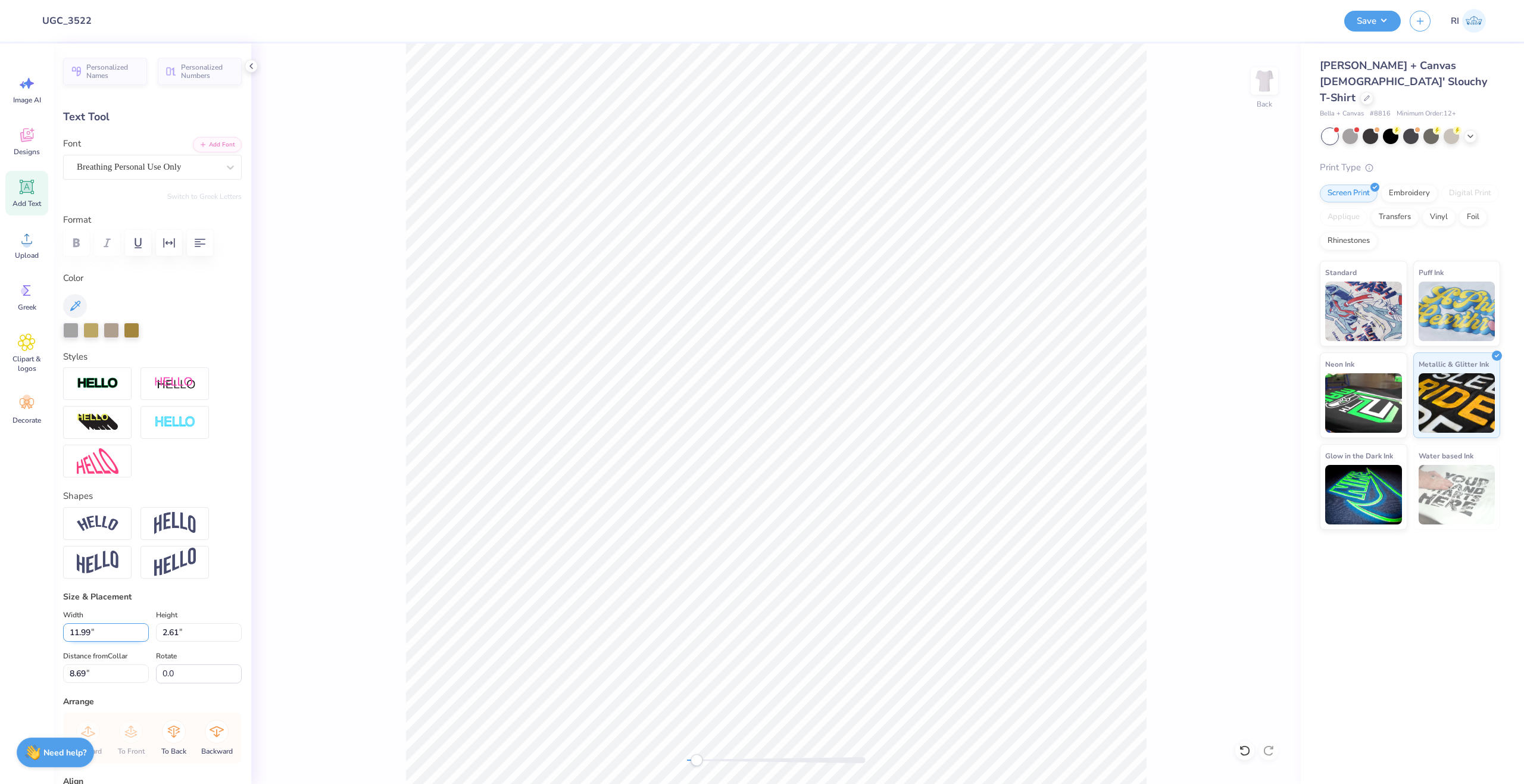
click at [113, 631] on input "11.99" at bounding box center [106, 632] width 86 height 18
type input "11.00"
type input "2.40"
type input "8.80"
type input "10.50"
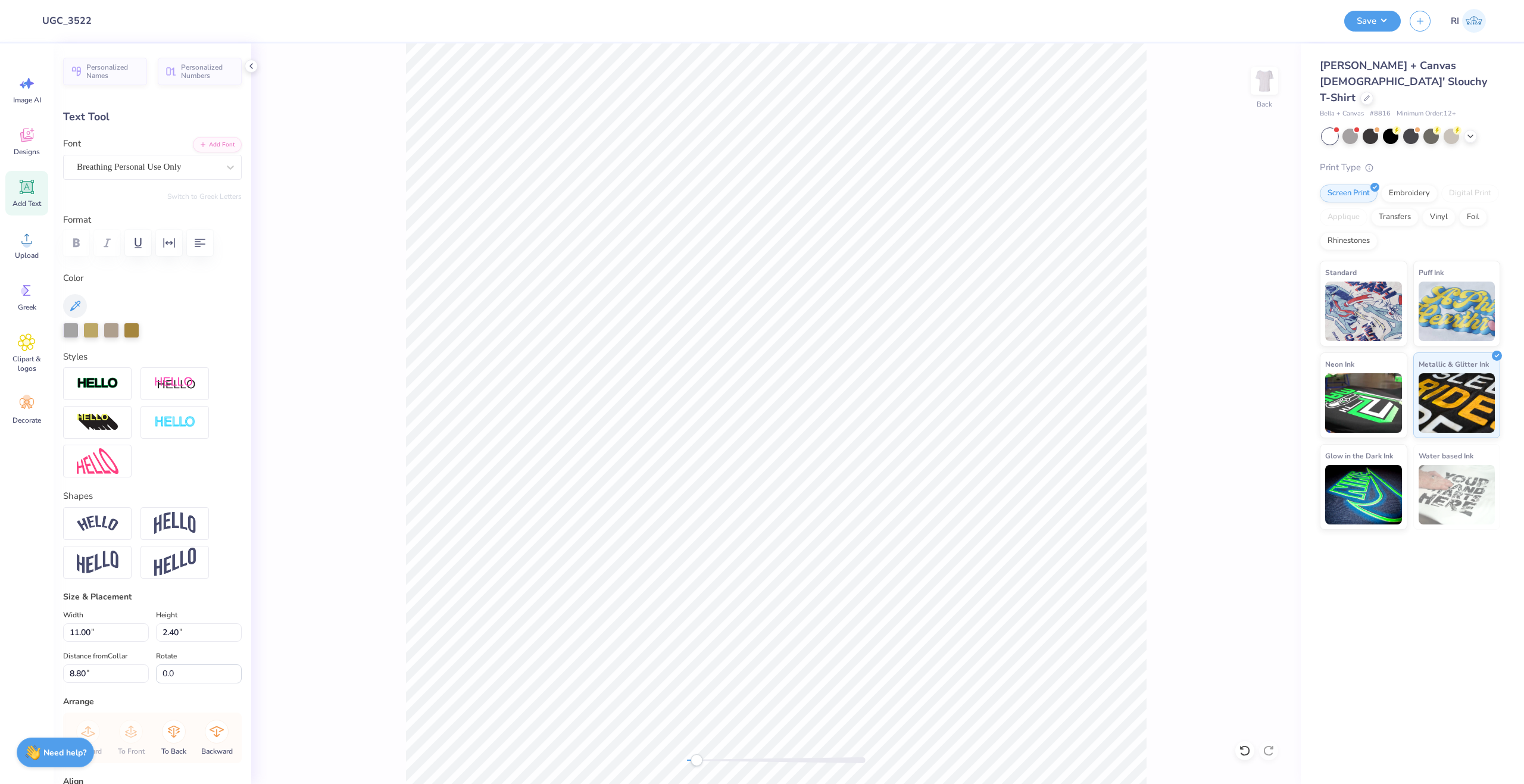
type input "2.29"
click at [766, 536] on li "Duplicate" at bounding box center [769, 527] width 93 height 23
type input "9.14"
click at [193, 142] on button "Add Font" at bounding box center [217, 143] width 49 height 15
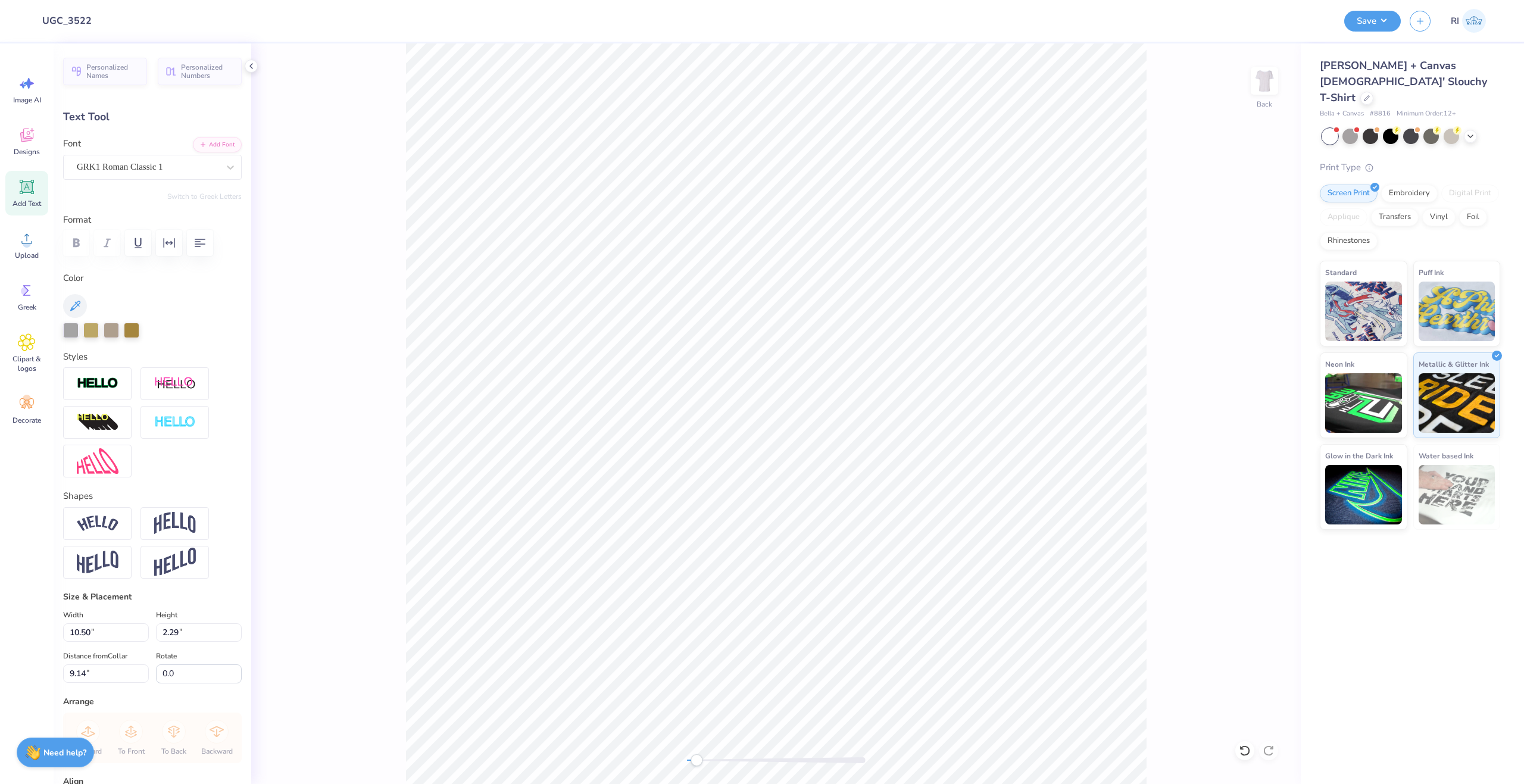
type textarea "DG"
type input "1.97"
type input "1.10"
type input "11.57"
type input "9.43"
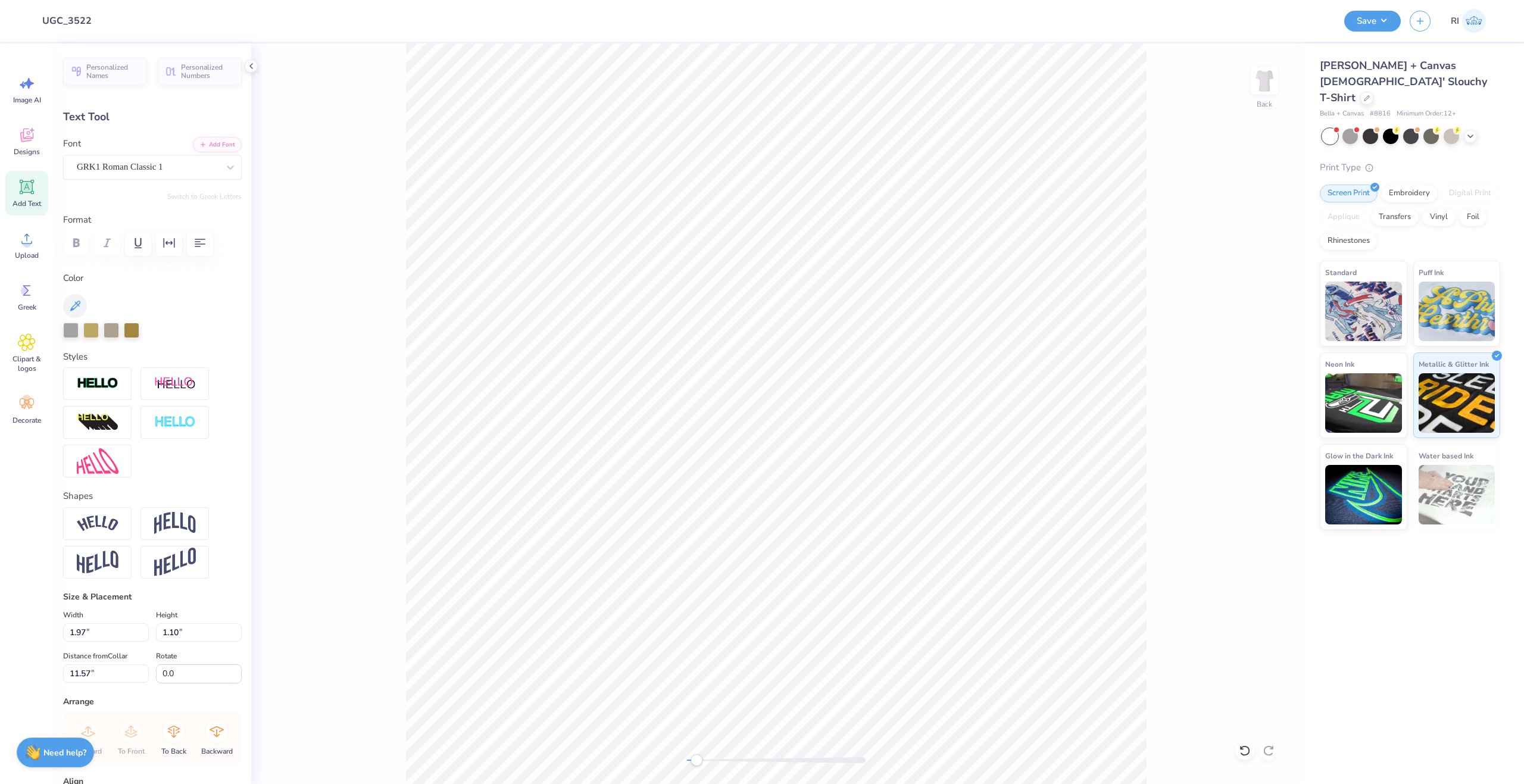
type input "5.27"
type input "2.19"
type input "10.50"
type input "2.29"
type input "8.14"
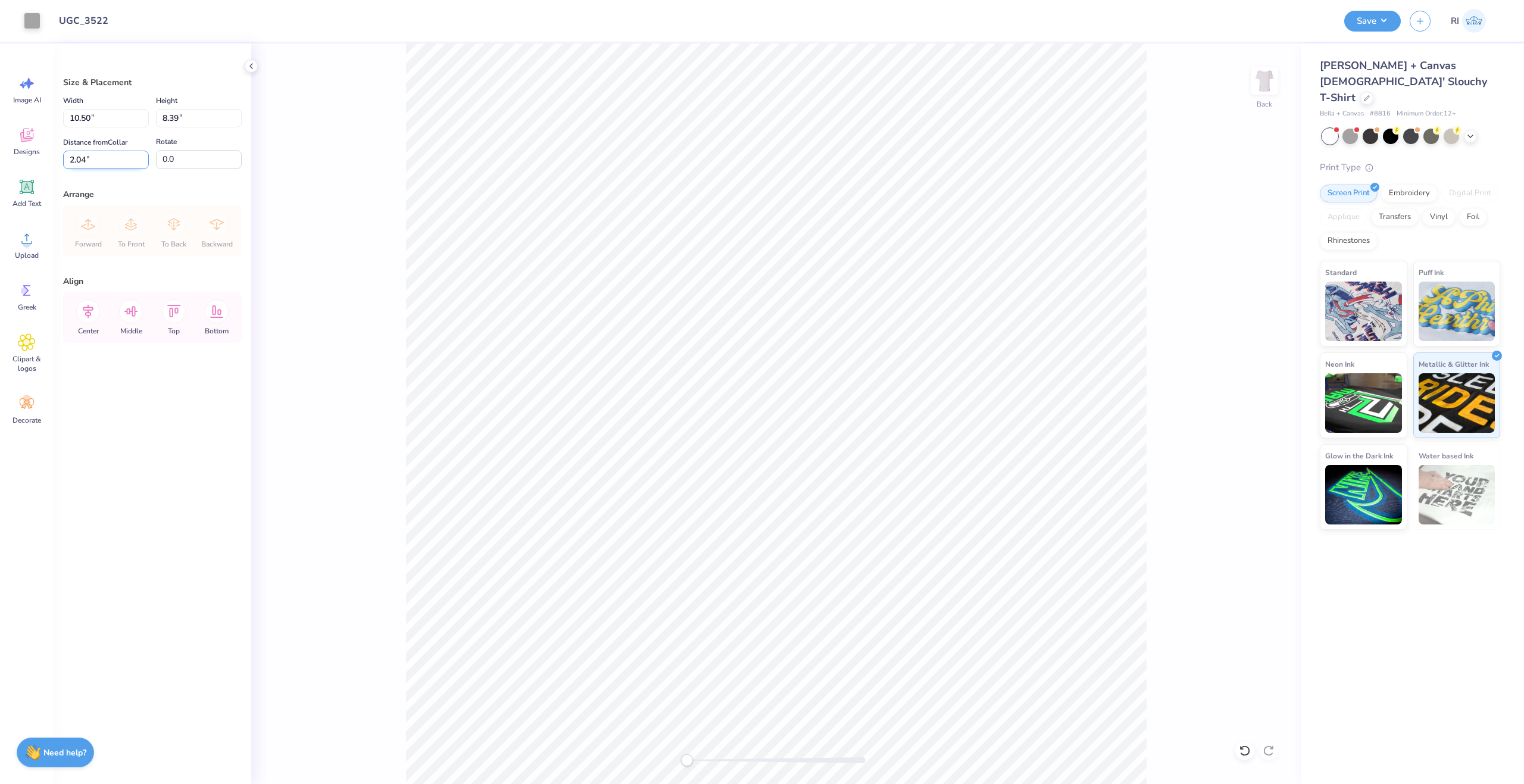
click at [120, 164] on input "2.04" at bounding box center [106, 160] width 86 height 18
type input "2.00"
click at [1388, 17] on button "Save" at bounding box center [1372, 19] width 56 height 21
click at [33, 15] on div at bounding box center [32, 20] width 16 height 16
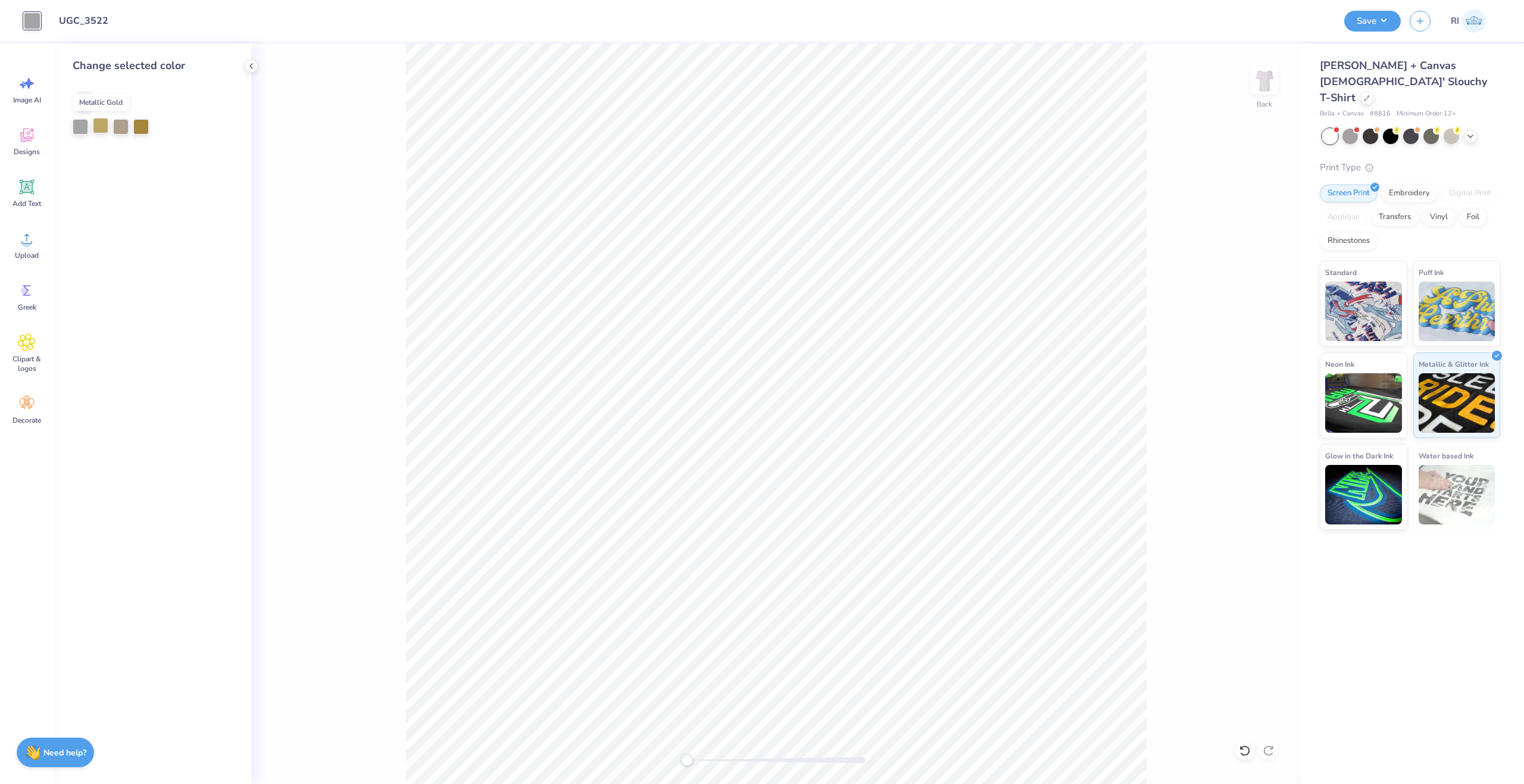
click at [93, 125] on div at bounding box center [101, 125] width 15 height 15
drag, startPoint x: 1382, startPoint y: 20, endPoint x: 1383, endPoint y: 33, distance: 13.0
click at [1382, 22] on button "Save" at bounding box center [1372, 21] width 56 height 21
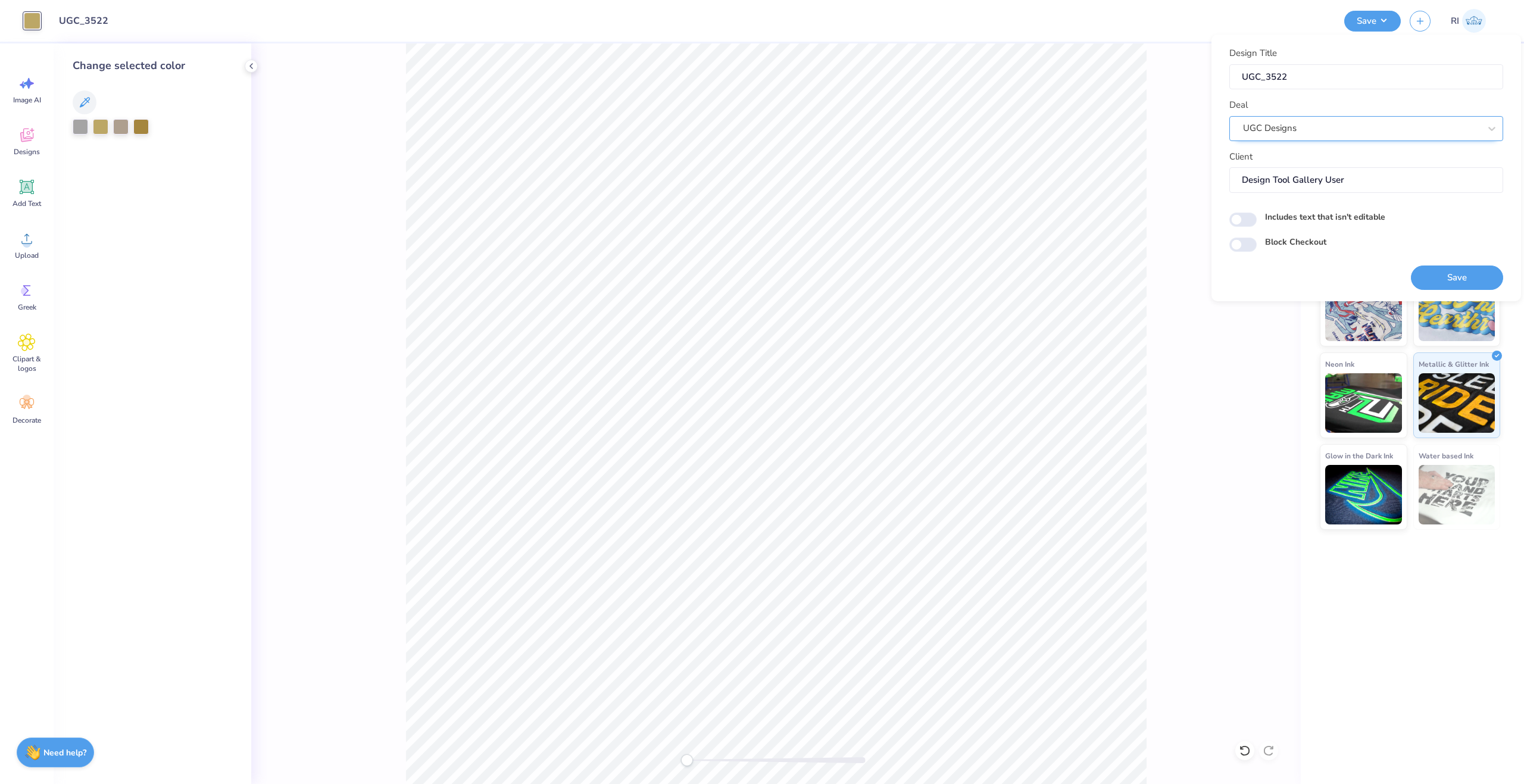
click at [1376, 125] on div "UGC Designs" at bounding box center [1362, 128] width 240 height 18
click at [1367, 103] on div "Deal UGC Designs" at bounding box center [1366, 120] width 274 height 43
click at [1256, 245] on input "Block Checkout" at bounding box center [1243, 245] width 27 height 15
checkbox input "true"
drag, startPoint x: 1437, startPoint y: 269, endPoint x: 1194, endPoint y: 190, distance: 255.5
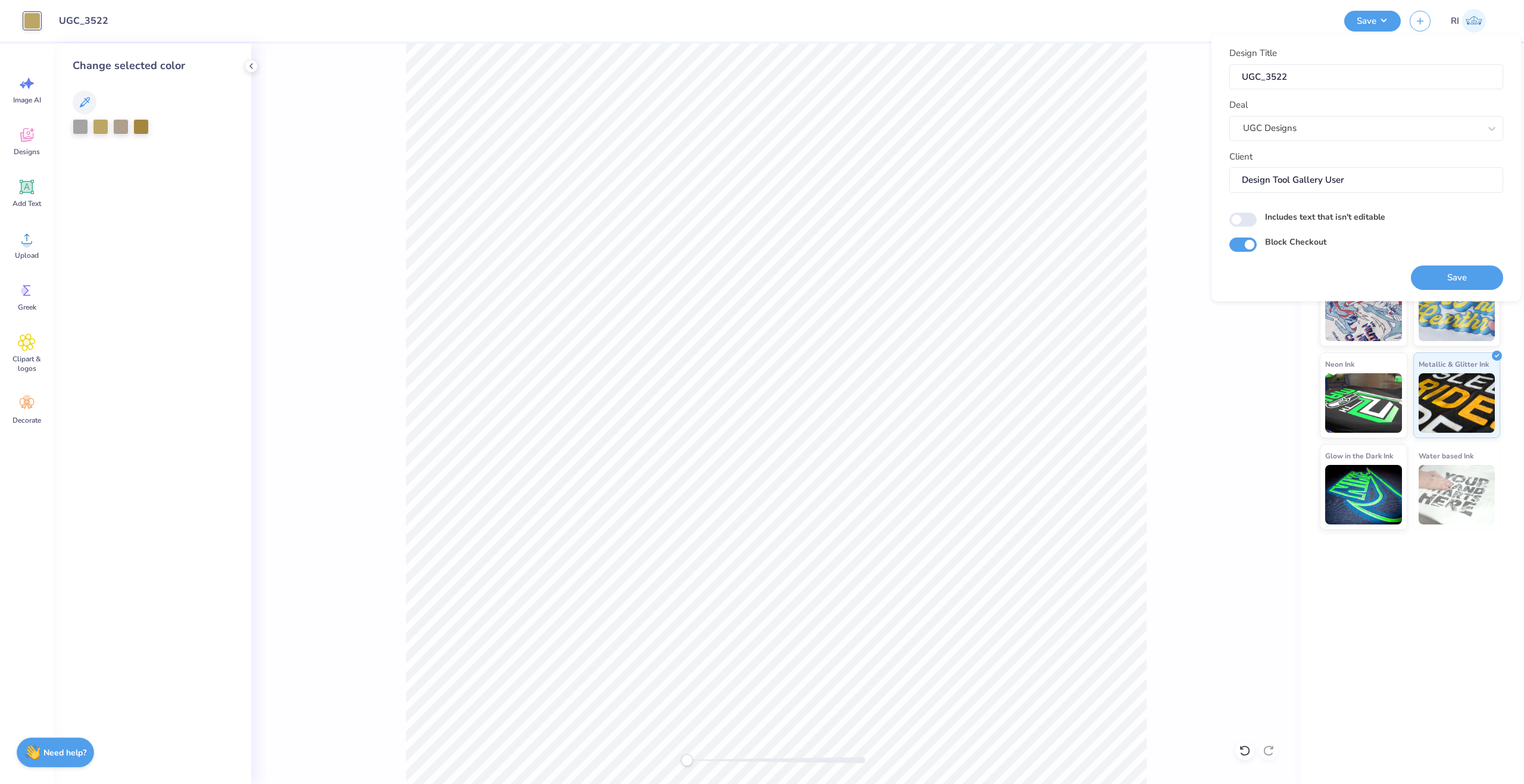
click at [1236, 205] on div "Design Title UGC_3522 Deal UGC Designs Client Design Tool Gallery User Includes…" at bounding box center [1366, 167] width 274 height 243
click at [1454, 278] on button "Save" at bounding box center [1457, 278] width 93 height 25
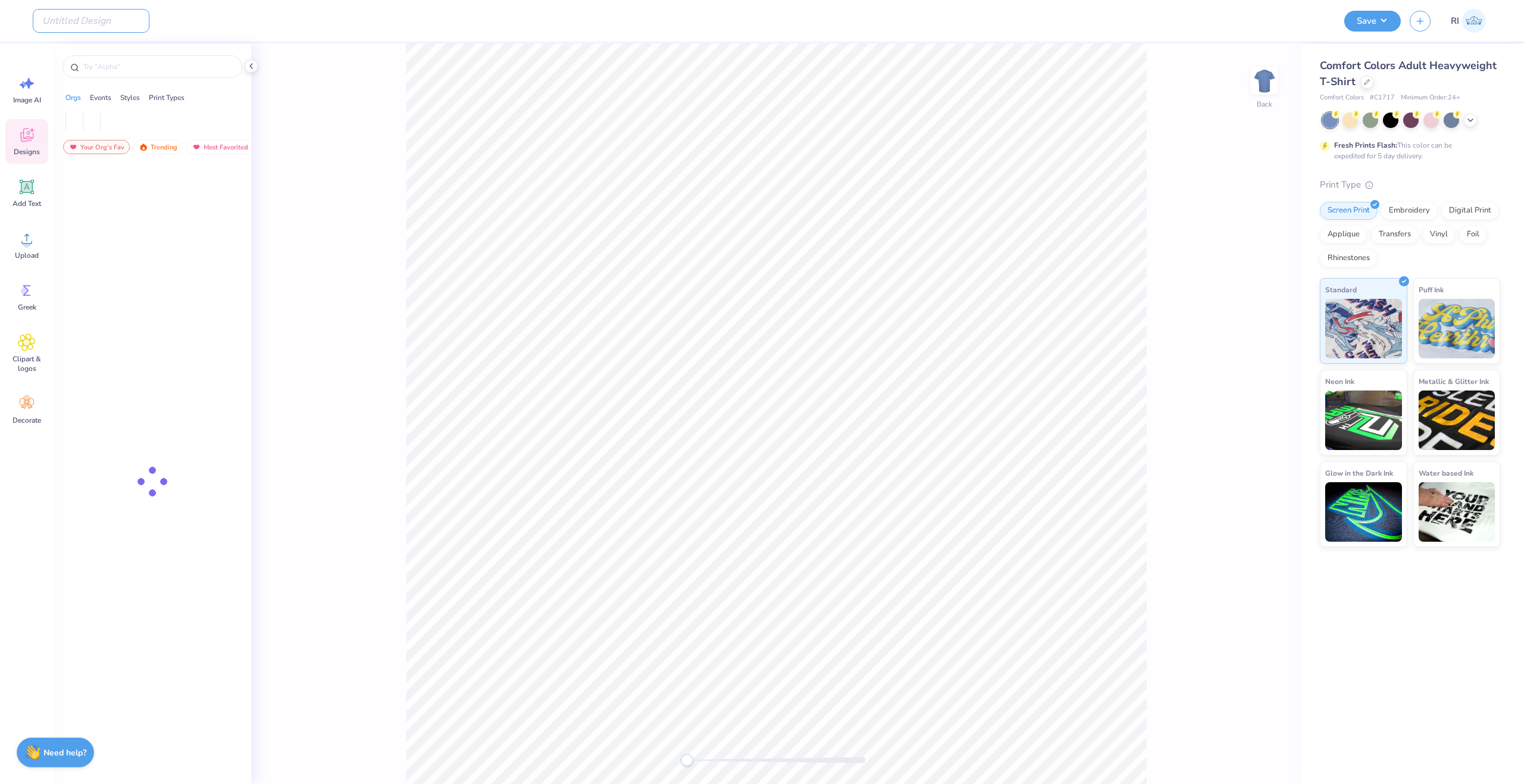
drag, startPoint x: 68, startPoint y: 20, endPoint x: 366, endPoint y: 103, distance: 309.3
click at [68, 20] on input "Design Title" at bounding box center [91, 21] width 117 height 24
paste input "UGC_3525"
type input "UGC_3525"
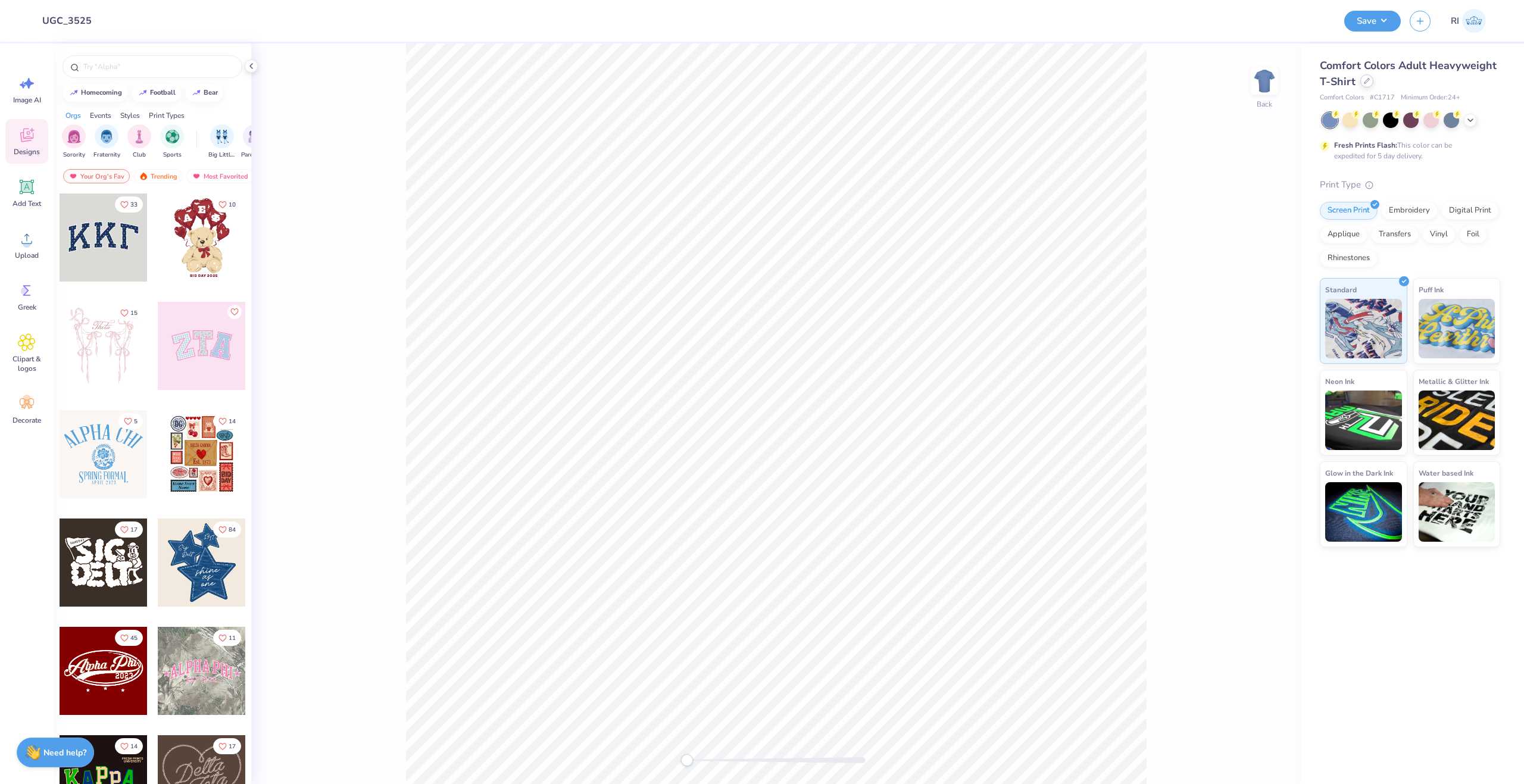
click at [1364, 79] on div at bounding box center [1367, 80] width 13 height 13
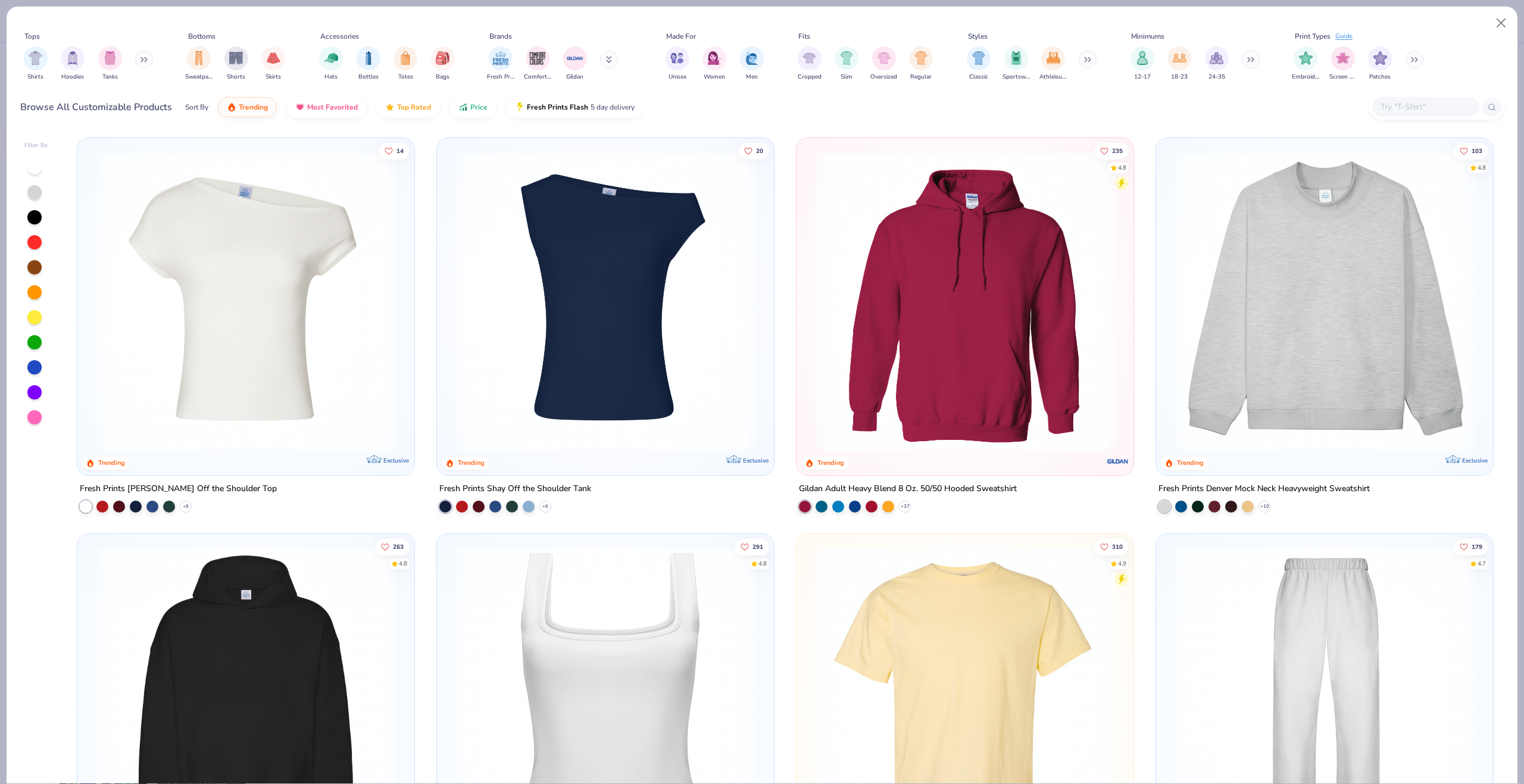
click at [1418, 103] on input "text" at bounding box center [1425, 107] width 92 height 14
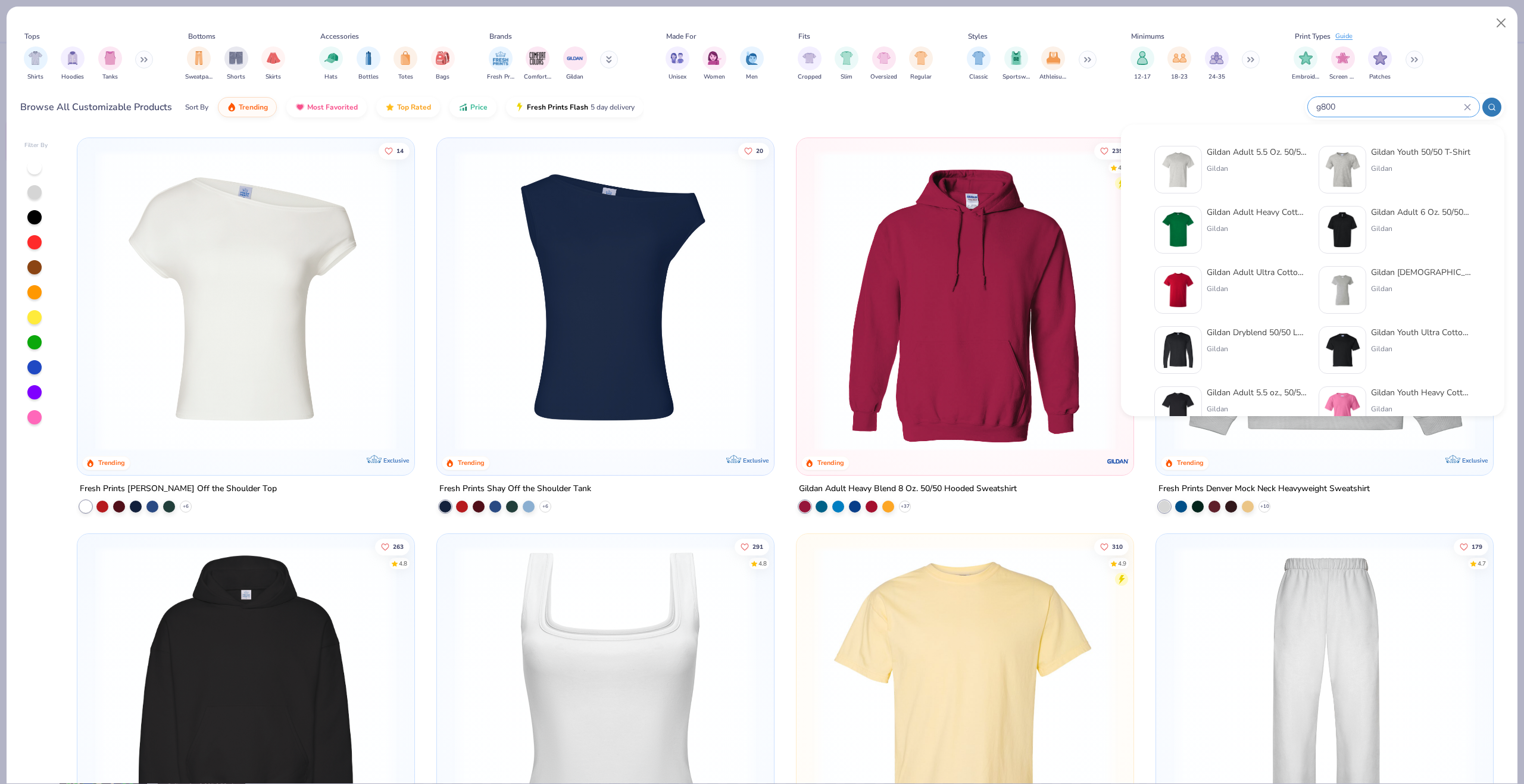
type input "g800"
click at [1184, 171] on img at bounding box center [1178, 170] width 37 height 37
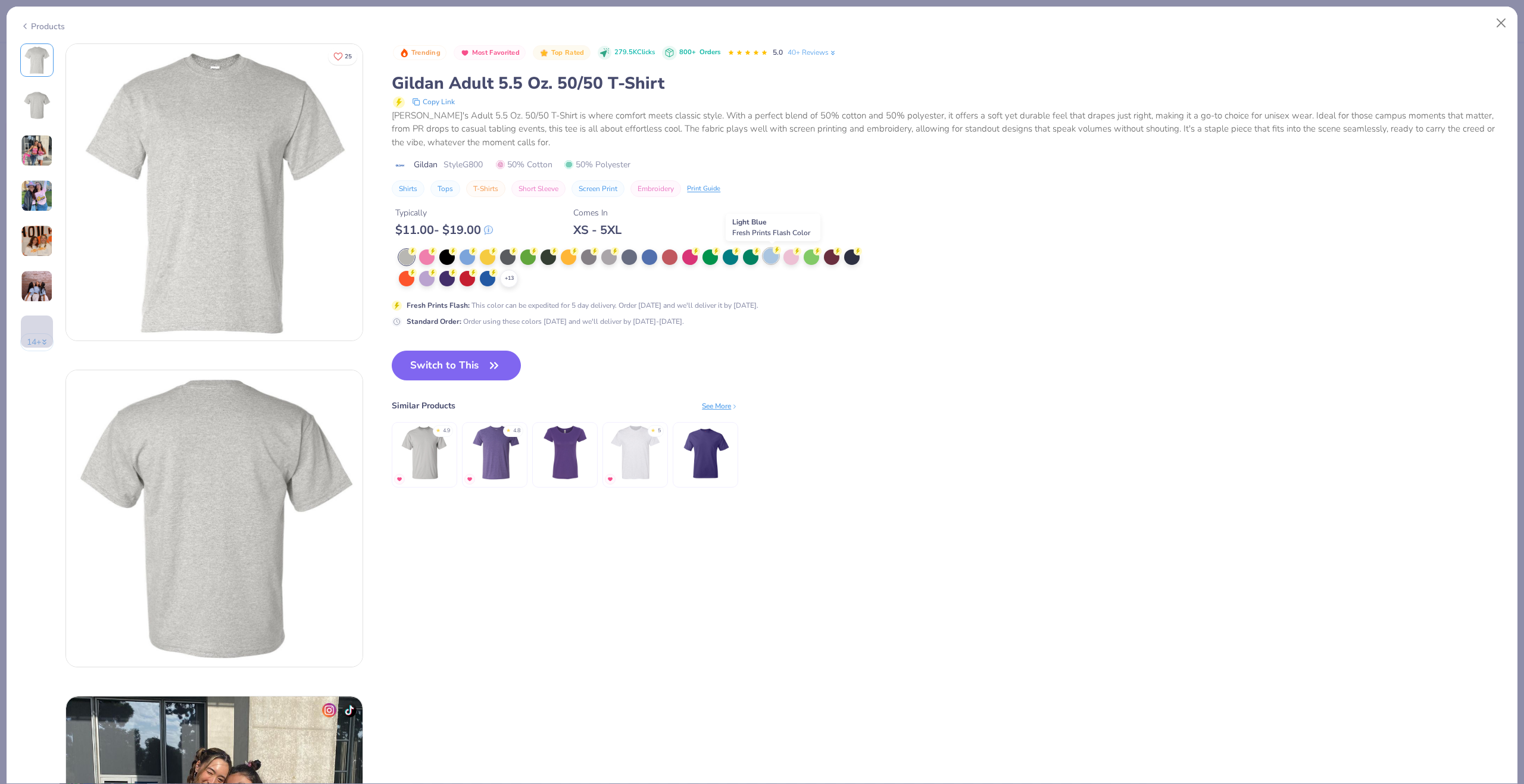
click at [768, 255] on div at bounding box center [771, 256] width 15 height 15
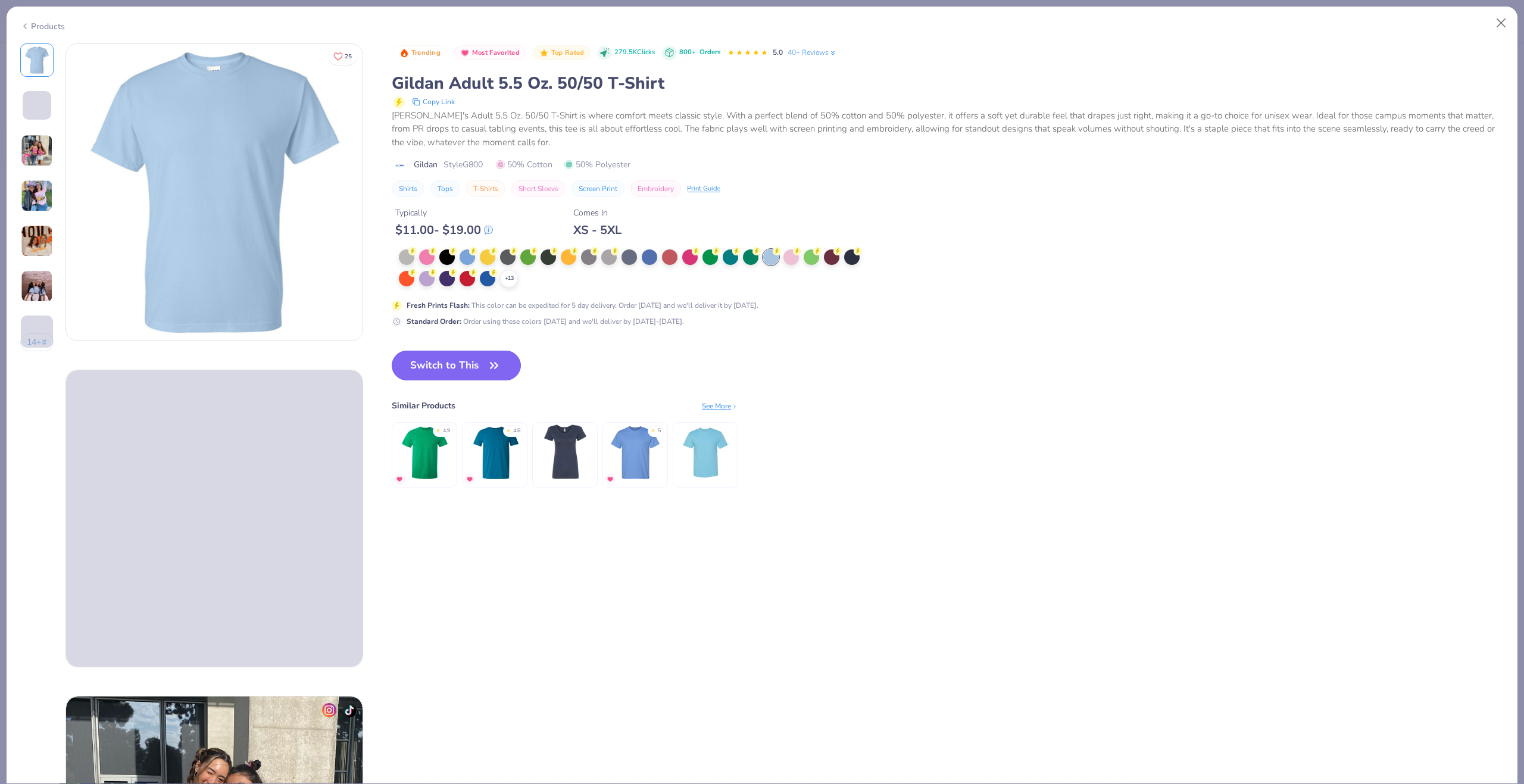
click at [463, 365] on button "Switch to This" at bounding box center [456, 365] width 129 height 30
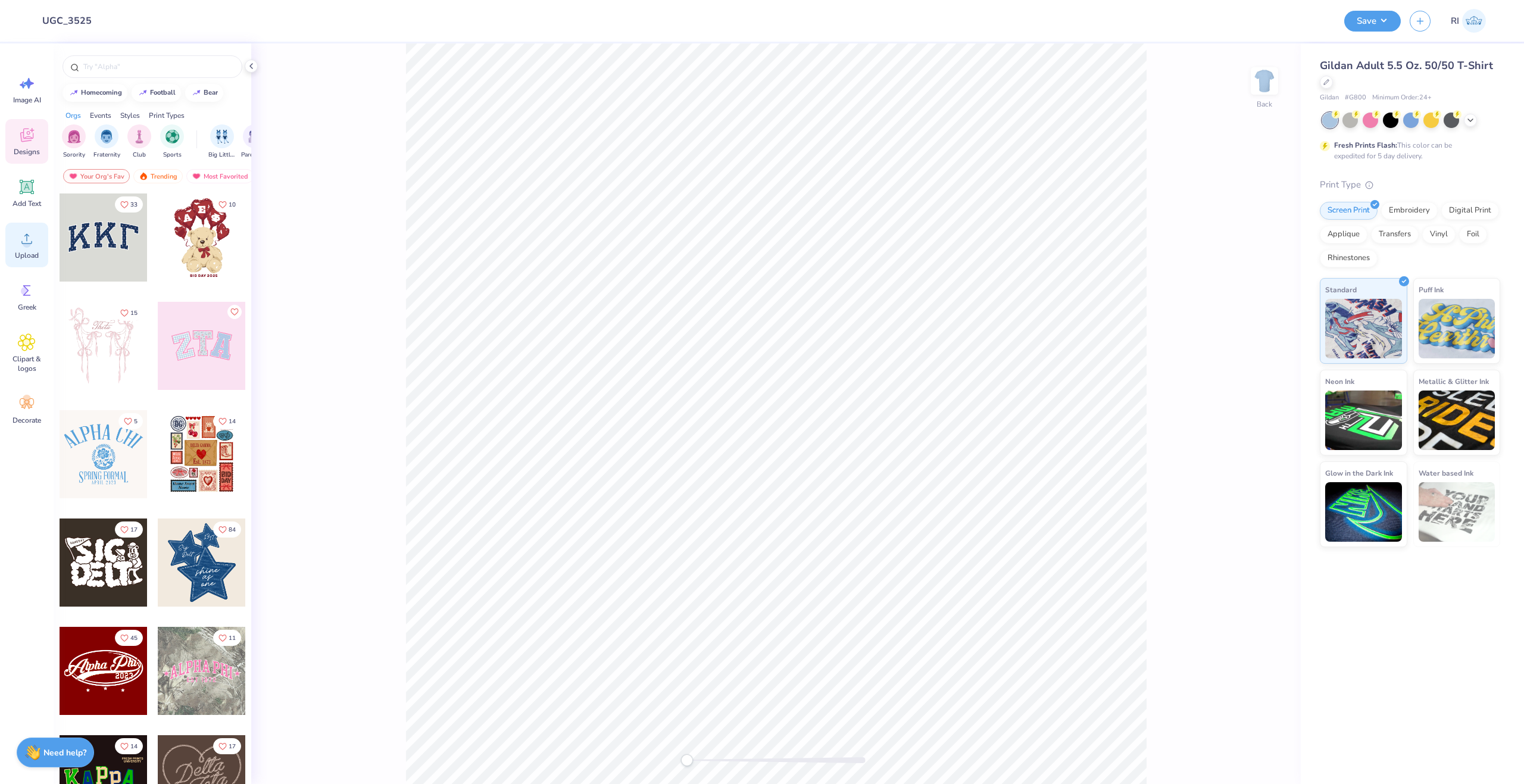
click at [25, 252] on span "Upload" at bounding box center [27, 255] width 24 height 10
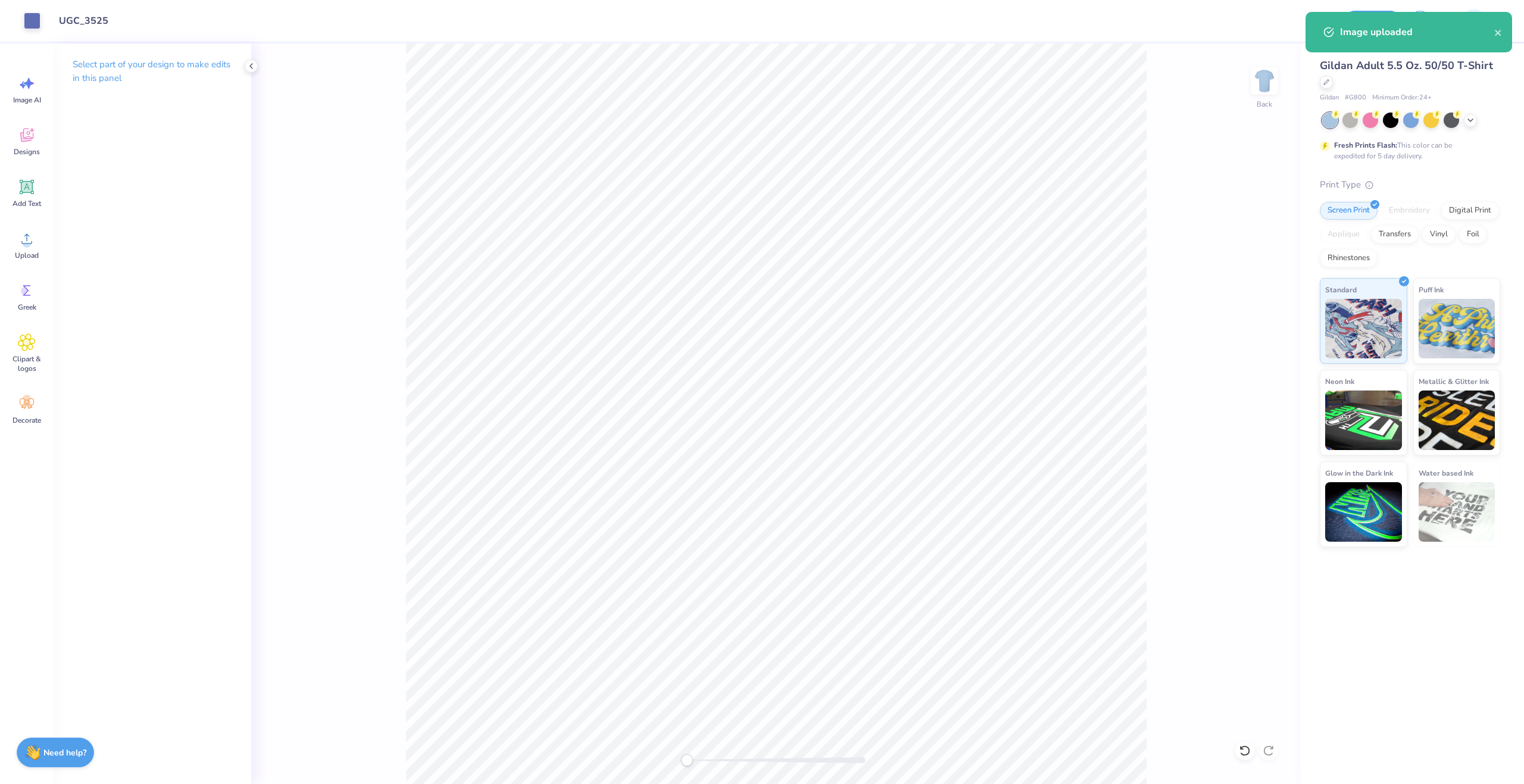
click at [1250, 87] on div "Back" at bounding box center [776, 414] width 1050 height 740
click at [1258, 85] on img at bounding box center [1264, 80] width 48 height 48
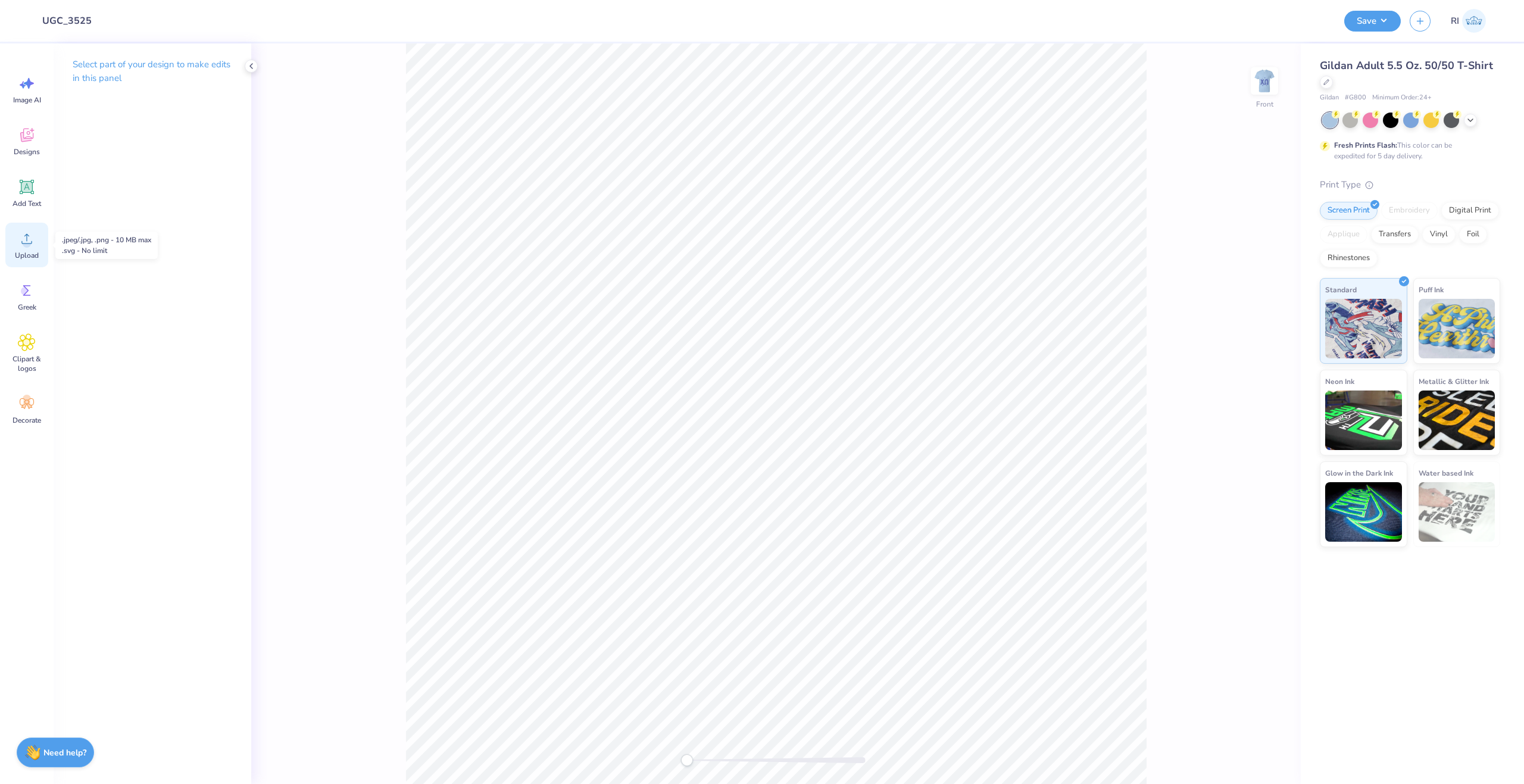
click at [21, 239] on icon at bounding box center [27, 239] width 18 height 18
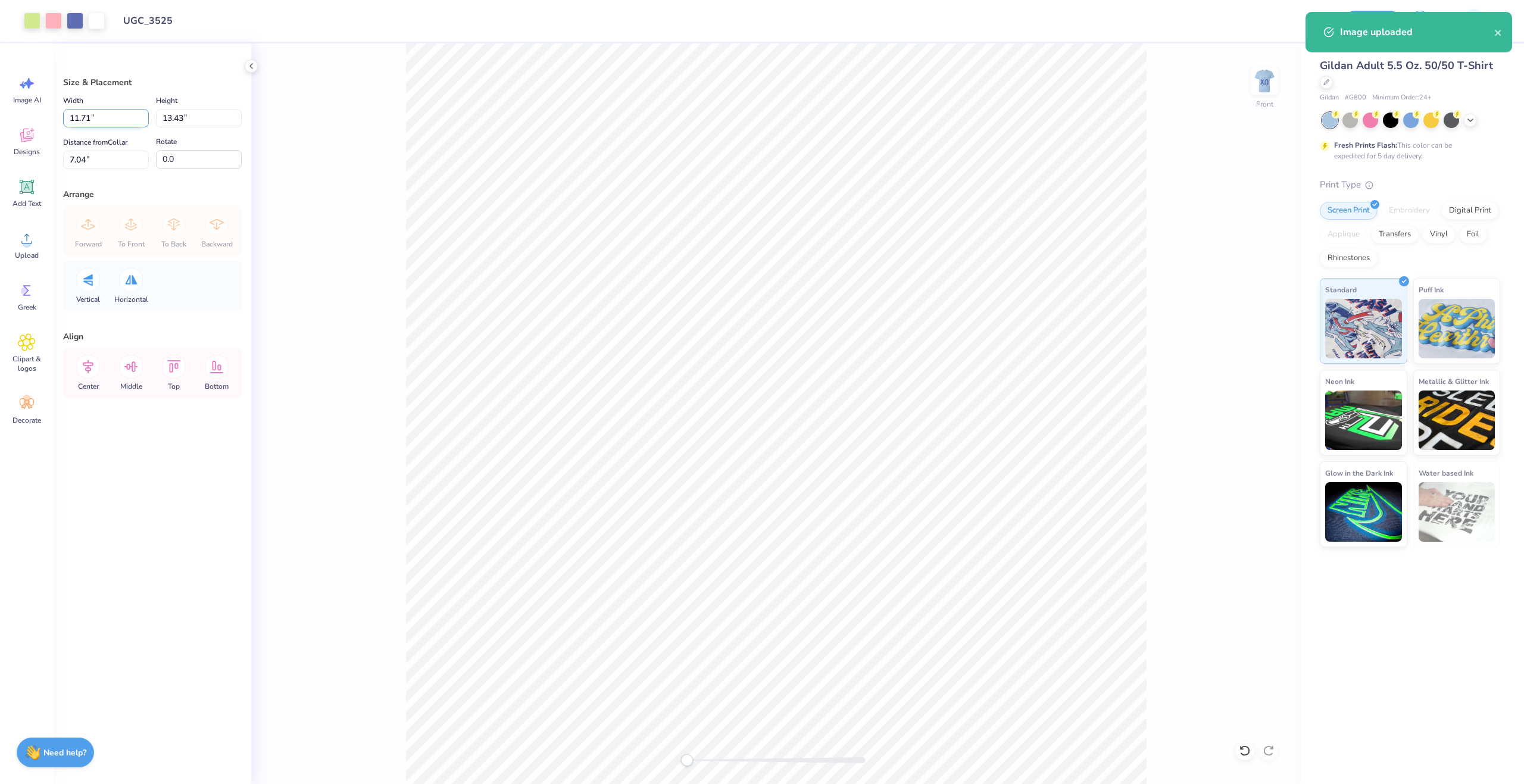
click at [113, 119] on input "11.71" at bounding box center [106, 118] width 86 height 18
type input "12.50"
type input "14.34"
click at [124, 160] on input "6.58" at bounding box center [106, 160] width 86 height 18
type input "3"
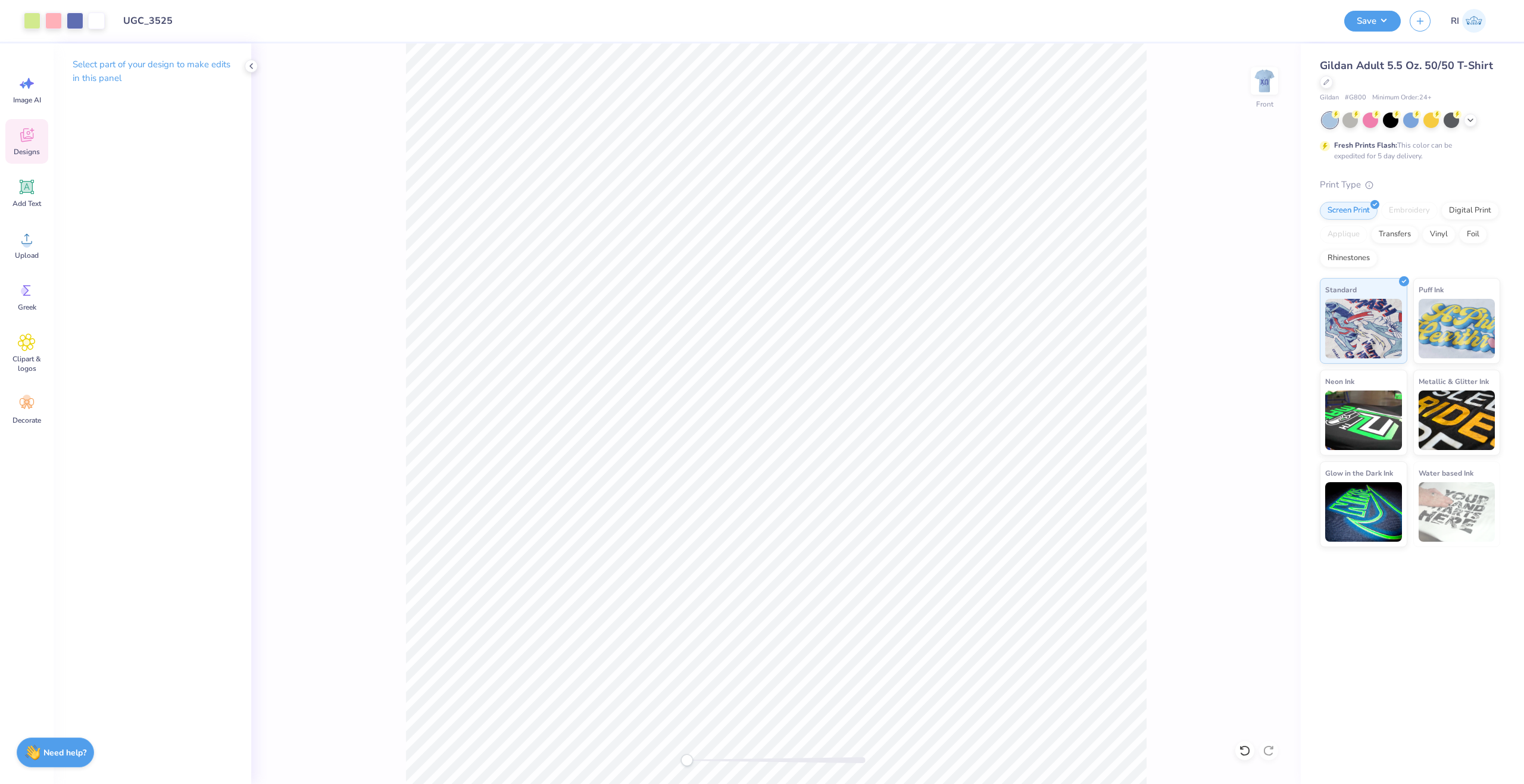
click at [30, 136] on icon at bounding box center [27, 135] width 18 height 18
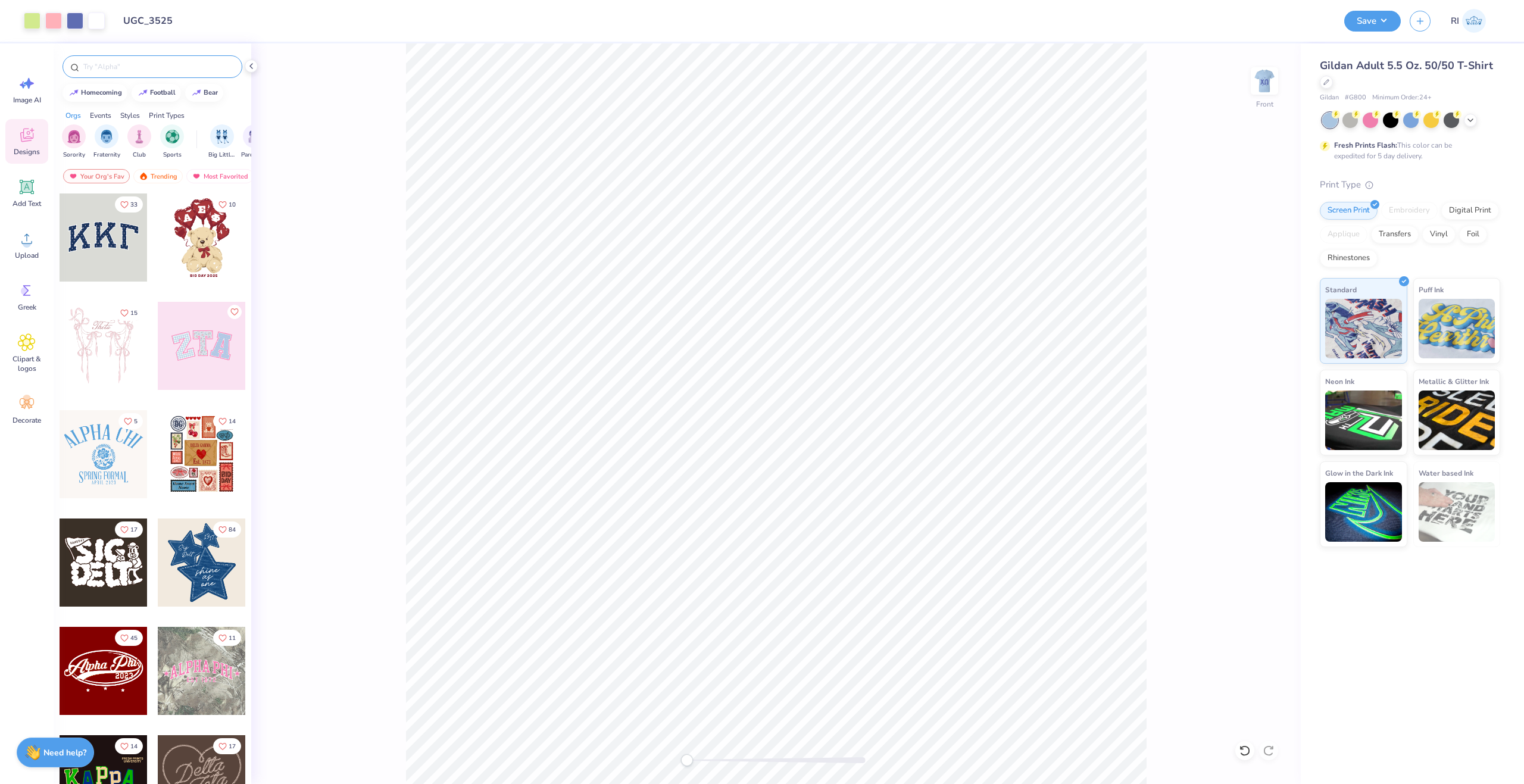
click at [172, 72] on input "text" at bounding box center [158, 67] width 152 height 12
type input "make a wish"
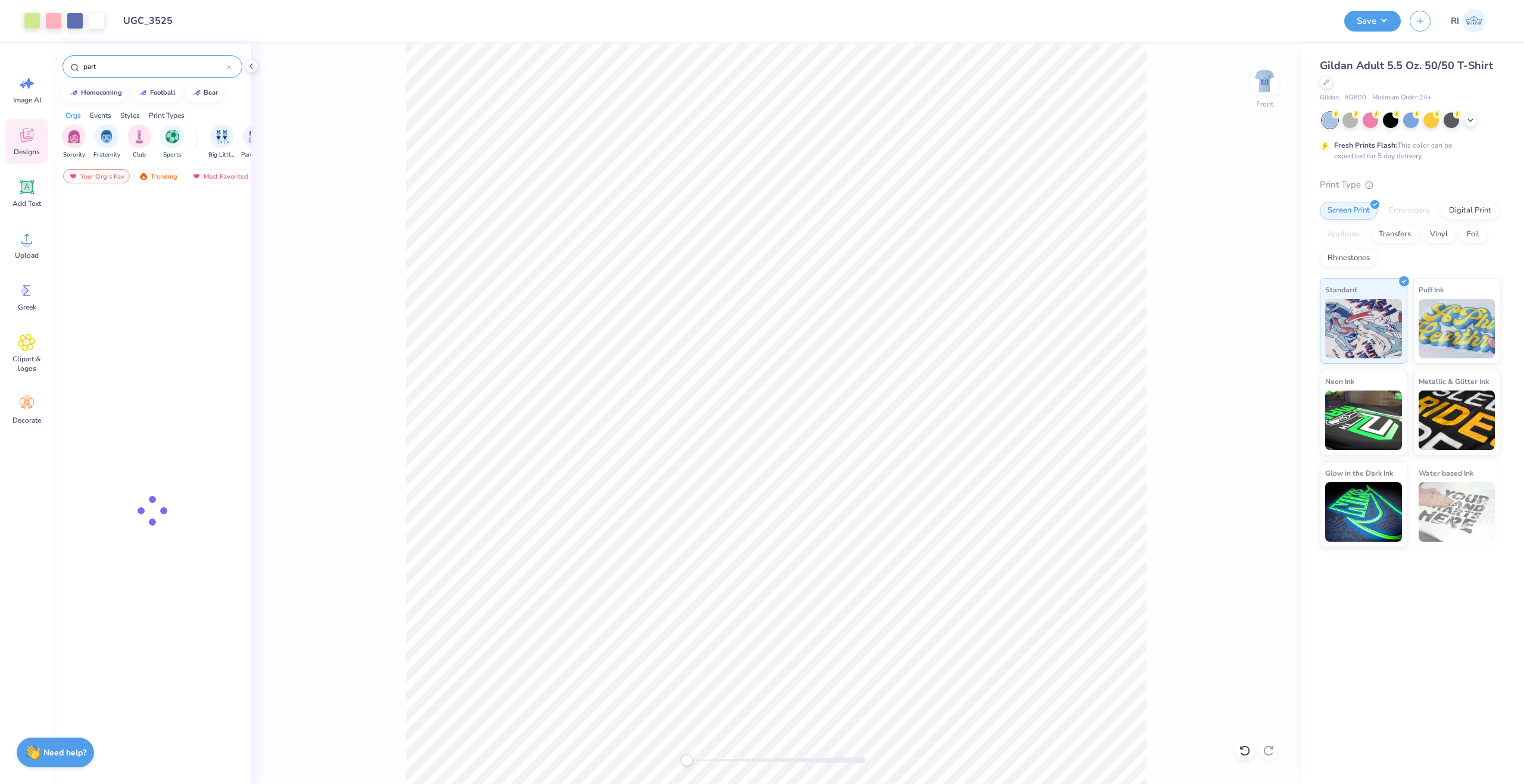
type input "party"
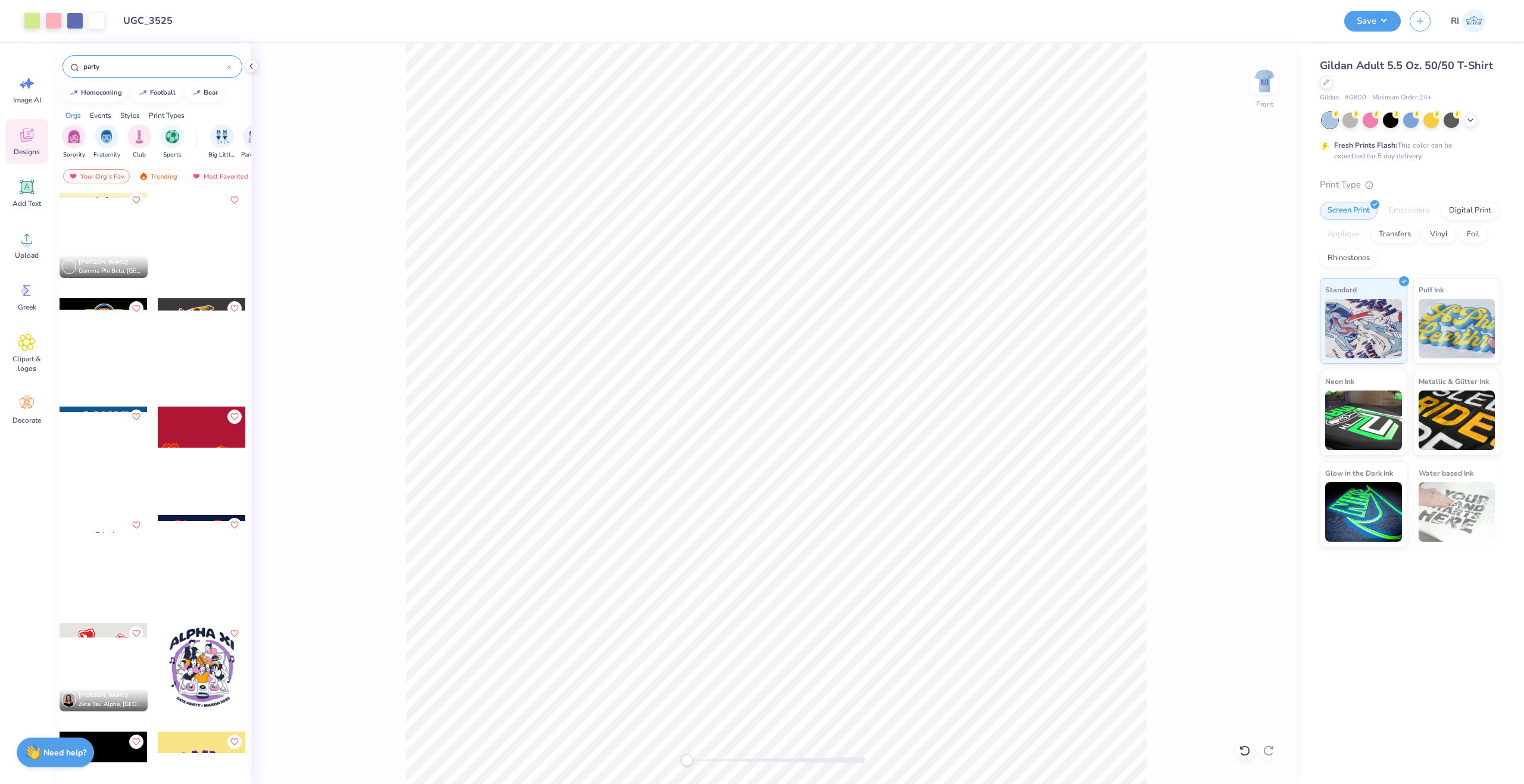
scroll to position [1933, 0]
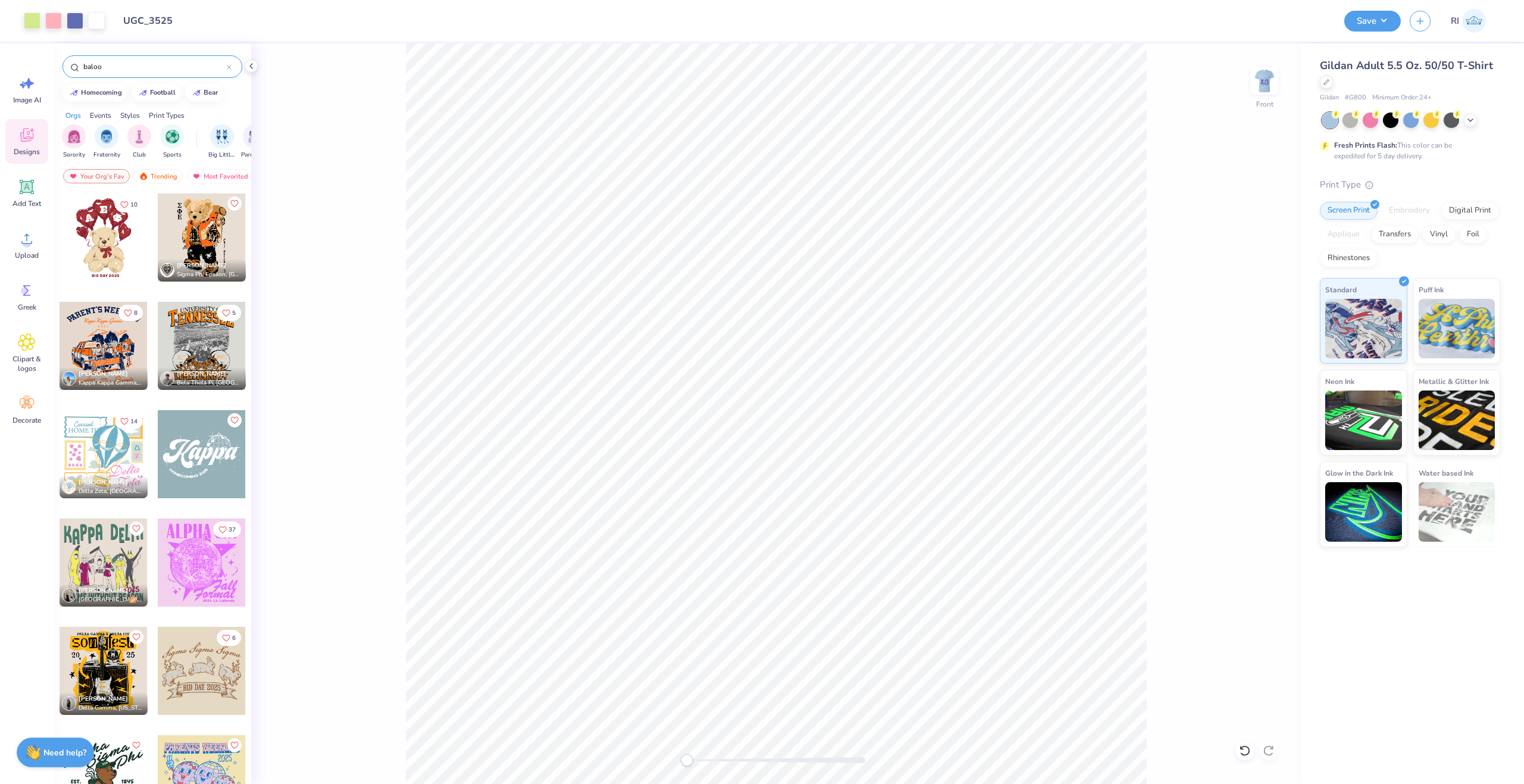
type input "baloon"
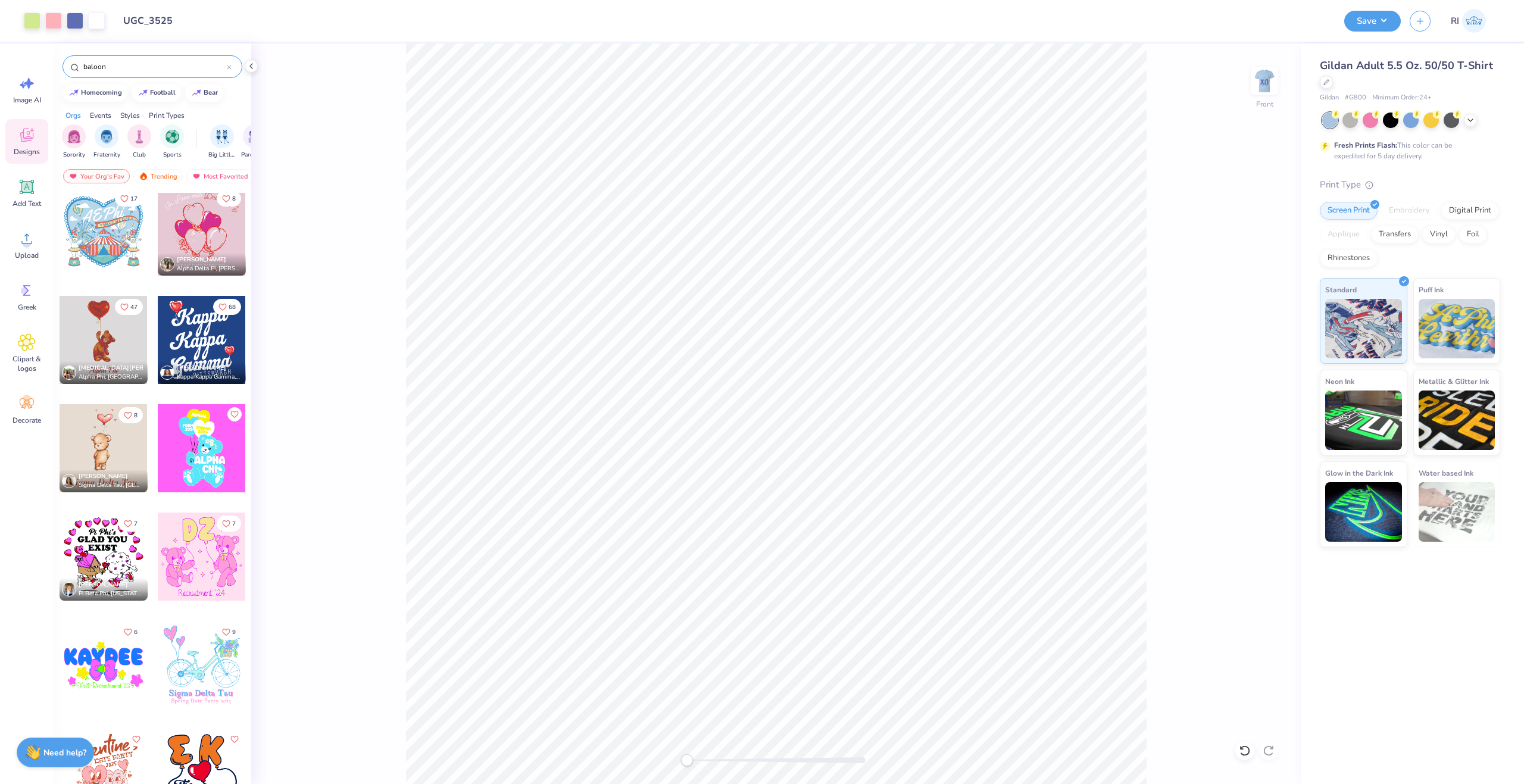
scroll to position [2289, 0]
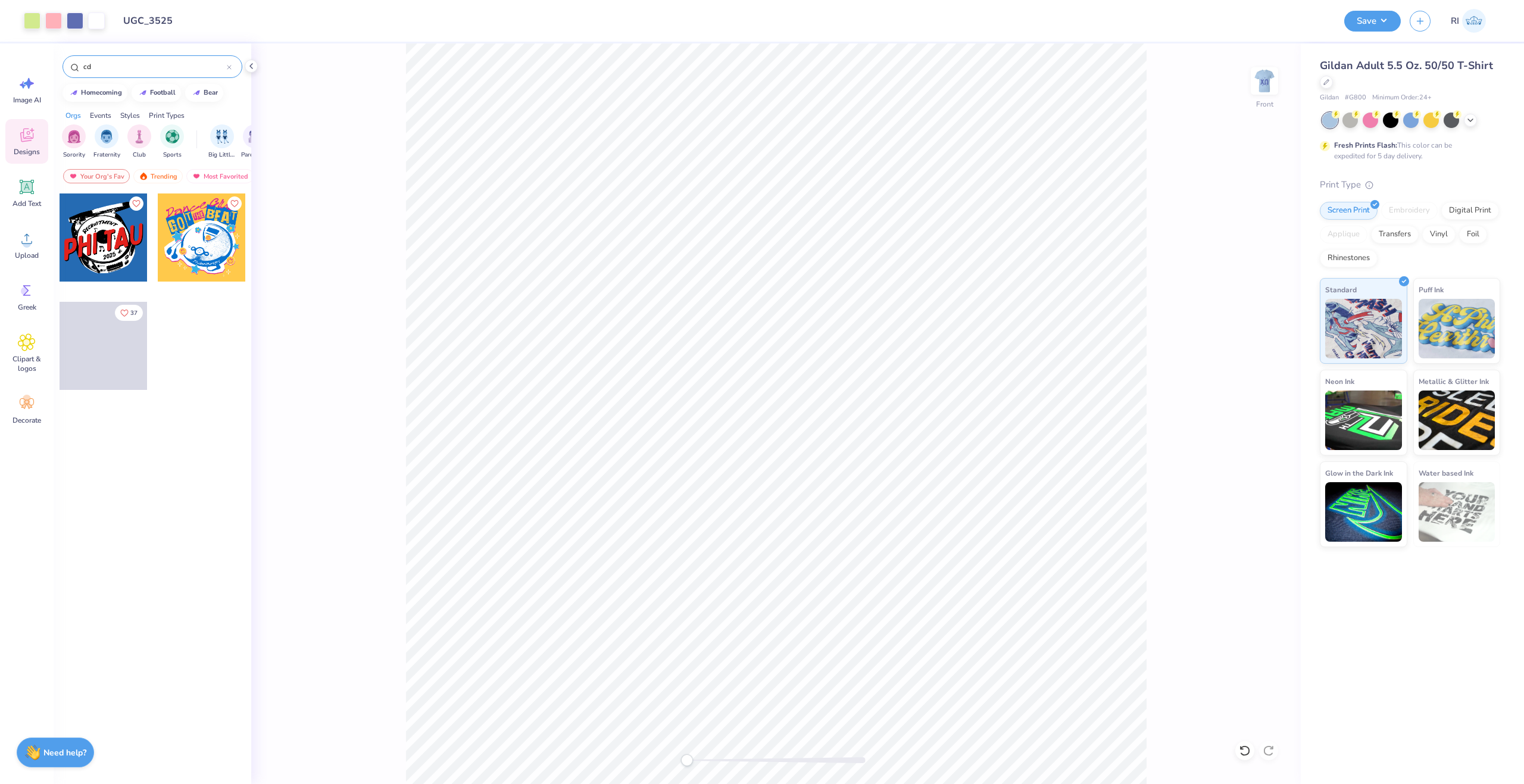
type input "cd"
click at [82, 234] on div at bounding box center [103, 237] width 88 height 88
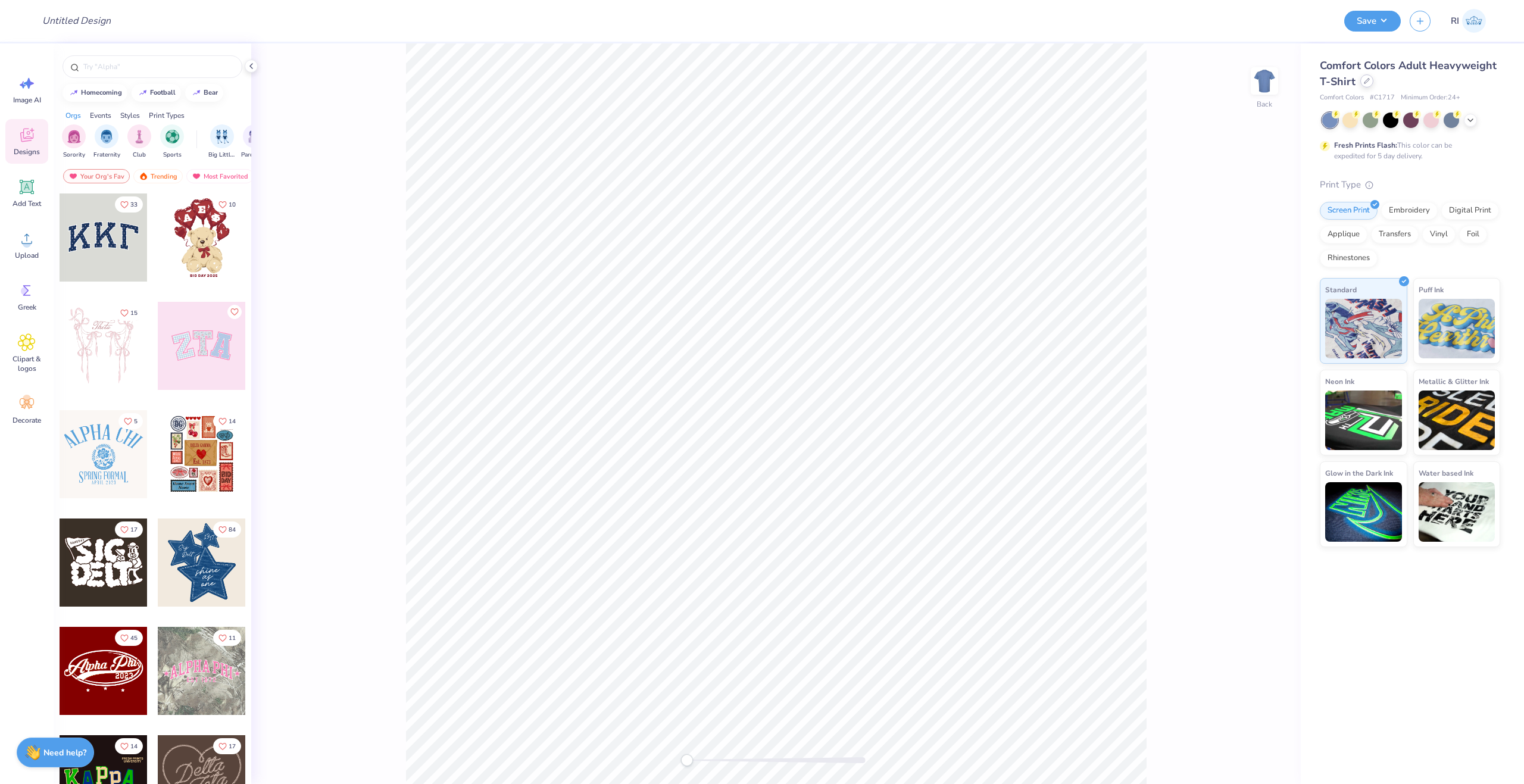
click at [1367, 78] on icon at bounding box center [1367, 80] width 6 height 6
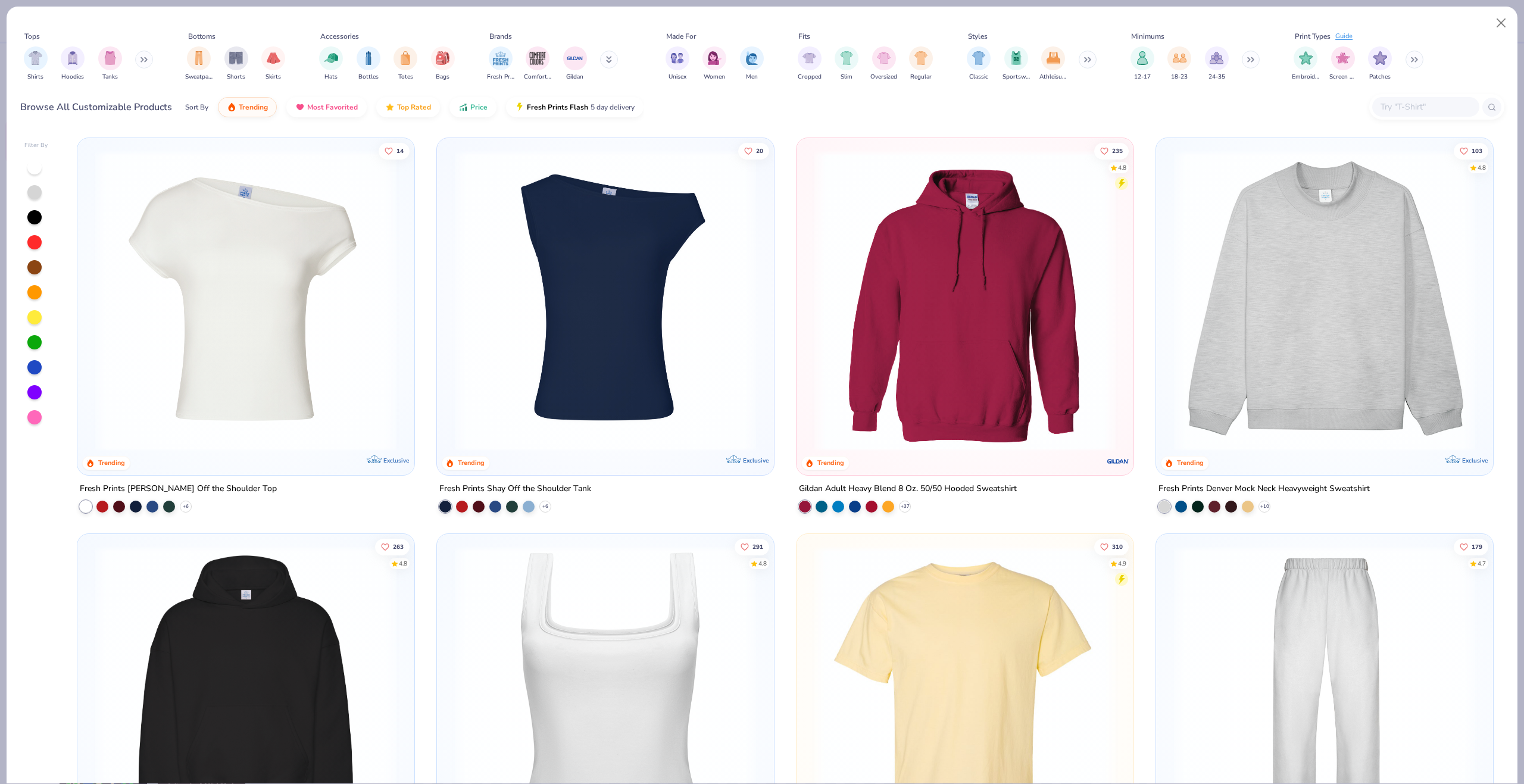
click at [1461, 104] on input "text" at bounding box center [1425, 107] width 92 height 14
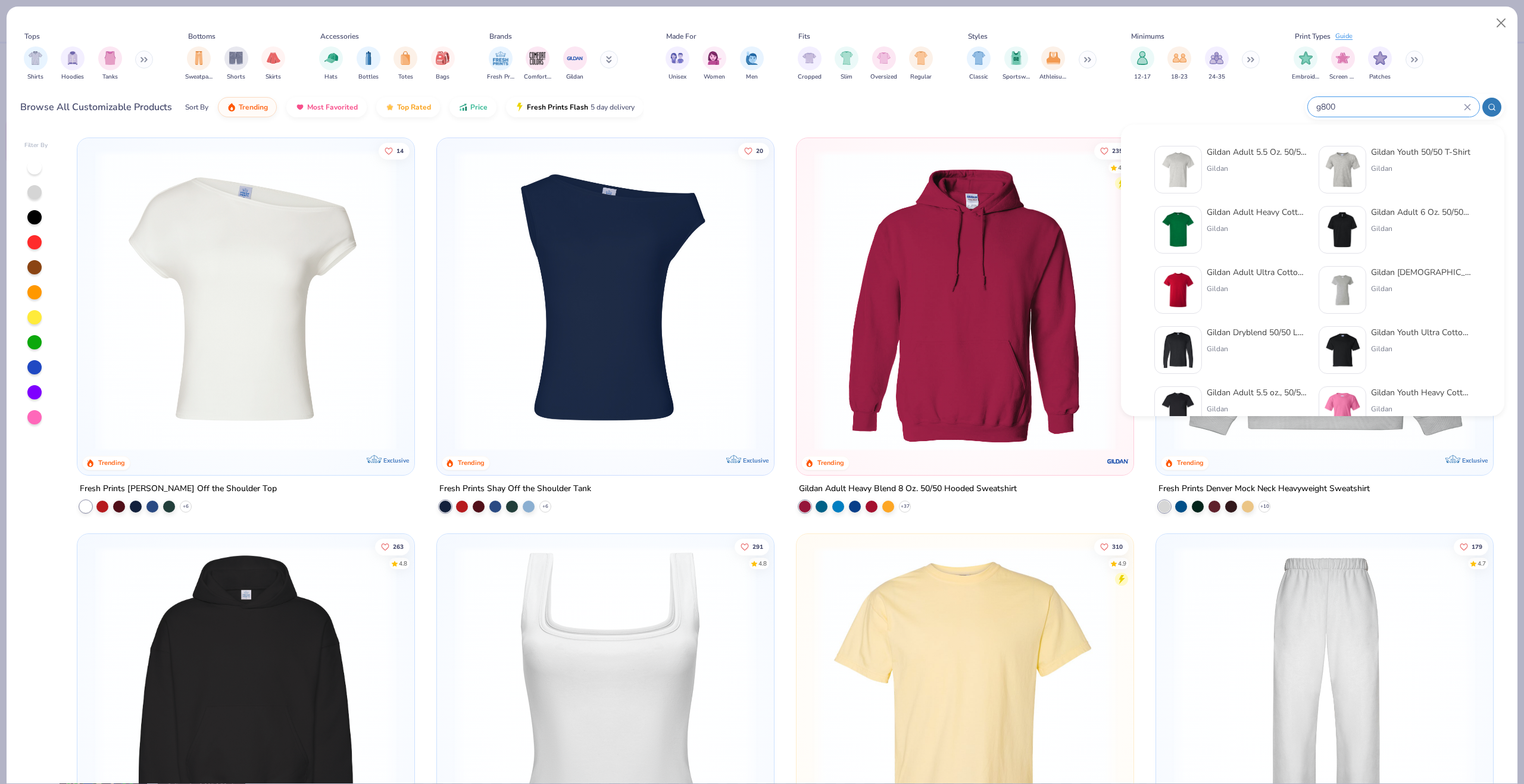
type input "g800"
click at [1203, 186] on div "Gildan Adult 5.5 Oz. 50/50 T-Shirt Gildan" at bounding box center [1230, 169] width 152 height 48
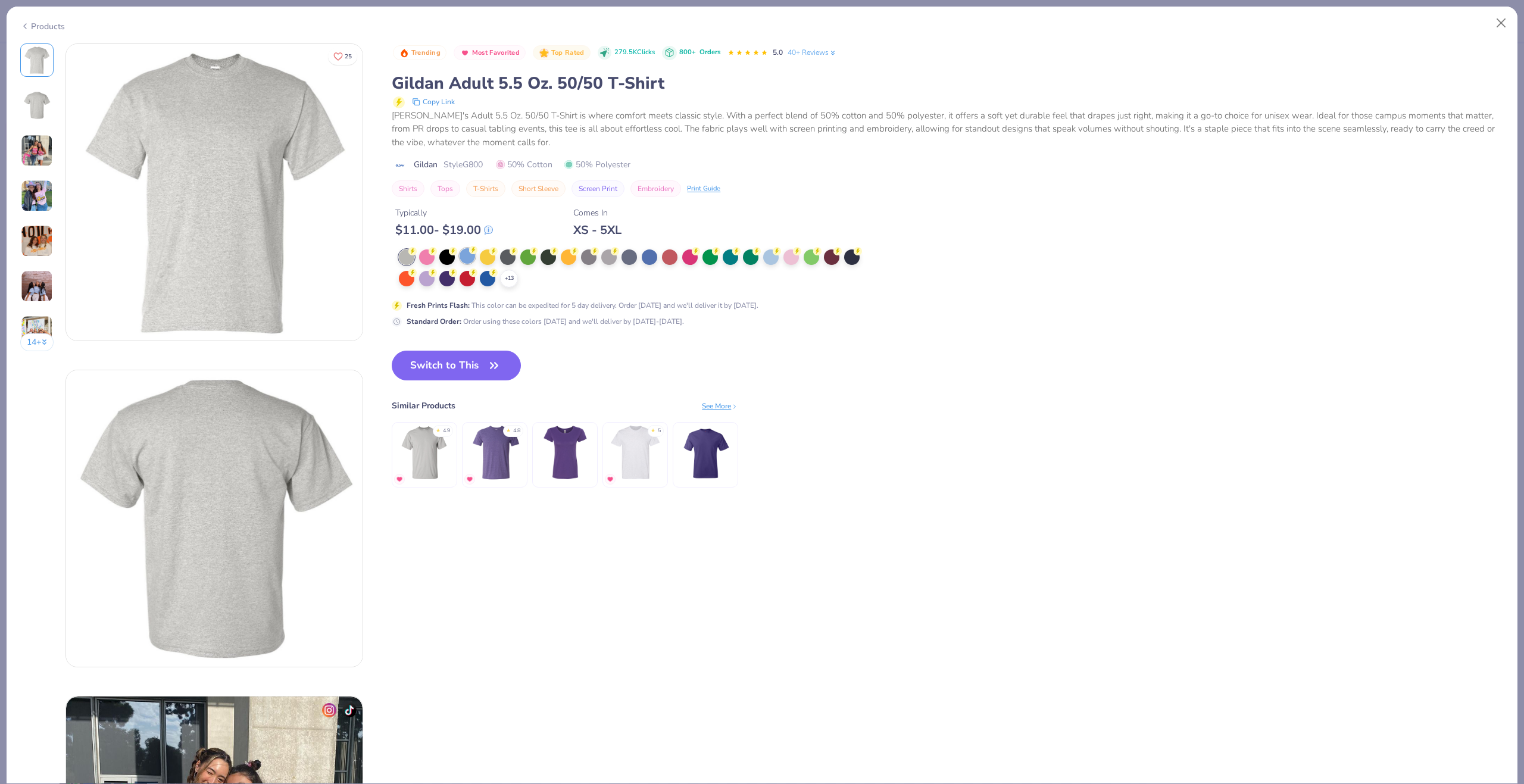
click at [466, 259] on div at bounding box center [467, 256] width 15 height 15
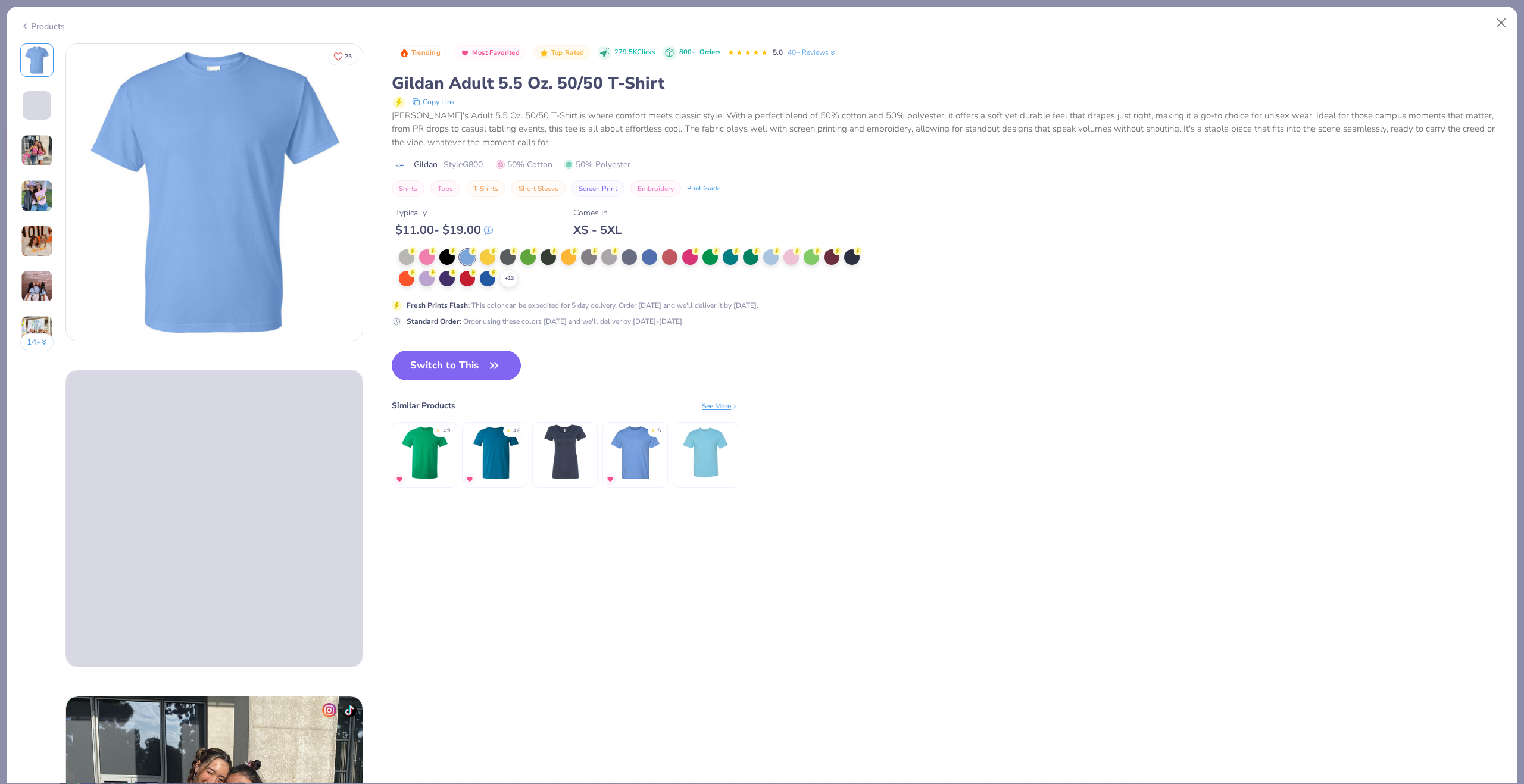
click at [476, 360] on button "Switch to This" at bounding box center [456, 365] width 129 height 30
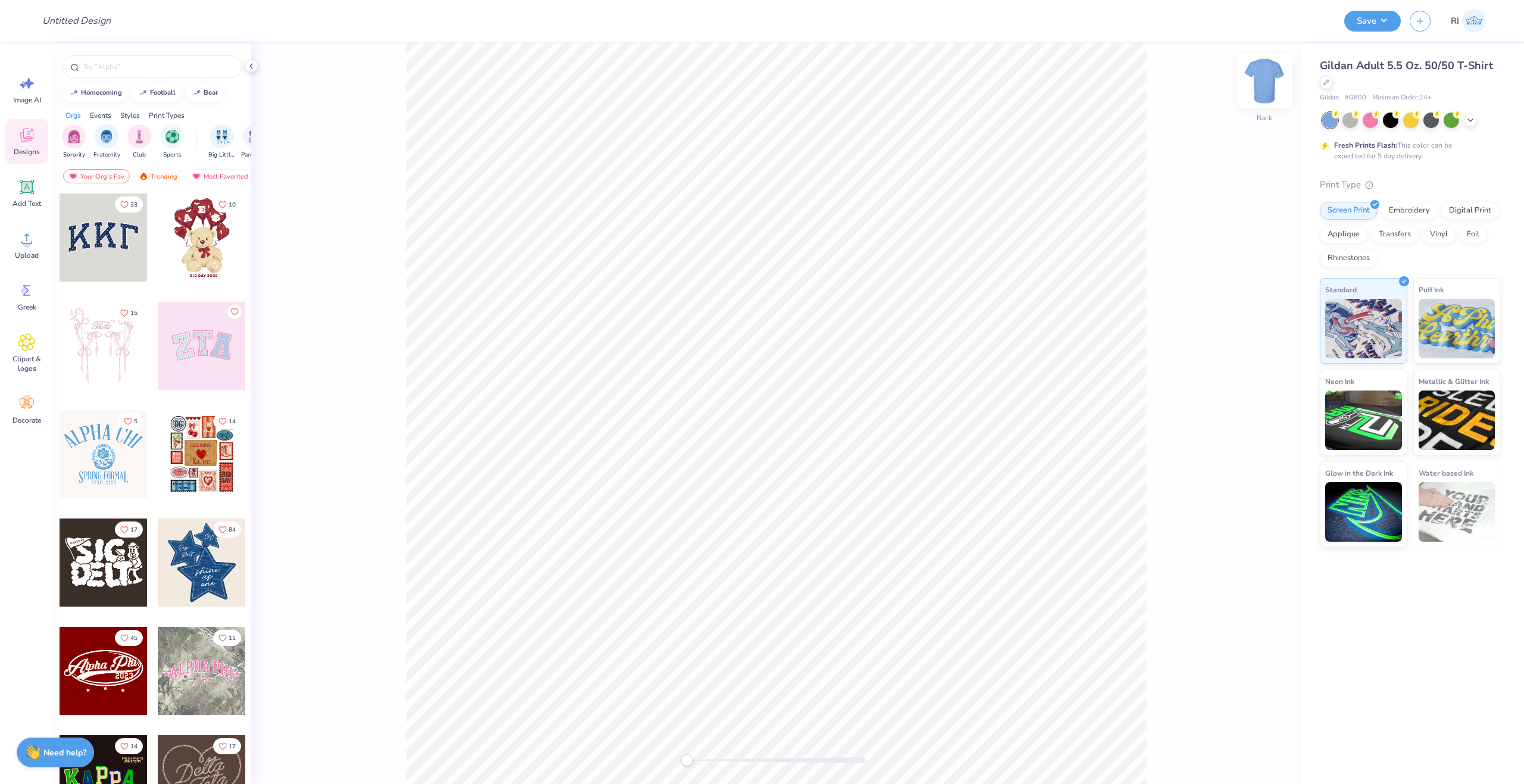
click at [1256, 79] on img at bounding box center [1264, 80] width 48 height 48
click at [33, 241] on icon at bounding box center [27, 239] width 18 height 18
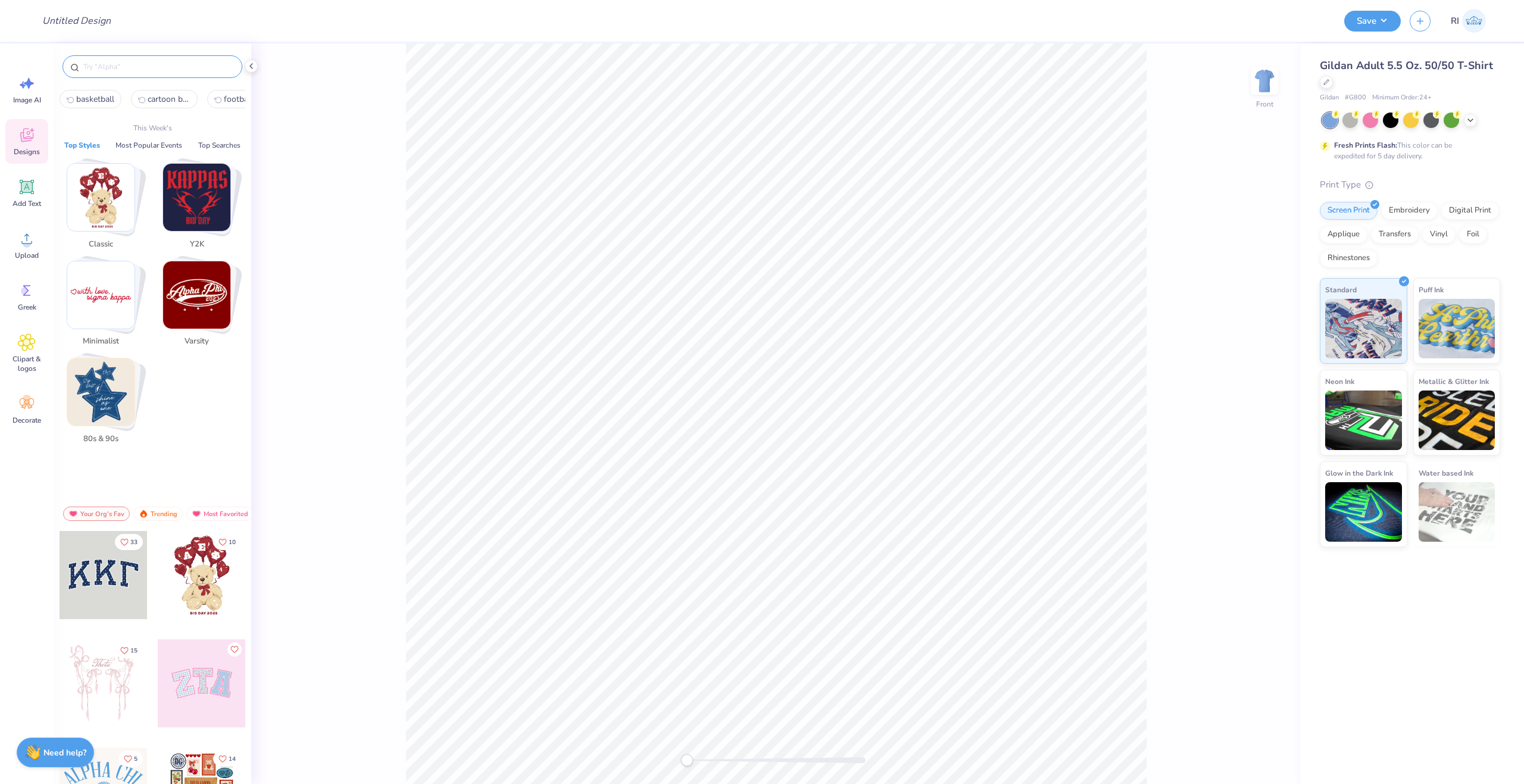
drag, startPoint x: 161, startPoint y: 63, endPoint x: 155, endPoint y: 63, distance: 6.0
click at [159, 63] on input "text" at bounding box center [158, 67] width 152 height 12
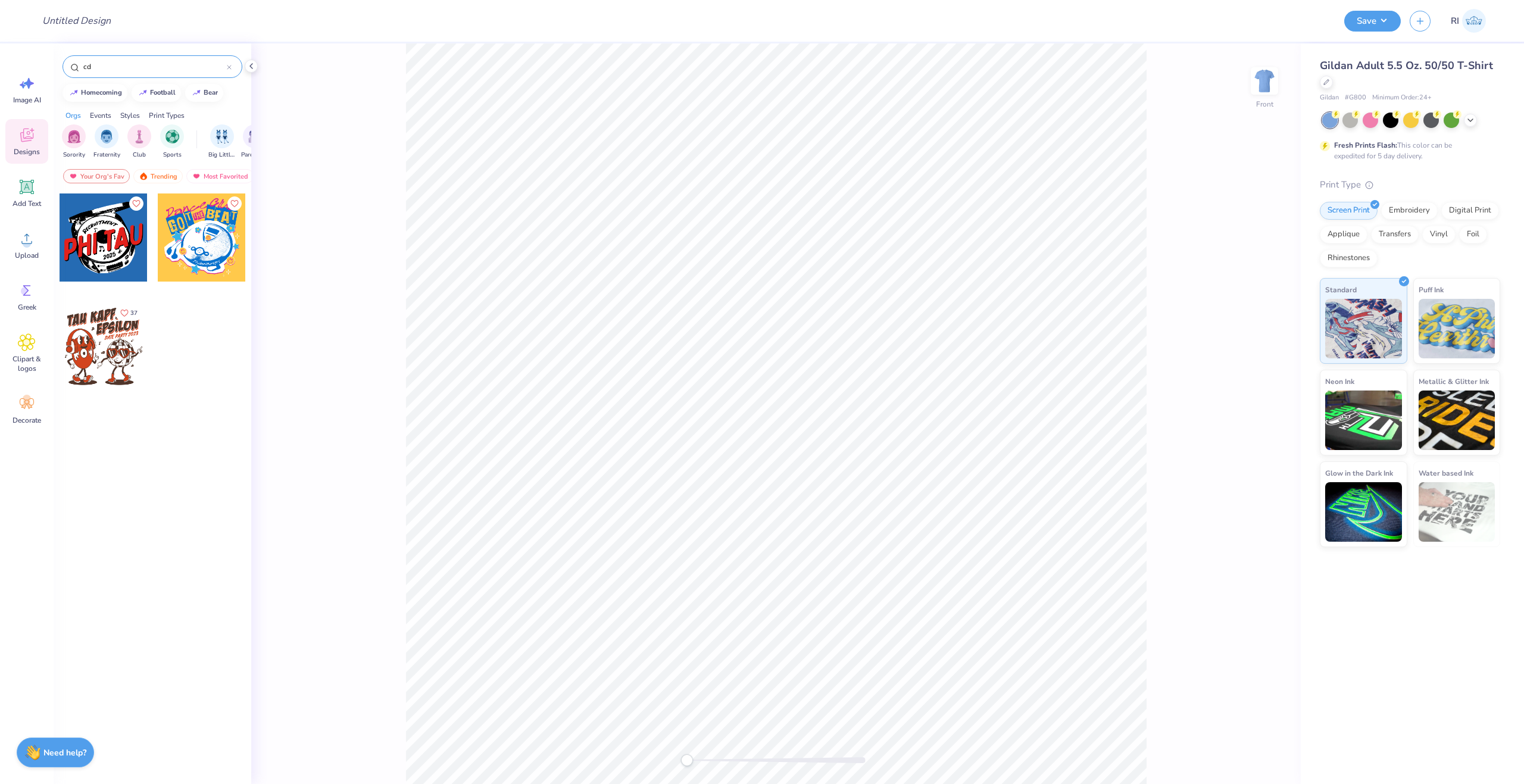
type input "cd"
click at [122, 231] on div at bounding box center [103, 237] width 88 height 88
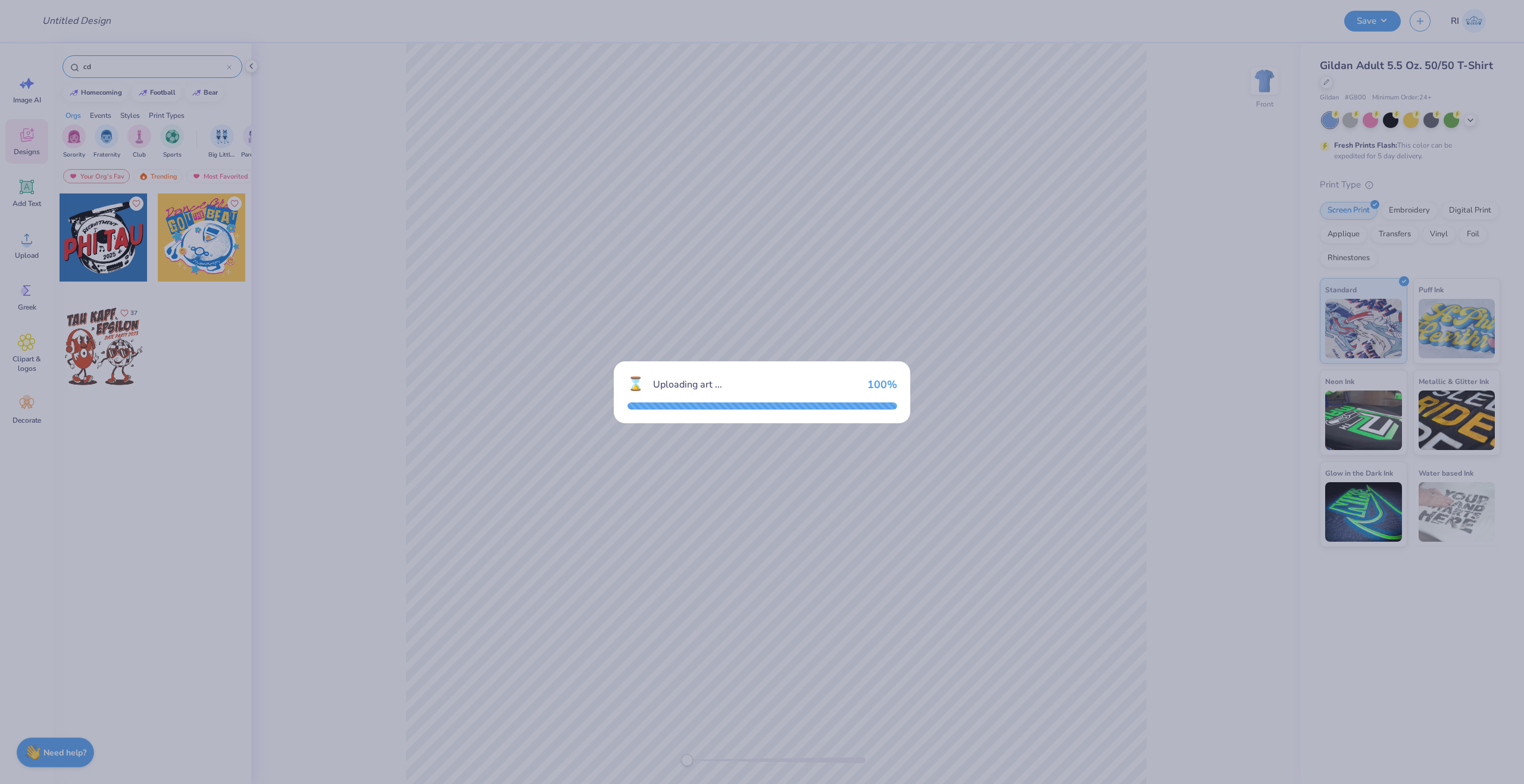
click at [884, 389] on div "100 %" at bounding box center [882, 384] width 30 height 13
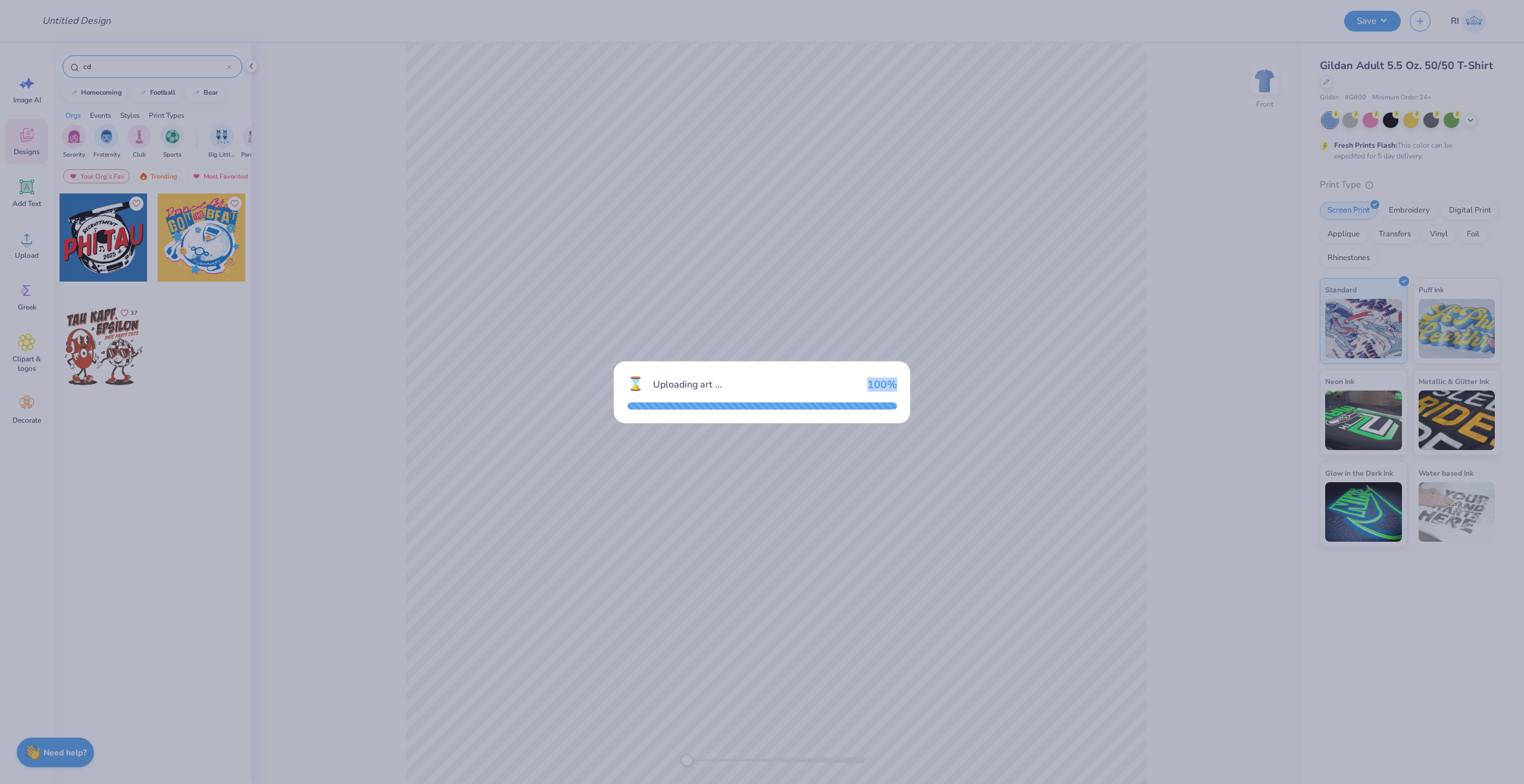
click at [884, 389] on div "100 %" at bounding box center [882, 384] width 30 height 13
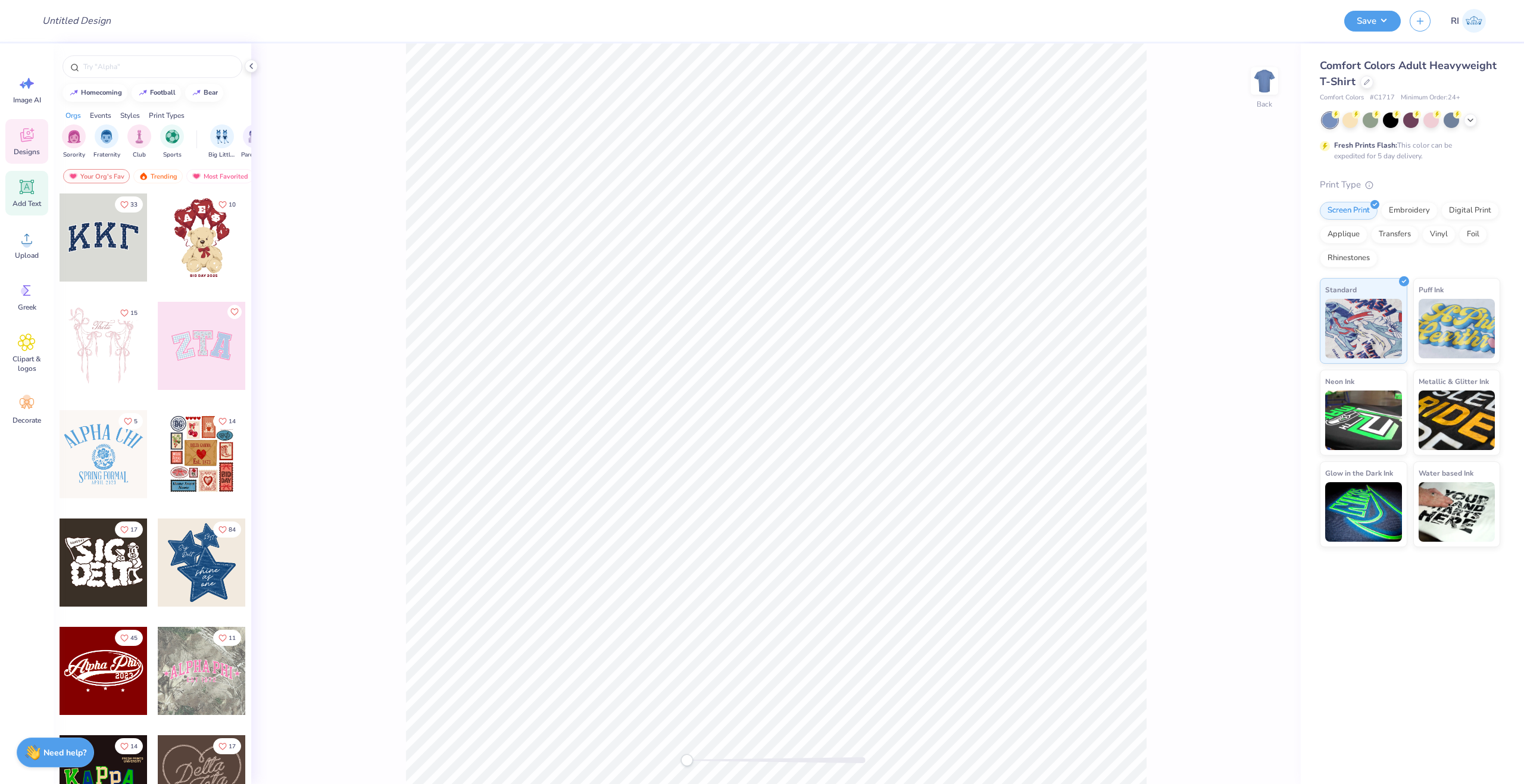
click at [30, 195] on icon at bounding box center [27, 187] width 18 height 18
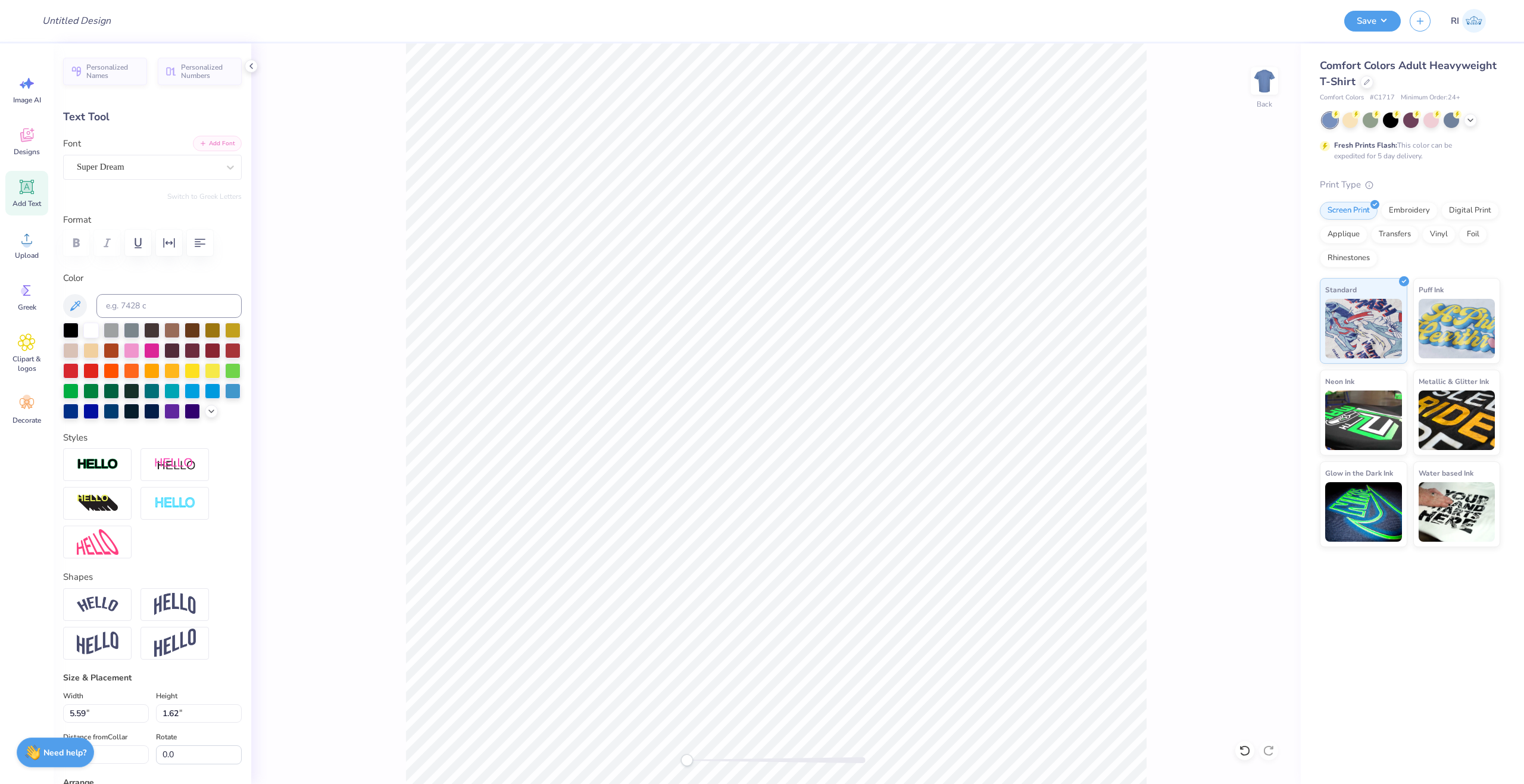
click at [219, 145] on button "Add Font" at bounding box center [217, 143] width 49 height 15
click at [210, 147] on button "Add Font" at bounding box center [217, 143] width 49 height 15
click at [32, 255] on span "Upload" at bounding box center [27, 255] width 24 height 10
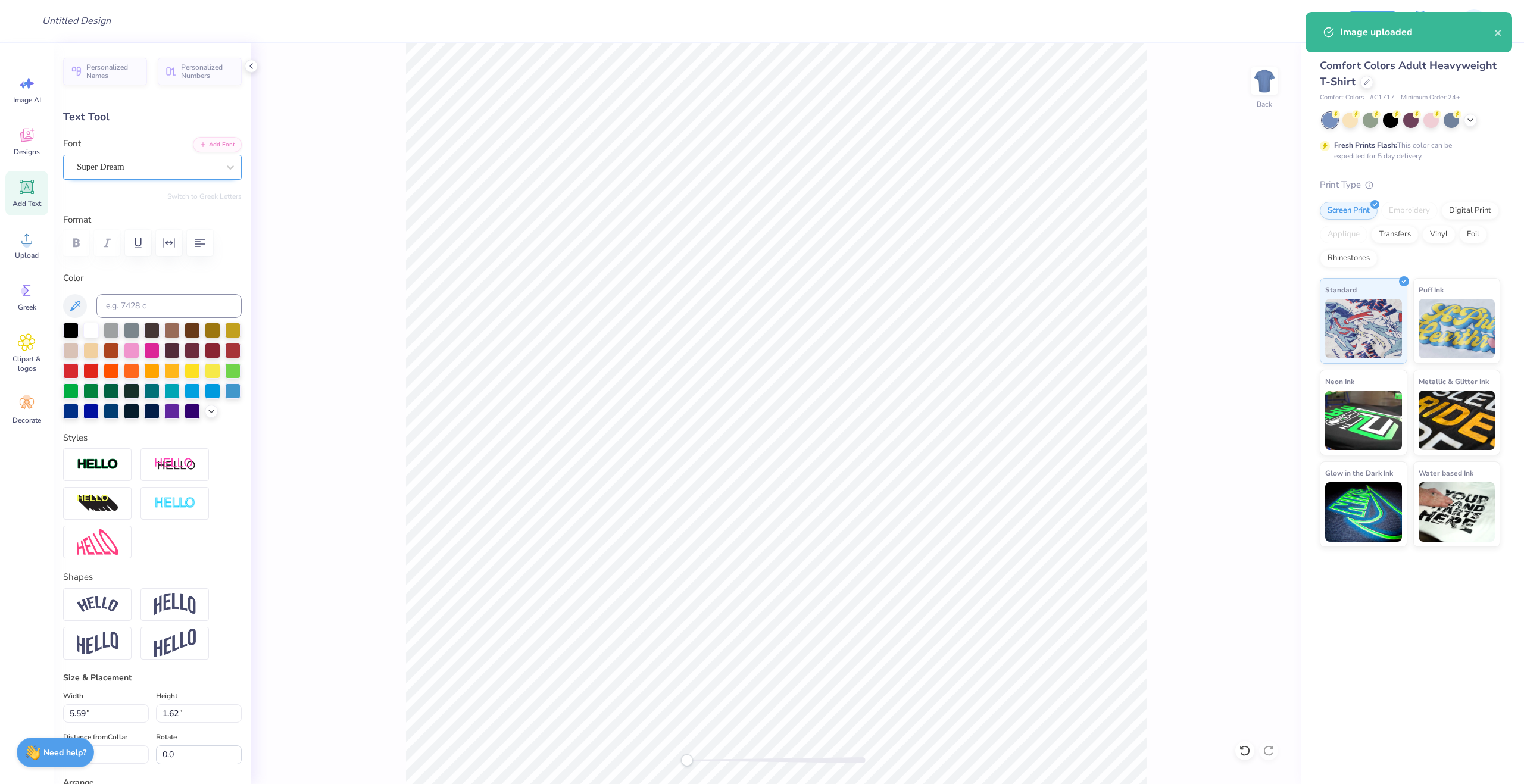
click at [131, 166] on div "Super Dream" at bounding box center [147, 167] width 144 height 18
type input "[PERSON_NAME]"
click at [205, 146] on button "Add Font" at bounding box center [217, 143] width 49 height 15
click at [1268, 82] on img at bounding box center [1264, 80] width 48 height 48
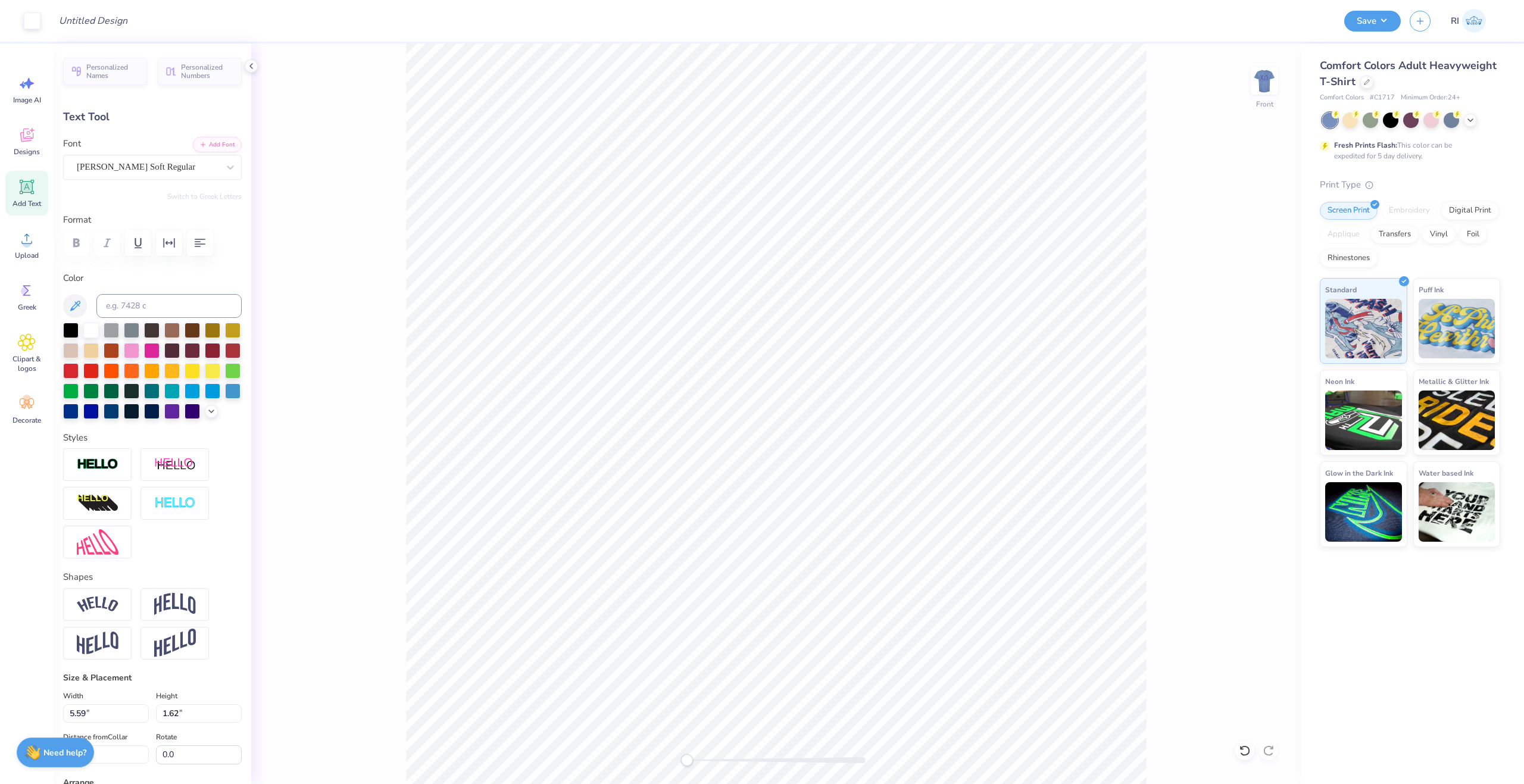
type input "4.29"
type input "1.69"
type input "15.95"
click at [34, 248] on div "Upload" at bounding box center [27, 245] width 43 height 44
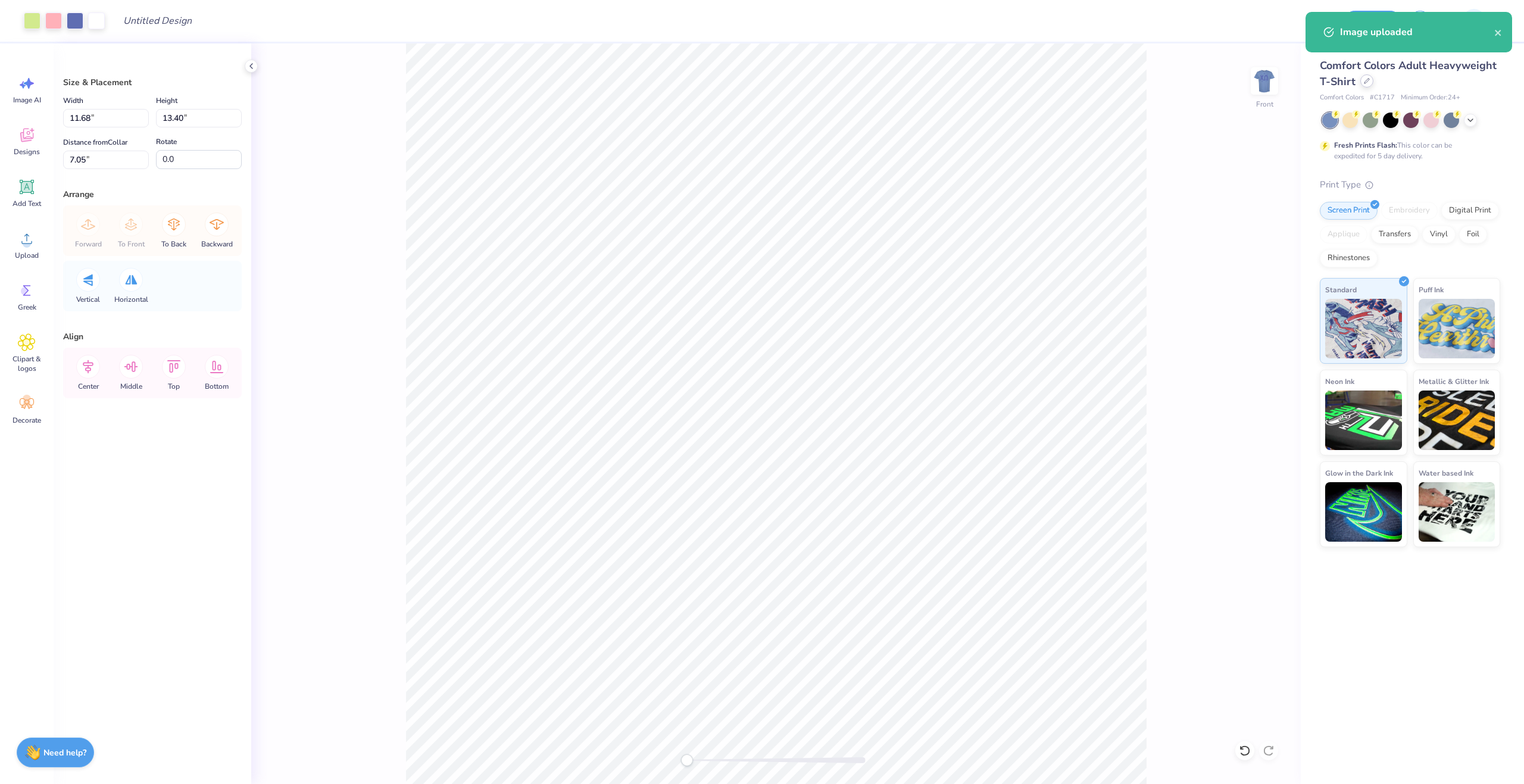
click at [1368, 86] on div at bounding box center [1367, 80] width 13 height 13
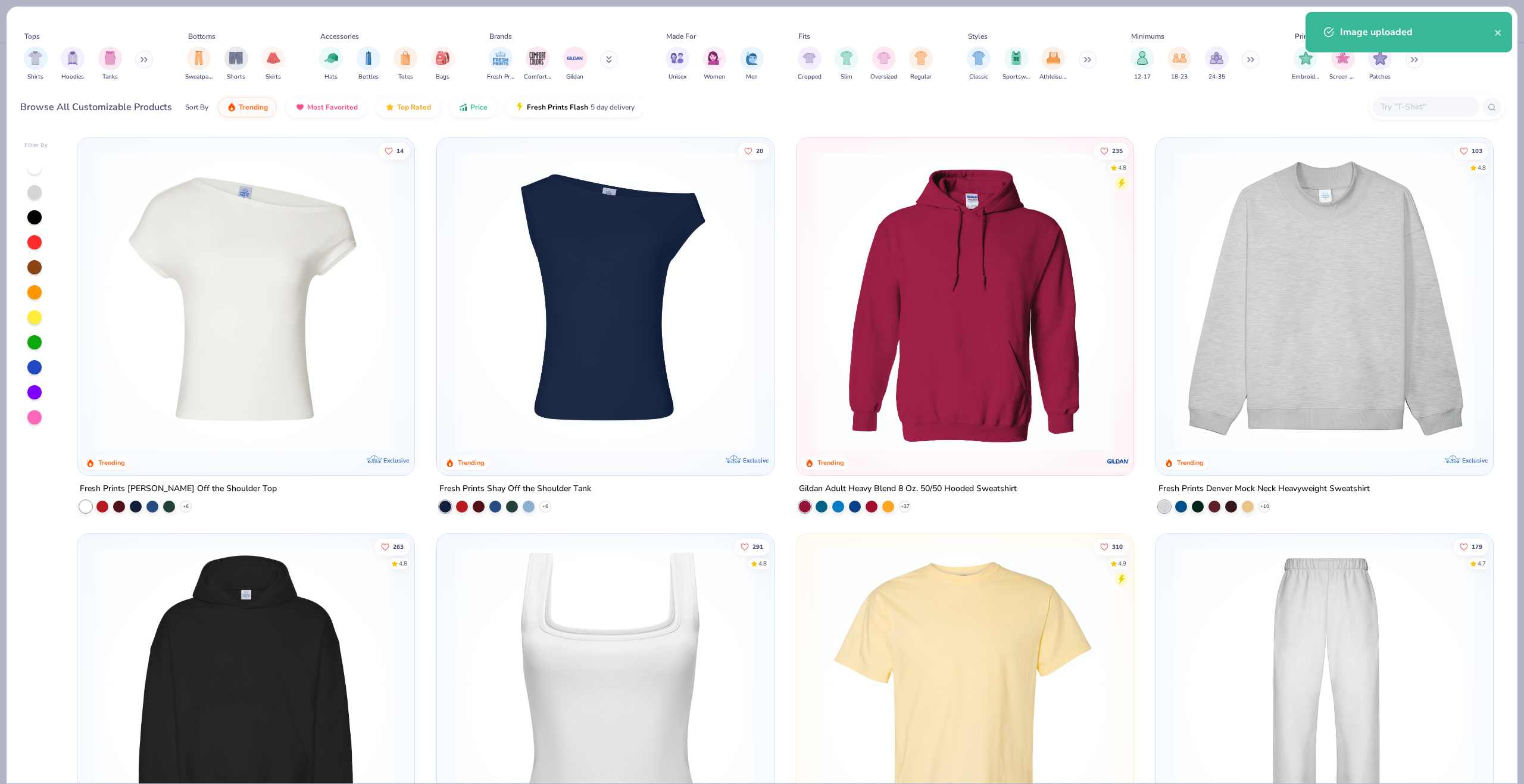
click at [1412, 108] on input "text" at bounding box center [1425, 107] width 92 height 14
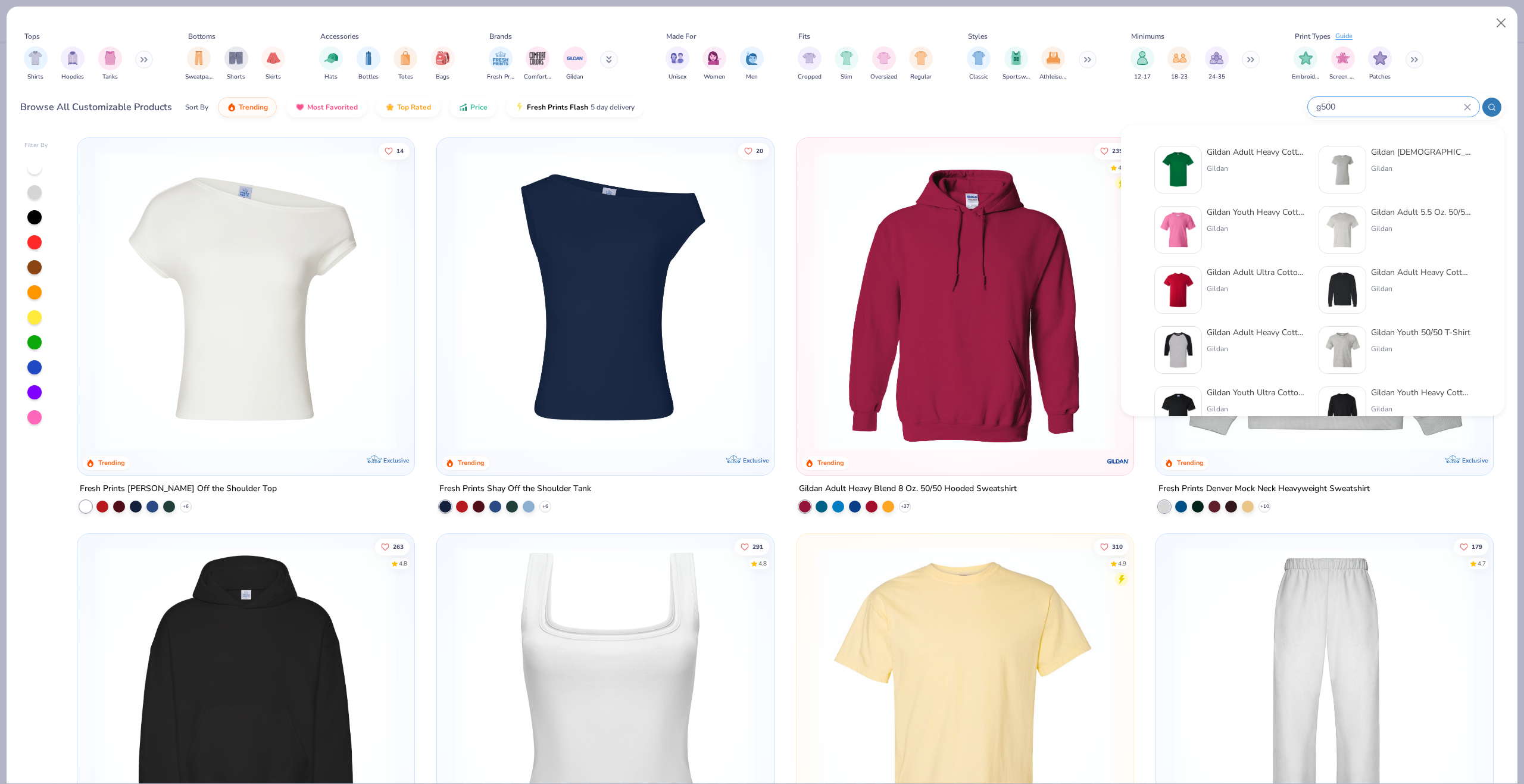
type input "g500"
click at [1174, 168] on img at bounding box center [1178, 170] width 37 height 37
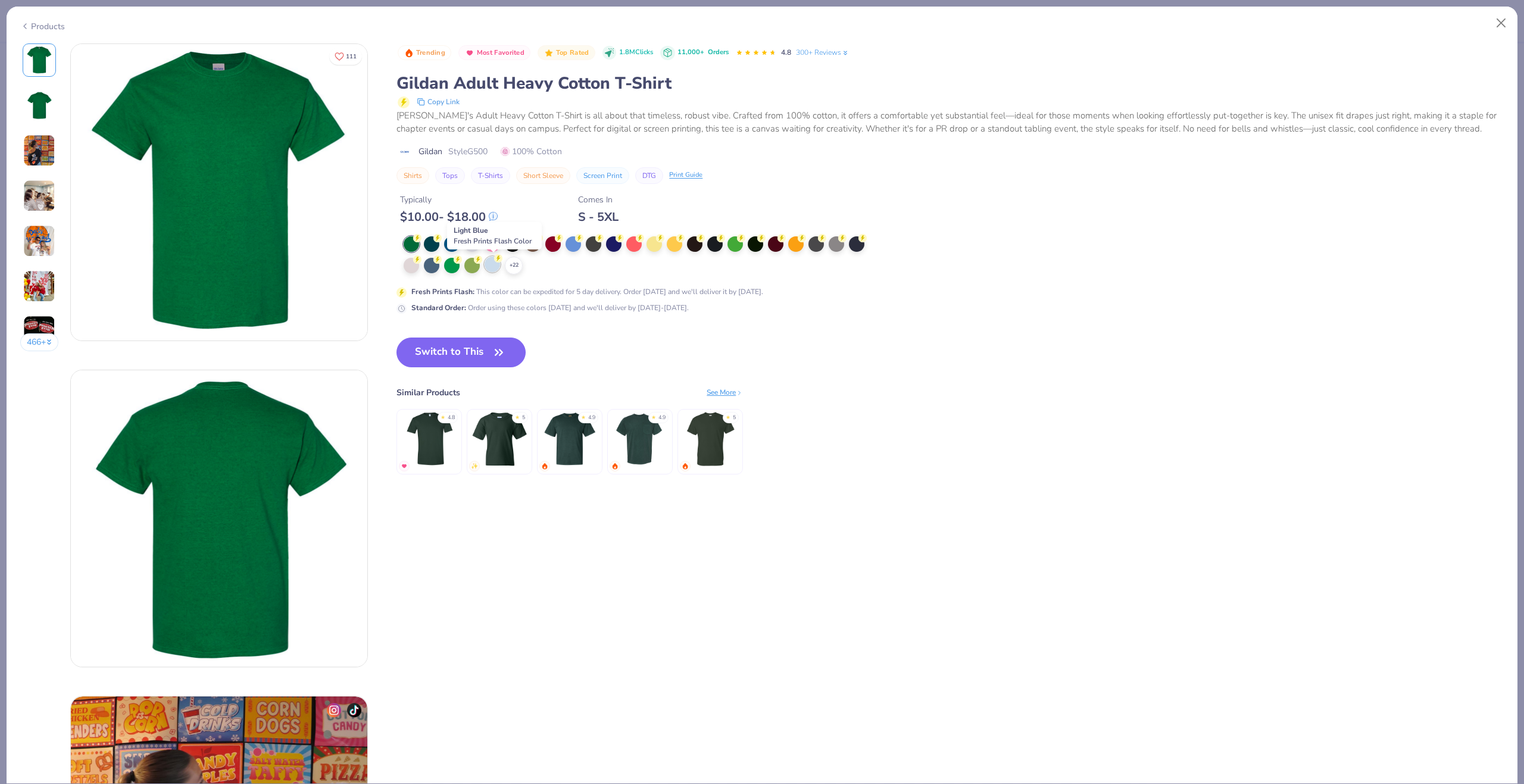
click at [495, 272] on div at bounding box center [492, 264] width 15 height 15
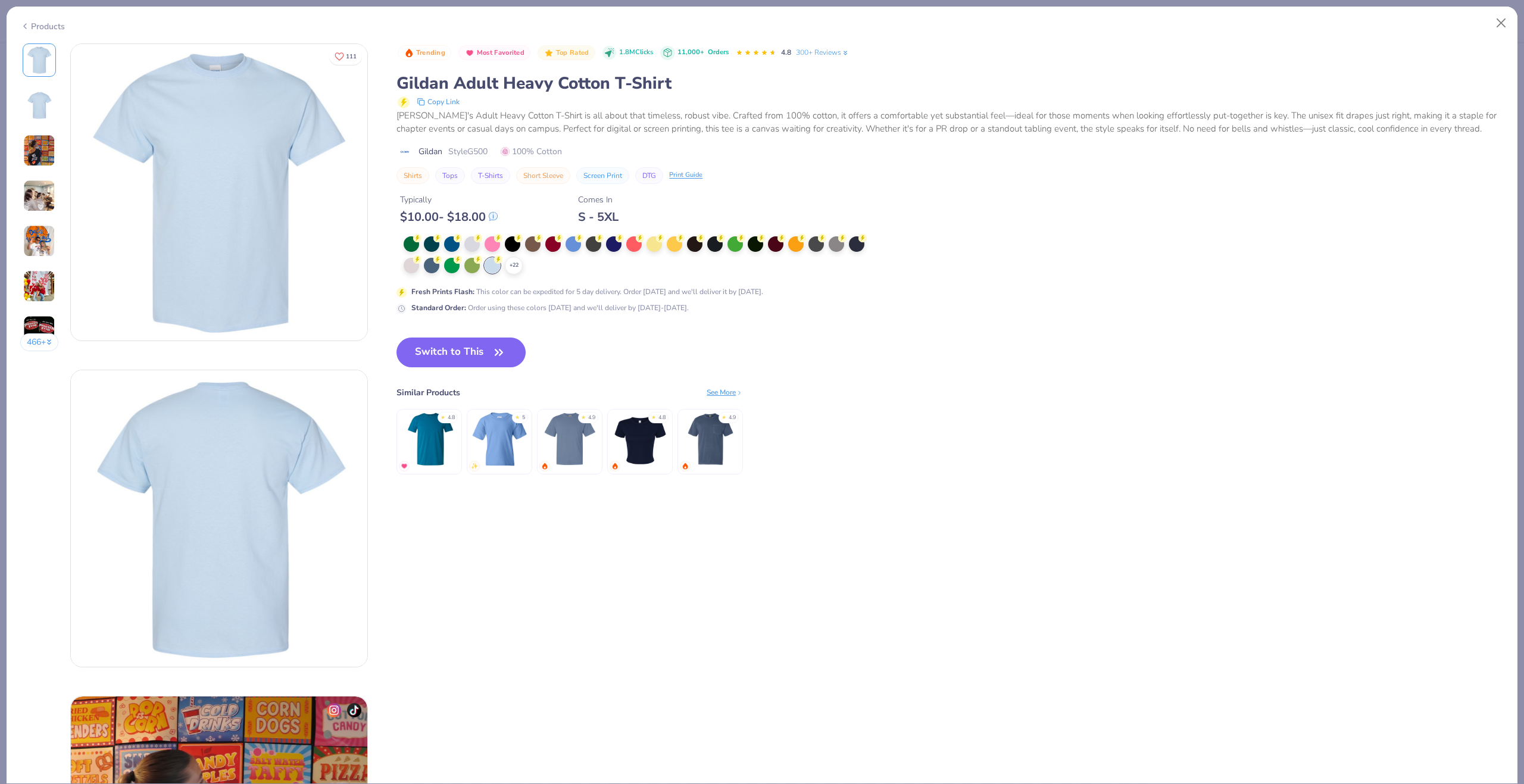
click at [479, 367] on div "Switch to This Similar Products See More ★ 4.8 ★ 5 ★ 4.9 ★ 4.8 ★ 4.9" at bounding box center [569, 418] width 347 height 161
click at [482, 357] on button "Switch to This" at bounding box center [461, 352] width 129 height 30
click at [442, 352] on button "Switch to This" at bounding box center [461, 352] width 129 height 30
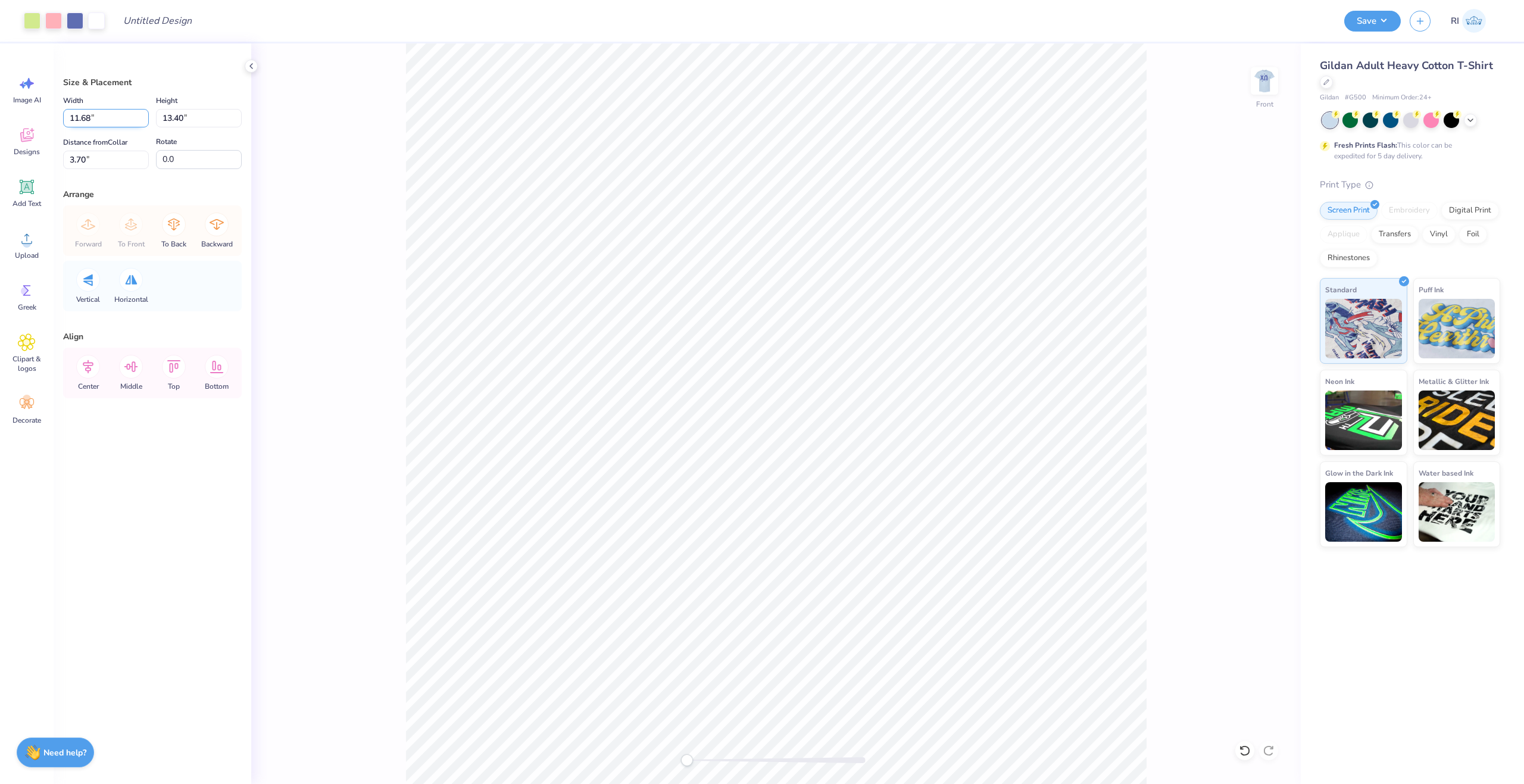
click at [95, 119] on input "11.68" at bounding box center [106, 118] width 86 height 18
type input "12.5"
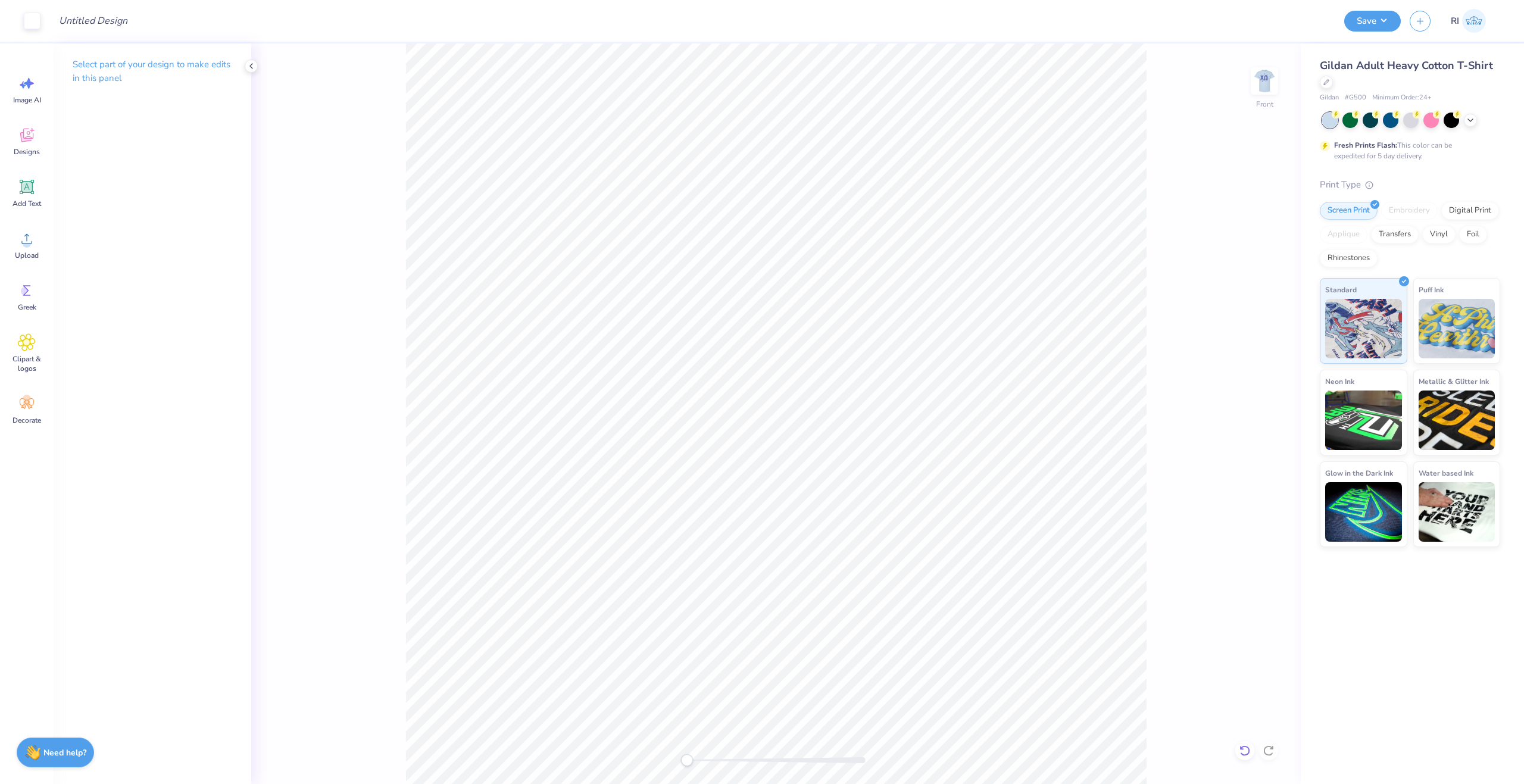
click at [1240, 742] on div at bounding box center [1245, 750] width 19 height 19
click at [1246, 755] on icon at bounding box center [1244, 750] width 10 height 11
click at [1246, 749] on icon at bounding box center [1244, 750] width 12 height 12
click at [22, 240] on icon at bounding box center [27, 239] width 18 height 18
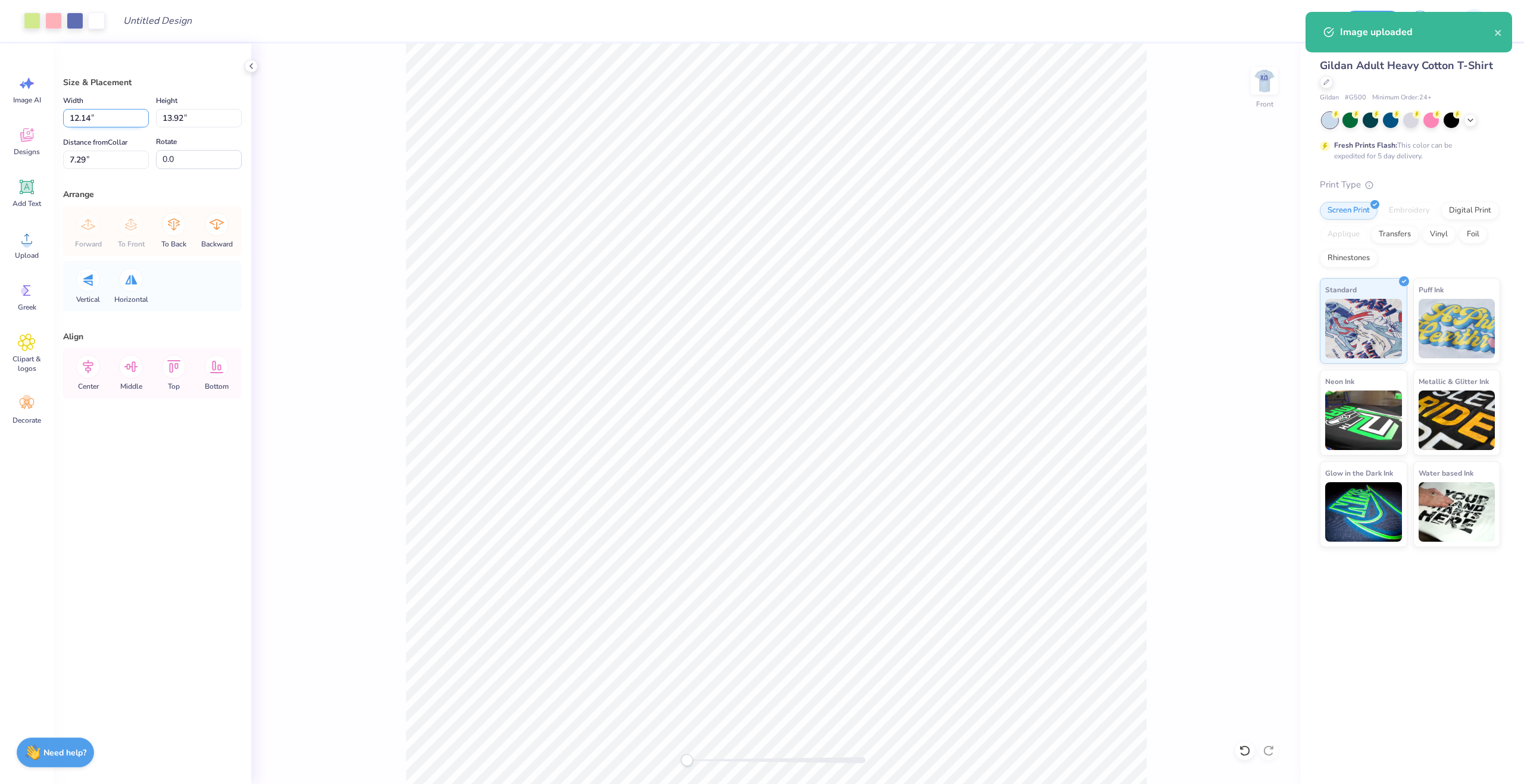
click at [101, 112] on input "12.14" at bounding box center [106, 118] width 86 height 18
type input "12.50"
type input "14.34"
click at [94, 156] on input "3.45" at bounding box center [106, 160] width 86 height 18
type input "3"
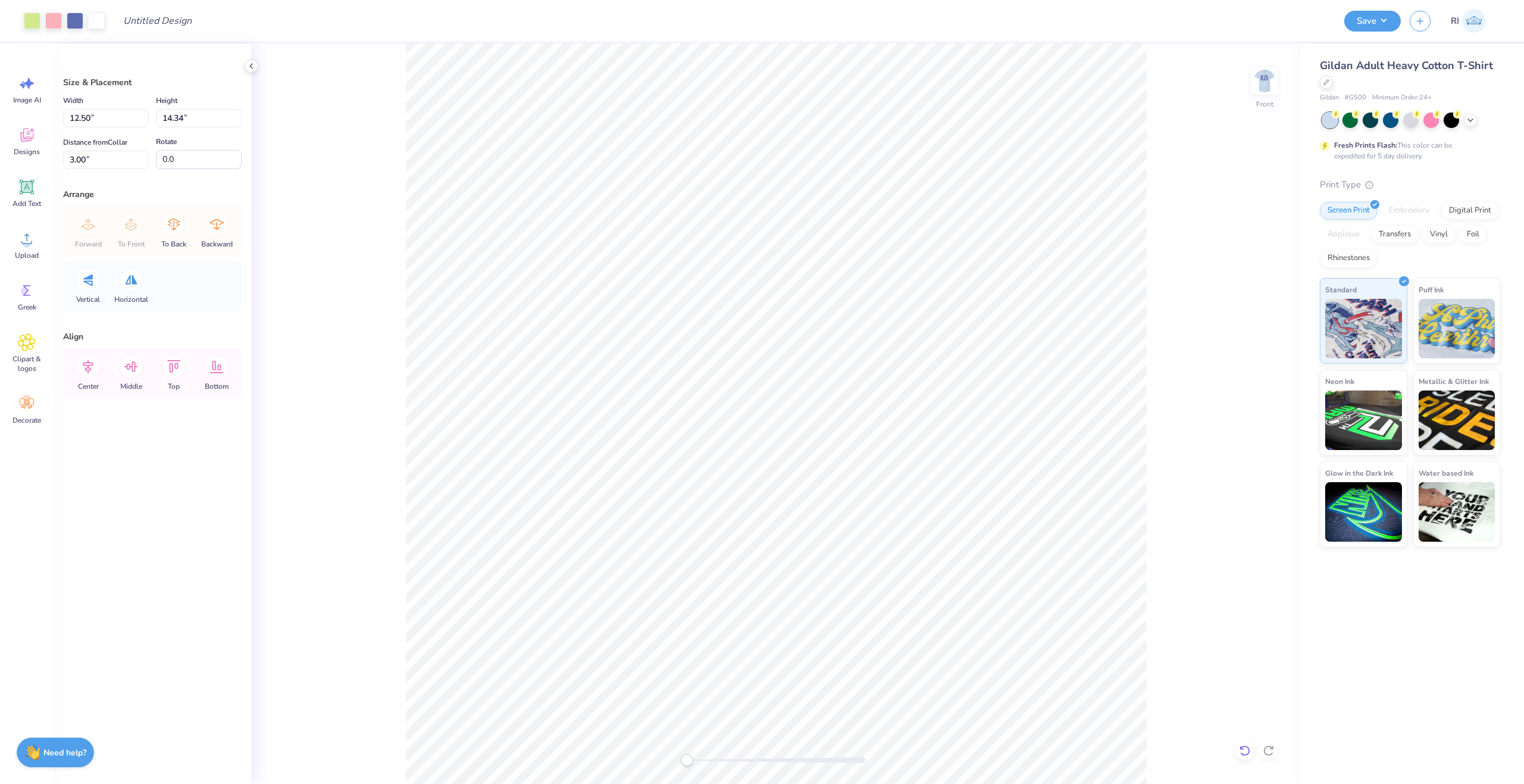
click at [1246, 748] on icon at bounding box center [1244, 750] width 12 height 12
click at [929, 710] on li "Send to Back" at bounding box center [892, 714] width 93 height 23
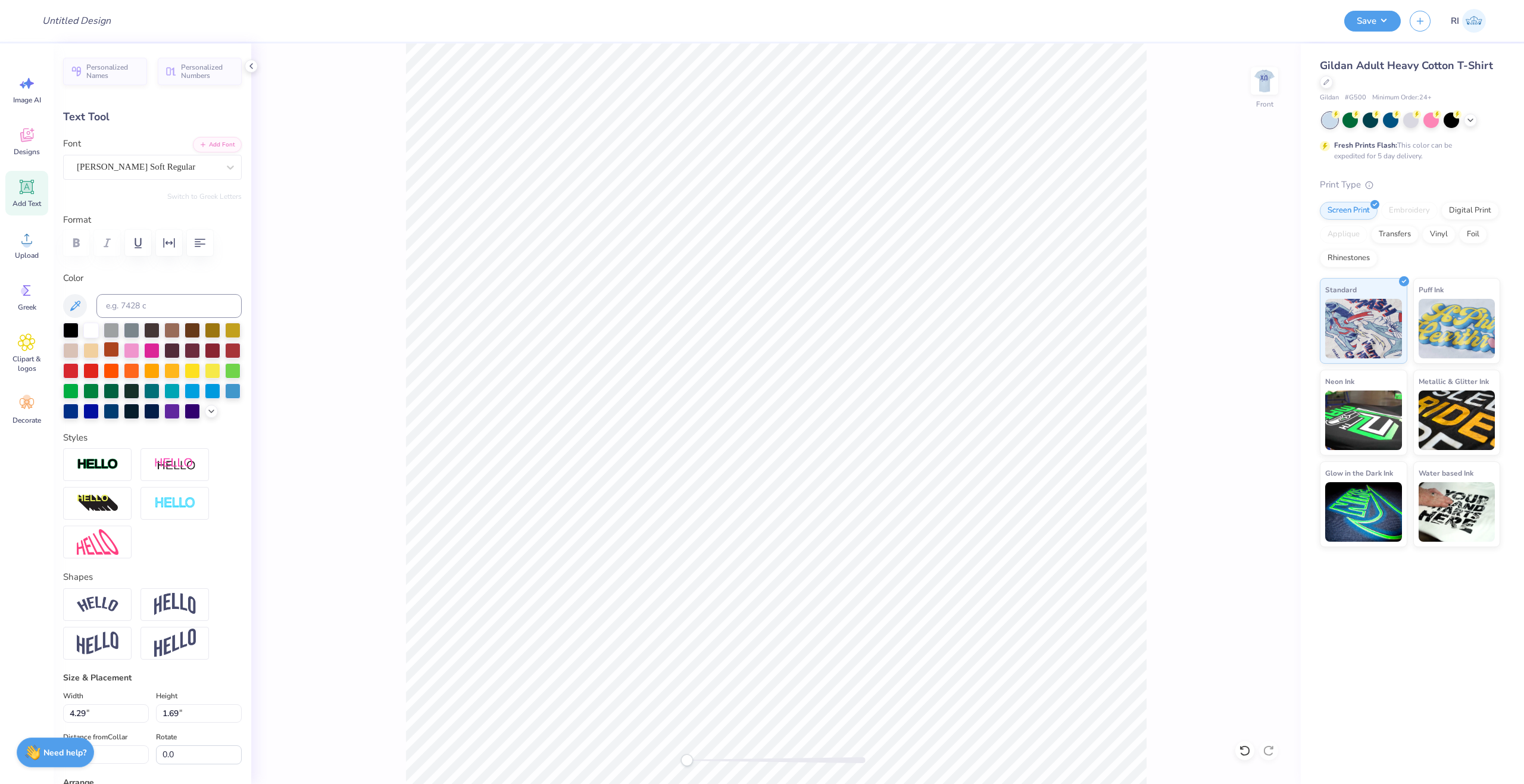
click at [119, 348] on div at bounding box center [111, 349] width 15 height 15
type textarea "W"
type input "1.22"
type input "20.36"
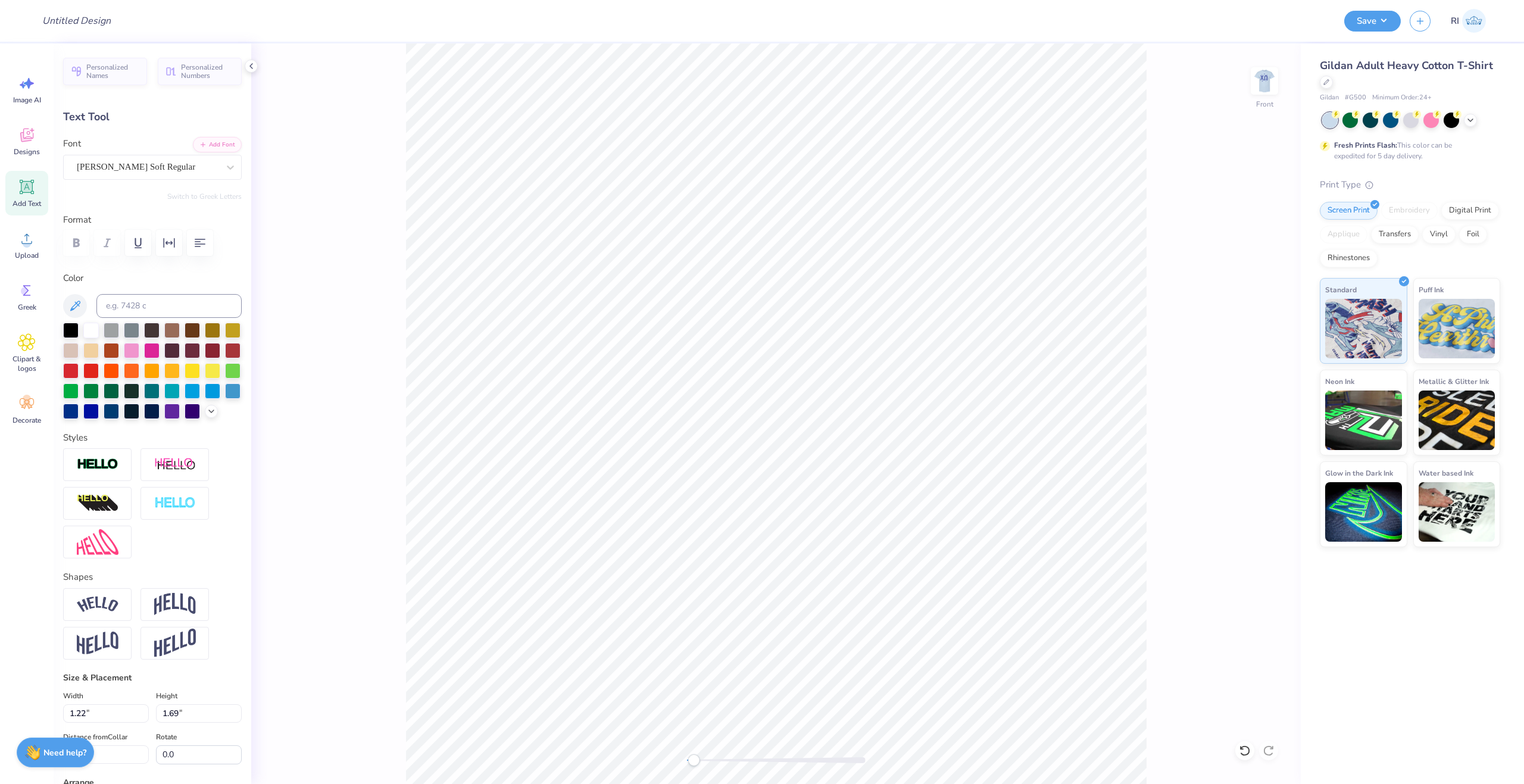
type input "-8.1"
click at [681, 290] on li "Duplicate" at bounding box center [673, 292] width 93 height 23
type input "1.38"
type input "1.80"
type input "8.60"
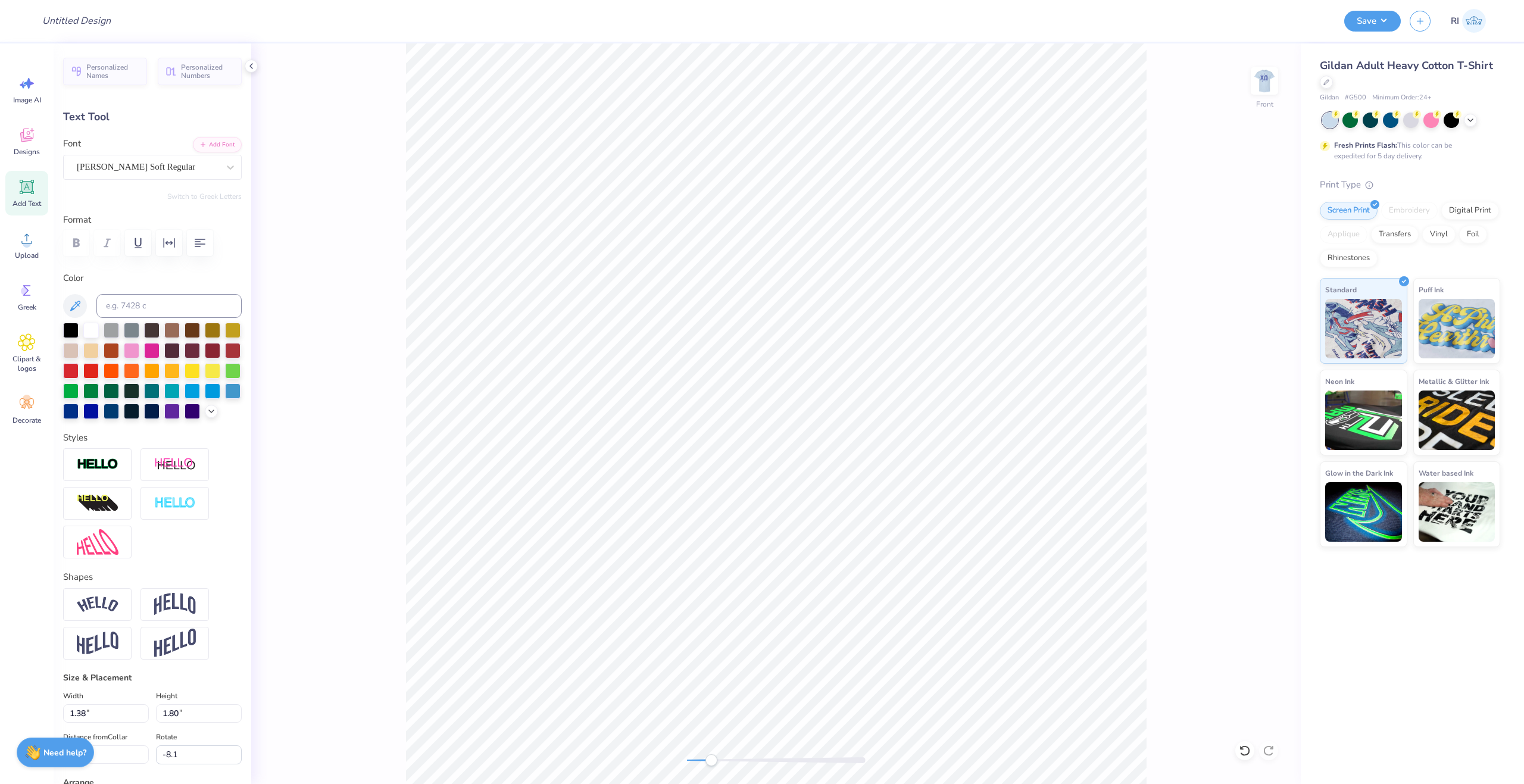
scroll to position [10, 1]
type textarea "i"
type input "0.0"
type input "0.48"
type input "1.67"
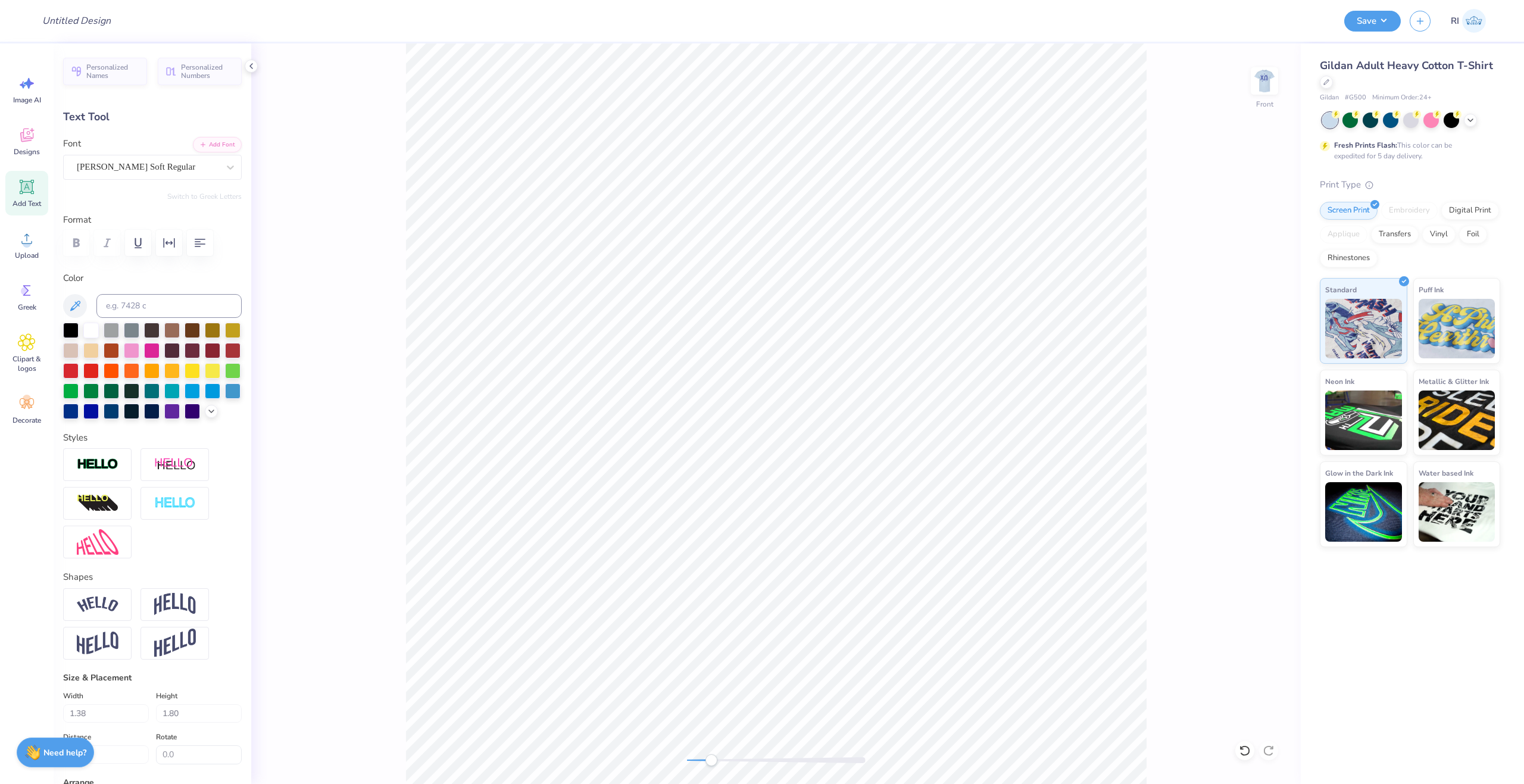
type input "8.30"
type input "-1.7"
click at [681, 438] on li "Duplicate" at bounding box center [677, 437] width 93 height 23
type input "0.34"
type input "1.68"
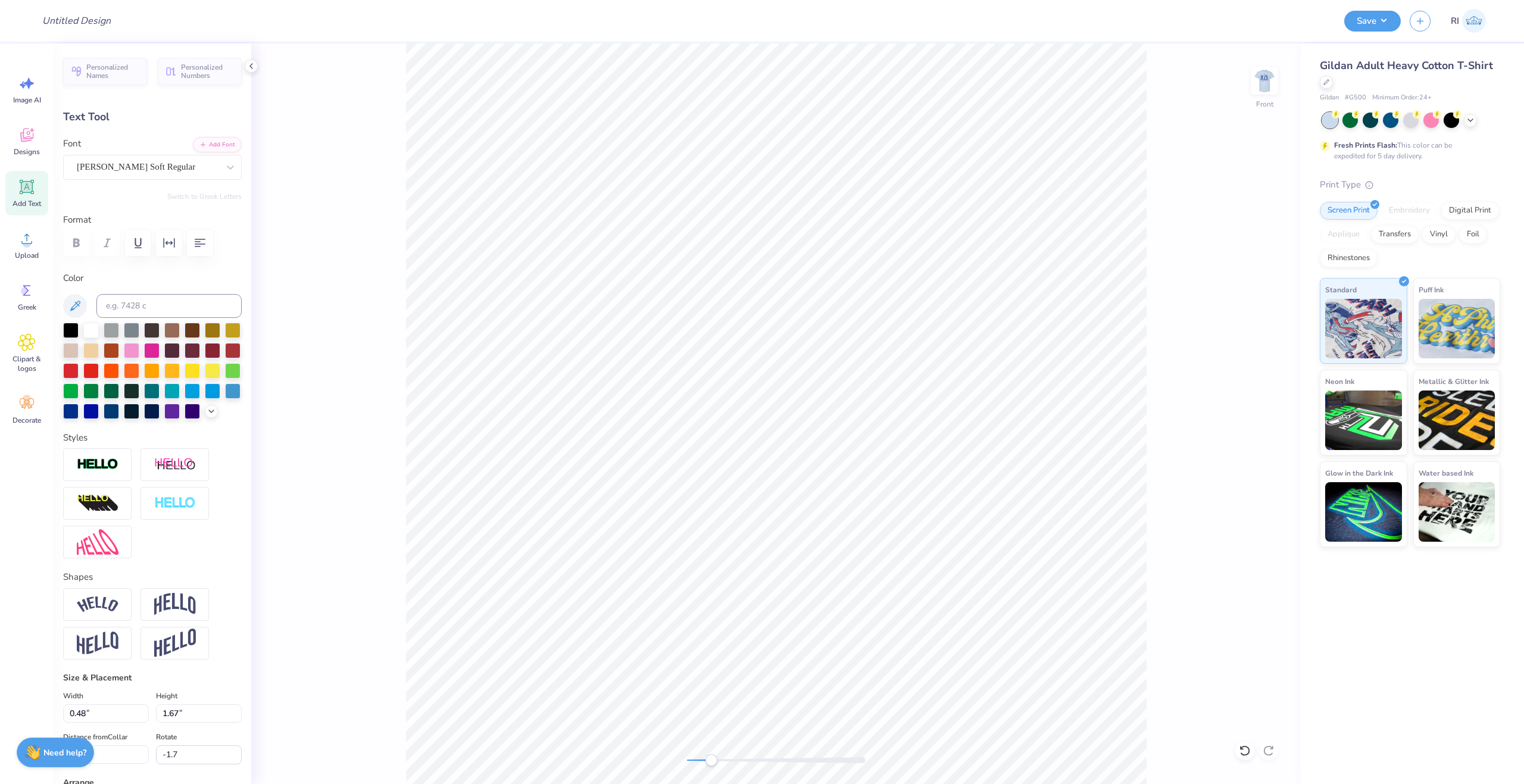
type input "8.60"
type textarea "s"
click at [728, 423] on li "Duplicate" at bounding box center [716, 426] width 93 height 23
type input "7.92"
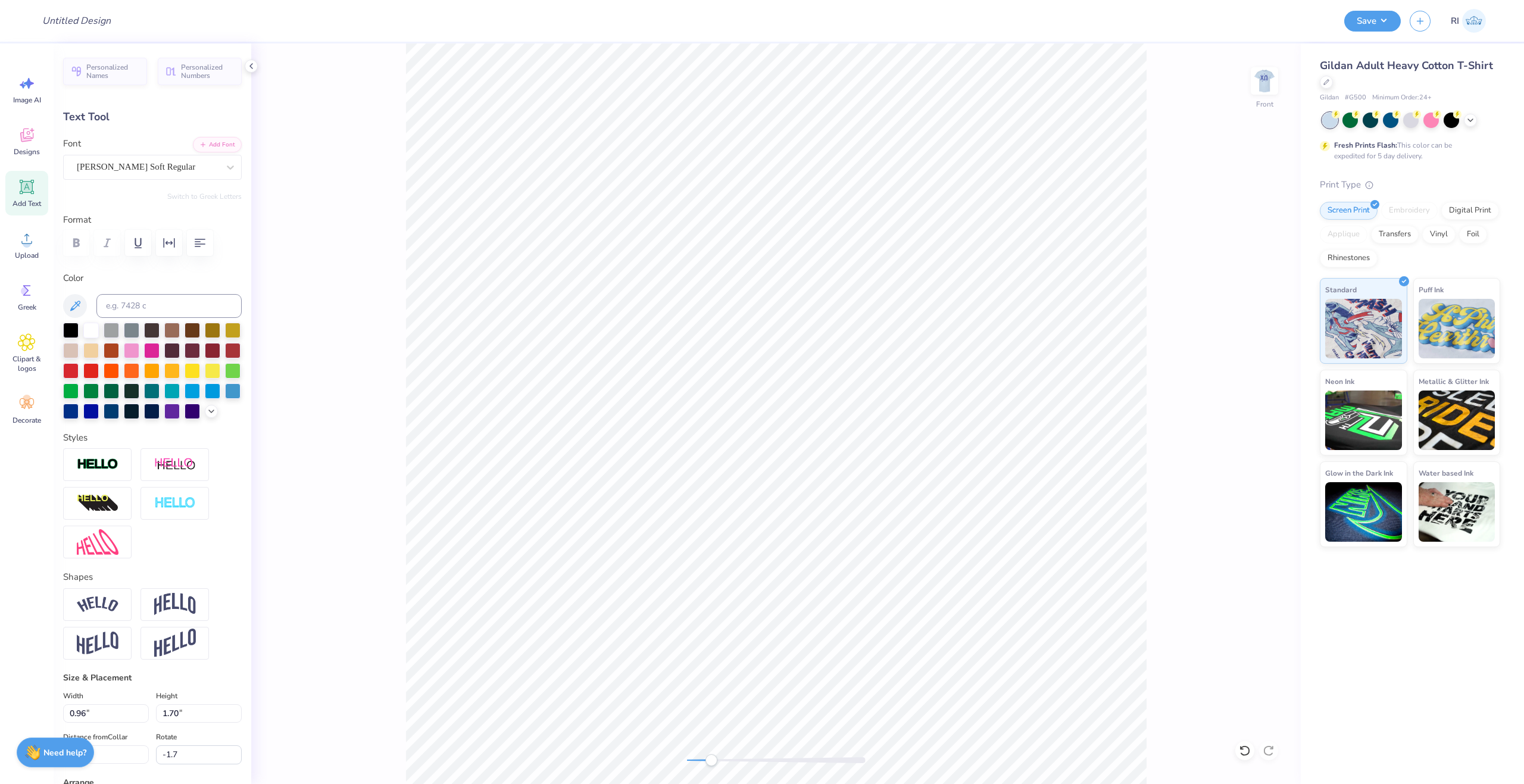
type textarea "h"
type input "12.4"
click at [802, 439] on li "Duplicate" at bounding box center [794, 435] width 93 height 23
type input "1.30"
type input "1.82"
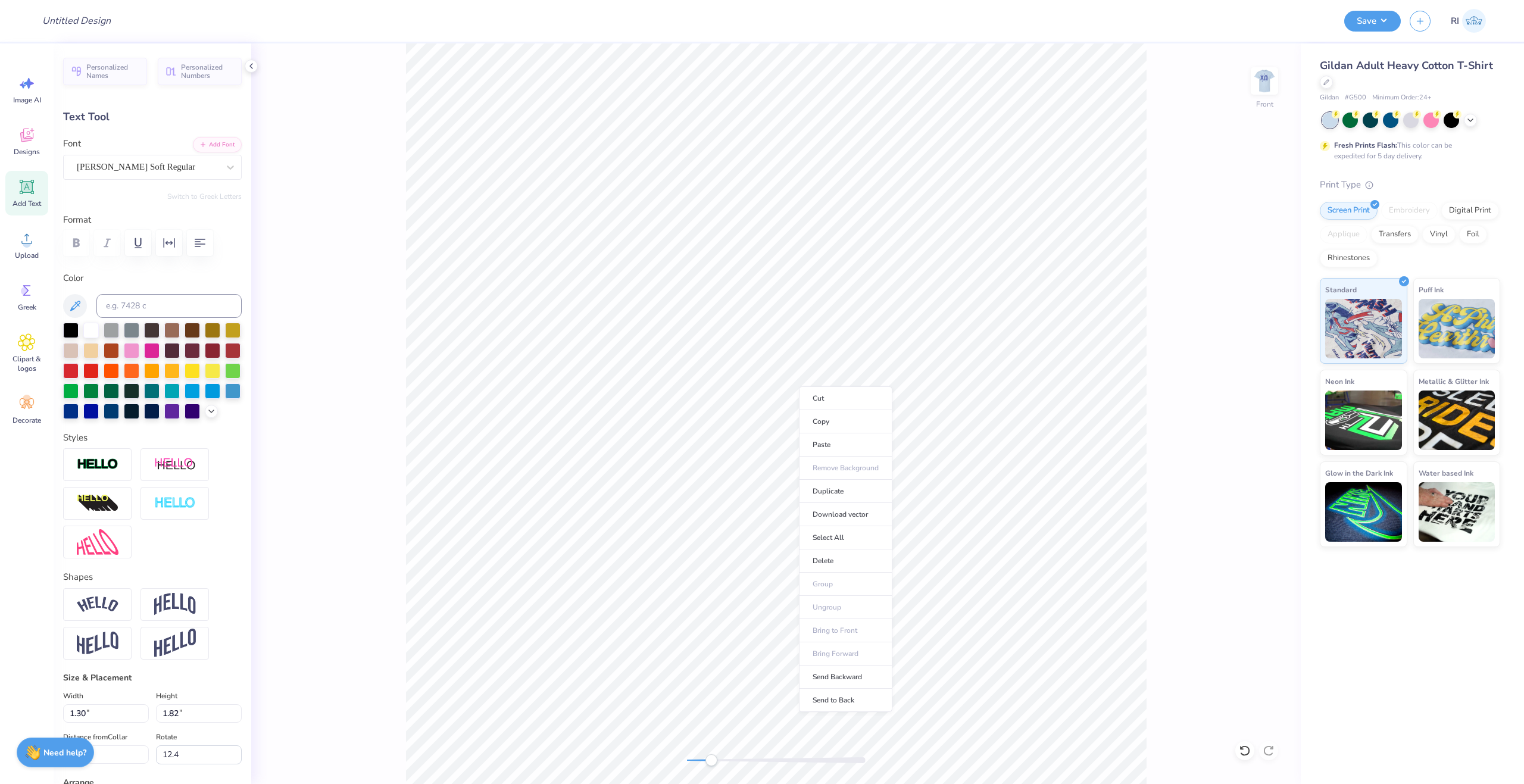
type input "6.88"
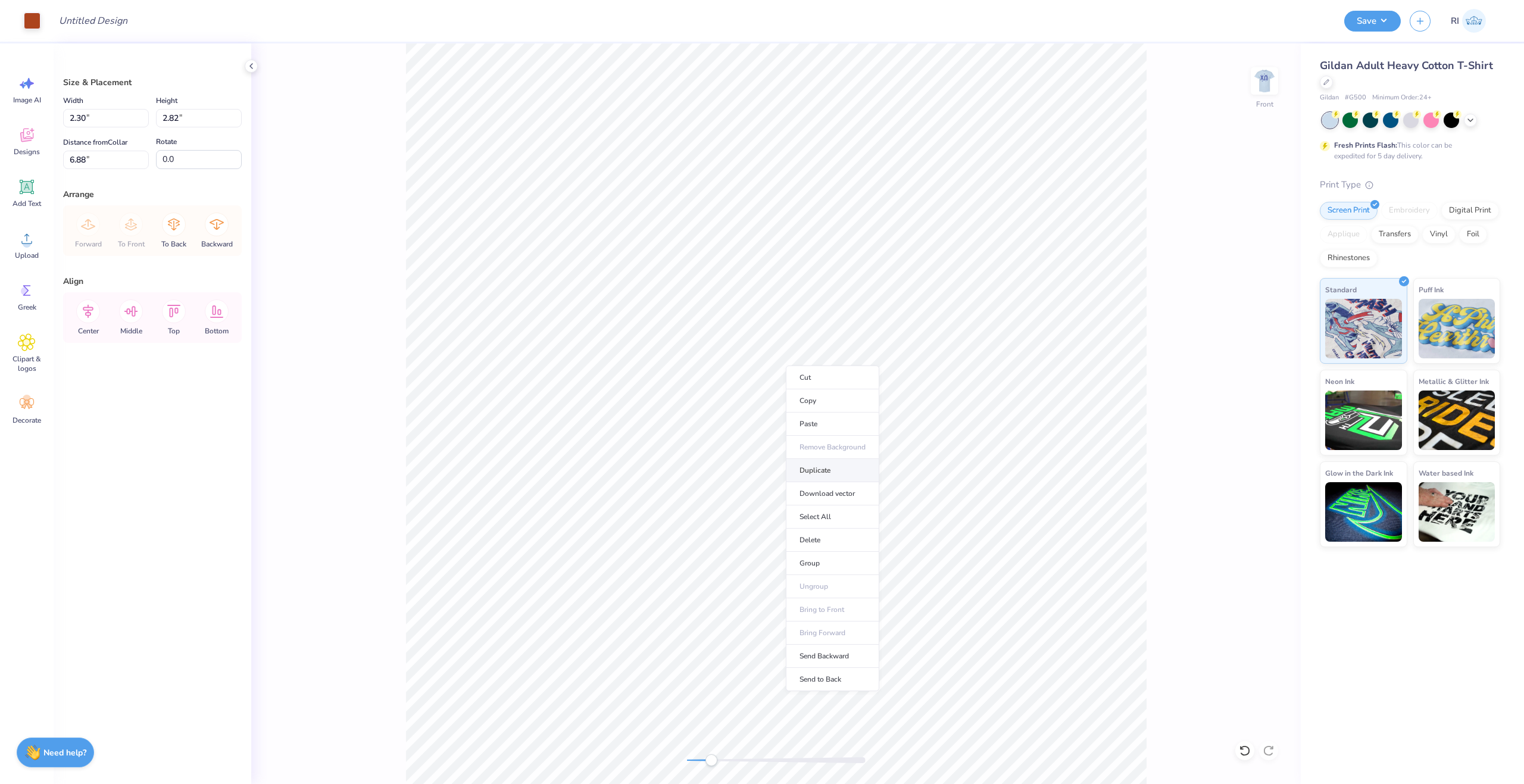
click at [845, 476] on li "Duplicate" at bounding box center [832, 470] width 93 height 23
type input "8.44"
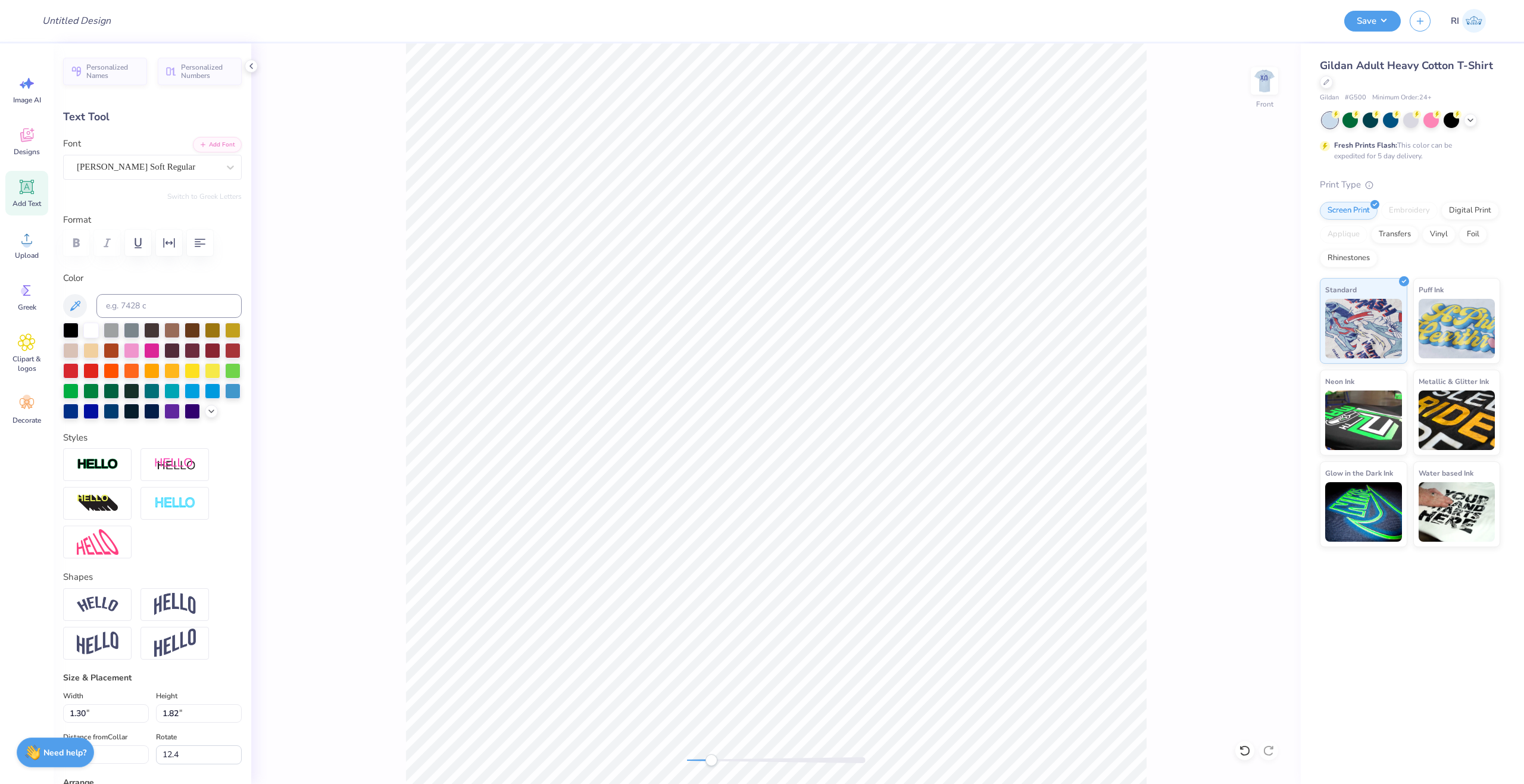
scroll to position [10, 1]
type textarea "e"
type input "8.44"
type input "1.24"
type input "1.80"
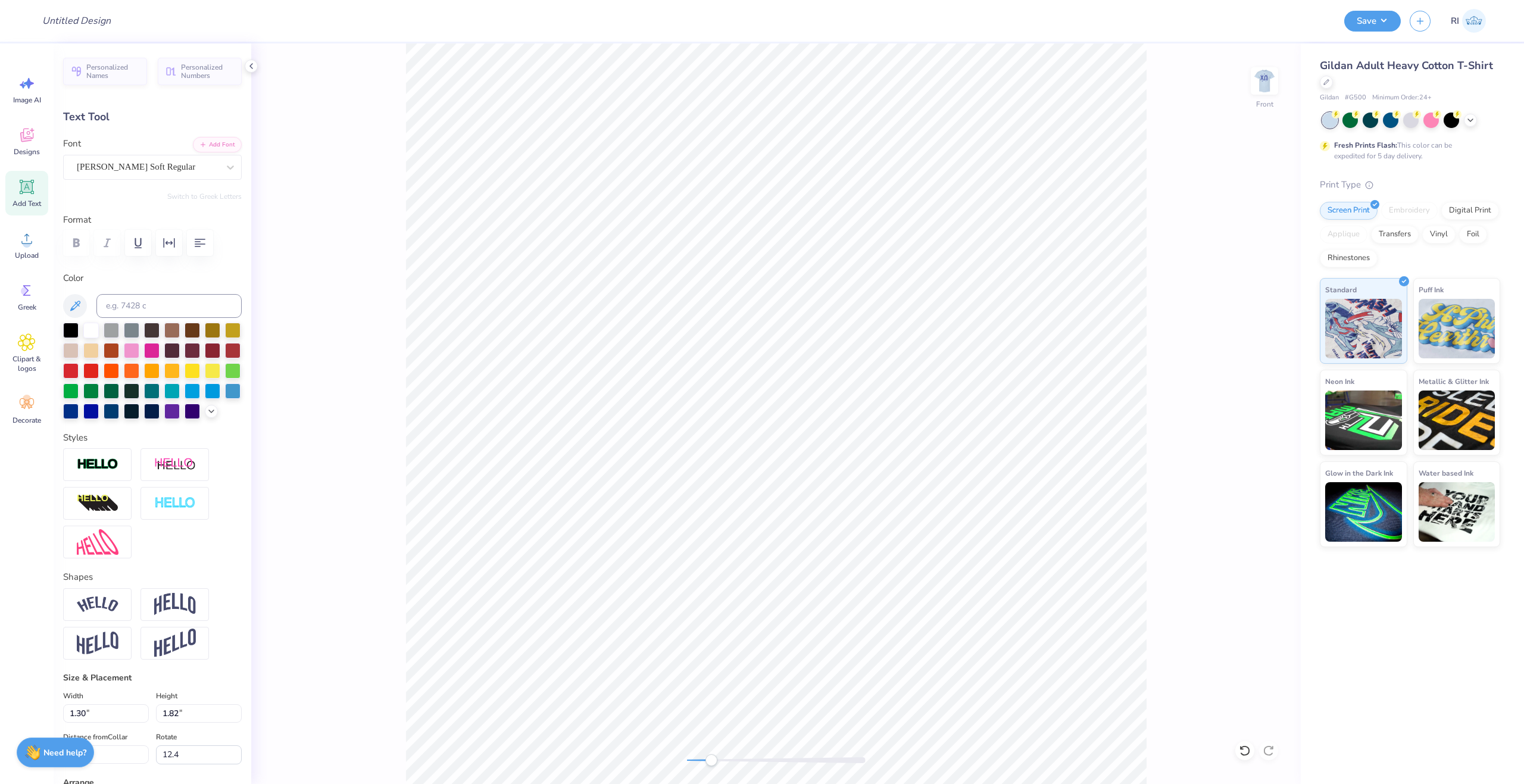
type input "7.89"
type input "4.5"
type input "1.30"
type input "1.82"
type input "8.44"
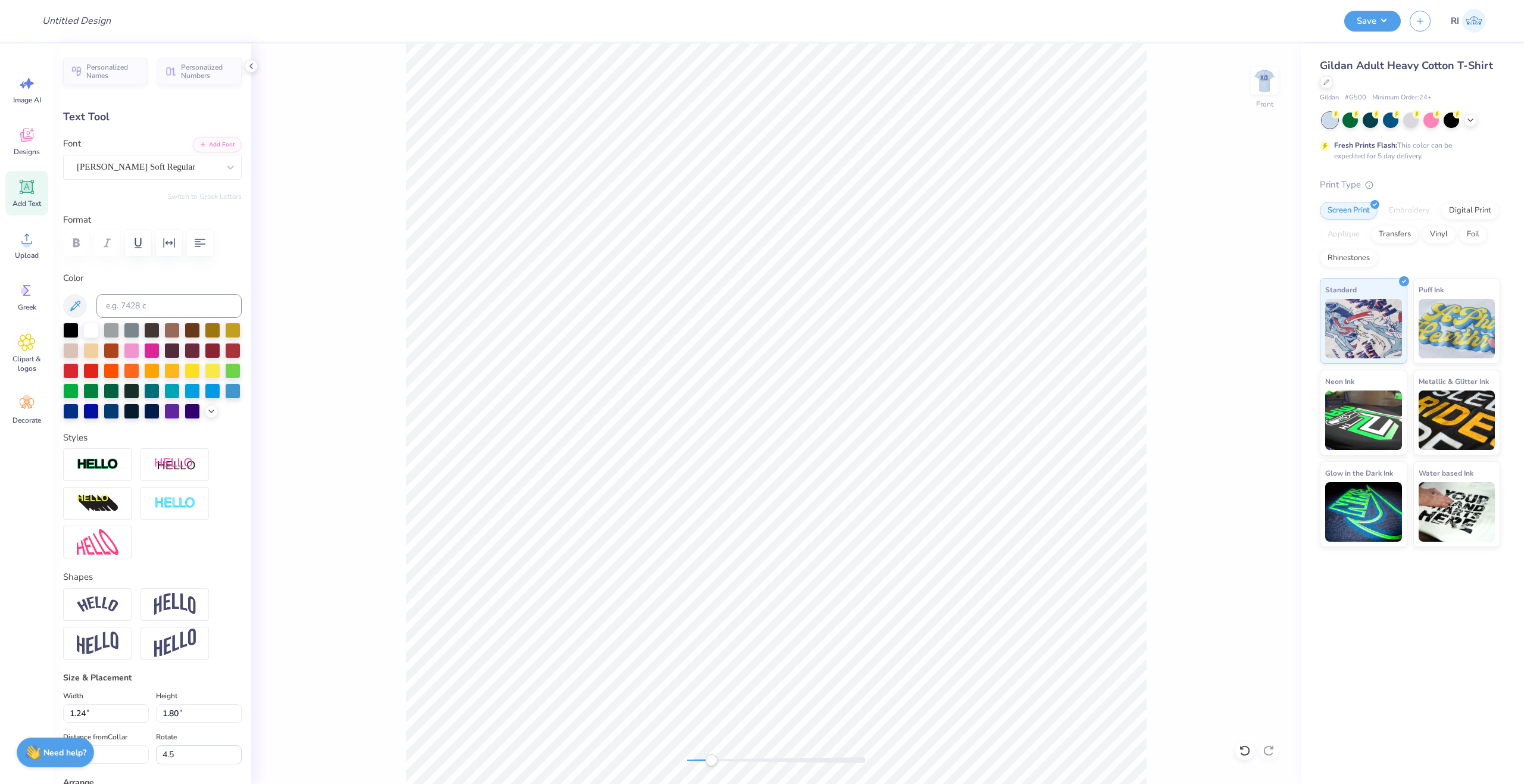
type input "12.4"
type textarea "s"
type input "-0.4"
type input "1.30"
type input "1.82"
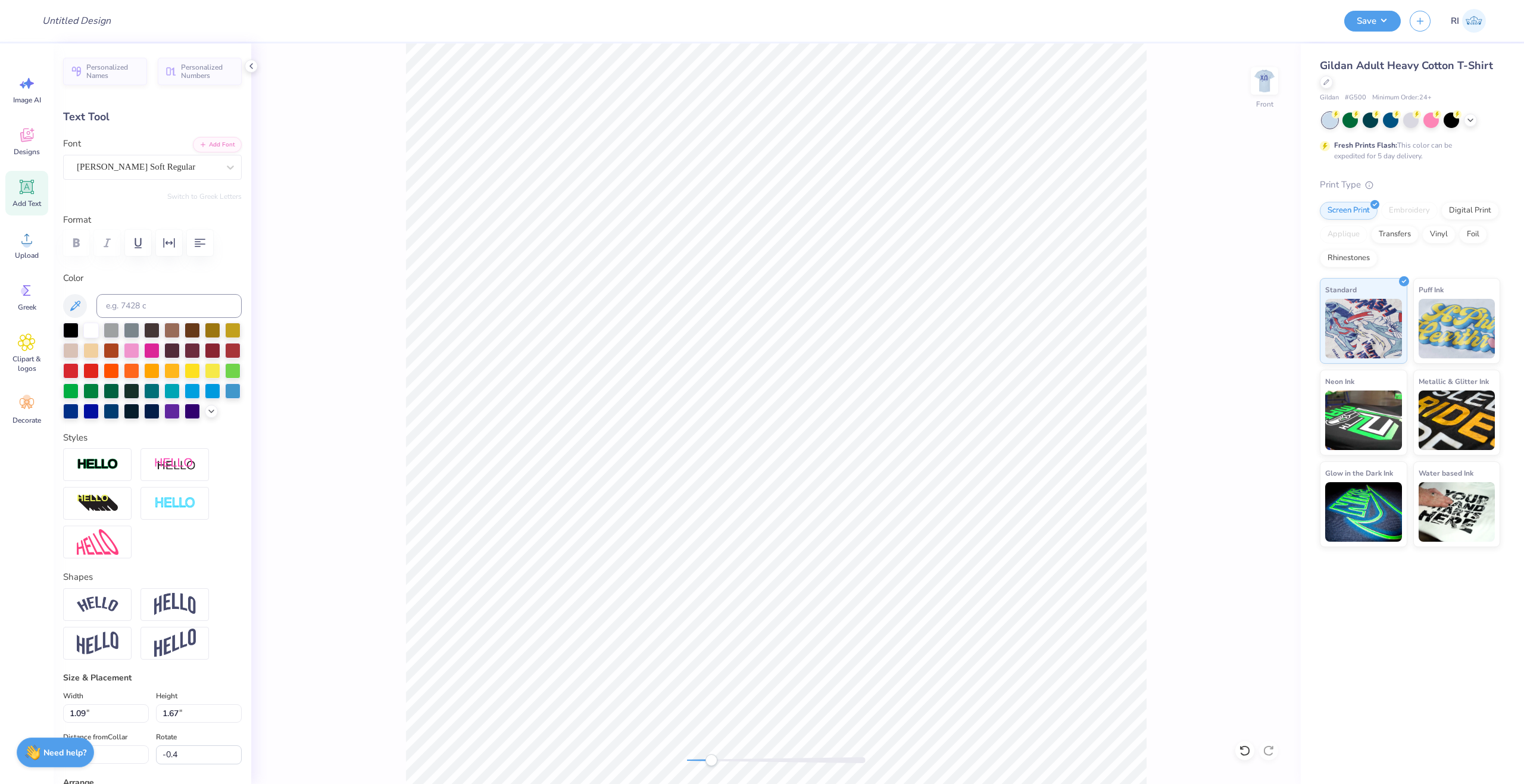
type input "9.44"
type input "12.4"
type textarea "t"
type input "3.3"
click at [641, 563] on li "Duplicate" at bounding box center [635, 560] width 93 height 23
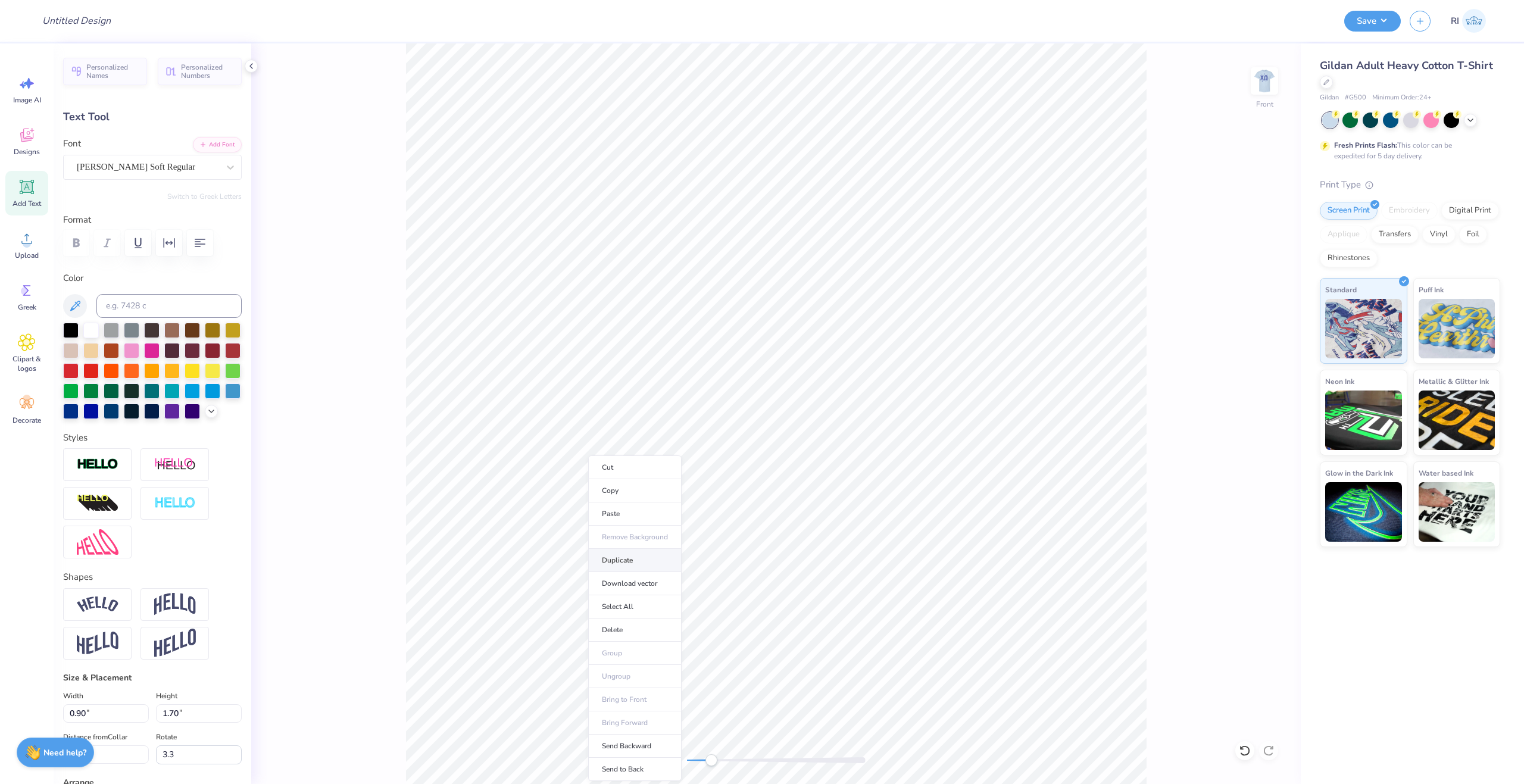
type input "1.68"
type input "11.16"
type textarea "h"
click at [690, 567] on li "Duplicate" at bounding box center [685, 560] width 93 height 23
type input "11.39"
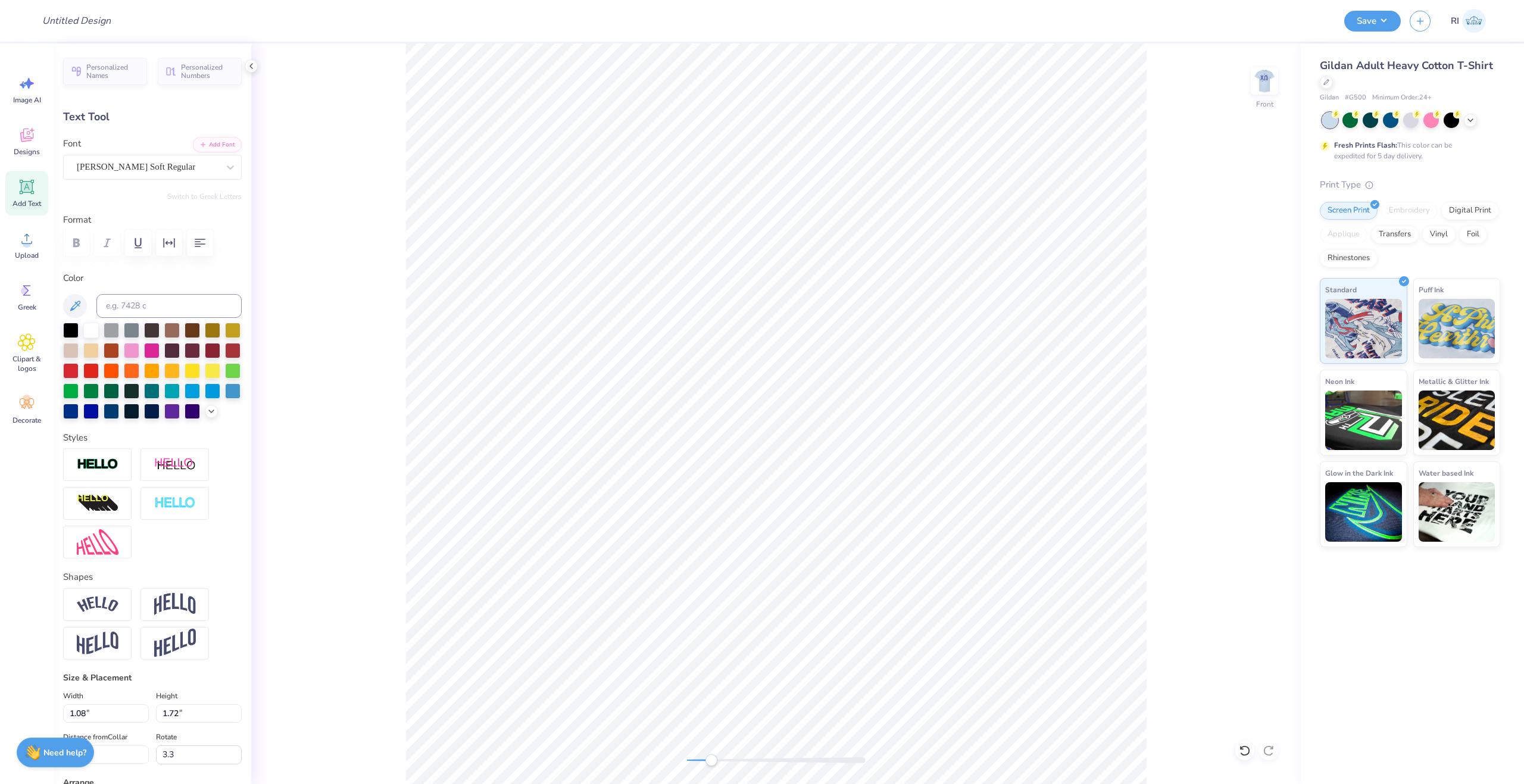
type textarea "e"
click at [727, 556] on li "Duplicate" at bounding box center [739, 552] width 93 height 23
type input "10.53"
type textarea "block"
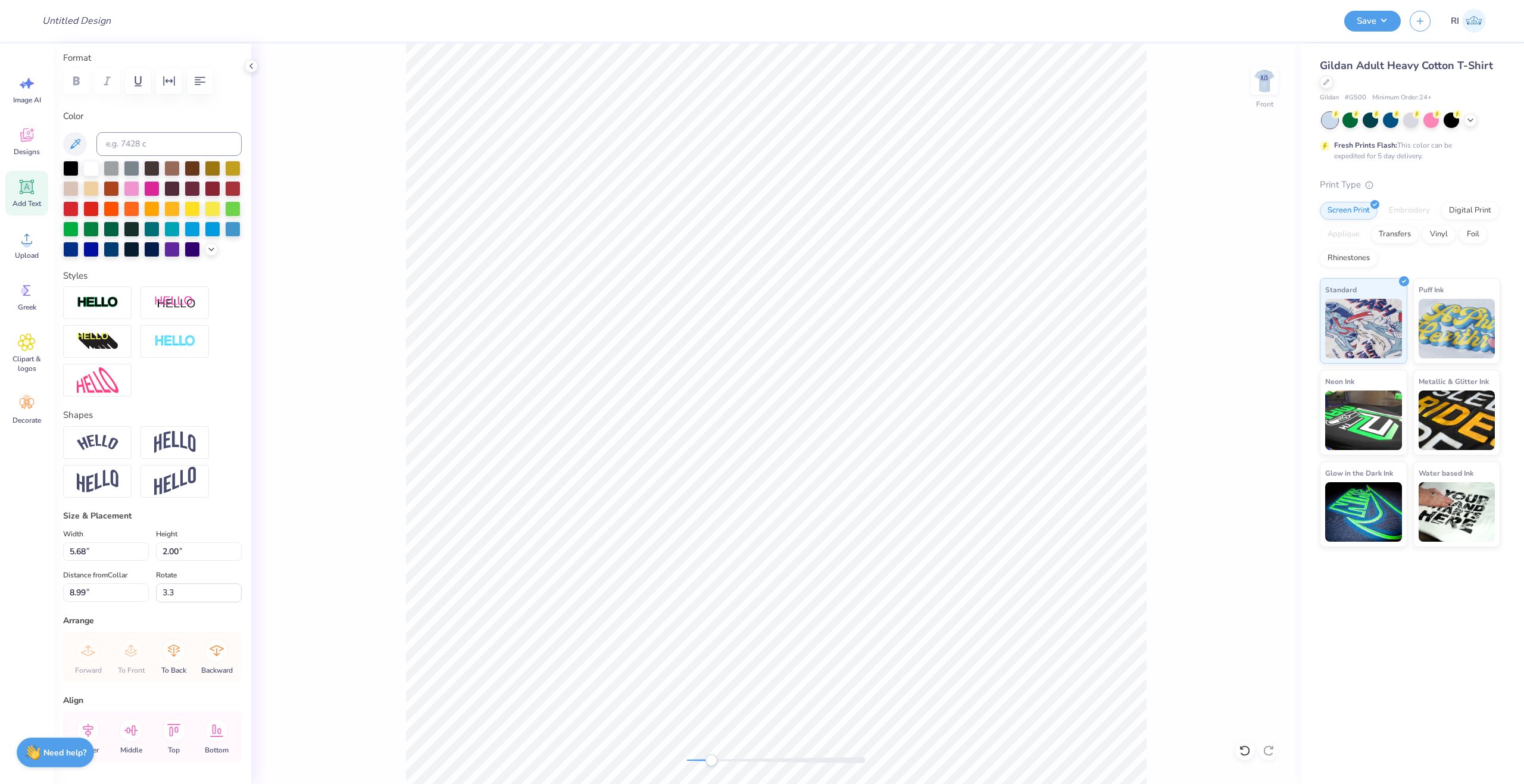
scroll to position [220, 0]
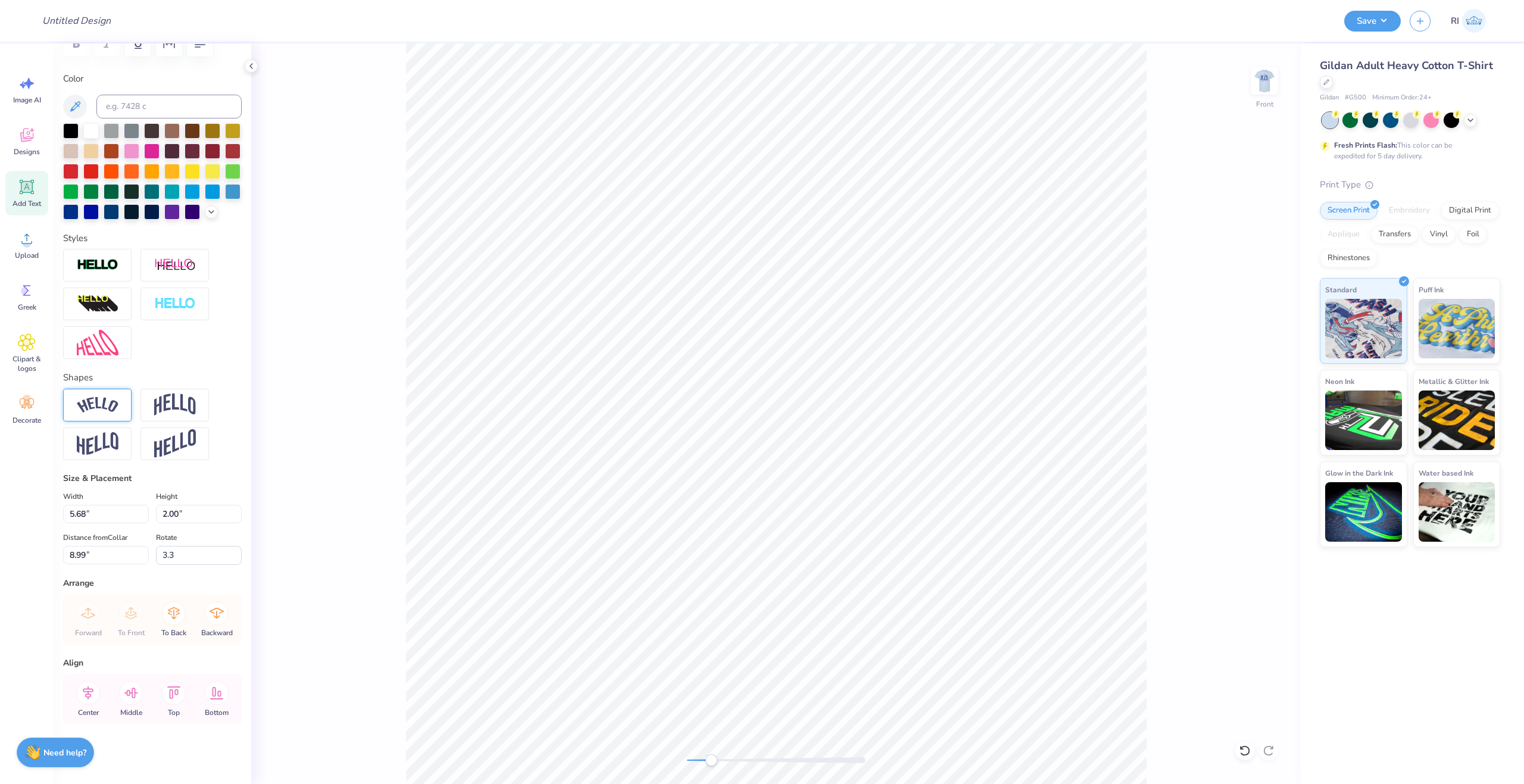
click at [111, 402] on img at bounding box center [98, 404] width 42 height 16
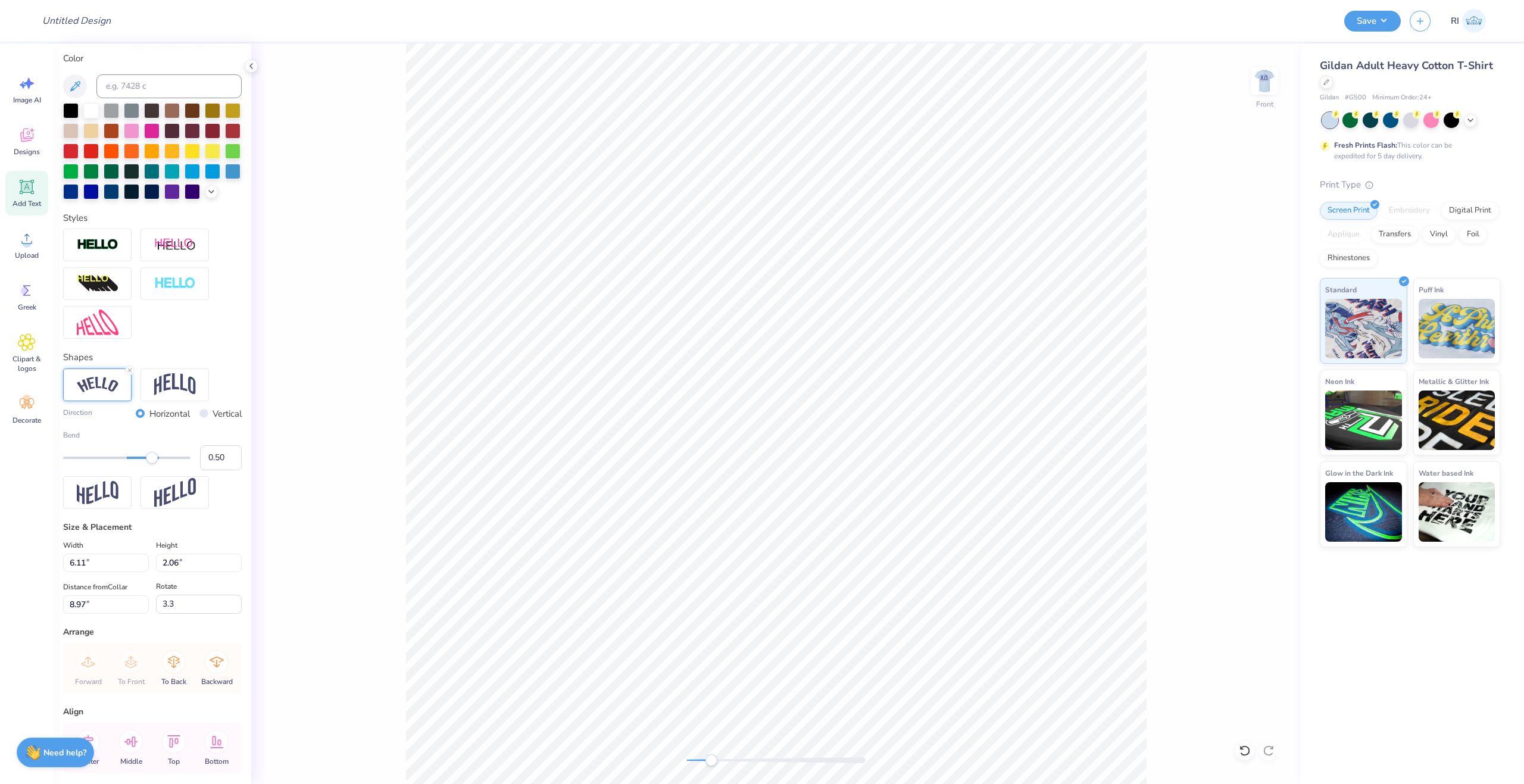
type input "6.11"
type input "2.06"
type input "8.97"
click at [181, 396] on img at bounding box center [175, 385] width 42 height 23
click at [212, 470] on input "0.50" at bounding box center [221, 457] width 42 height 25
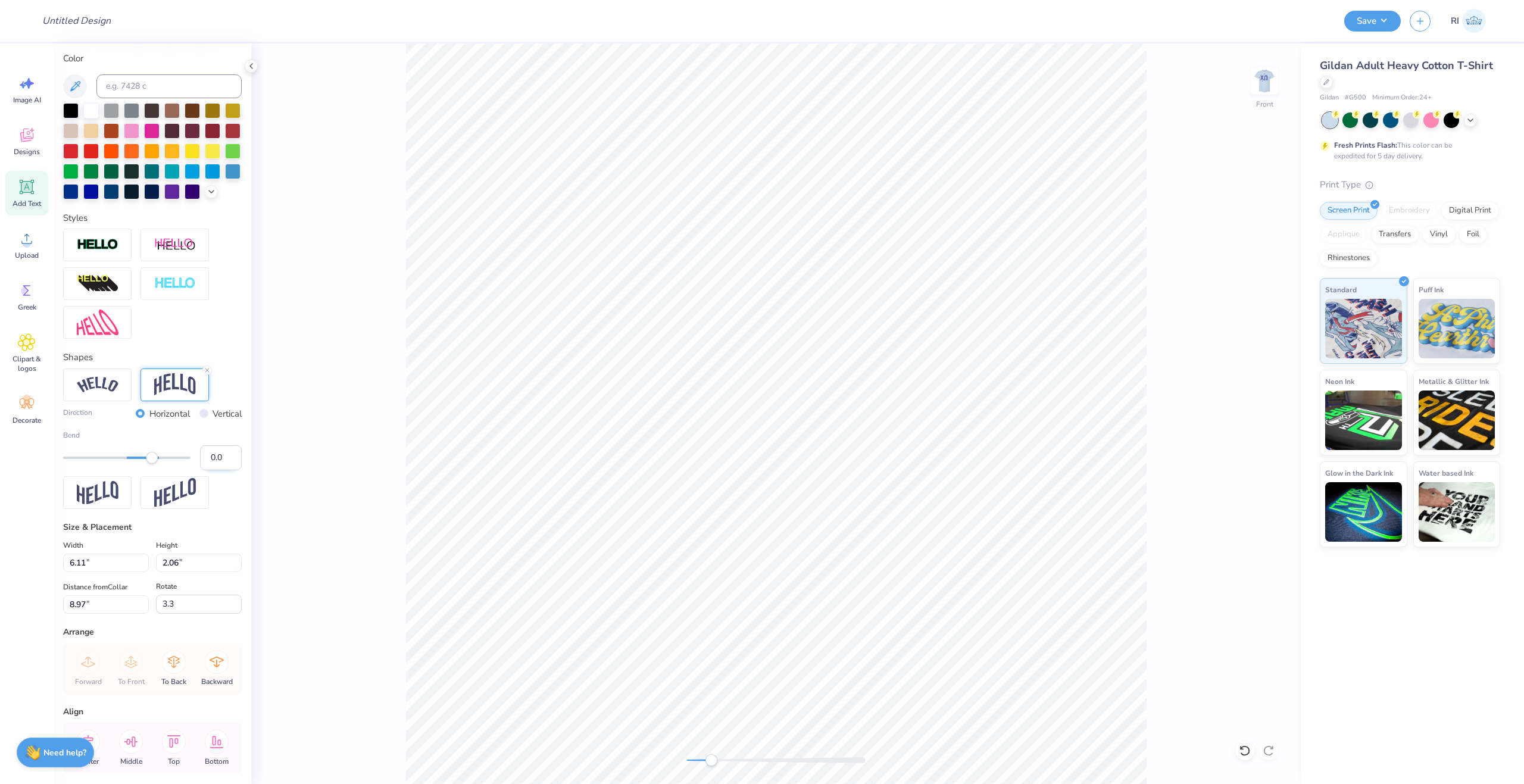
type input "0.30"
type input "4.69"
type input "2.05"
type input "9.03"
click at [200, 418] on input "Vertical" at bounding box center [204, 413] width 9 height 9
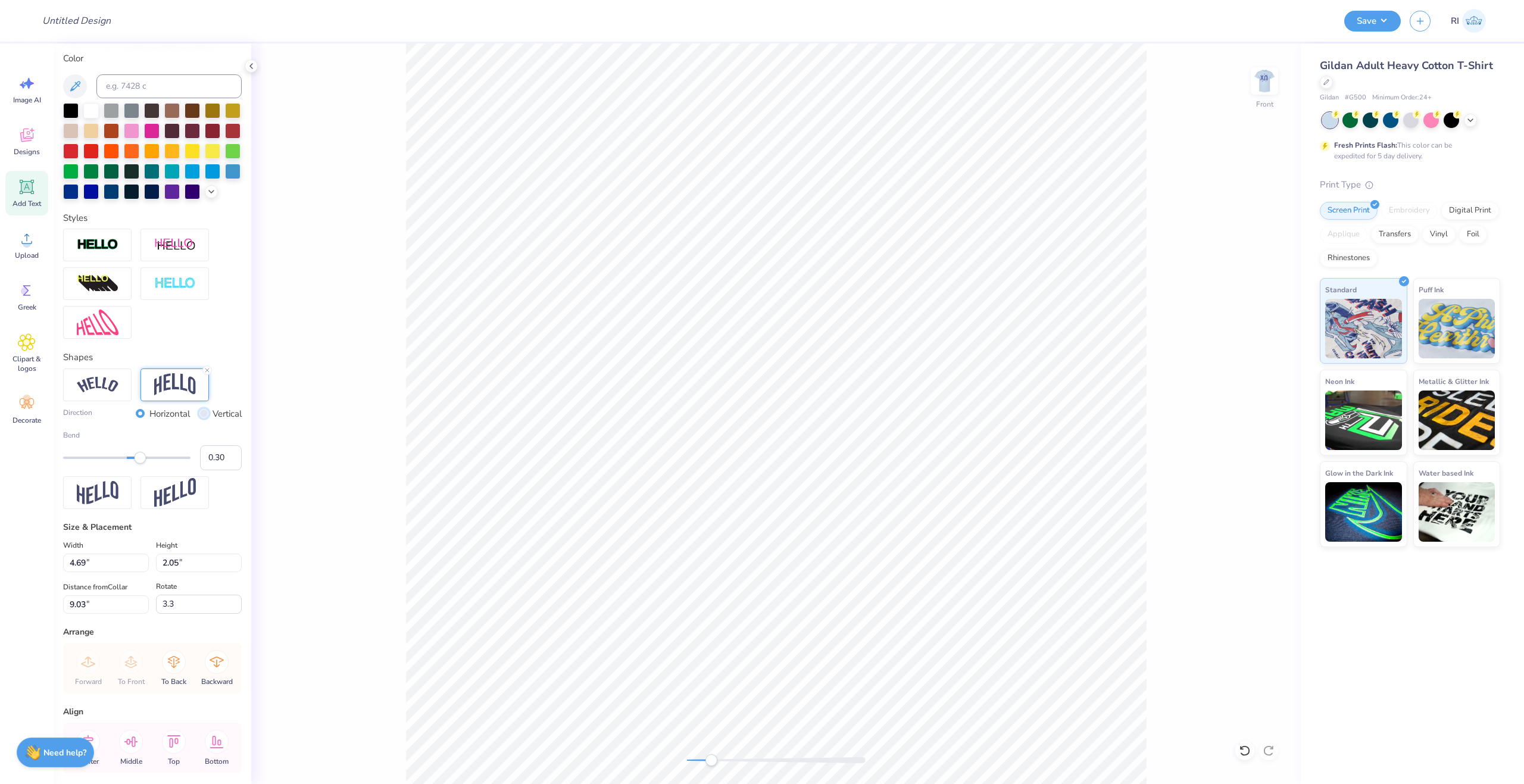
radio input "true"
click at [122, 421] on div "Direction Horizontal Vertical" at bounding box center [153, 414] width 179 height 14
click at [136, 418] on input "Horizontal" at bounding box center [140, 413] width 9 height 9
radio input "true"
click at [109, 393] on img at bounding box center [98, 384] width 42 height 16
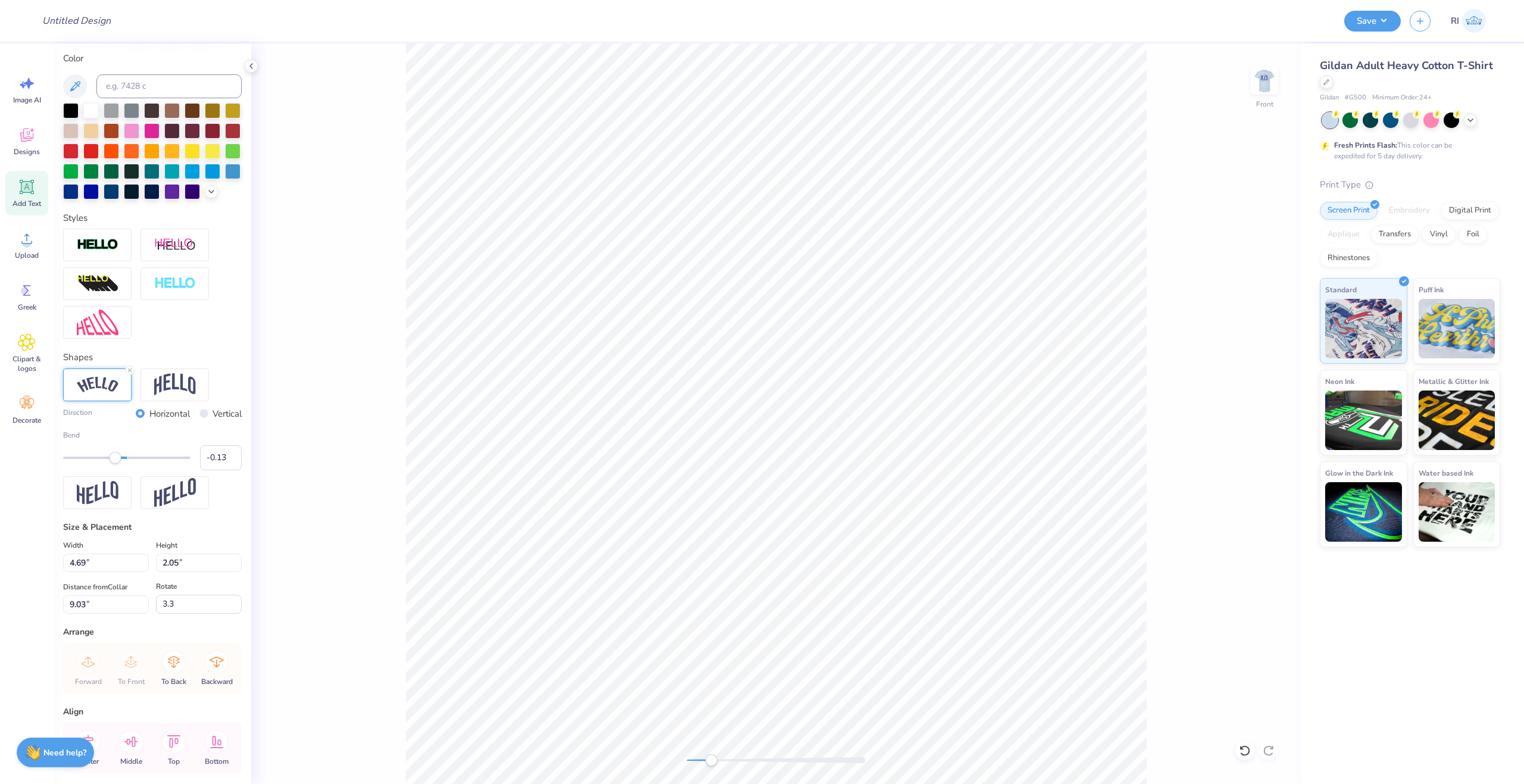
type input "-0.14"
drag, startPoint x: 133, startPoint y: 476, endPoint x: 114, endPoint y: 476, distance: 19.0
click at [114, 464] on div "Accessibility label" at bounding box center [114, 458] width 12 height 12
type input "0.06"
drag, startPoint x: 120, startPoint y: 477, endPoint x: 126, endPoint y: 479, distance: 6.3
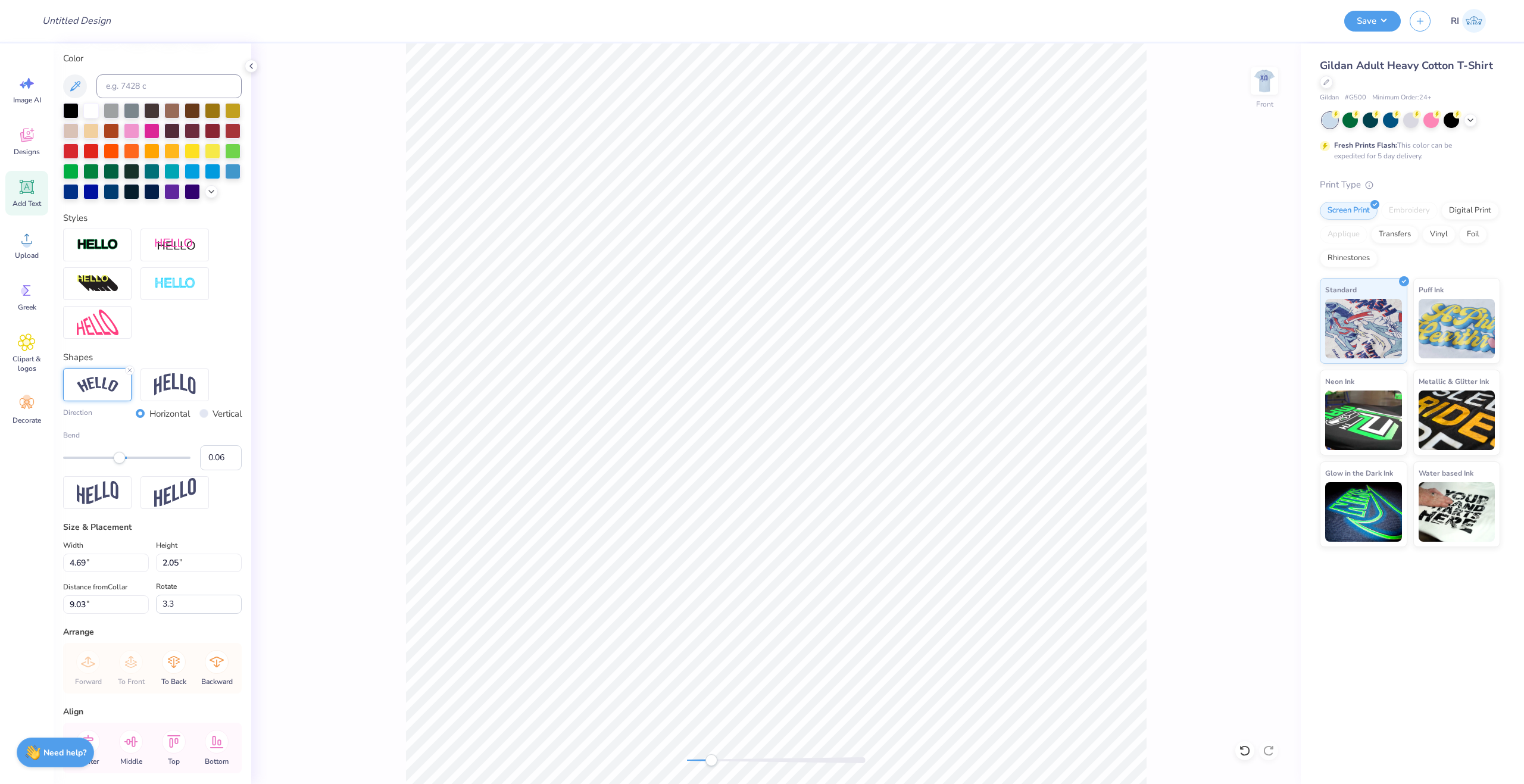
click at [126, 464] on div "Accessibility label" at bounding box center [119, 458] width 12 height 12
click at [200, 421] on div "Vertical" at bounding box center [221, 414] width 43 height 14
click at [200, 418] on input "Vertical" at bounding box center [204, 413] width 9 height 9
radio input "true"
type input "0.26"
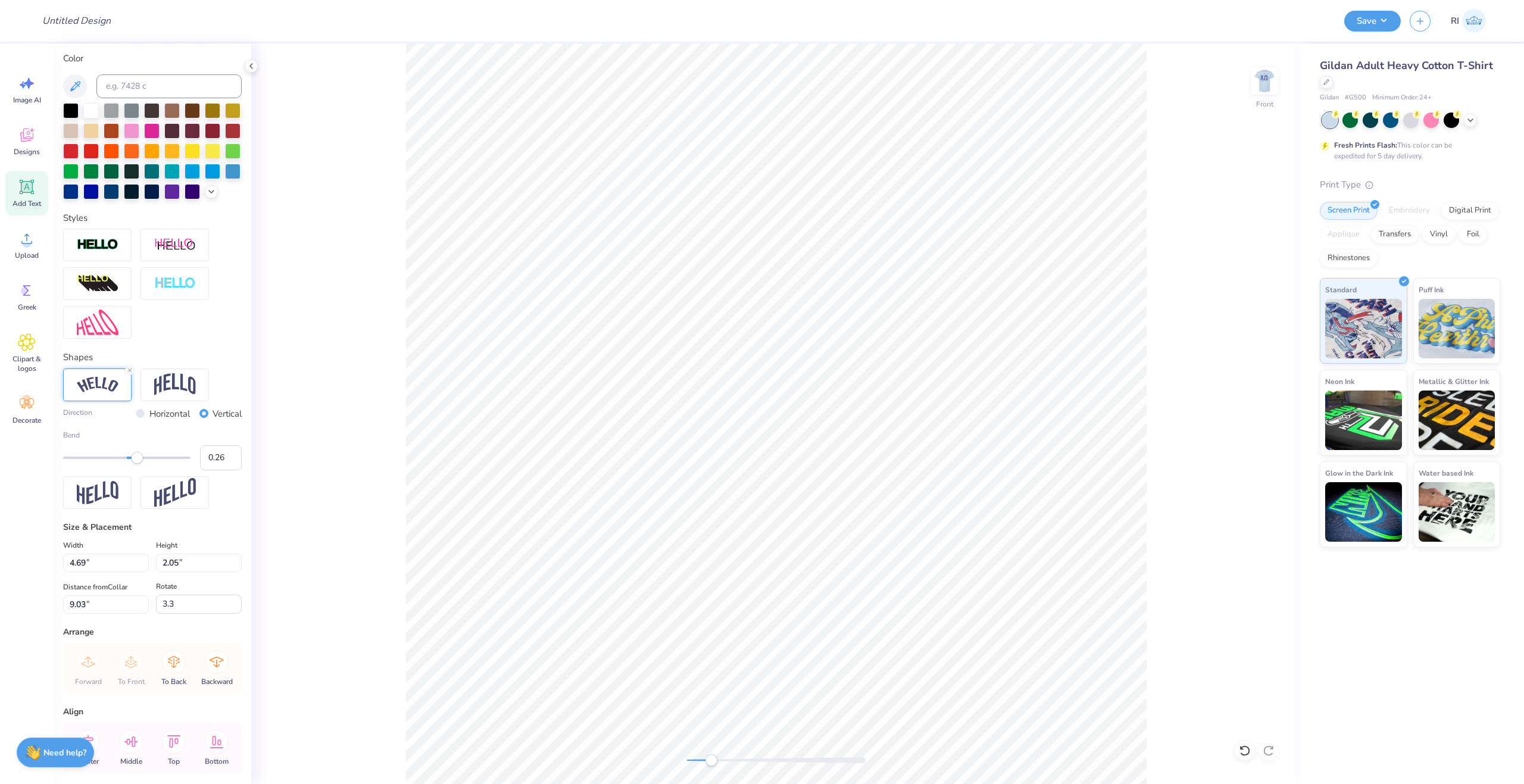
drag, startPoint x: 129, startPoint y: 476, endPoint x: 138, endPoint y: 477, distance: 9.1
click at [138, 464] on div "Accessibility label" at bounding box center [137, 458] width 12 height 12
type input "-0.08"
drag, startPoint x: 138, startPoint y: 477, endPoint x: 118, endPoint y: 475, distance: 20.1
click at [120, 464] on div "Accessibility label" at bounding box center [126, 458] width 12 height 12
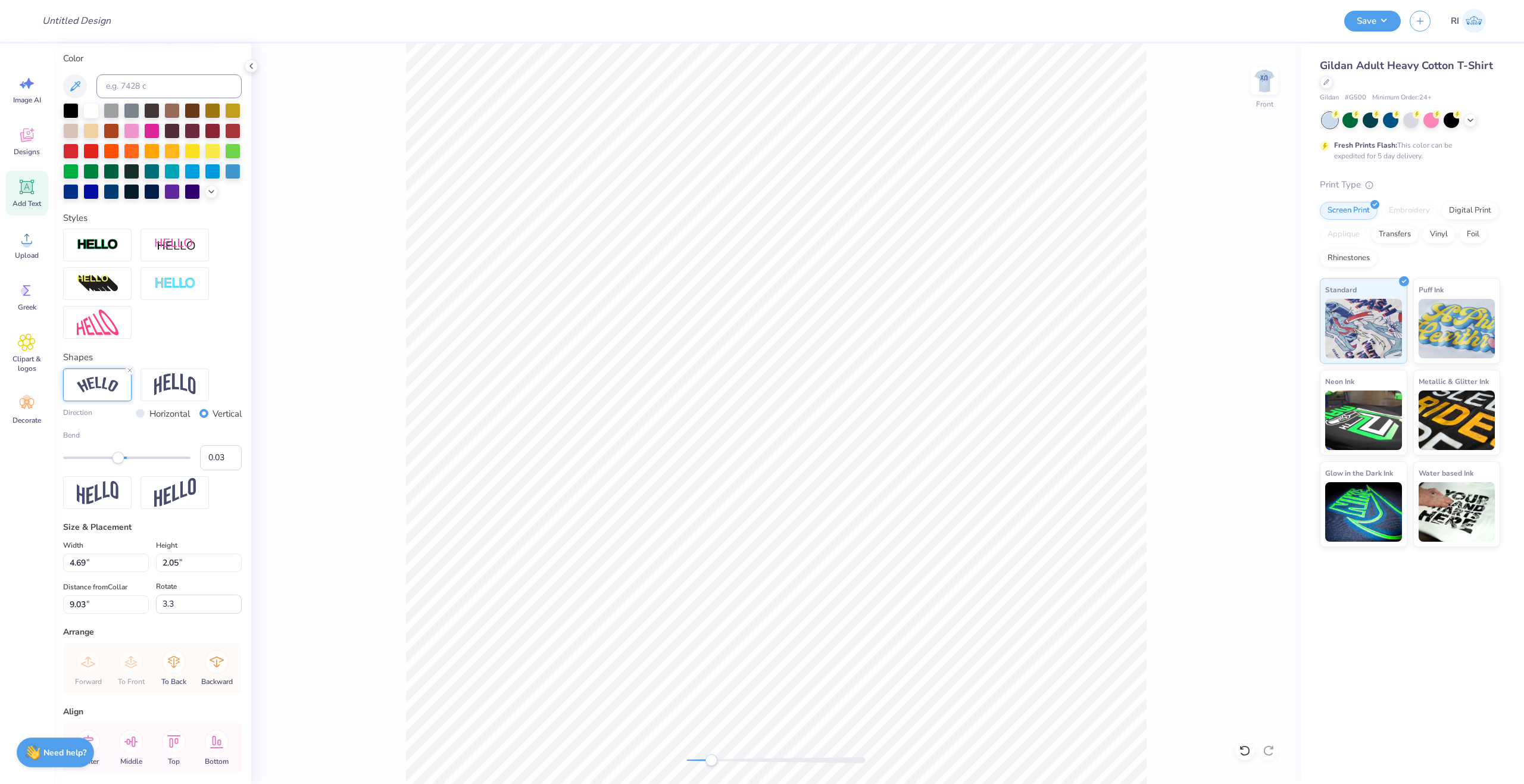
type input "0.04"
drag, startPoint x: 119, startPoint y: 475, endPoint x: 124, endPoint y: 476, distance: 5.1
click at [124, 464] on div "Accessibility label" at bounding box center [124, 458] width 12 height 12
type input "0.11"
click at [129, 464] on div "Accessibility label" at bounding box center [128, 458] width 12 height 12
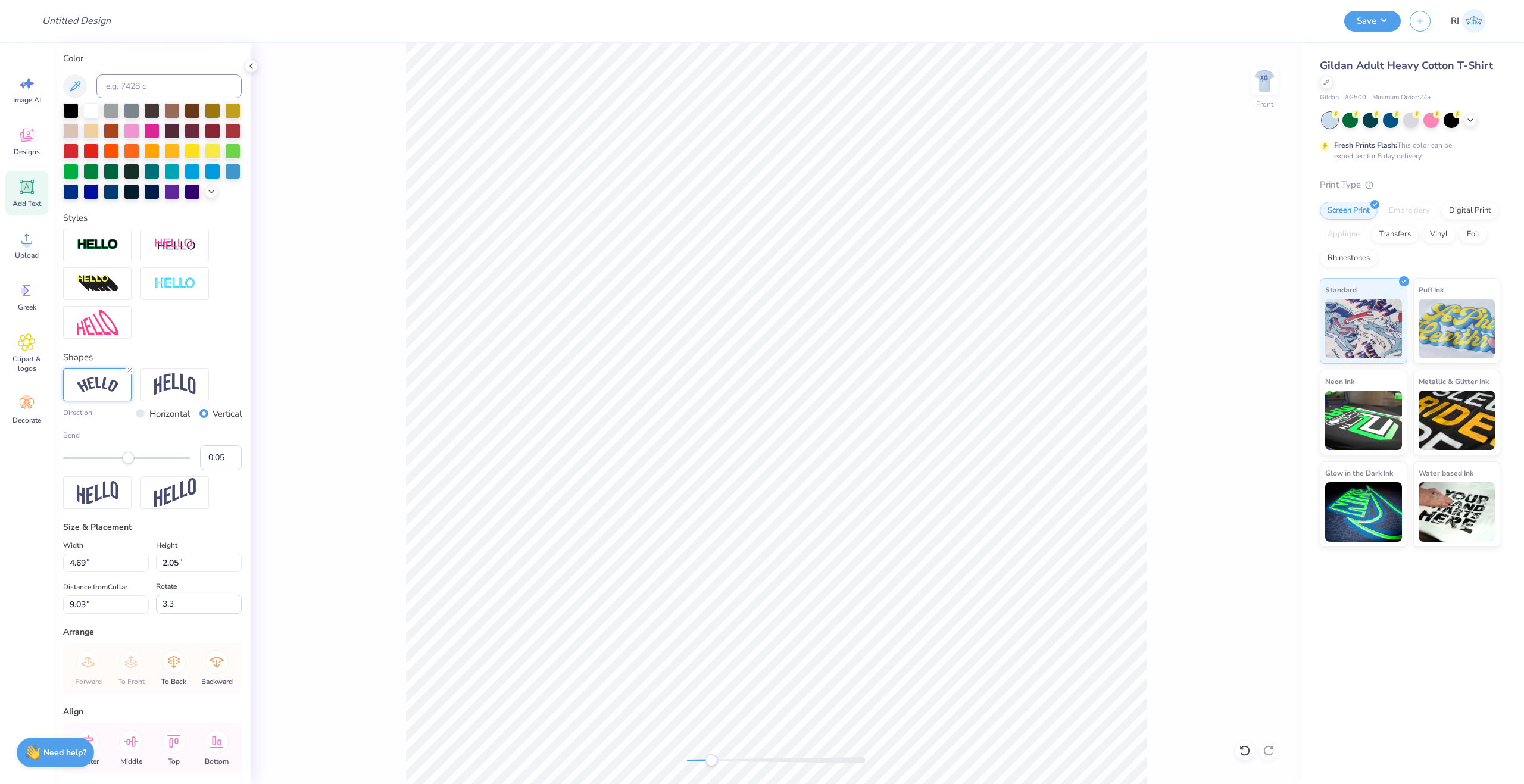
type input "0.04"
click at [124, 464] on div "Accessibility label" at bounding box center [124, 458] width 12 height 12
click at [136, 418] on input "Horizontal" at bounding box center [140, 413] width 9 height 9
radio input "true"
click at [165, 396] on img at bounding box center [175, 385] width 42 height 23
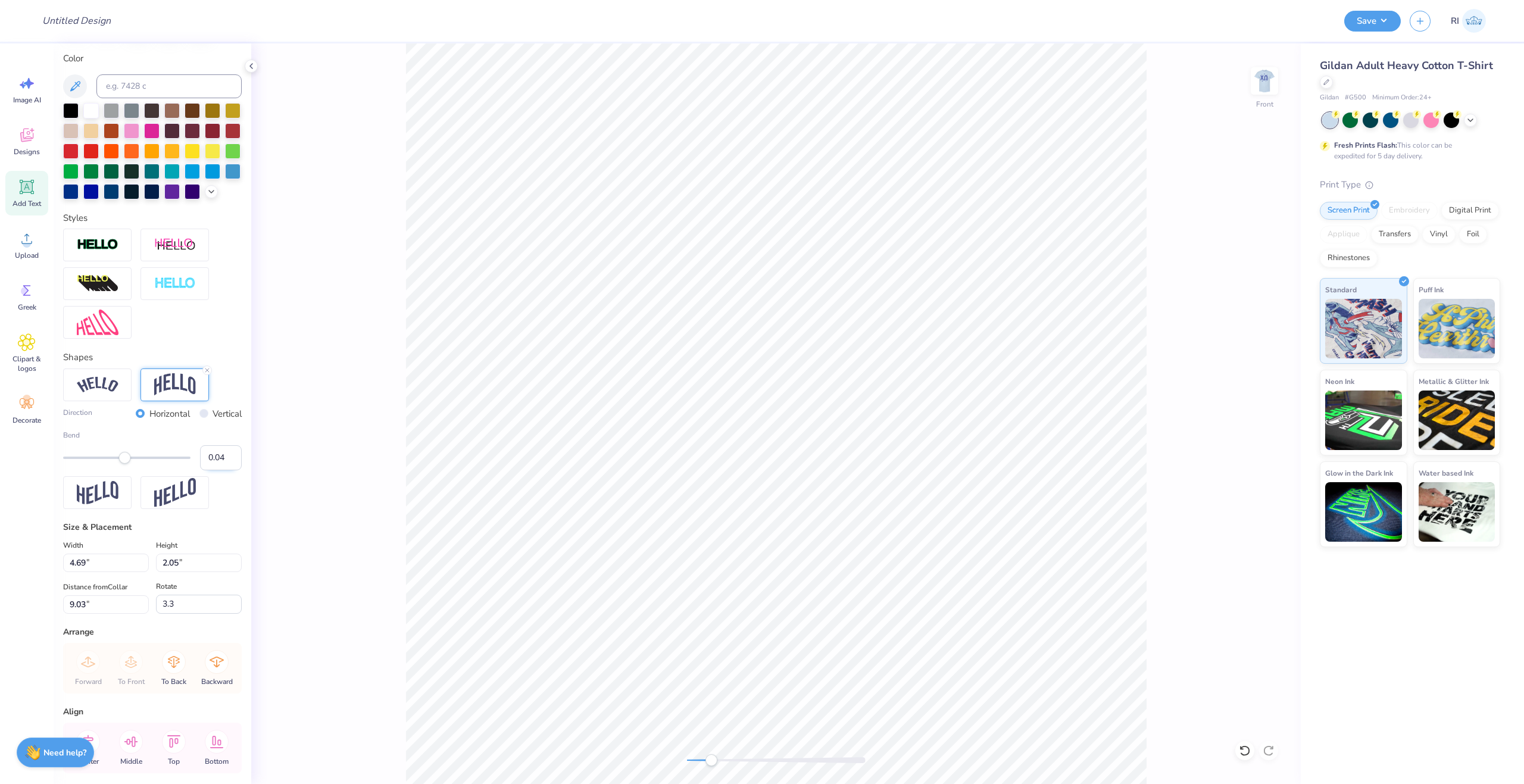
click at [214, 470] on input "0.04" at bounding box center [221, 457] width 42 height 25
type input "0.2"
type input "-0.7"
type input "5.01"
type input "1.86"
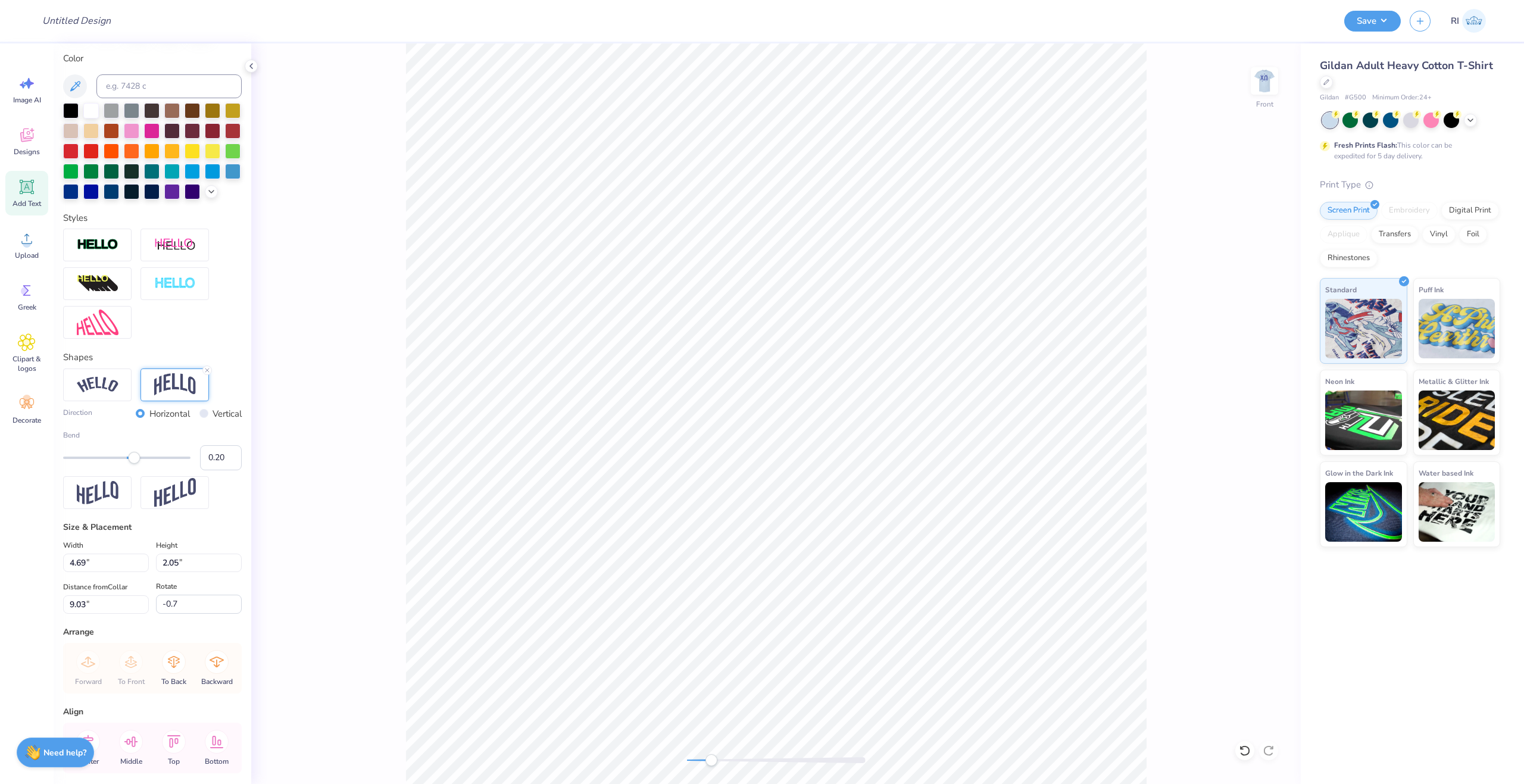
type input "9.13"
click at [209, 374] on icon at bounding box center [207, 370] width 7 height 7
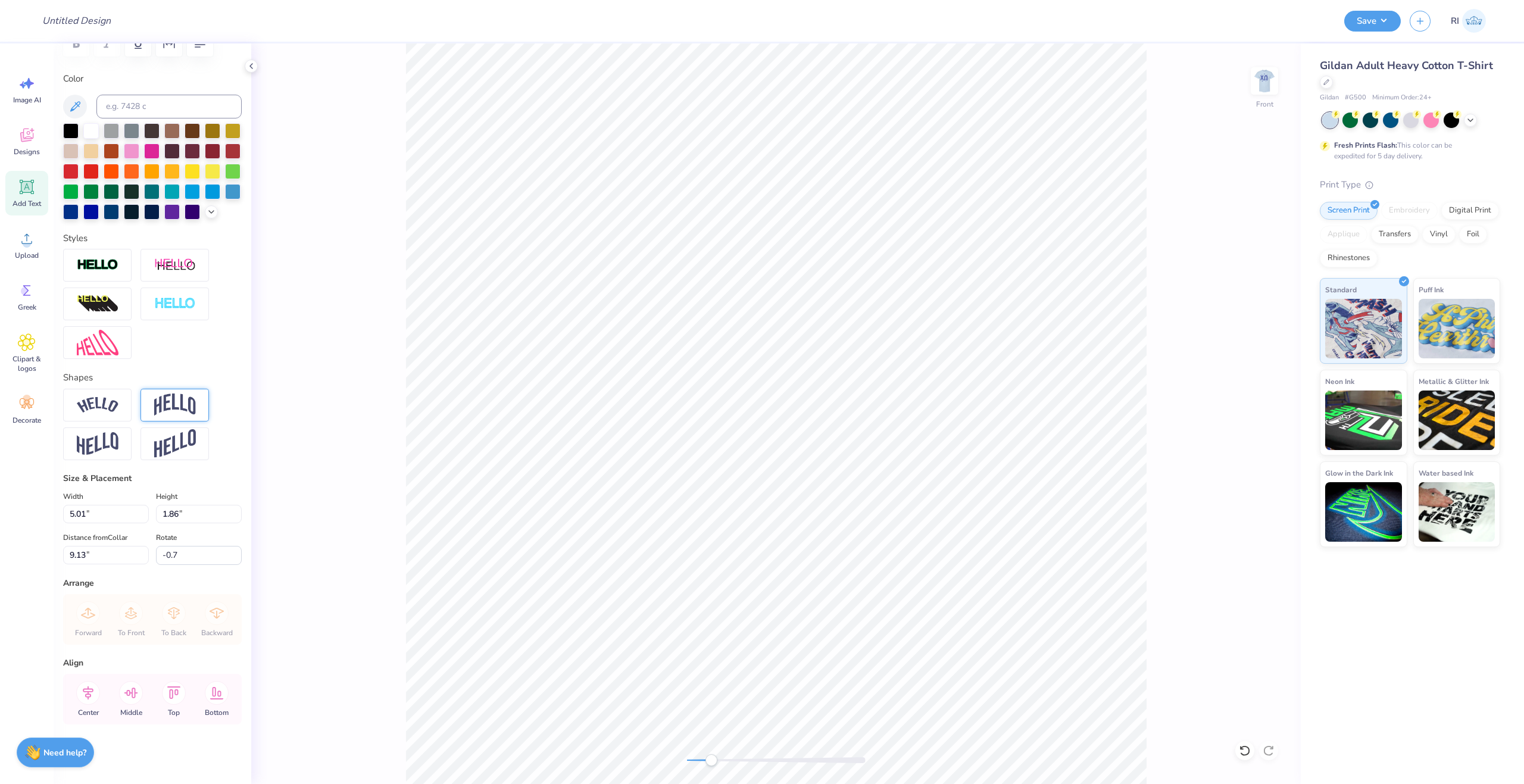
type textarea "b"
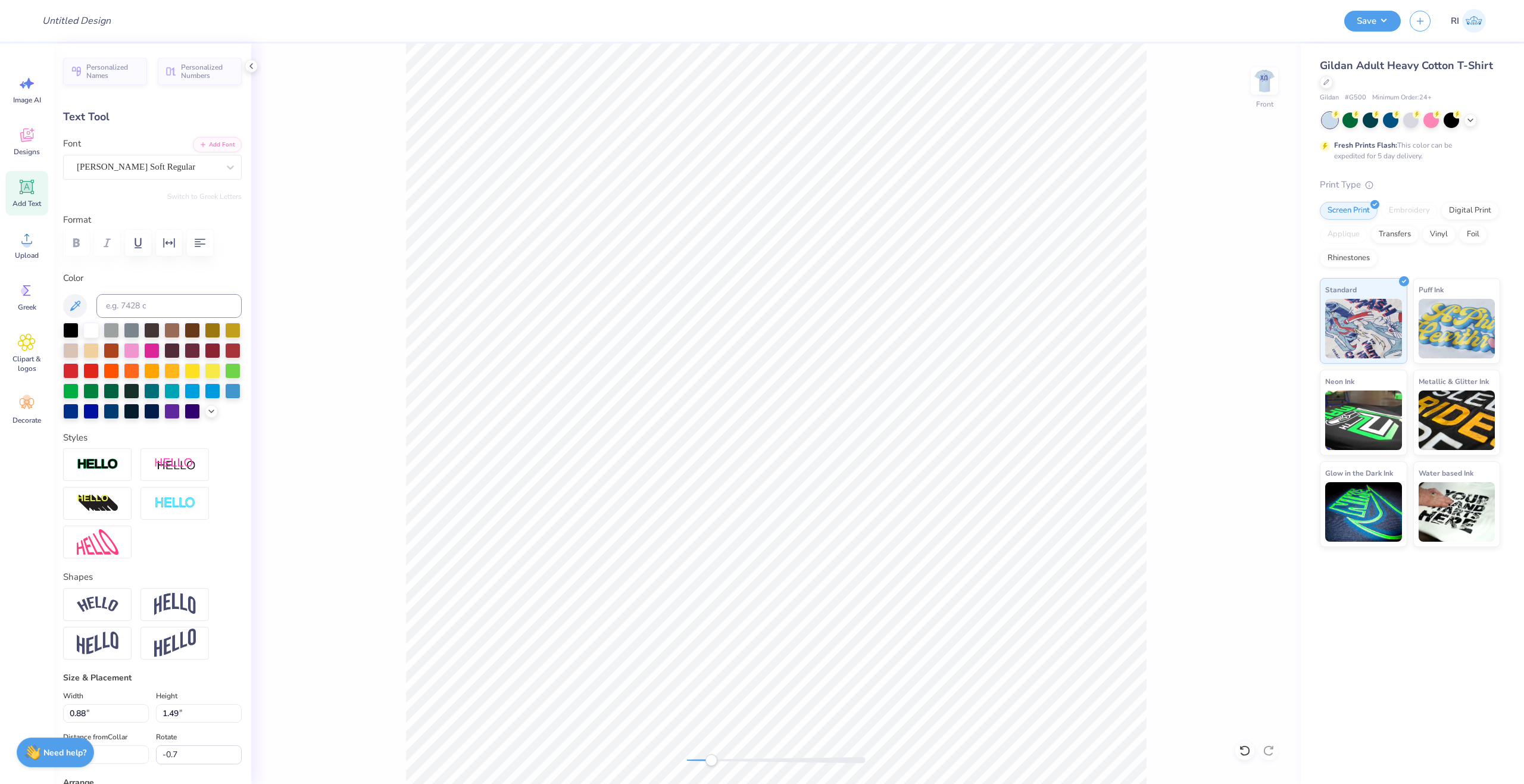
type input "-14.6"
click at [833, 543] on li "Duplicate" at bounding box center [818, 549] width 93 height 23
type input "1.10"
type input "1.52"
type input "10.25"
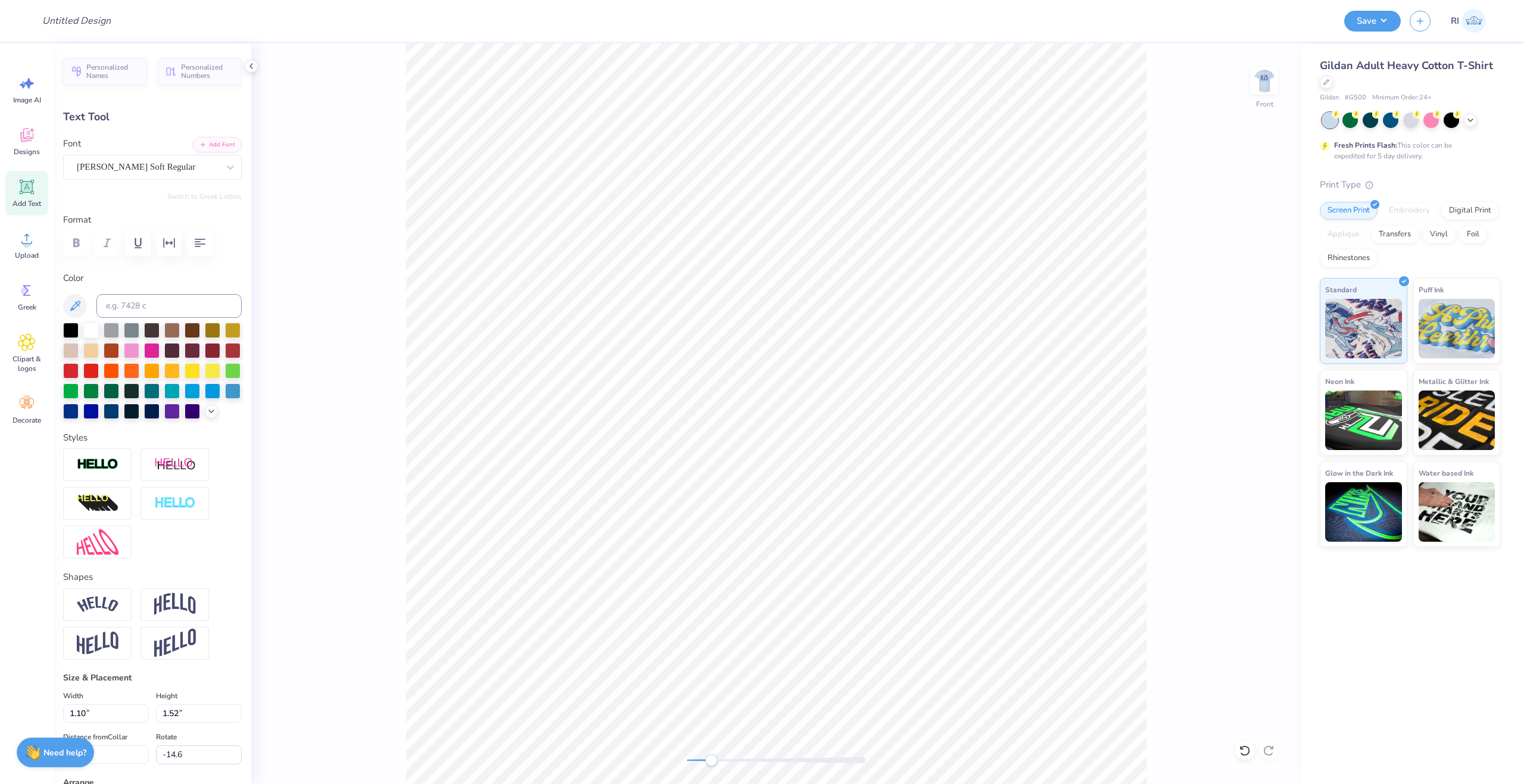
scroll to position [10, 1]
type textarea "l"
type input "-0.3"
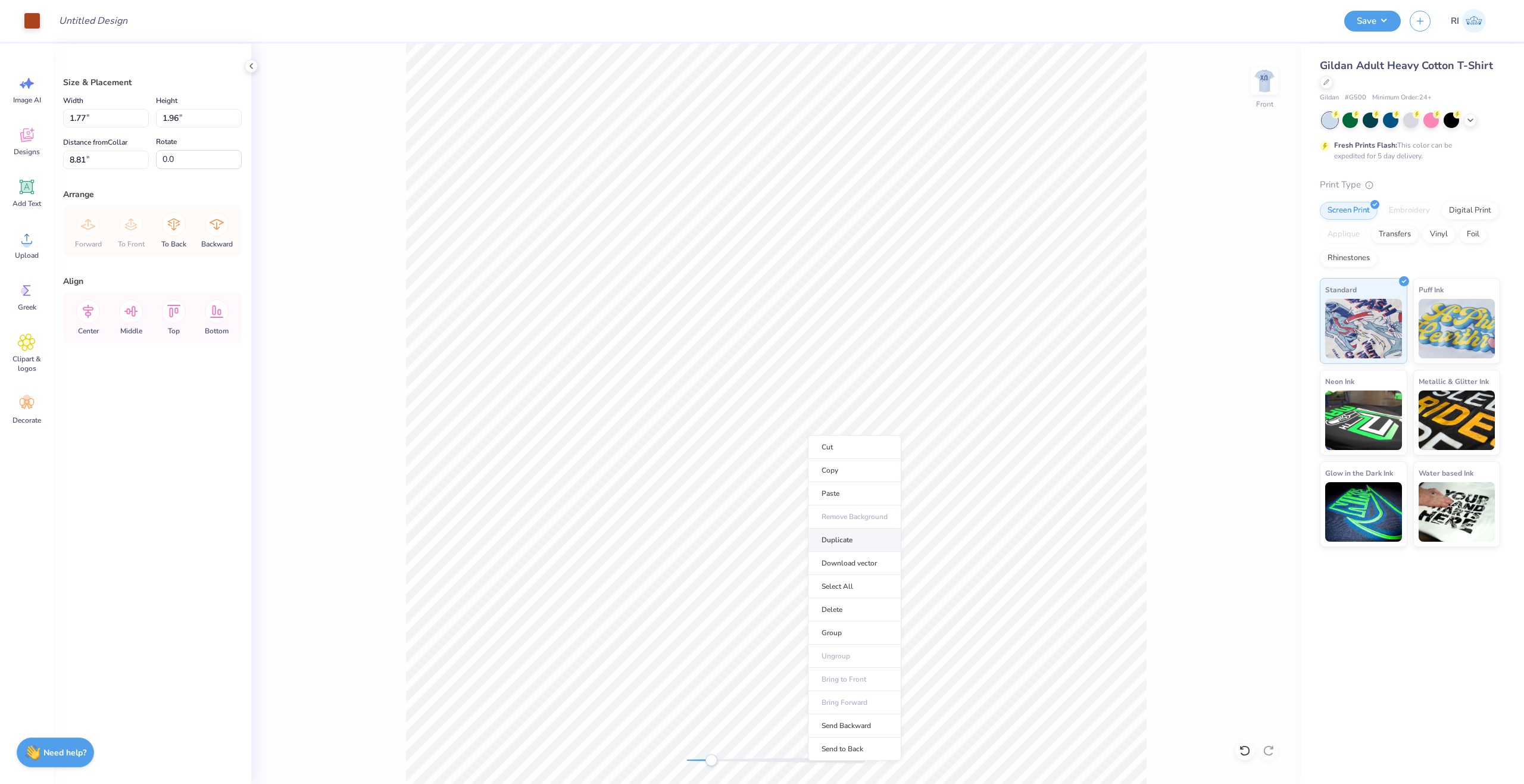
click at [870, 543] on li "Duplicate" at bounding box center [854, 540] width 93 height 23
type input "9.79"
type input "12.50"
type input "14.34"
type input "3.00"
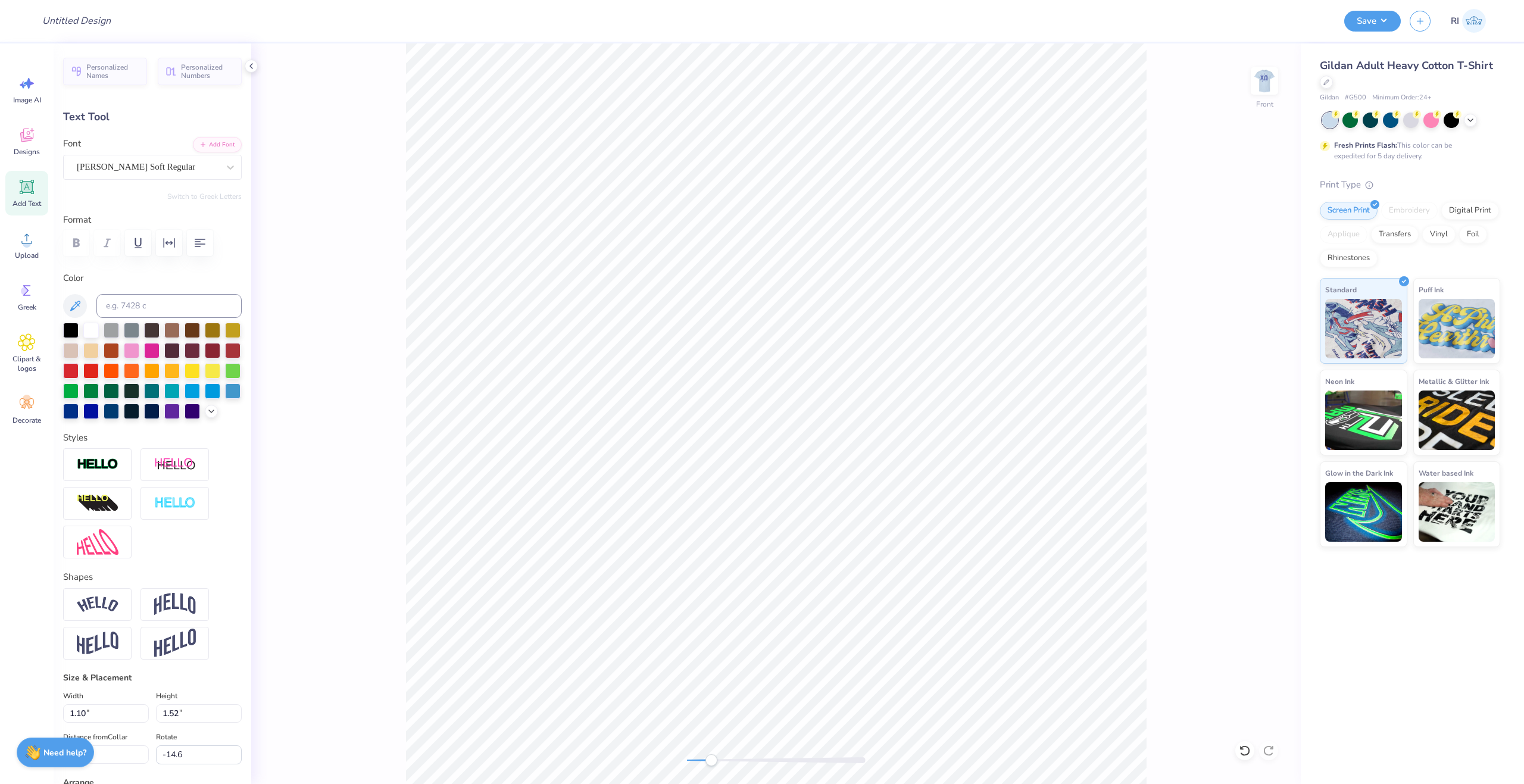
type textarea "o"
type input "1.03"
type input "1.48"
type input "10.21"
type input "-0.8"
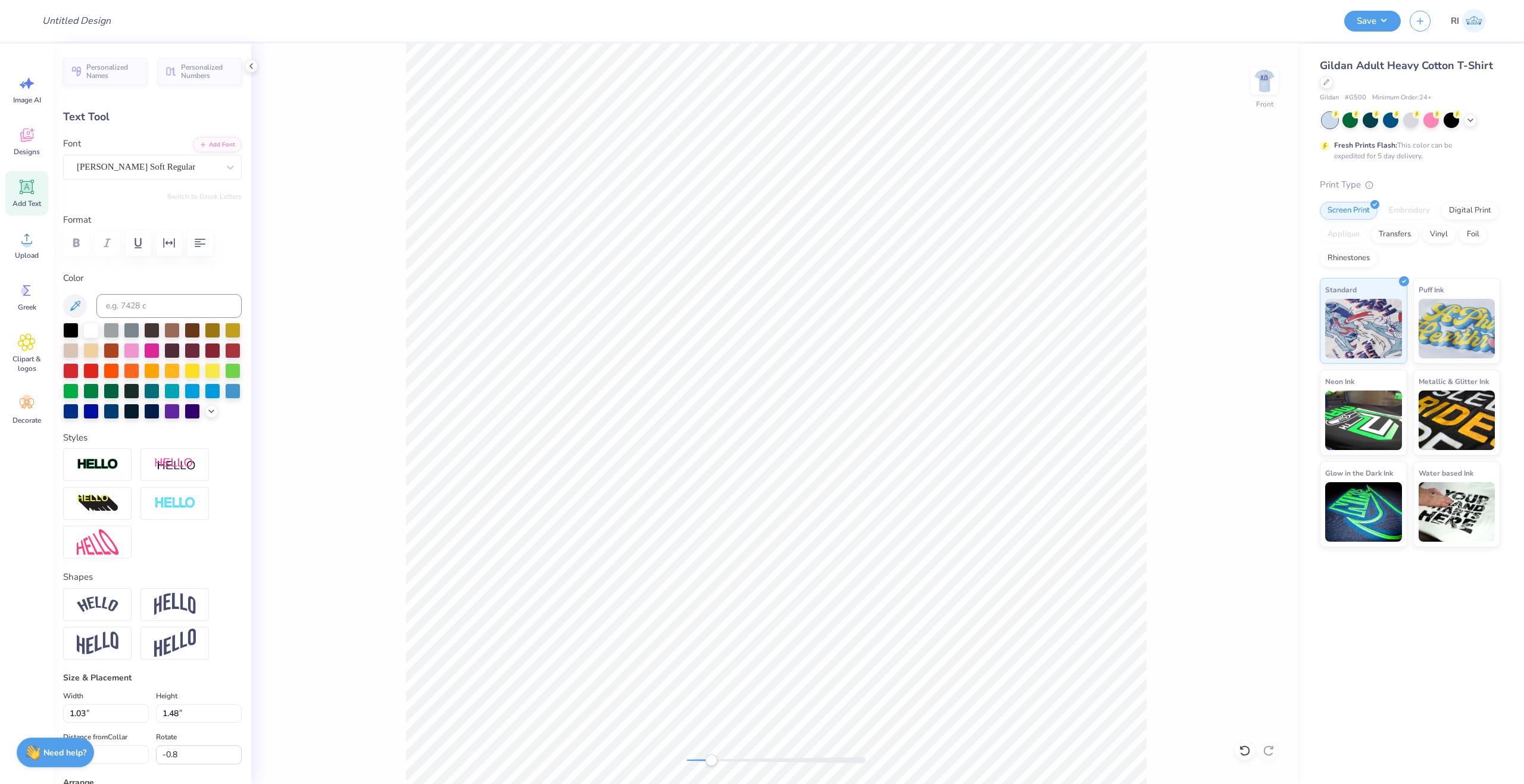
type input "0.67"
type input "1.44"
type input "9.79"
type input "-0.3"
type textarea "c"
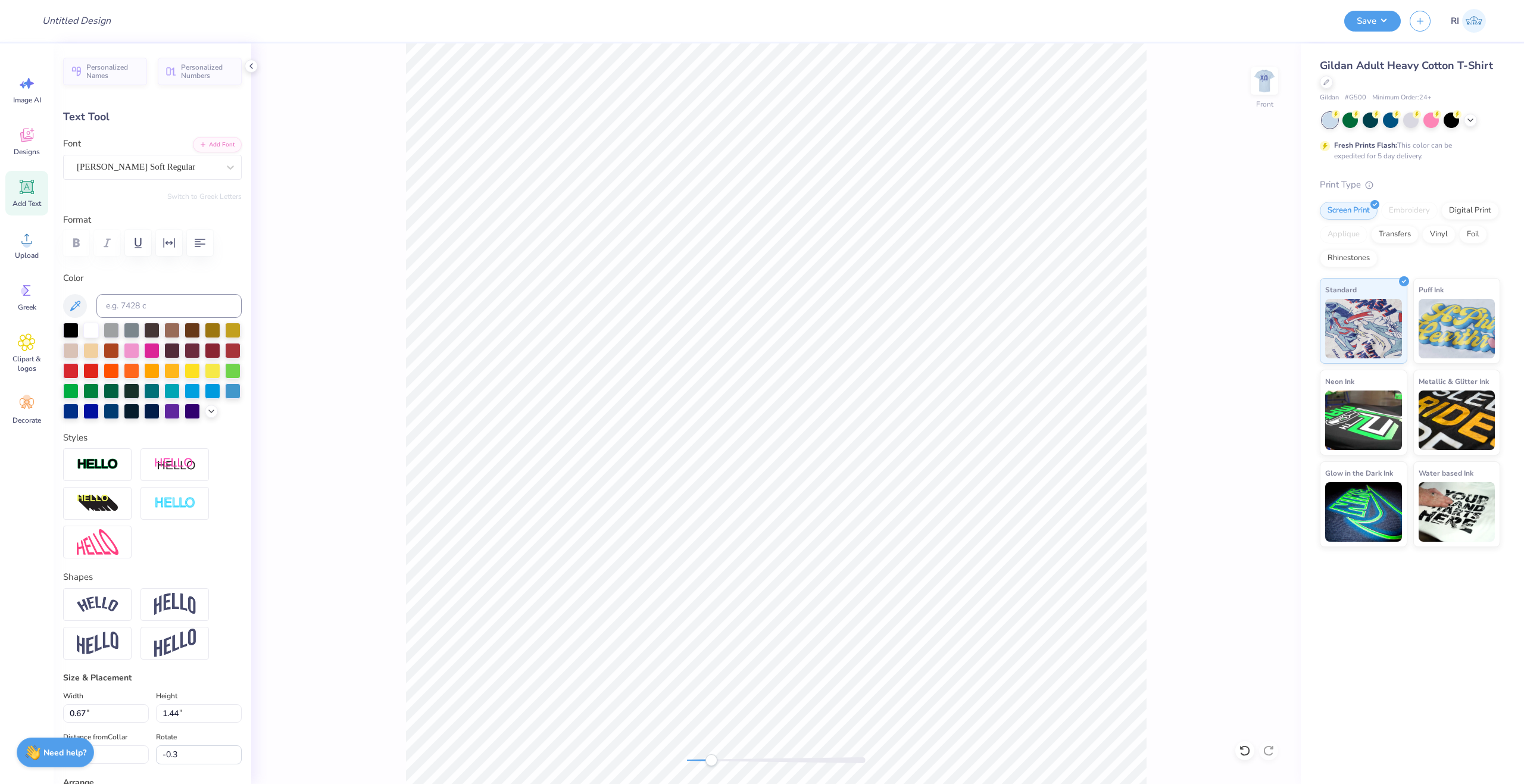
type input "0.90"
type input "1.49"
click at [996, 549] on li "Duplicate" at bounding box center [991, 549] width 93 height 23
type input "10.25"
type textarea "k"
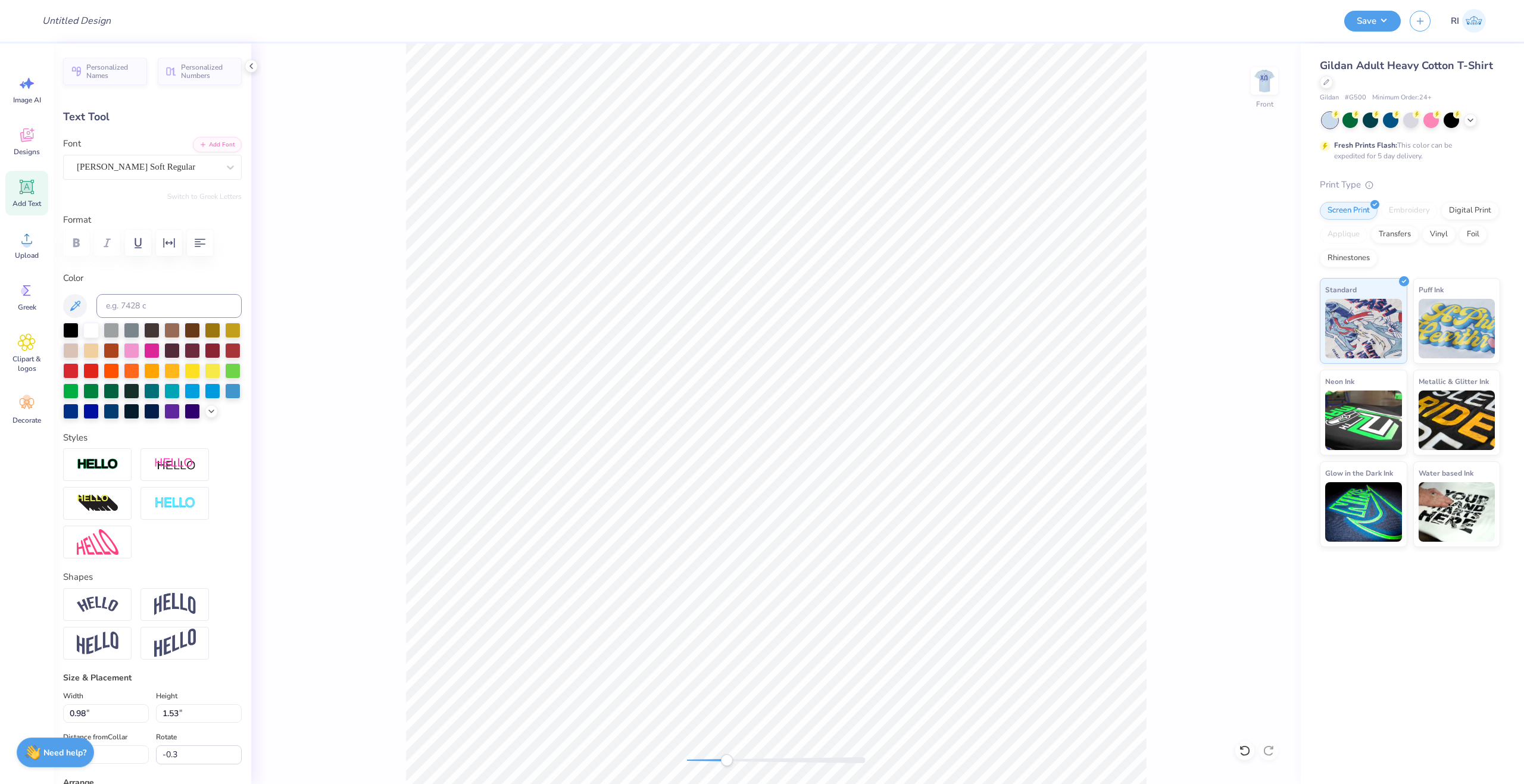
type input "2.5"
click at [1045, 558] on li "Duplicate" at bounding box center [1047, 553] width 93 height 23
type input "0.95"
type input "1.50"
type input "10.73"
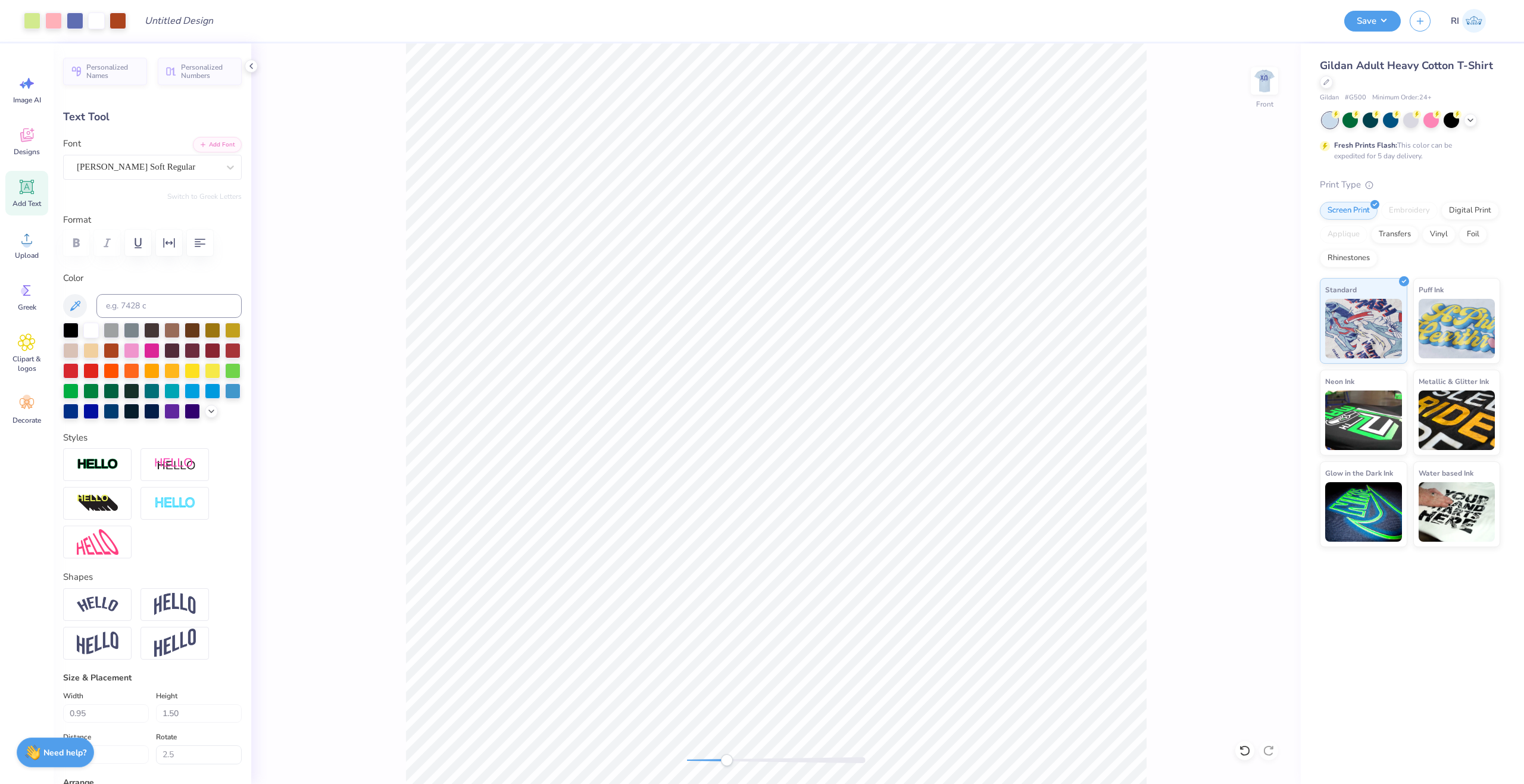
type input "0.0"
type input "0.90"
type input "1.49"
type input "9.25"
type input "-0.3"
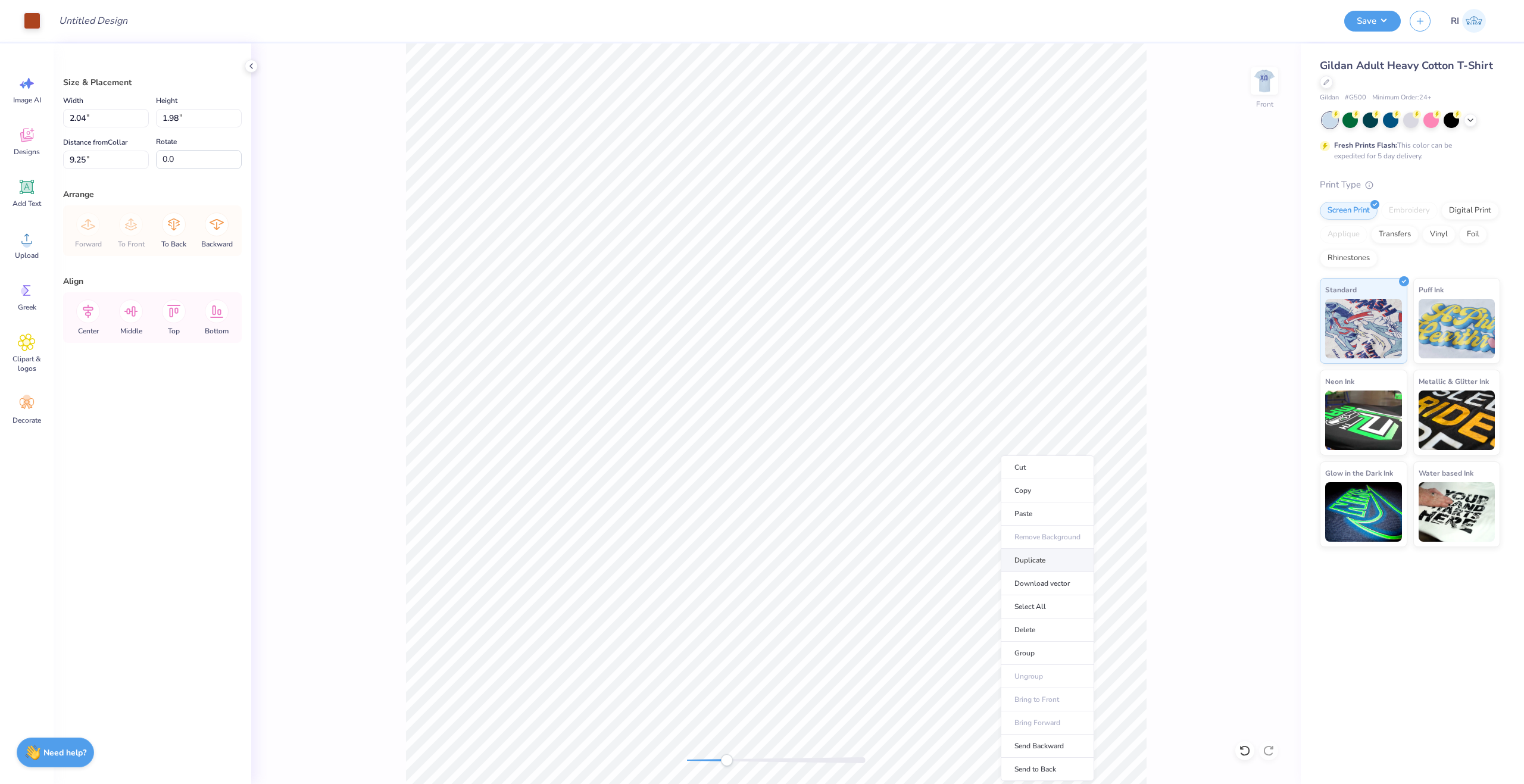
click at [1023, 556] on li "Duplicate" at bounding box center [1047, 560] width 93 height 23
type input "6.99"
type input "12.50"
type input "14.34"
type input "3.00"
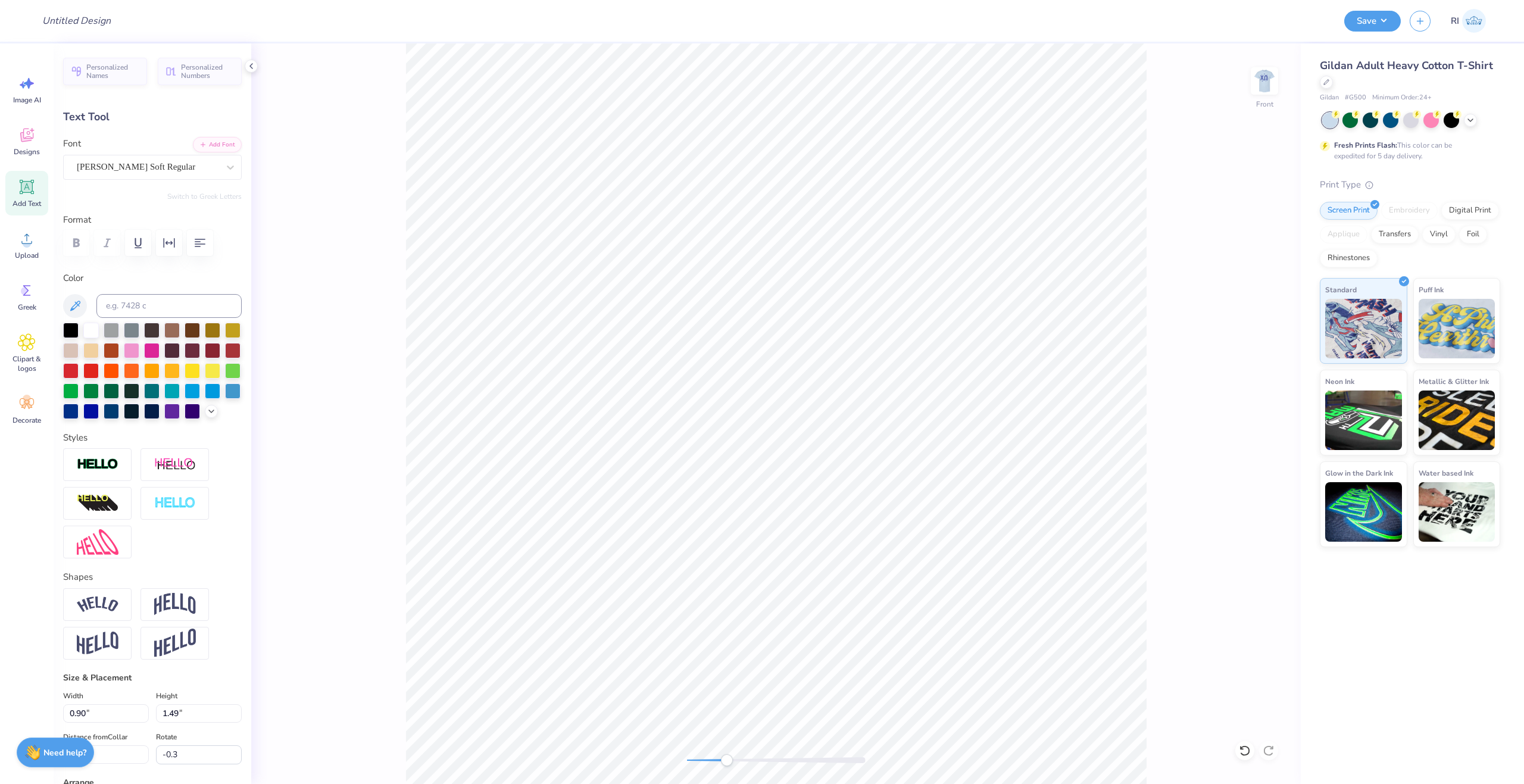
type textarea "o"
type input "0.95"
type input "1.50"
type input "7.47"
type input "2.5"
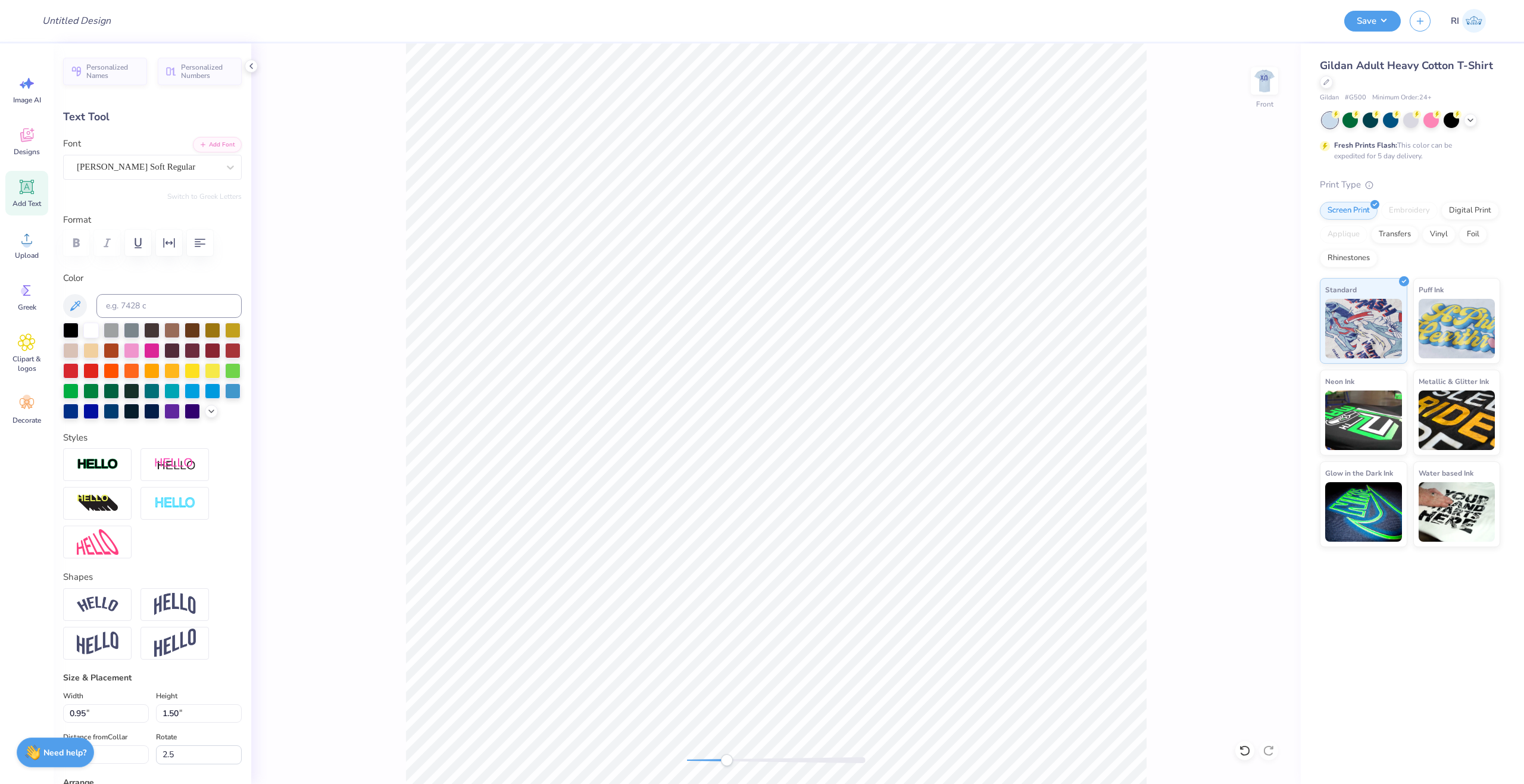
scroll to position [10, 2]
type textarea "n"
type input "12.5"
type input "0.98"
type input "6.99"
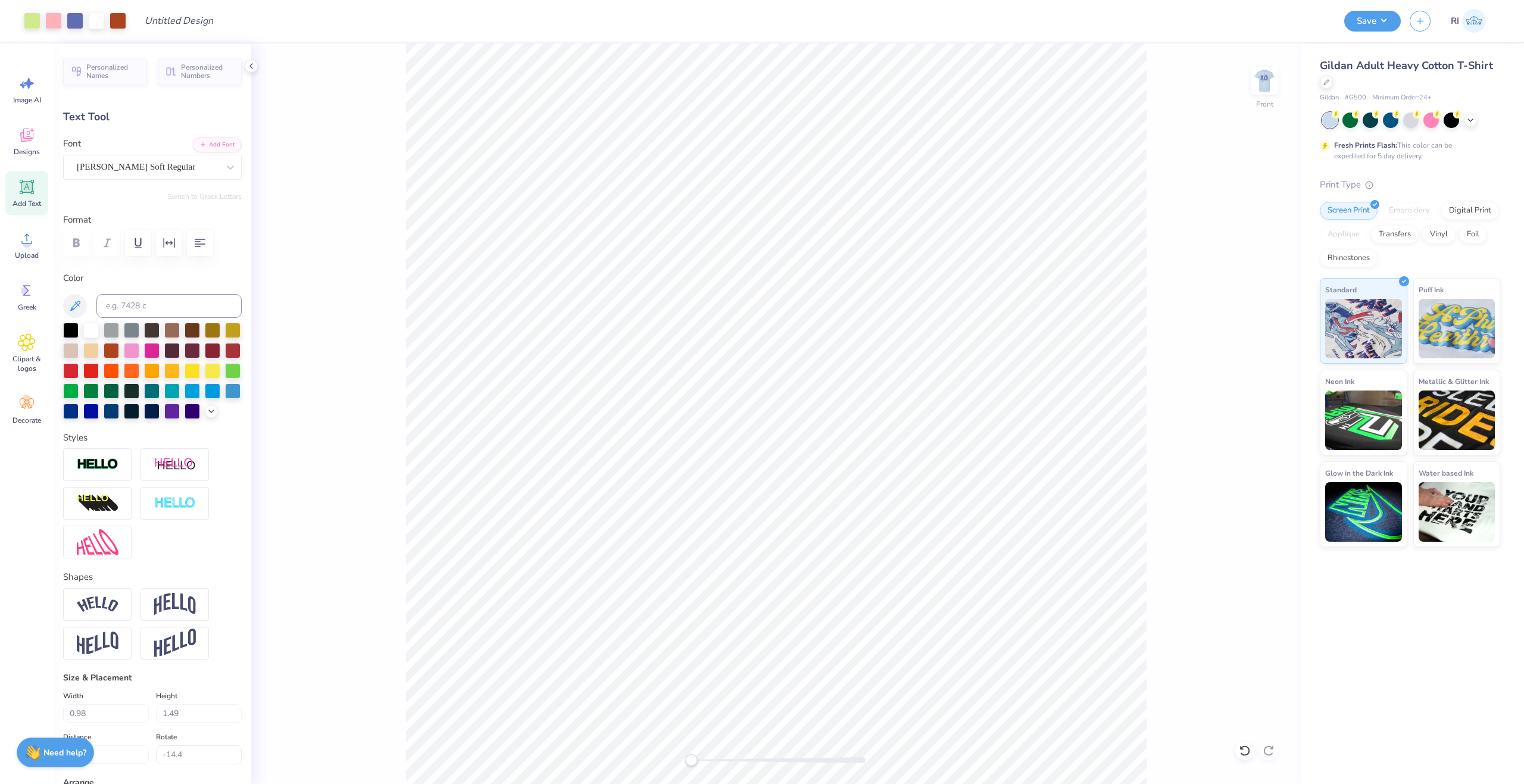
type input "0.0"
click at [34, 184] on icon at bounding box center [27, 187] width 18 height 18
type input "5.91"
type input "1.71"
type input "13.39"
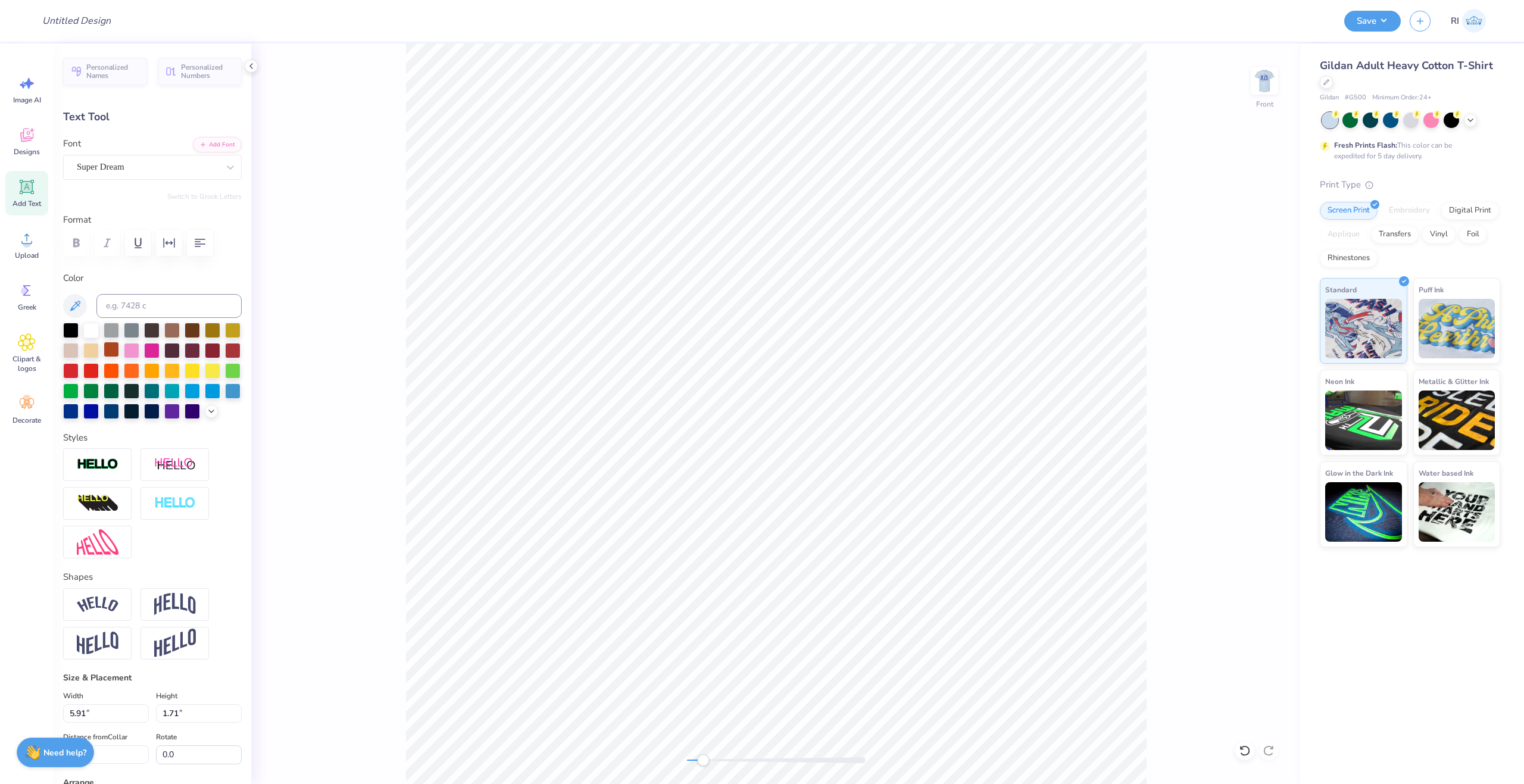
click at [119, 356] on div at bounding box center [111, 349] width 15 height 15
click at [138, 173] on div "Super Dream" at bounding box center [147, 167] width 144 height 18
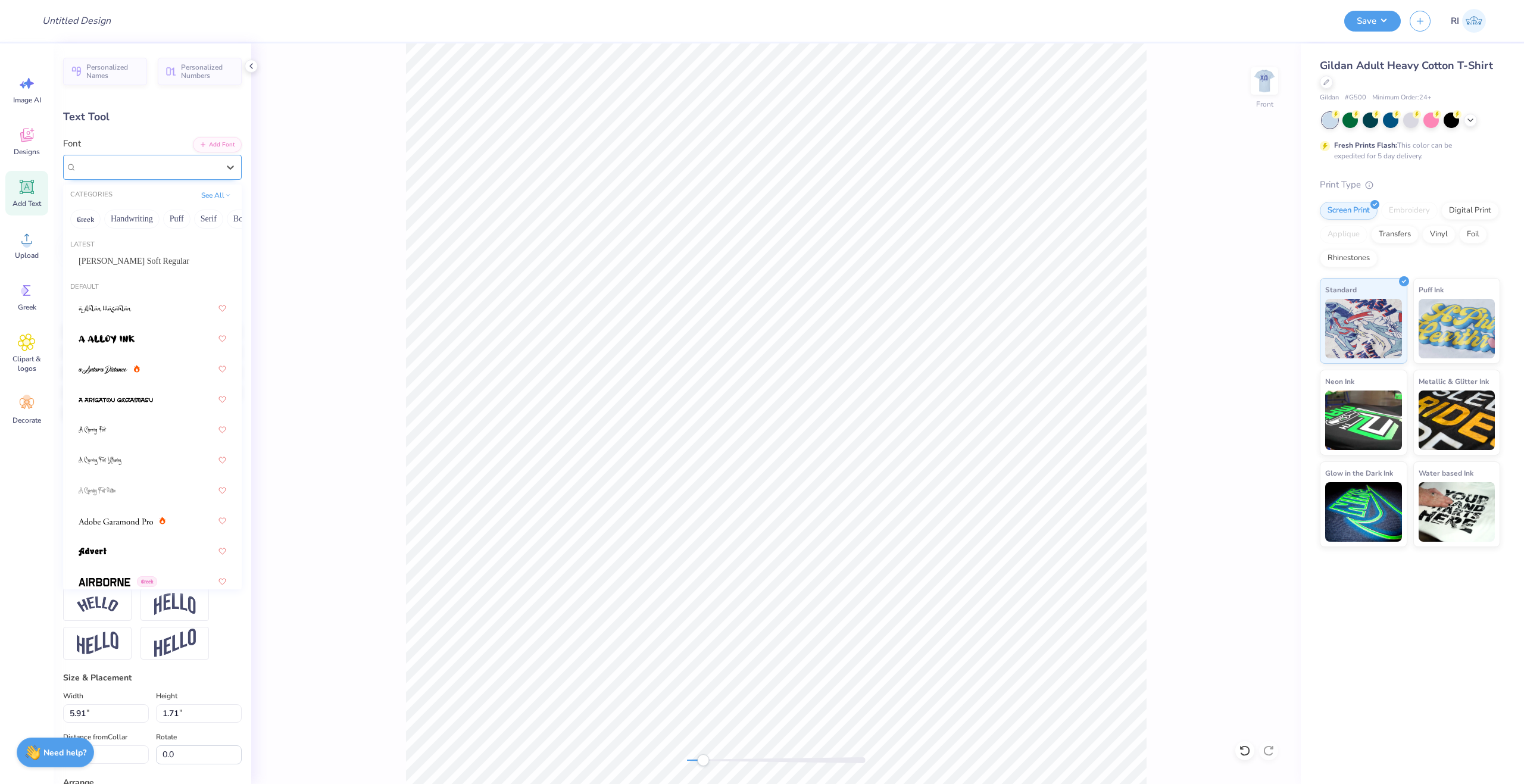
click at [139, 257] on span "[PERSON_NAME] Soft Regular" at bounding box center [134, 261] width 111 height 13
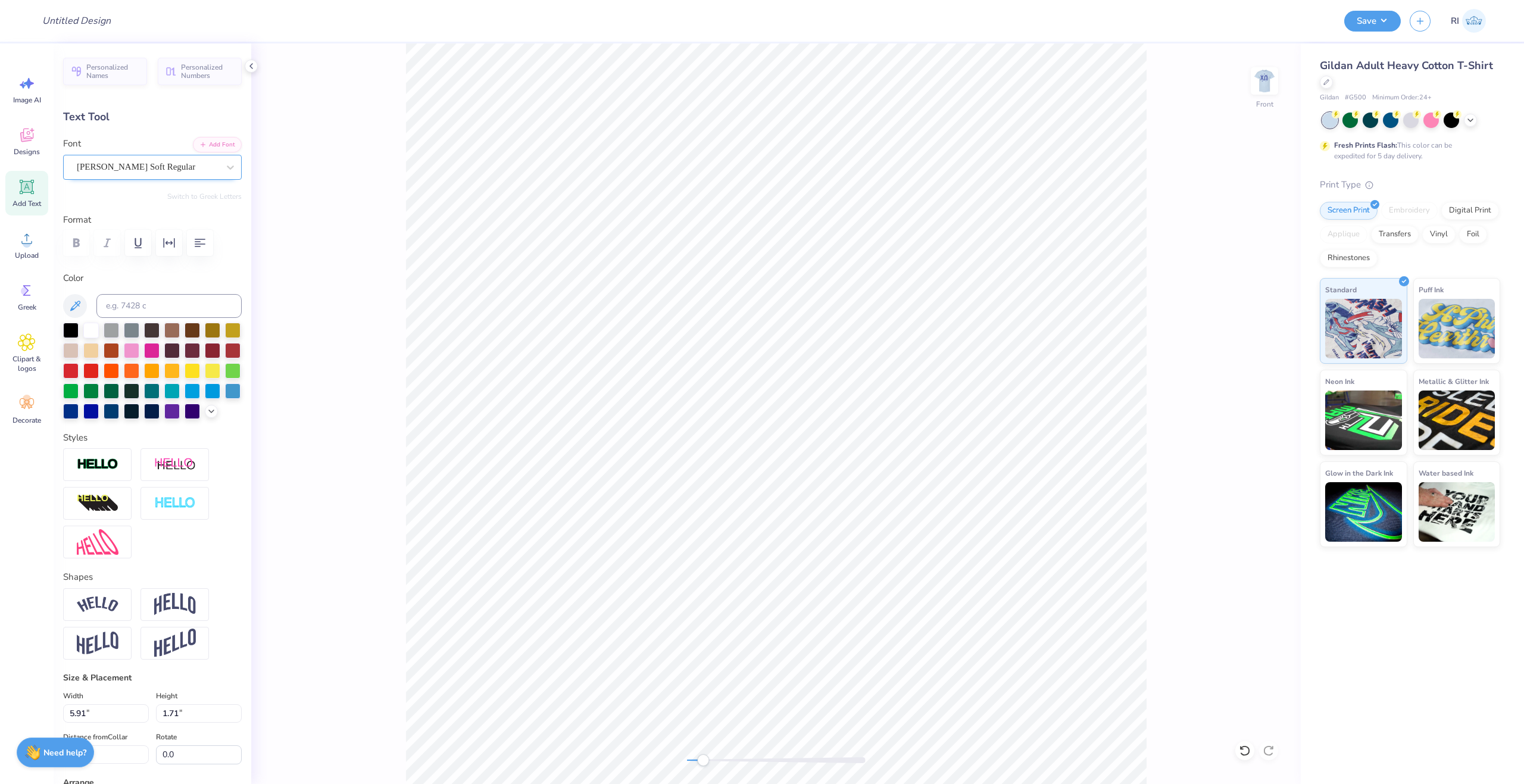
scroll to position [10, 3]
type textarea "chi omega"
type input "5.28"
type input "0.94"
type input "6.16"
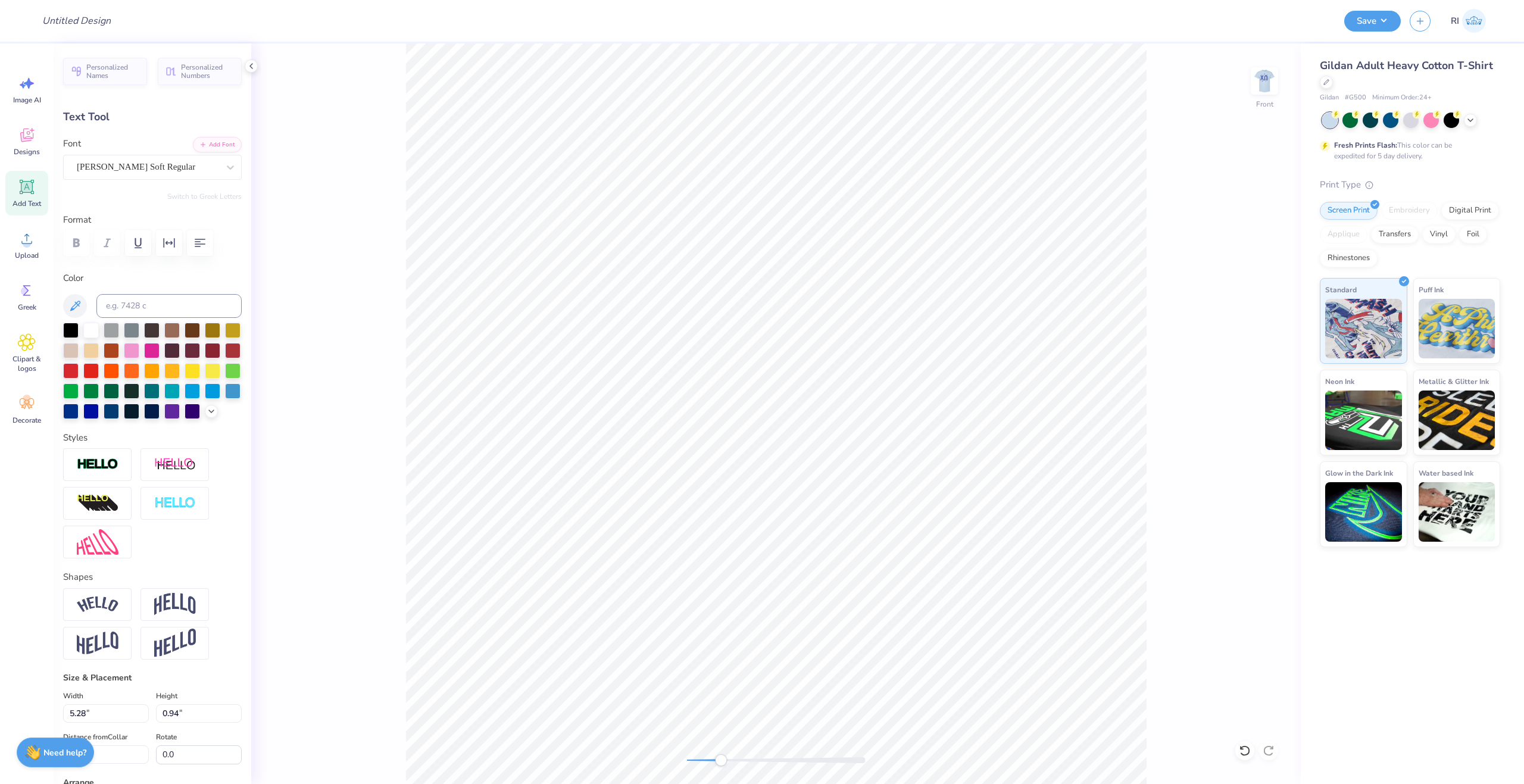
type input "1.10"
click at [1033, 518] on li "Duplicate" at bounding box center [1035, 522] width 93 height 23
type input "12.43"
type textarea "make-a-wish"
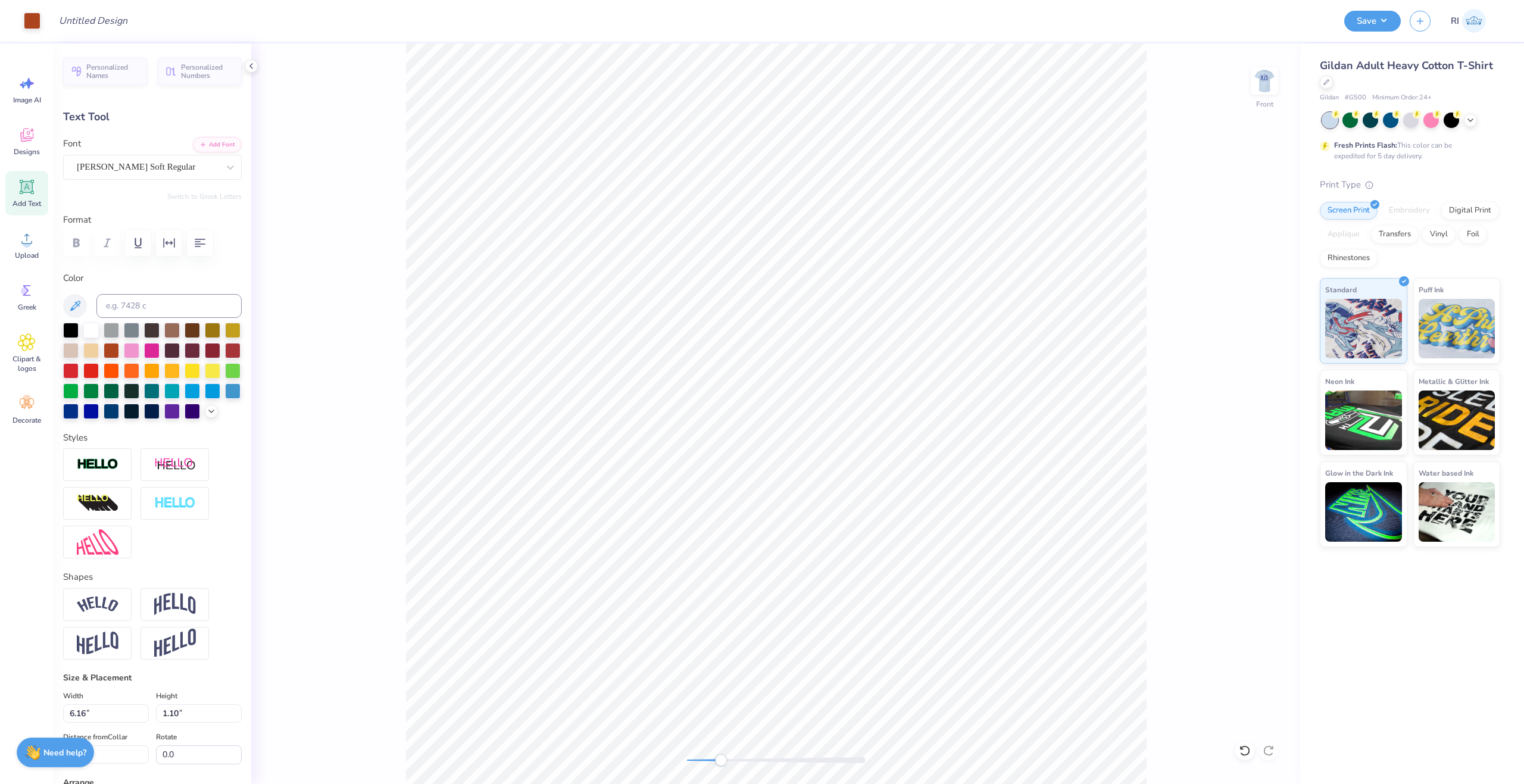
type input "7.92"
type input "14.38"
type input "5.24"
type input "0.73"
type input "16.25"
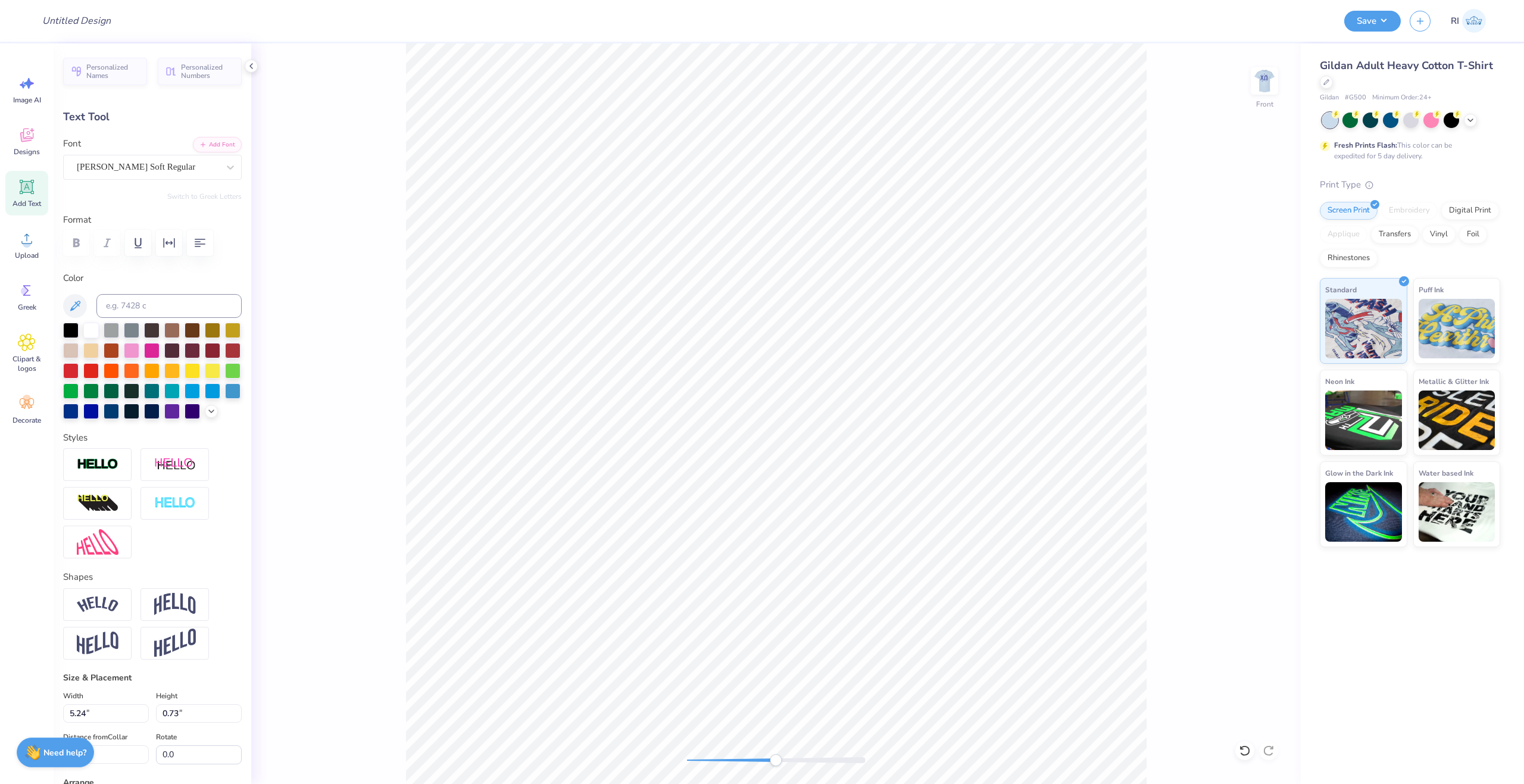
type input "5.11"
type input "0.71"
click at [756, 562] on li "Duplicate" at bounding box center [766, 560] width 93 height 23
type input "17.38"
click at [132, 168] on div "[PERSON_NAME] Soft Regular" at bounding box center [147, 167] width 144 height 18
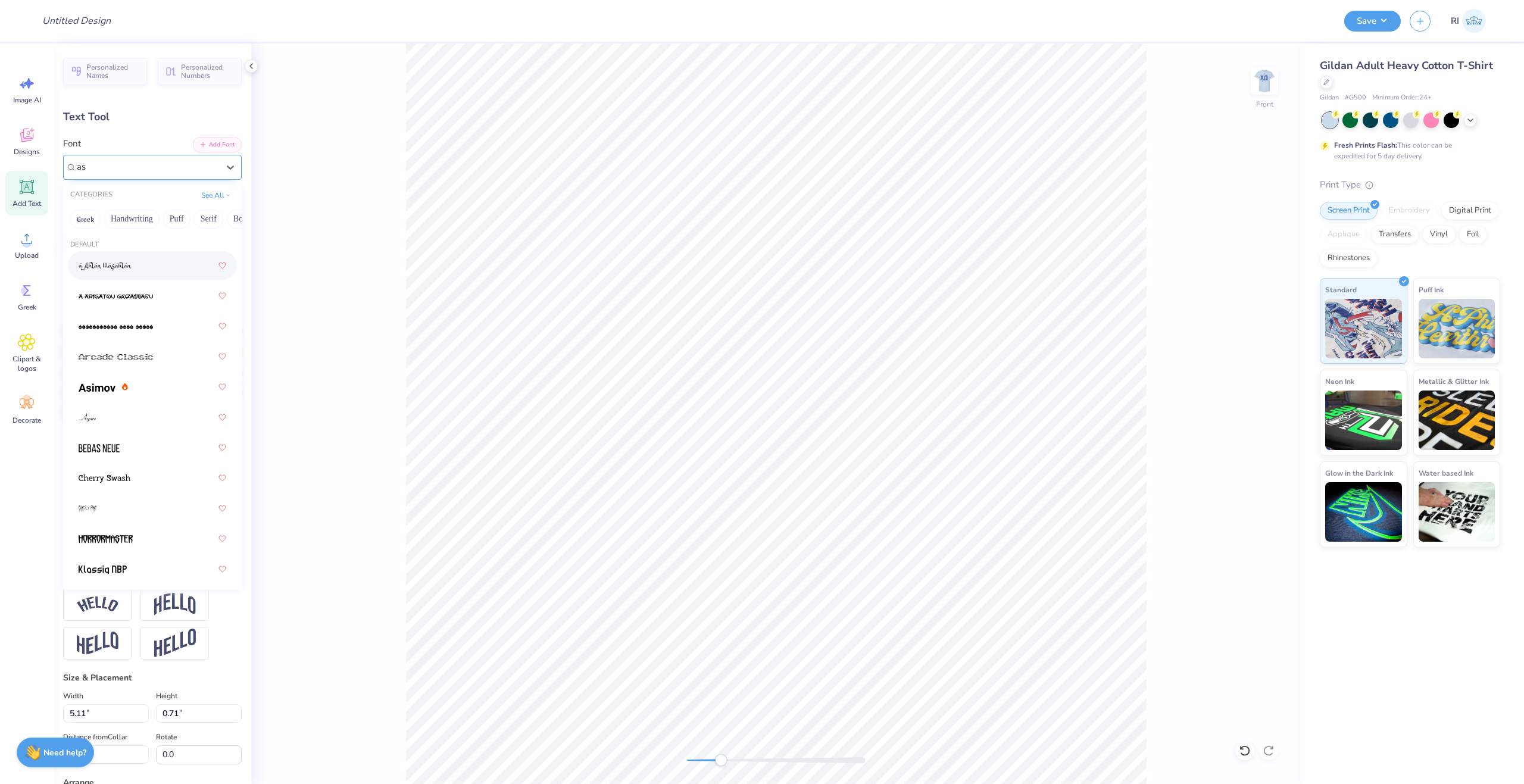
type input "a"
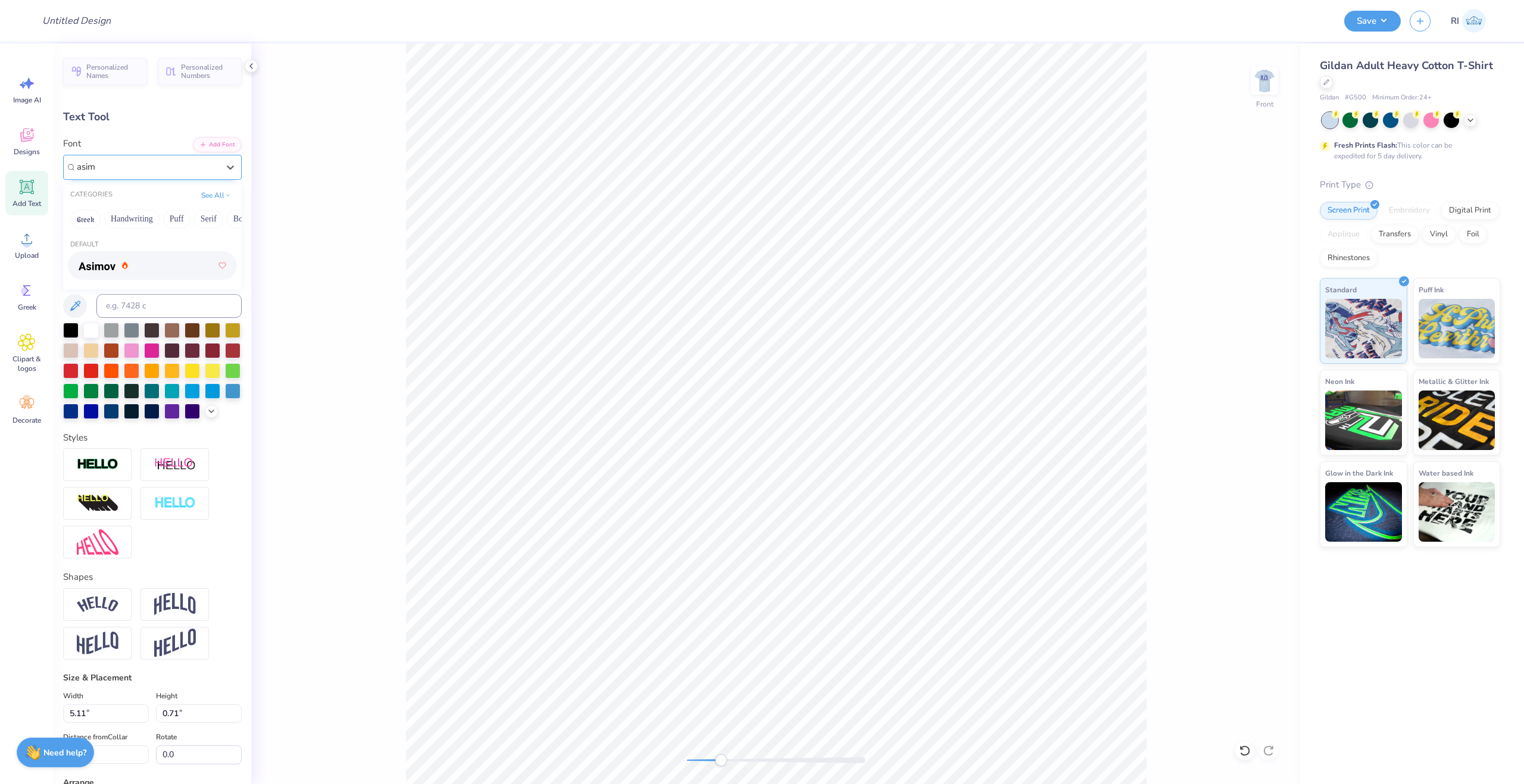
type input "asimo"
click at [135, 280] on div "Default" at bounding box center [153, 261] width 179 height 52
click at [137, 273] on div at bounding box center [152, 266] width 148 height 22
type input "arim"
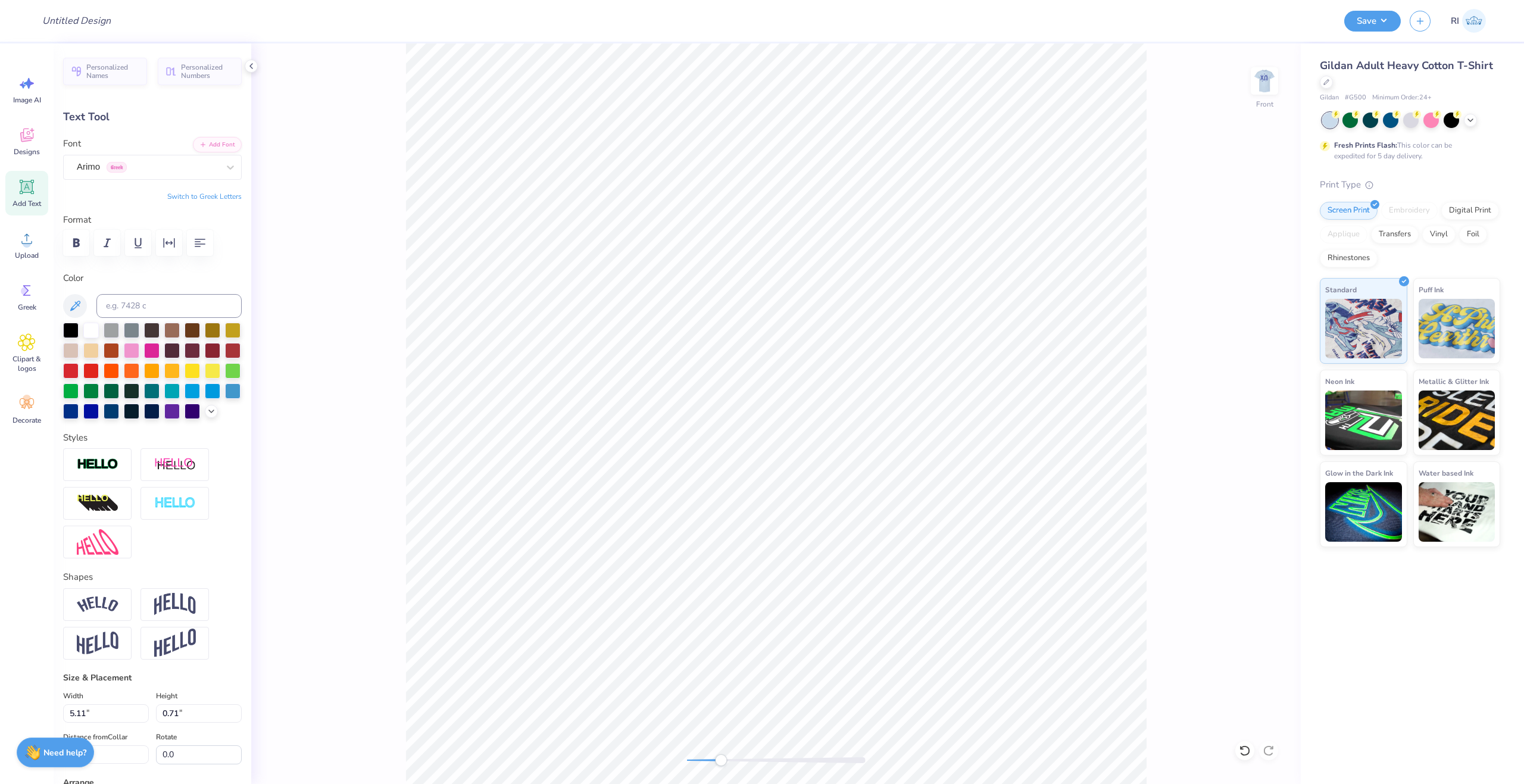
type textarea "[US_STATE]"
type input "5.36"
type input "0.67"
type input "17.40"
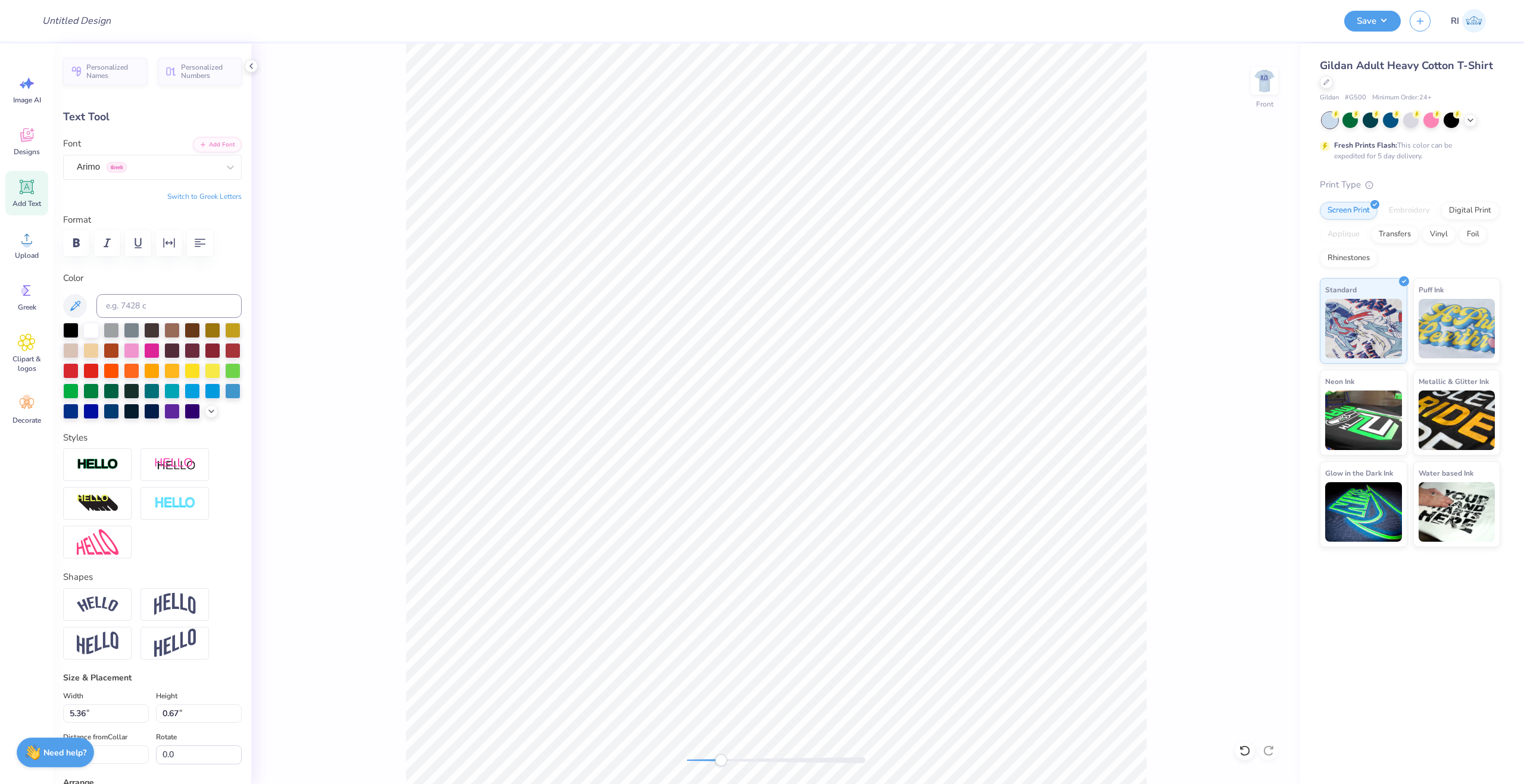
type input "2.15"
type input "0.27"
type input "1.42"
type input "0.18"
type input "17.16"
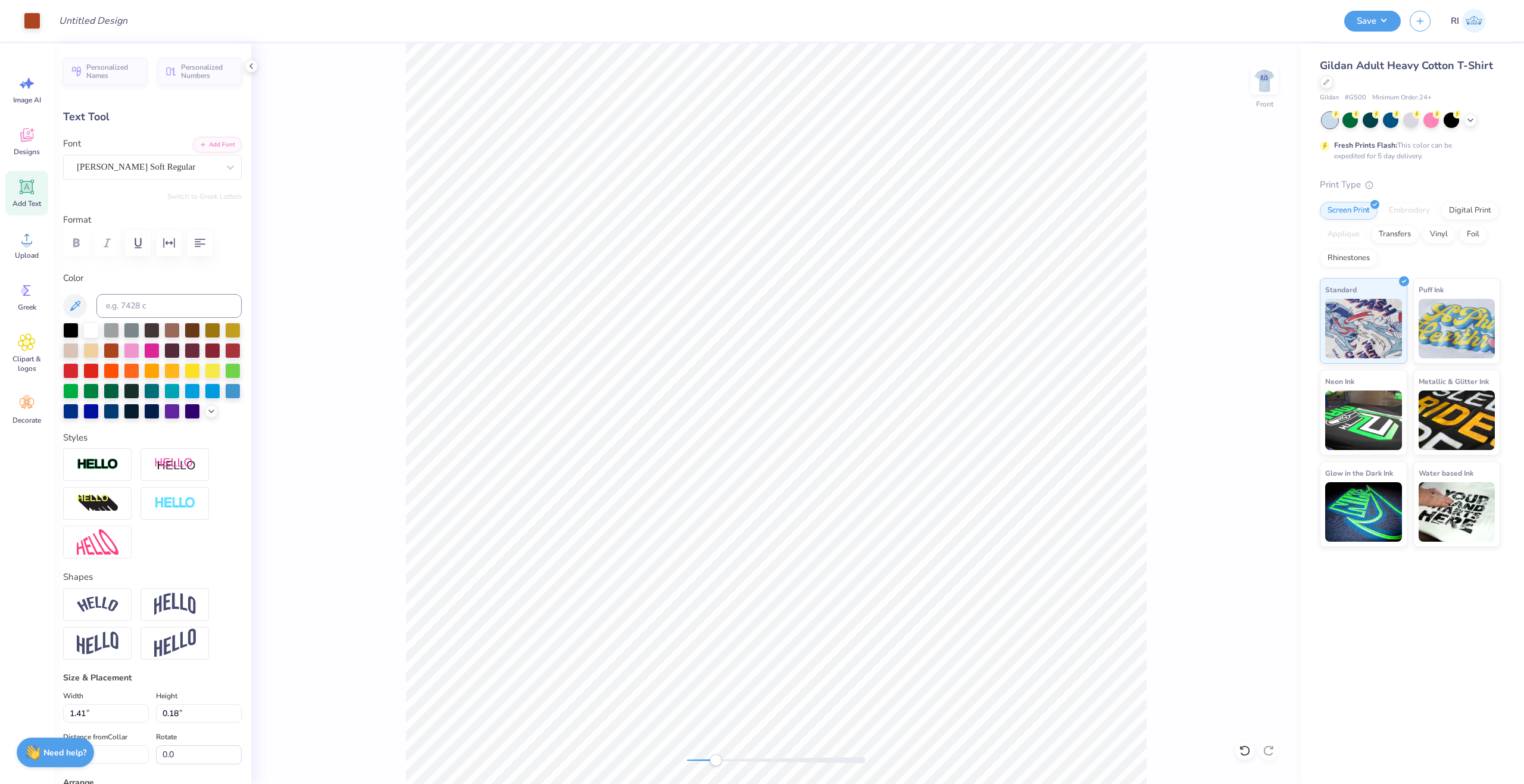
type input "5.11"
type input "0.71"
type input "16.38"
type input "5.14"
type input "16.28"
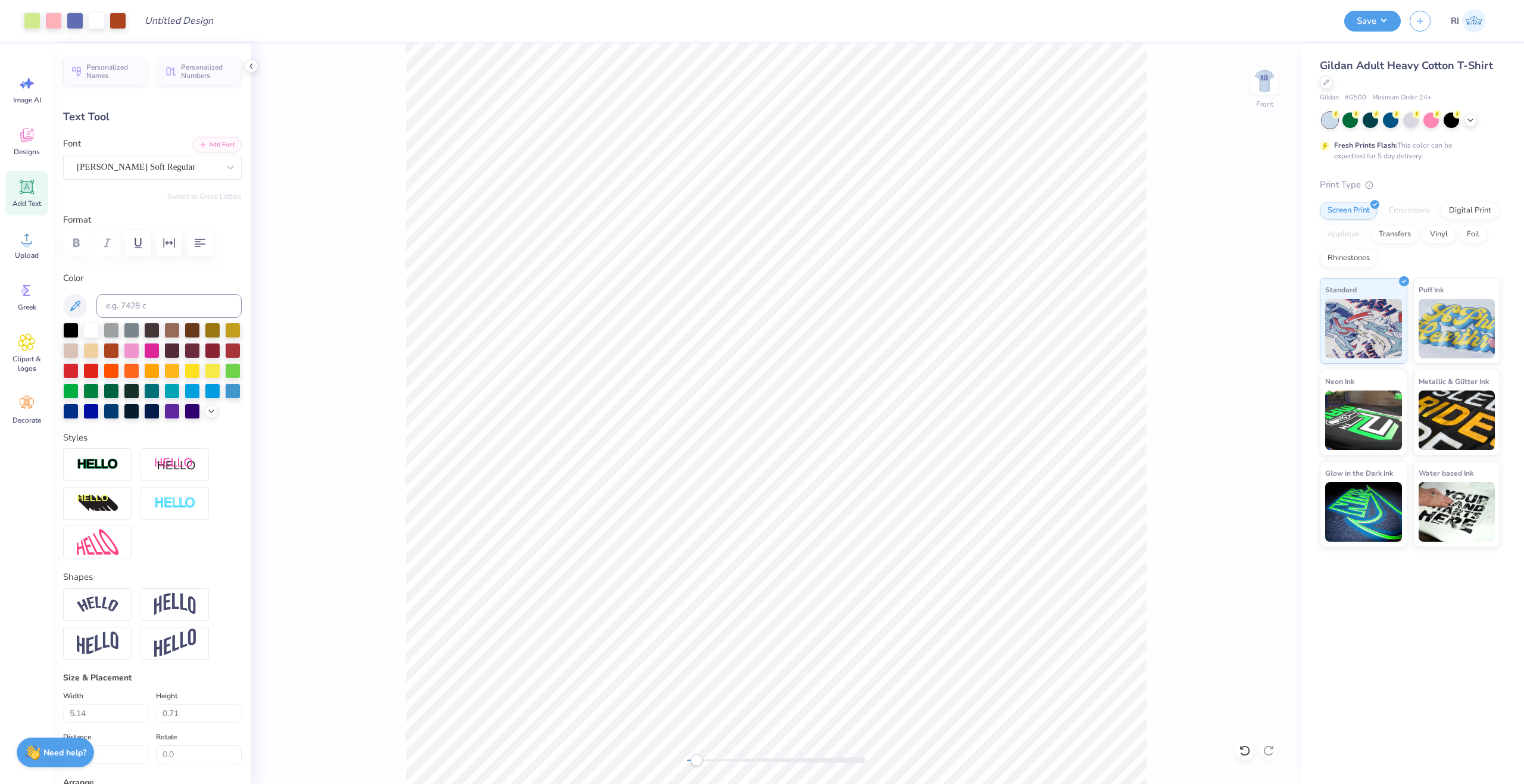
type input "1.08"
type input "1.72"
type input "10.39"
type input "3.3"
type input "0.90"
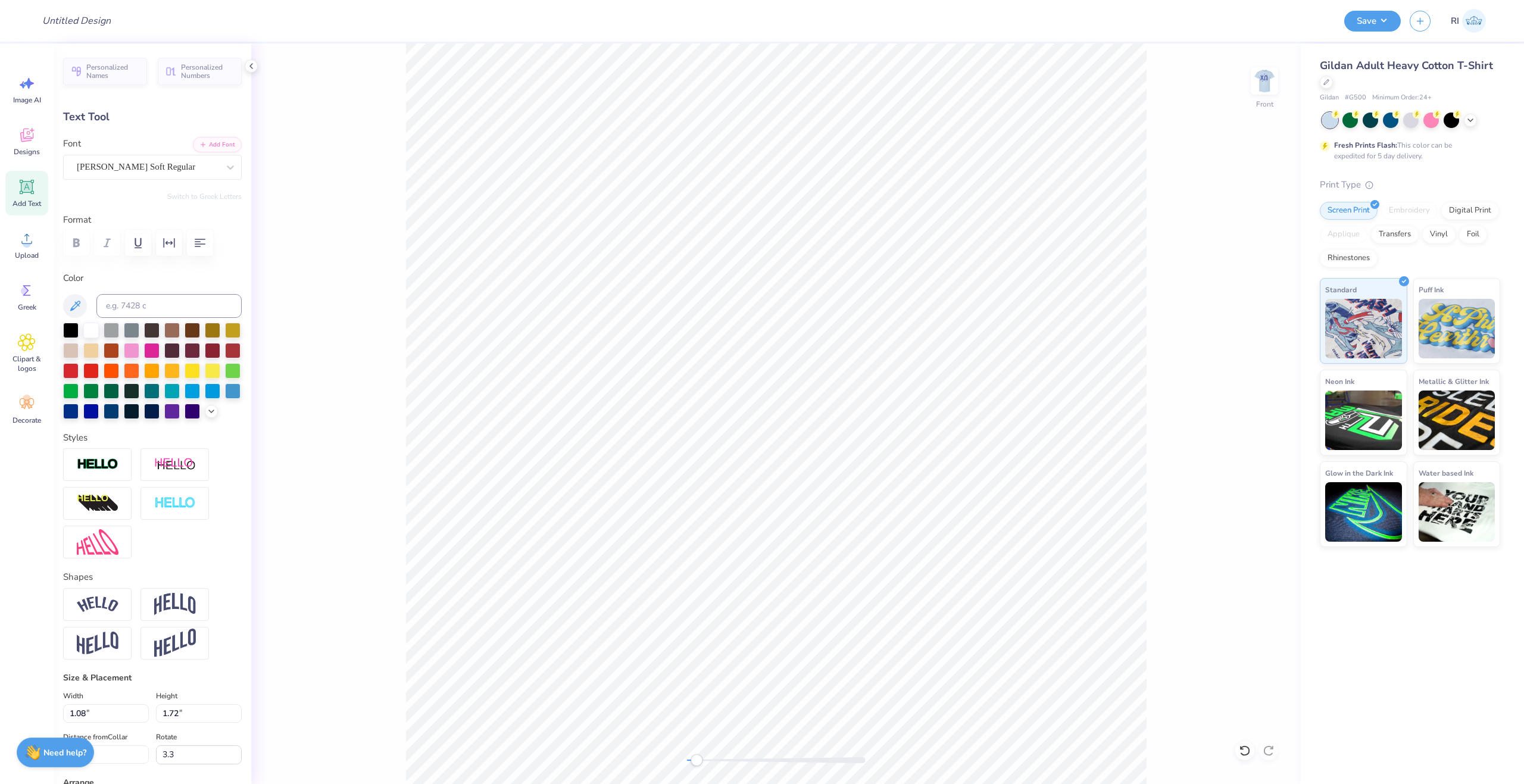
type input "1.68"
type input "10.16"
click at [77, 555] on img at bounding box center [98, 542] width 42 height 25
type input "1.08"
type input "1.72"
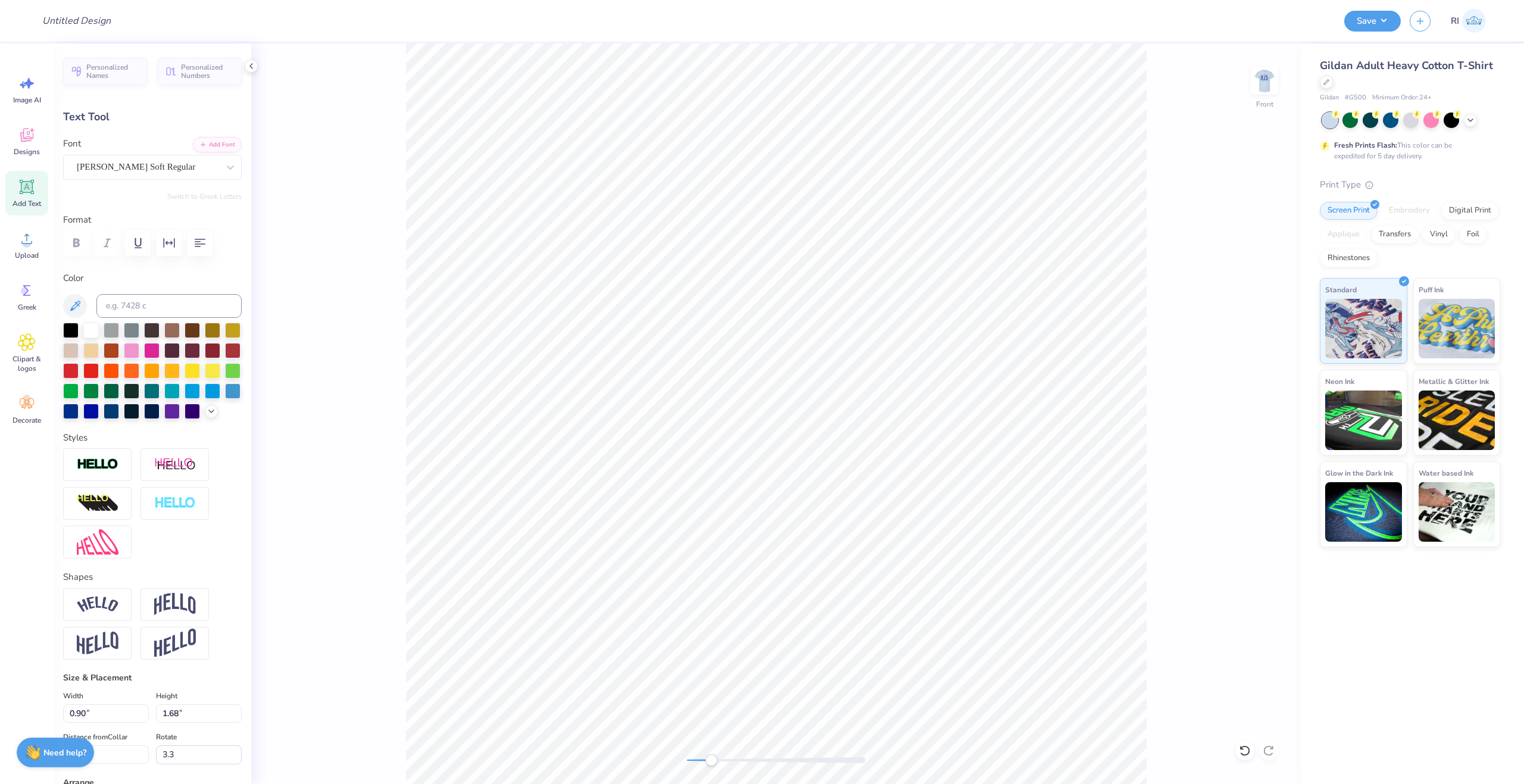
type input "10.39"
click at [113, 555] on img at bounding box center [98, 542] width 42 height 25
type input "1.04"
type input "9.53"
click at [103, 551] on img at bounding box center [98, 542] width 42 height 25
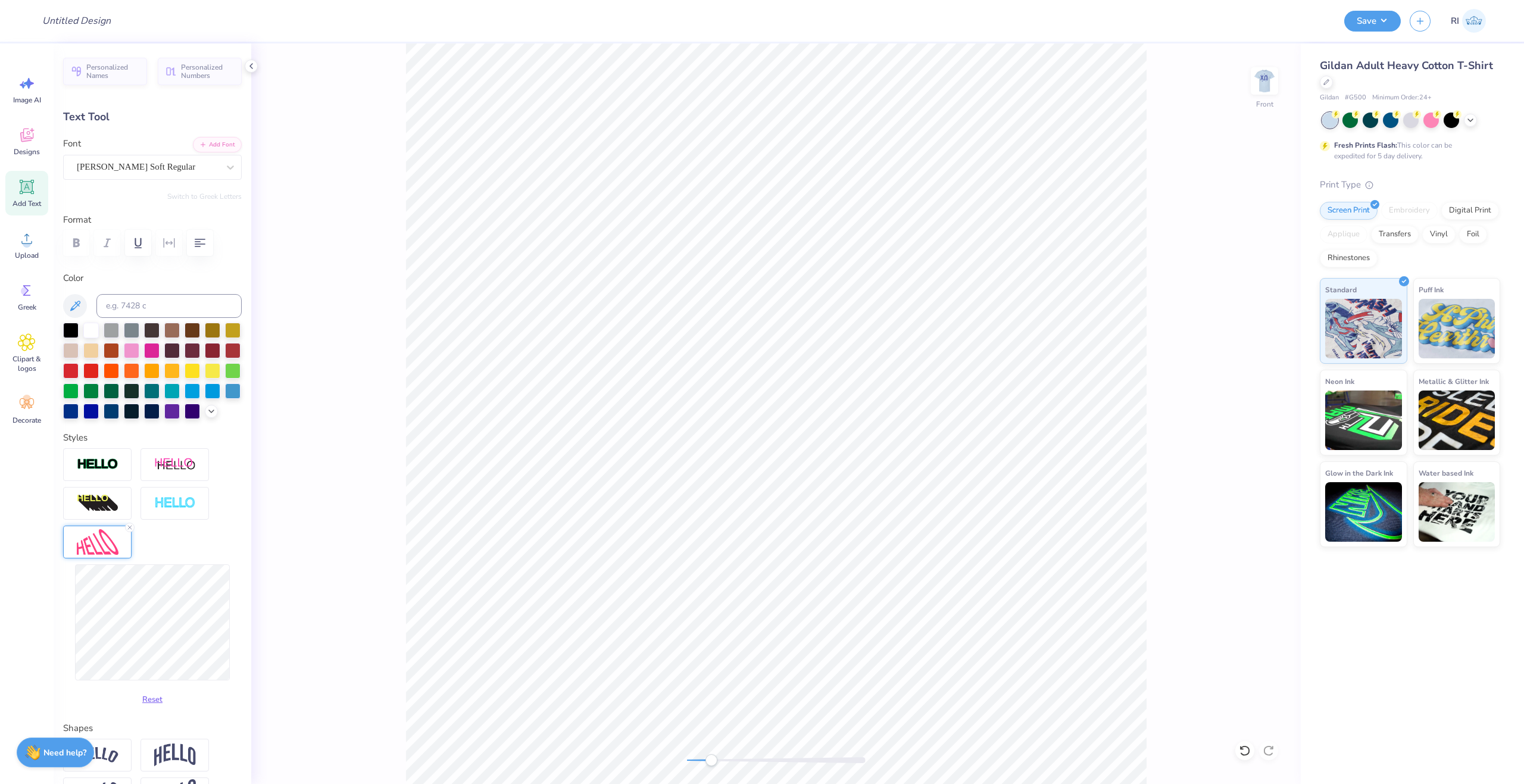
type input "1.10"
type input "1.52"
type input "9.25"
type input "-14.6"
click at [102, 555] on img at bounding box center [98, 542] width 42 height 25
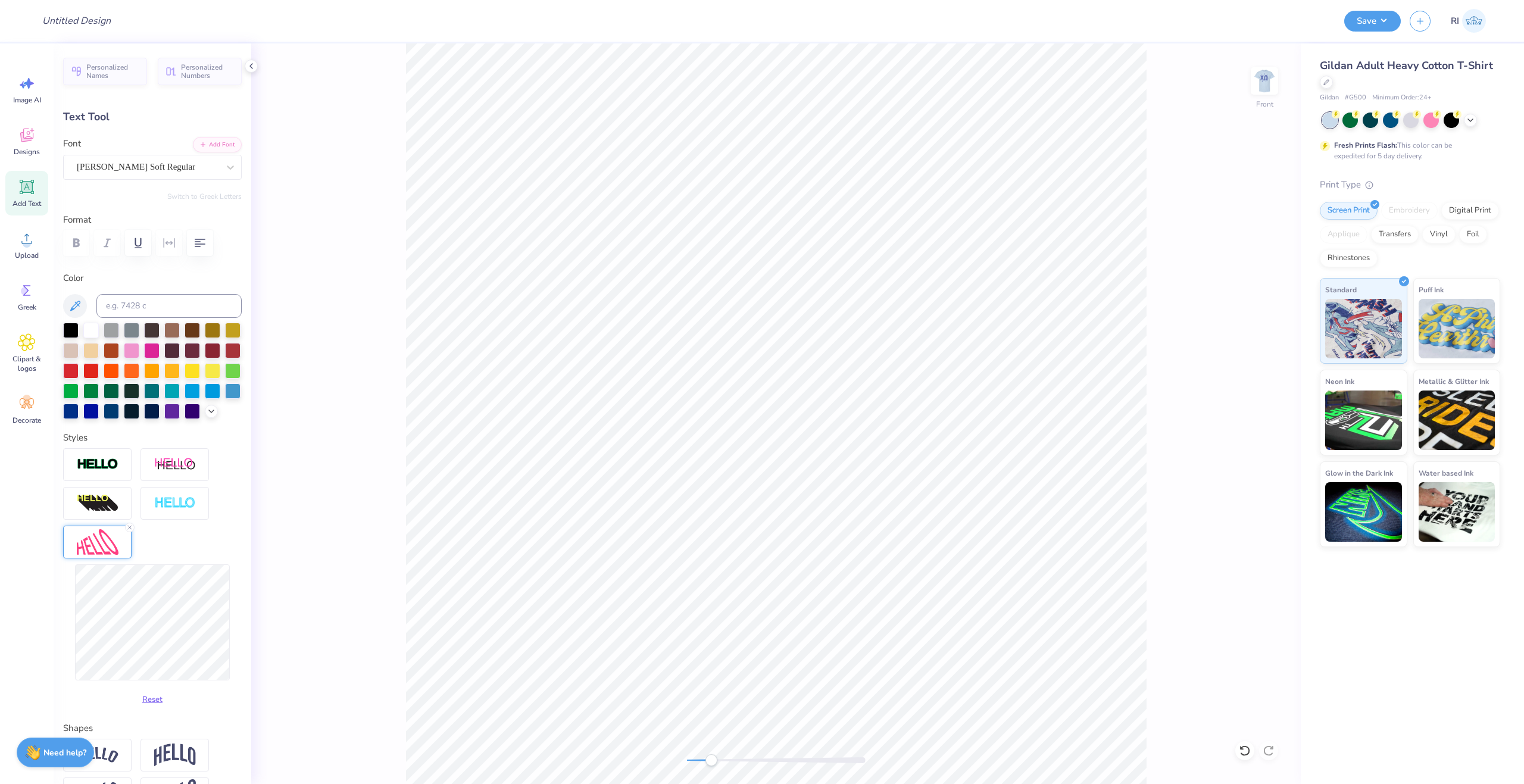
type input "0.67"
type input "1.44"
type input "8.81"
type input "-0.3"
type input "0.71"
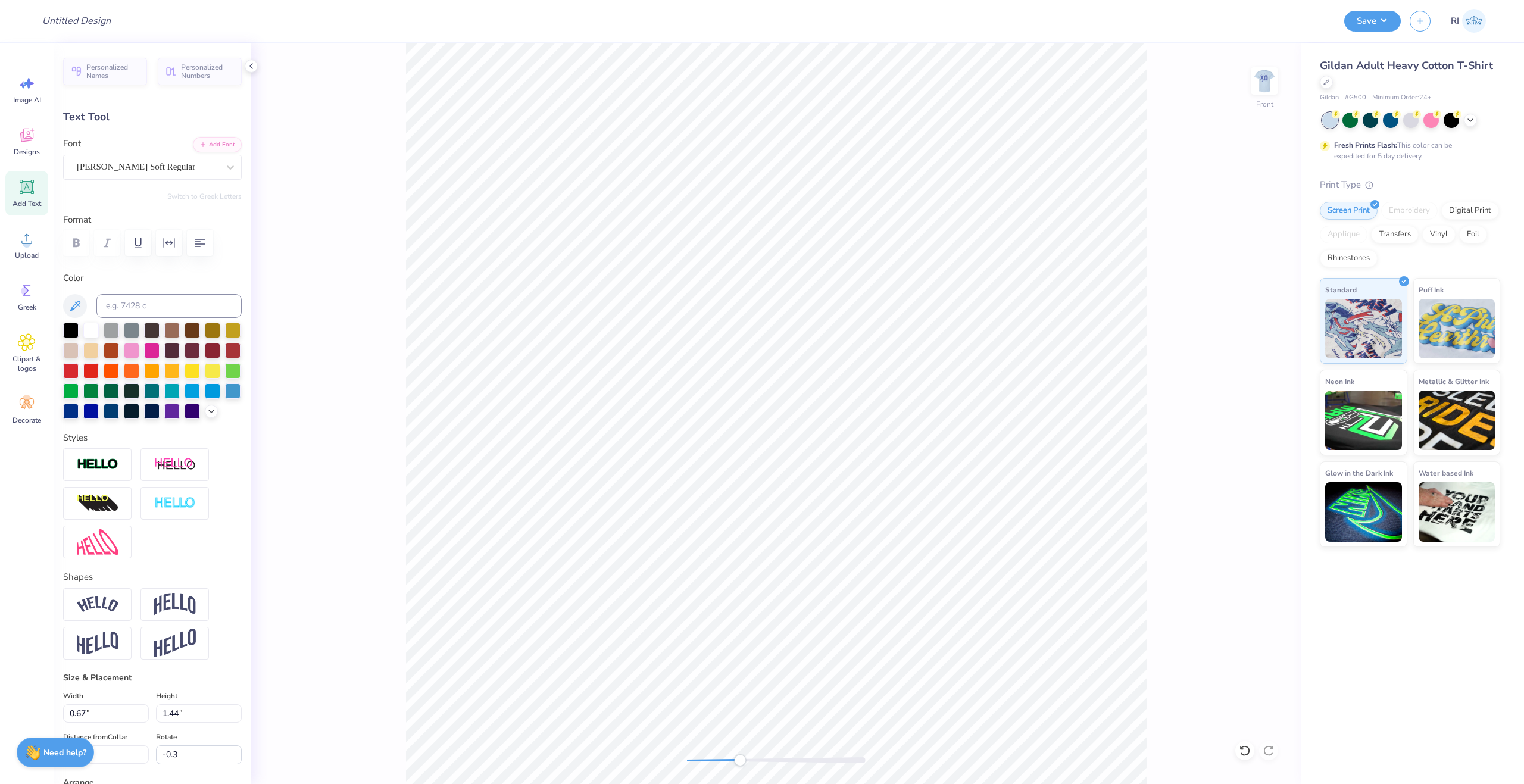
type input "1.53"
type input "0.98"
type input "1.49"
type input "9.14"
type input "0.0"
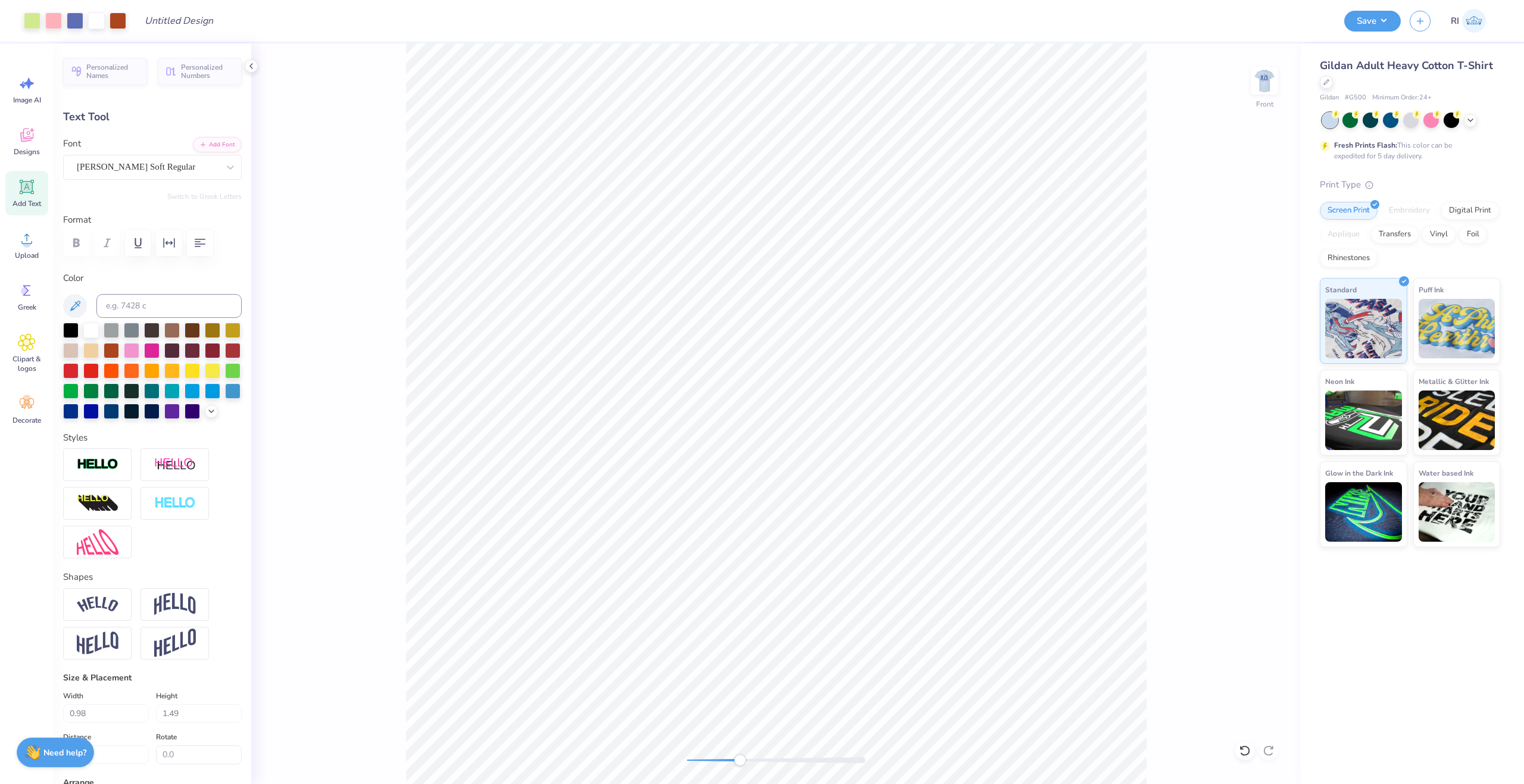
type input "0.90"
type input "9.25"
click at [105, 555] on img at bounding box center [98, 542] width 42 height 25
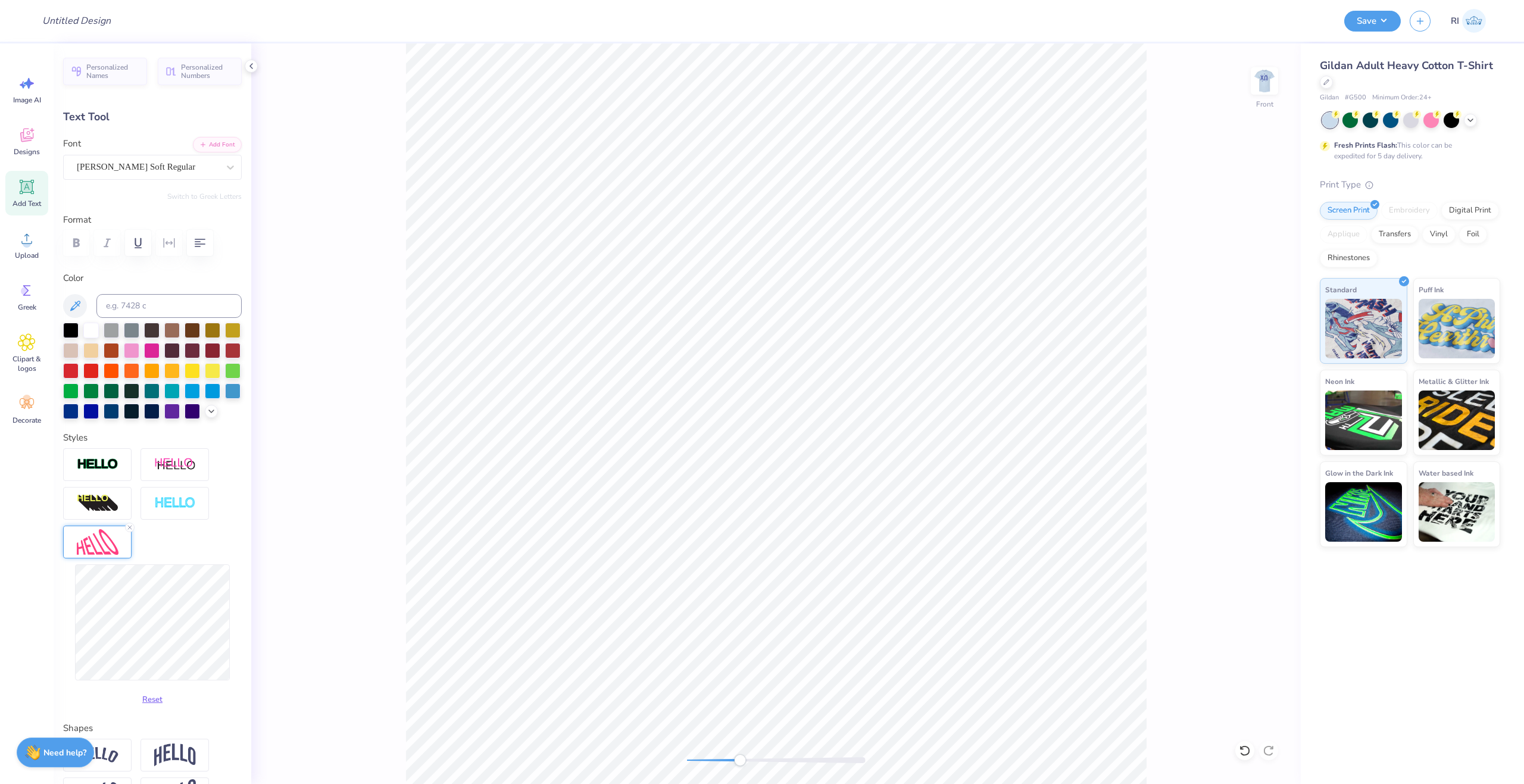
type input "5.5"
type input "0.95"
type input "1.50"
type input "9.73"
click at [112, 555] on img at bounding box center [98, 542] width 42 height 25
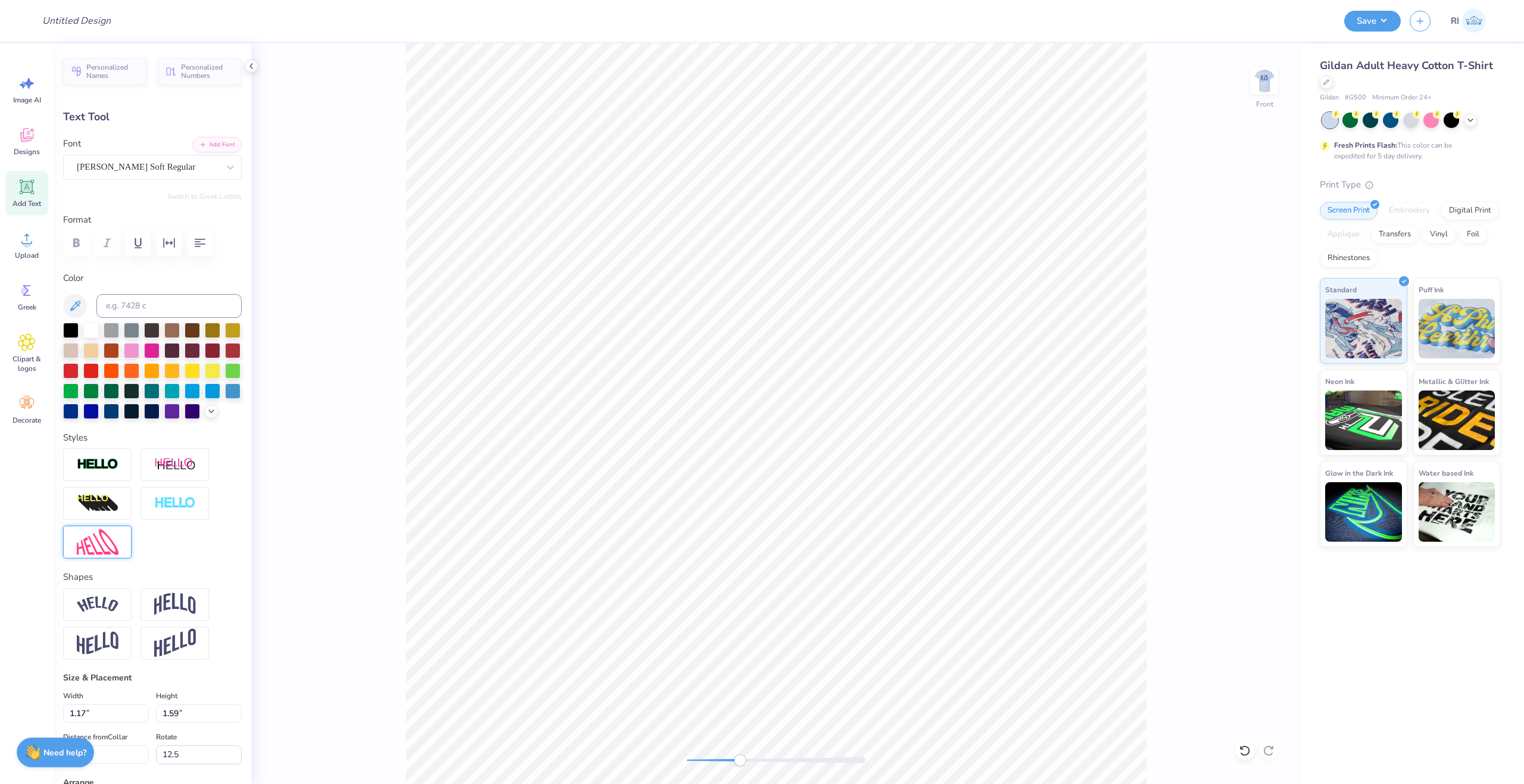
click at [101, 555] on img at bounding box center [98, 542] width 42 height 25
click at [91, 555] on img at bounding box center [98, 542] width 42 height 25
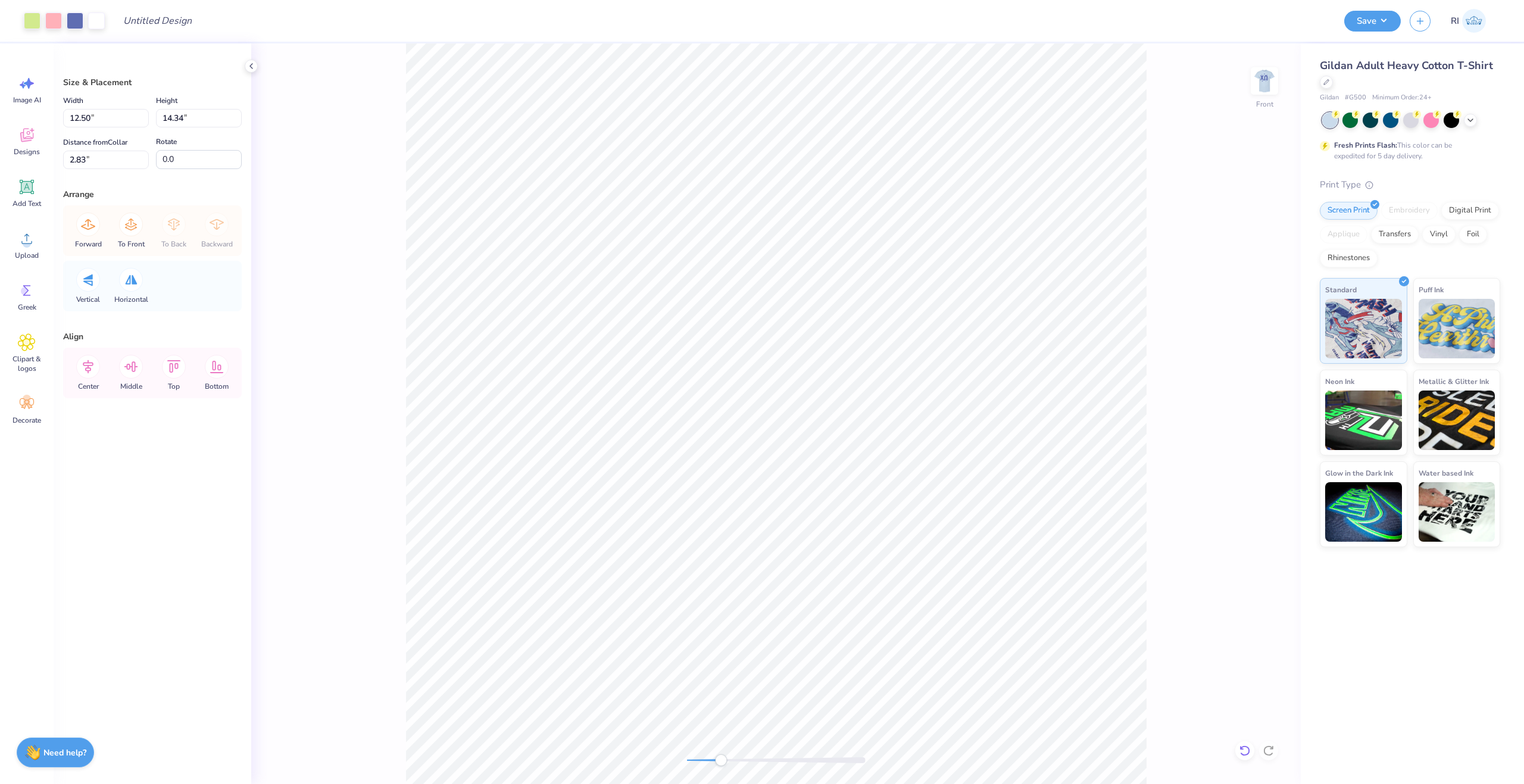
click at [1239, 750] on icon at bounding box center [1244, 750] width 12 height 12
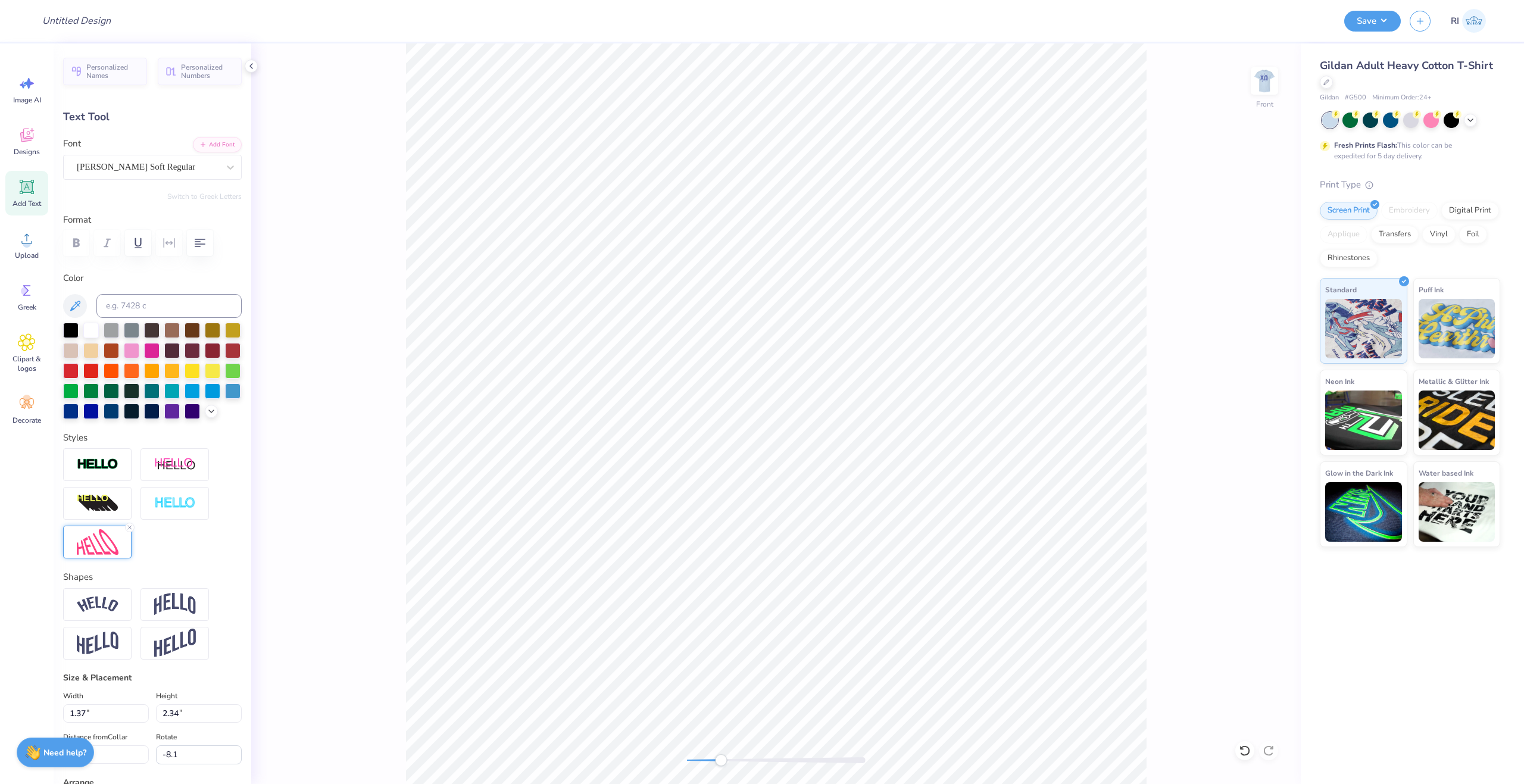
click at [120, 558] on div at bounding box center [98, 542] width 68 height 33
click at [102, 549] on img at bounding box center [98, 542] width 42 height 25
click at [103, 555] on img at bounding box center [98, 542] width 42 height 25
click at [110, 555] on img at bounding box center [98, 542] width 42 height 25
click at [109, 555] on img at bounding box center [98, 542] width 42 height 25
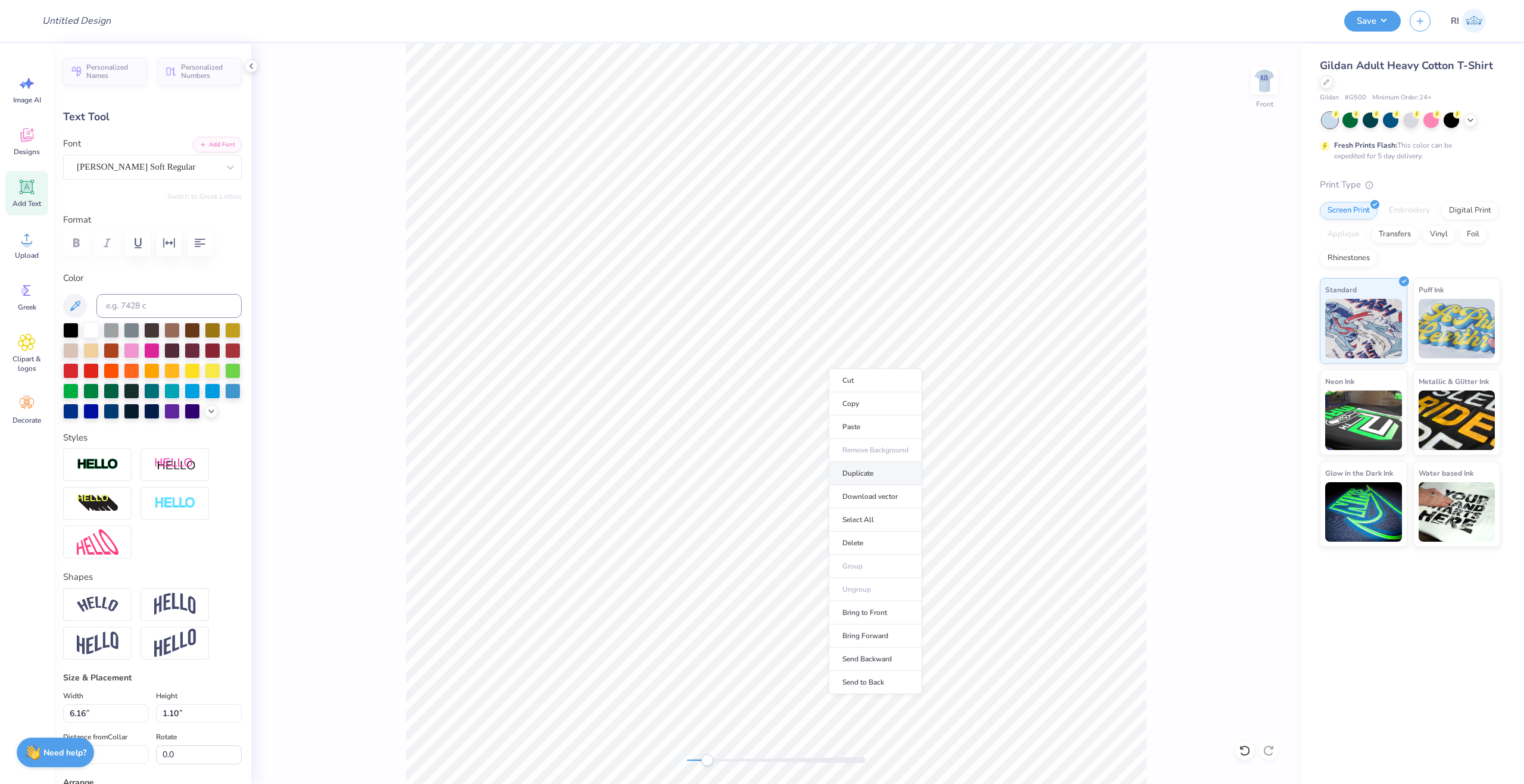
click at [895, 482] on li "Duplicate" at bounding box center [875, 473] width 93 height 23
click at [972, 508] on li "Duplicate" at bounding box center [983, 508] width 93 height 23
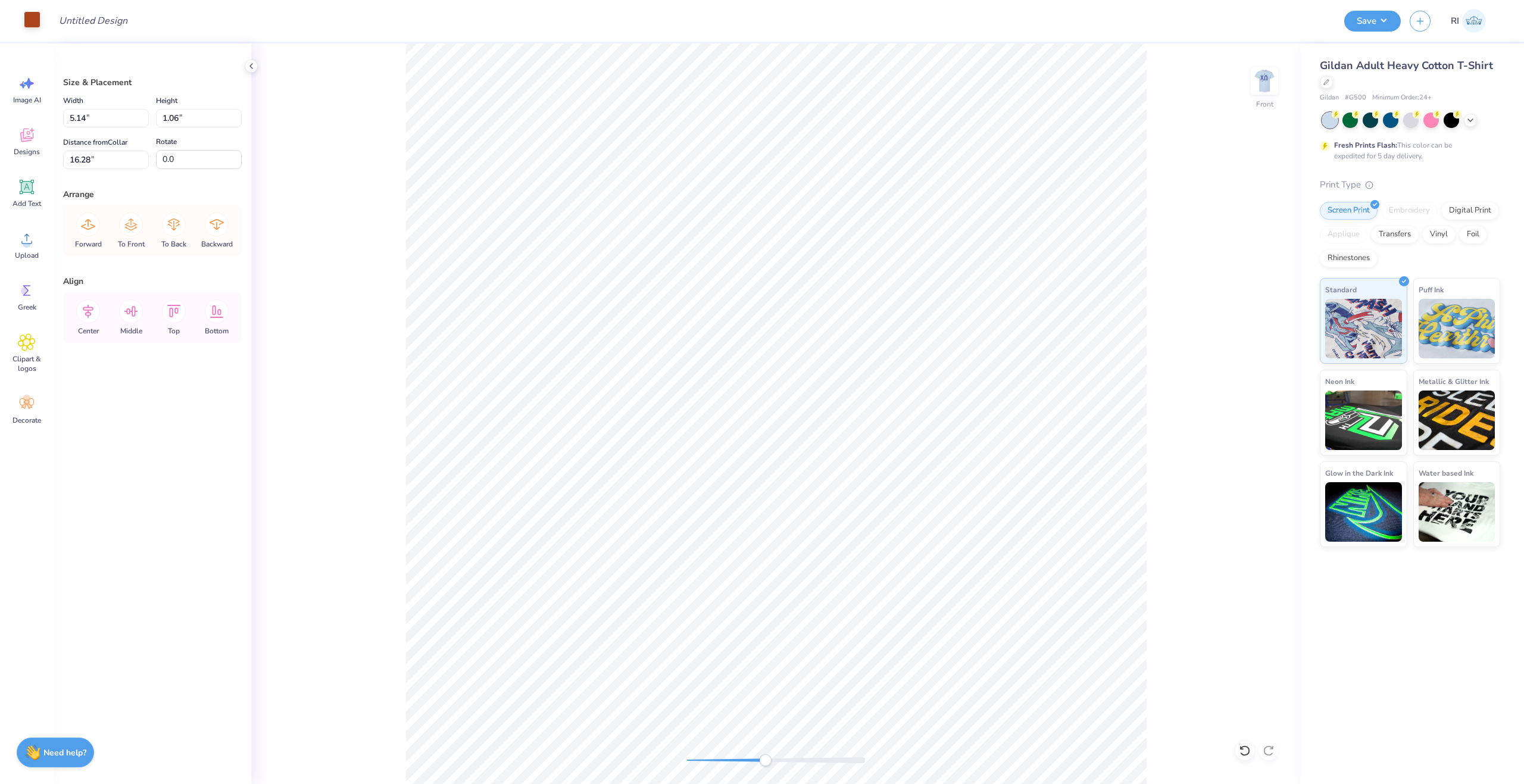
click at [31, 30] on div "Art colors" at bounding box center [20, 21] width 41 height 42
click at [32, 25] on div at bounding box center [32, 20] width 16 height 16
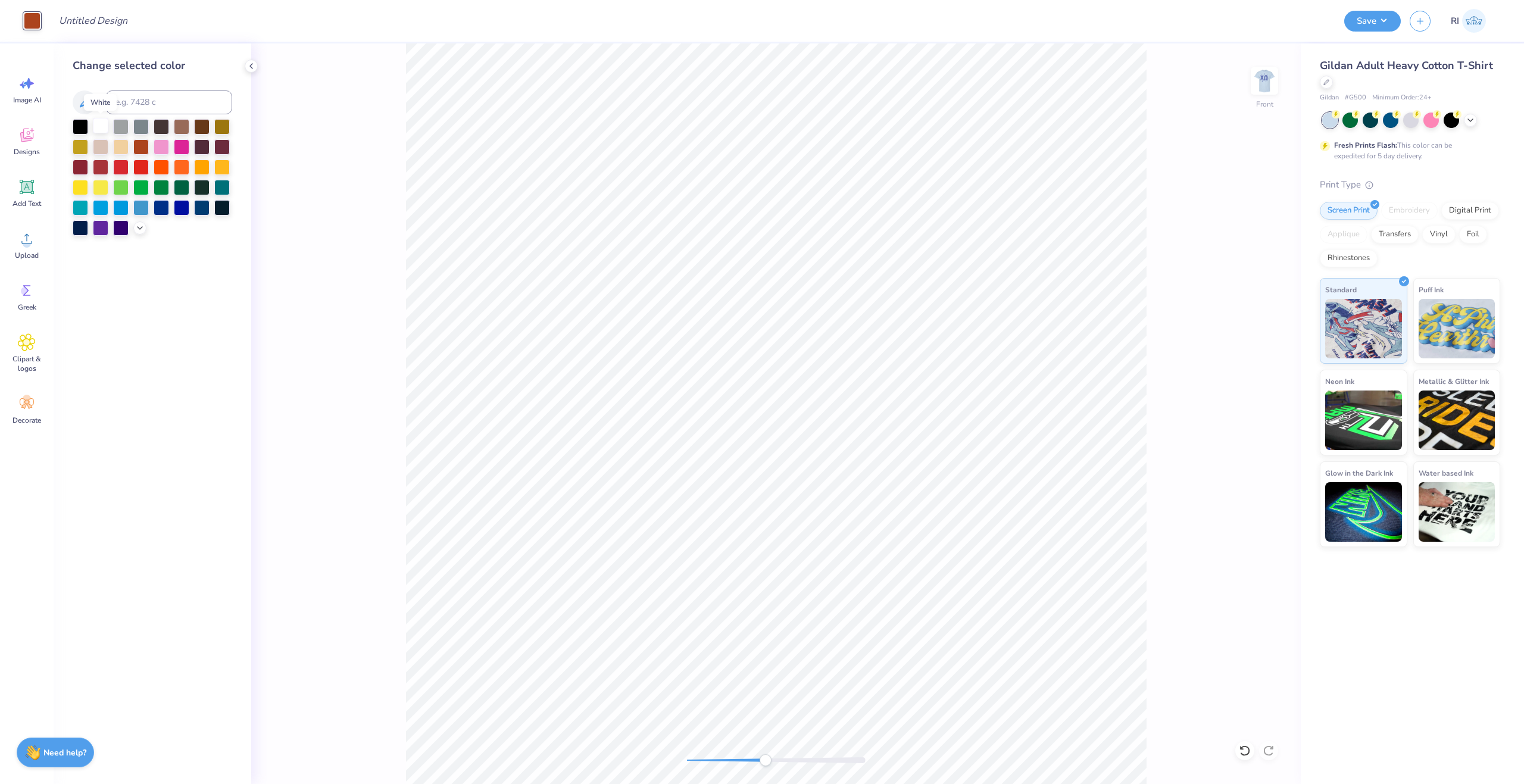
click at [99, 127] on div at bounding box center [101, 125] width 15 height 15
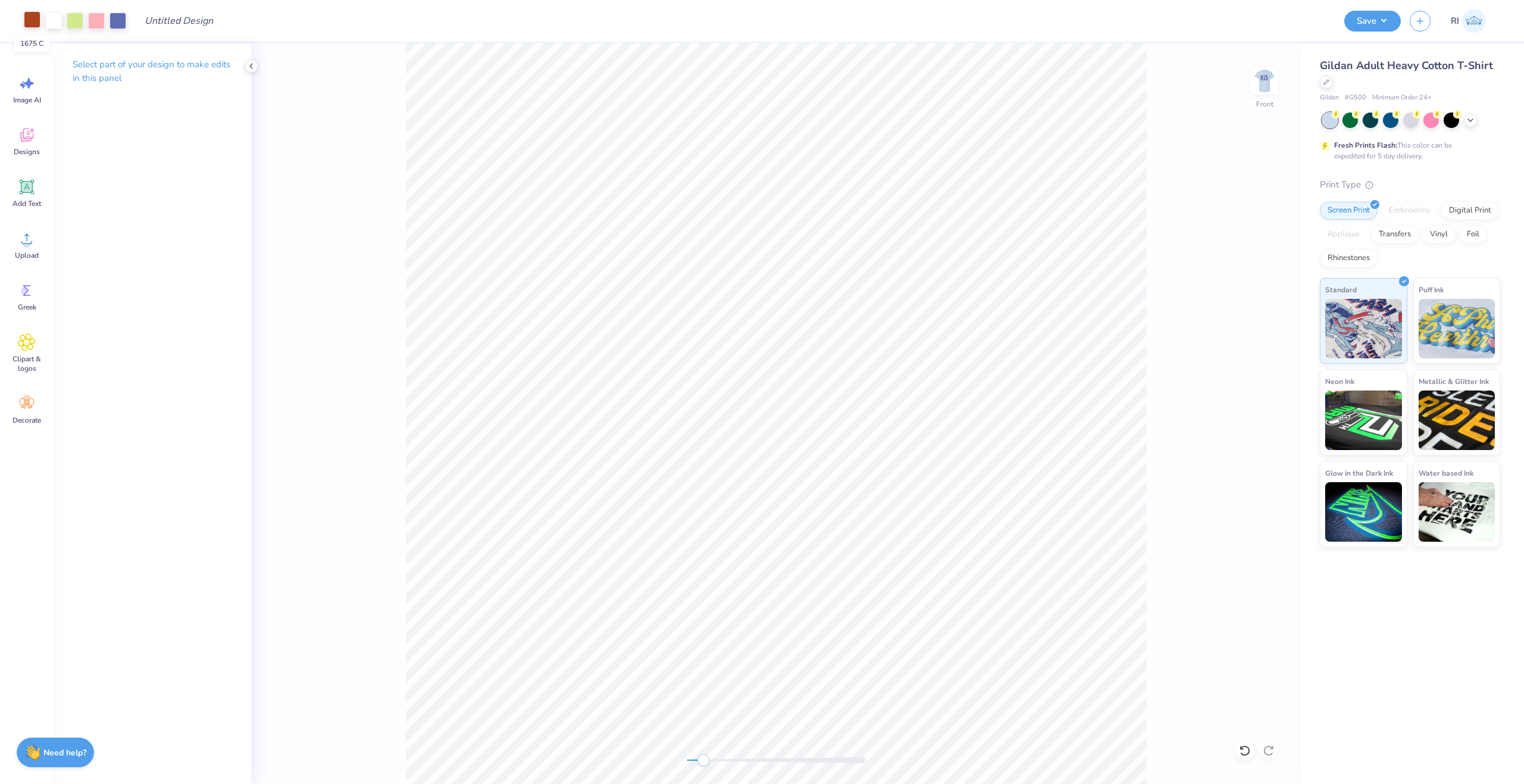
click at [30, 22] on div at bounding box center [32, 20] width 16 height 16
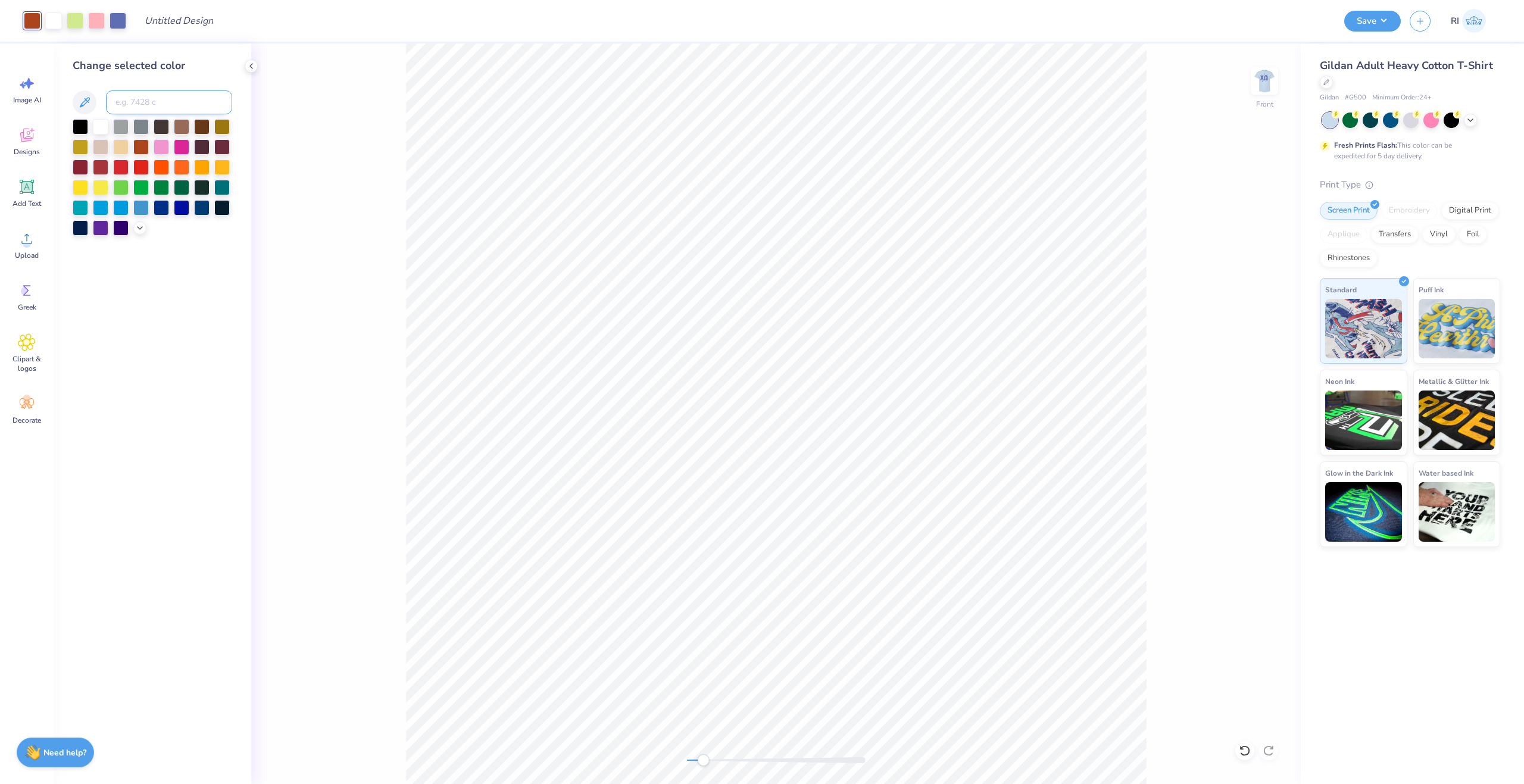
click at [171, 101] on input at bounding box center [169, 103] width 126 height 24
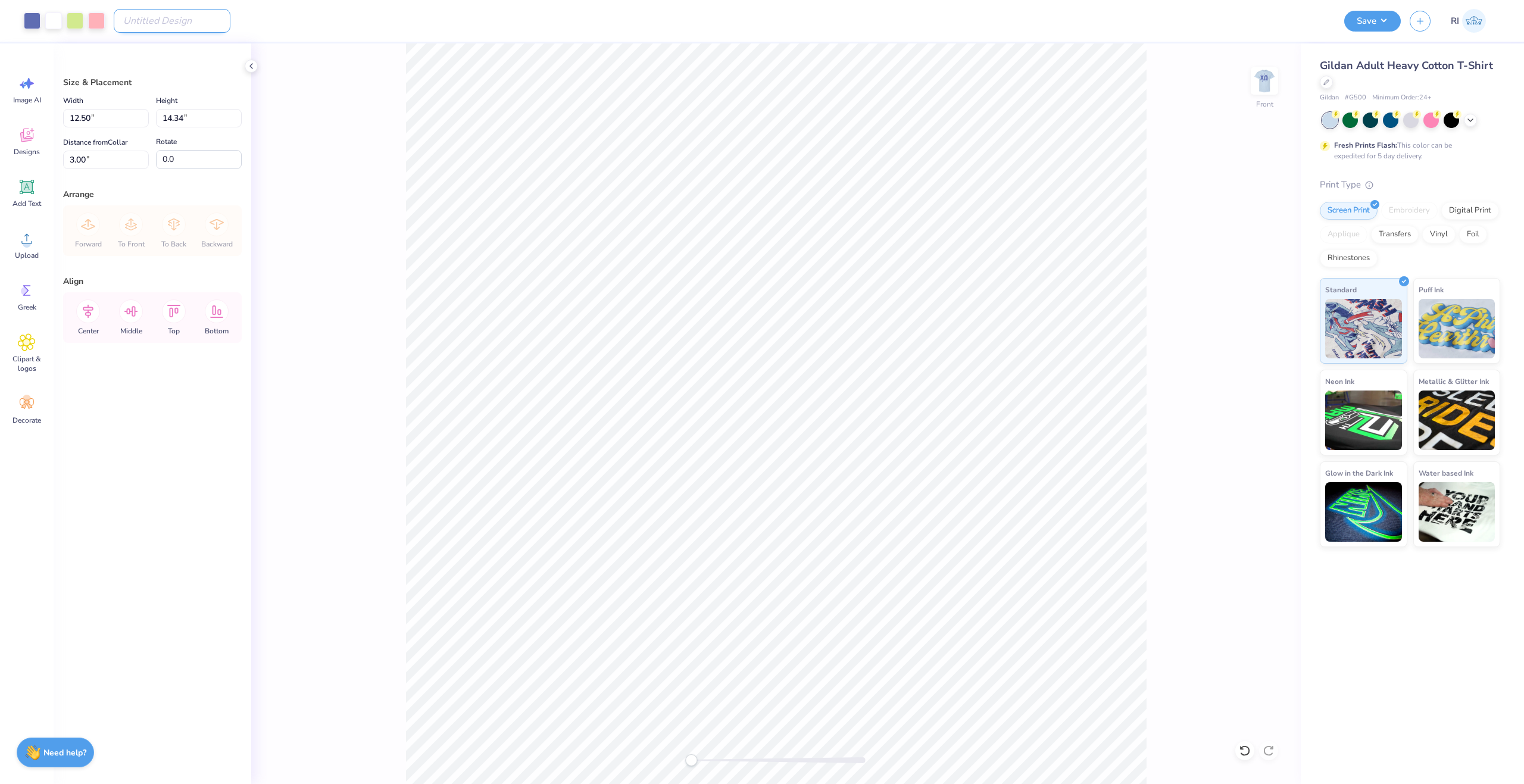
click at [147, 23] on input "Design Title" at bounding box center [172, 21] width 117 height 24
paste input "UGC_3525"
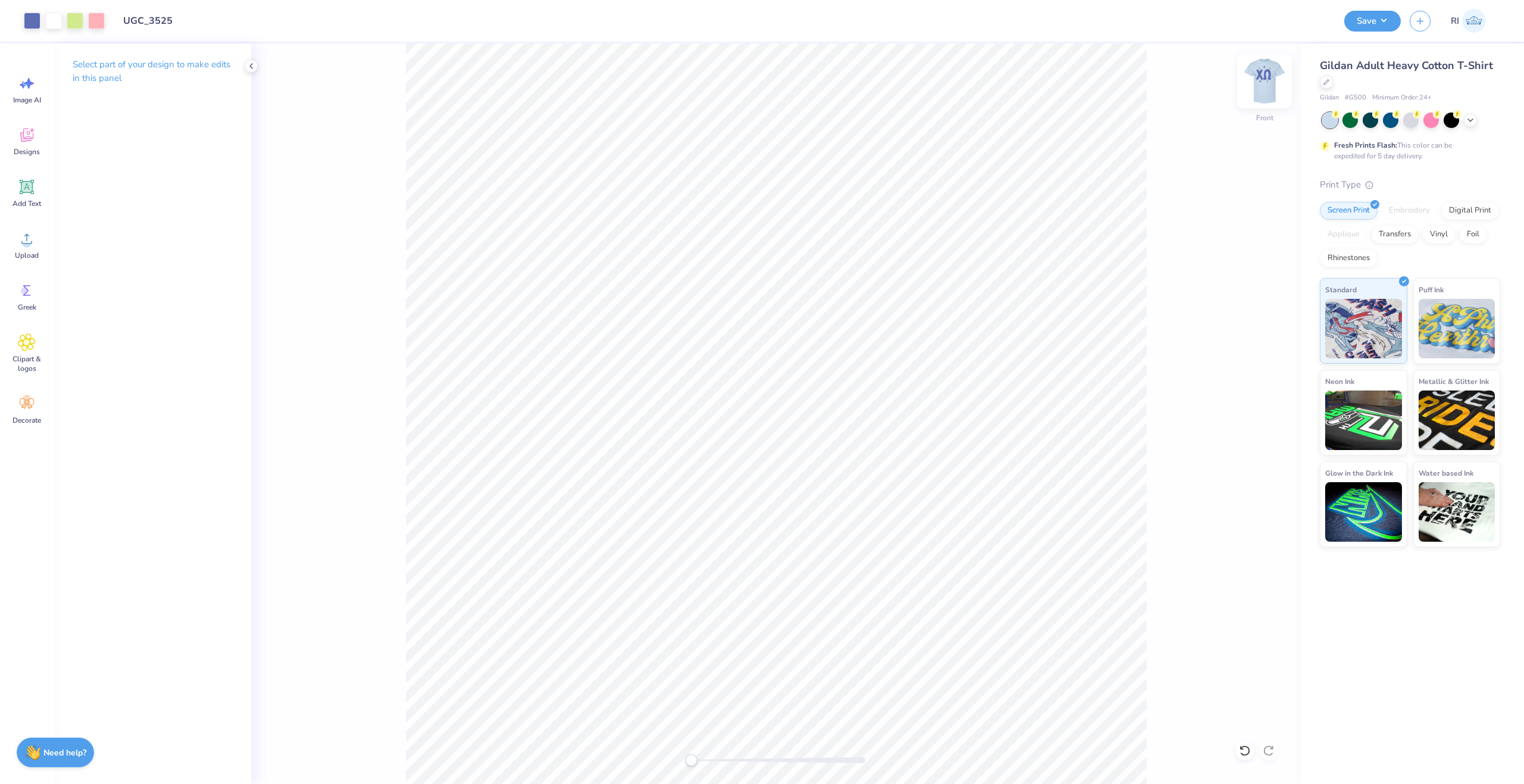
click at [1267, 80] on img at bounding box center [1264, 80] width 48 height 48
click at [1162, 142] on div "Back" at bounding box center [776, 414] width 1050 height 740
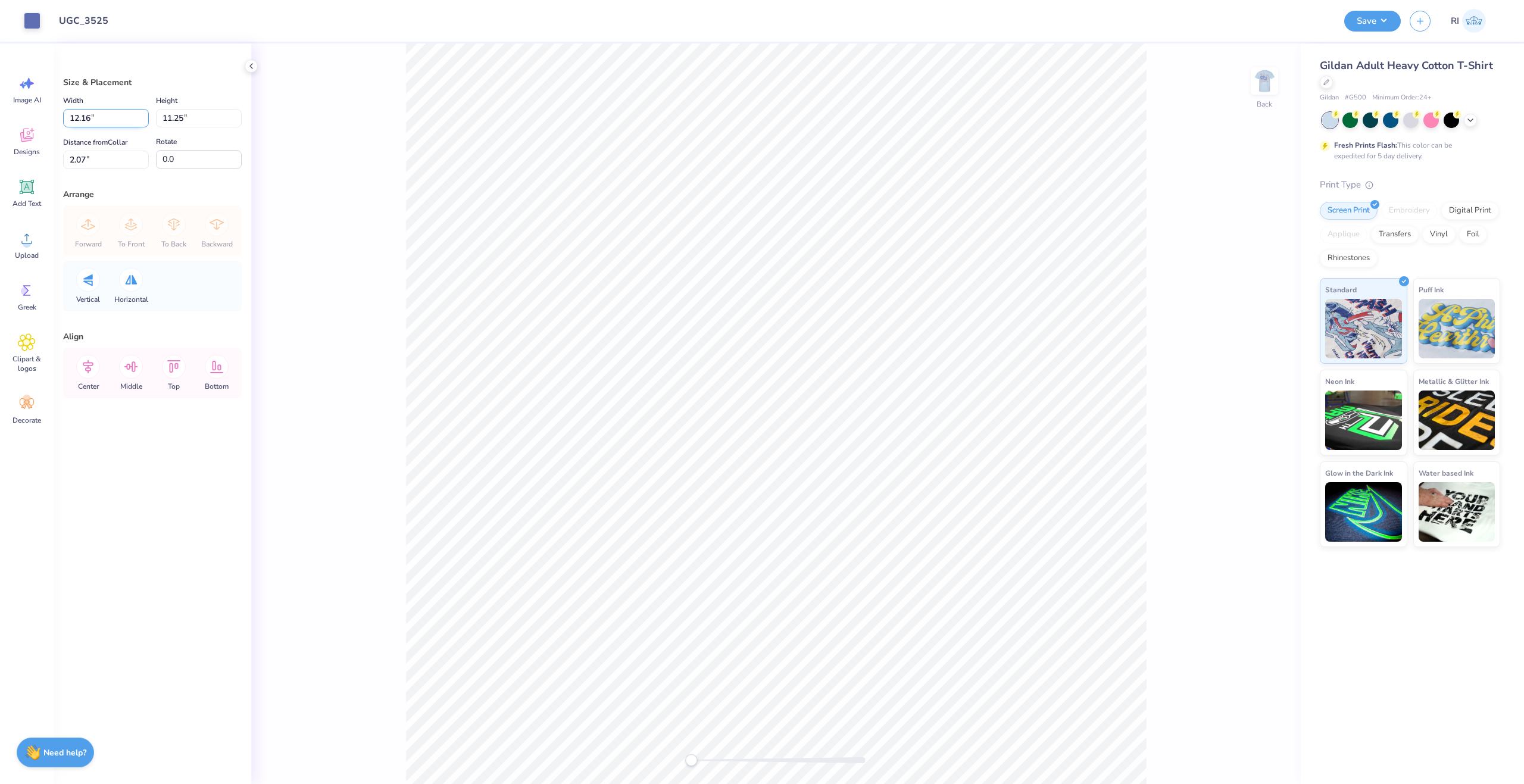
click at [104, 117] on input "12.16" at bounding box center [106, 118] width 86 height 18
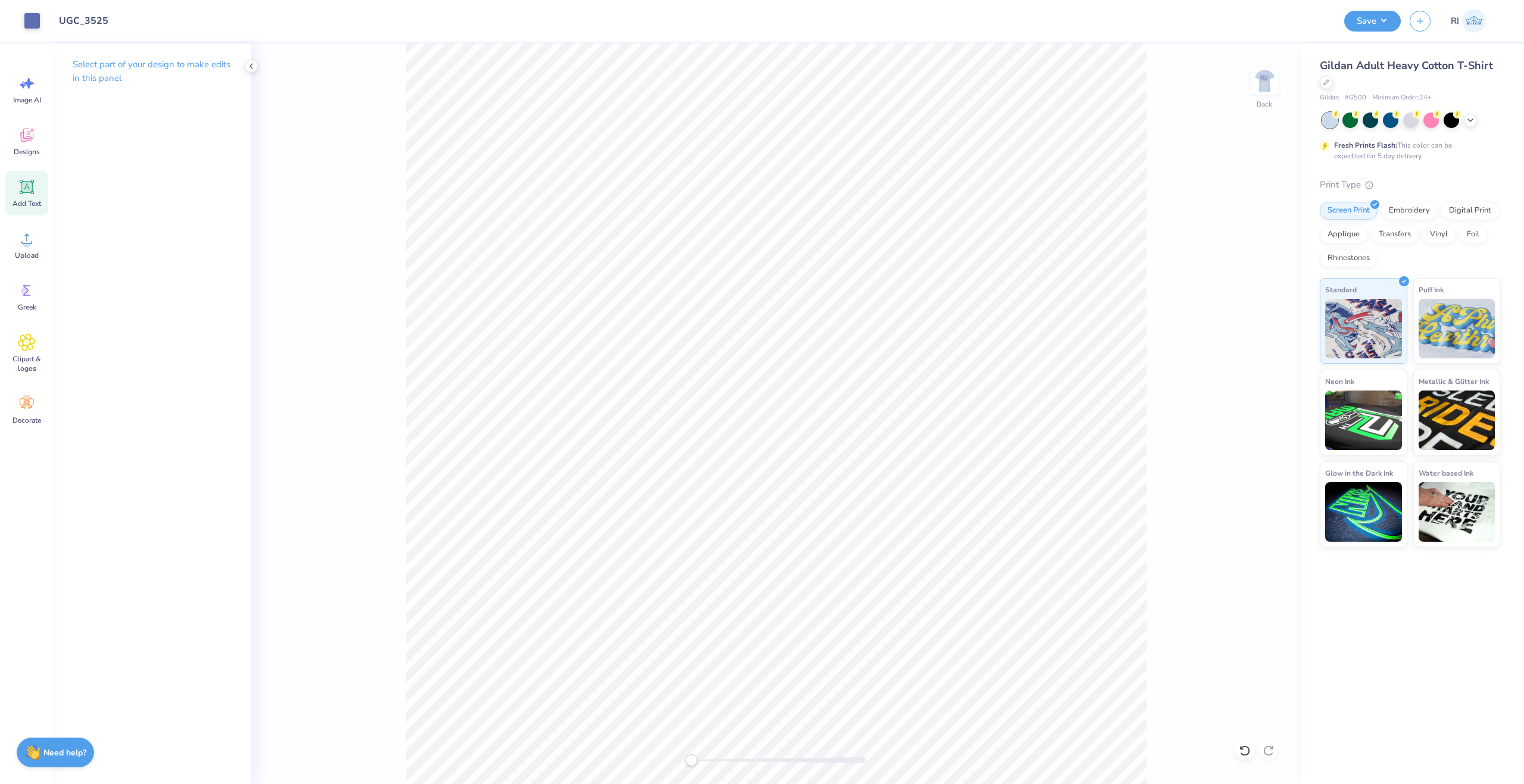
click at [30, 185] on icon at bounding box center [27, 187] width 11 height 11
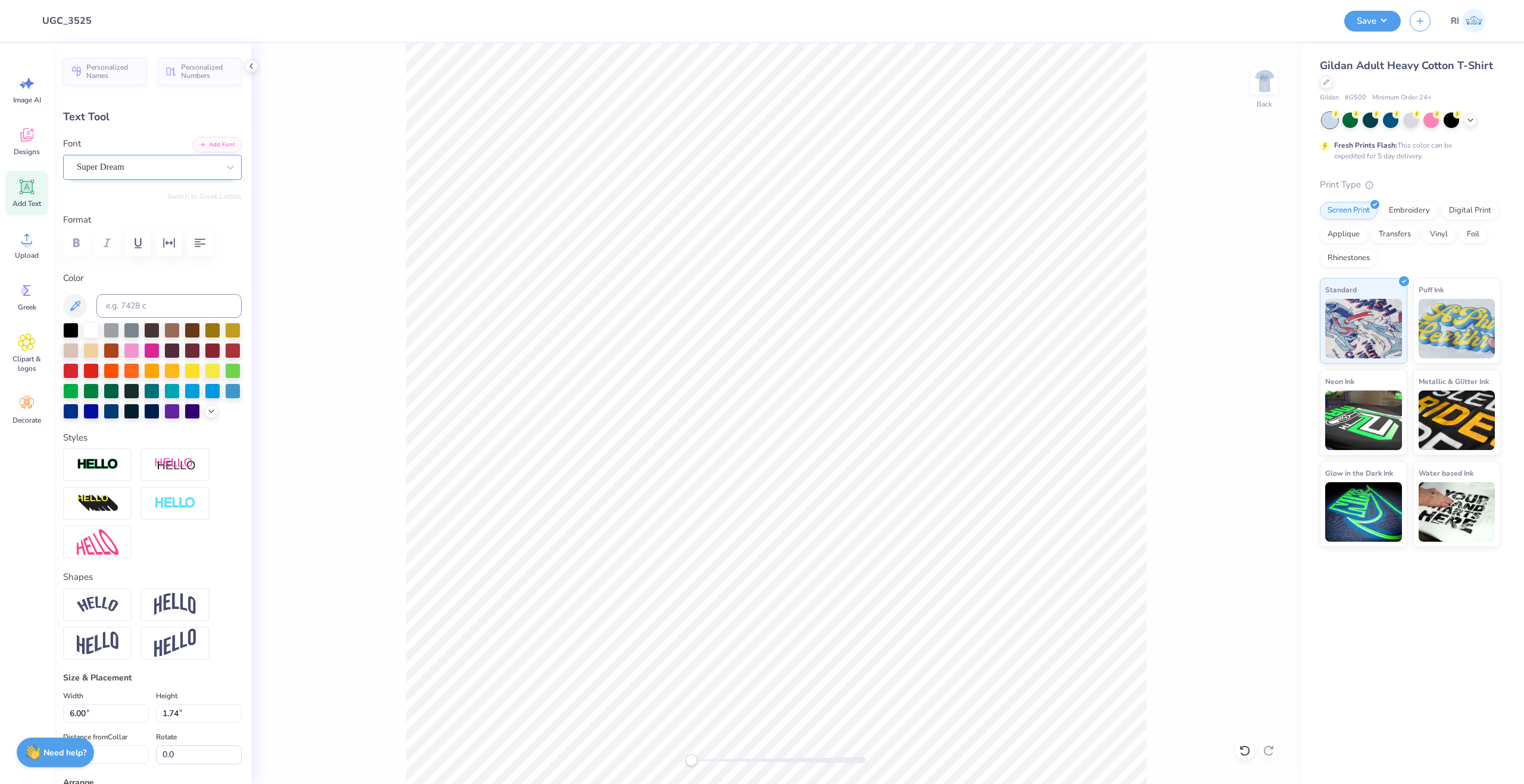
click at [147, 162] on div "Super Dream" at bounding box center [147, 167] width 144 height 18
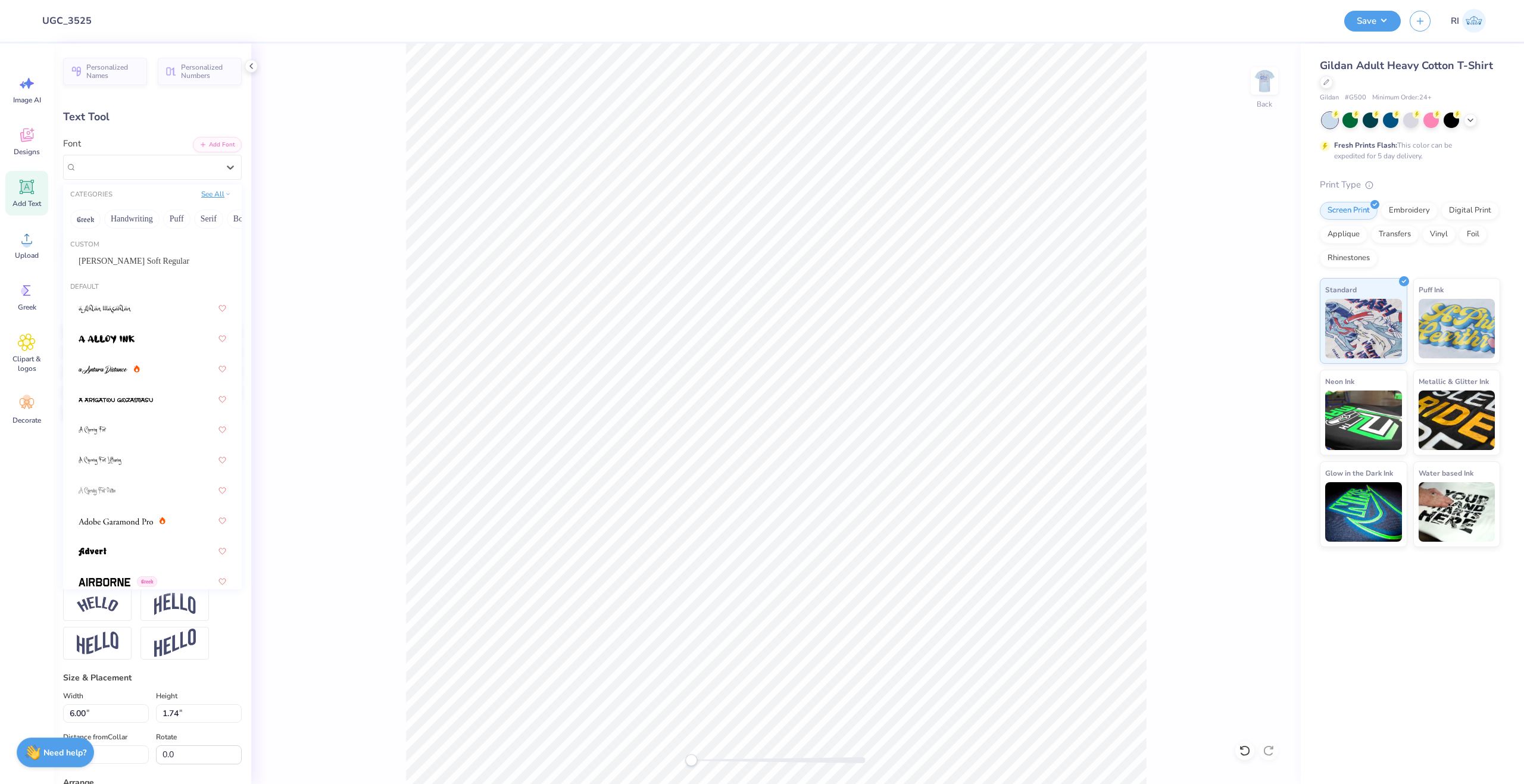
click at [203, 198] on button "See All" at bounding box center [216, 194] width 37 height 12
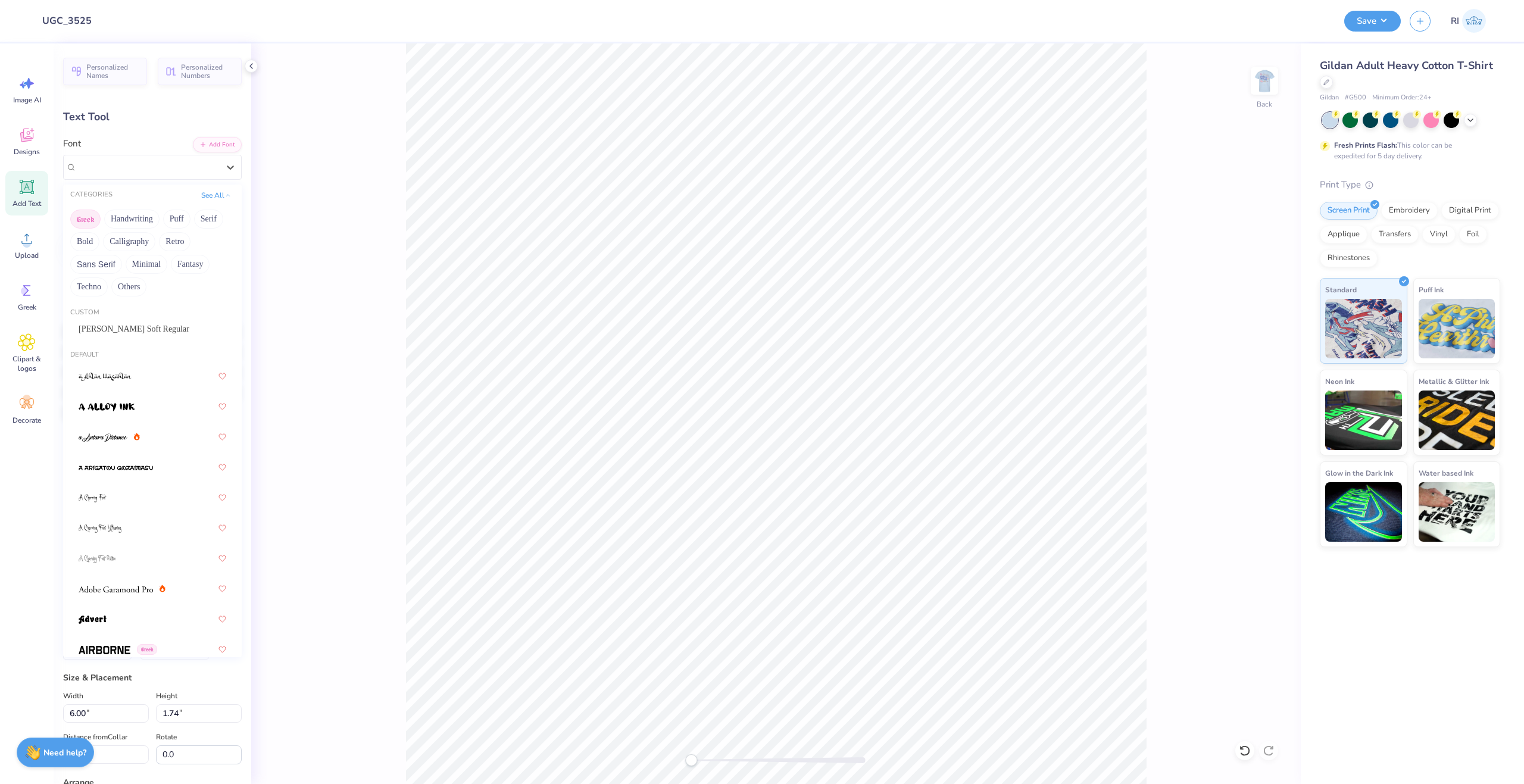
click at [93, 214] on button "Greek" at bounding box center [86, 219] width 30 height 19
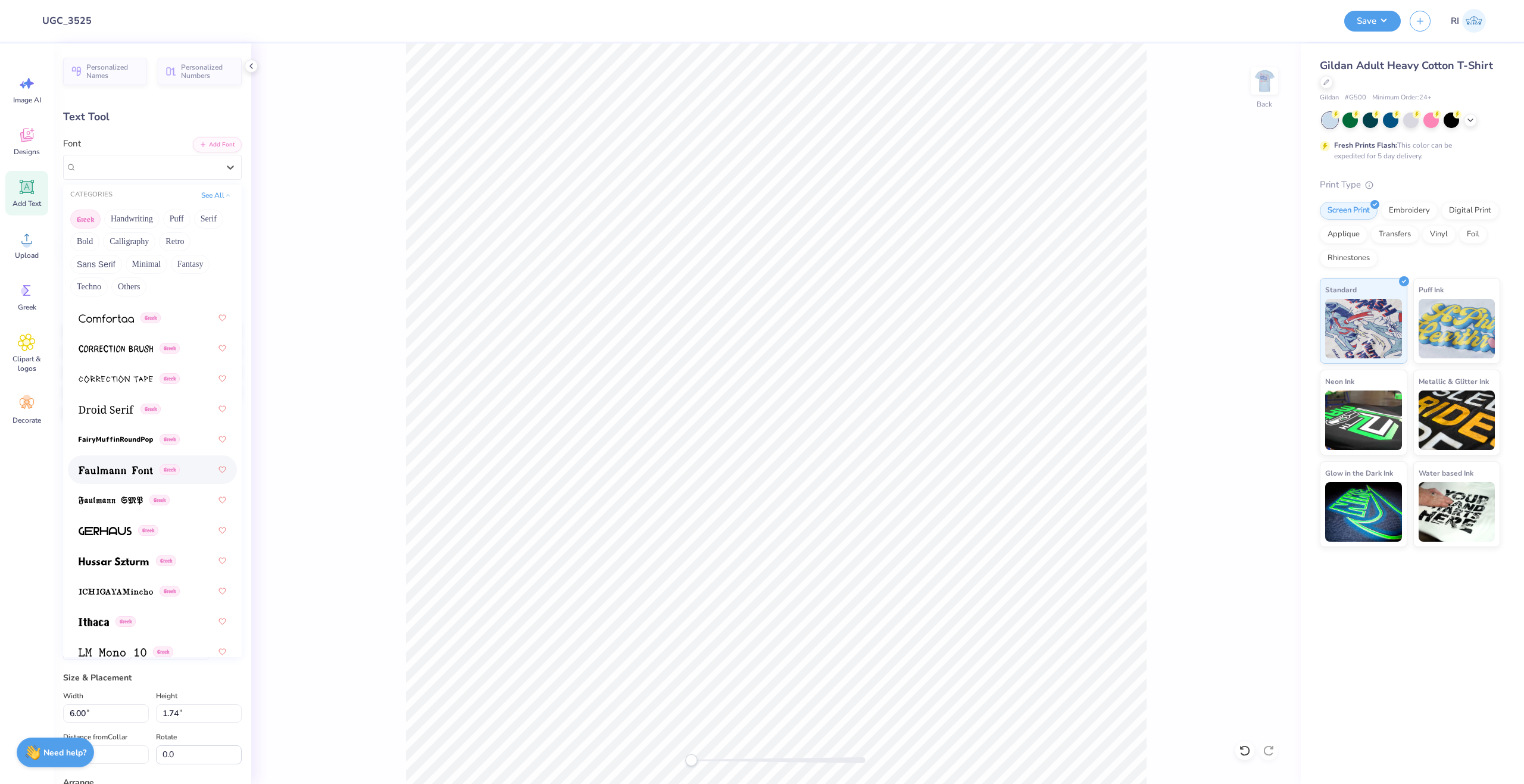
scroll to position [476, 0]
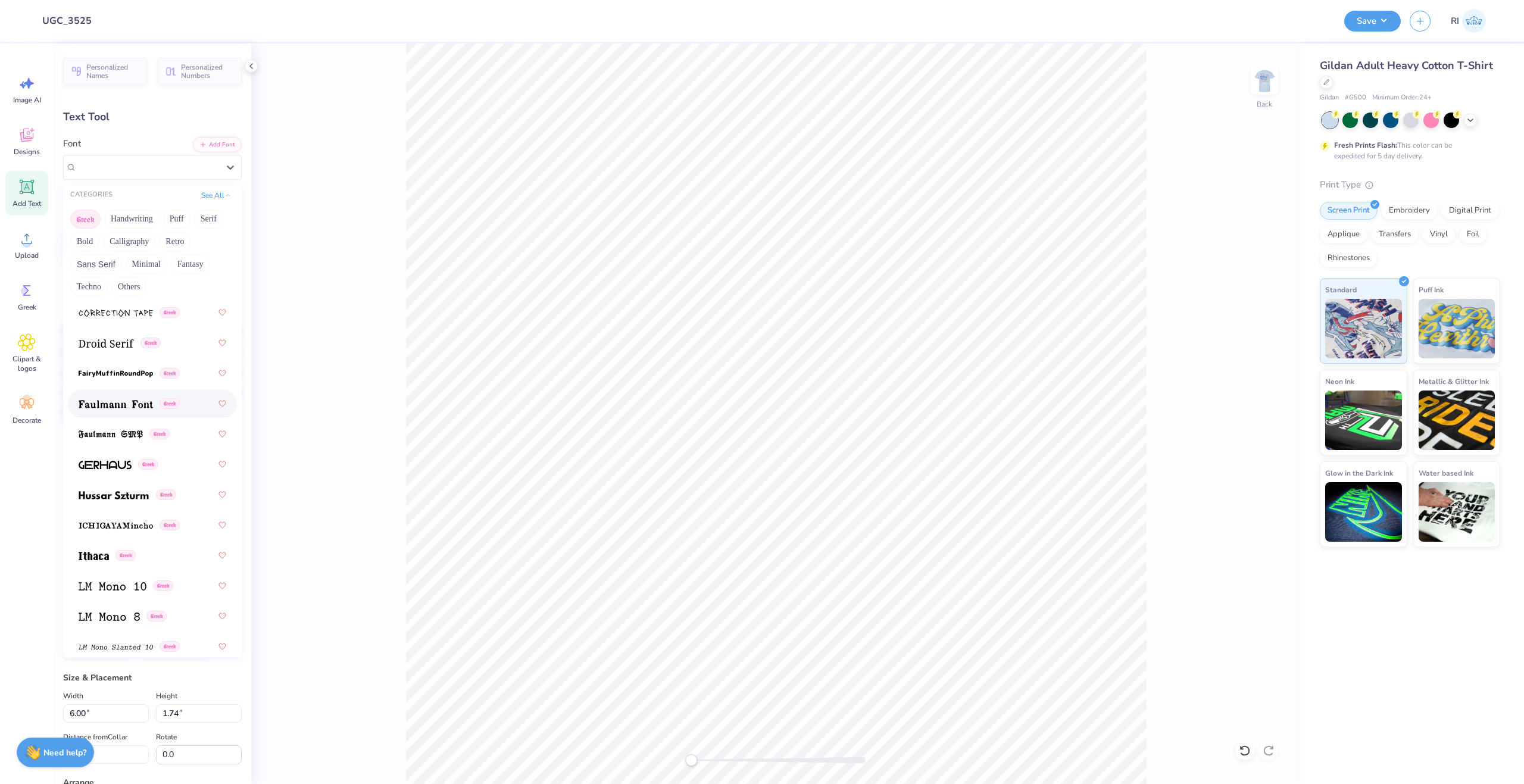
click at [129, 399] on span at bounding box center [115, 404] width 74 height 13
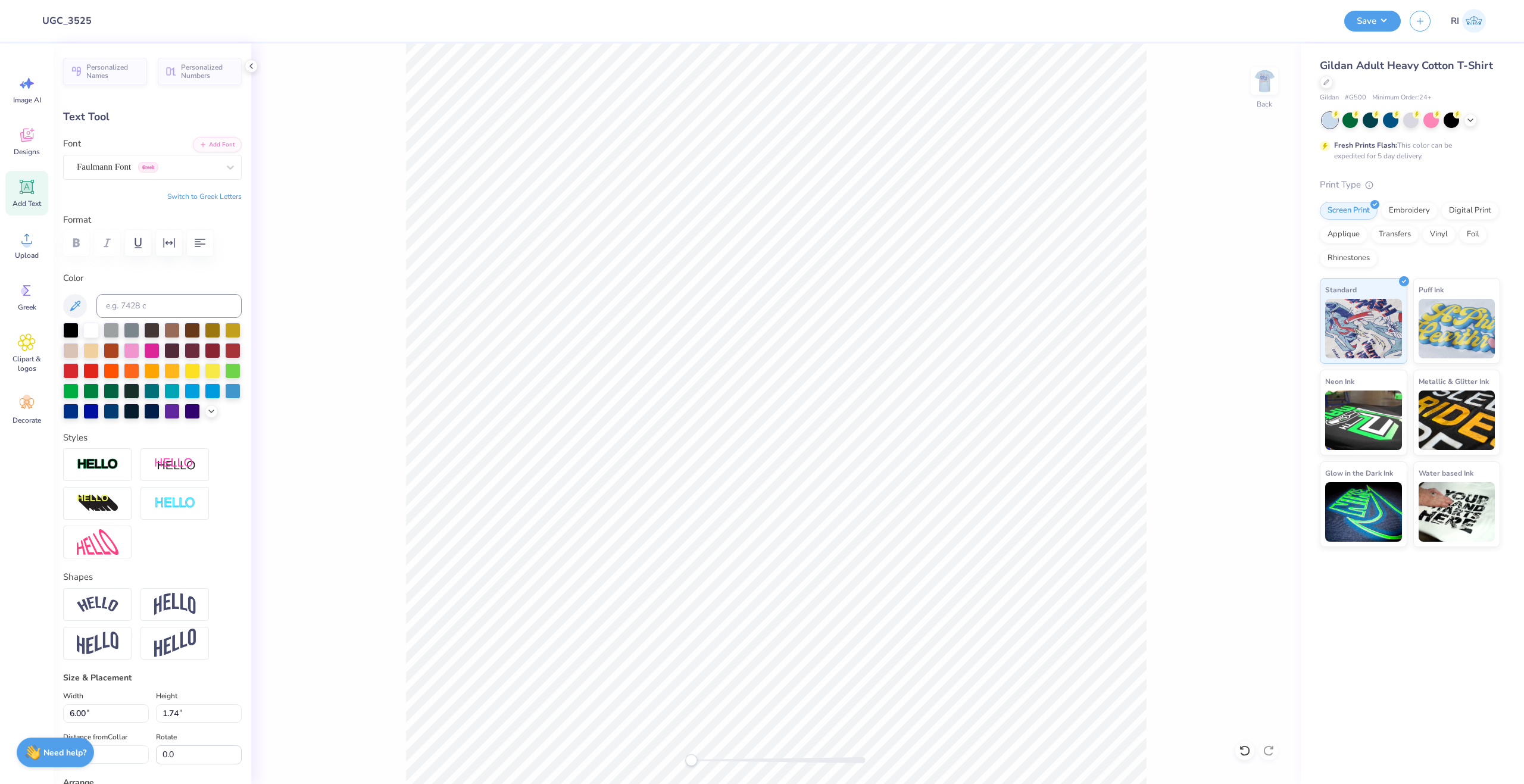
scroll to position [10, 2]
paste textarea "XW"
paste textarea
click at [205, 200] on button "Switch to Greek Letters" at bounding box center [204, 196] width 74 height 10
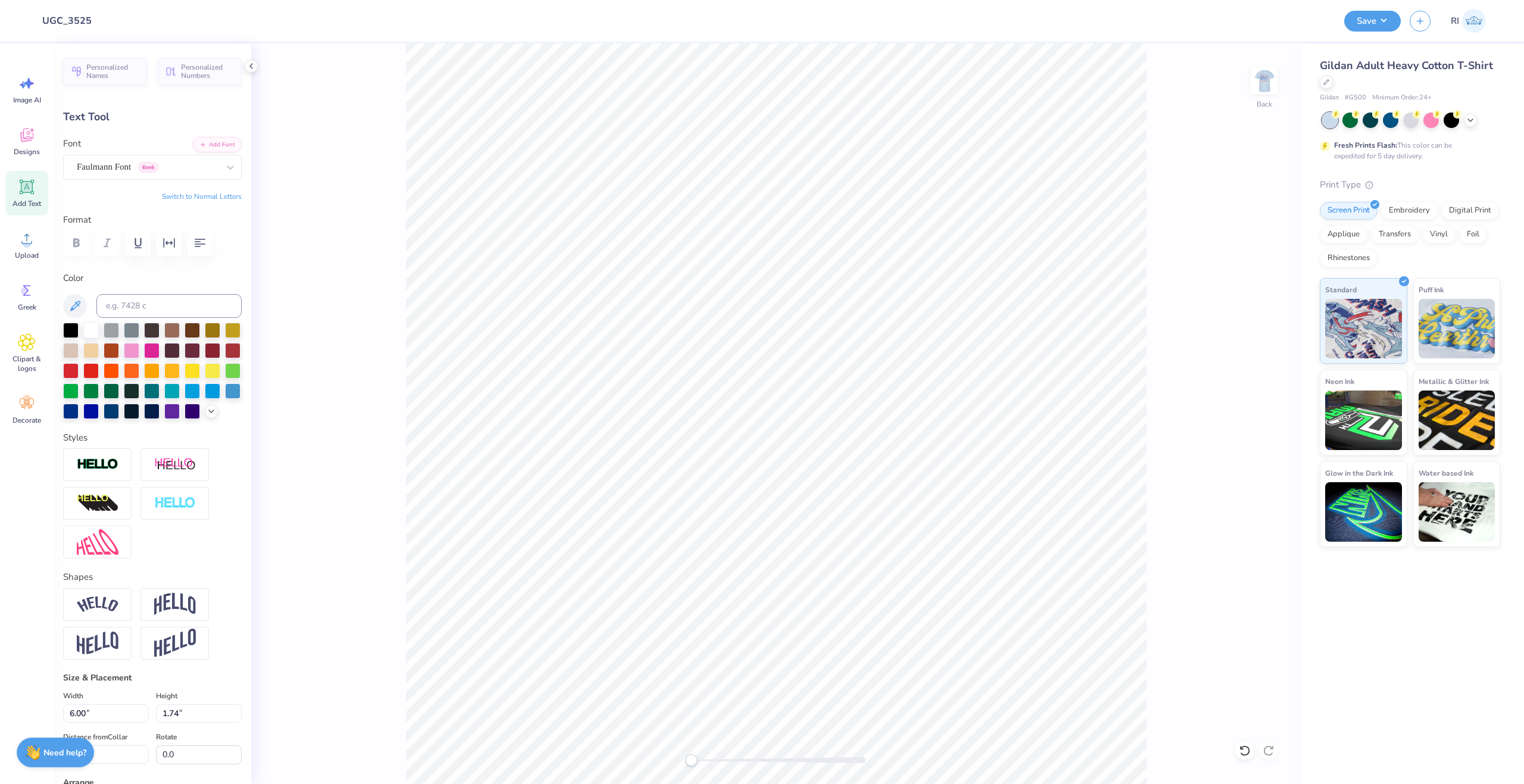
scroll to position [10, 1]
click at [861, 522] on li "Paste" at bounding box center [867, 514] width 93 height 23
click at [882, 516] on li "Paste" at bounding box center [861, 514] width 93 height 23
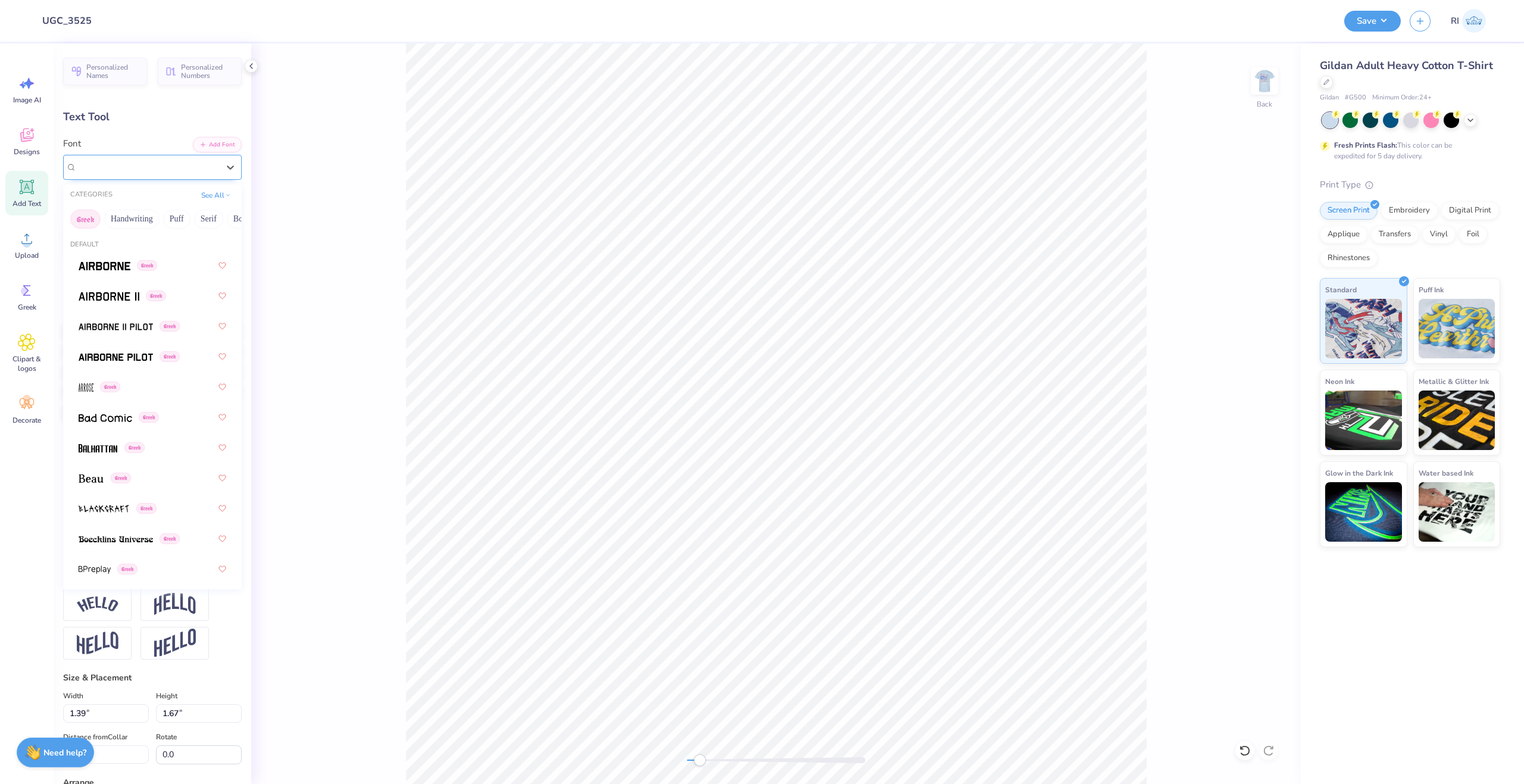
click at [103, 160] on div at bounding box center [148, 167] width 142 height 16
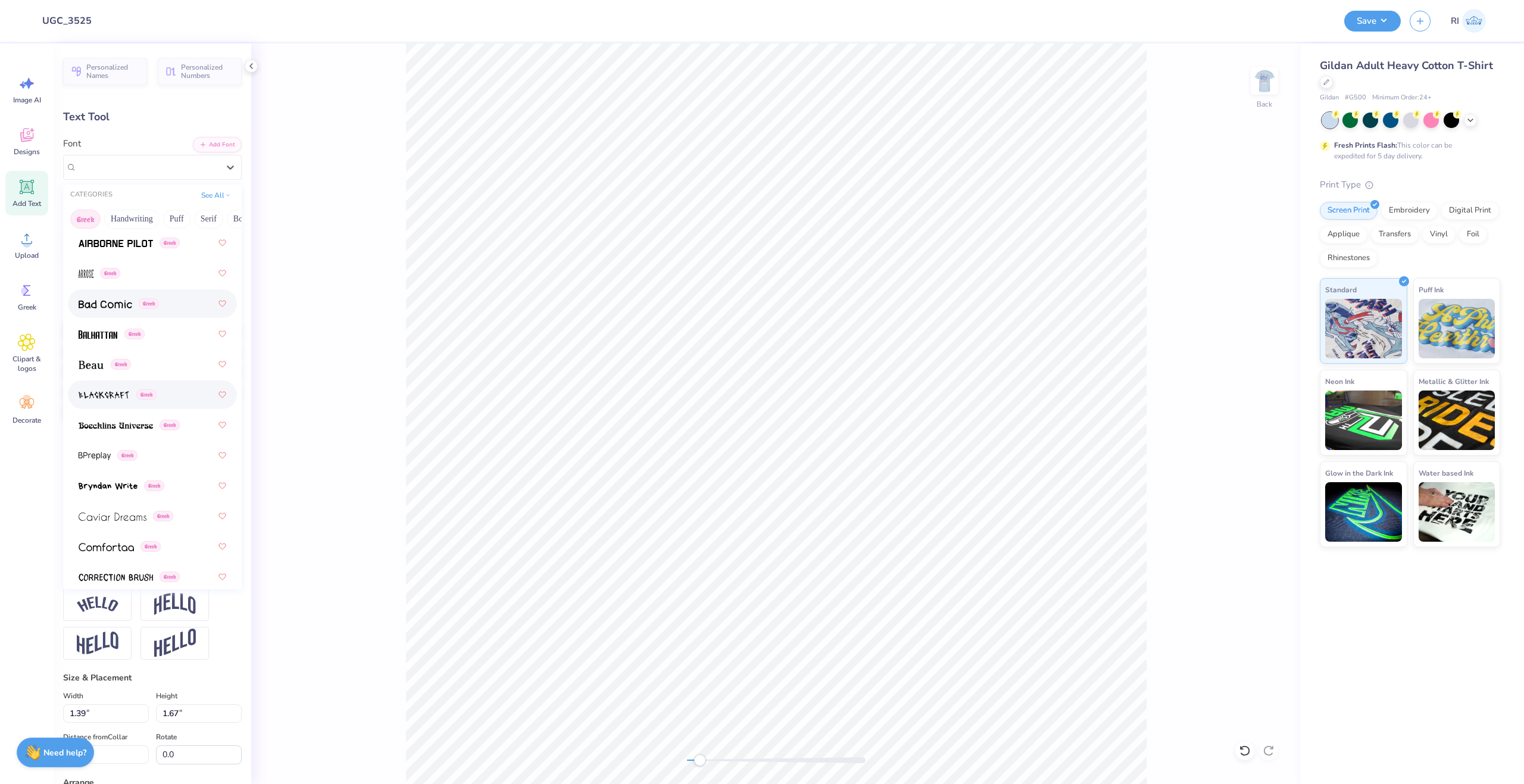
scroll to position [119, 0]
click at [172, 365] on div "Greek" at bounding box center [152, 359] width 148 height 22
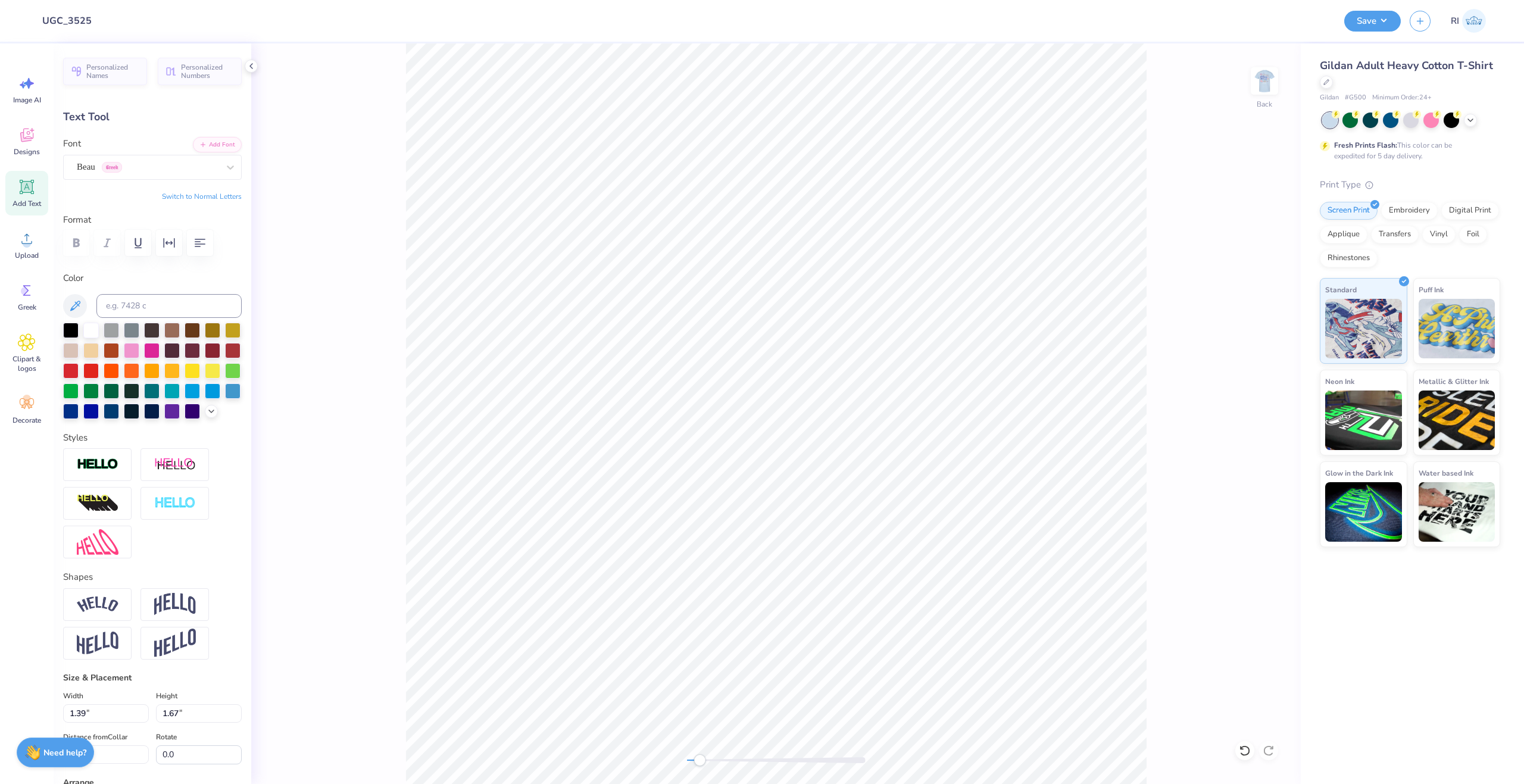
drag, startPoint x: 162, startPoint y: 167, endPoint x: 158, endPoint y: 183, distance: 16.5
click at [160, 167] on div "Beau Greek" at bounding box center [147, 167] width 144 height 18
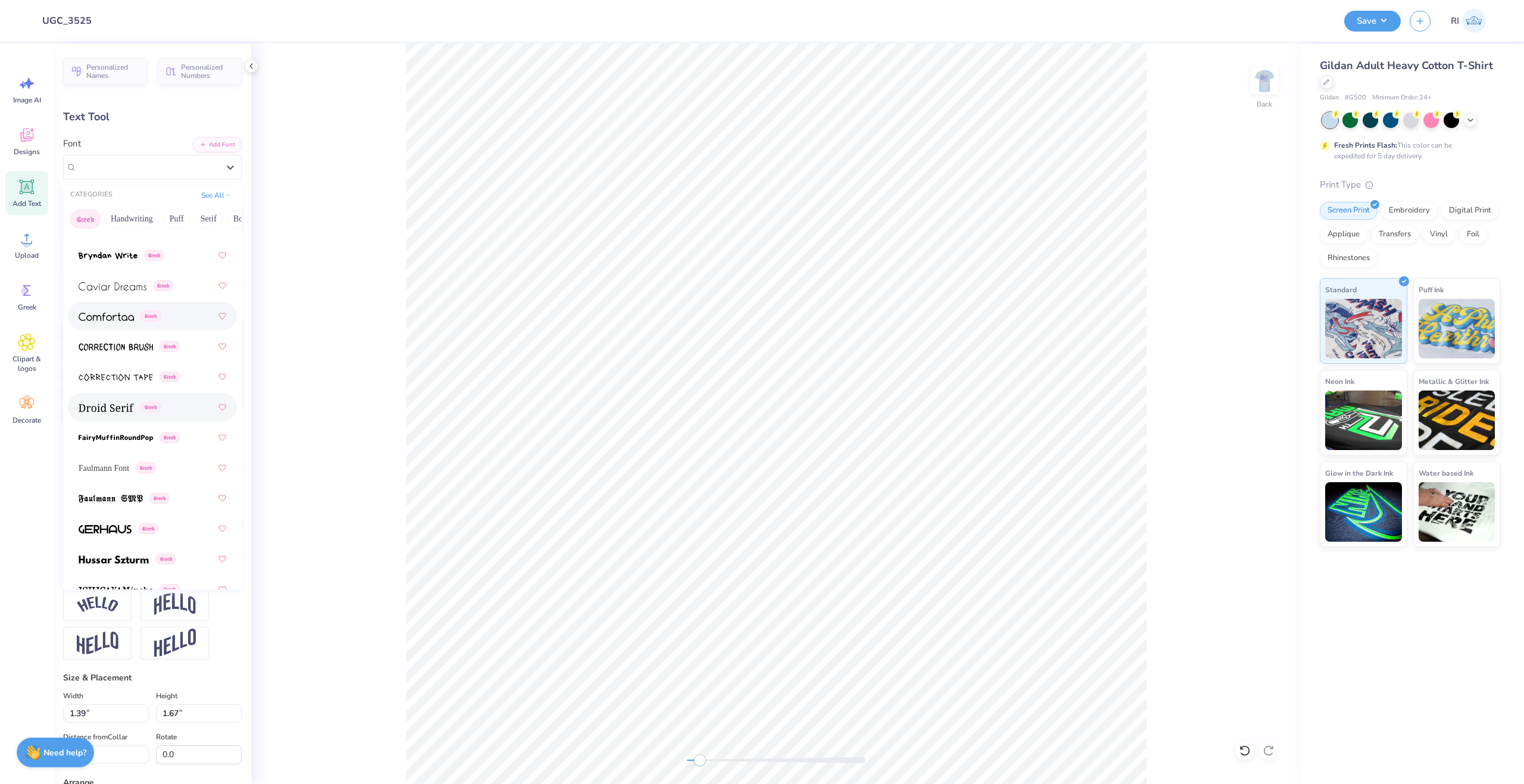
scroll to position [357, 0]
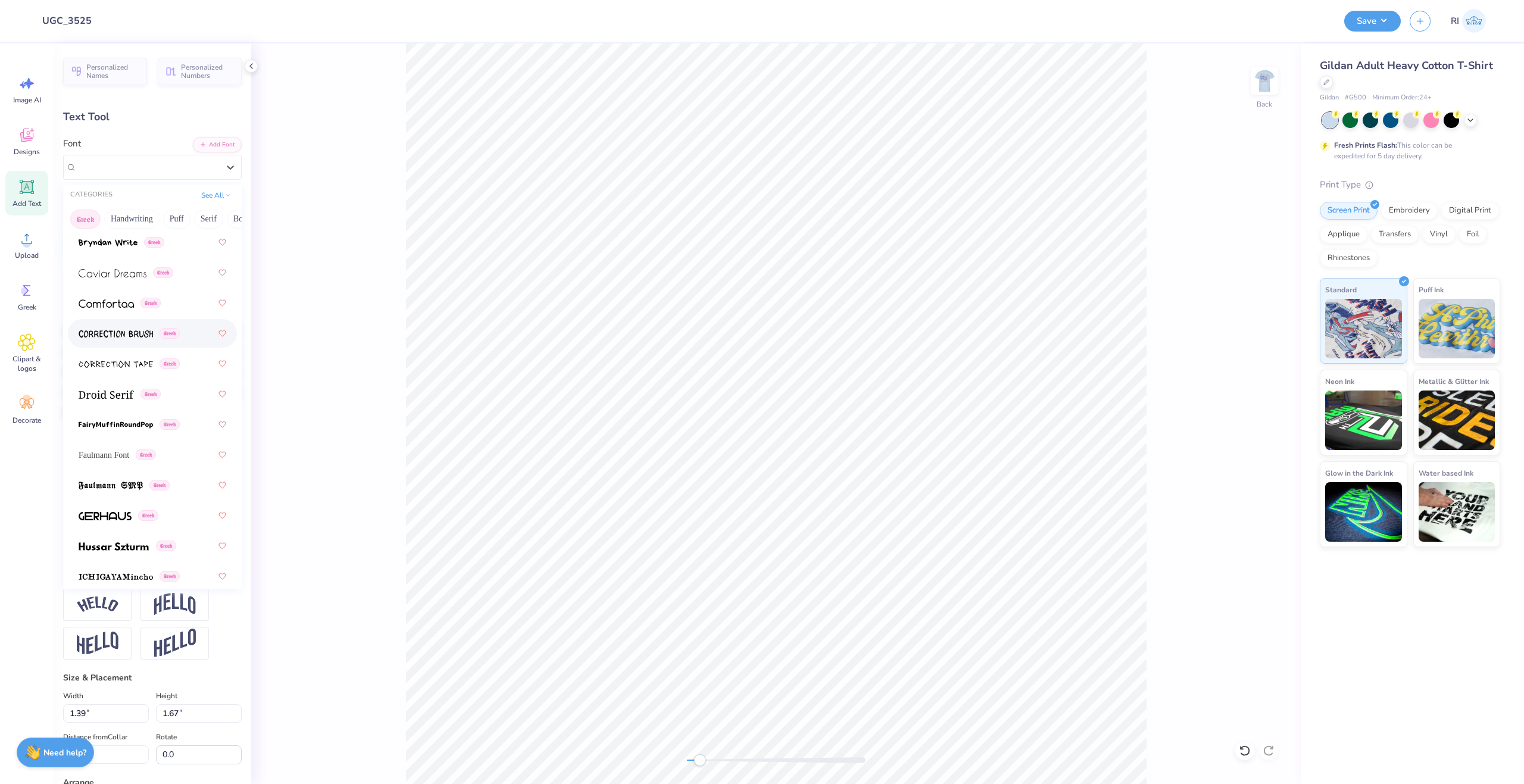
click at [129, 344] on div "Greek" at bounding box center [152, 333] width 148 height 22
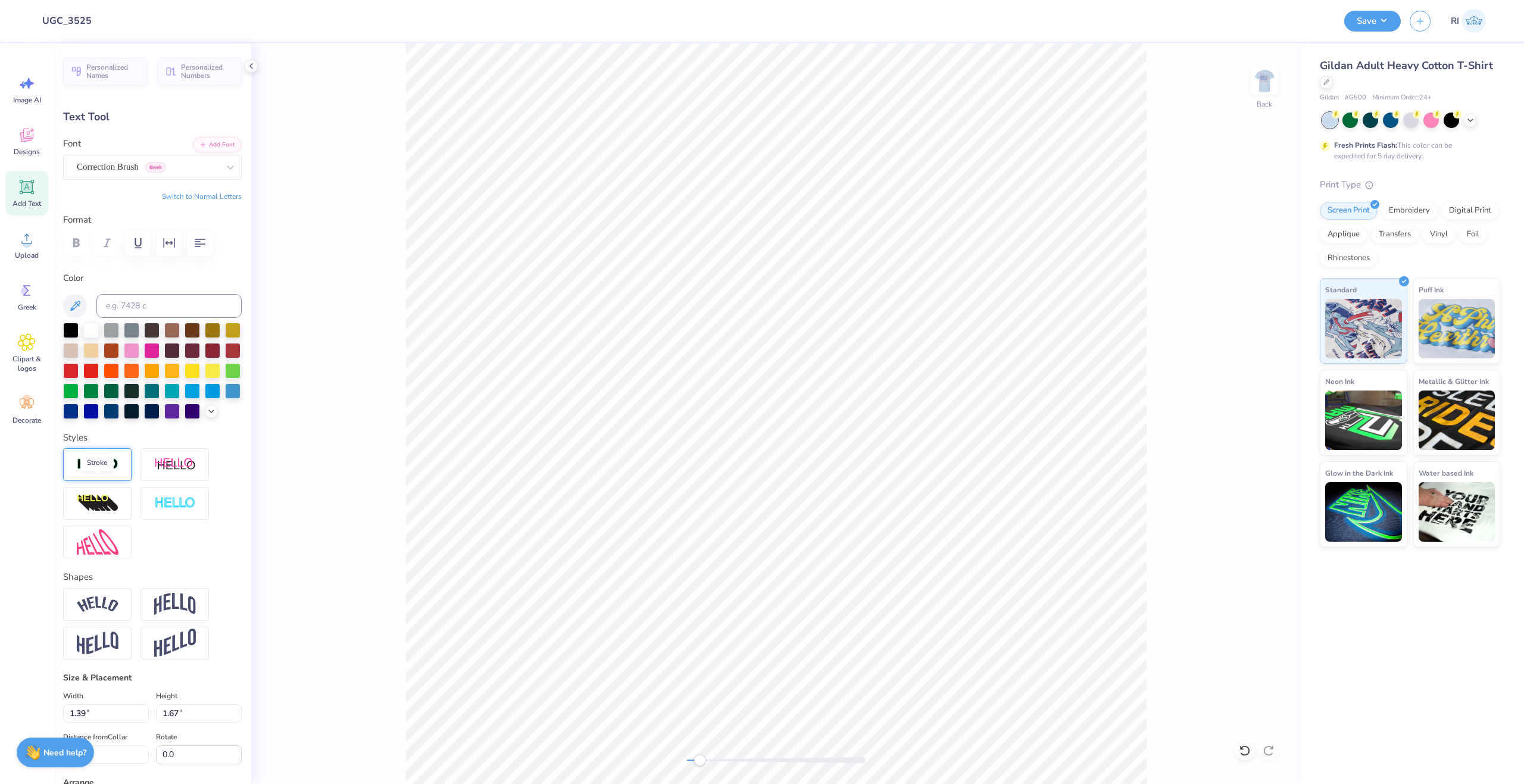
click at [103, 472] on img at bounding box center [98, 465] width 42 height 14
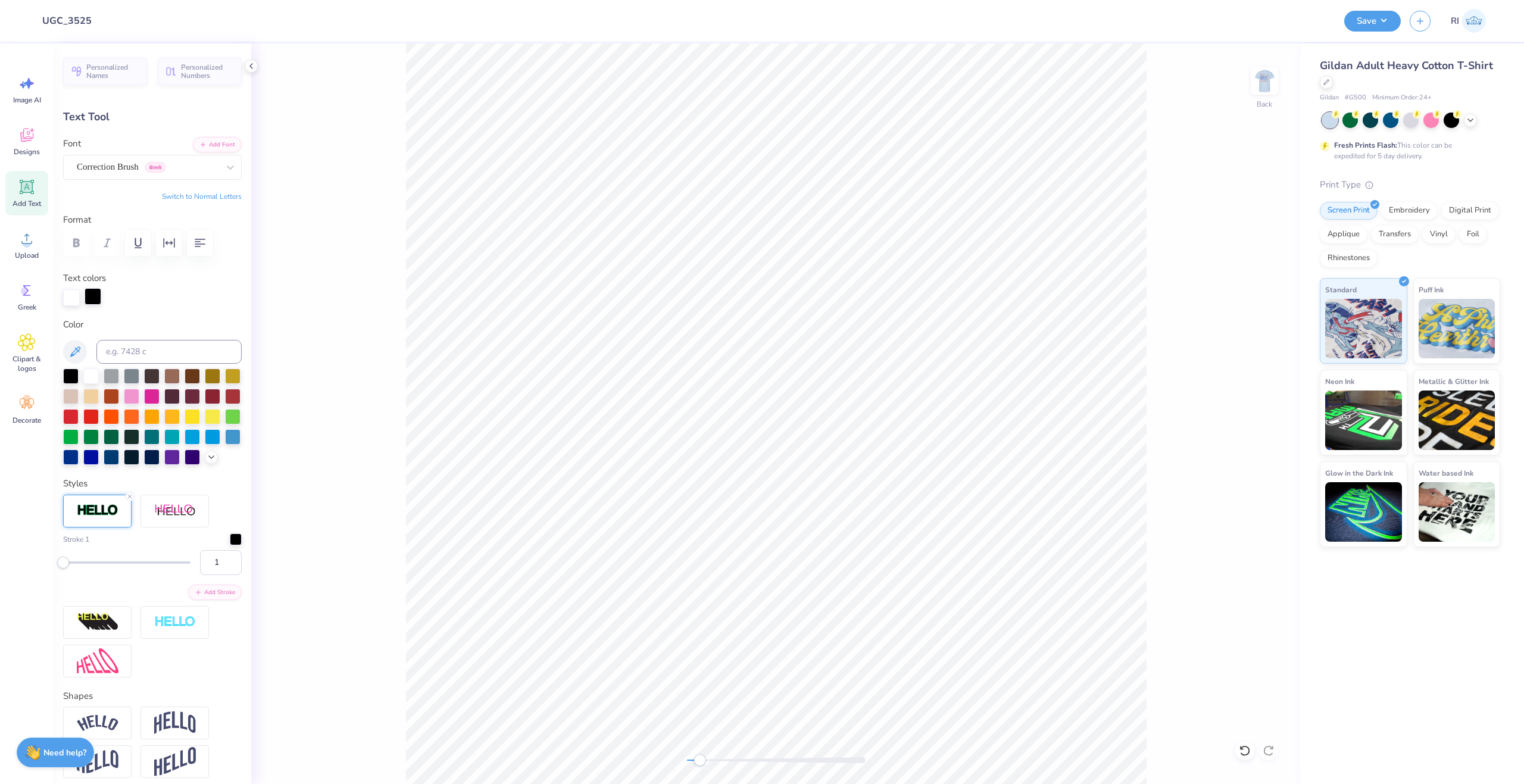
click at [96, 295] on div at bounding box center [93, 297] width 16 height 16
drag, startPoint x: 93, startPoint y: 374, endPoint x: 392, endPoint y: 341, distance: 300.8
click at [93, 375] on div at bounding box center [91, 376] width 15 height 15
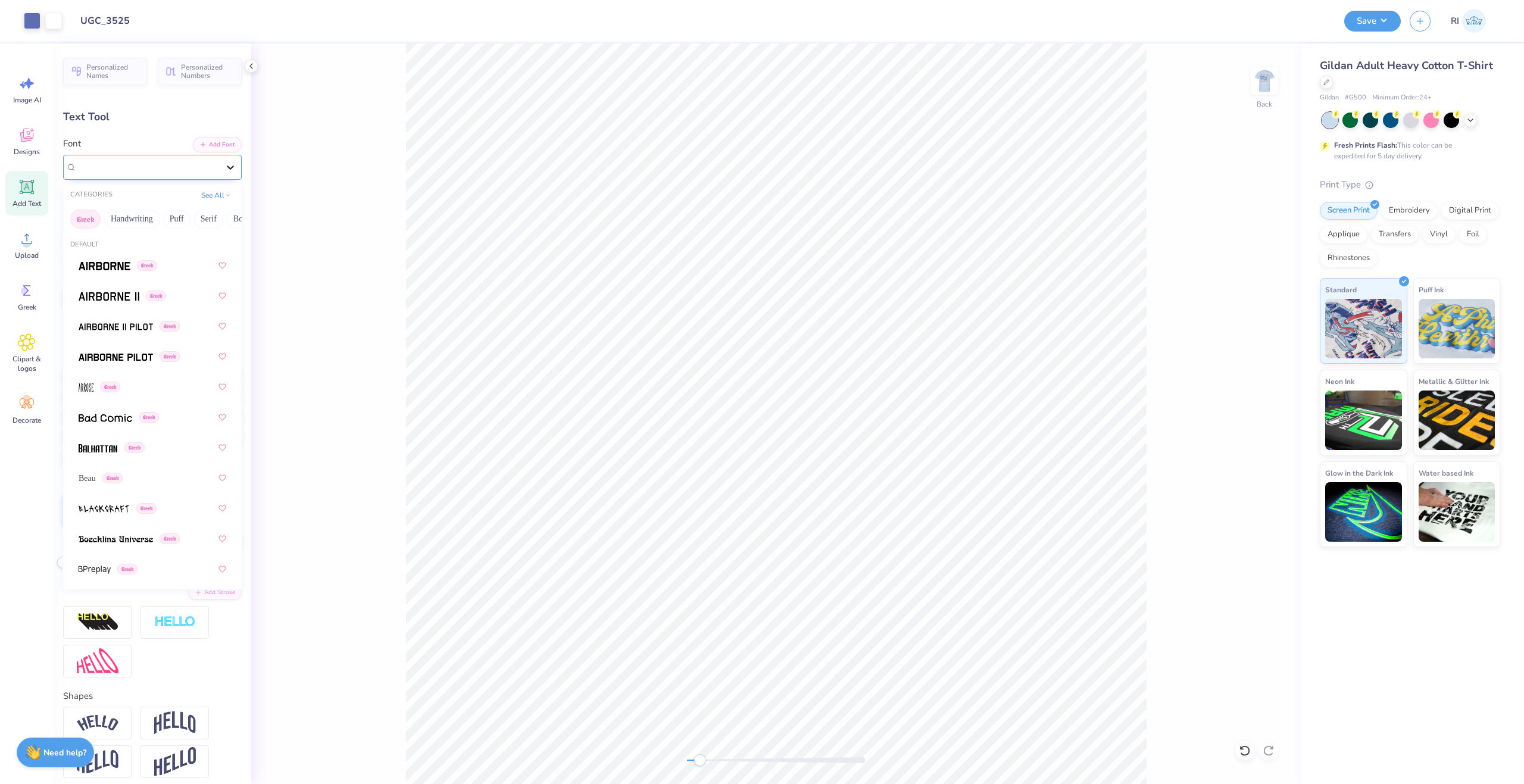
click at [220, 172] on div at bounding box center [231, 167] width 22 height 22
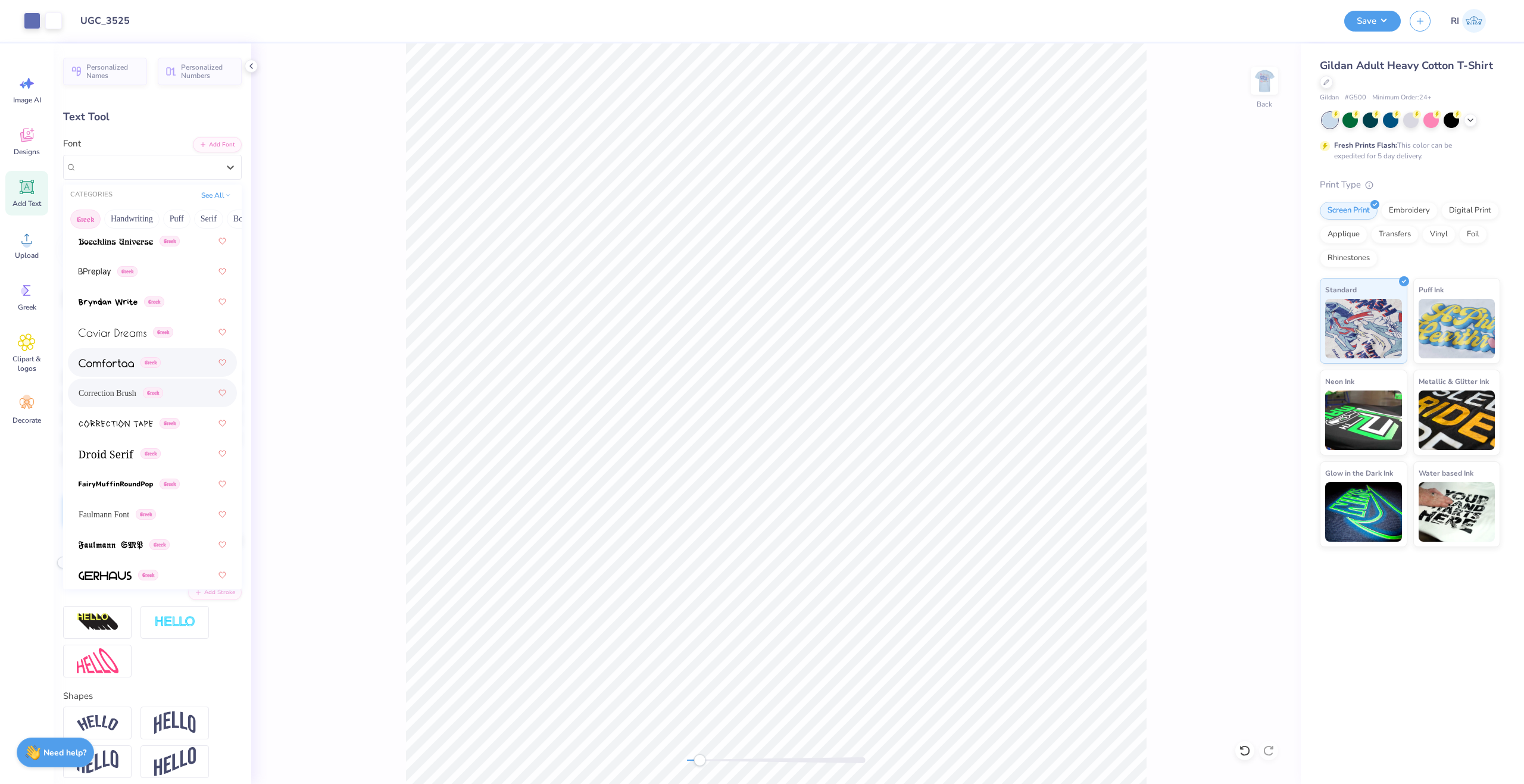
click at [176, 367] on div "Greek" at bounding box center [152, 363] width 148 height 22
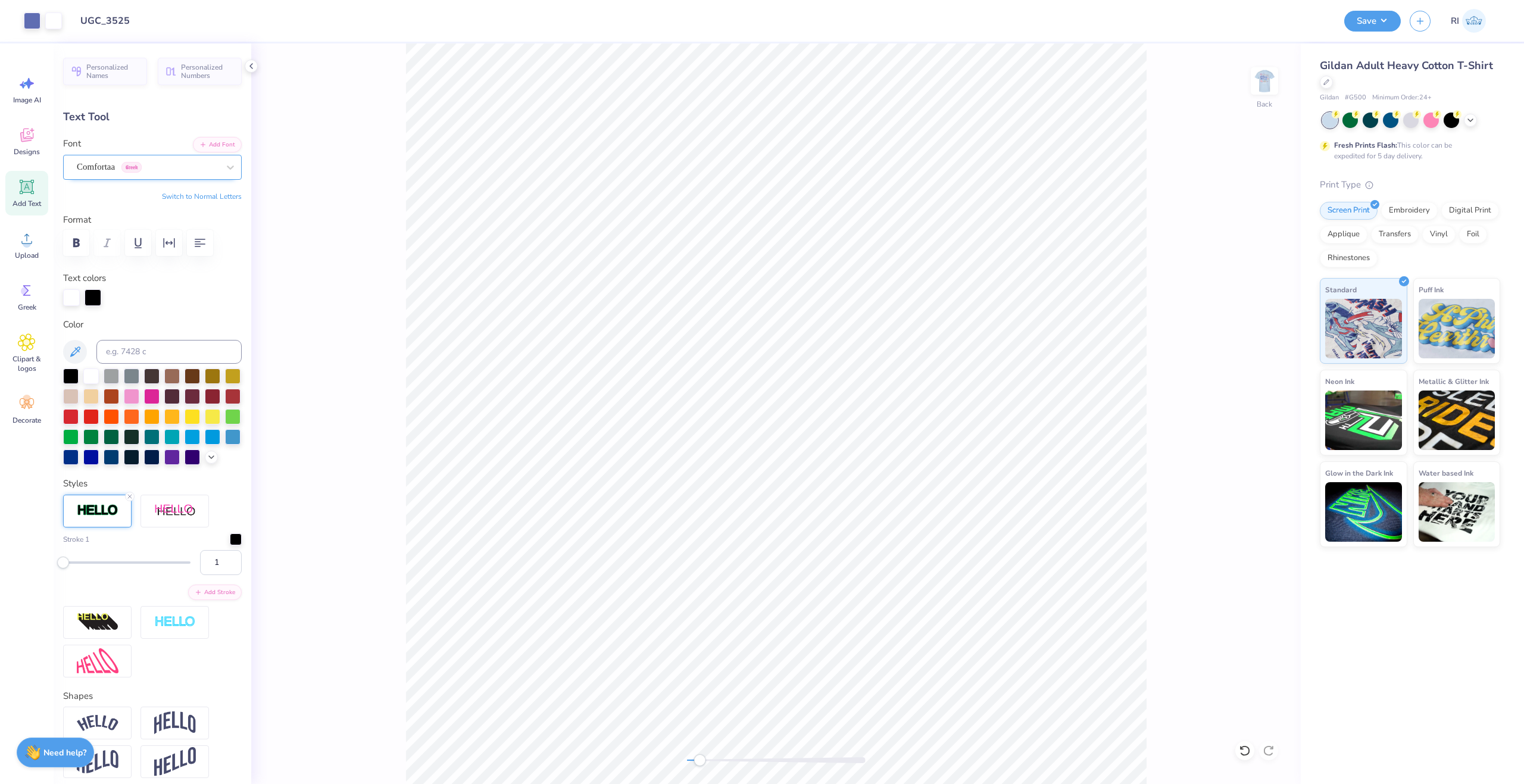
click at [169, 164] on div "Comfortaa Greek" at bounding box center [147, 167] width 144 height 18
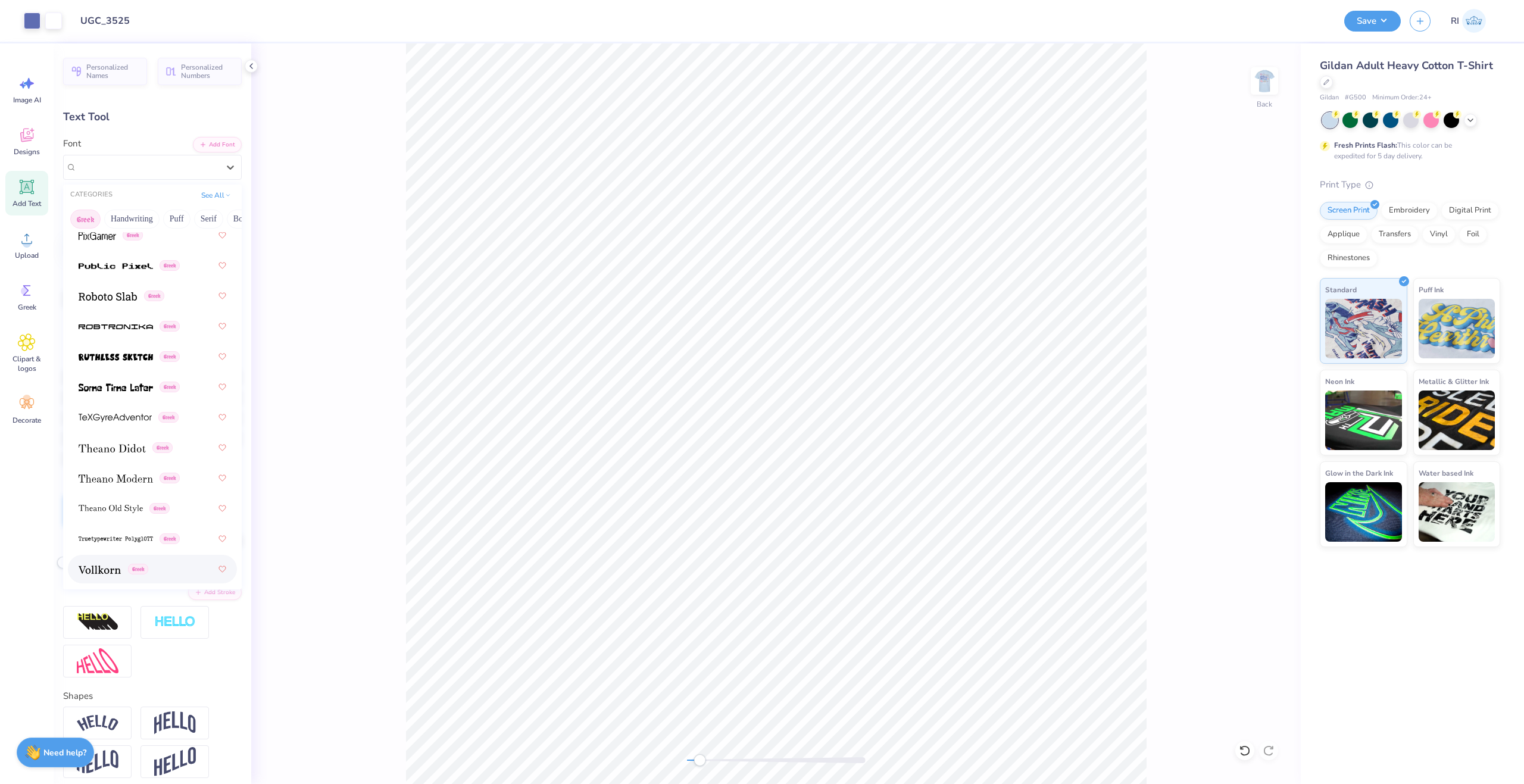
scroll to position [979, 0]
click at [131, 411] on img at bounding box center [115, 410] width 74 height 8
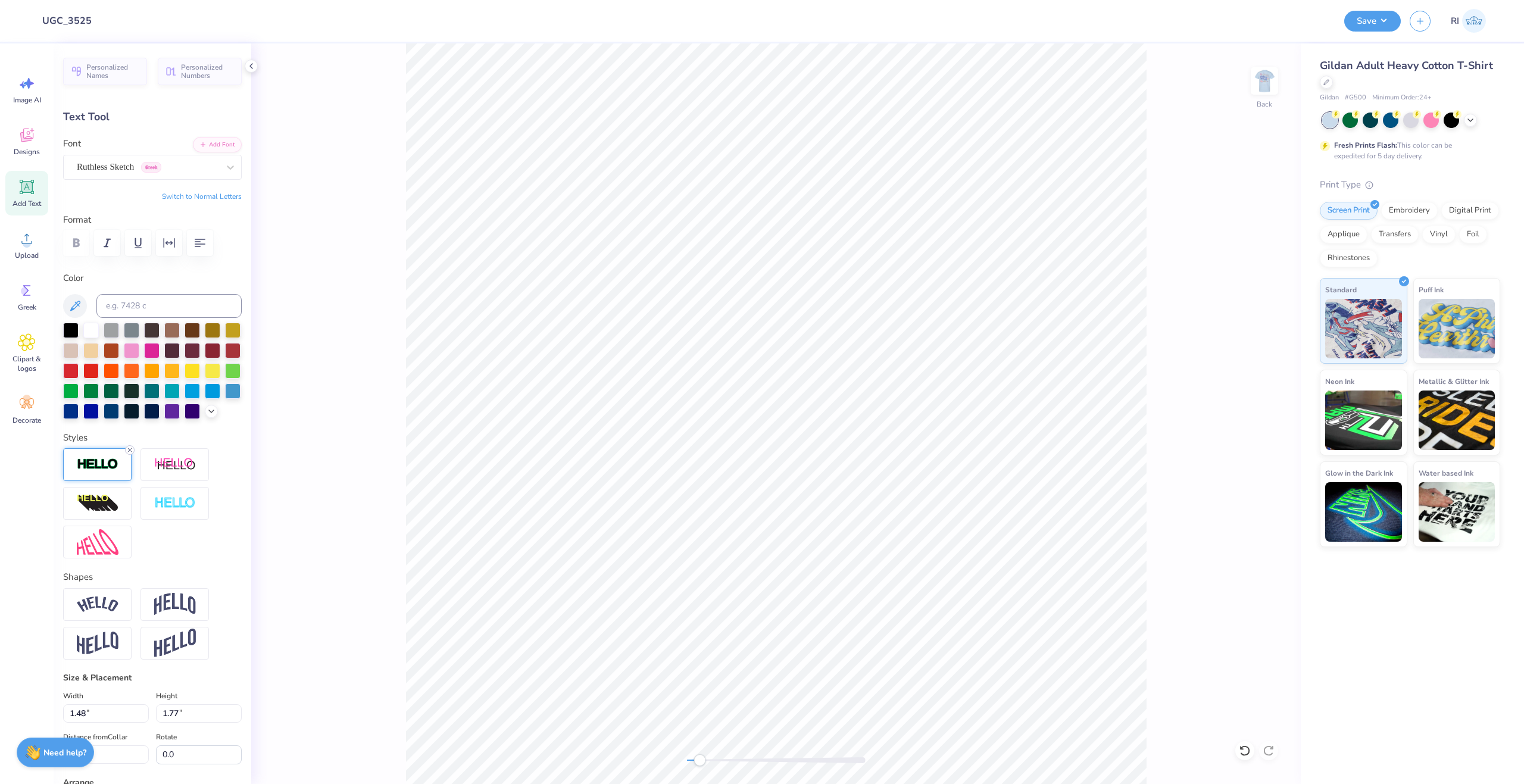
click at [131, 454] on icon at bounding box center [129, 449] width 7 height 7
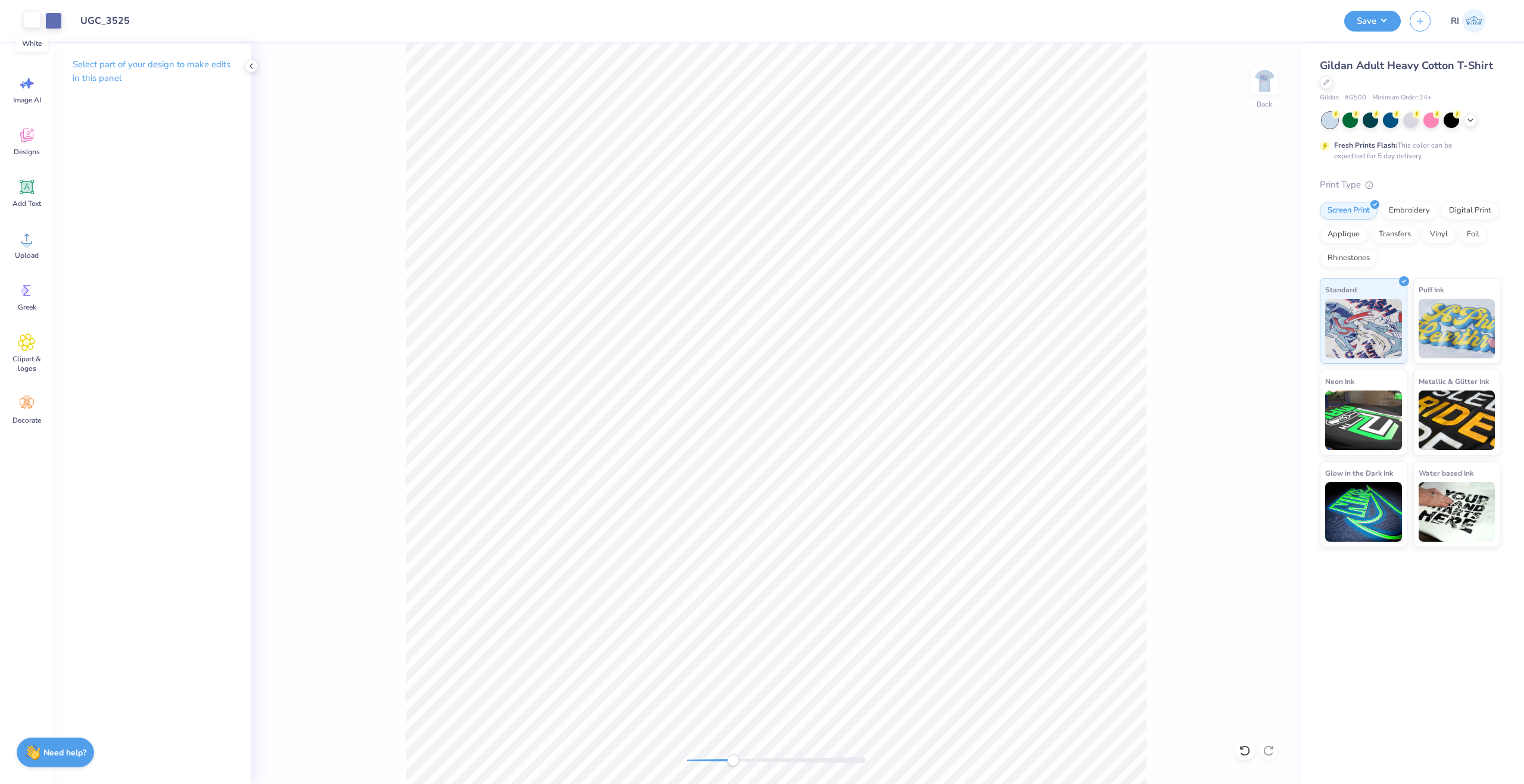
click at [40, 19] on div at bounding box center [32, 20] width 16 height 16
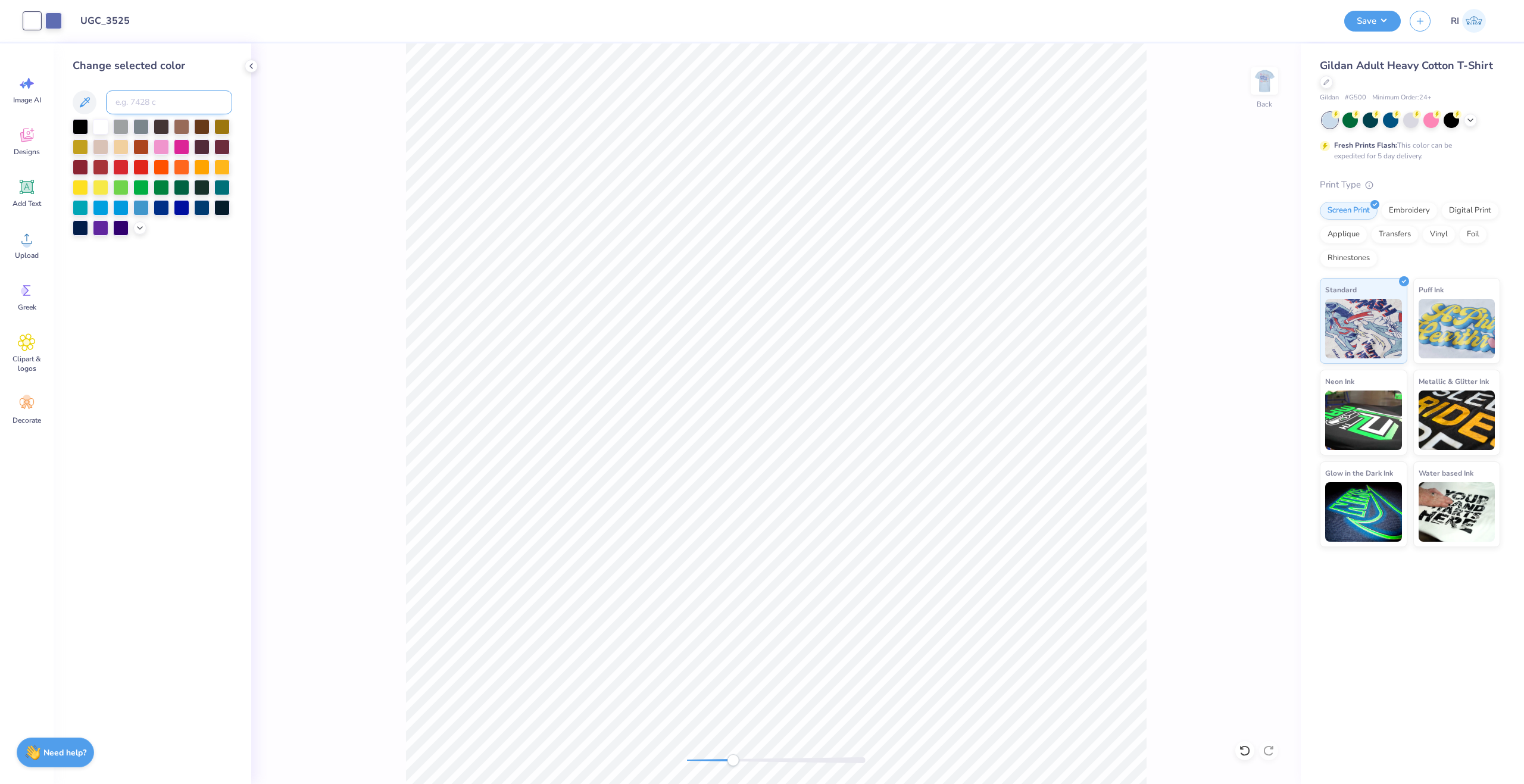
click at [163, 100] on input at bounding box center [169, 103] width 126 height 24
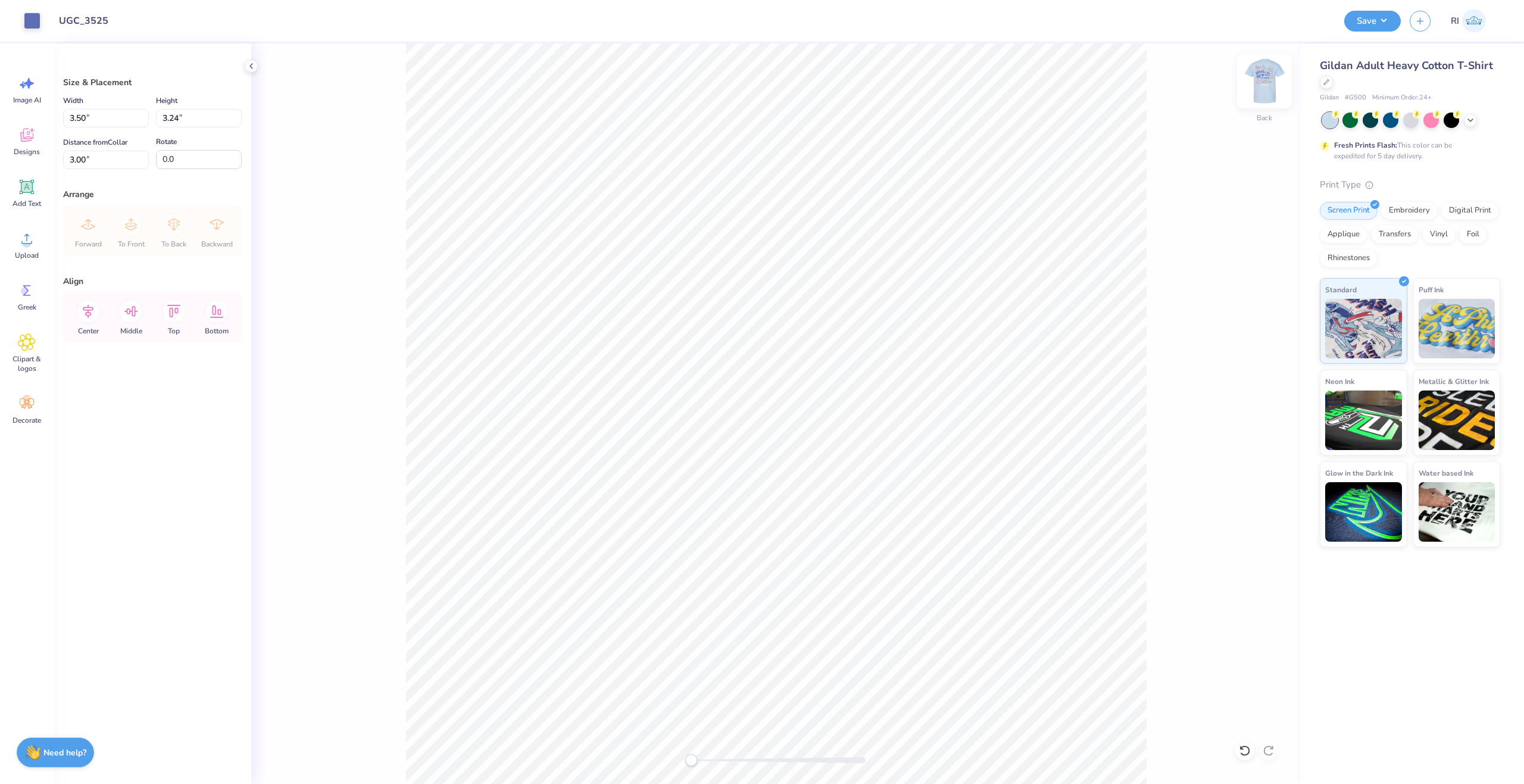
click at [1260, 84] on img at bounding box center [1264, 80] width 48 height 48
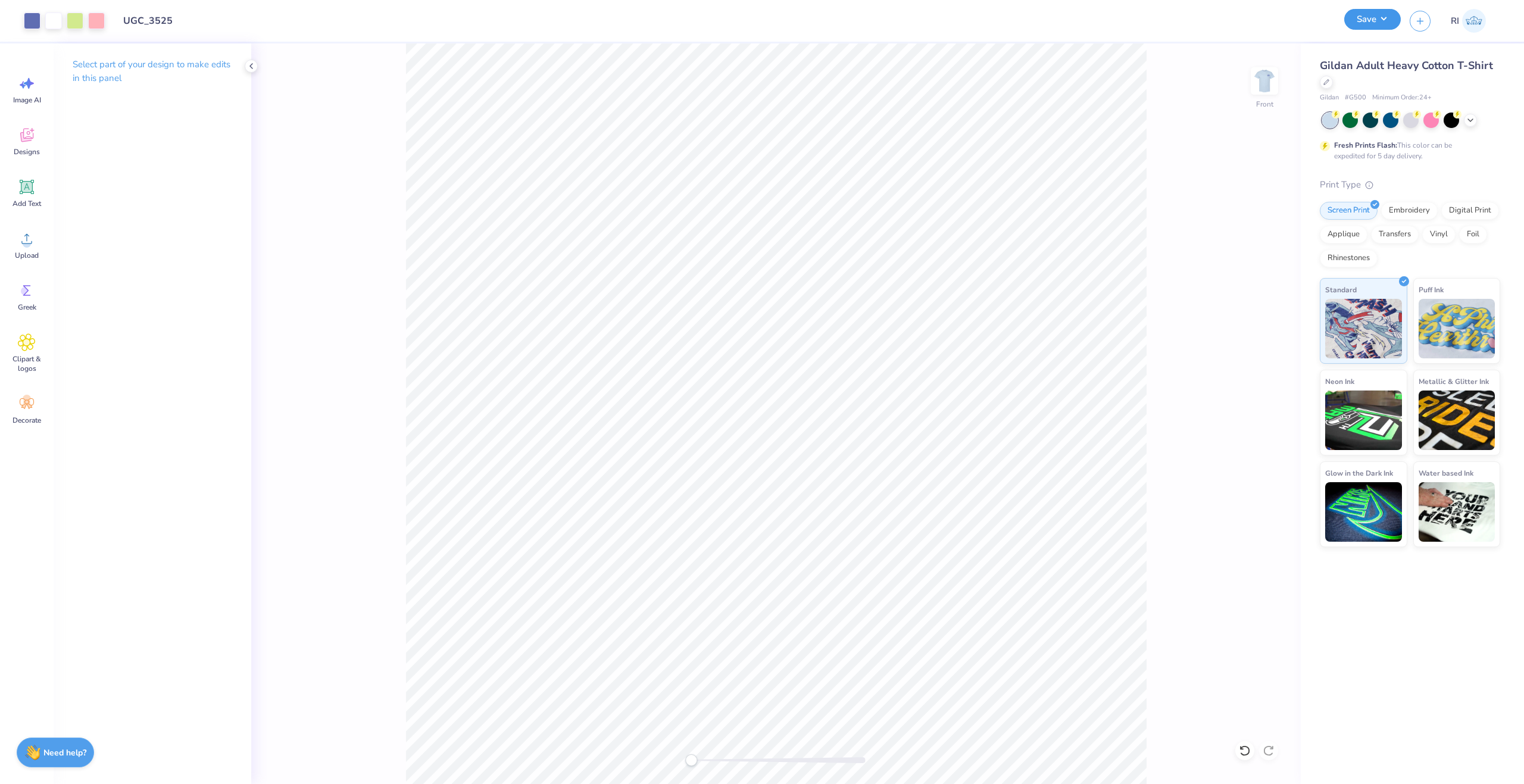
click at [1374, 15] on button "Save" at bounding box center [1372, 19] width 56 height 21
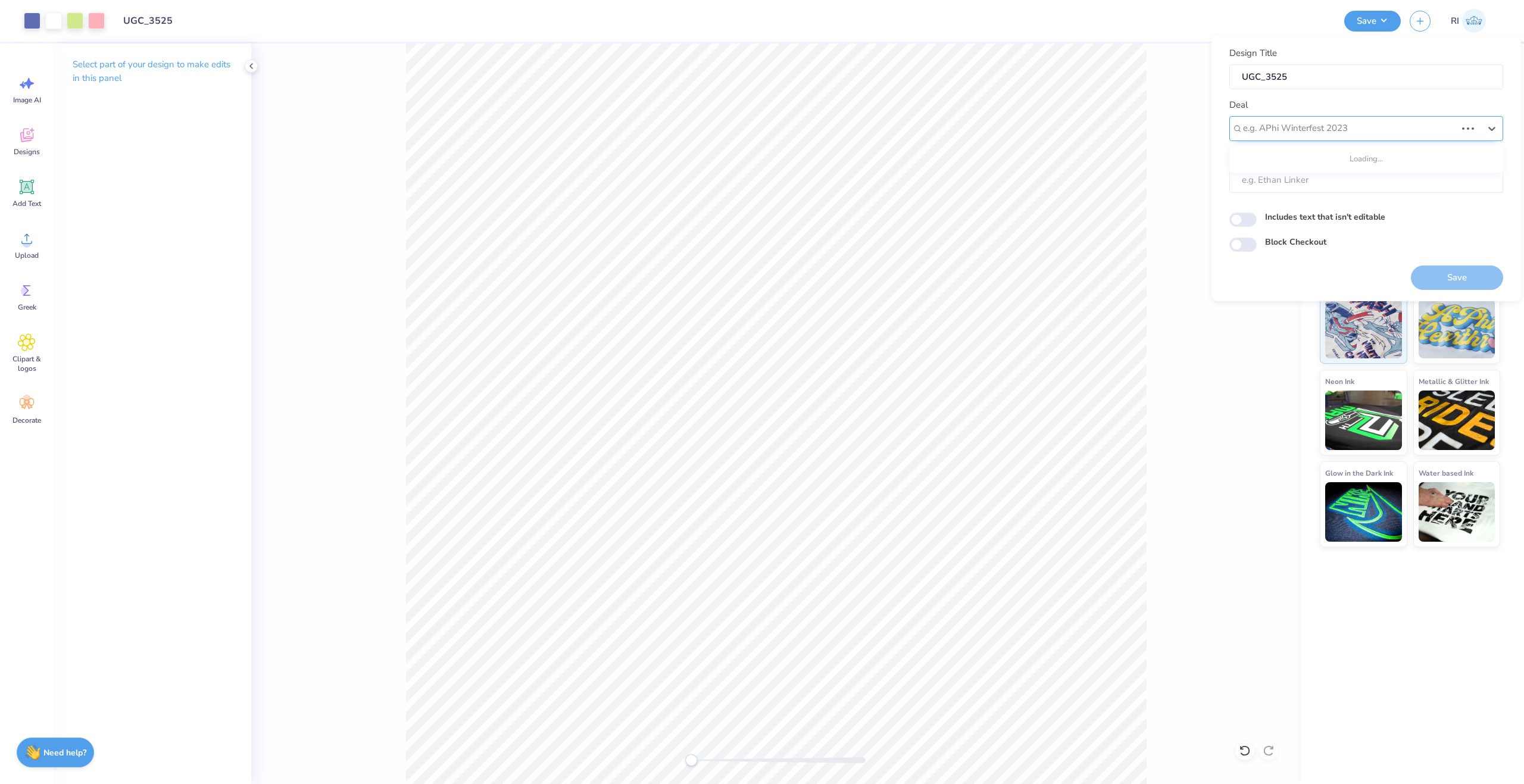
click at [1345, 124] on div at bounding box center [1350, 128] width 213 height 16
click at [1297, 160] on div "UGC Designs" at bounding box center [1366, 160] width 264 height 20
click at [1255, 240] on input "Block Checkout" at bounding box center [1243, 245] width 27 height 15
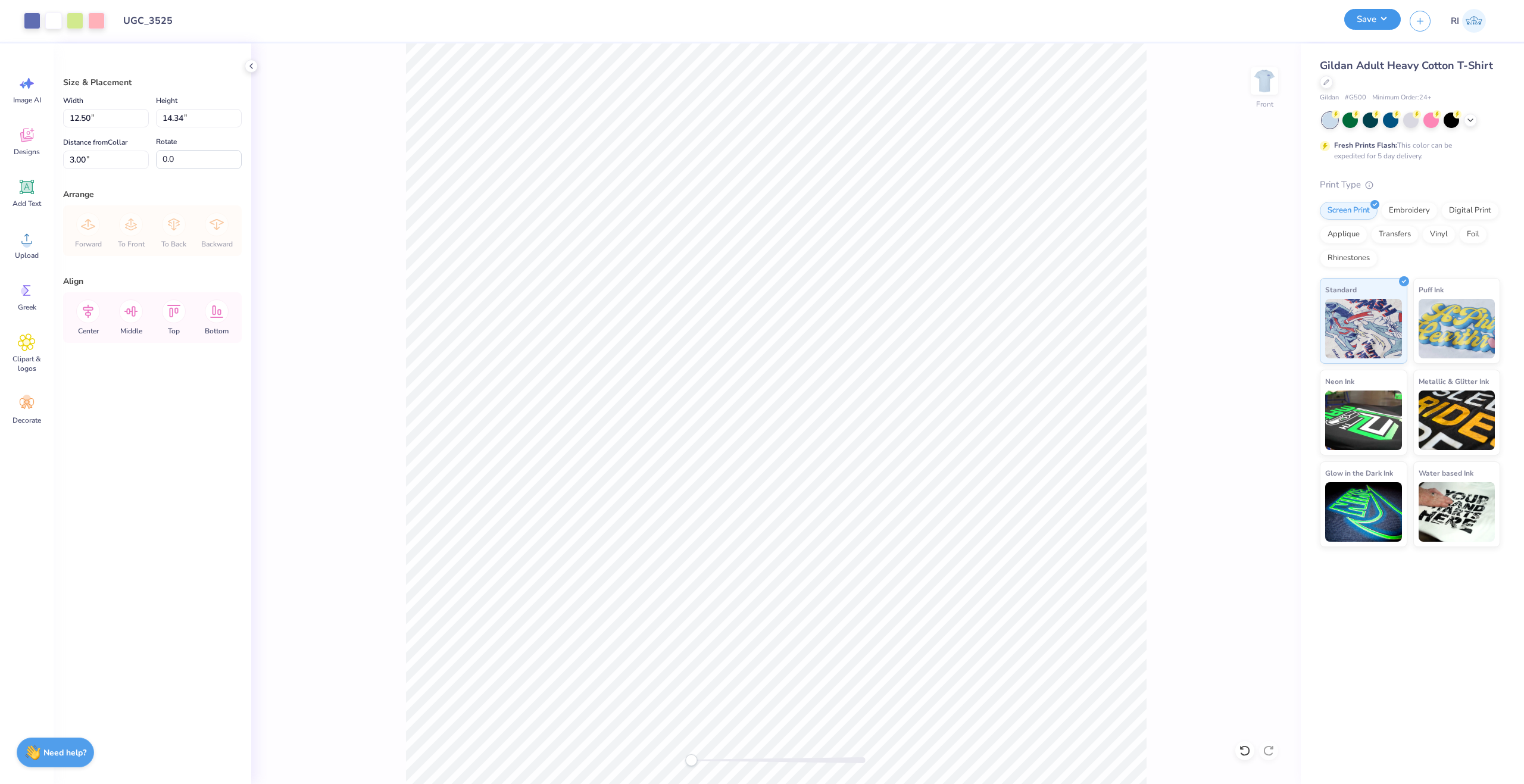
click at [1380, 23] on button "Save" at bounding box center [1372, 19] width 56 height 21
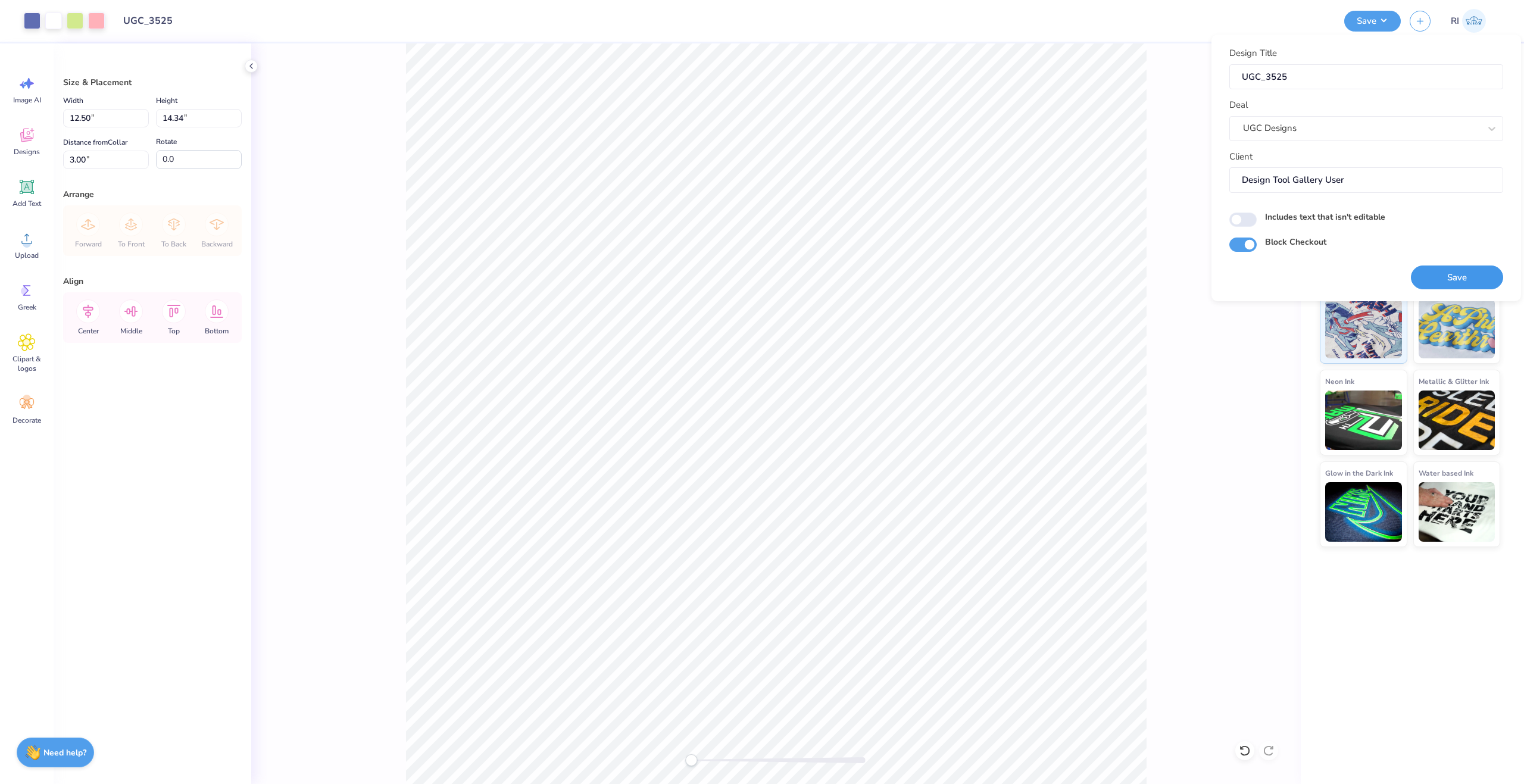
click at [1472, 281] on button "Save" at bounding box center [1457, 278] width 93 height 25
